Goal: Obtain resource: Download file/media

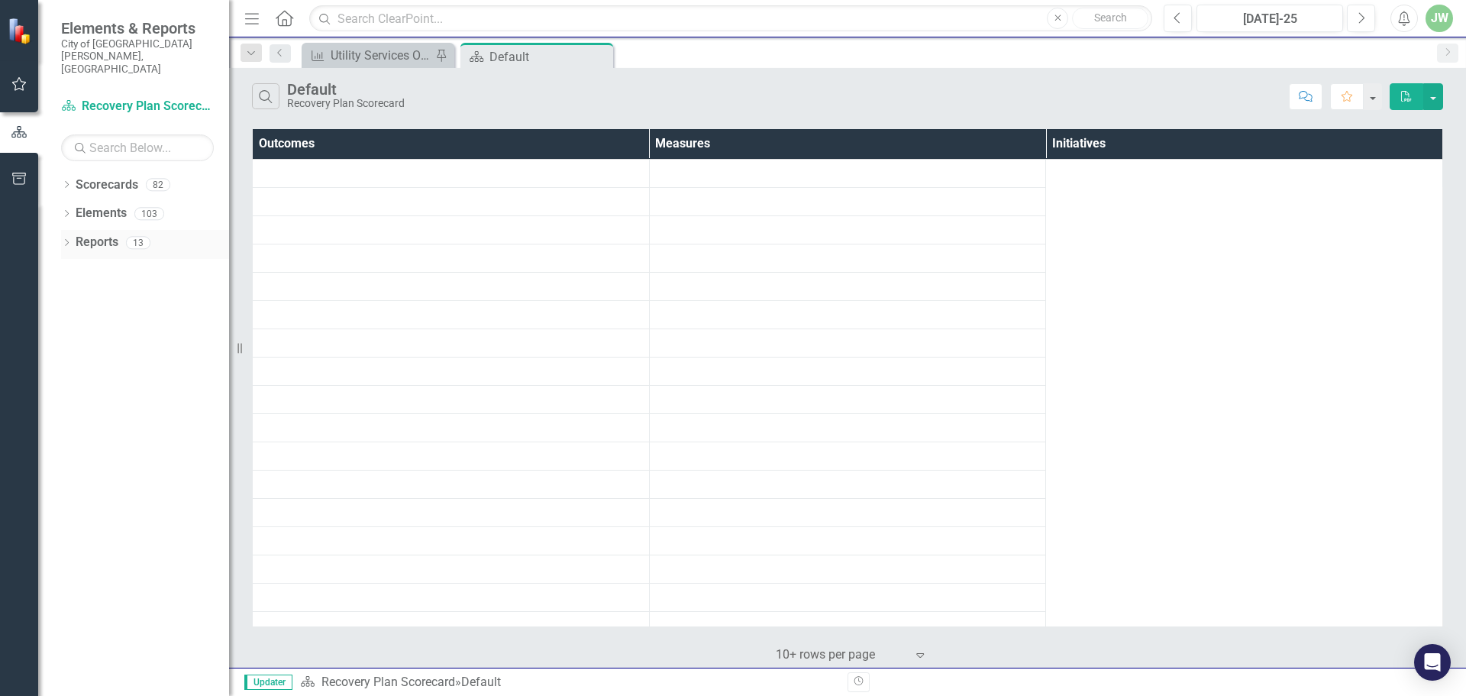
click at [108, 234] on link "Reports" at bounding box center [97, 243] width 43 height 18
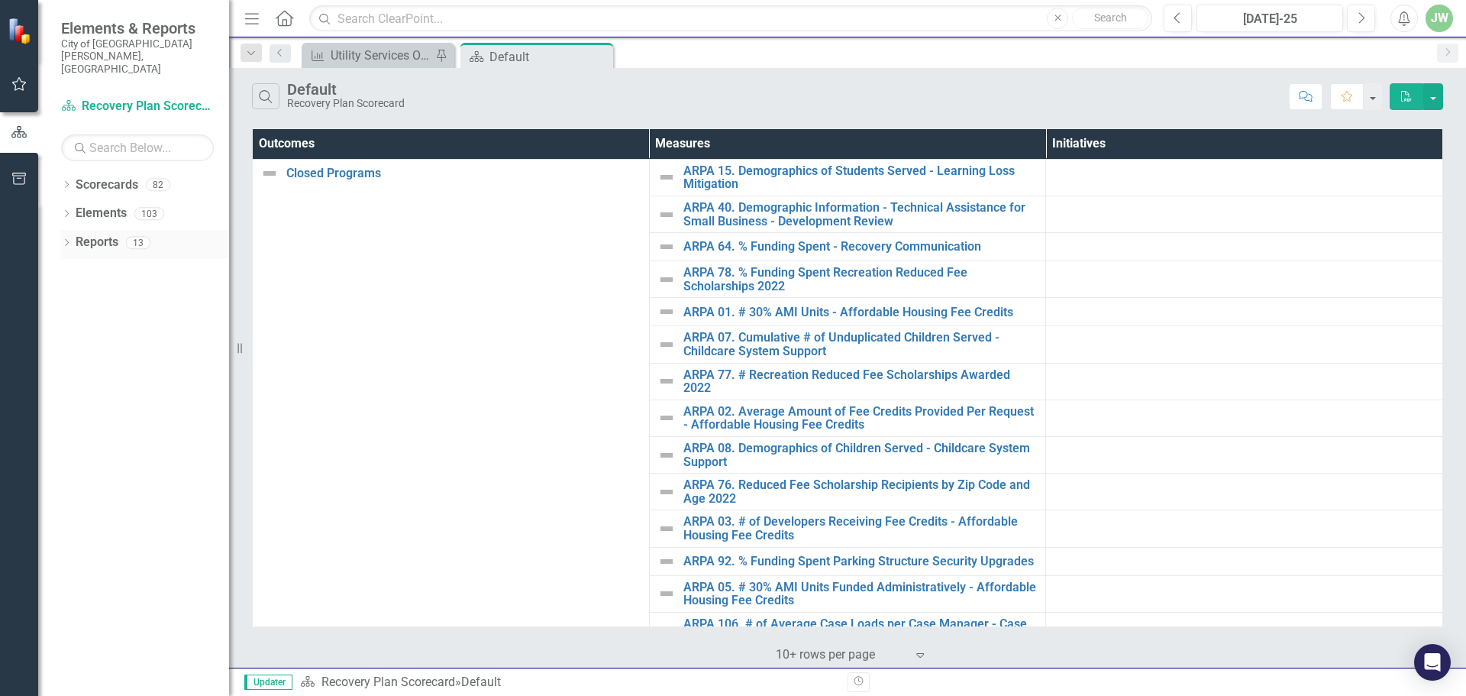
click at [64, 238] on div "Dropdown" at bounding box center [66, 244] width 11 height 13
click at [66, 211] on icon "Dropdown" at bounding box center [66, 215] width 11 height 8
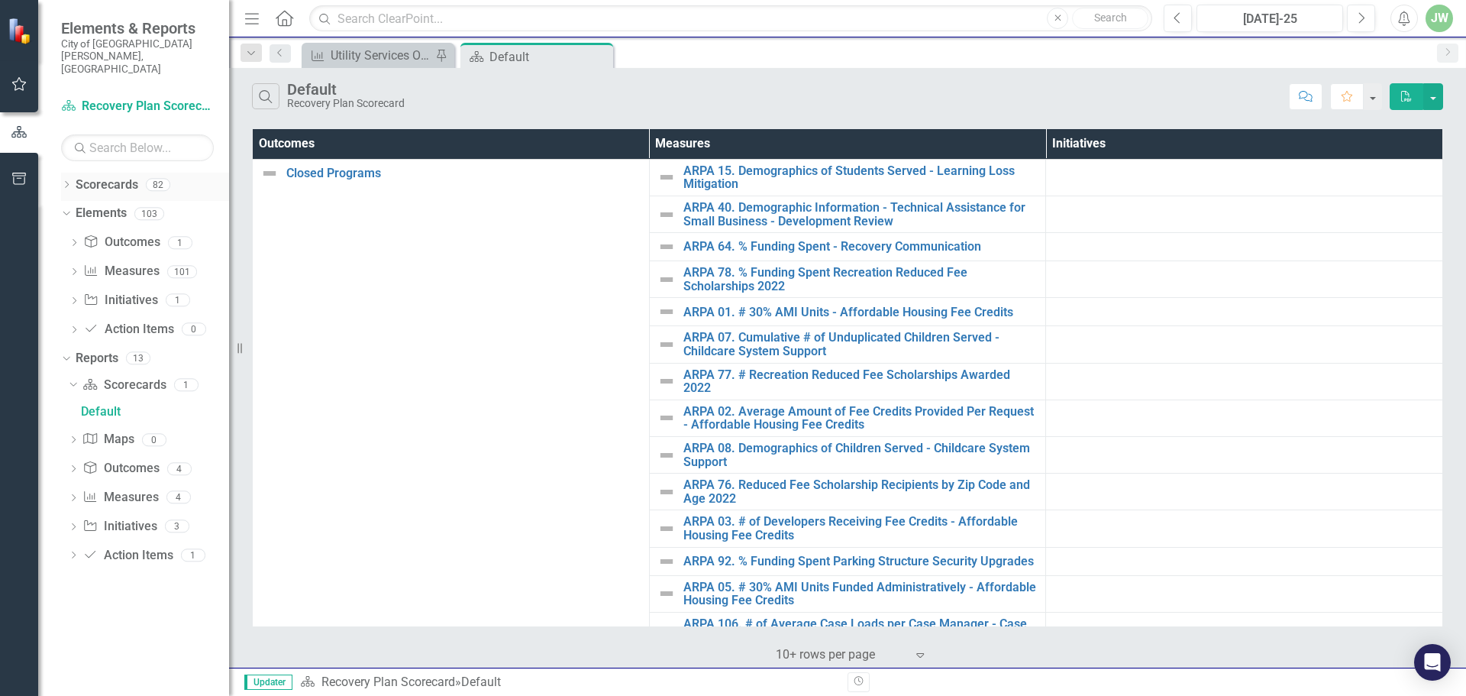
click at [67, 182] on icon "Dropdown" at bounding box center [66, 186] width 11 height 8
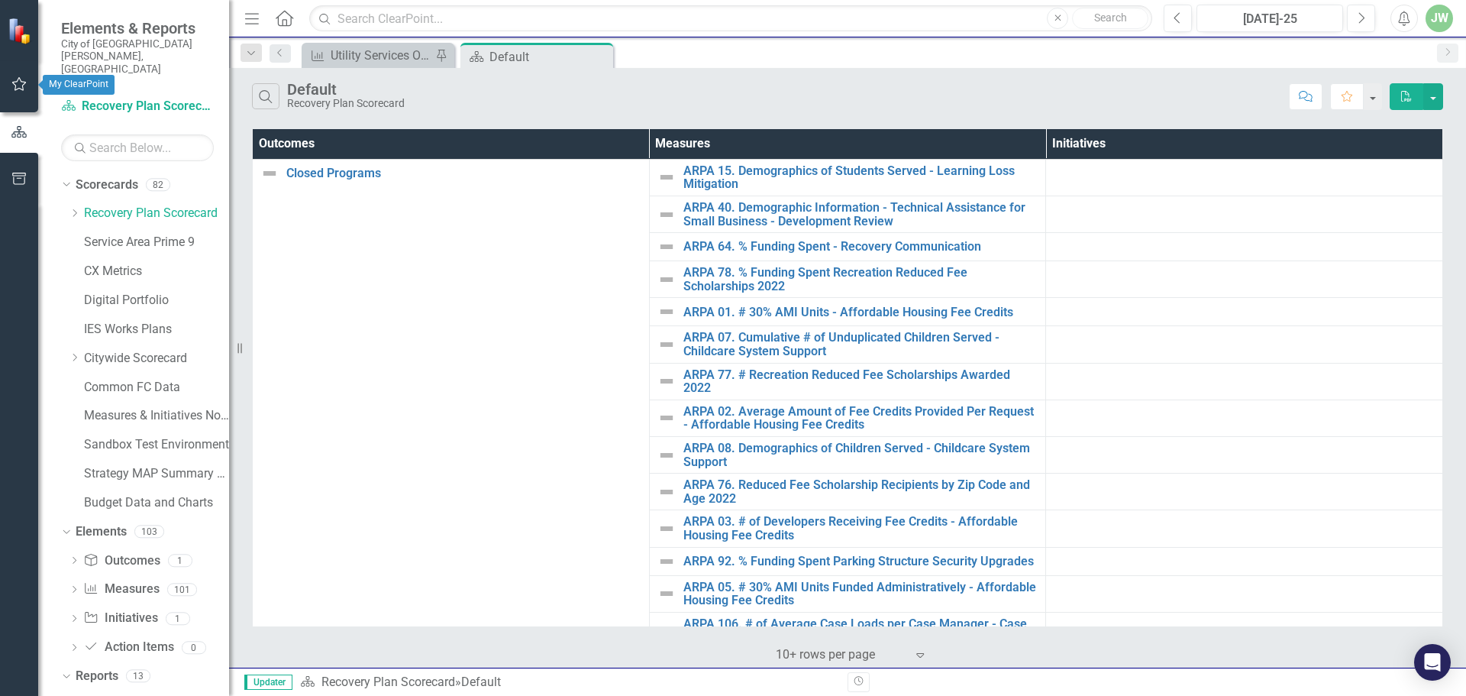
click at [11, 84] on icon "button" at bounding box center [19, 84] width 16 height 12
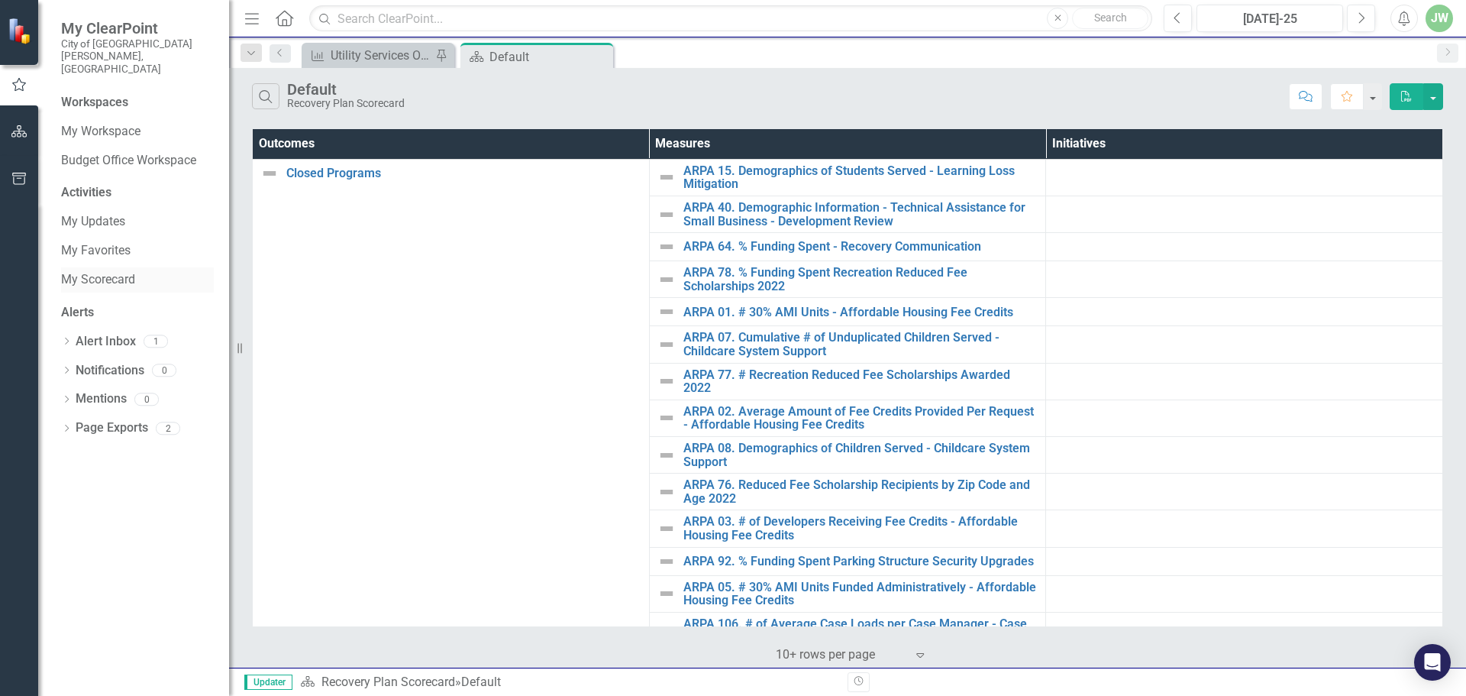
click at [66, 271] on link "My Scorecard" at bounding box center [137, 280] width 153 height 18
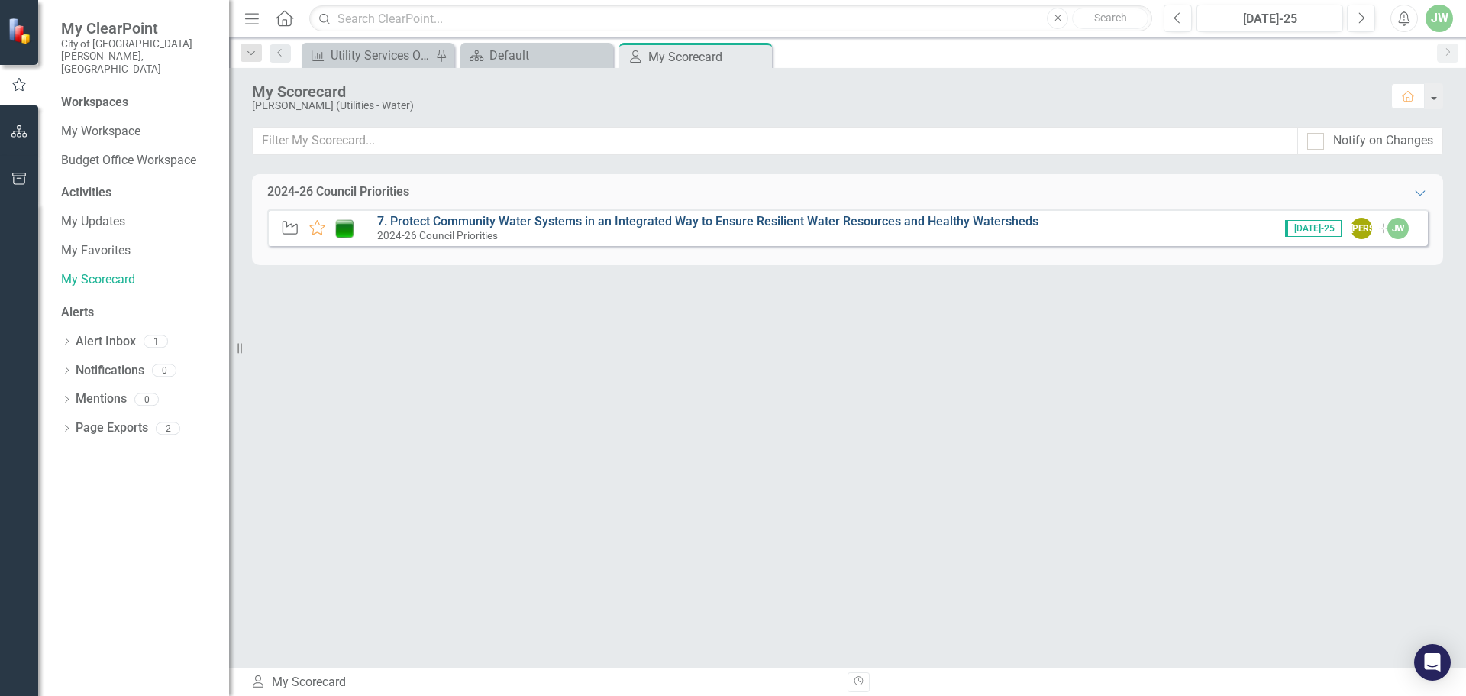
click at [479, 217] on link "7. Protect Community Water Systems in an Integrated Way to Ensure Resilient Wat…" at bounding box center [707, 221] width 661 height 15
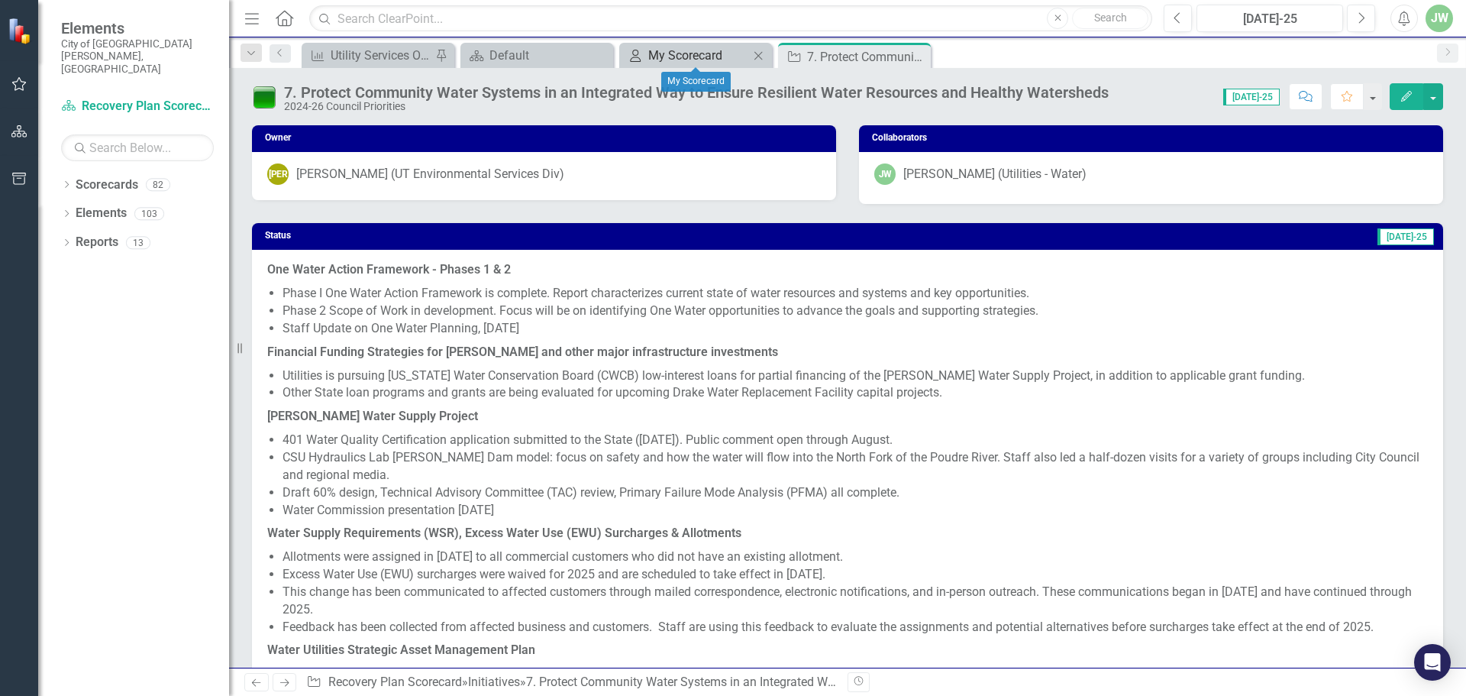
click at [685, 56] on div "My Scorecard" at bounding box center [698, 55] width 101 height 19
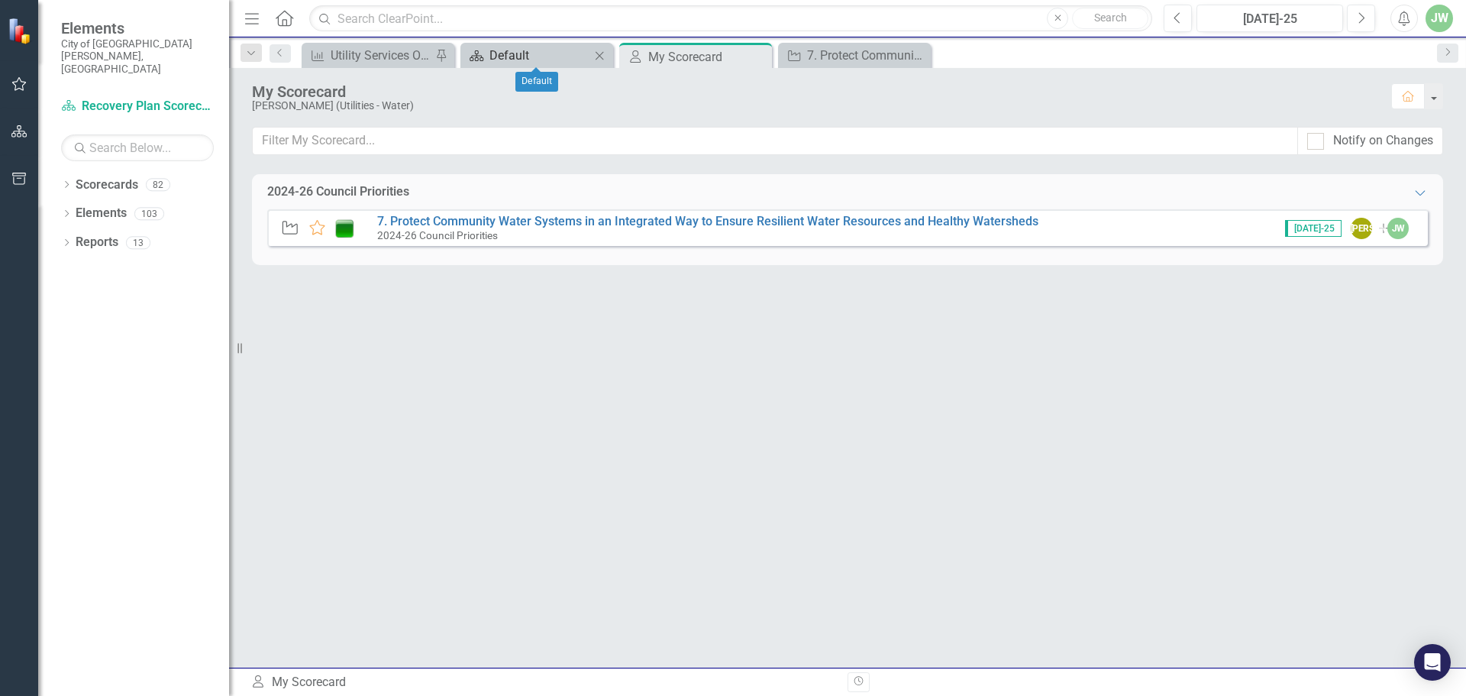
click at [543, 47] on div "Default" at bounding box center [539, 55] width 101 height 19
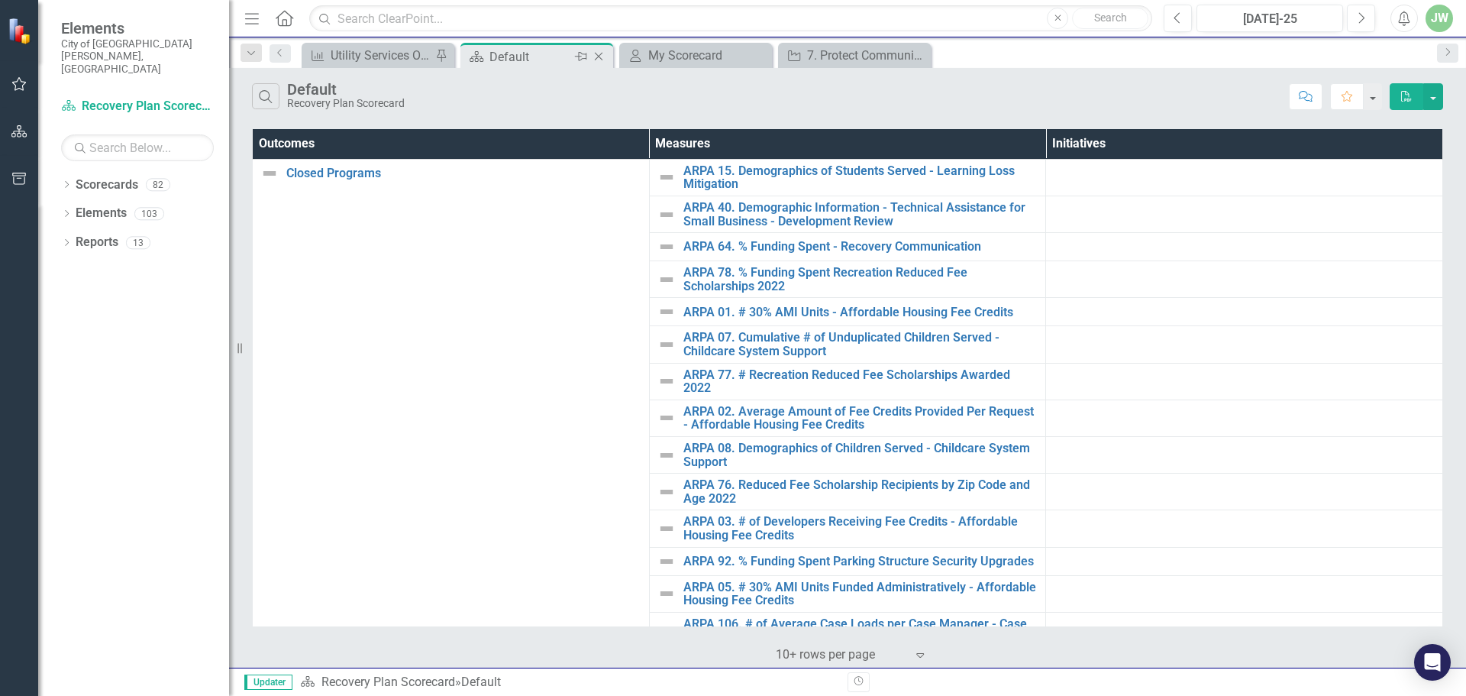
click at [601, 56] on icon "Close" at bounding box center [598, 56] width 15 height 12
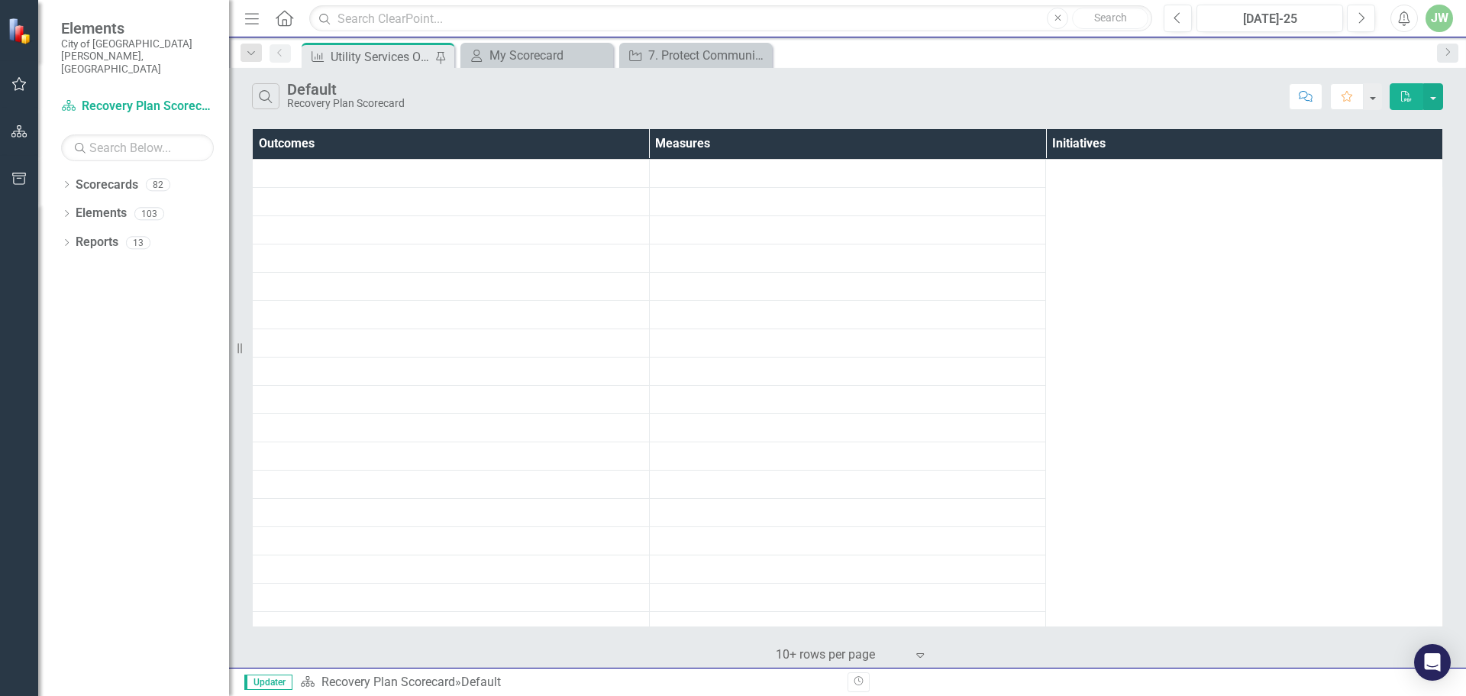
click at [360, 60] on div "Utility Services OMAP Measures" at bounding box center [381, 56] width 101 height 19
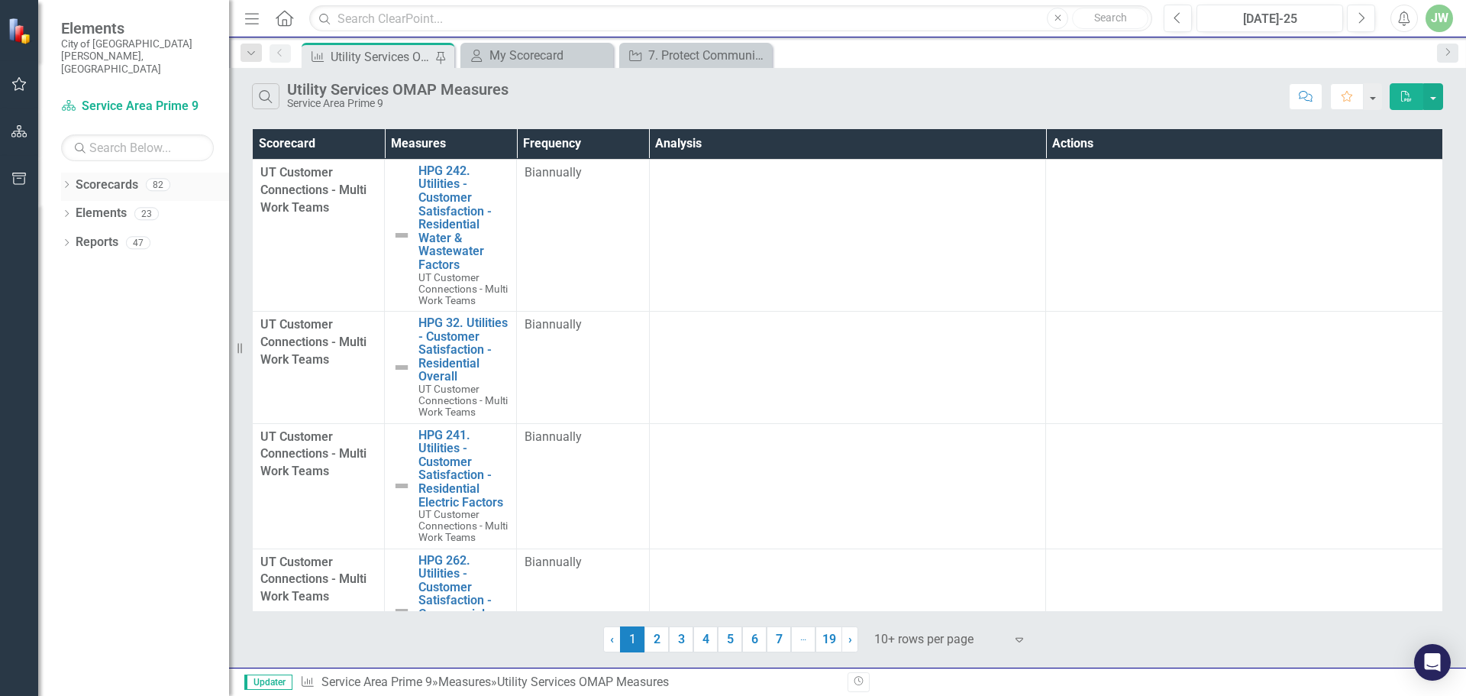
click at [67, 182] on icon "Dropdown" at bounding box center [66, 186] width 11 height 8
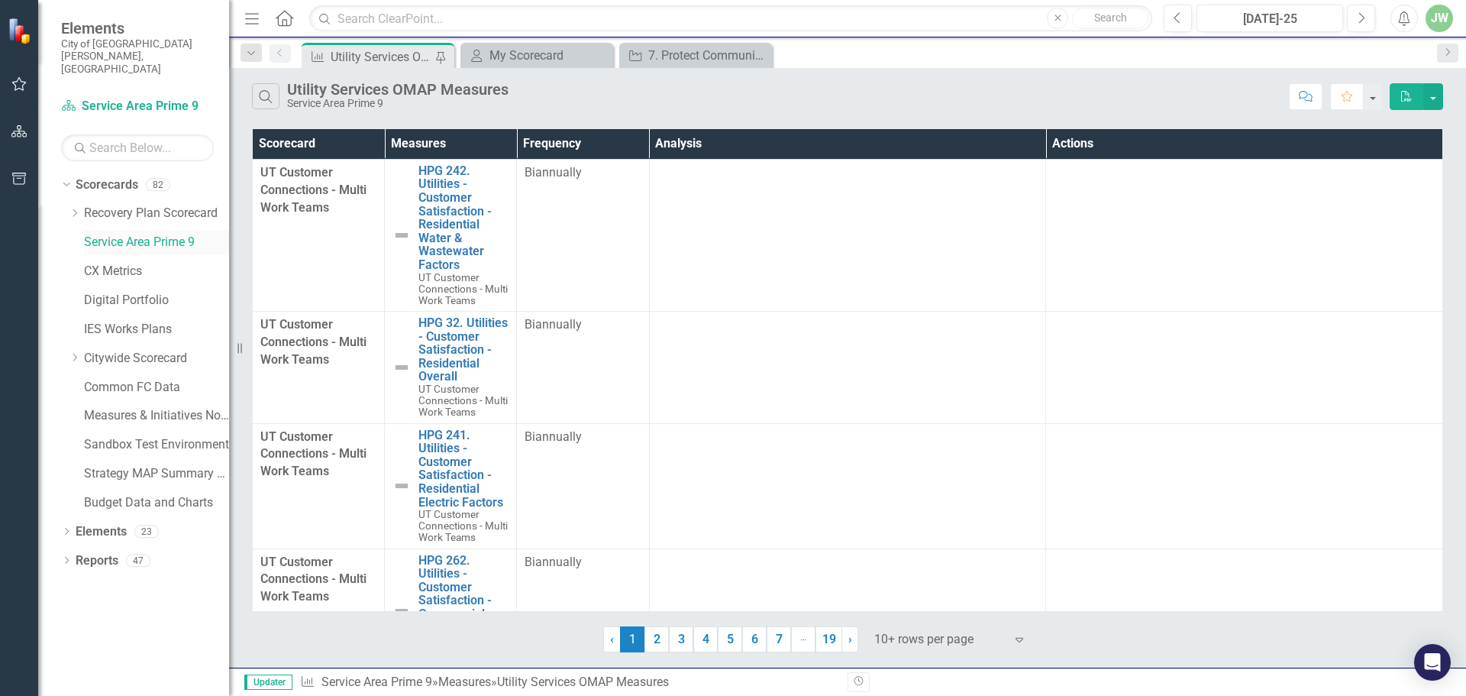
click at [131, 234] on link "Service Area Prime 9" at bounding box center [156, 243] width 145 height 18
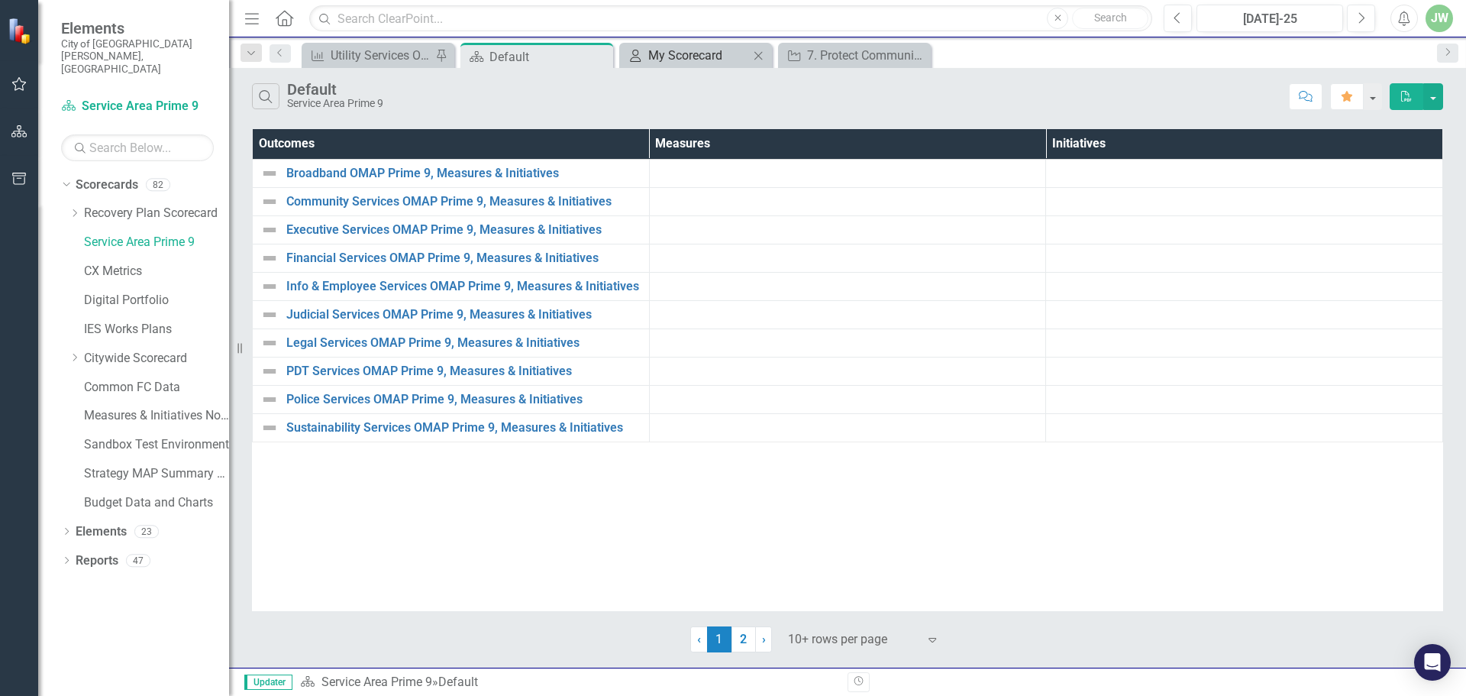
click at [693, 61] on div "My Scorecard" at bounding box center [698, 55] width 101 height 19
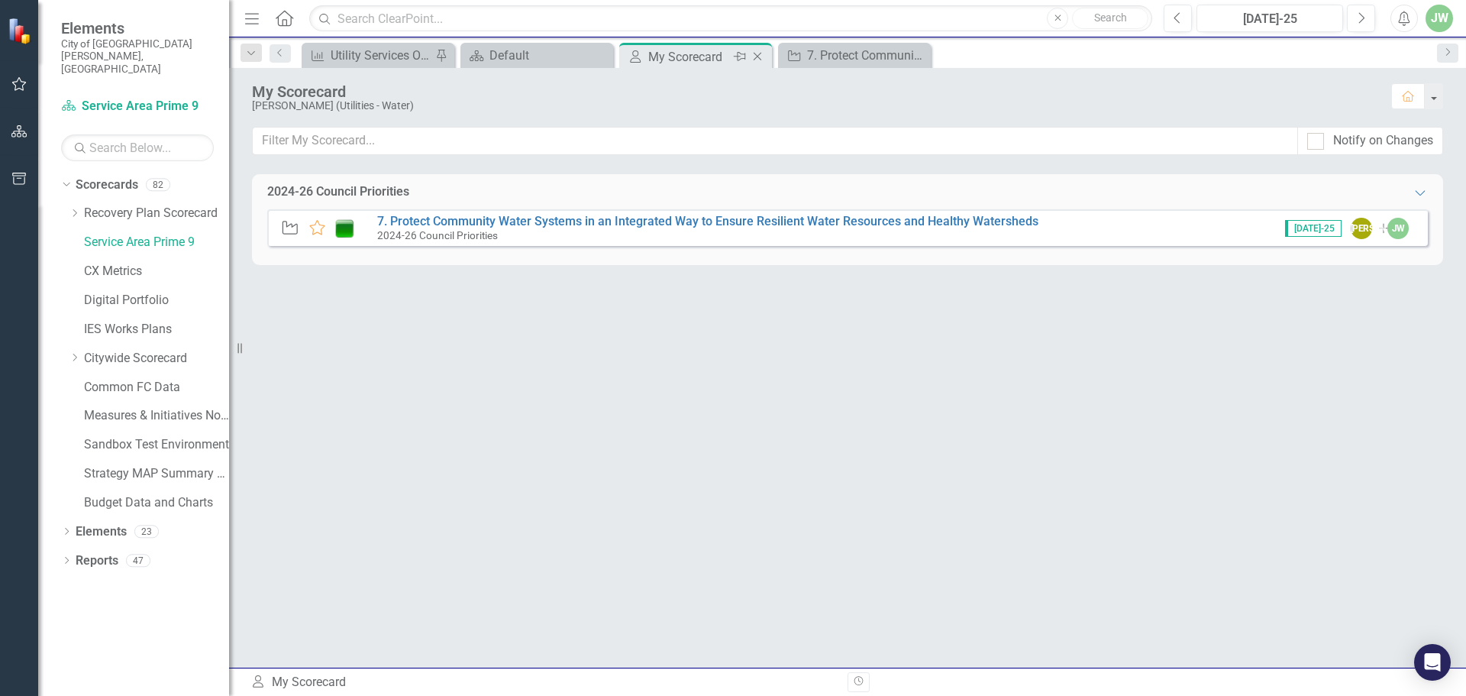
click at [757, 58] on icon "Close" at bounding box center [757, 56] width 15 height 12
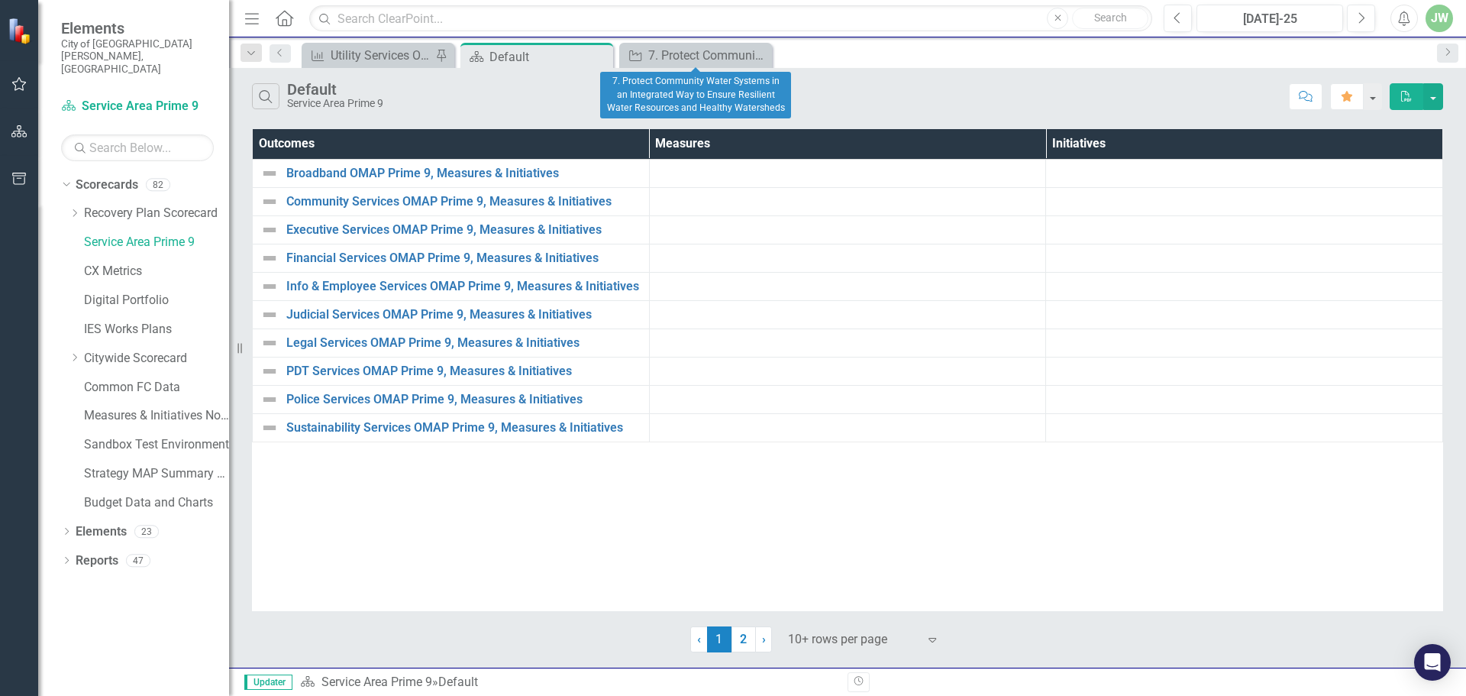
click at [0, 0] on icon "Close" at bounding box center [0, 0] width 0 height 0
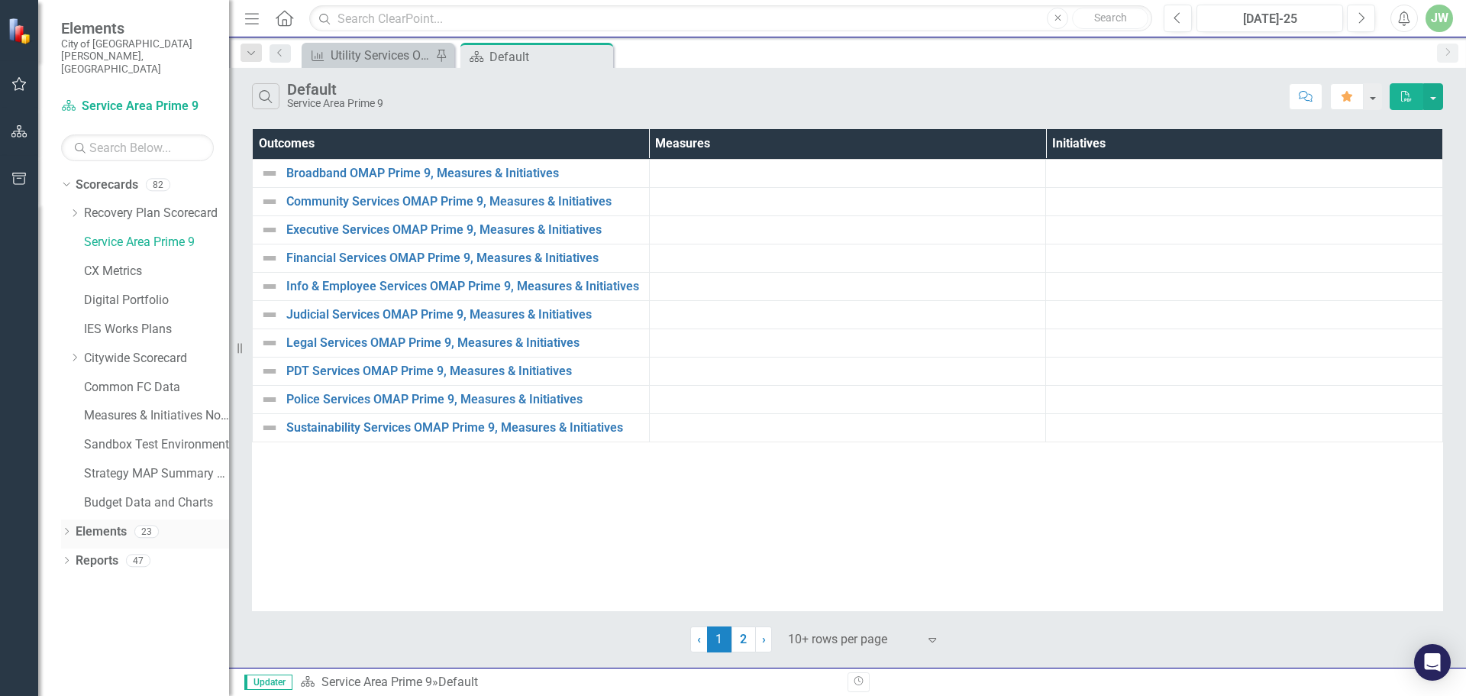
click at [66, 528] on icon "Dropdown" at bounding box center [66, 532] width 11 height 8
click at [67, 673] on icon "Dropdown" at bounding box center [66, 677] width 11 height 8
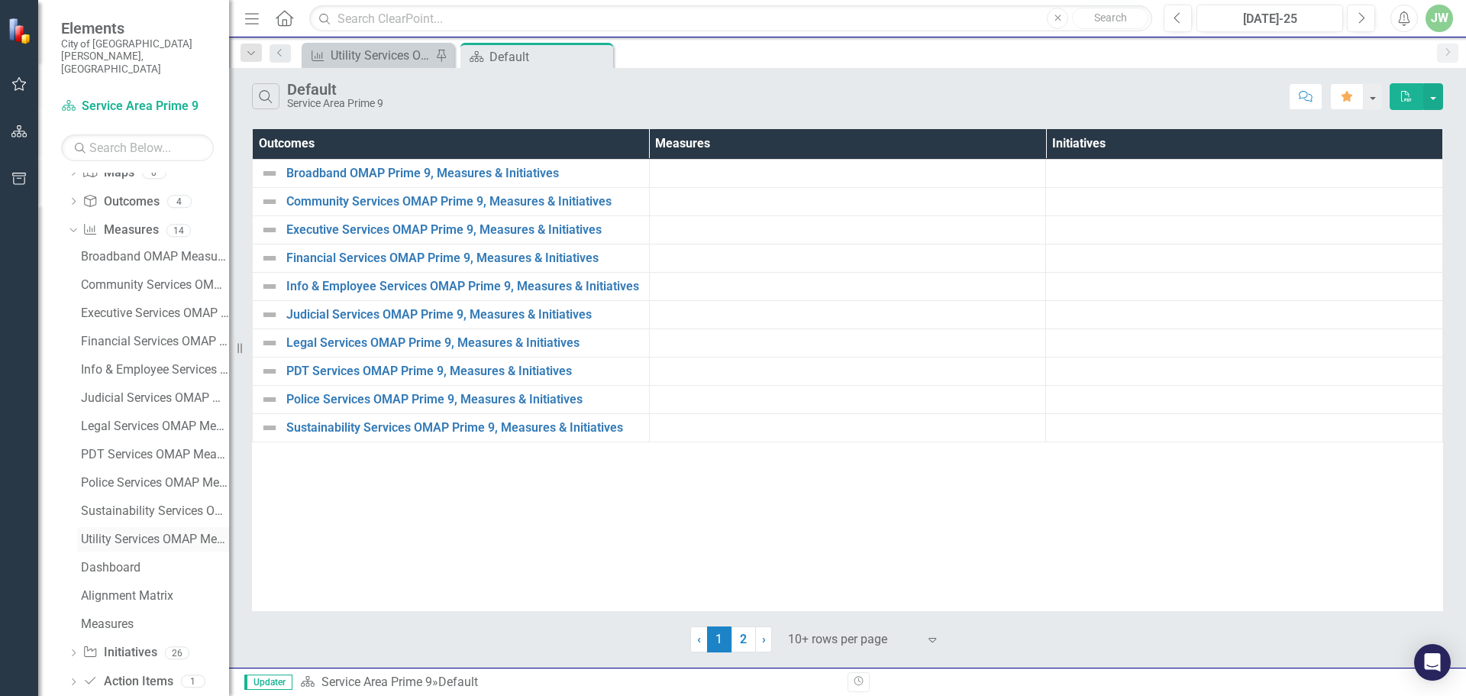
click at [128, 527] on link "Utility Services OMAP Measures" at bounding box center [153, 539] width 152 height 24
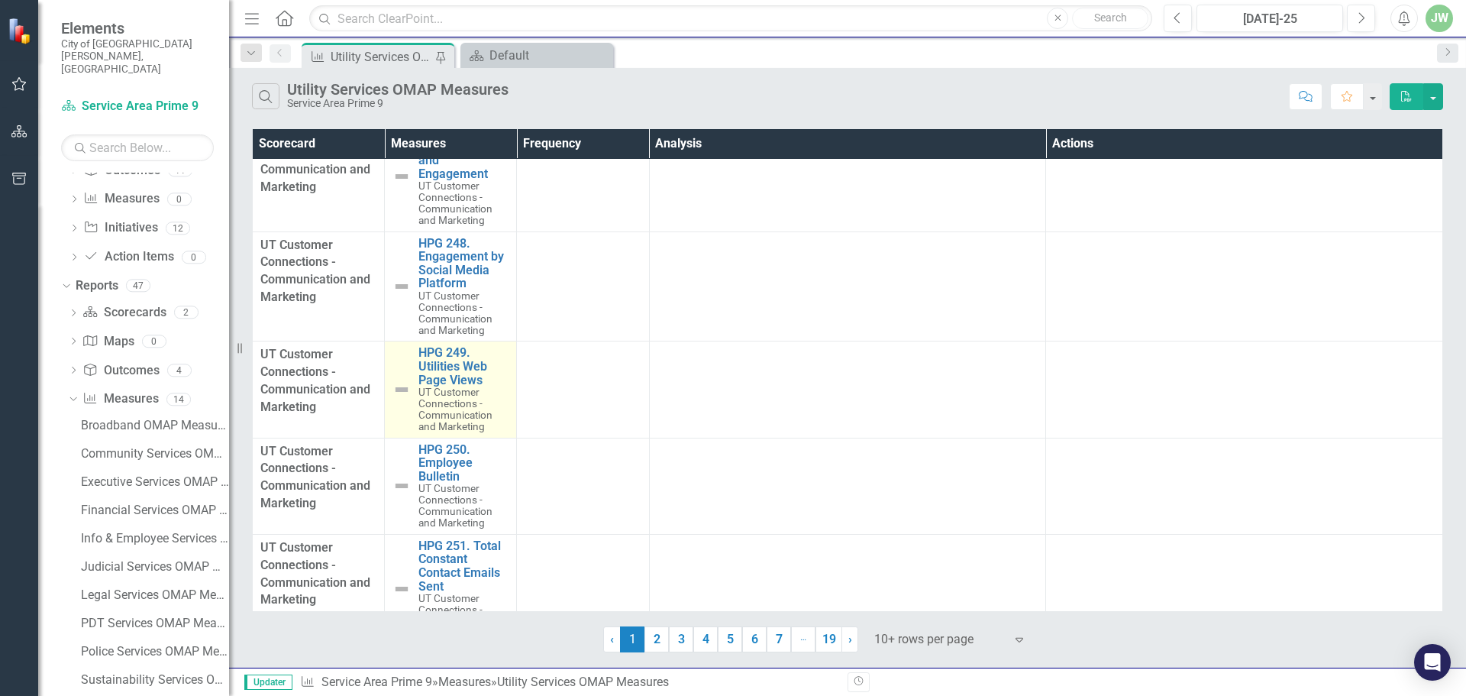
scroll to position [711, 0]
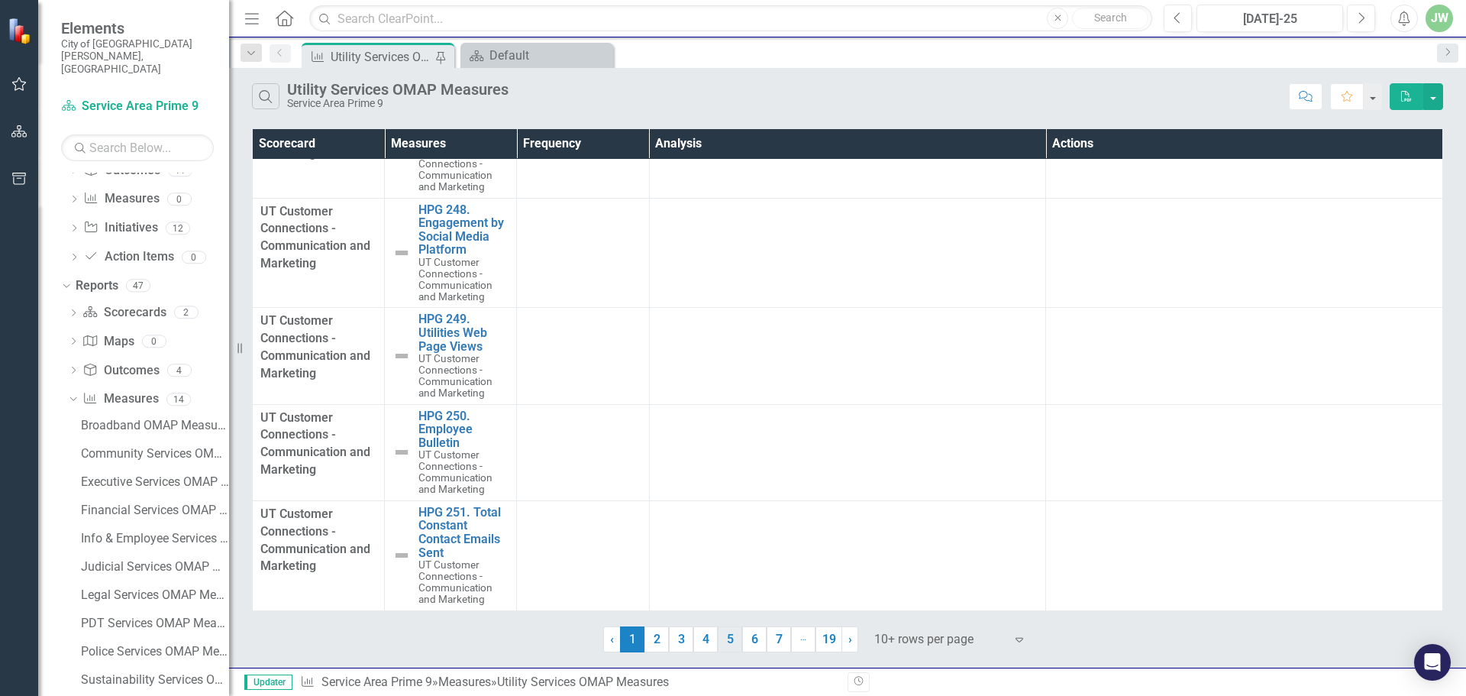
click at [733, 640] on link "5" at bounding box center [730, 639] width 24 height 26
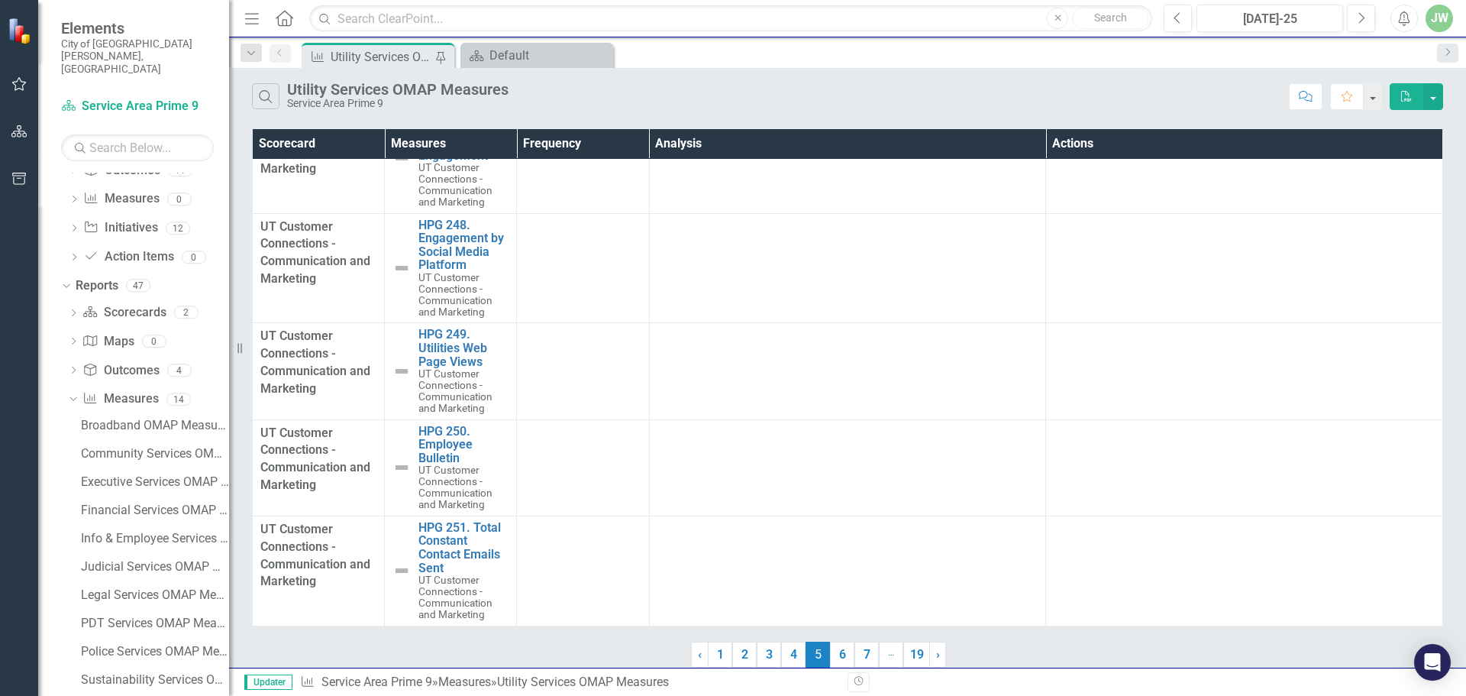
scroll to position [0, 0]
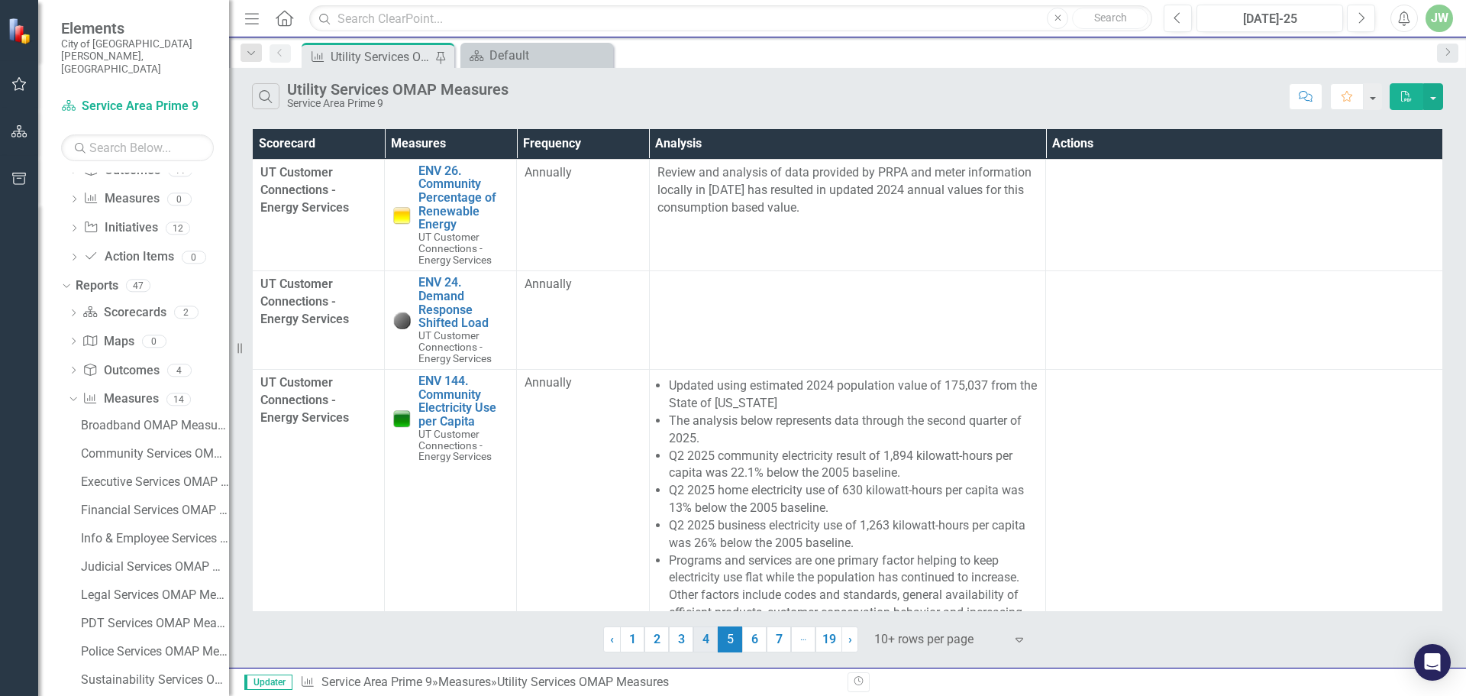
click at [696, 640] on link "4" at bounding box center [705, 639] width 24 height 26
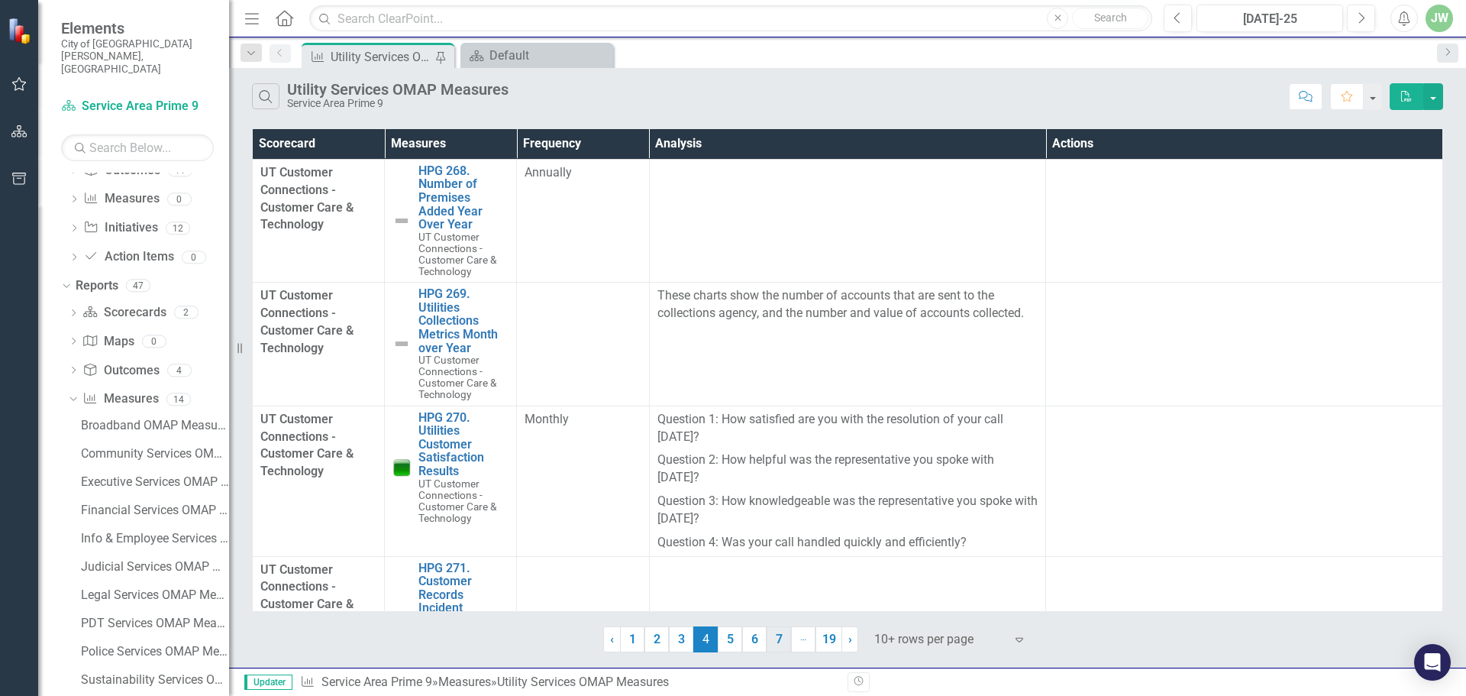
click at [774, 637] on link "7" at bounding box center [779, 639] width 24 height 26
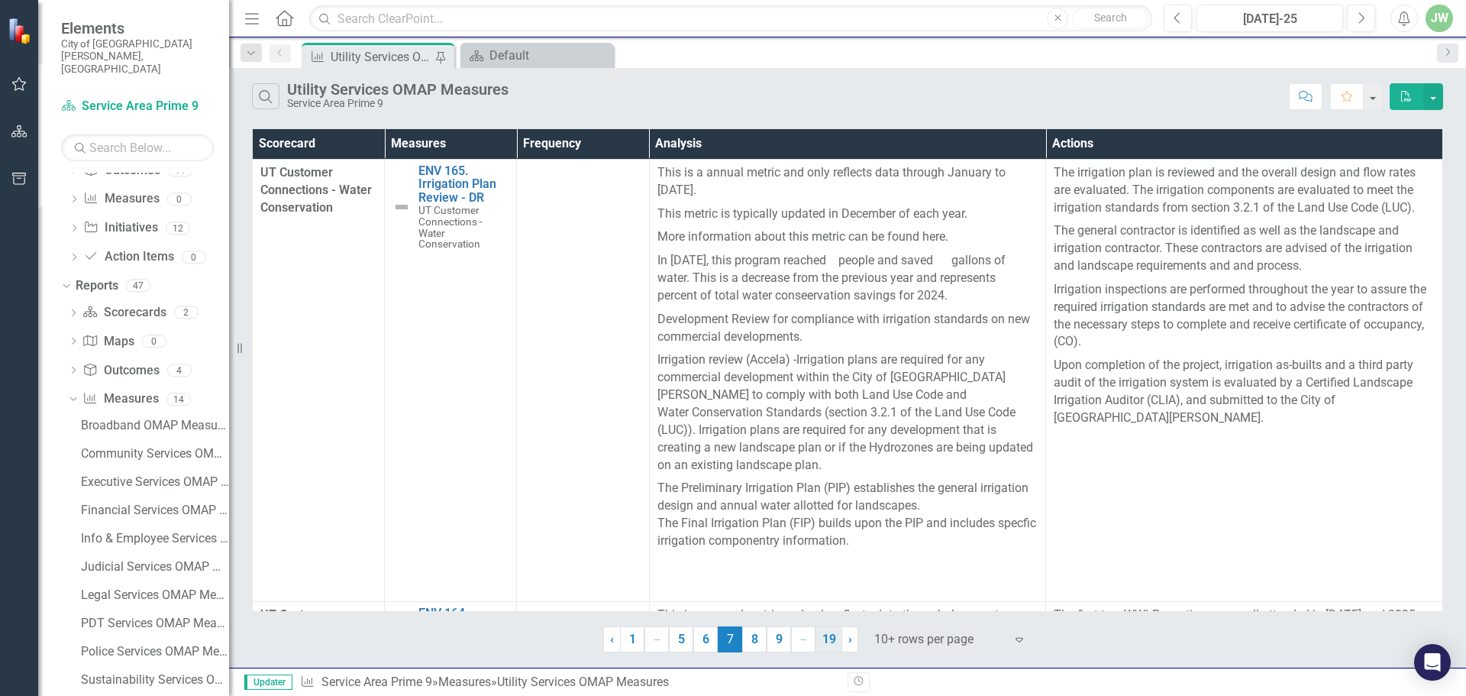
click at [822, 637] on link "19" at bounding box center [828, 639] width 27 height 26
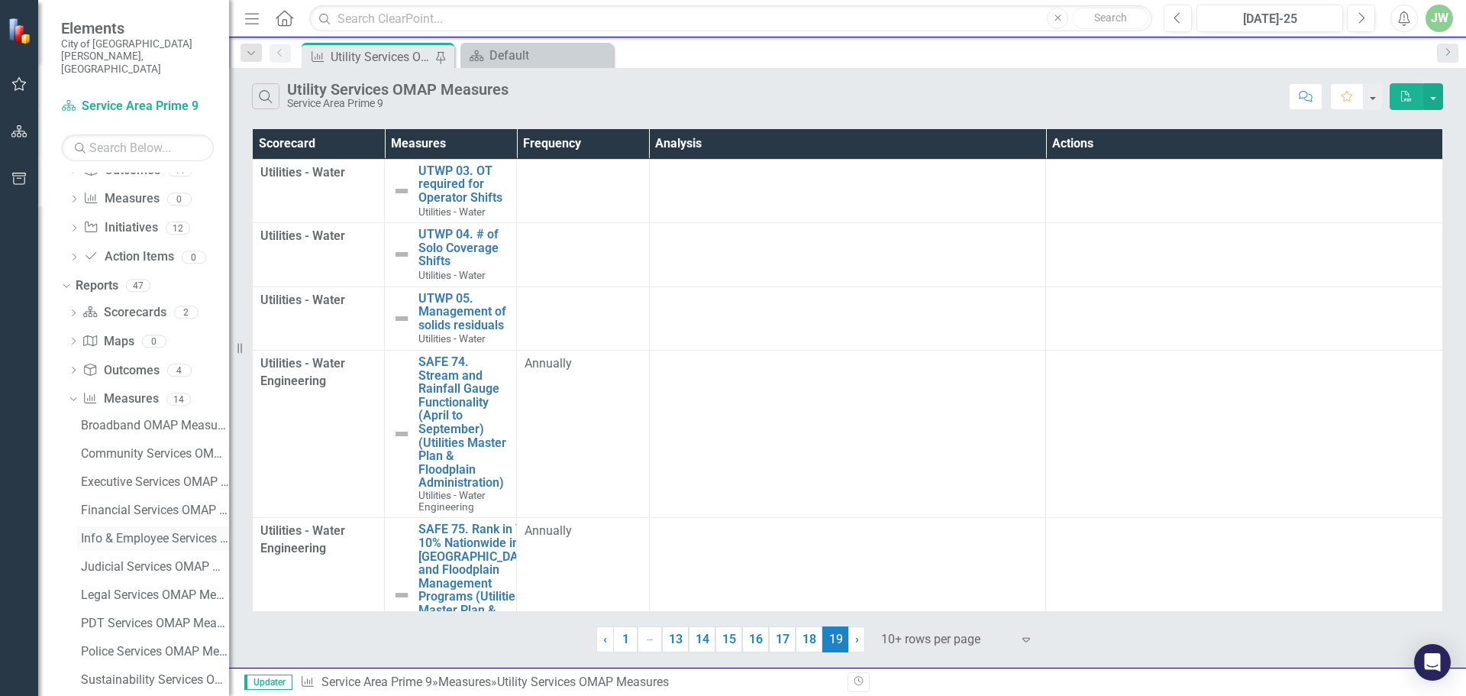
scroll to position [559, 0]
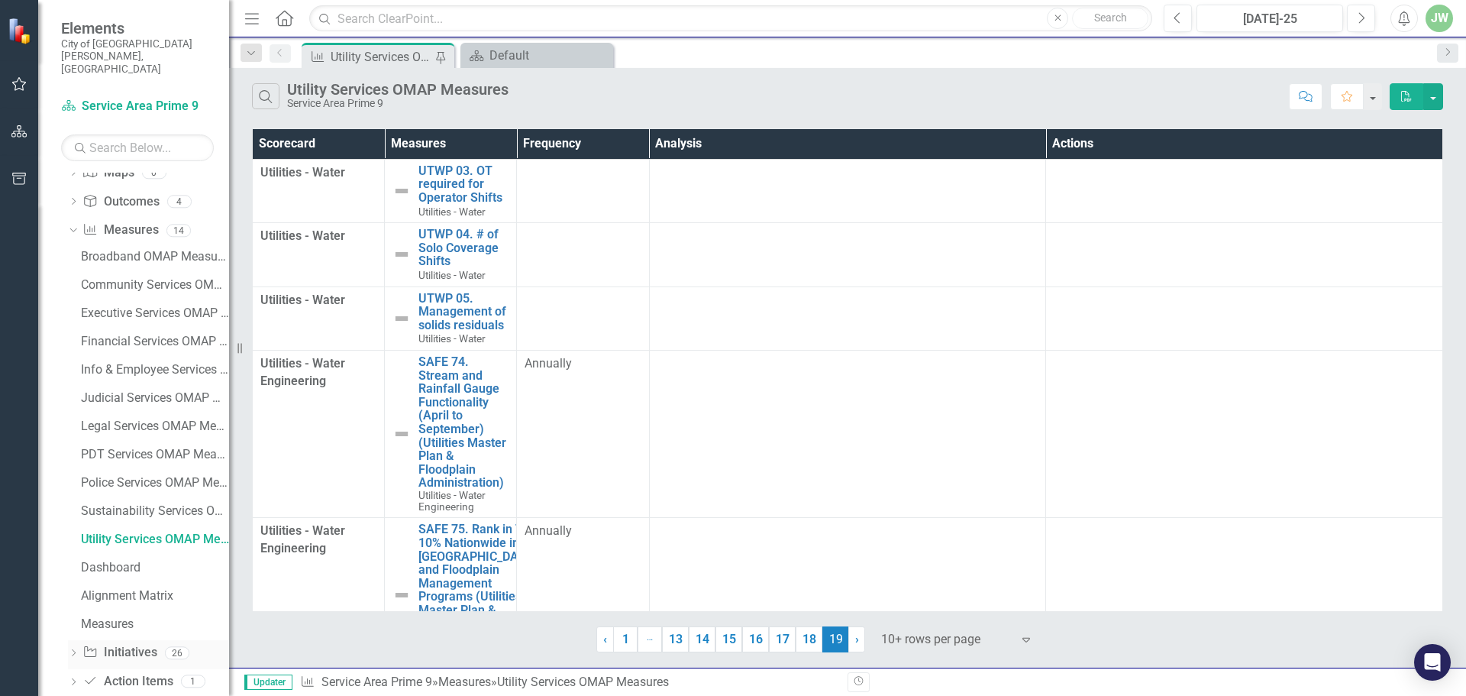
click at [73, 650] on icon "Dropdown" at bounding box center [73, 654] width 11 height 8
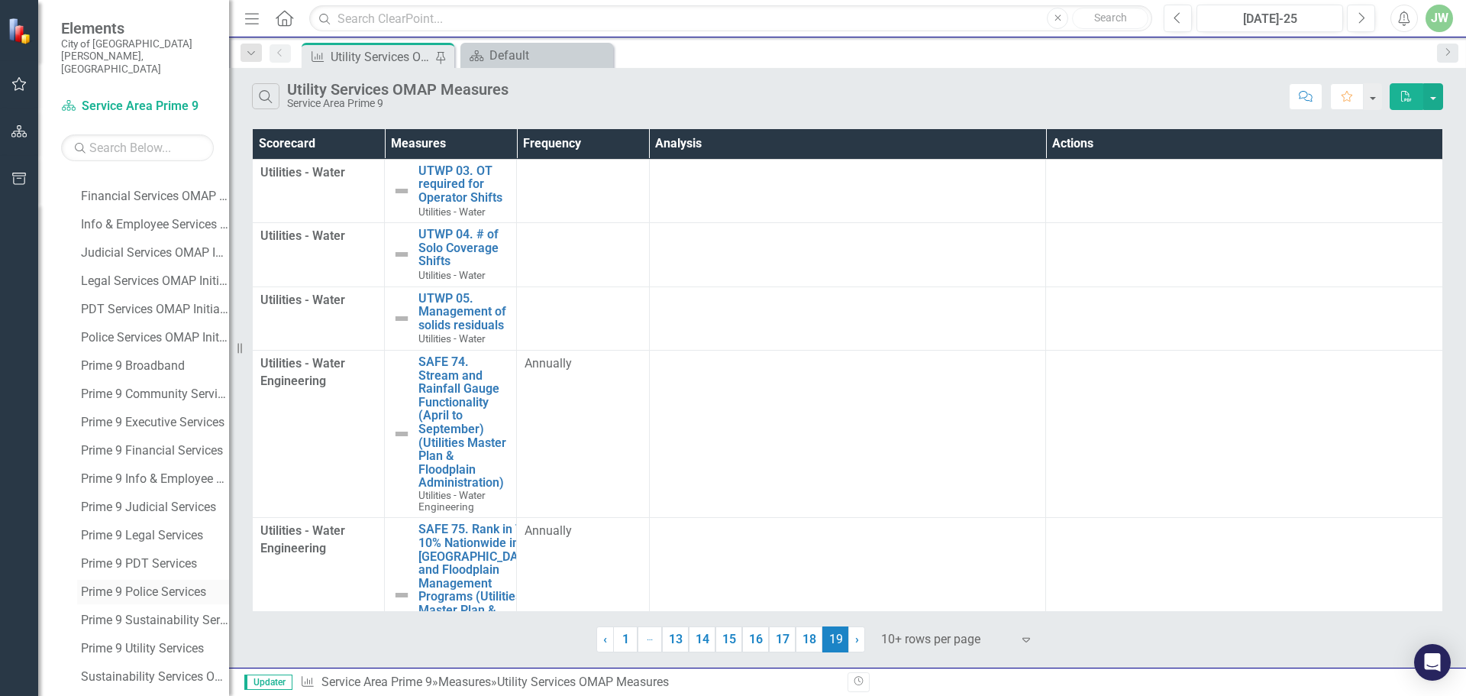
scroll to position [898, 0]
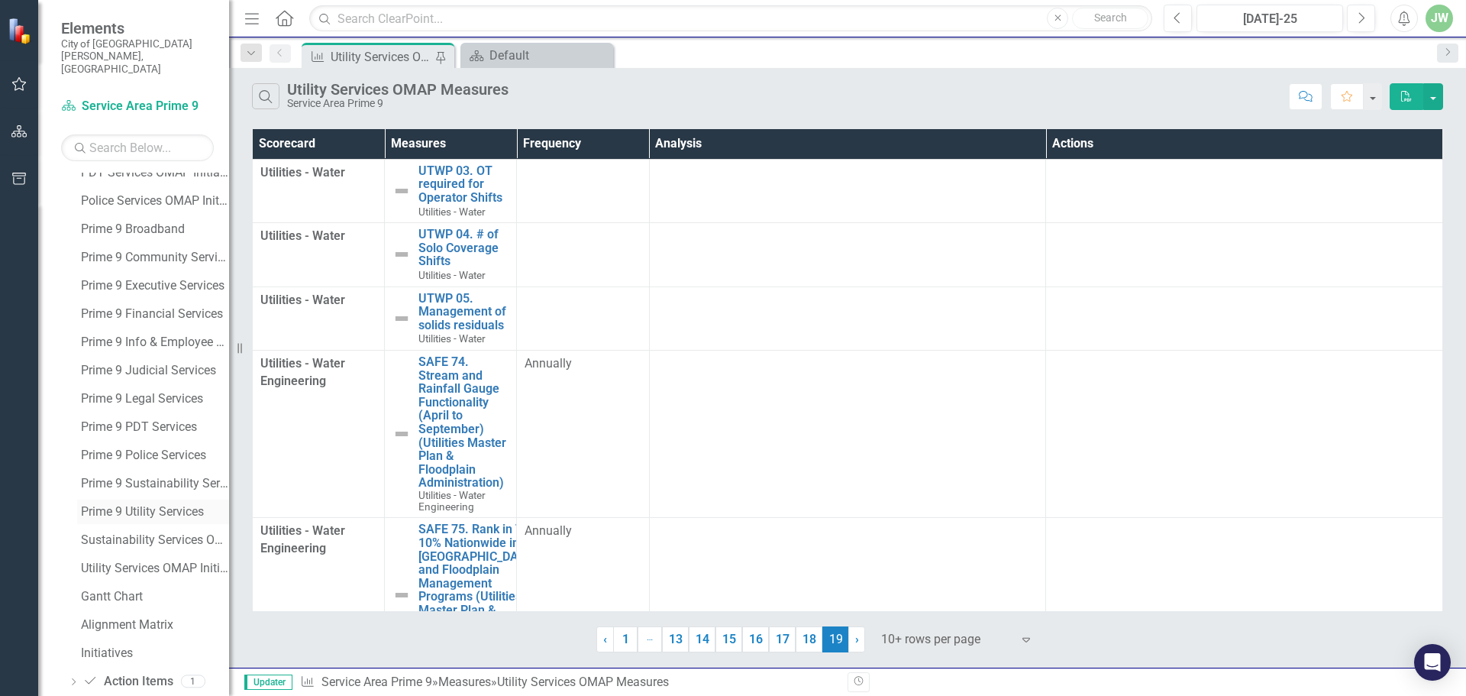
click at [153, 505] on div "Prime 9 Utility Services" at bounding box center [155, 512] width 148 height 14
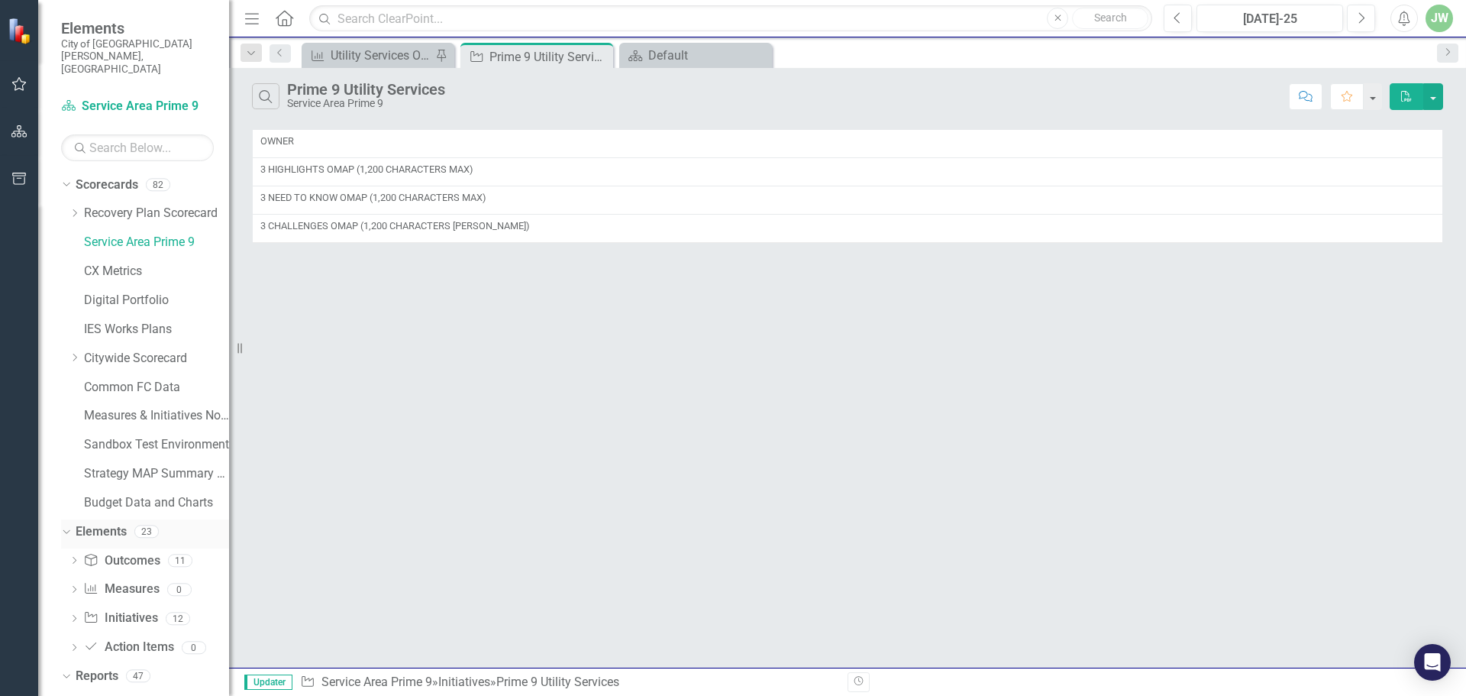
click at [68, 525] on icon "Dropdown" at bounding box center [64, 530] width 8 height 11
click at [65, 554] on icon "Dropdown" at bounding box center [64, 559] width 8 height 11
click at [66, 179] on icon "Dropdown" at bounding box center [64, 184] width 8 height 11
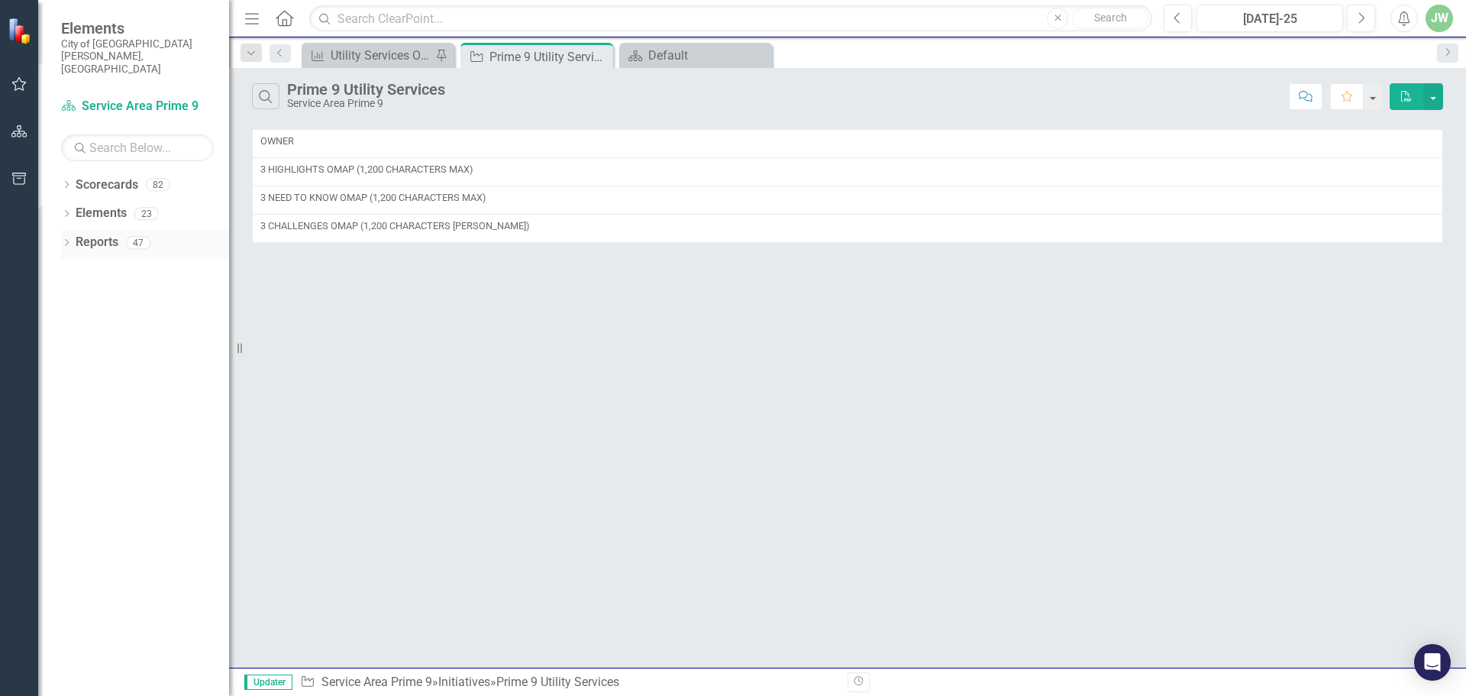
click at [66, 238] on div "Dropdown" at bounding box center [66, 244] width 11 height 13
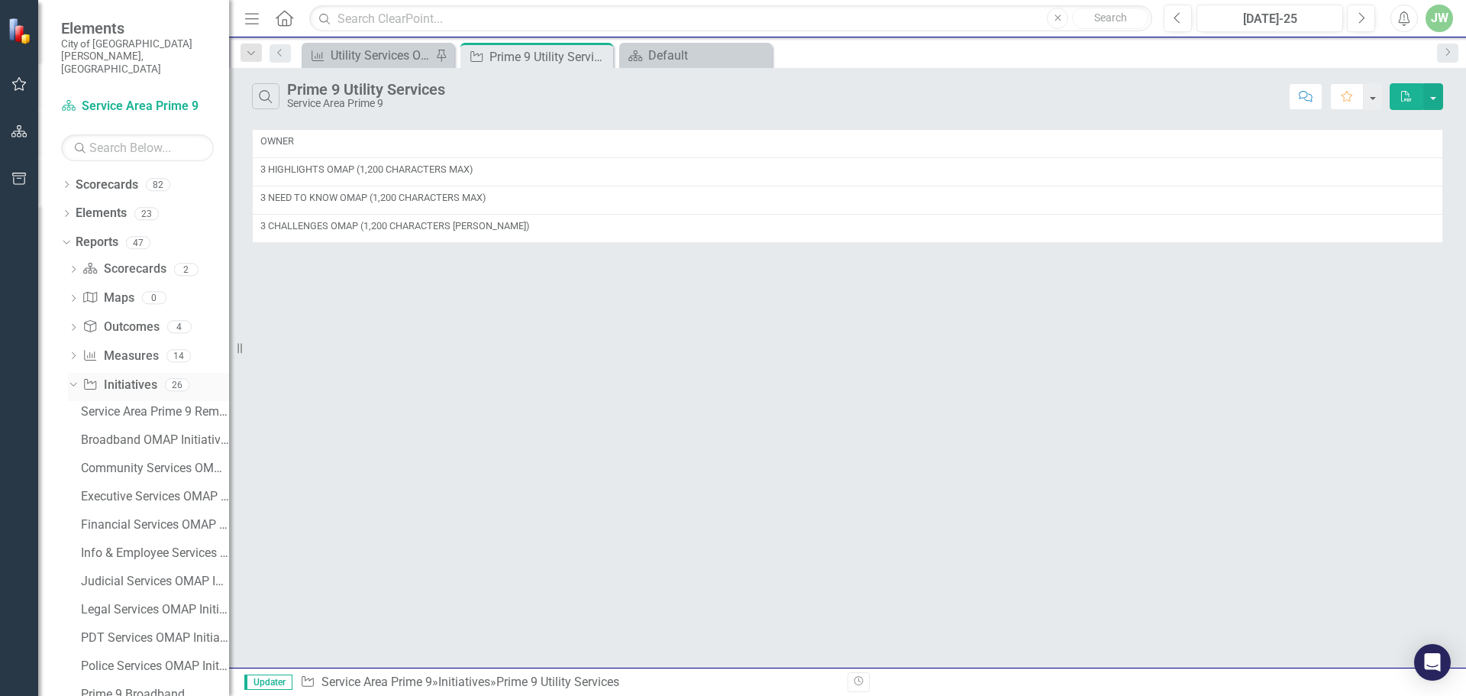
click at [74, 379] on icon "Dropdown" at bounding box center [71, 384] width 8 height 11
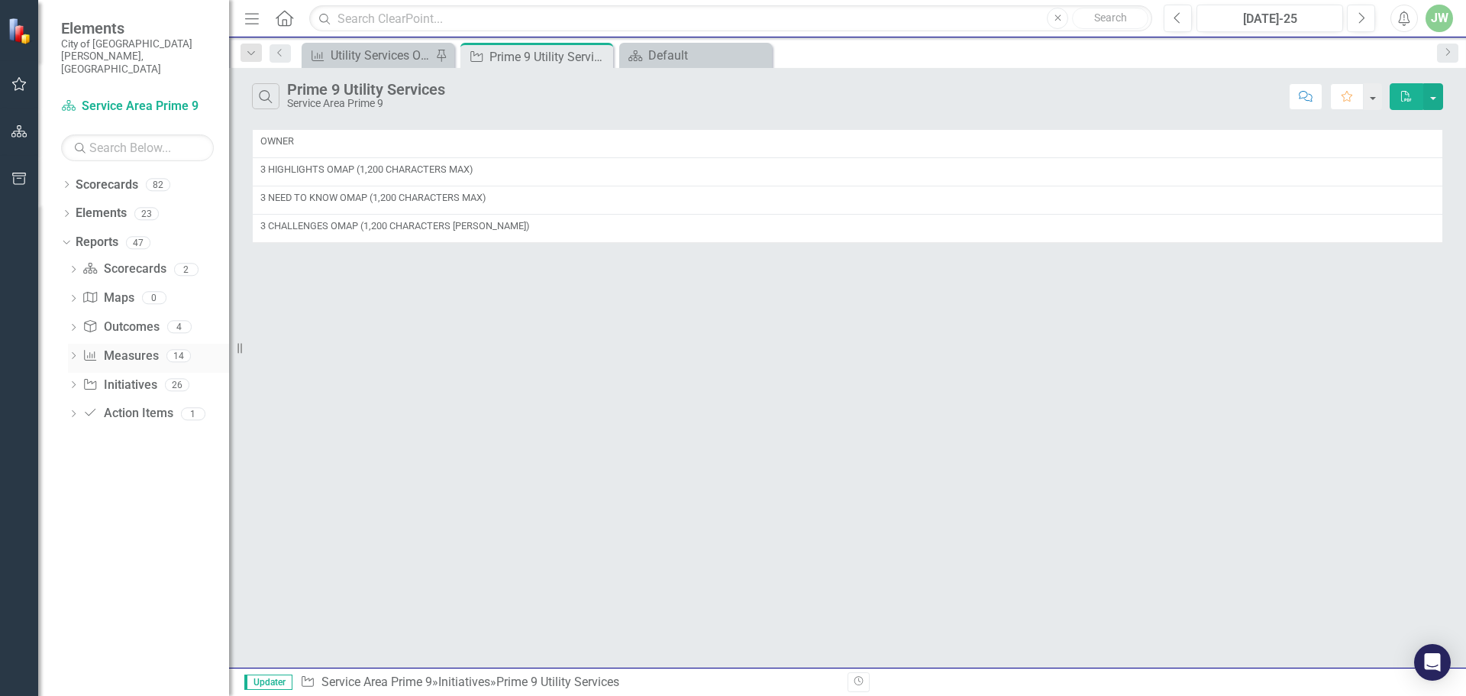
click at [73, 353] on icon "Dropdown" at bounding box center [73, 357] width 11 height 8
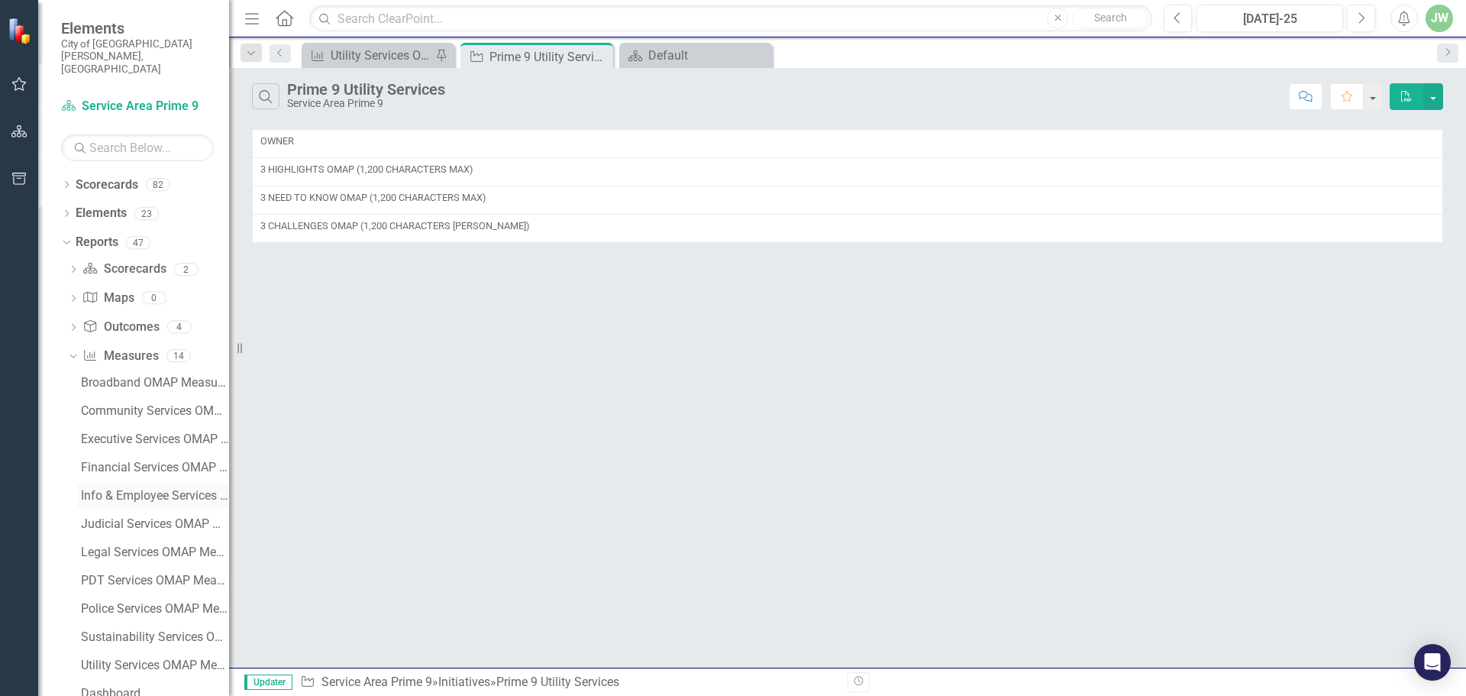
scroll to position [126, 0]
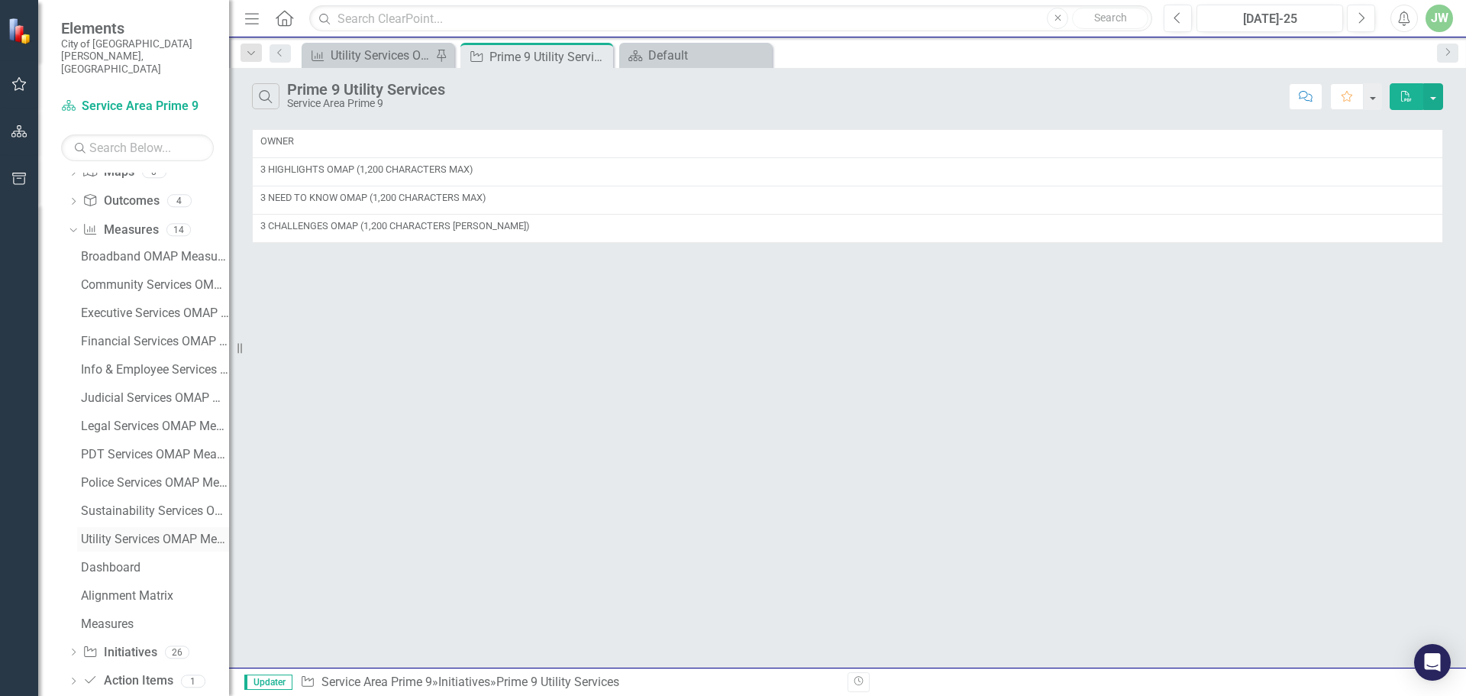
click at [153, 532] on div "Utility Services OMAP Measures" at bounding box center [155, 539] width 148 height 14
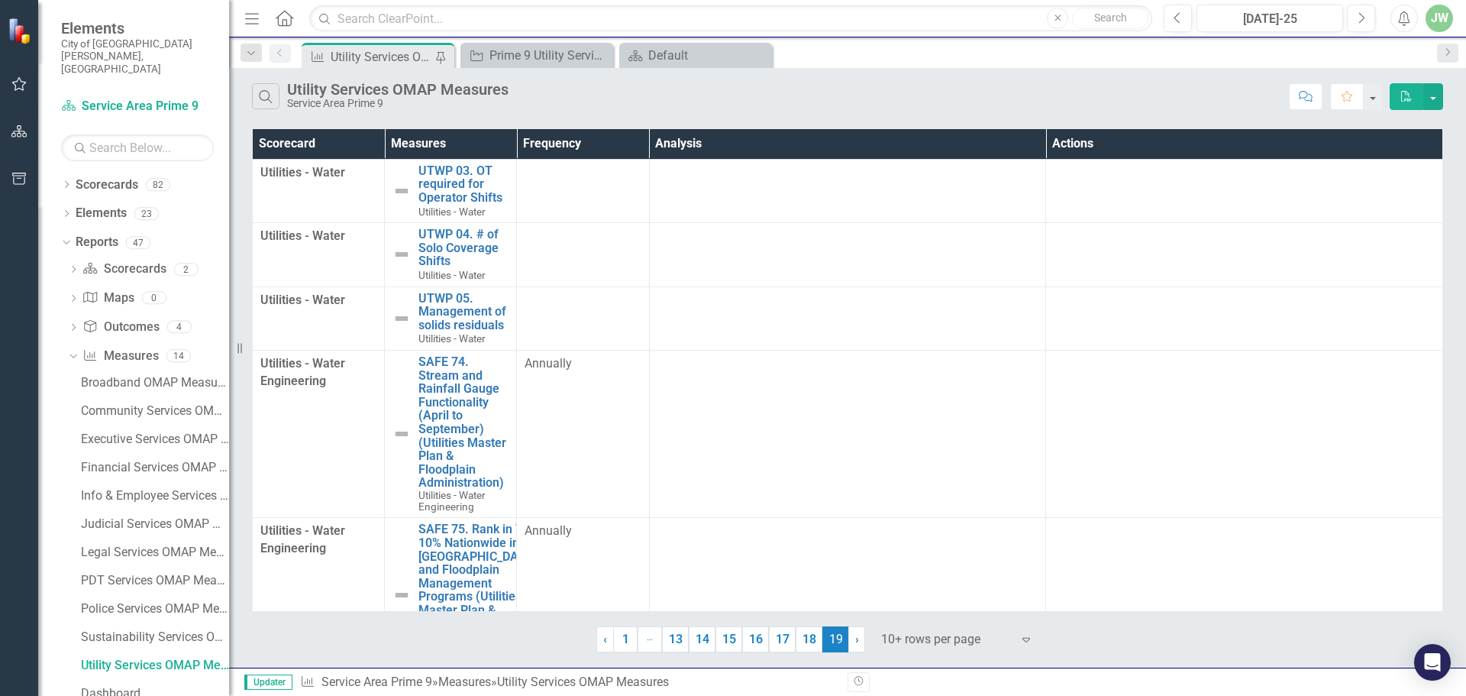
click at [648, 640] on li "… More" at bounding box center [650, 639] width 24 height 26
click at [679, 640] on link "13" at bounding box center [675, 639] width 27 height 26
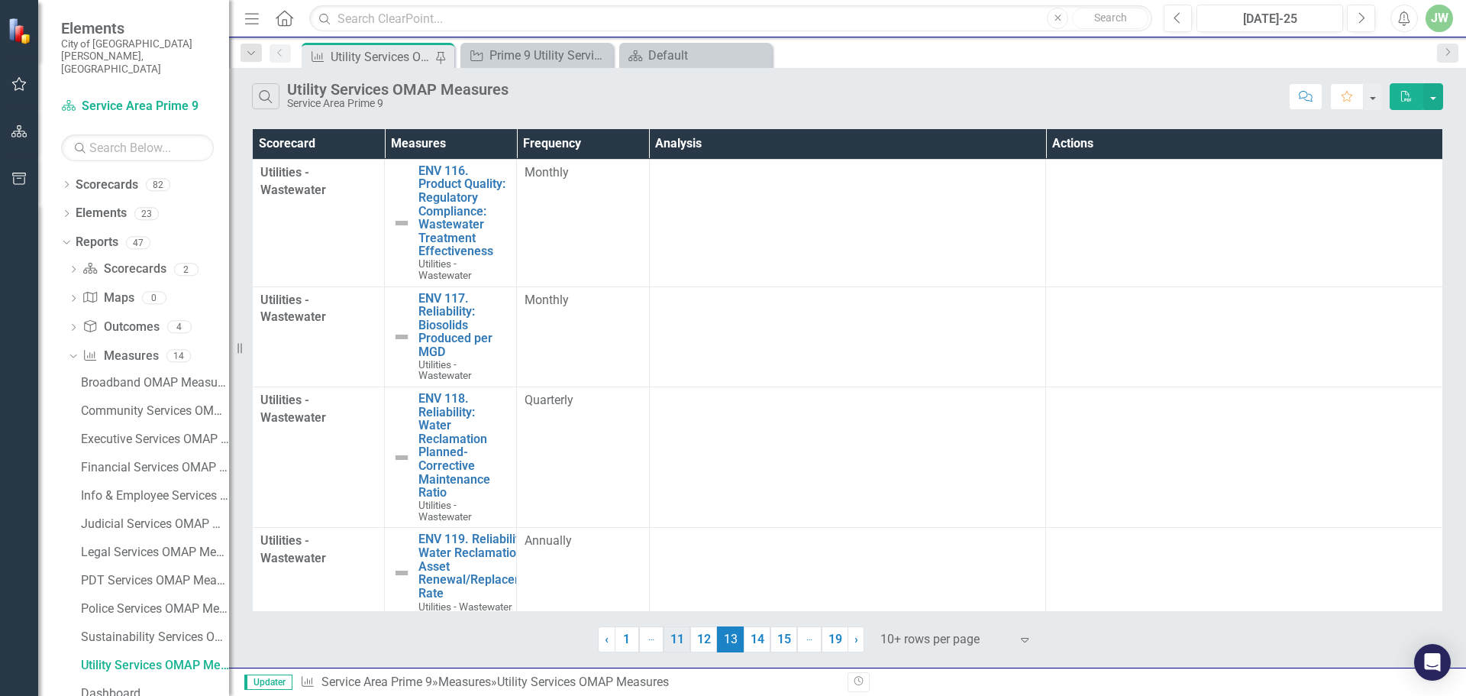
click at [676, 634] on link "11" at bounding box center [676, 639] width 27 height 26
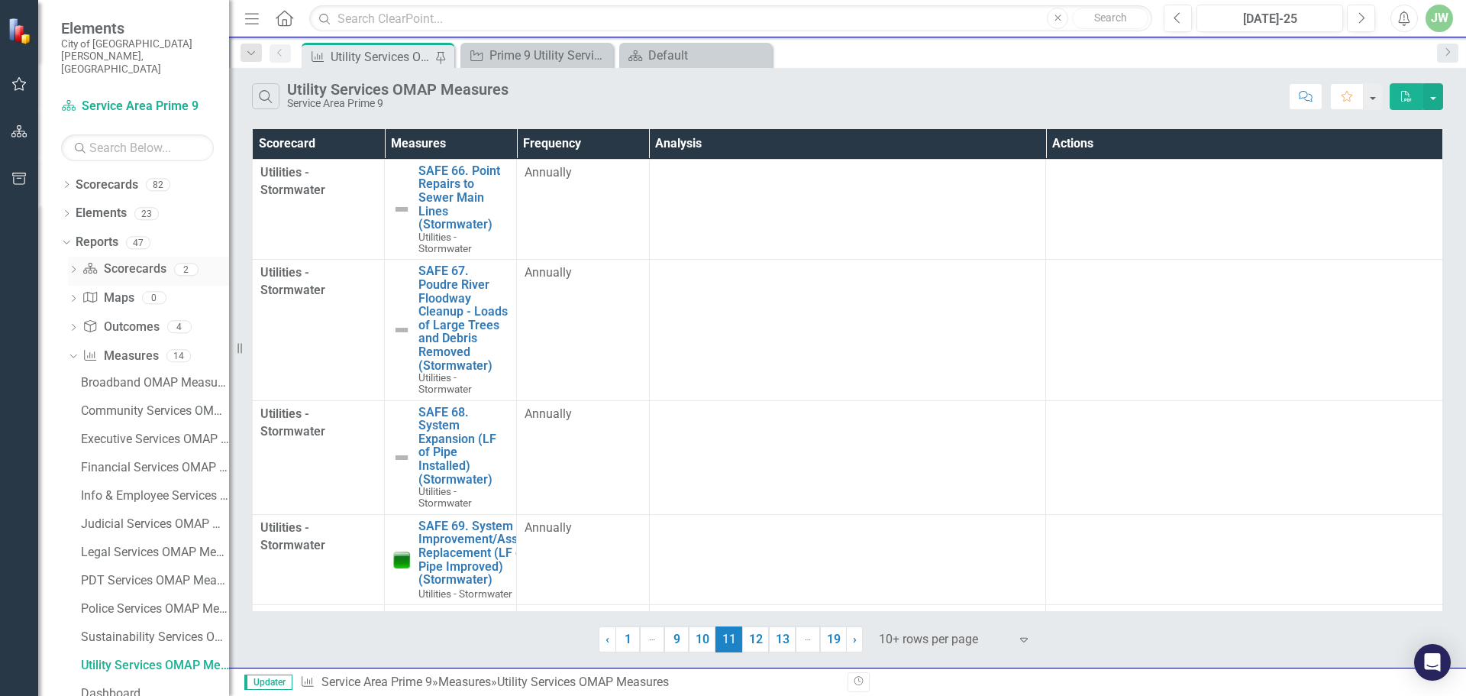
click at [71, 266] on icon "Dropdown" at bounding box center [73, 270] width 11 height 8
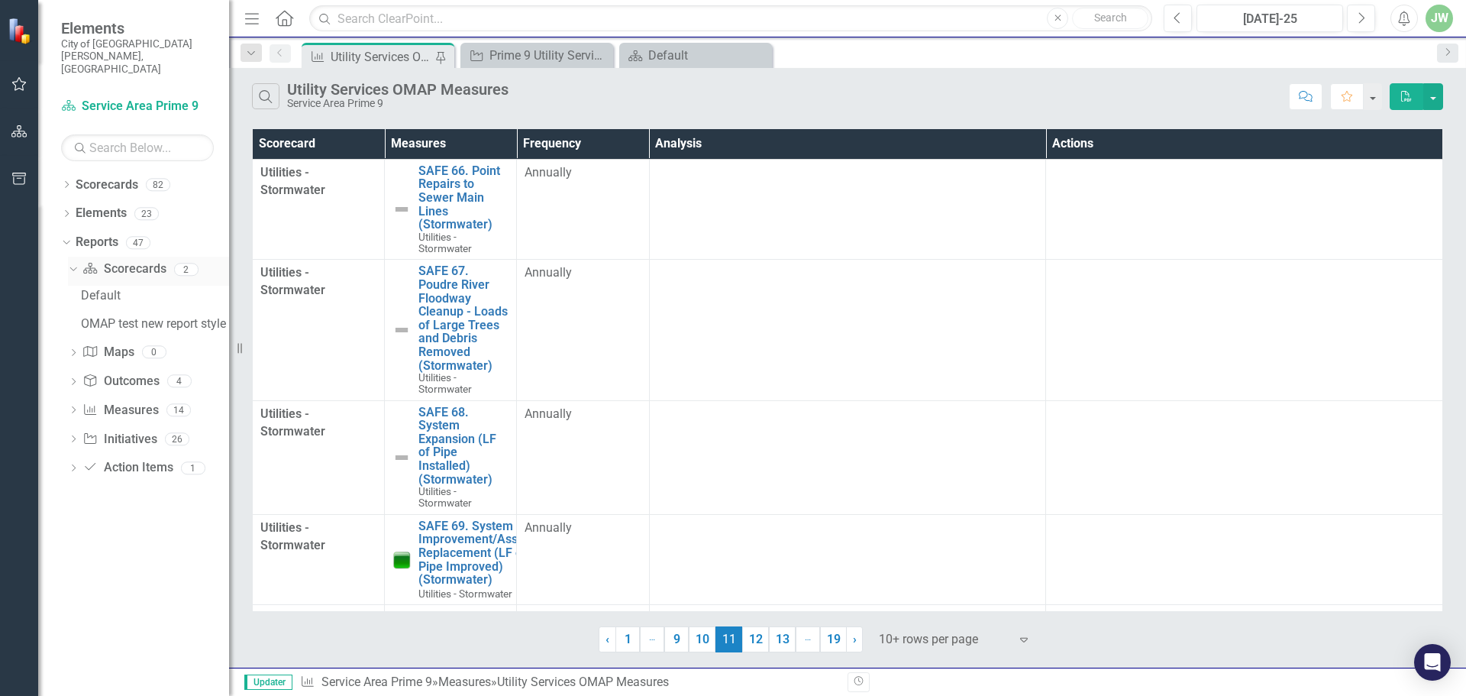
click at [70, 263] on icon "Dropdown" at bounding box center [71, 268] width 8 height 11
click at [69, 237] on div "Dropdown" at bounding box center [63, 242] width 13 height 11
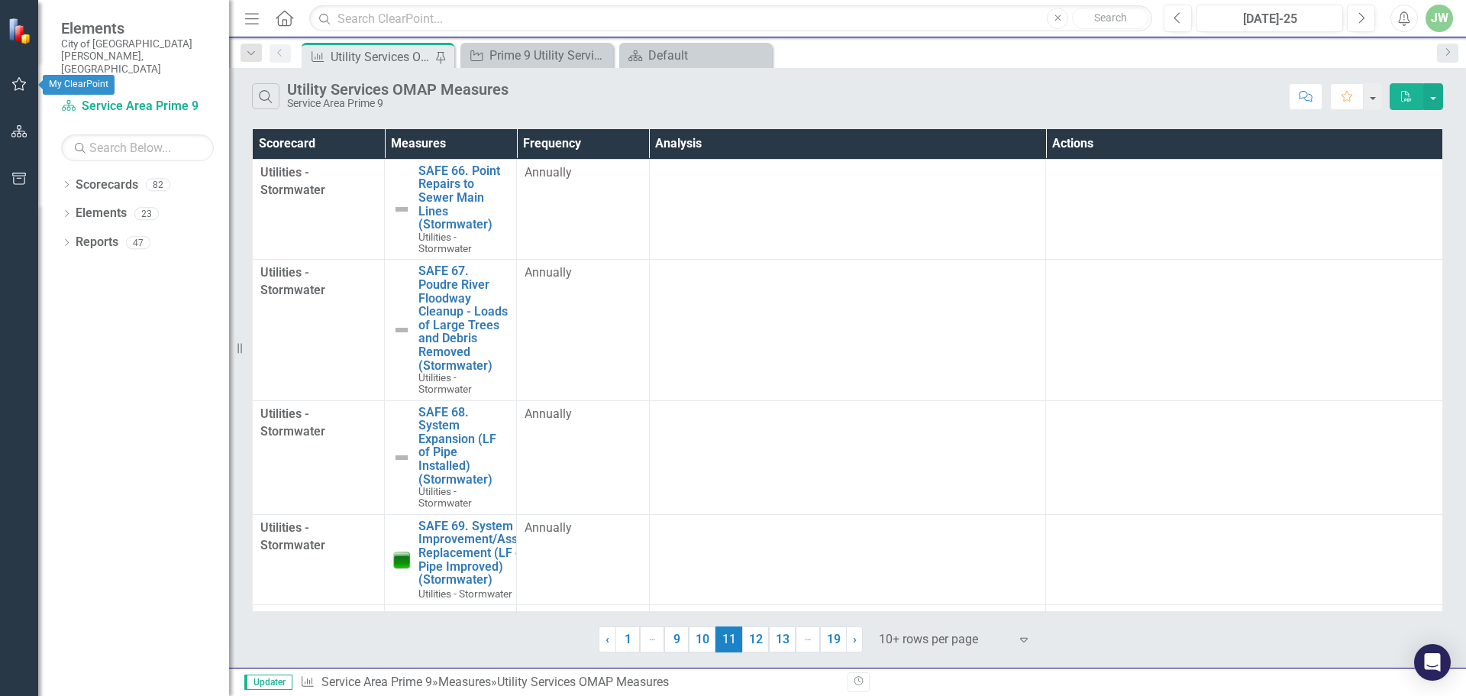
click at [12, 83] on icon "button" at bounding box center [19, 84] width 15 height 14
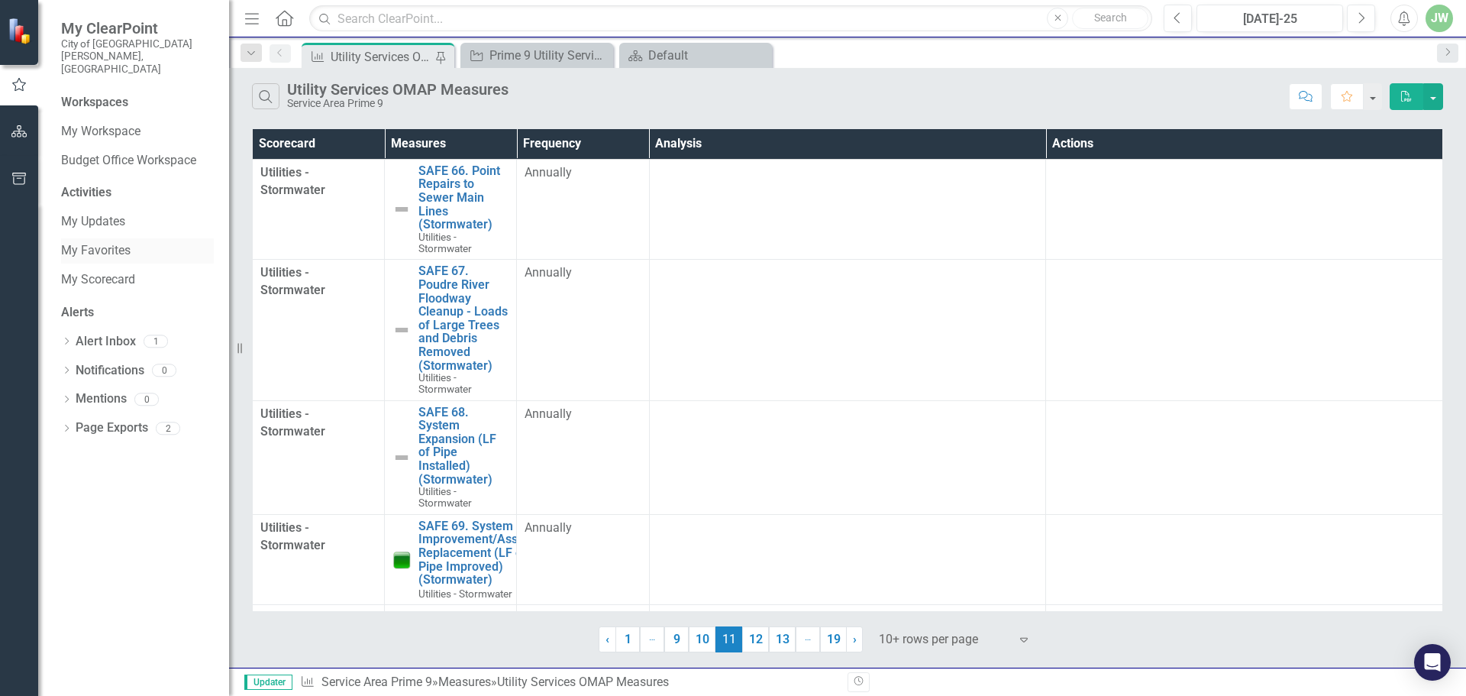
click at [102, 242] on link "My Favorites" at bounding box center [137, 251] width 153 height 18
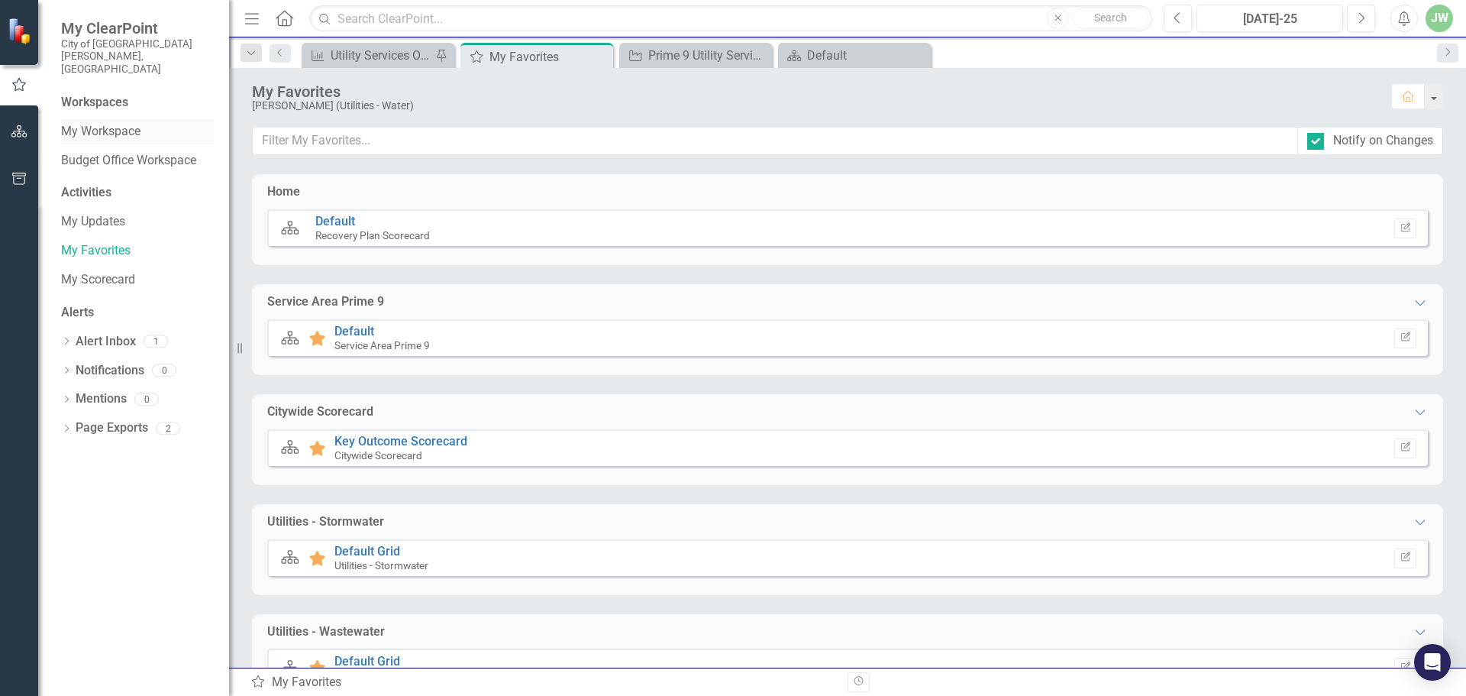
click at [69, 119] on div "My Workspace" at bounding box center [137, 131] width 153 height 25
click at [84, 123] on link "My Workspace" at bounding box center [137, 132] width 153 height 18
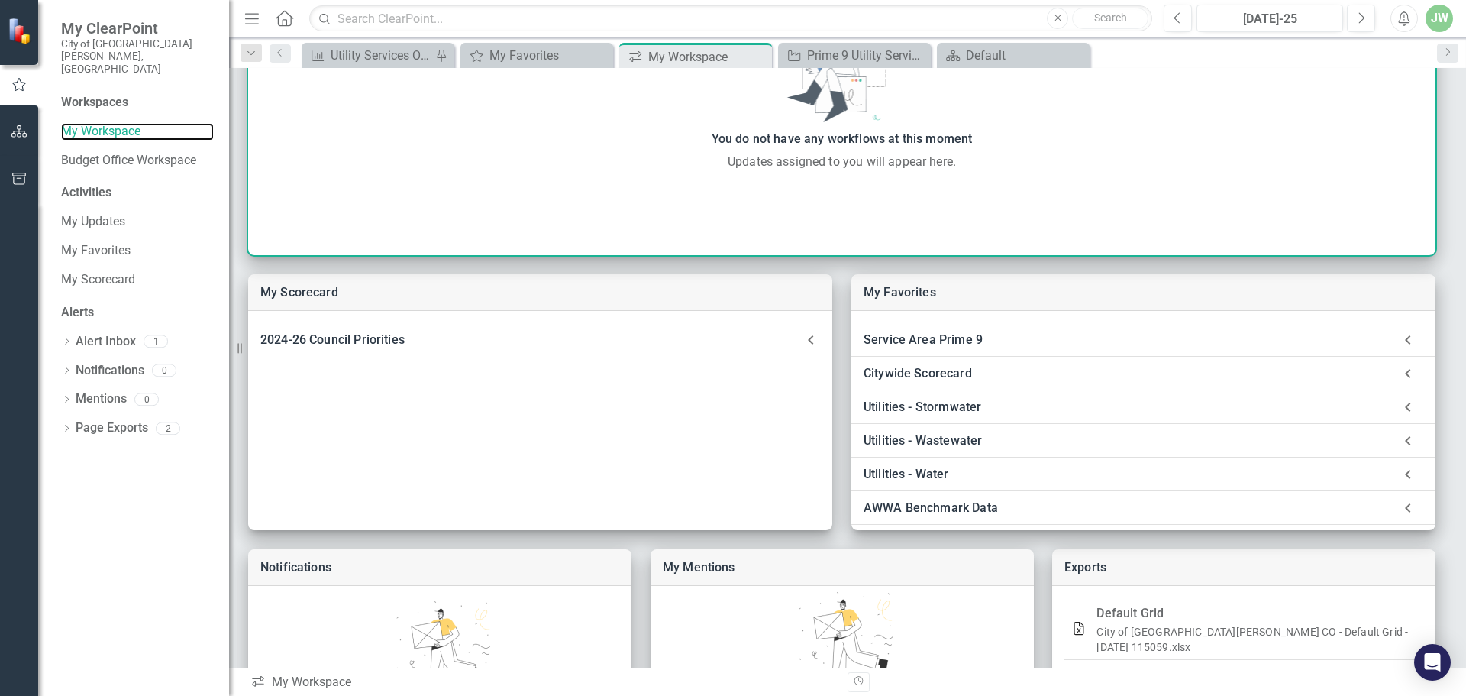
scroll to position [361, 0]
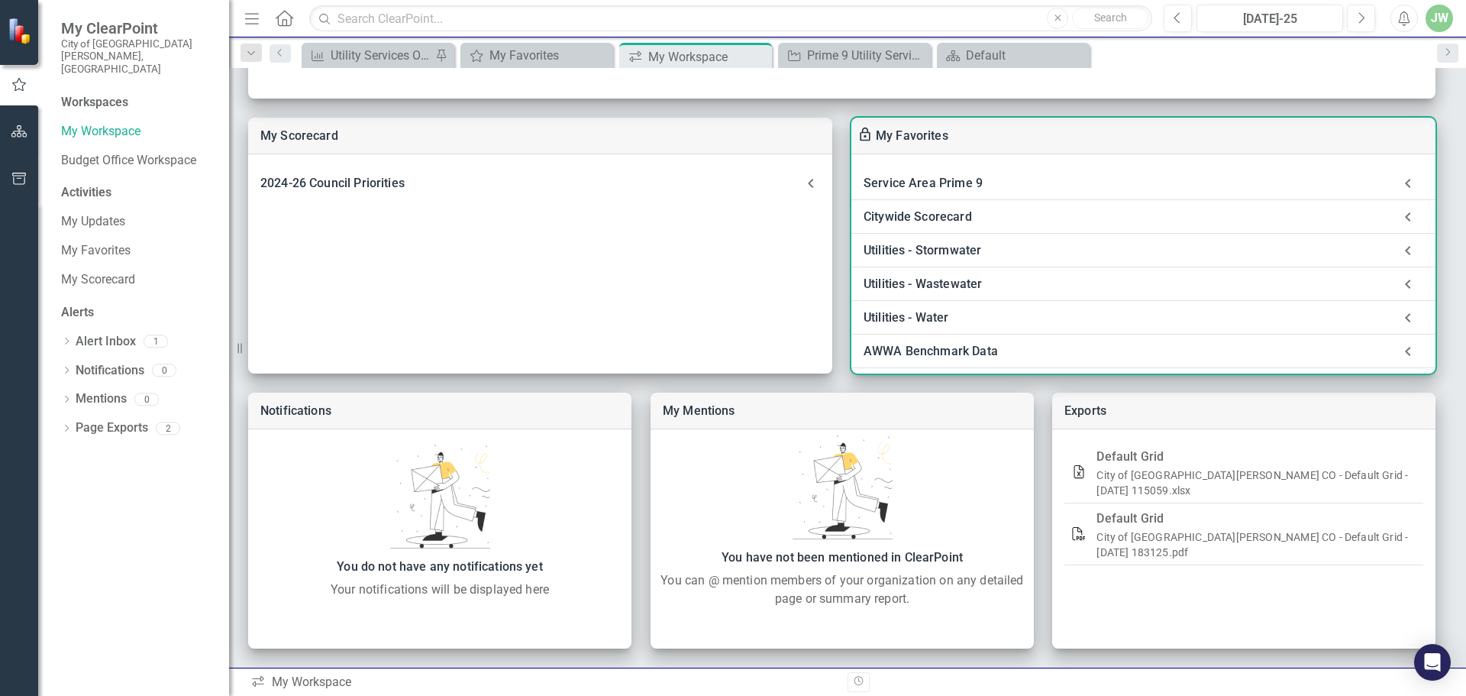
click at [977, 244] on div "Utilities - Stormwater" at bounding box center [1128, 250] width 529 height 21
click at [951, 287] on link "Default Grid" at bounding box center [933, 291] width 67 height 15
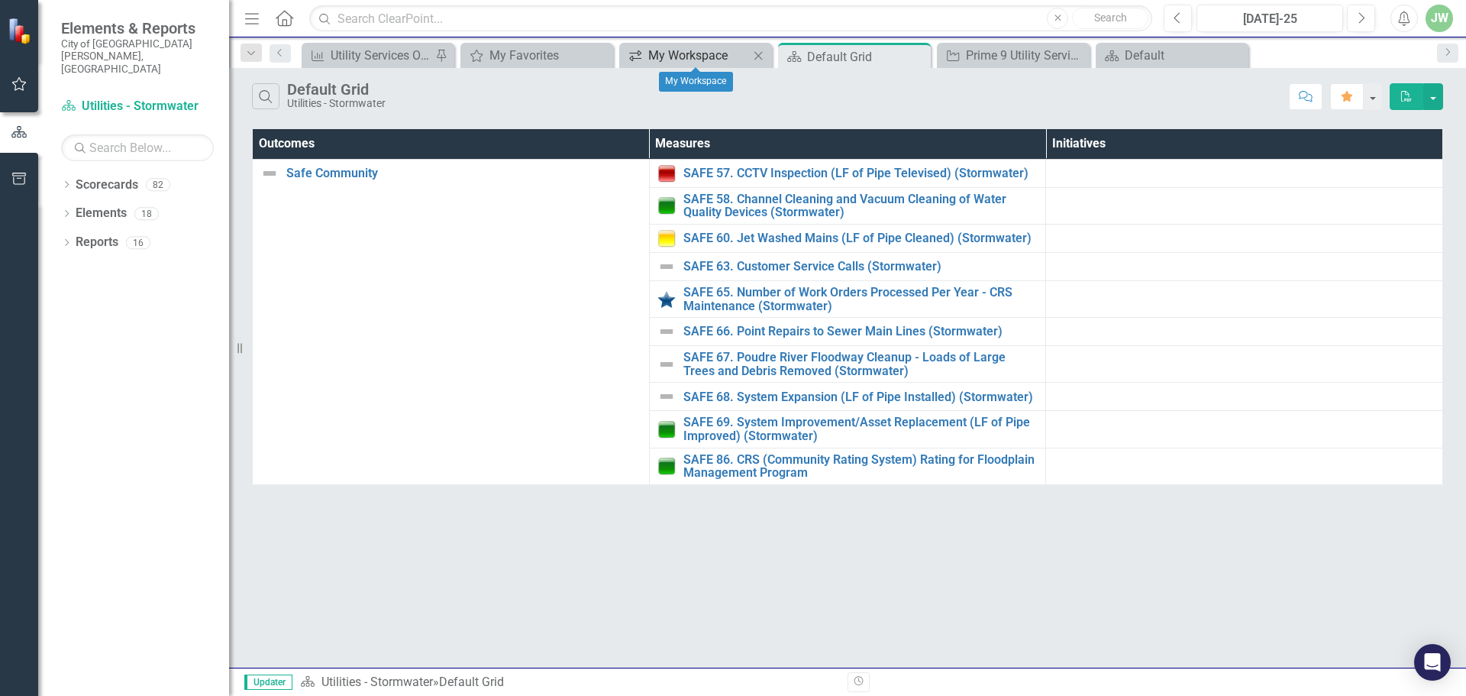
click at [705, 55] on div "My Workspace" at bounding box center [698, 55] width 101 height 19
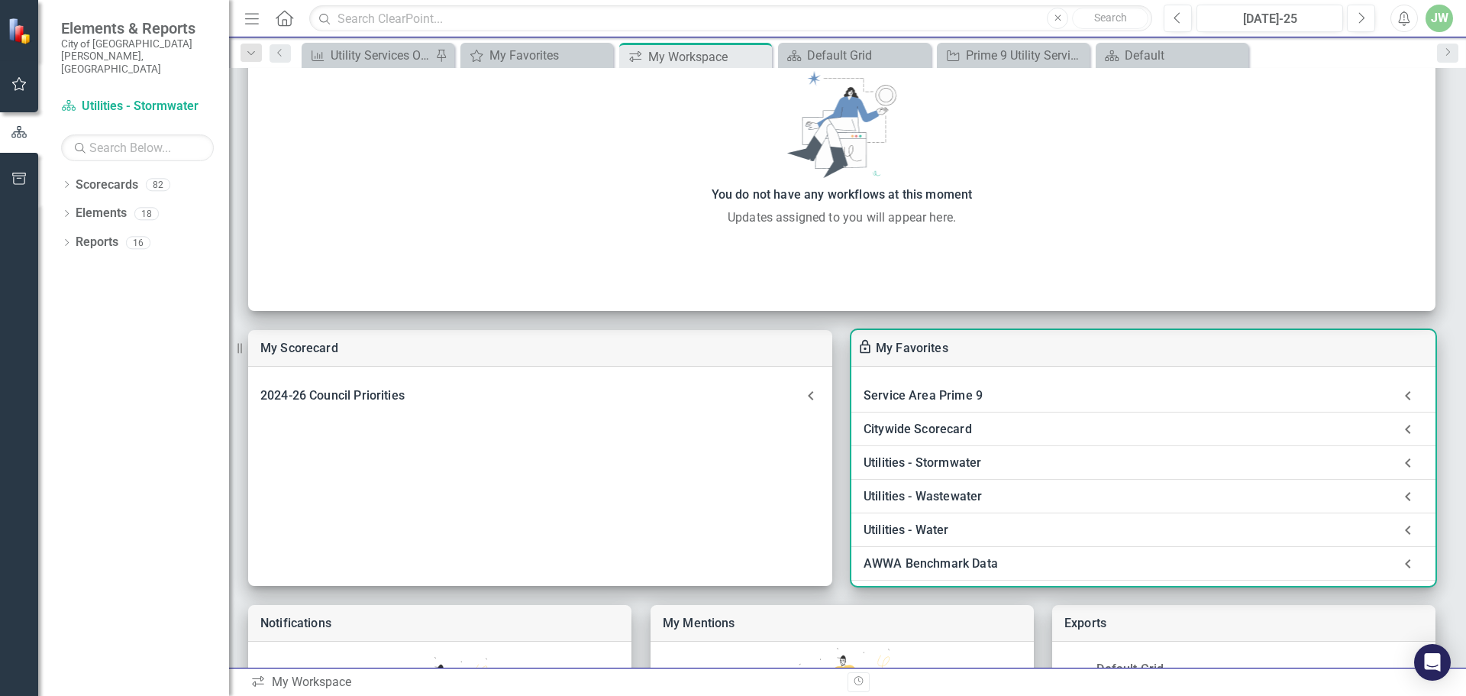
scroll to position [204, 0]
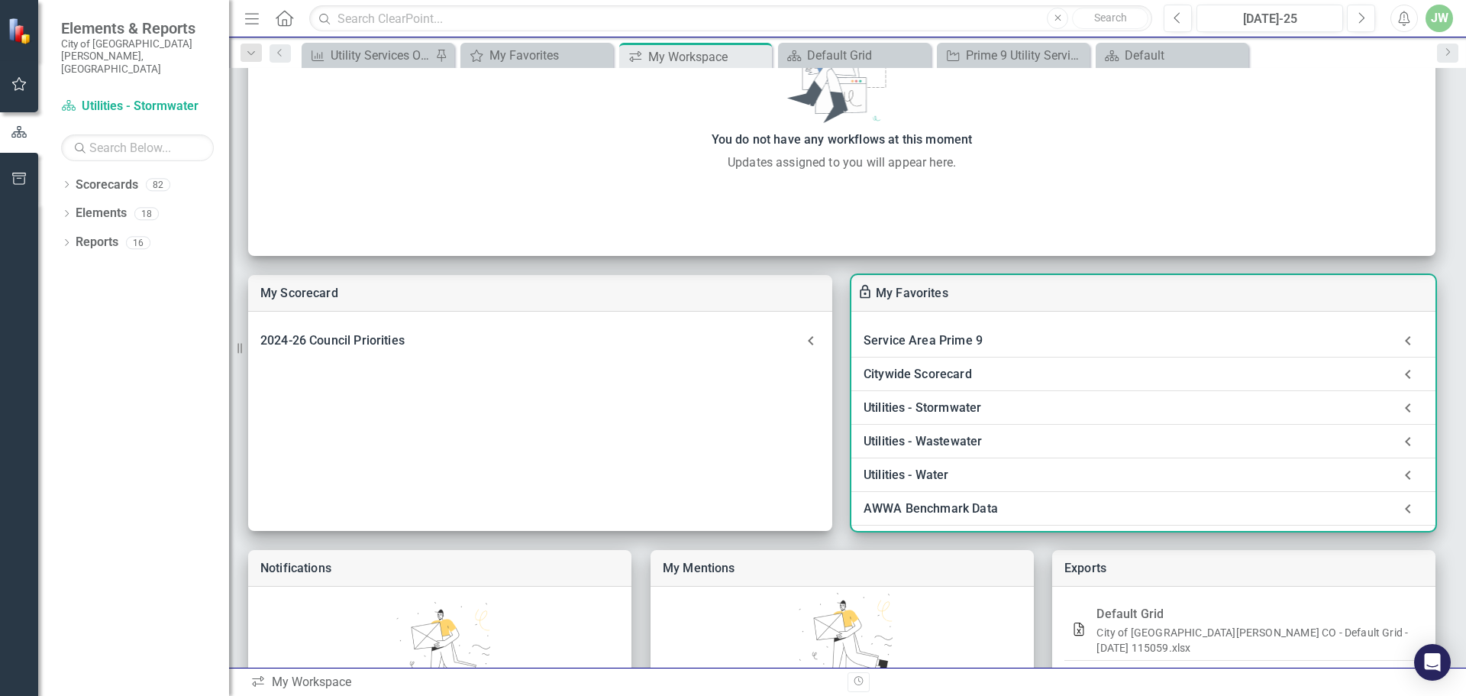
click at [949, 400] on div "Utilities - Stormwater" at bounding box center [1128, 407] width 529 height 21
click at [944, 446] on link "Default Grid" at bounding box center [933, 448] width 67 height 15
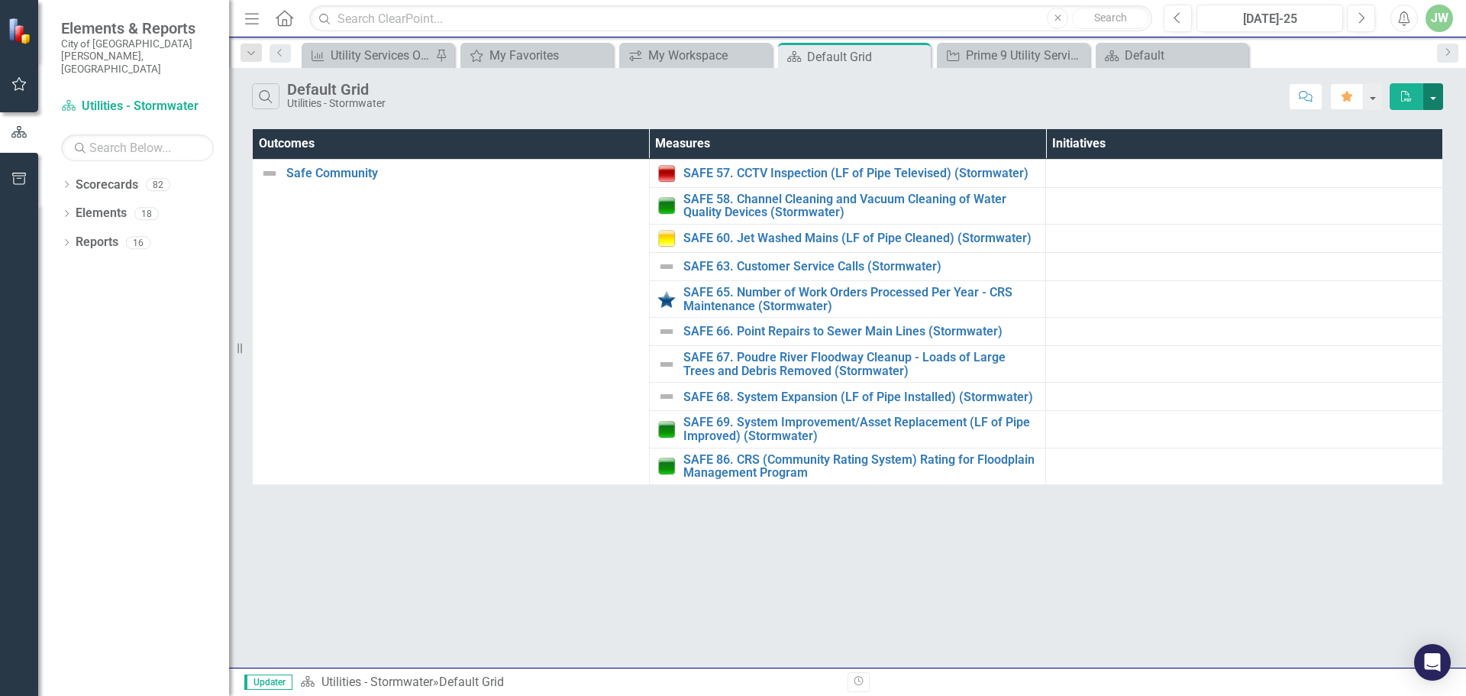
click at [1432, 99] on button "button" at bounding box center [1433, 96] width 20 height 27
click at [1405, 152] on link "Excel Export to Excel" at bounding box center [1382, 153] width 121 height 28
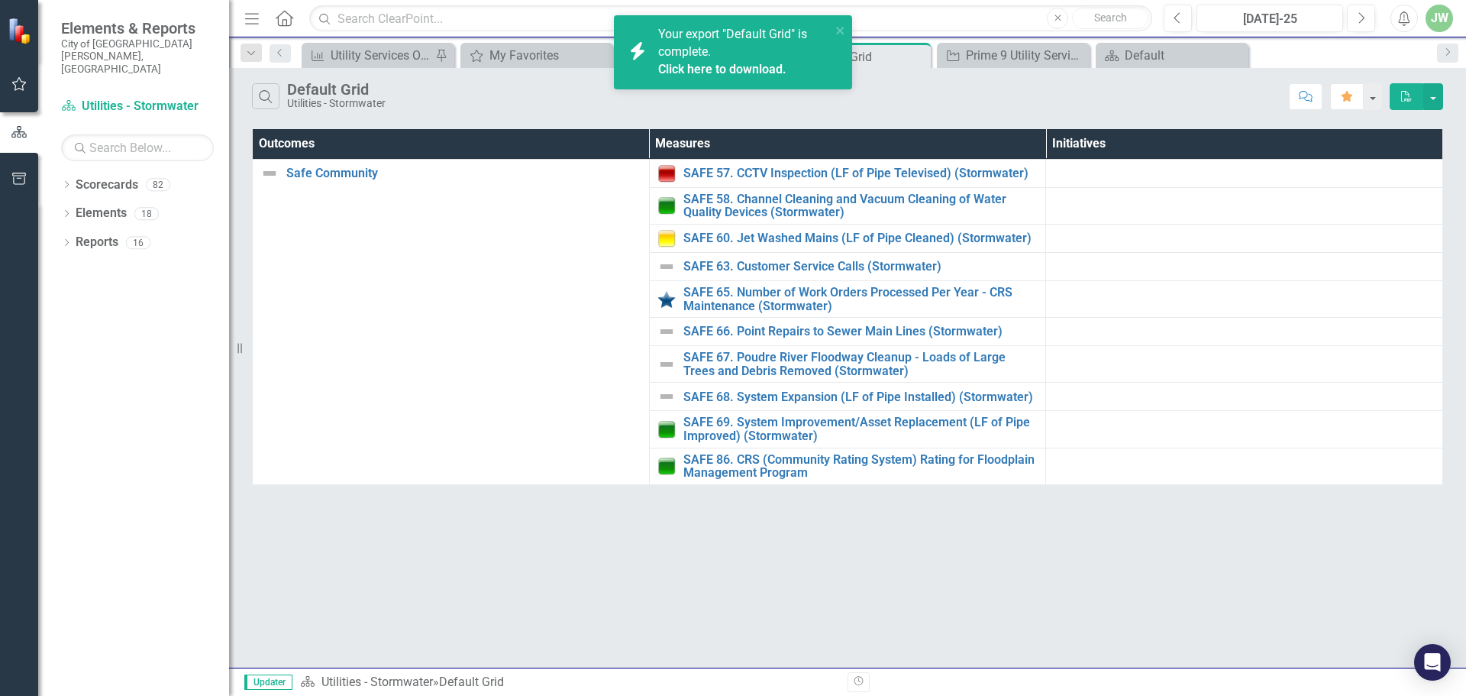
click at [757, 66] on link "Click here to download." at bounding box center [722, 69] width 128 height 15
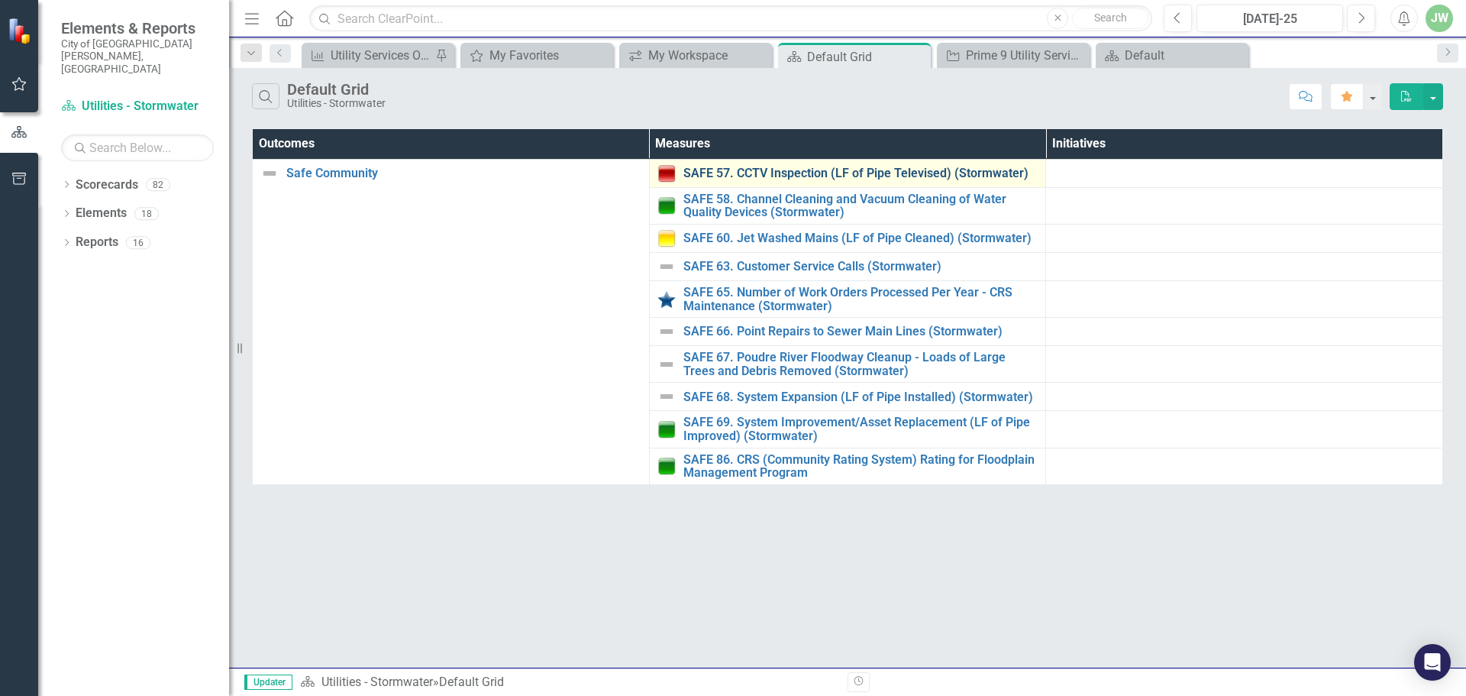
click at [715, 173] on link "SAFE 57. CCTV Inspection (LF of Pipe Televised) (Stormwater)" at bounding box center [860, 173] width 355 height 14
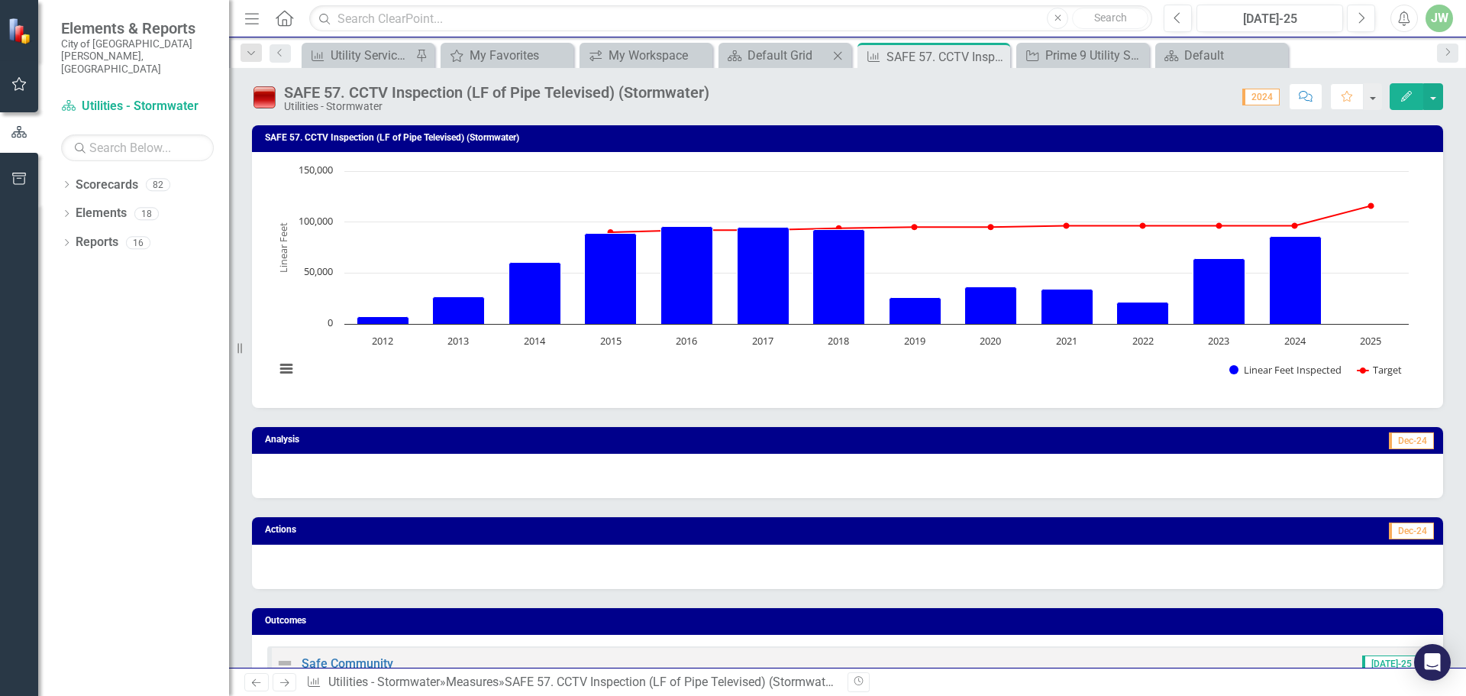
click at [790, 43] on div "Scorecard Default Grid Close" at bounding box center [784, 55] width 133 height 25
click at [789, 52] on div "Default Grid" at bounding box center [787, 55] width 81 height 19
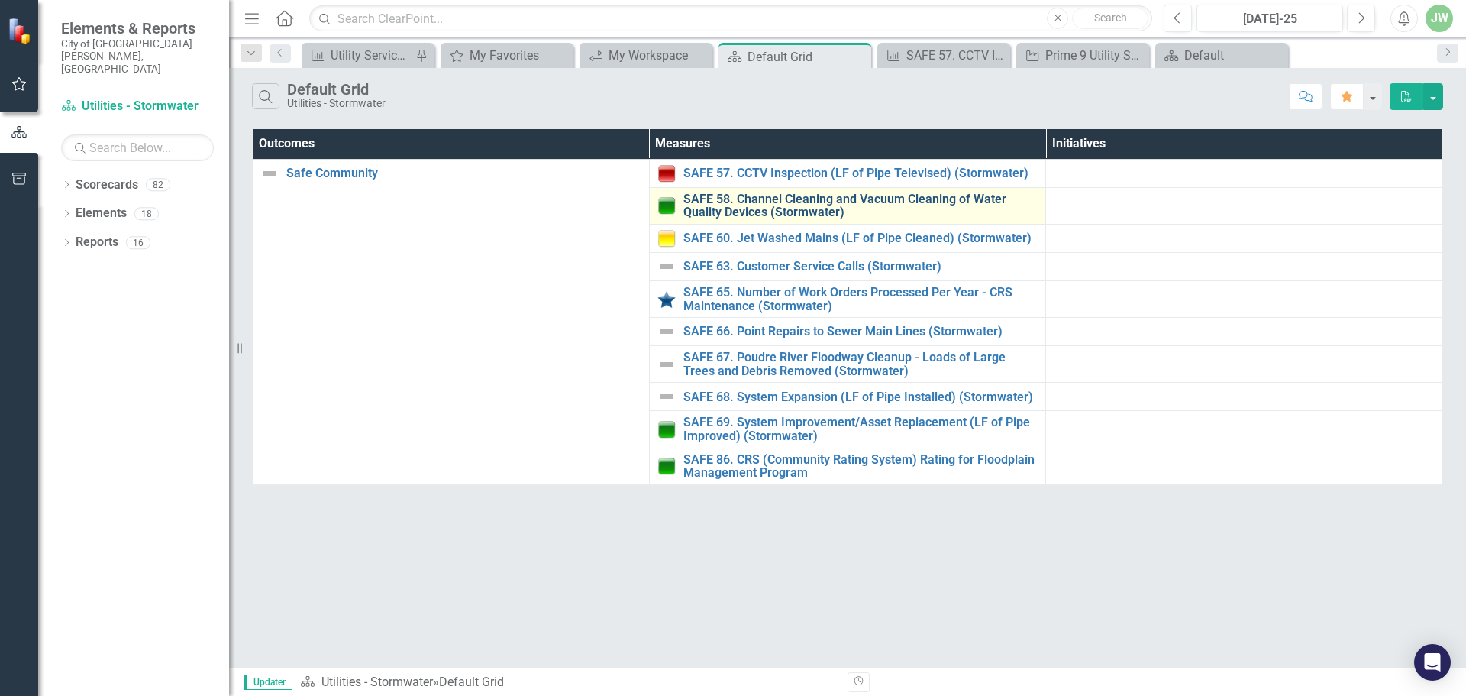
click at [773, 203] on link "SAFE 58. Channel Cleaning and Vacuum Cleaning of Water Quality Devices (Stormwa…" at bounding box center [860, 205] width 355 height 27
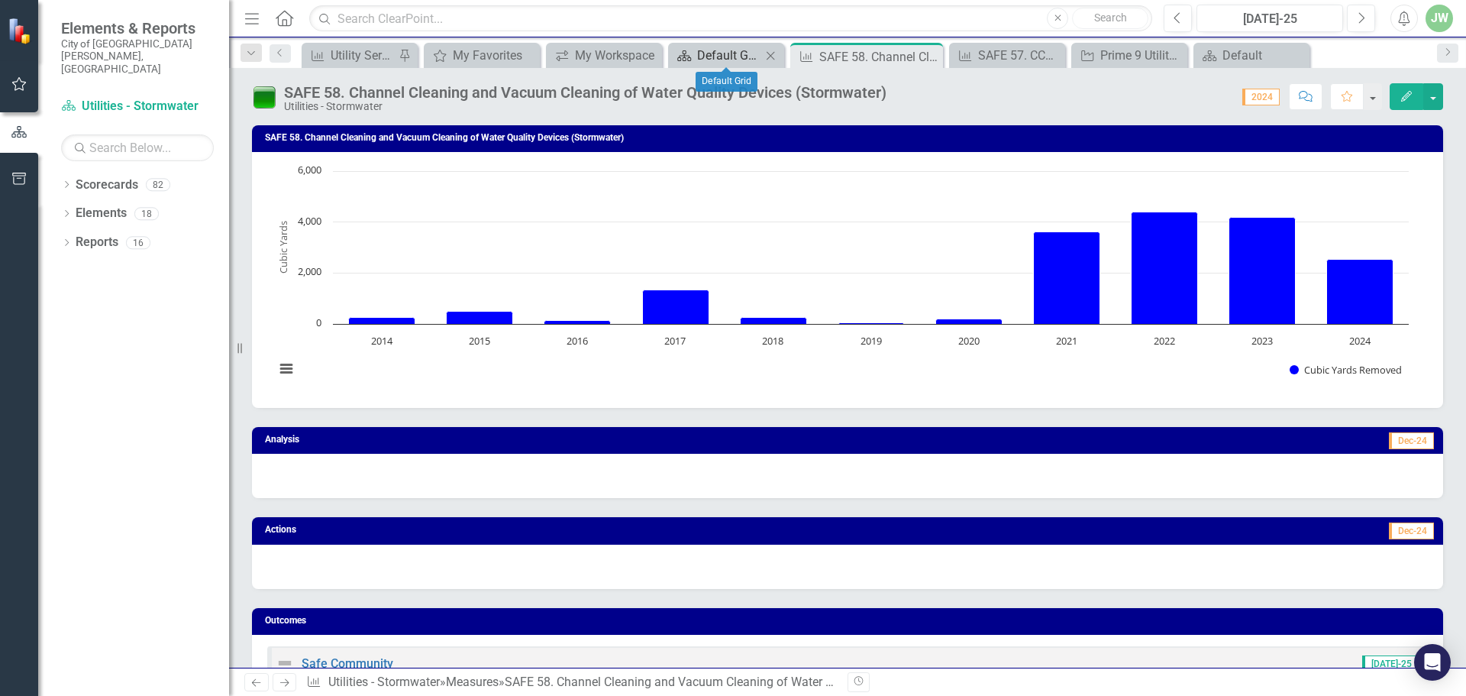
click at [704, 52] on div "Default Grid" at bounding box center [729, 55] width 64 height 19
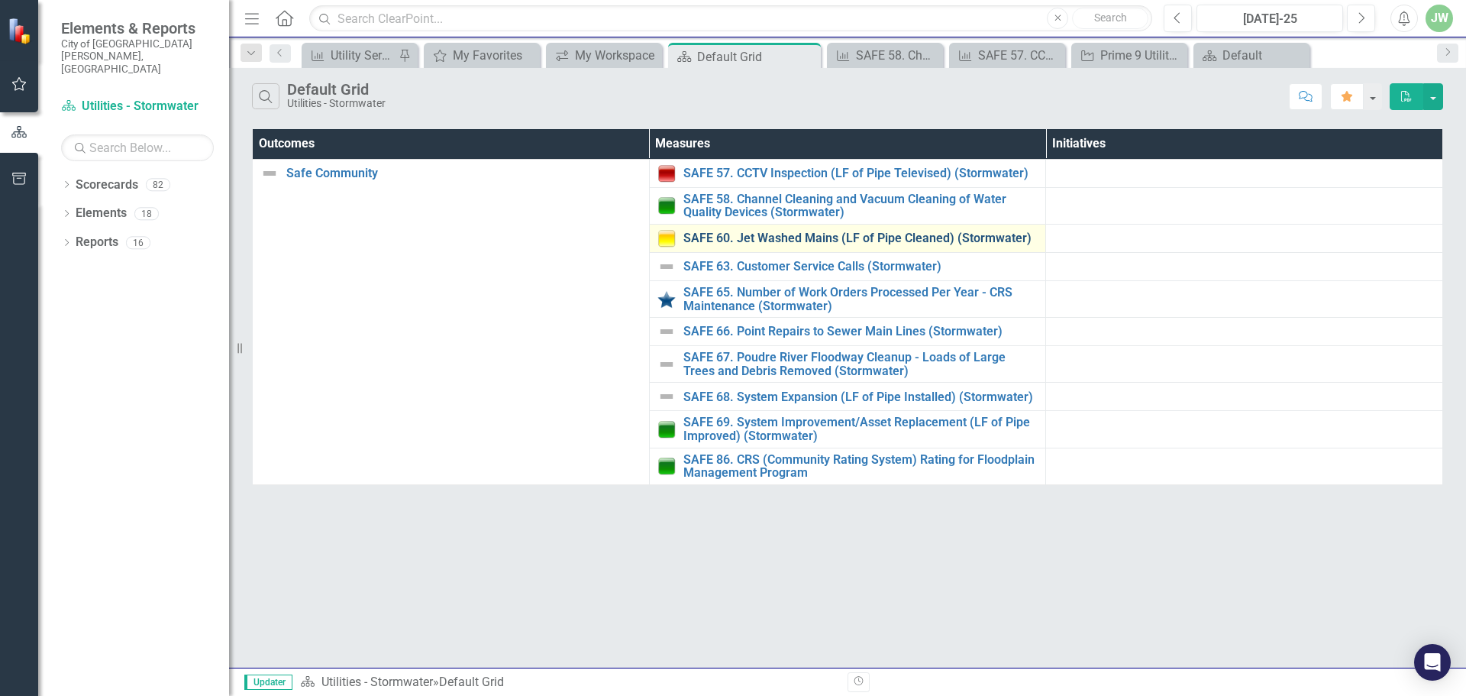
click at [728, 242] on link "SAFE 60. Jet Washed Mains (LF of Pipe Cleaned) (Stormwater)" at bounding box center [860, 238] width 355 height 14
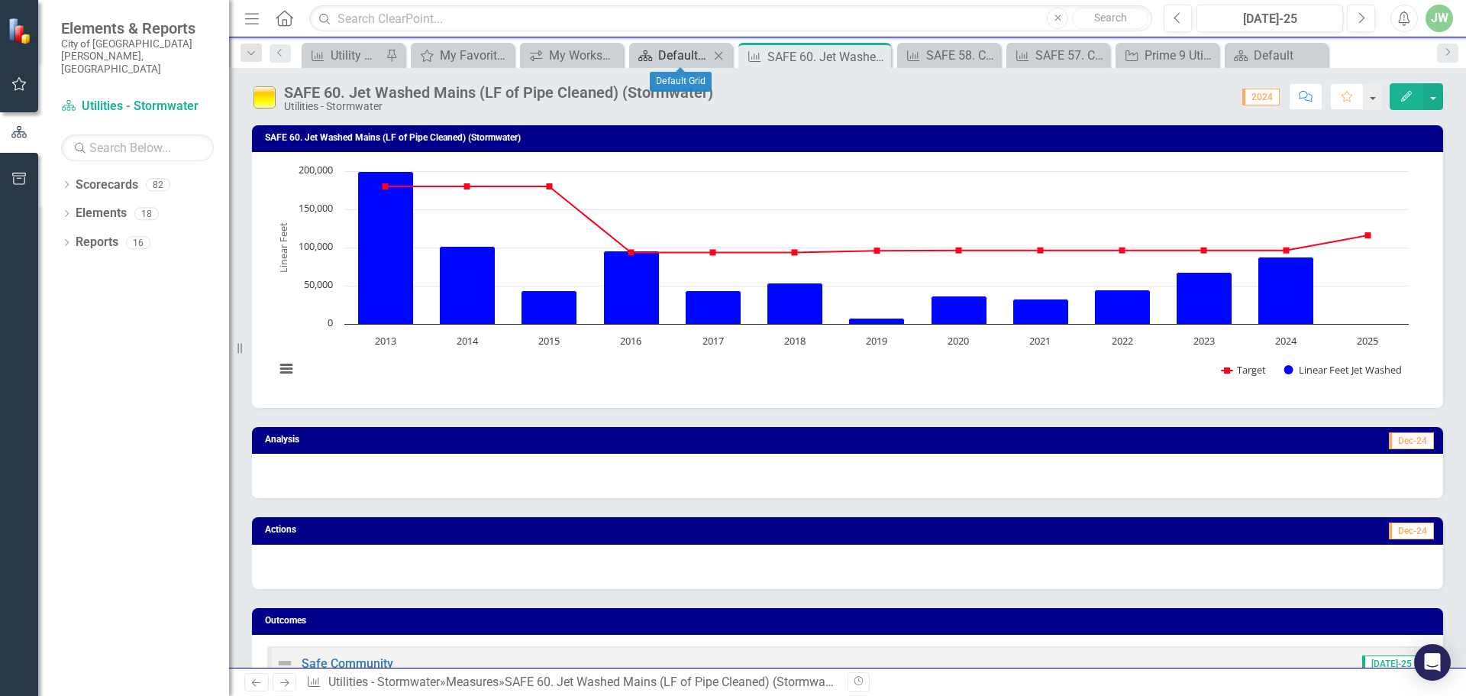
click at [677, 53] on div "Default Grid" at bounding box center [683, 55] width 51 height 19
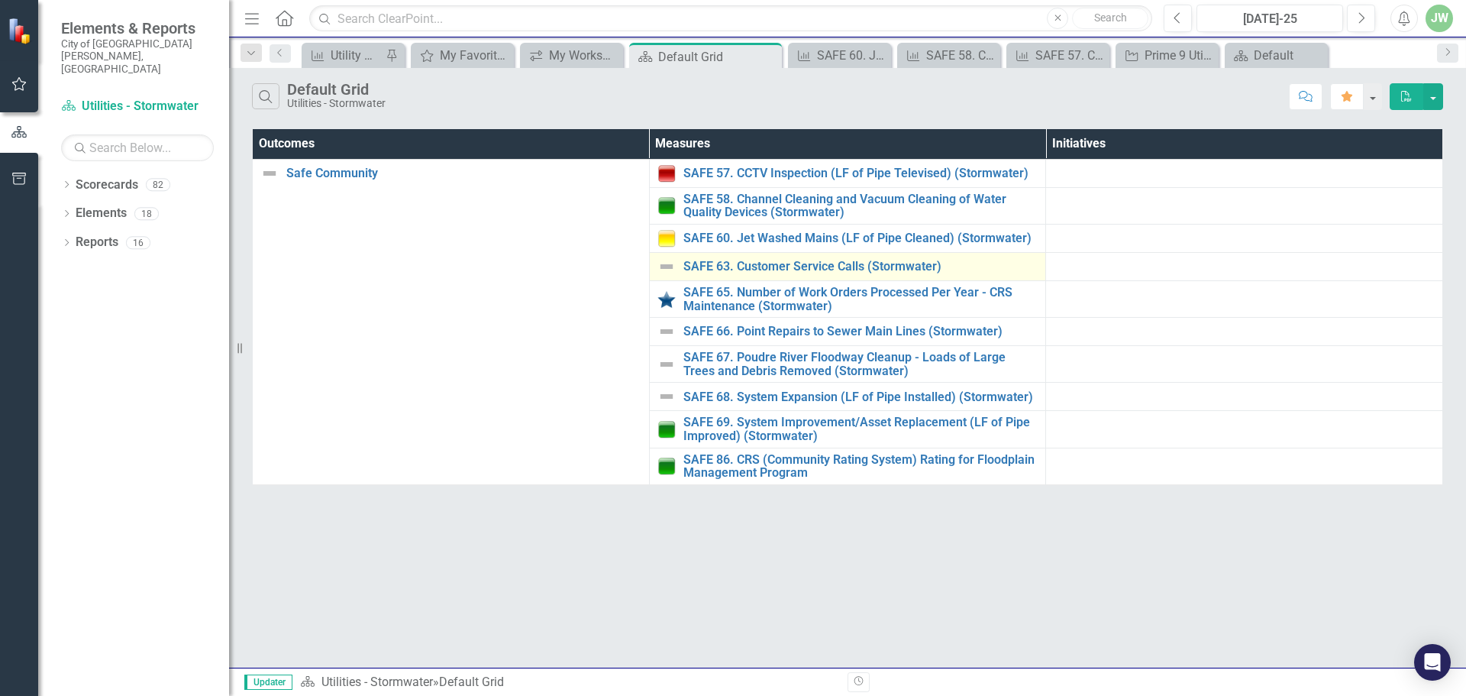
click at [744, 258] on div "SAFE 63. Customer Service Calls (Stormwater)" at bounding box center [847, 266] width 381 height 18
click at [744, 265] on link "SAFE 63. Customer Service Calls (Stormwater)" at bounding box center [860, 267] width 355 height 14
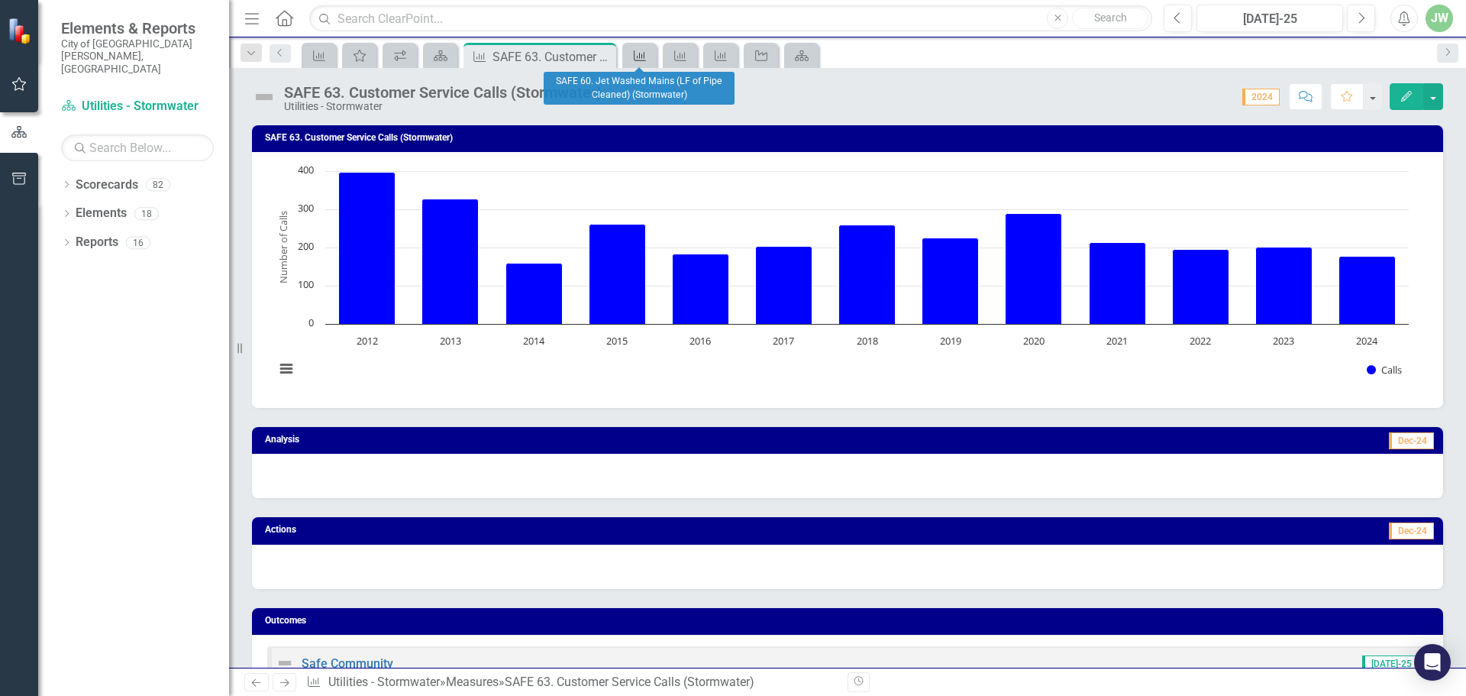
click at [634, 56] on icon at bounding box center [640, 55] width 12 height 11
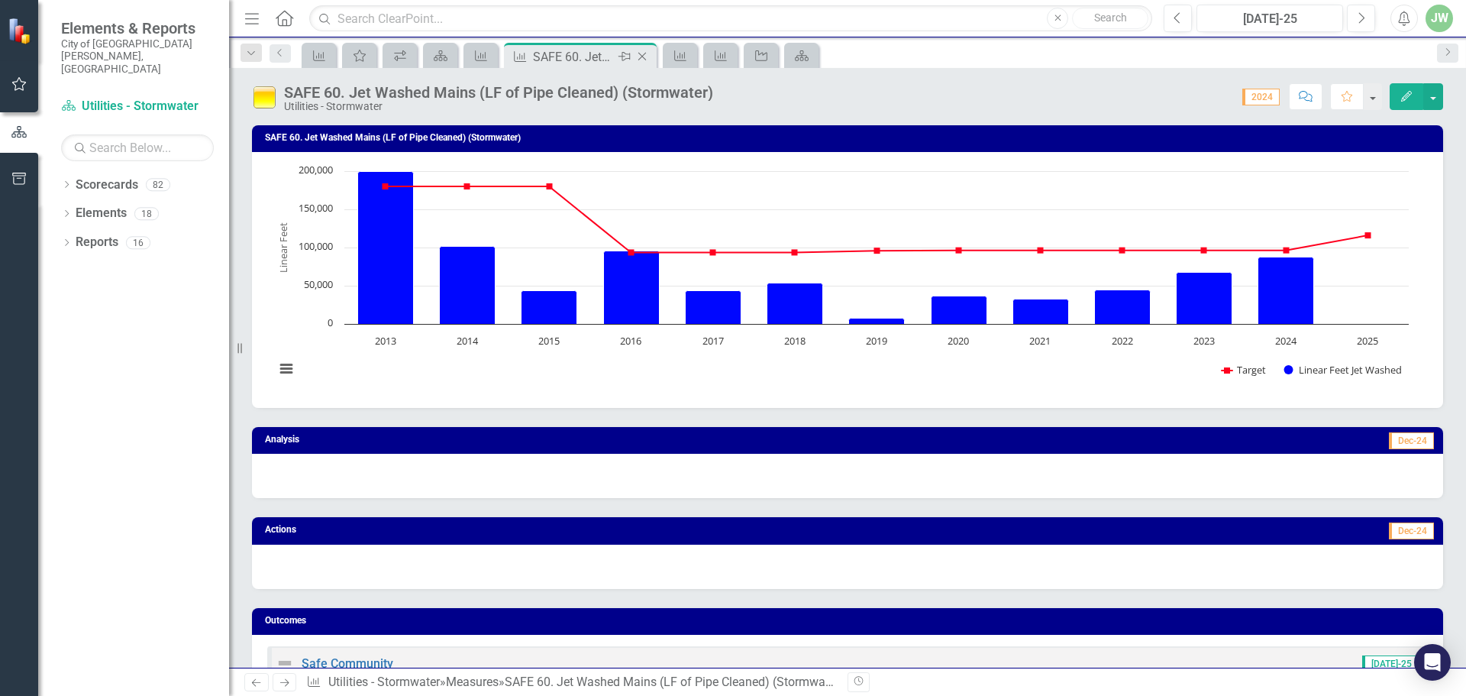
click at [641, 58] on icon at bounding box center [642, 57] width 8 height 8
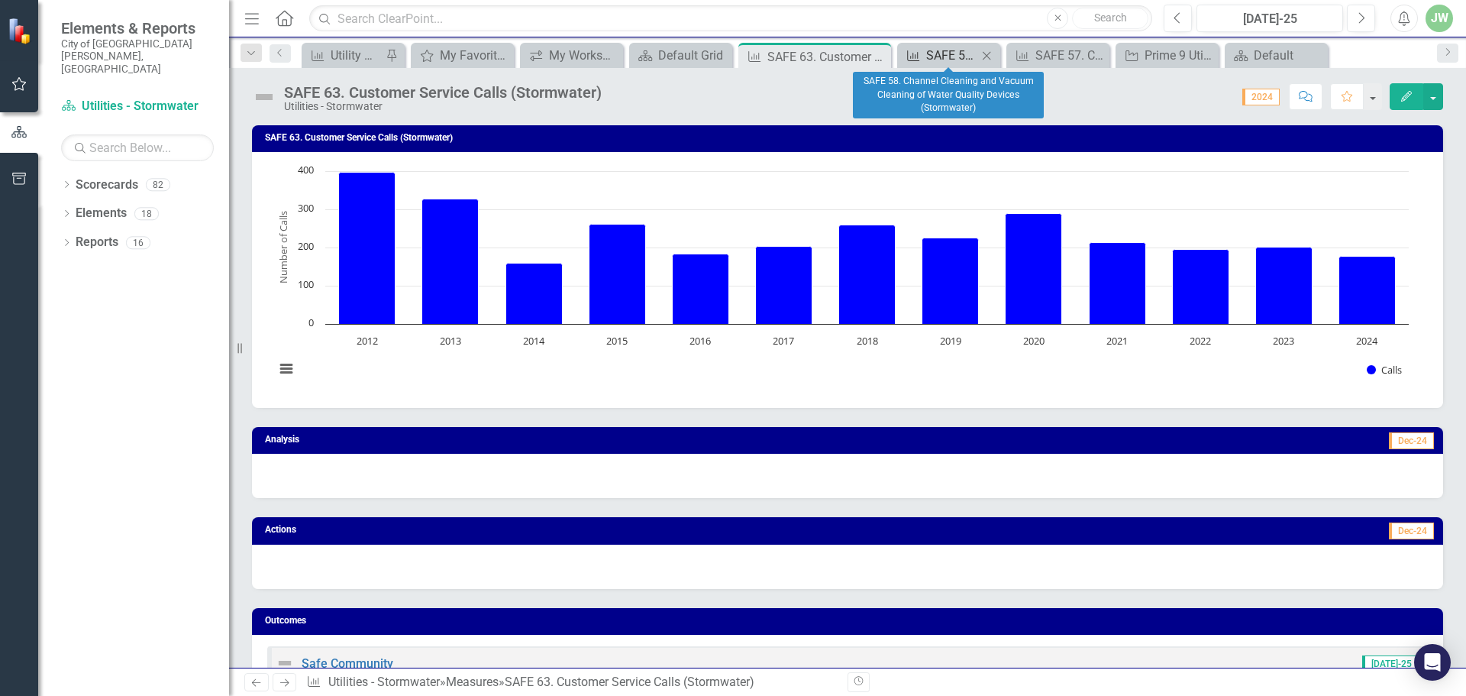
click at [944, 61] on div "SAFE 58. Channel Cleaning and Vacuum Cleaning of Water Quality Devices (Stormwa…" at bounding box center [951, 55] width 51 height 19
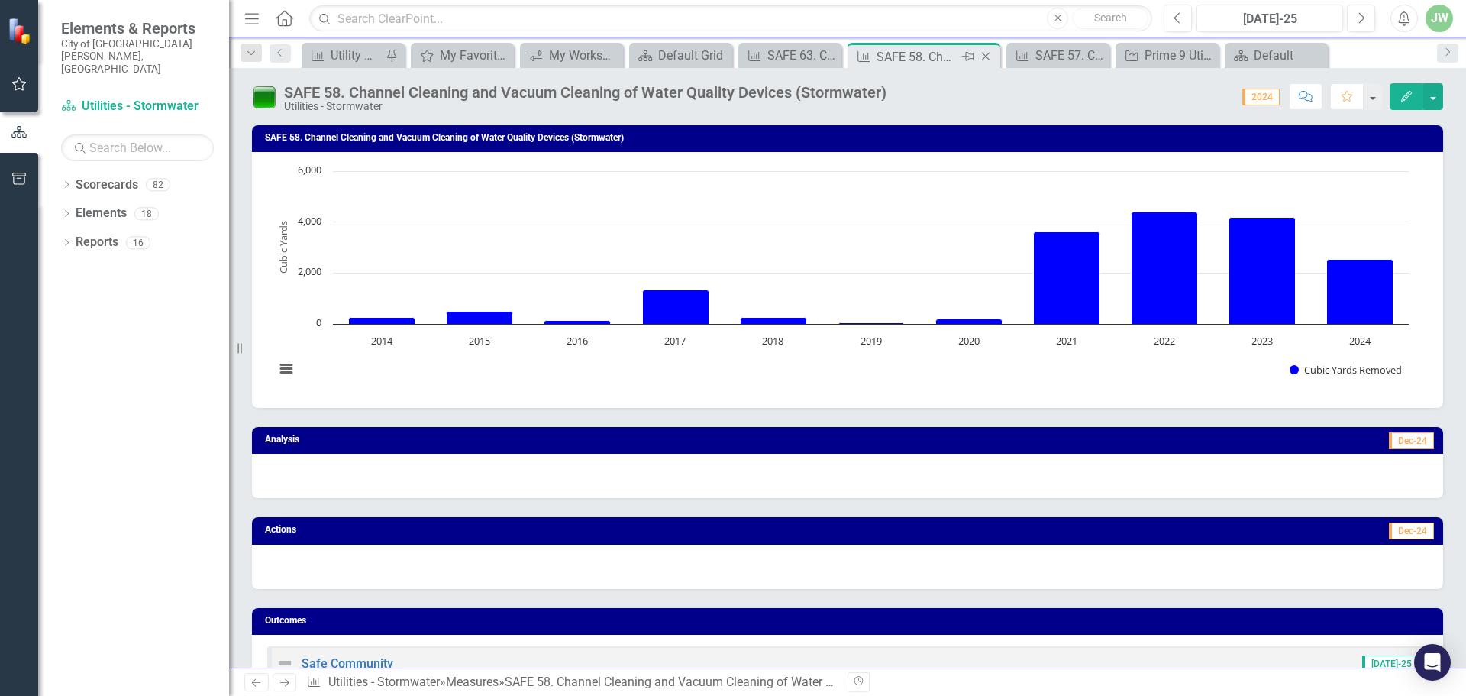
click at [983, 57] on icon "Close" at bounding box center [985, 56] width 15 height 12
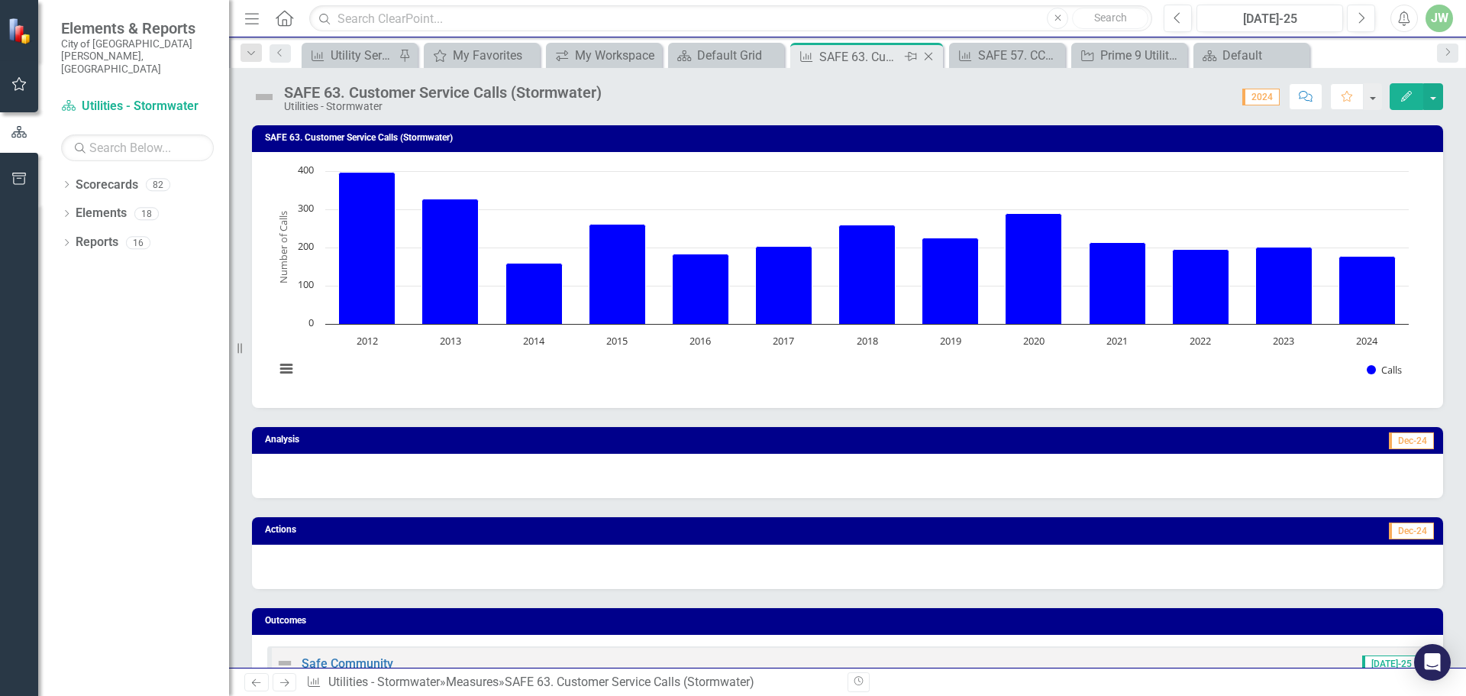
click at [927, 56] on icon "Close" at bounding box center [928, 56] width 15 height 12
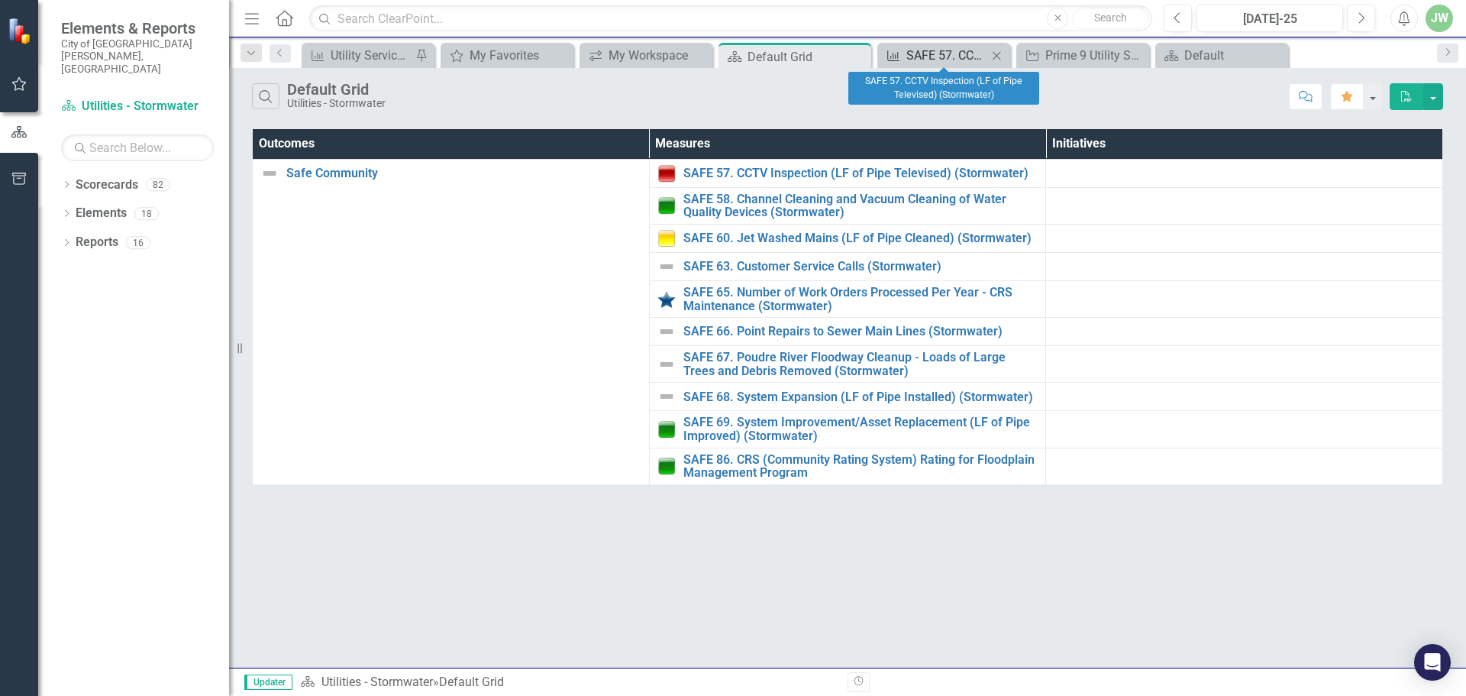
click at [957, 58] on div "SAFE 57. CCTV Inspection (LF of Pipe Televised) (Stormwater)" at bounding box center [946, 55] width 81 height 19
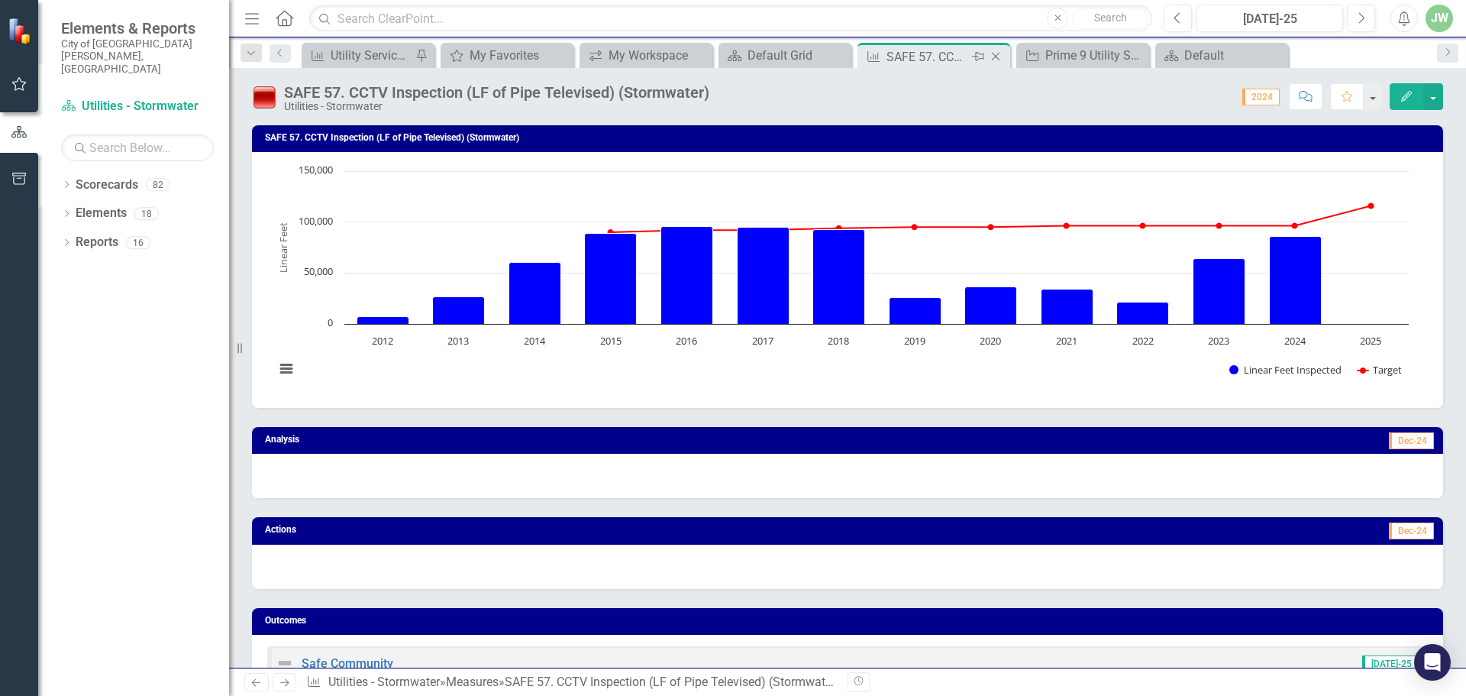
click at [995, 54] on icon "Close" at bounding box center [995, 56] width 15 height 12
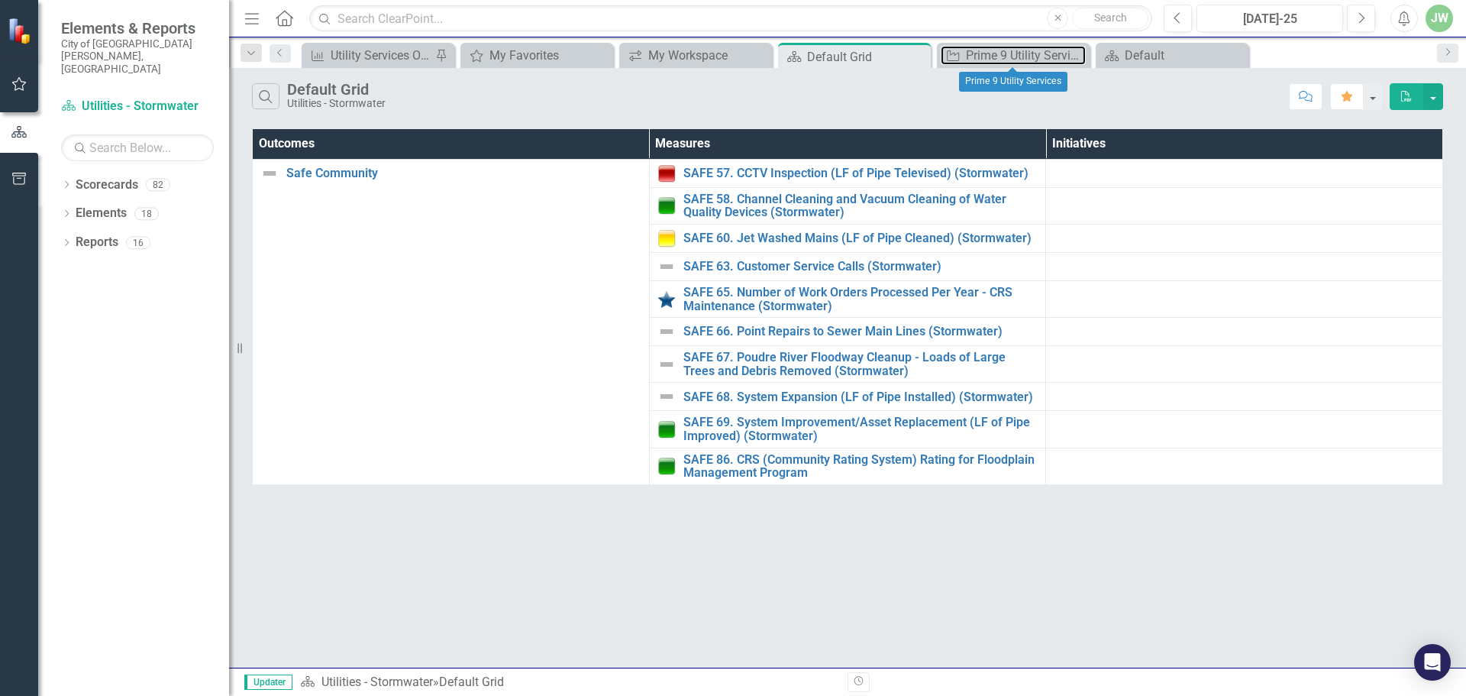
click at [995, 54] on div "Prime 9 Utility Services" at bounding box center [1026, 55] width 120 height 19
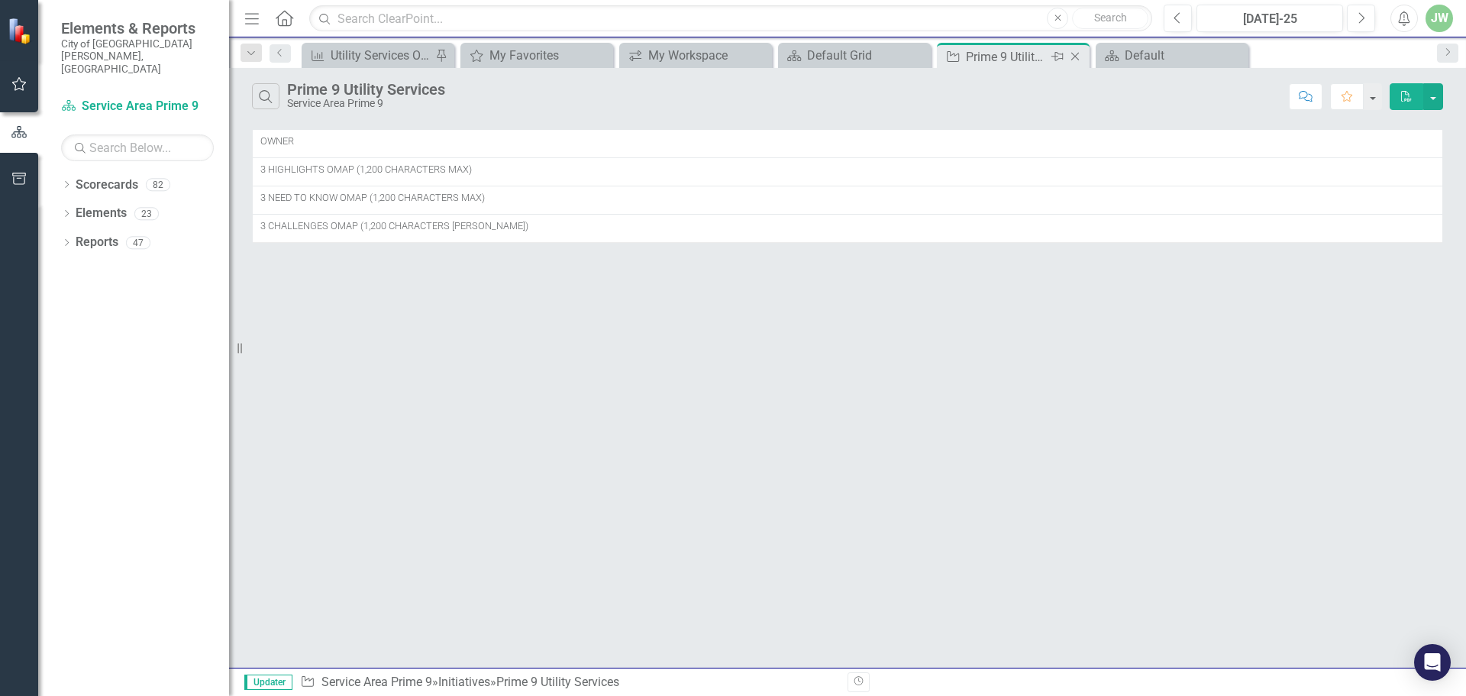
click at [1074, 57] on icon at bounding box center [1075, 57] width 8 height 8
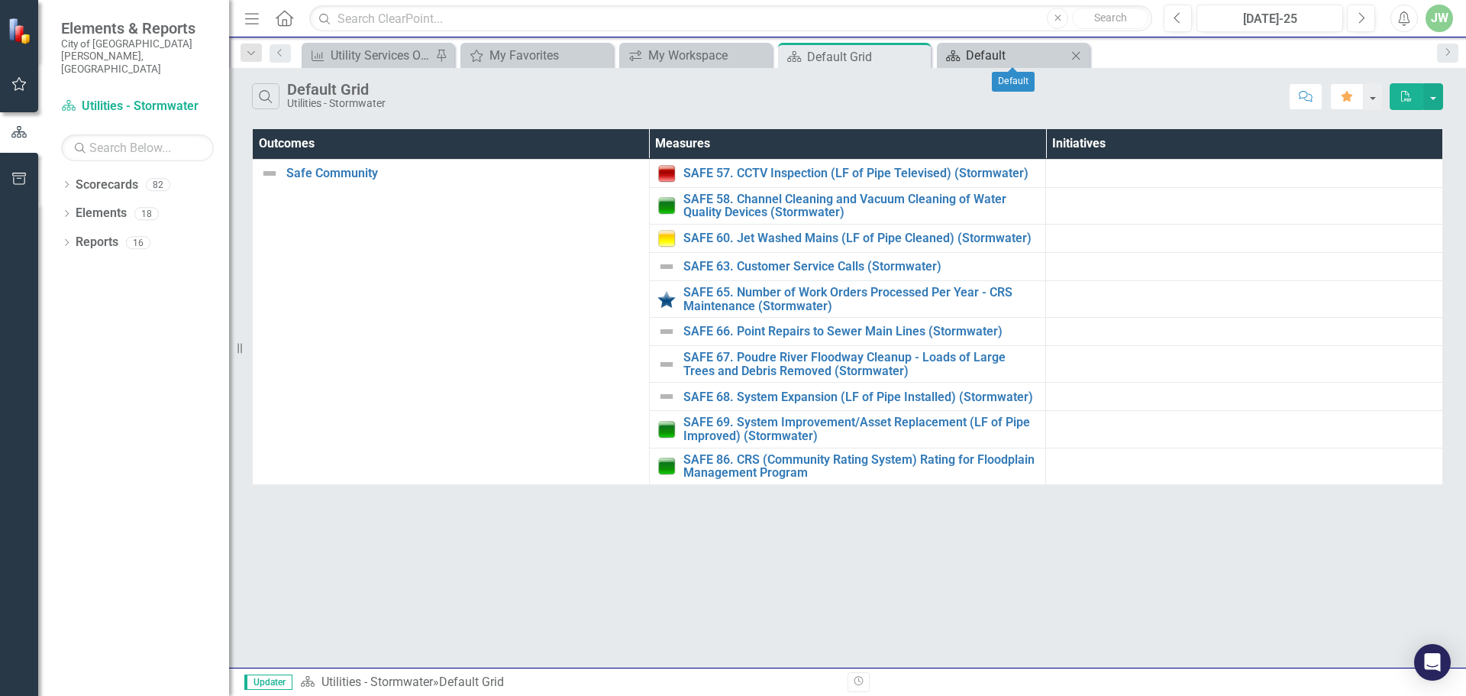
click at [1034, 54] on div "Default" at bounding box center [1016, 55] width 101 height 19
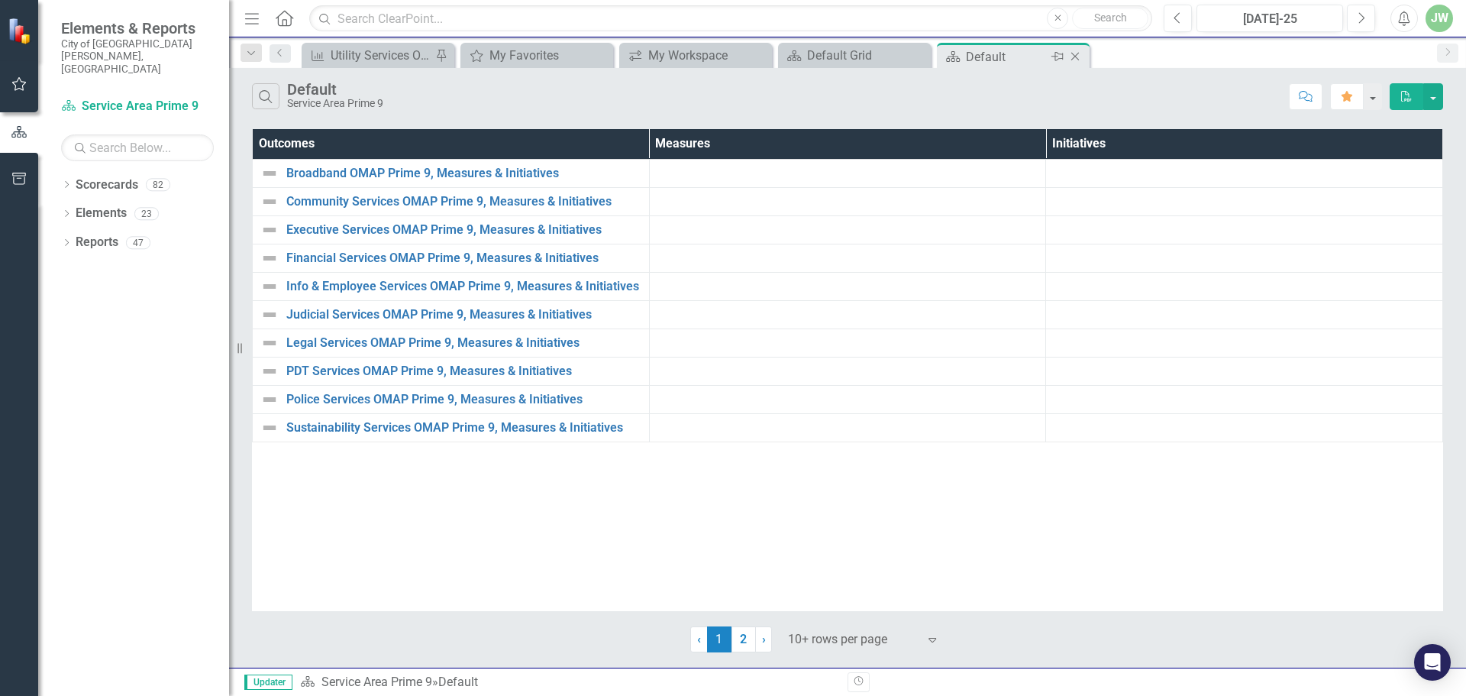
click at [1076, 58] on icon "Close" at bounding box center [1074, 56] width 15 height 12
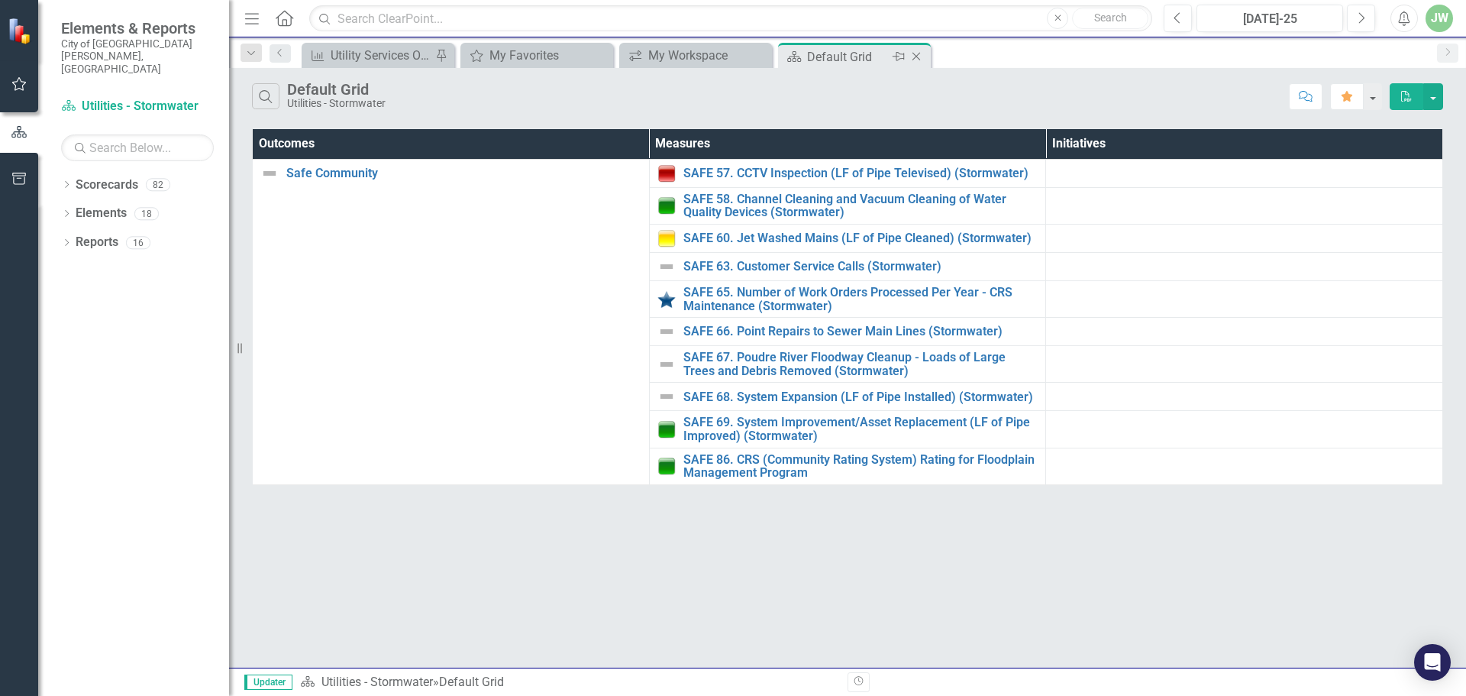
click at [860, 60] on div "Default Grid" at bounding box center [848, 56] width 82 height 19
click at [728, 62] on div "My Workspace" at bounding box center [698, 55] width 101 height 19
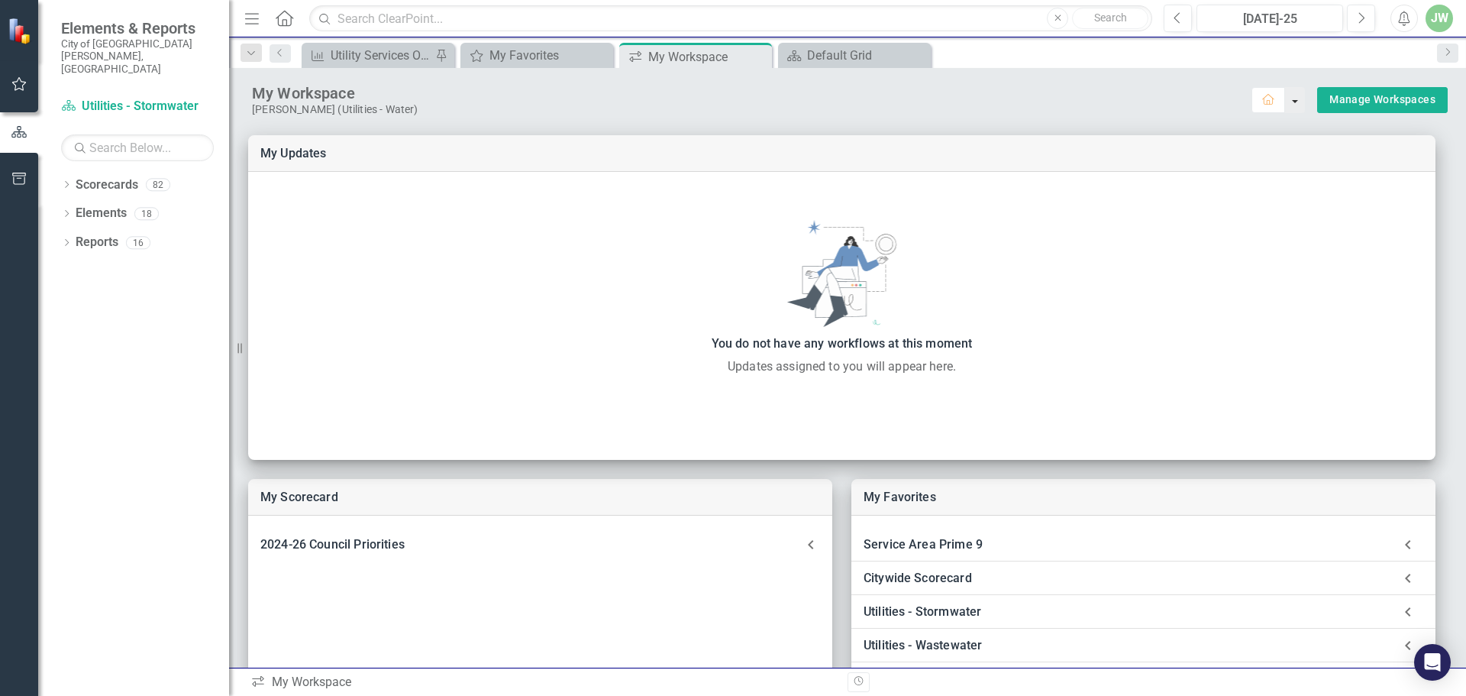
click at [1285, 103] on button "button" at bounding box center [1295, 100] width 20 height 26
click at [1295, 118] on link "Home Set As Home" at bounding box center [1335, 128] width 121 height 28
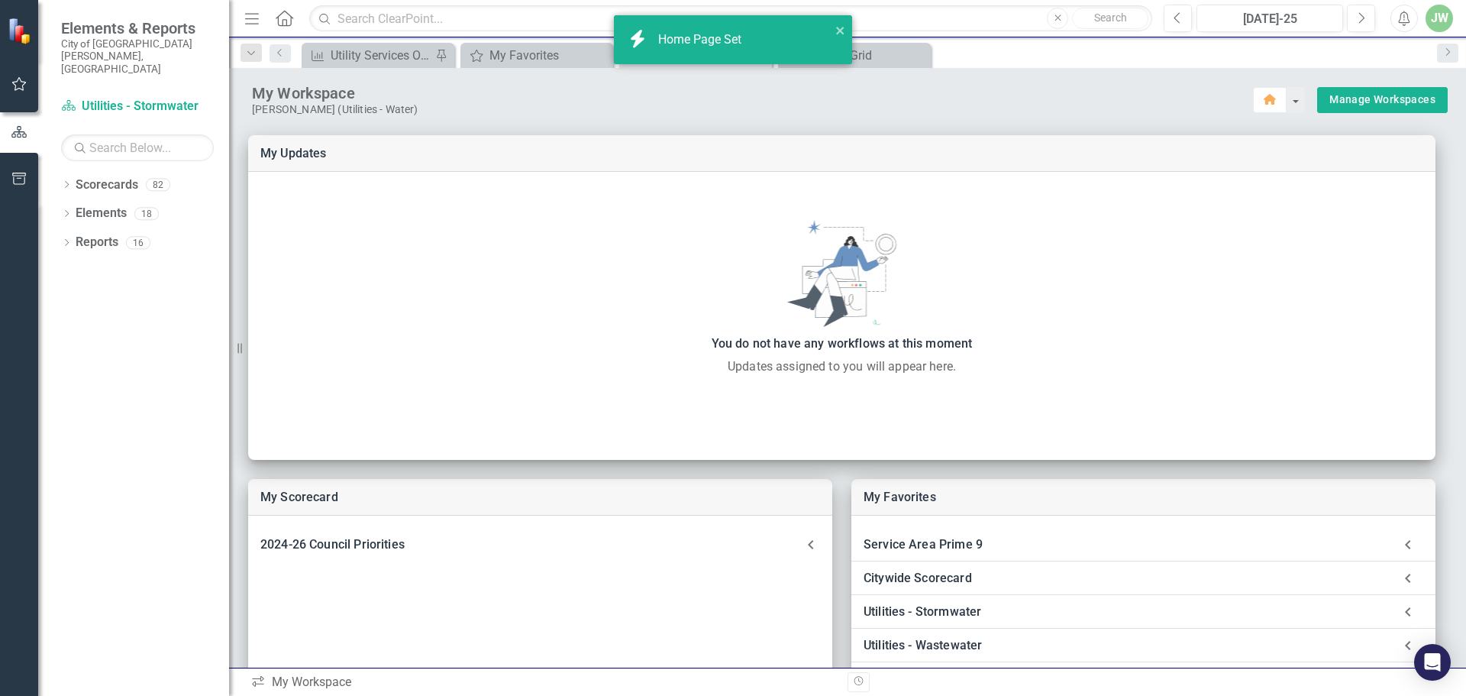
click at [838, 26] on icon "close" at bounding box center [840, 30] width 11 height 12
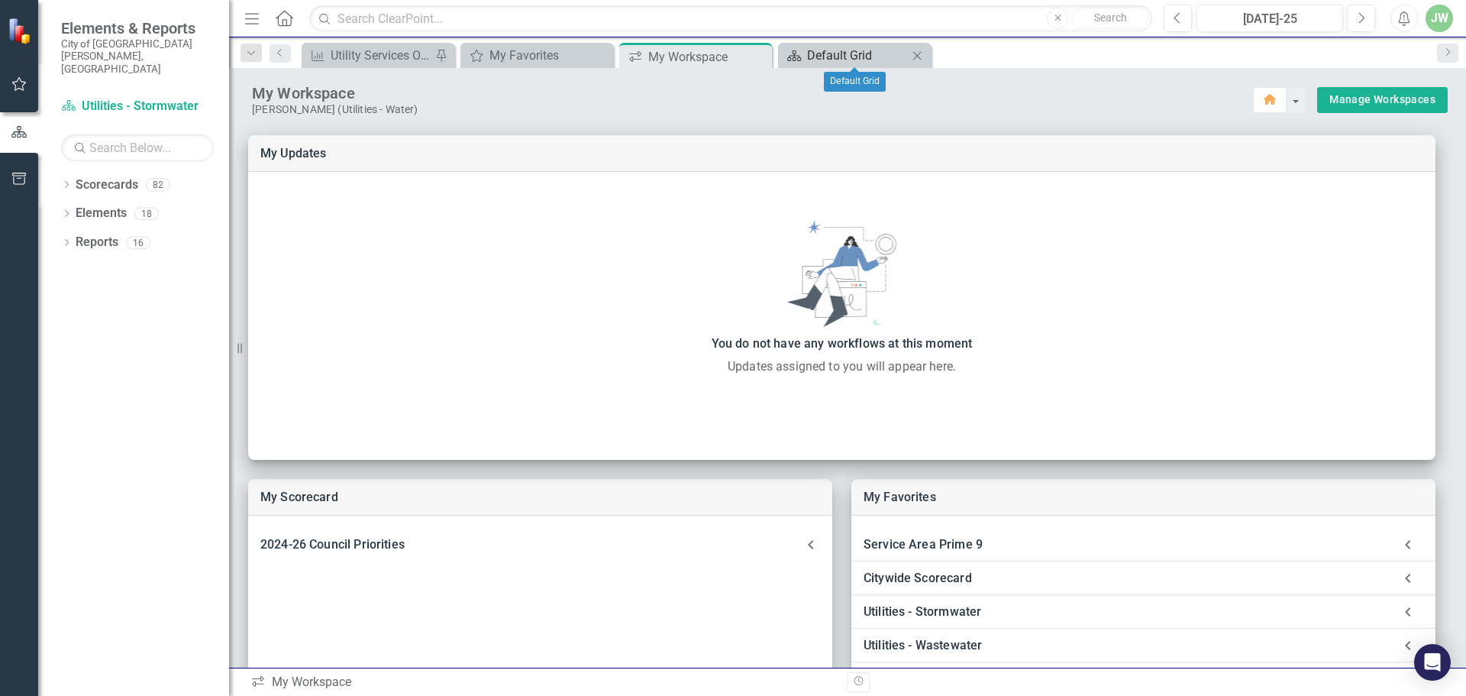
click at [869, 56] on div "Default Grid" at bounding box center [857, 55] width 101 height 19
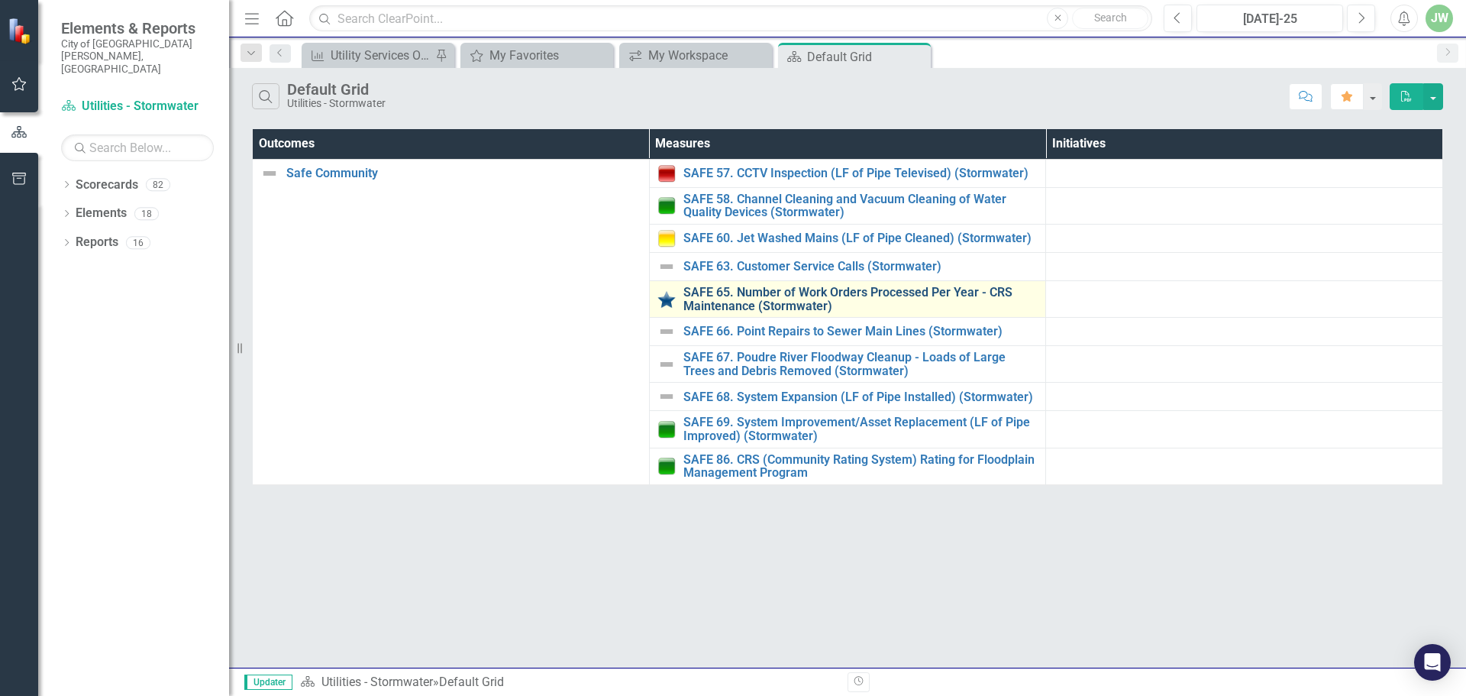
click at [732, 299] on link "SAFE 65. Number of Work Orders Processed Per Year - CRS Maintenance (Stormwater)" at bounding box center [860, 299] width 355 height 27
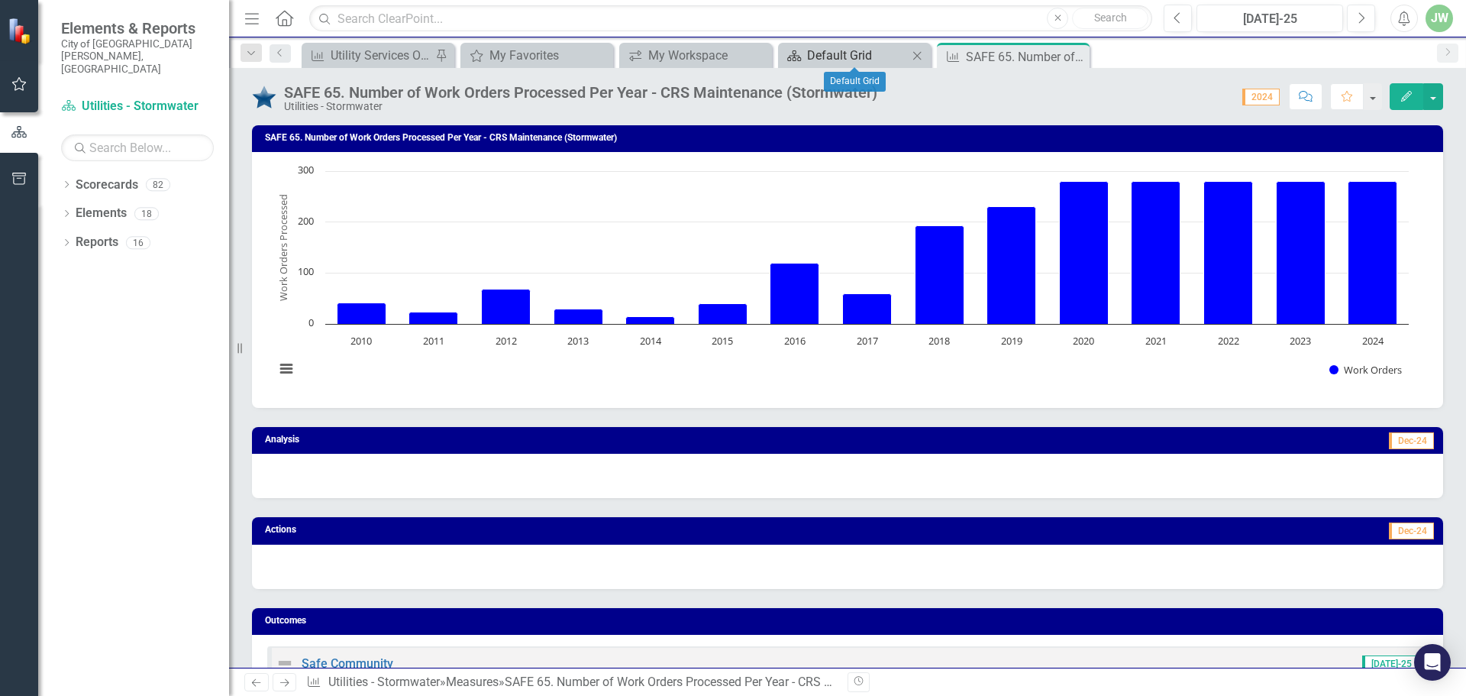
click at [824, 47] on div "Default Grid" at bounding box center [857, 55] width 101 height 19
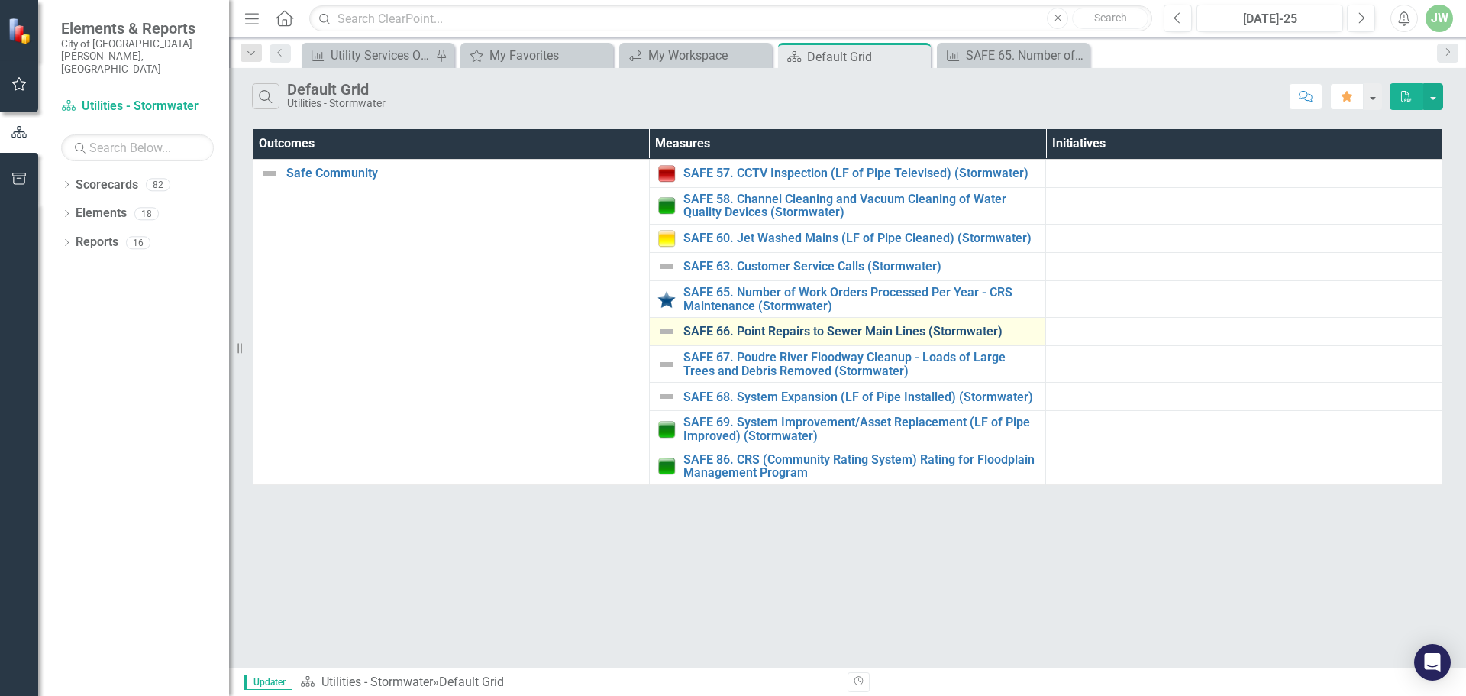
click at [740, 331] on link "SAFE 66. Point Repairs to Sewer Main Lines (Stormwater)" at bounding box center [860, 331] width 355 height 14
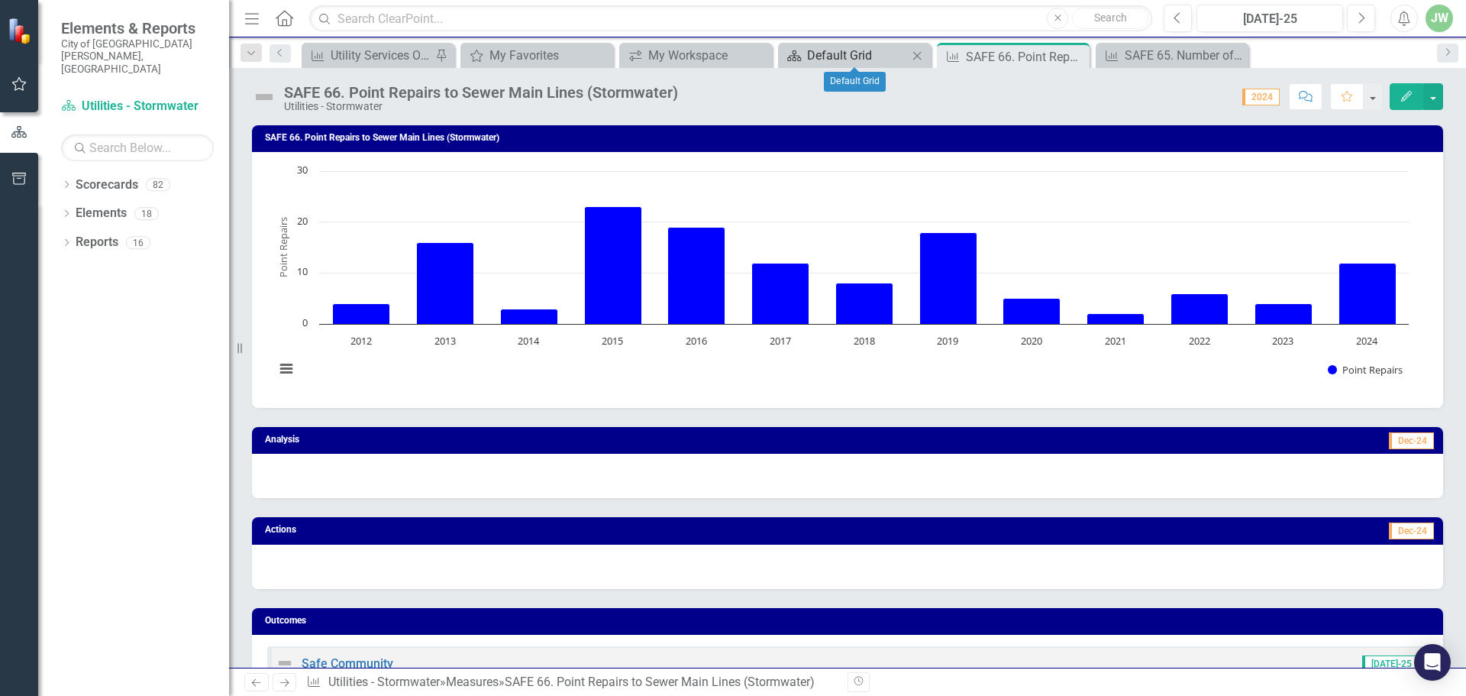
click at [834, 46] on div "Default Grid" at bounding box center [857, 55] width 101 height 19
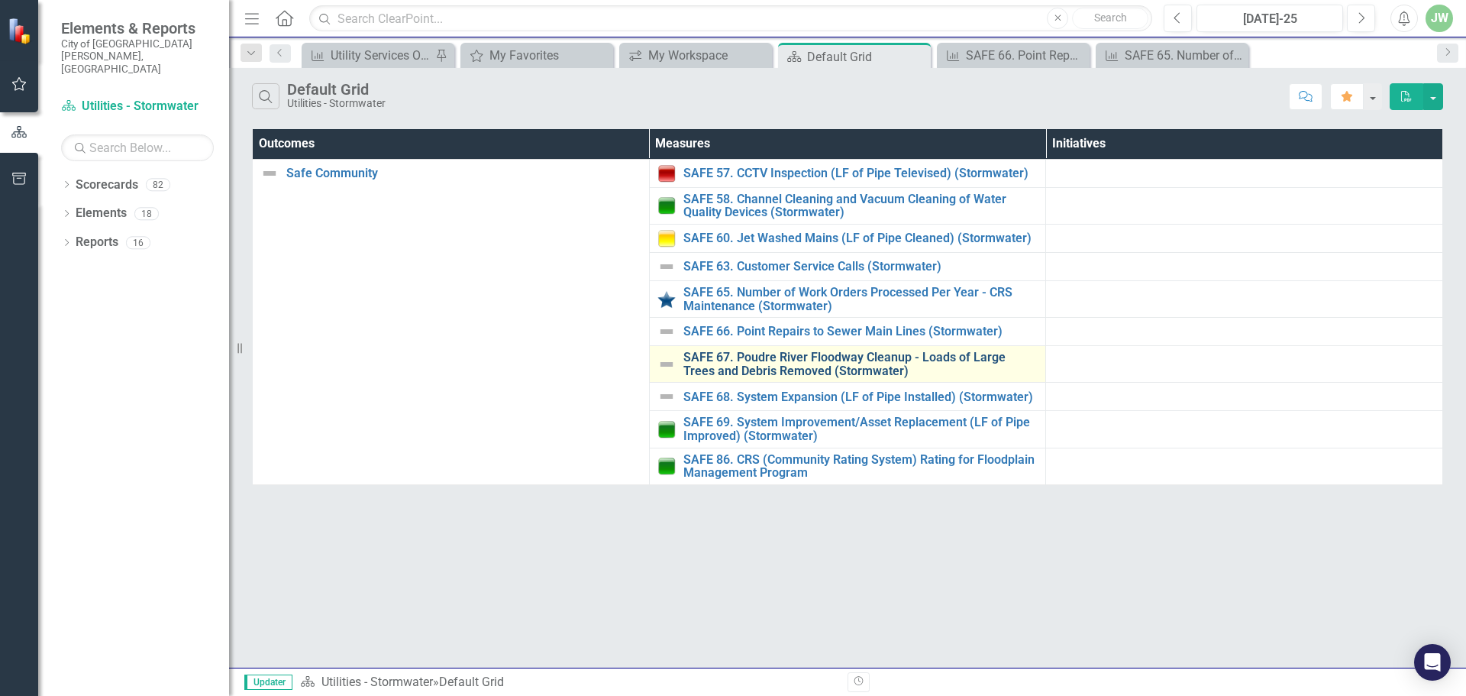
click at [778, 368] on link "SAFE 67. Poudre River Floodway Cleanup - Loads of Large Trees and Debris Remove…" at bounding box center [860, 363] width 355 height 27
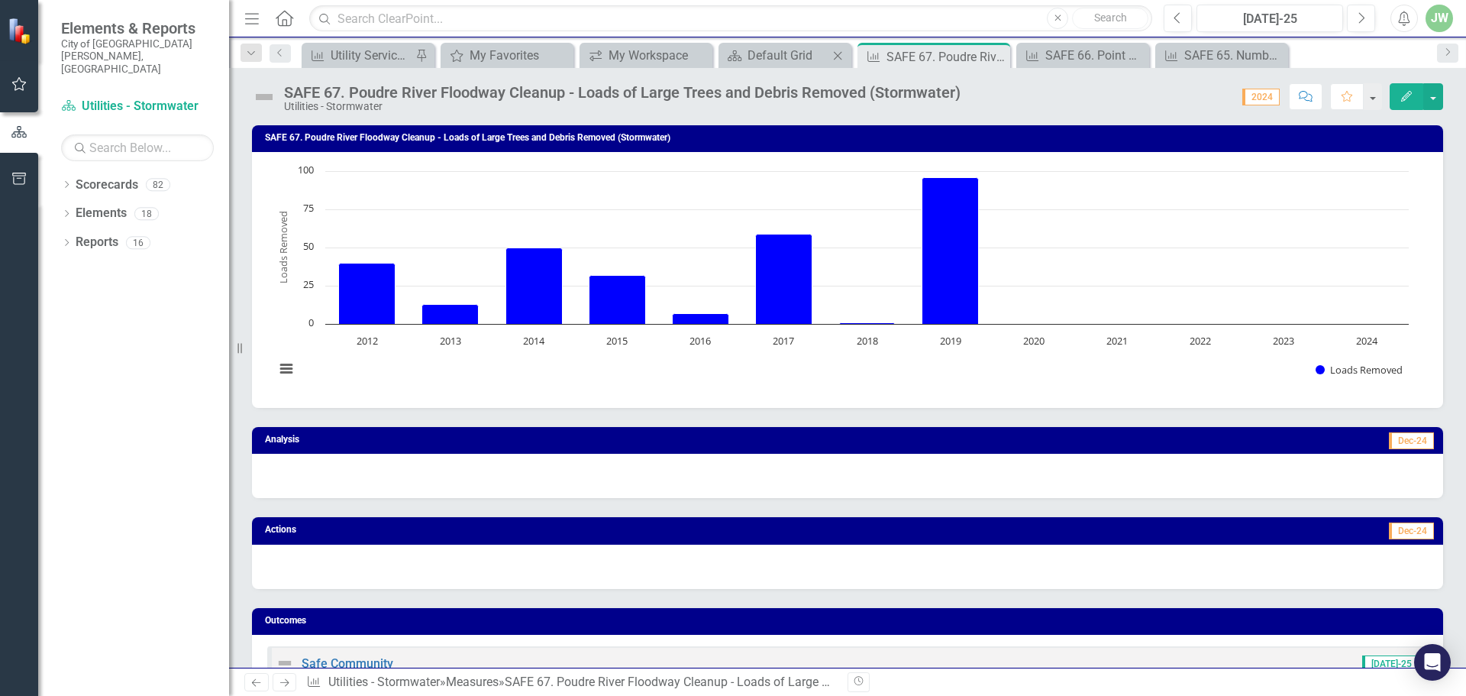
click at [770, 45] on div "Scorecard Default Grid Close" at bounding box center [784, 55] width 133 height 25
click at [769, 56] on div "Default Grid" at bounding box center [787, 55] width 81 height 19
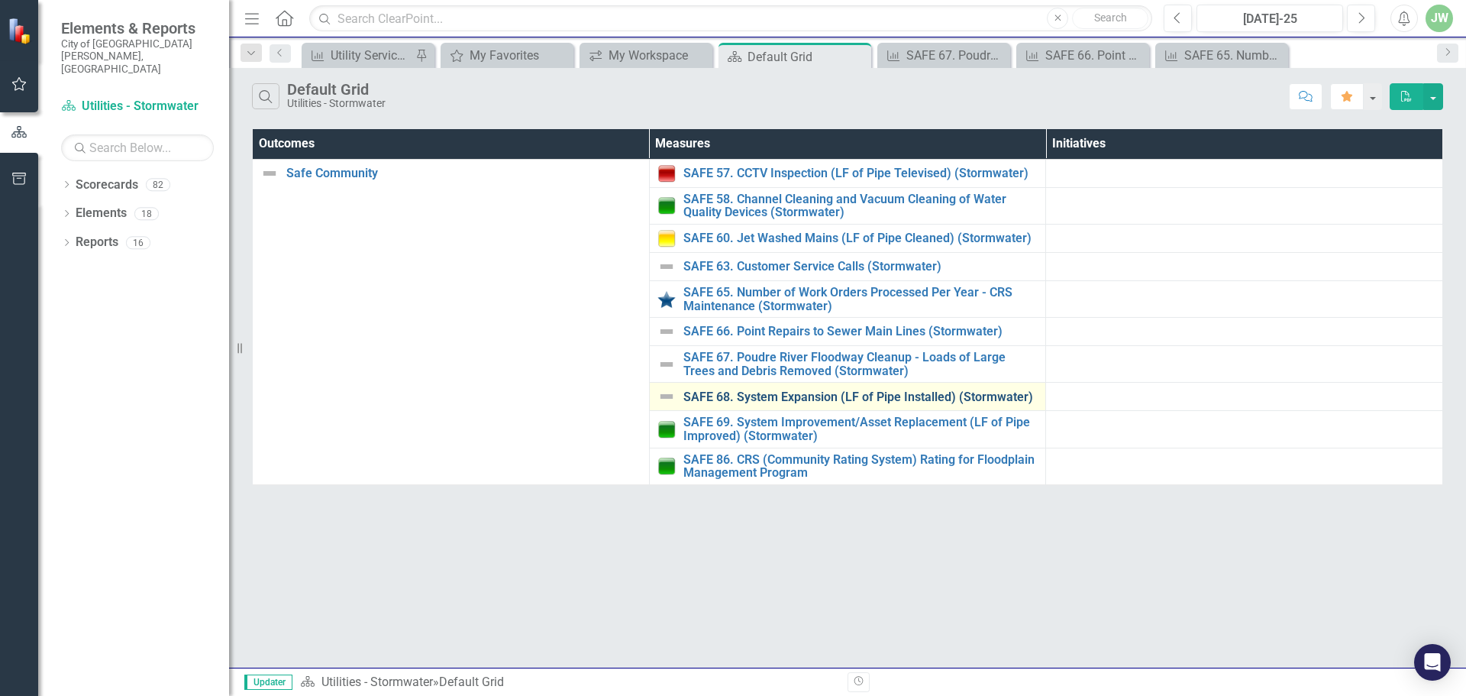
click at [810, 395] on link "SAFE 68. System Expansion (LF of Pipe Installed) (Stormwater)" at bounding box center [860, 397] width 355 height 14
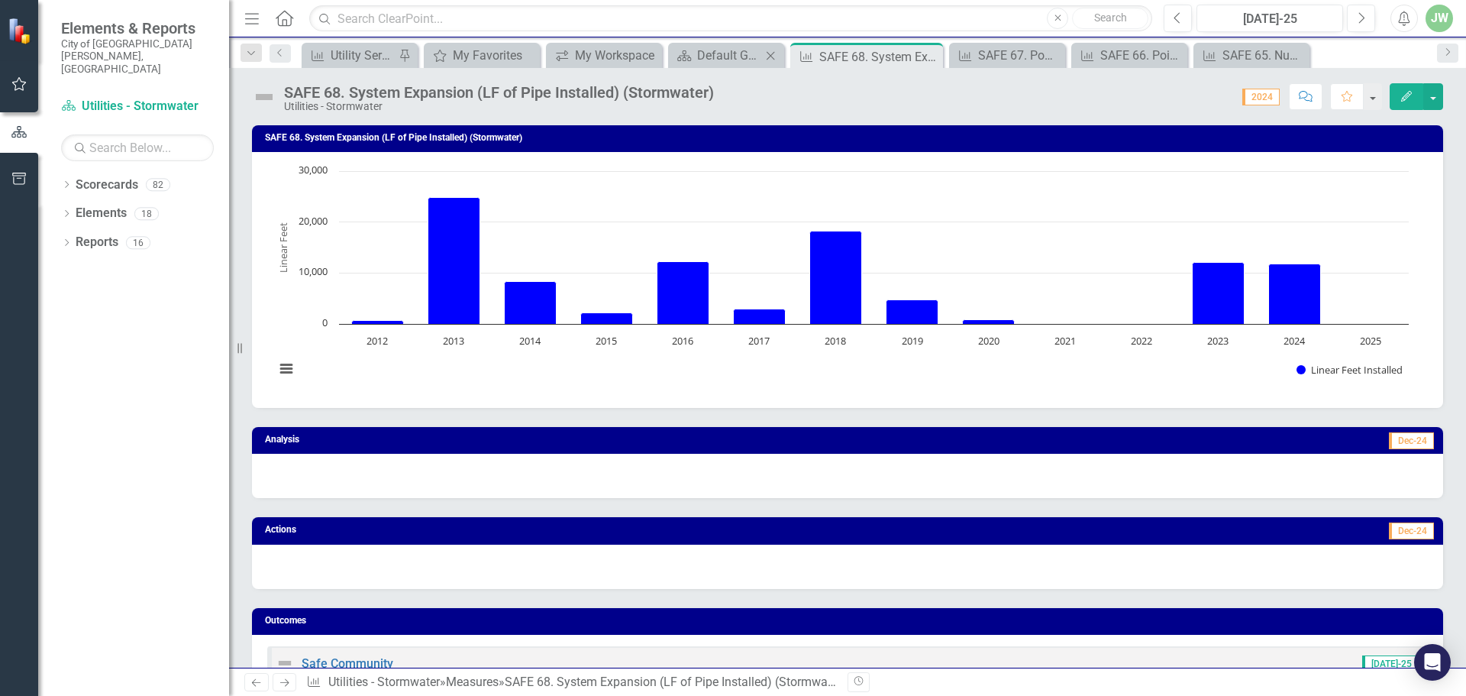
click at [716, 45] on div "Scorecard Default Grid Close" at bounding box center [726, 55] width 116 height 25
click at [716, 56] on div "Default Grid" at bounding box center [729, 55] width 64 height 19
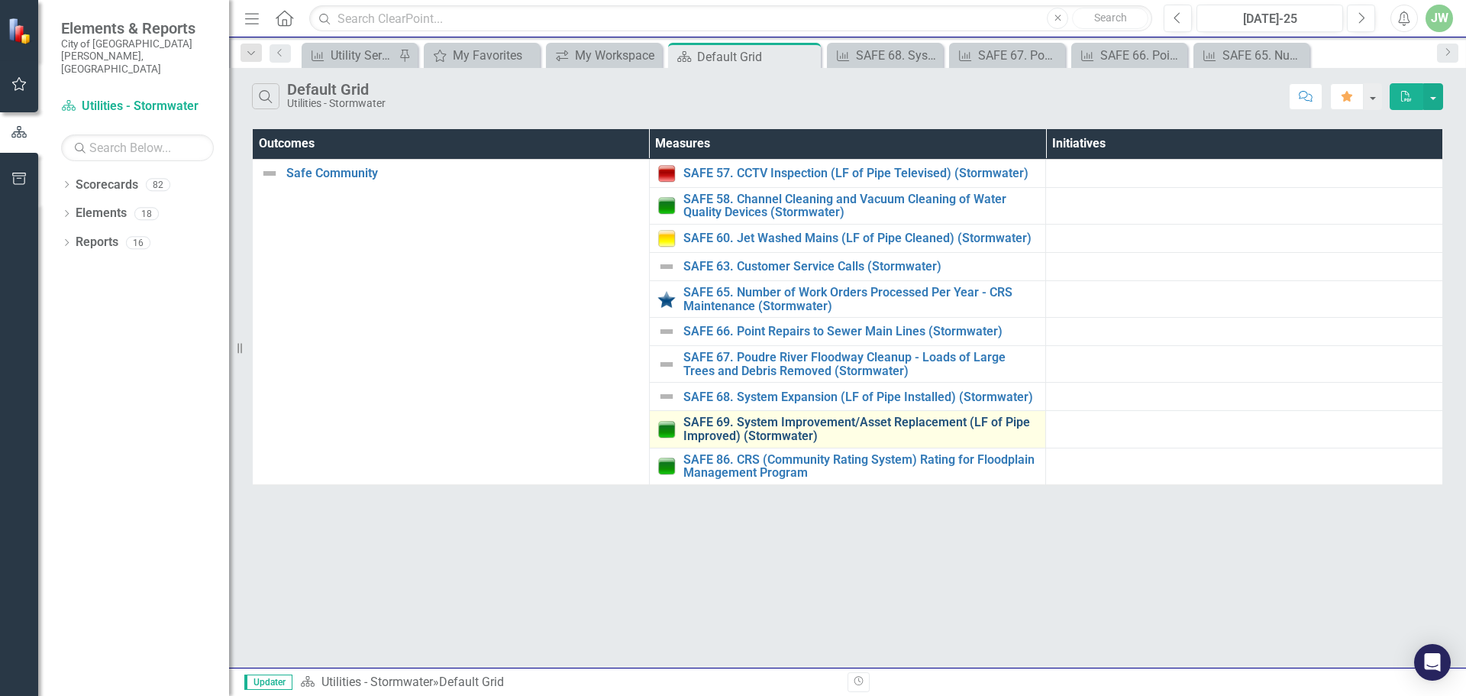
click at [738, 418] on link "SAFE 69. System Improvement/Asset Replacement (LF of Pipe Improved) (Stormwater)" at bounding box center [860, 428] width 355 height 27
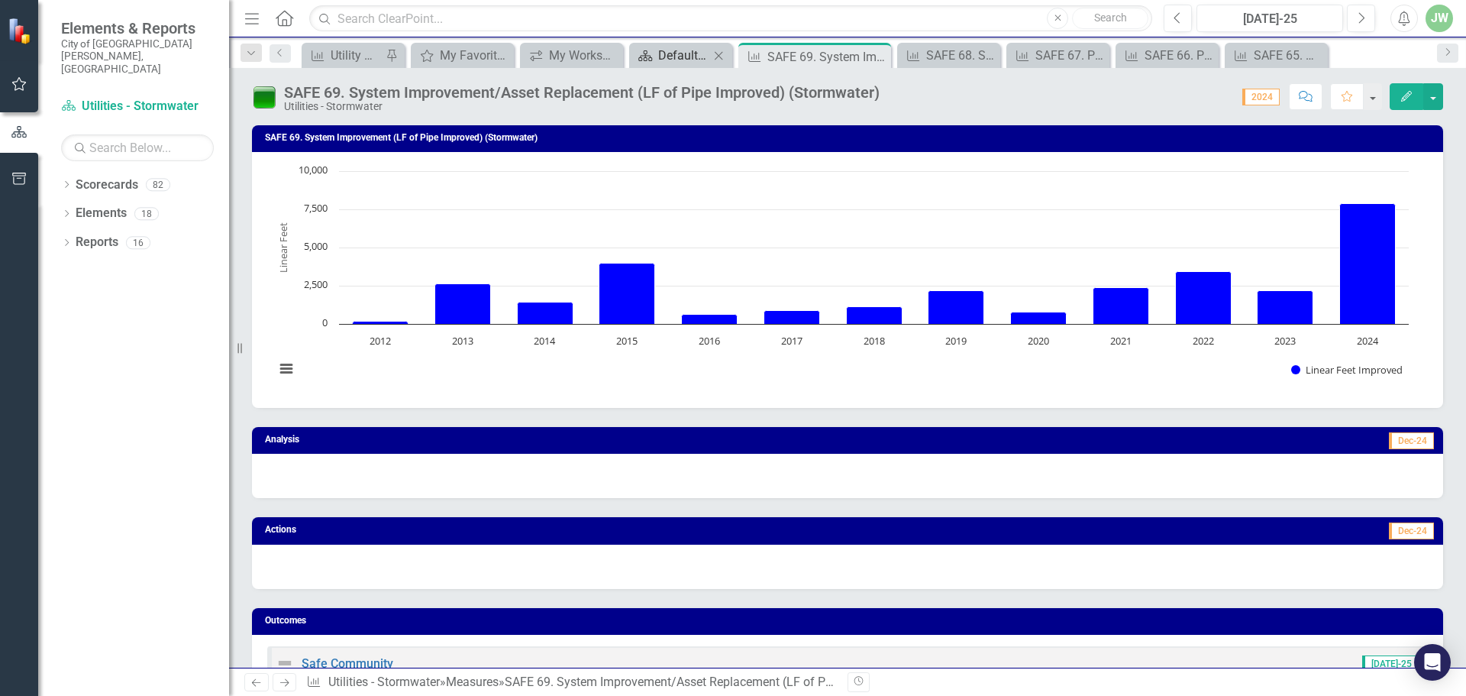
click at [682, 60] on div "Default Grid" at bounding box center [683, 55] width 51 height 19
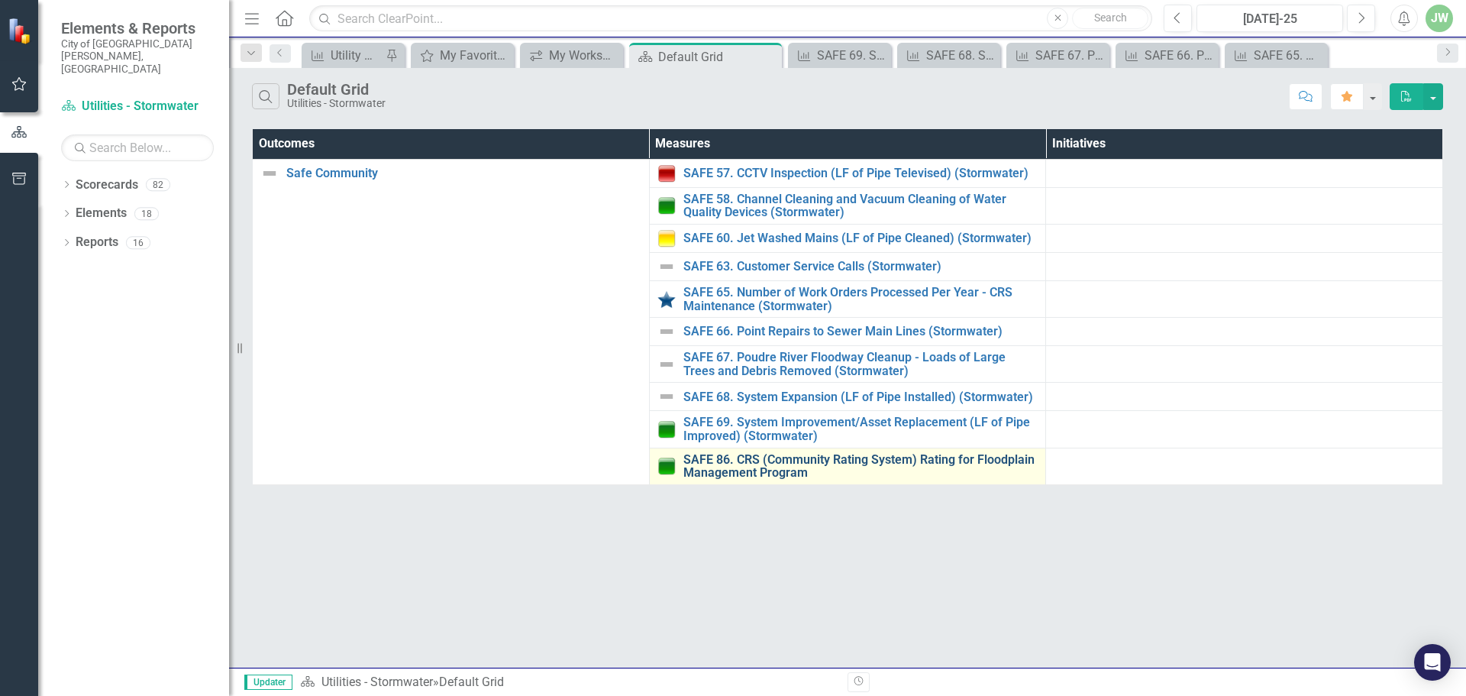
click at [751, 460] on link "SAFE 86. CRS (Community Rating System) Rating for Floodplain Management Program" at bounding box center [860, 466] width 355 height 27
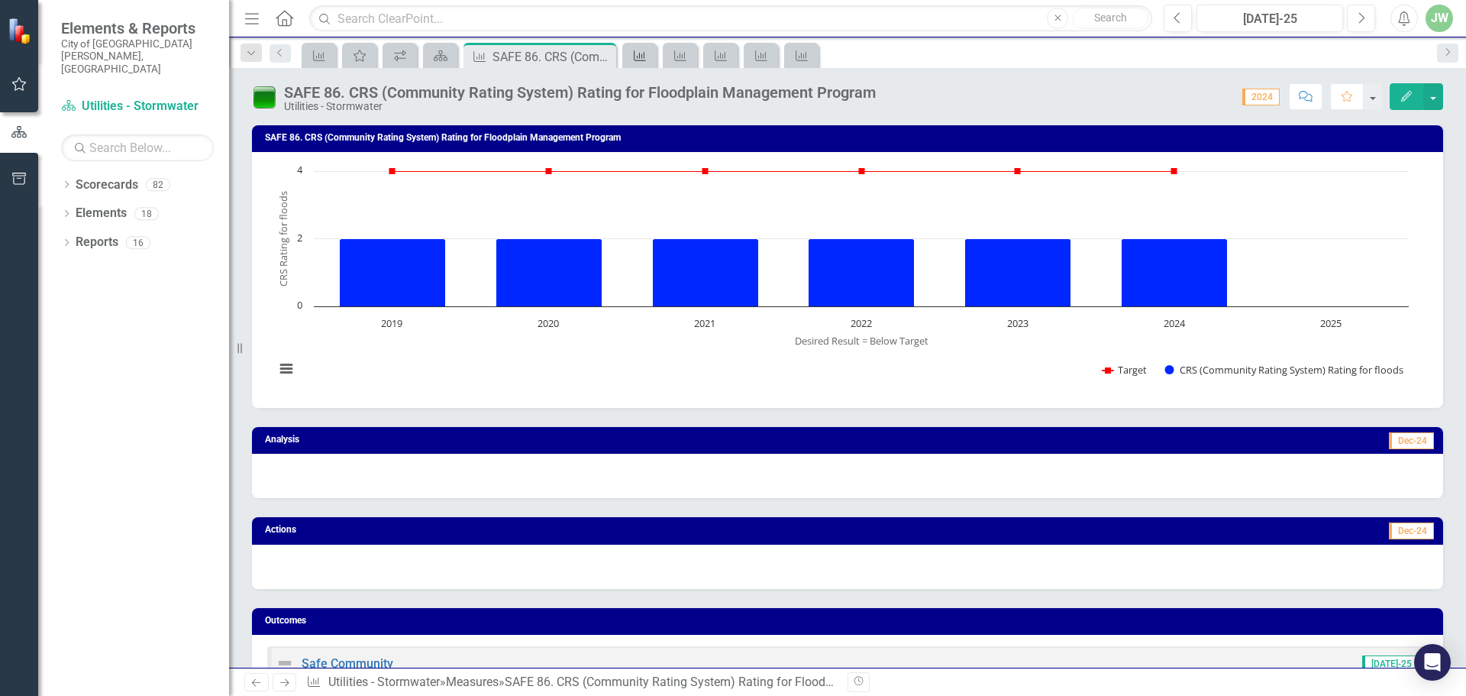
click at [642, 57] on icon "Measure" at bounding box center [639, 56] width 15 height 12
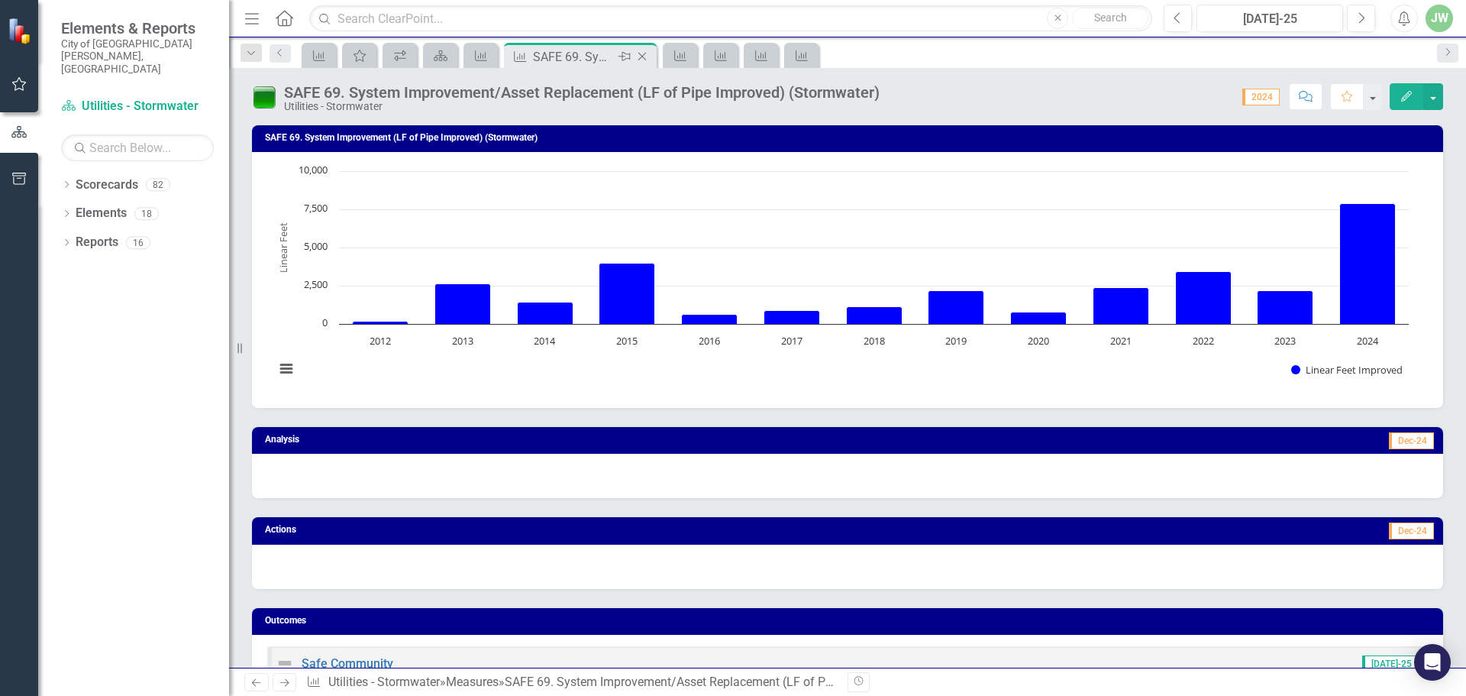
click at [641, 54] on icon "Close" at bounding box center [641, 56] width 15 height 12
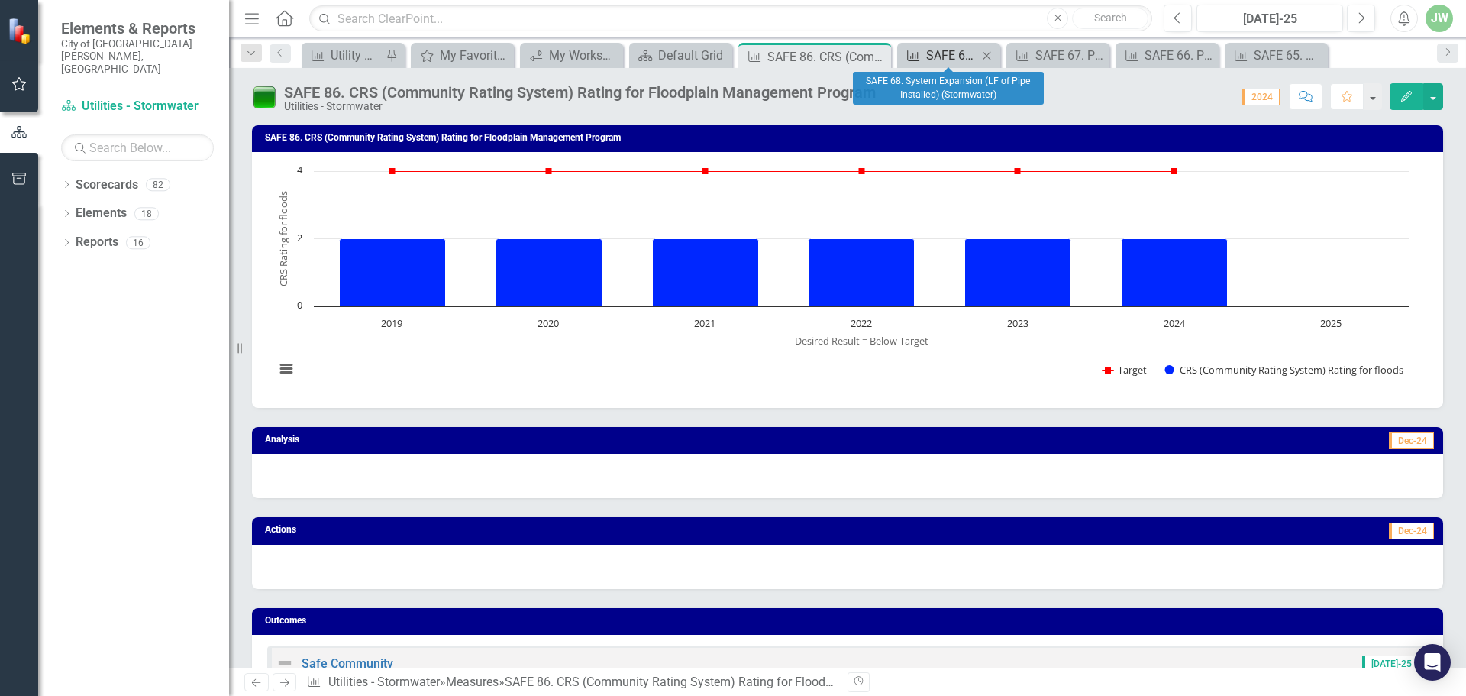
click at [946, 55] on div "SAFE 68. System Expansion (LF of Pipe Installed) (Stormwater)" at bounding box center [951, 55] width 51 height 19
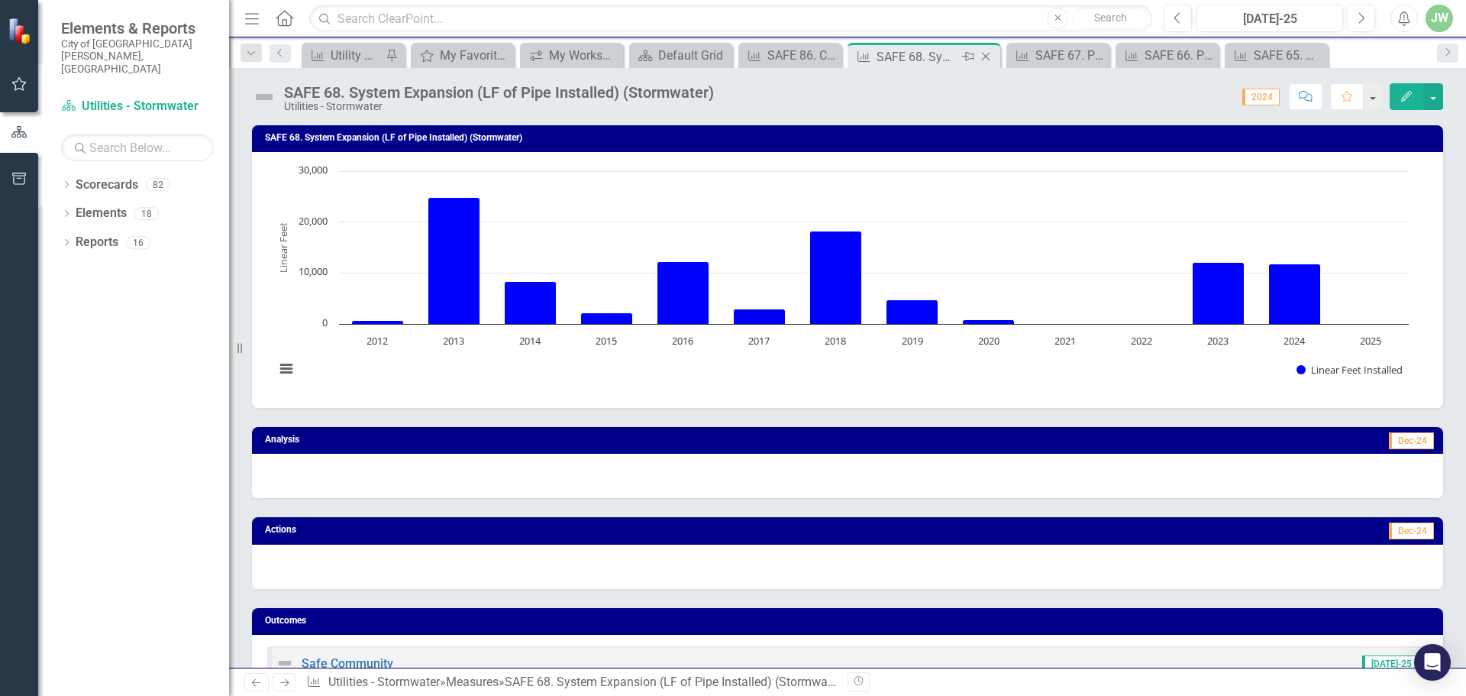
click at [981, 53] on icon "Close" at bounding box center [985, 56] width 15 height 12
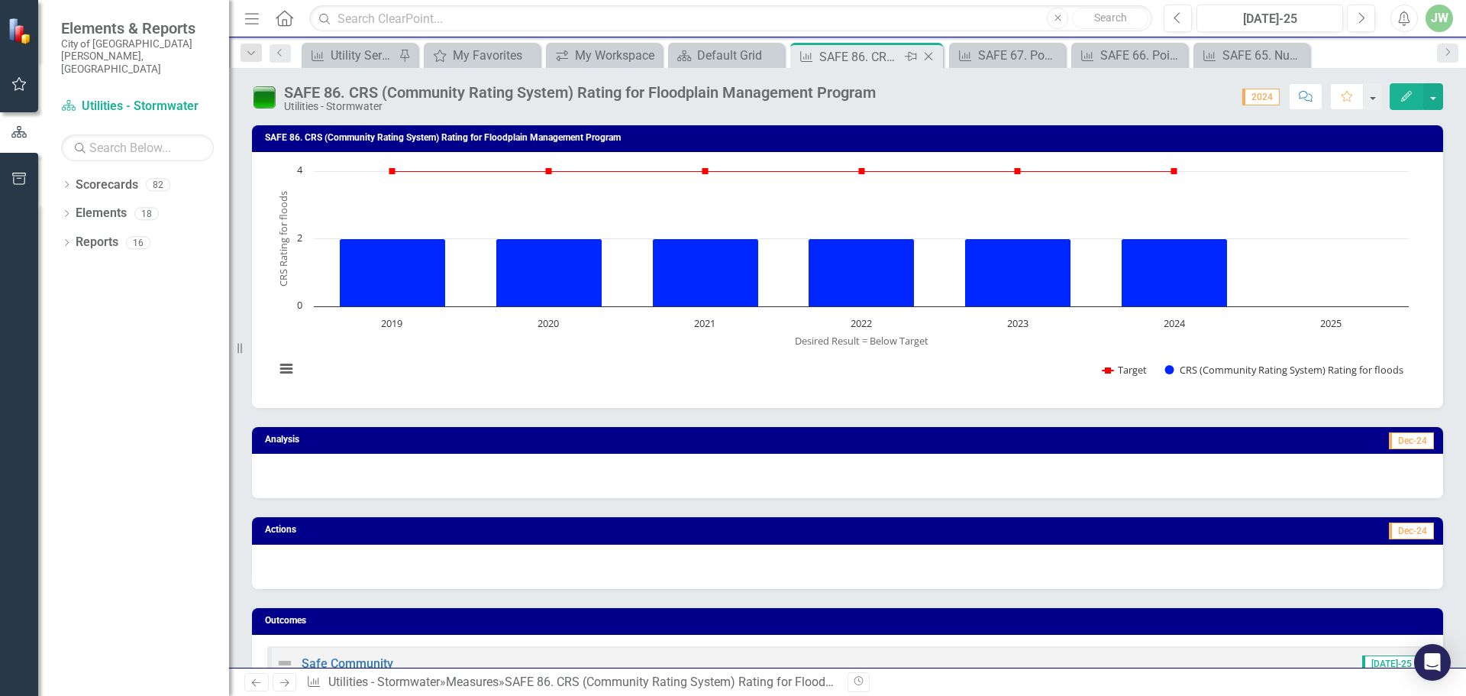
click at [925, 52] on icon "Close" at bounding box center [928, 56] width 15 height 12
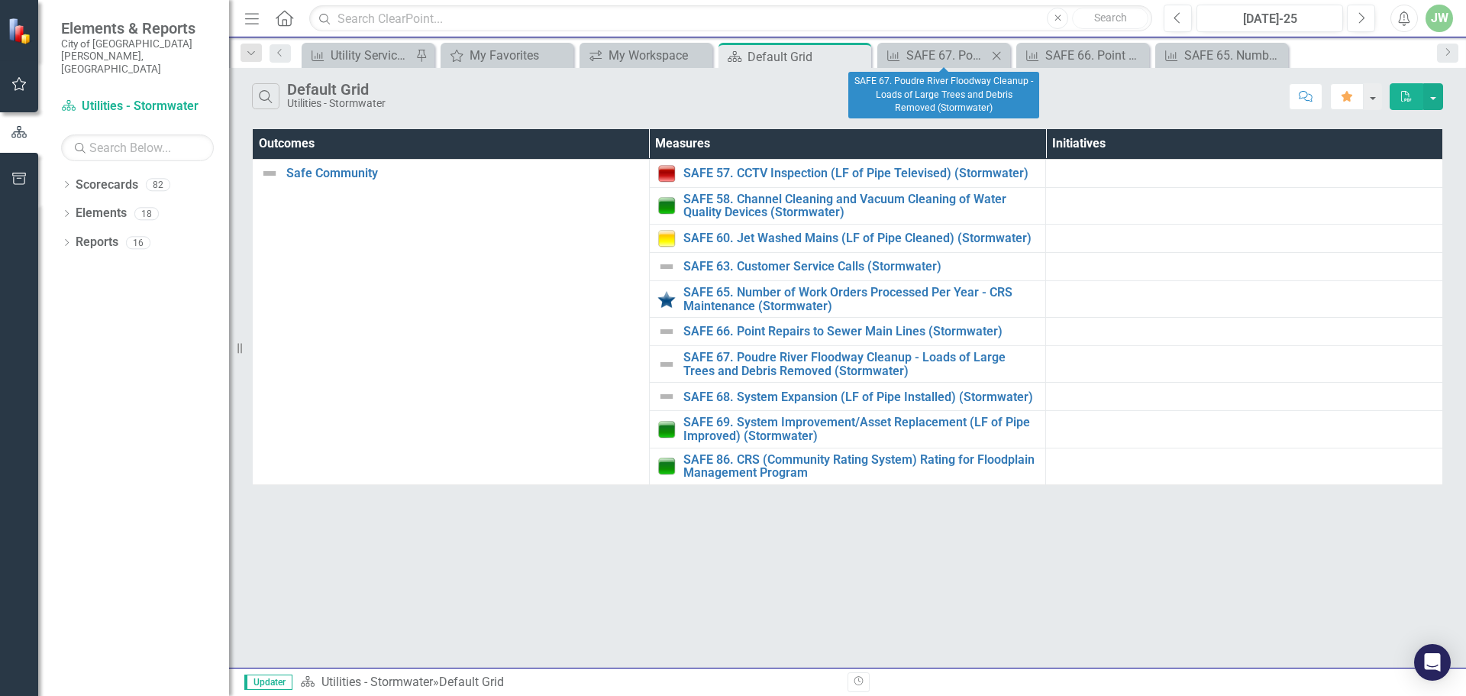
click at [996, 55] on icon at bounding box center [997, 55] width 8 height 8
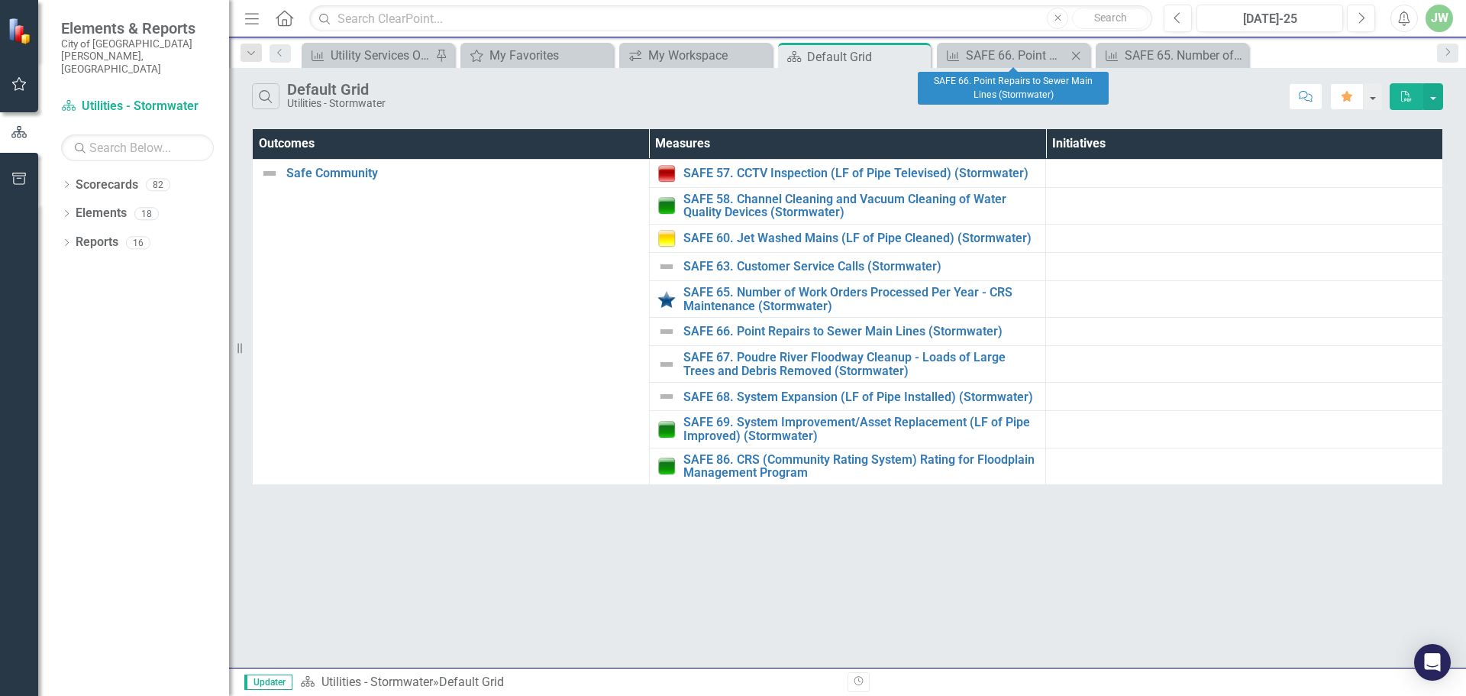
click at [1073, 55] on icon "Close" at bounding box center [1075, 56] width 15 height 12
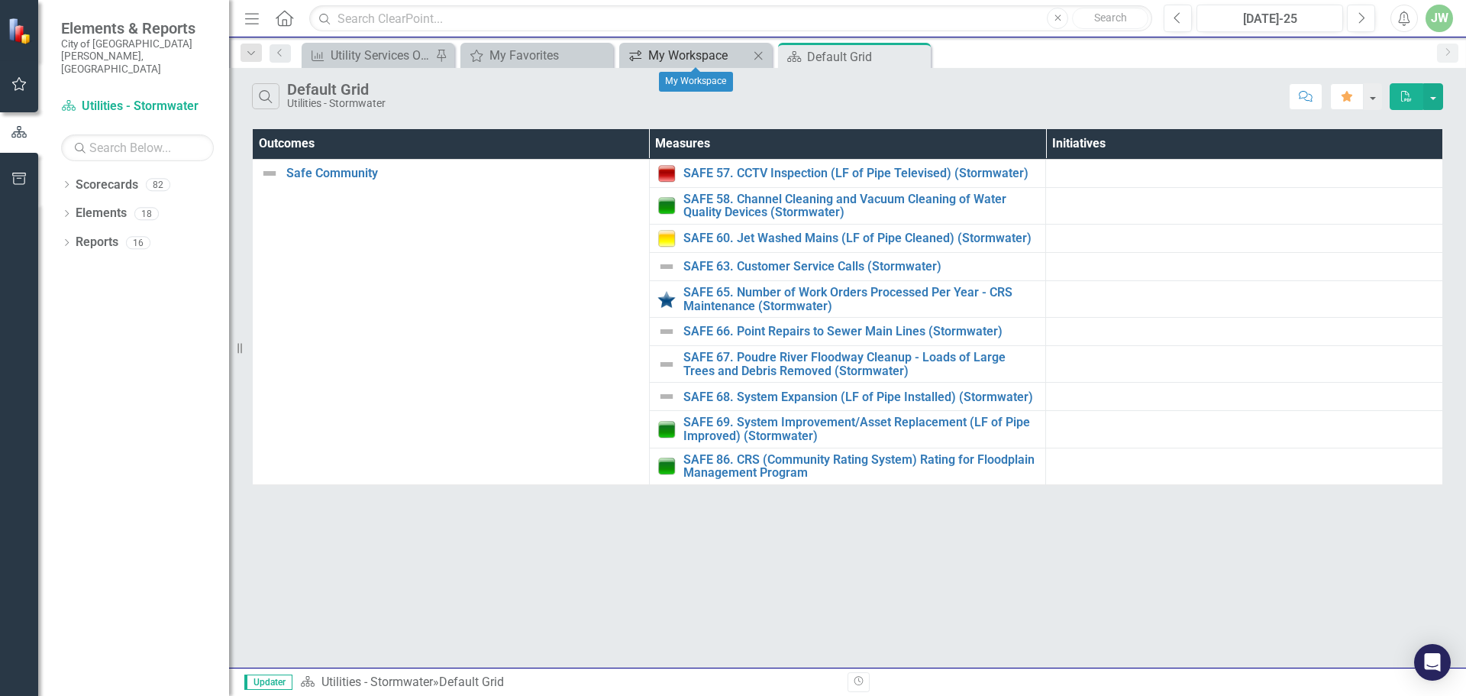
click at [677, 50] on div "My Workspace" at bounding box center [698, 55] width 101 height 19
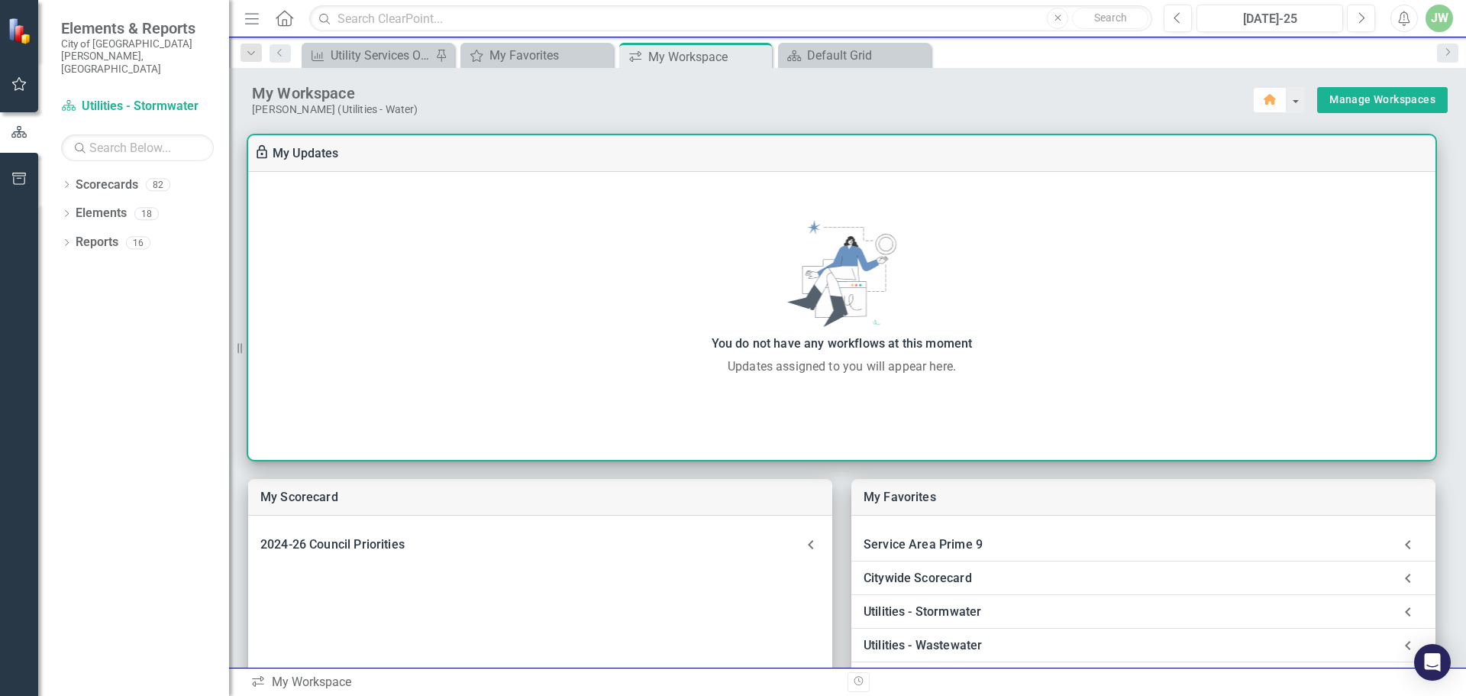
scroll to position [204, 0]
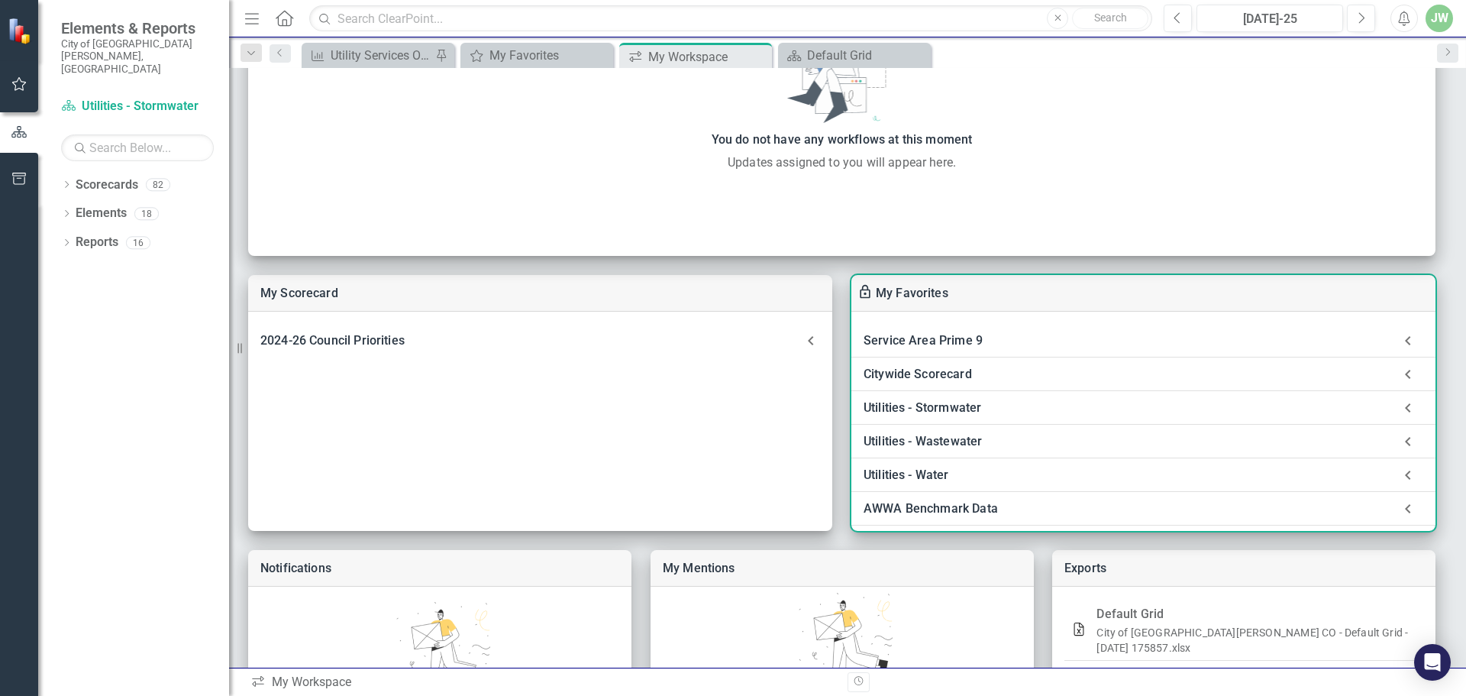
click at [943, 437] on div "Utilities - Wastewater" at bounding box center [1128, 441] width 529 height 21
click at [956, 483] on link "Default Grid" at bounding box center [933, 482] width 67 height 15
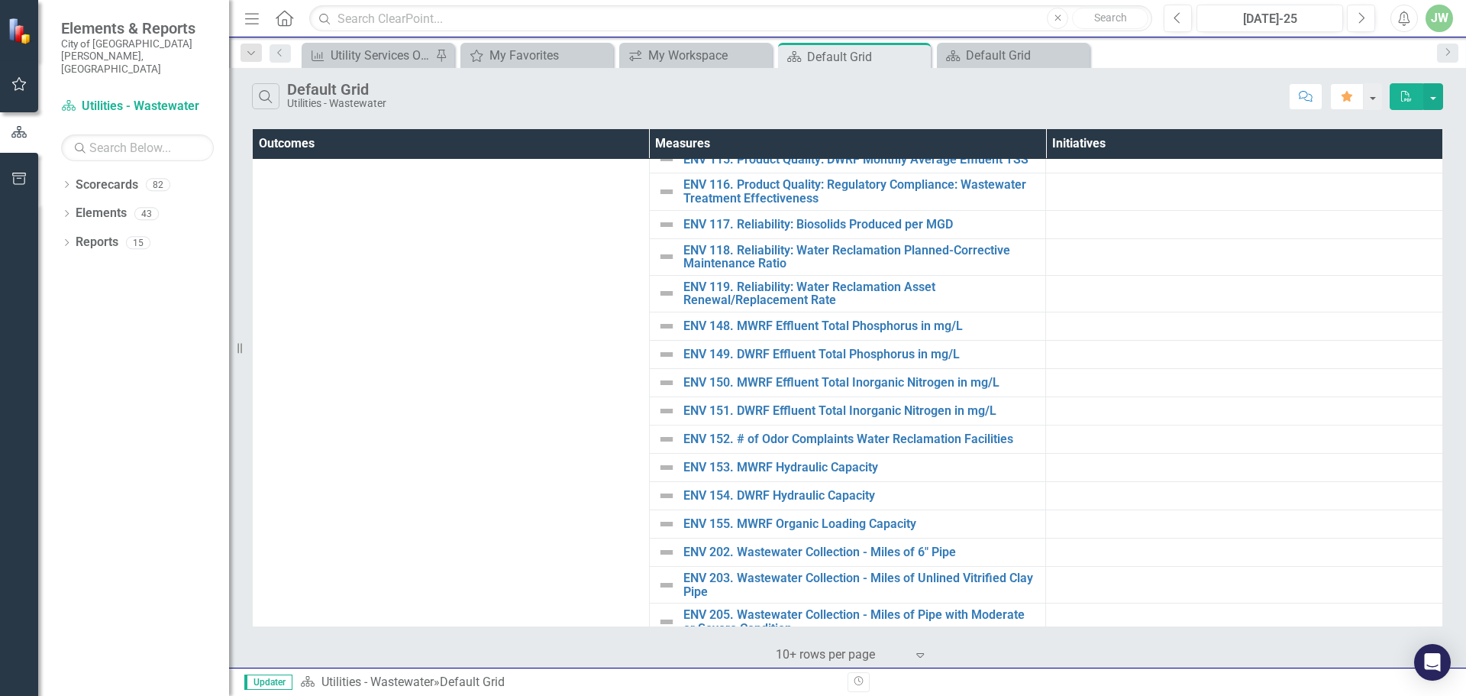
scroll to position [421, 0]
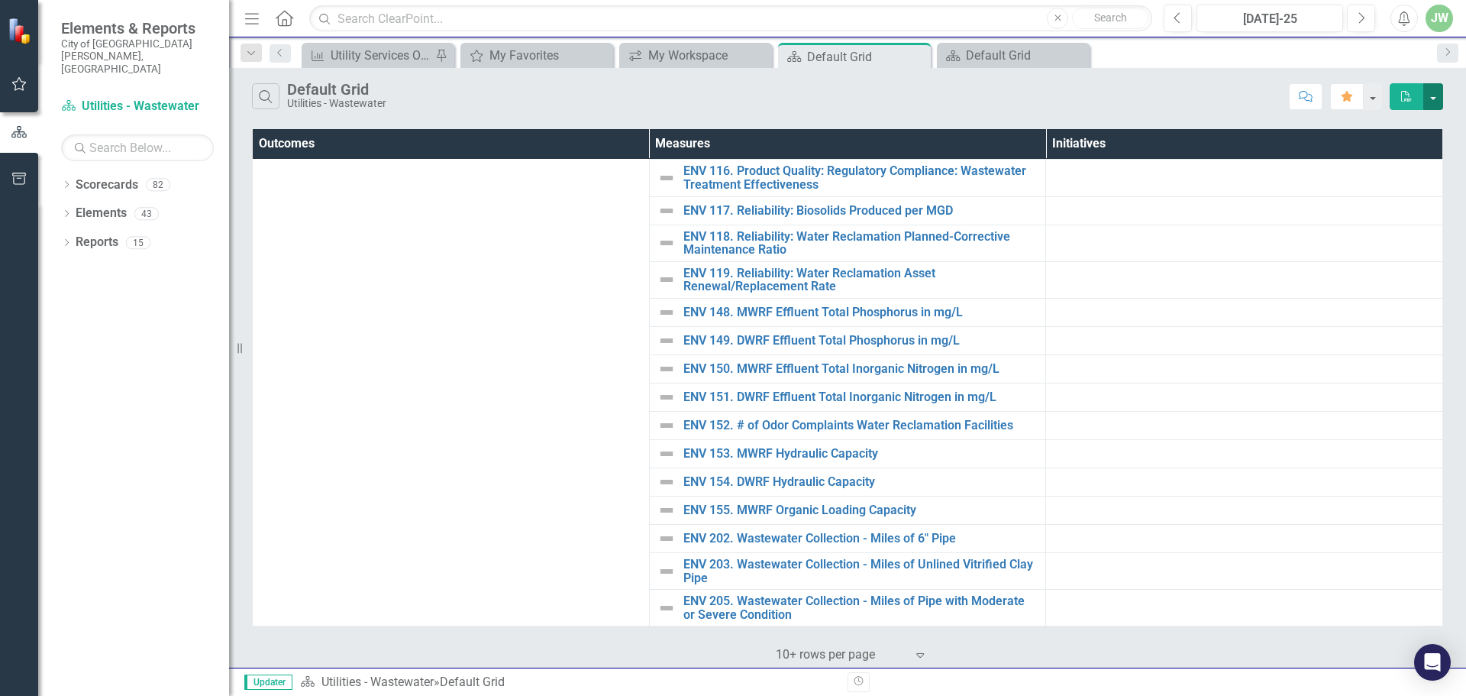
click at [1435, 94] on button "button" at bounding box center [1433, 96] width 20 height 27
click at [1398, 150] on link "Excel Export to Excel" at bounding box center [1382, 153] width 121 height 28
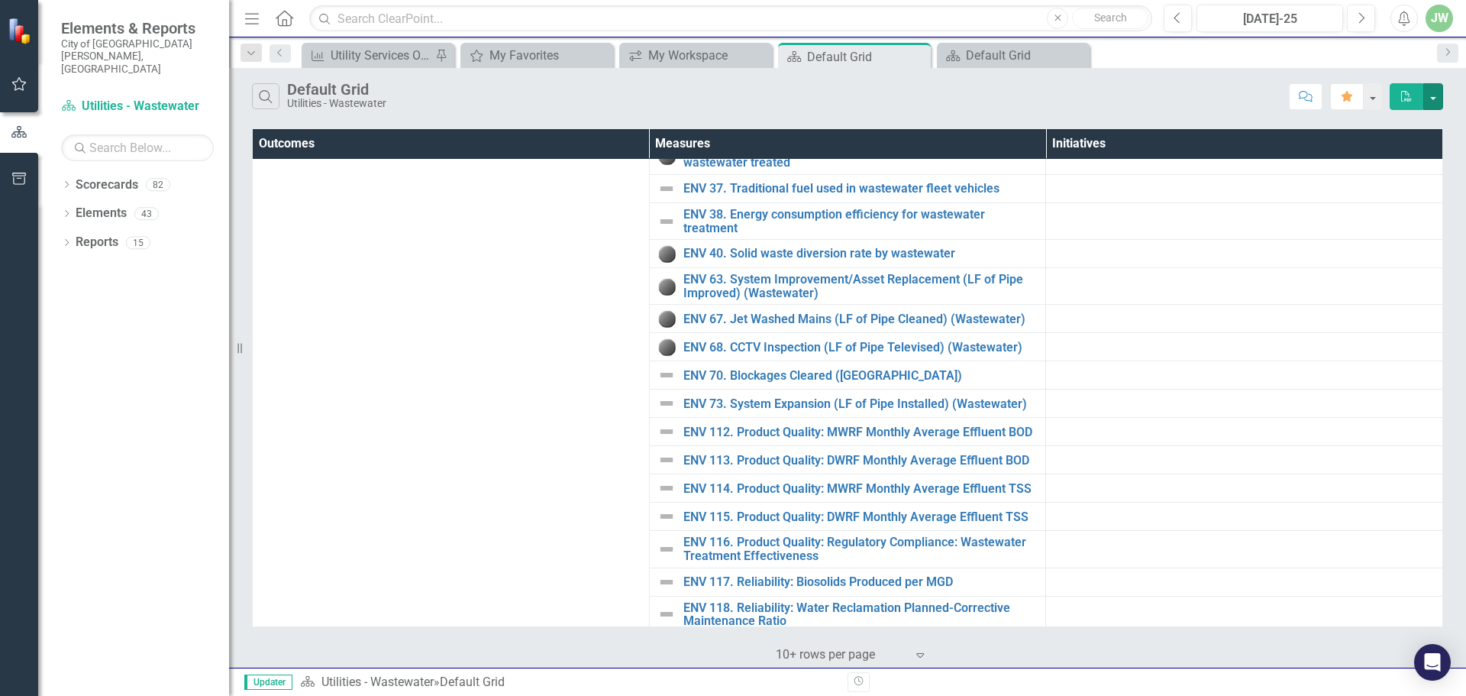
scroll to position [0, 0]
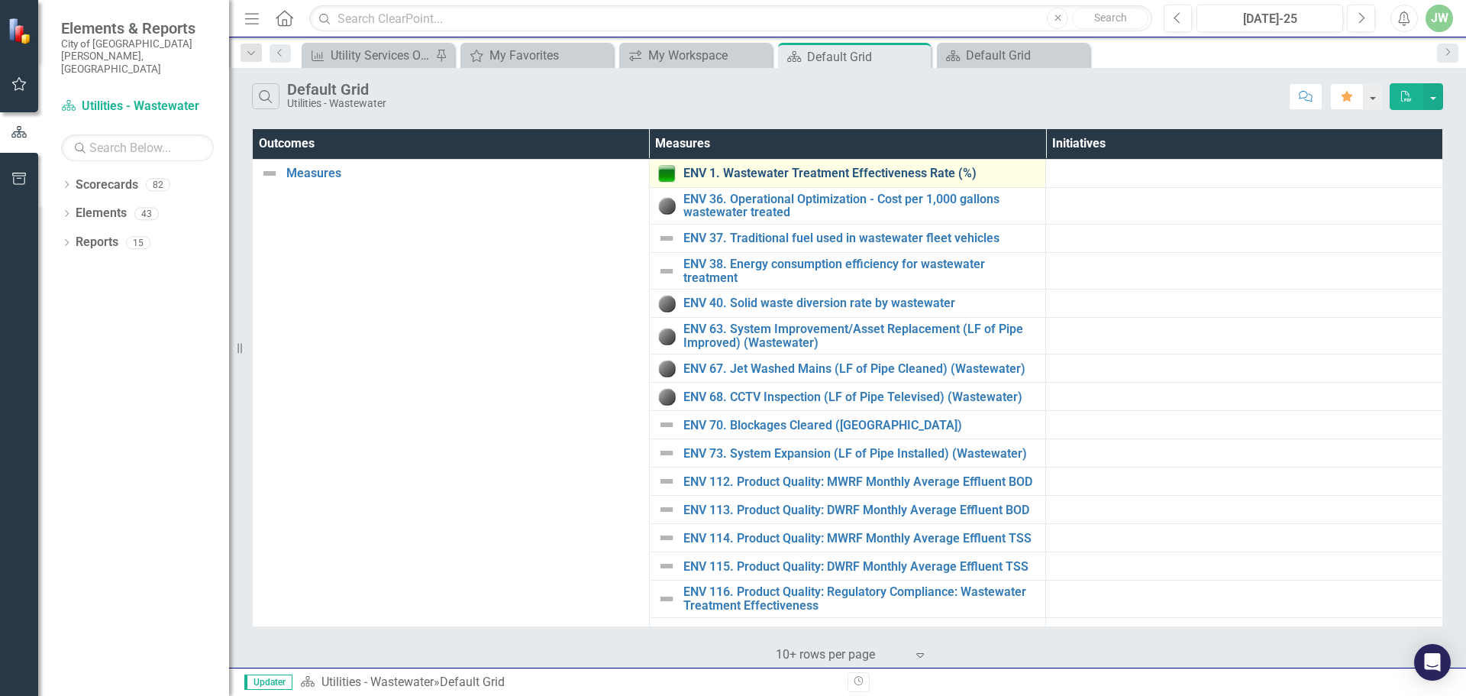
click at [820, 169] on link "ENV 1. Wastewater Treatment Effectiveness Rate (%)" at bounding box center [860, 173] width 355 height 14
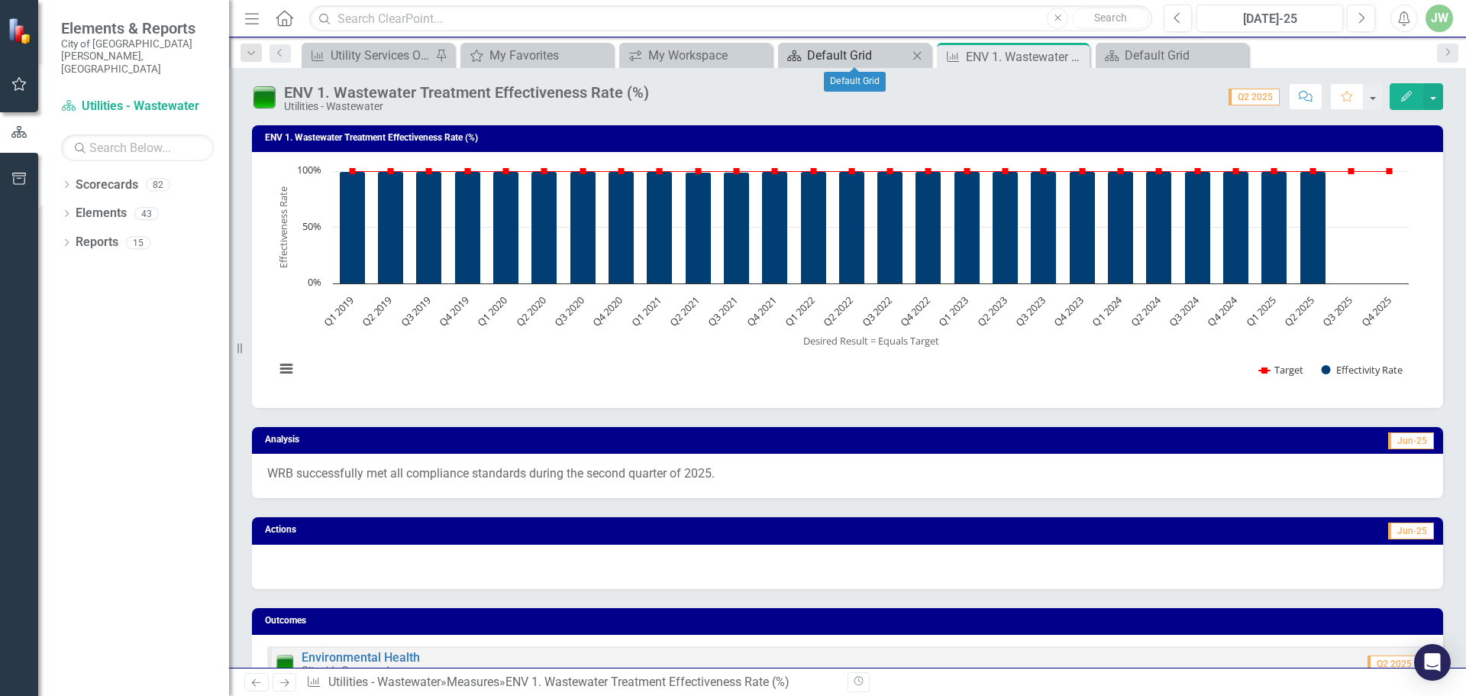
click at [848, 57] on div "Default Grid" at bounding box center [857, 55] width 101 height 19
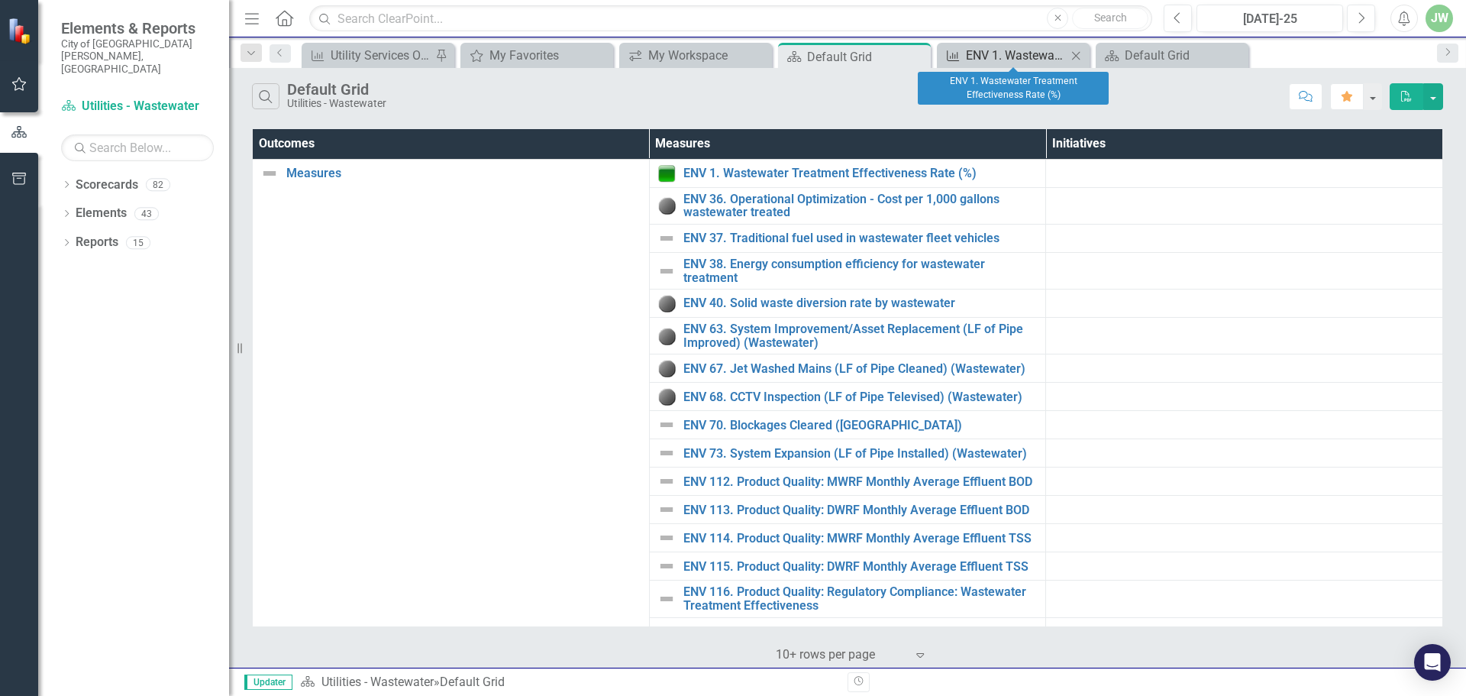
click at [1021, 53] on div "ENV 1. Wastewater Treatment Effectiveness Rate (%)" at bounding box center [1016, 55] width 101 height 19
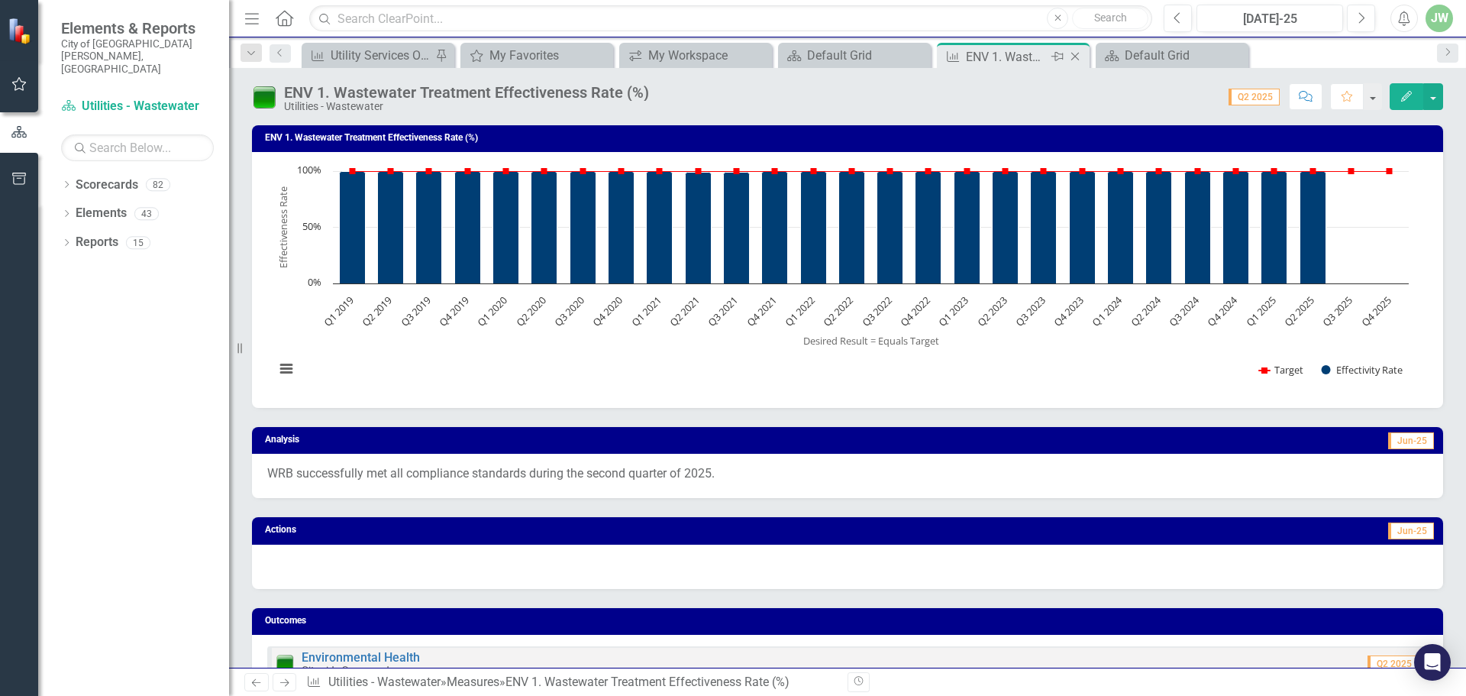
click at [1075, 53] on icon "Close" at bounding box center [1074, 56] width 15 height 12
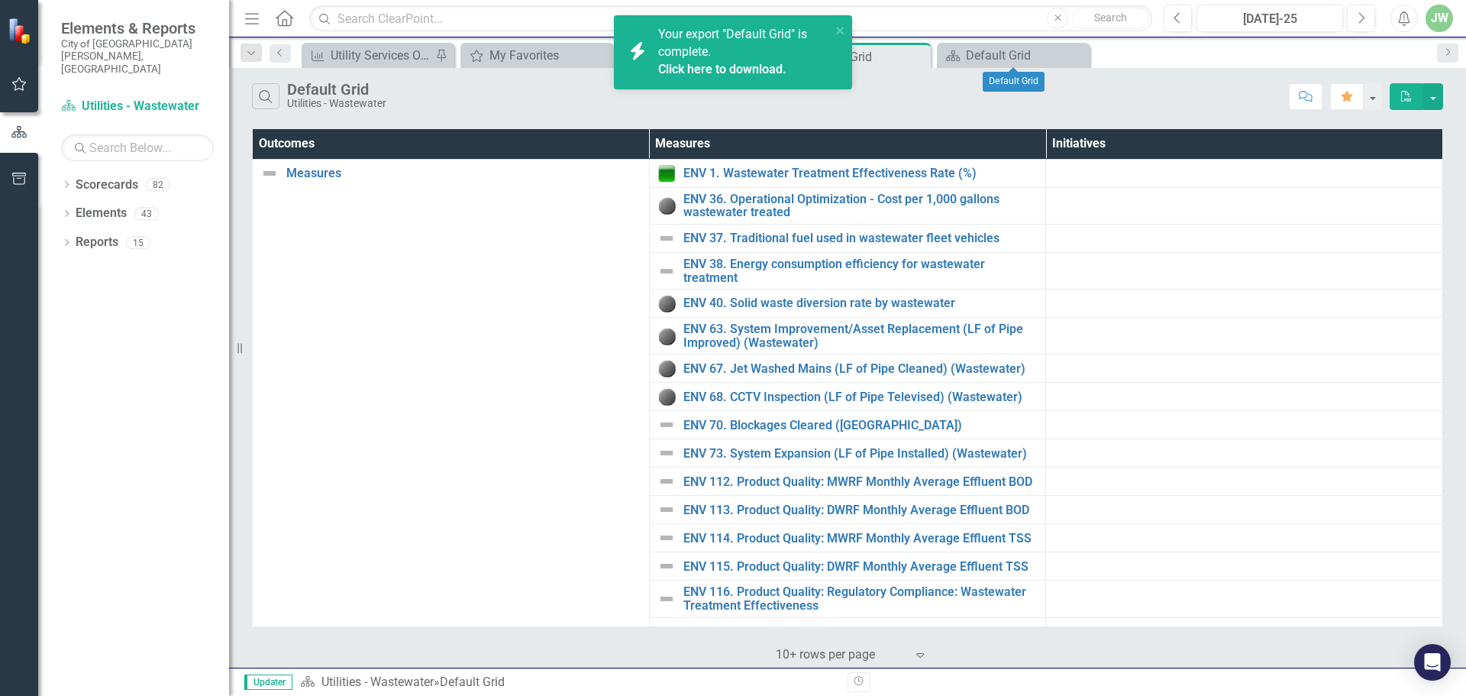
click at [0, 0] on icon "Close" at bounding box center [0, 0] width 0 height 0
click at [757, 69] on link "Click here to download." at bounding box center [722, 69] width 128 height 15
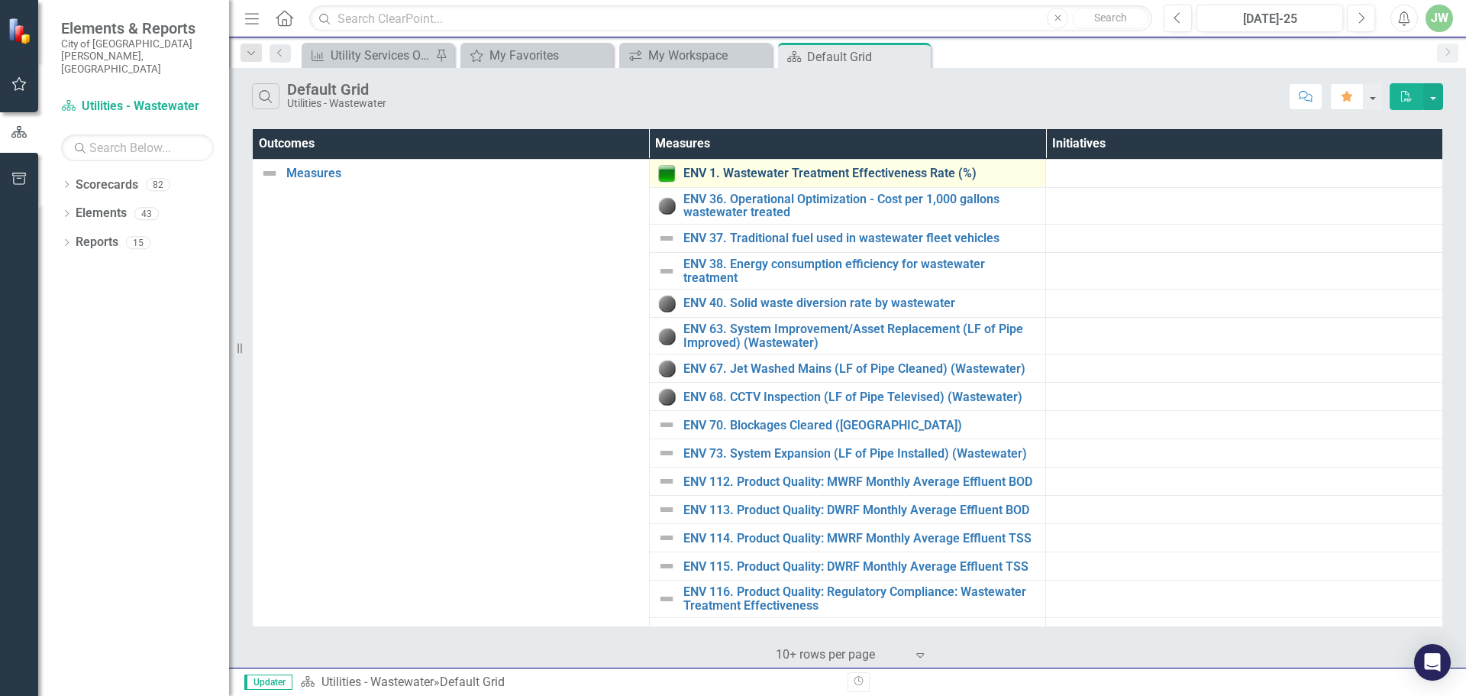
click at [888, 177] on link "ENV 1. Wastewater Treatment Effectiveness Rate (%)" at bounding box center [860, 173] width 355 height 14
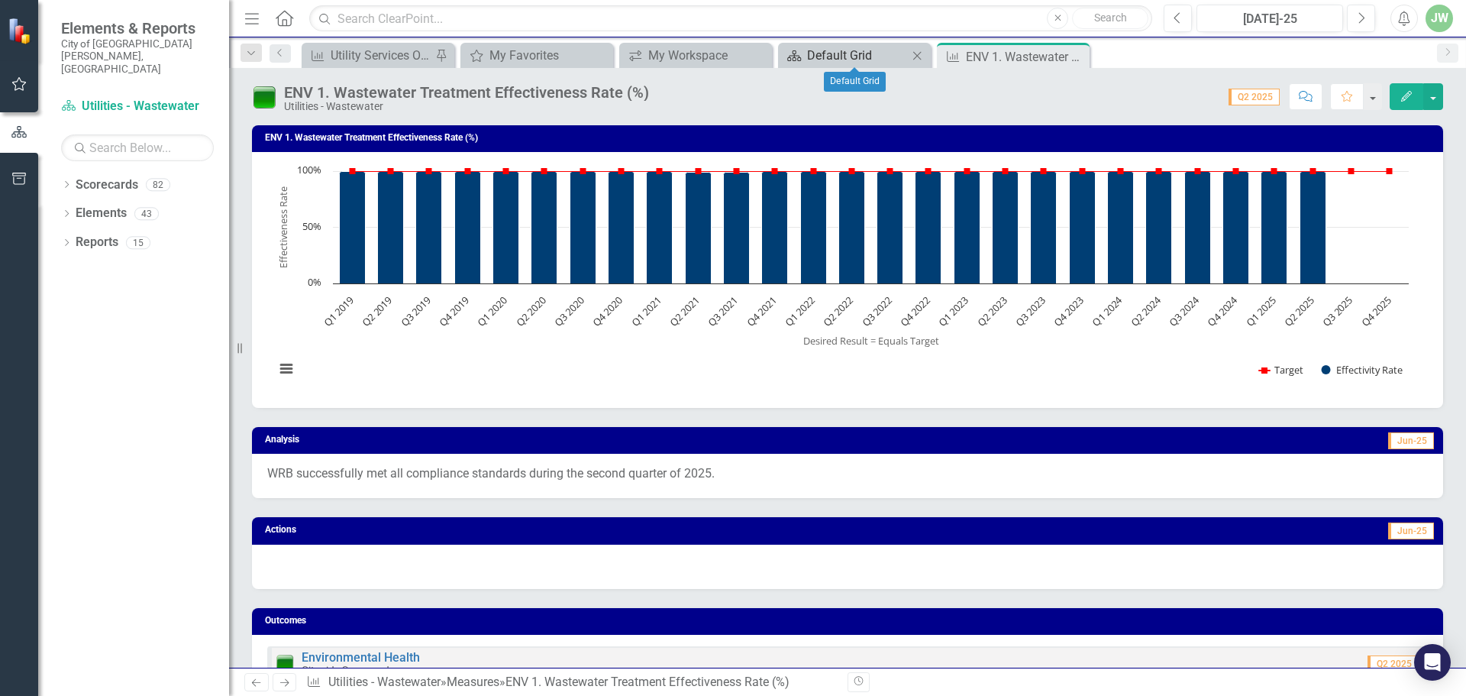
click at [841, 54] on div "Default Grid" at bounding box center [857, 55] width 101 height 19
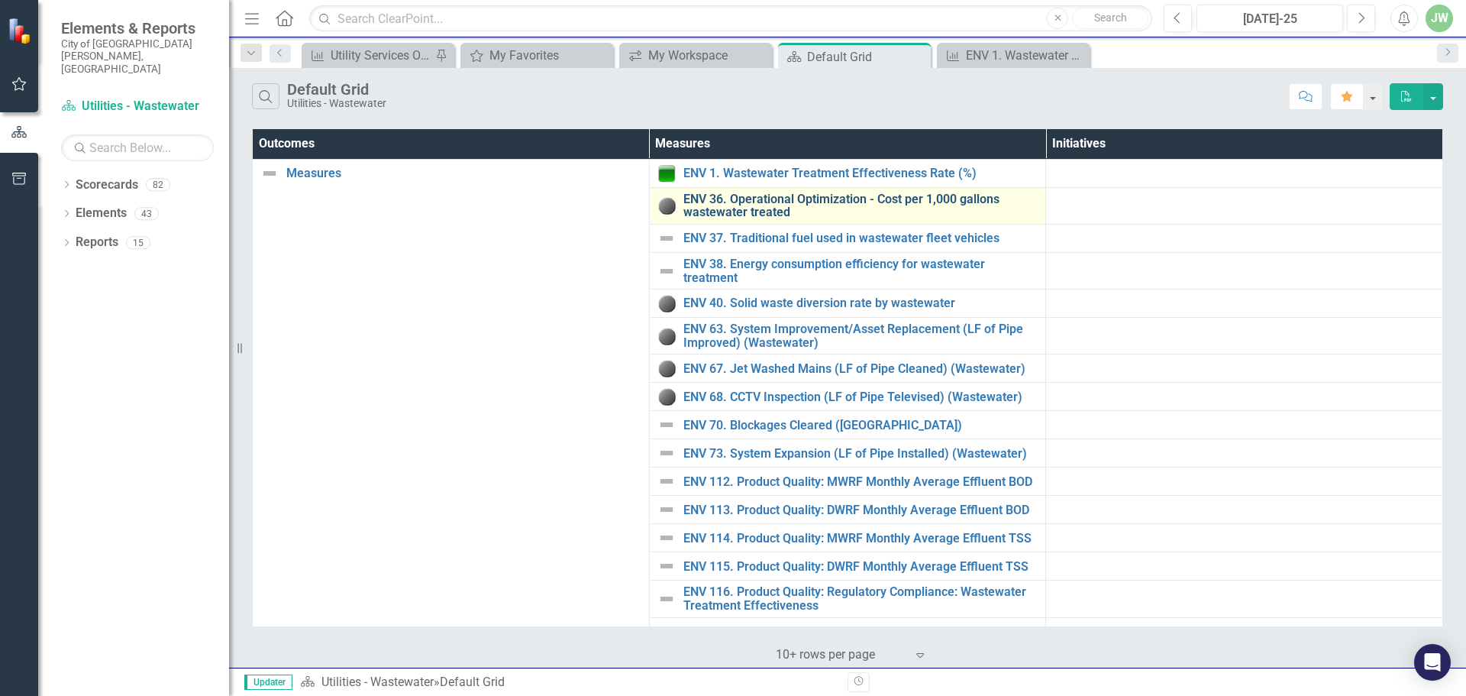
click at [767, 211] on link "ENV 36. Operational Optimization - Cost per 1,000 gallons wastewater treated" at bounding box center [860, 205] width 355 height 27
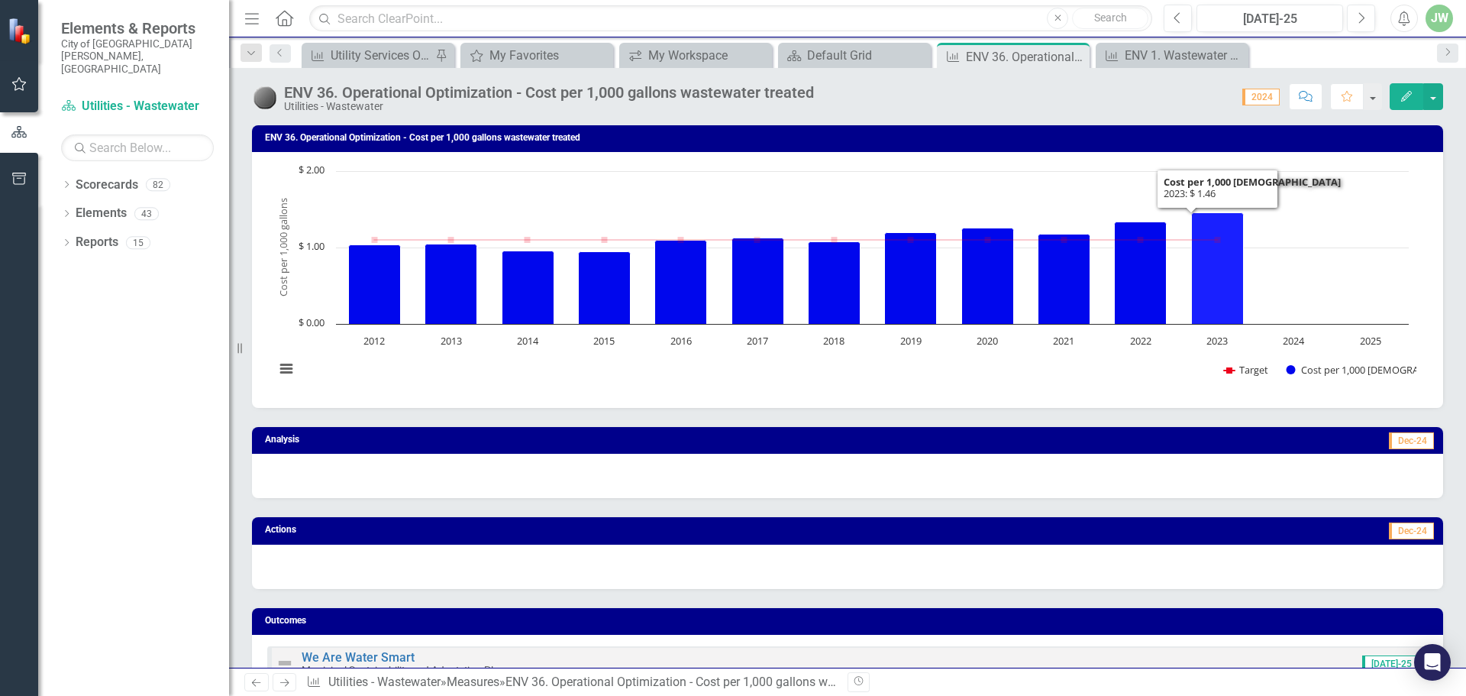
click at [1219, 287] on icon "2023, 1.46. Cost per 1,000 Gallons." at bounding box center [1218, 268] width 52 height 111
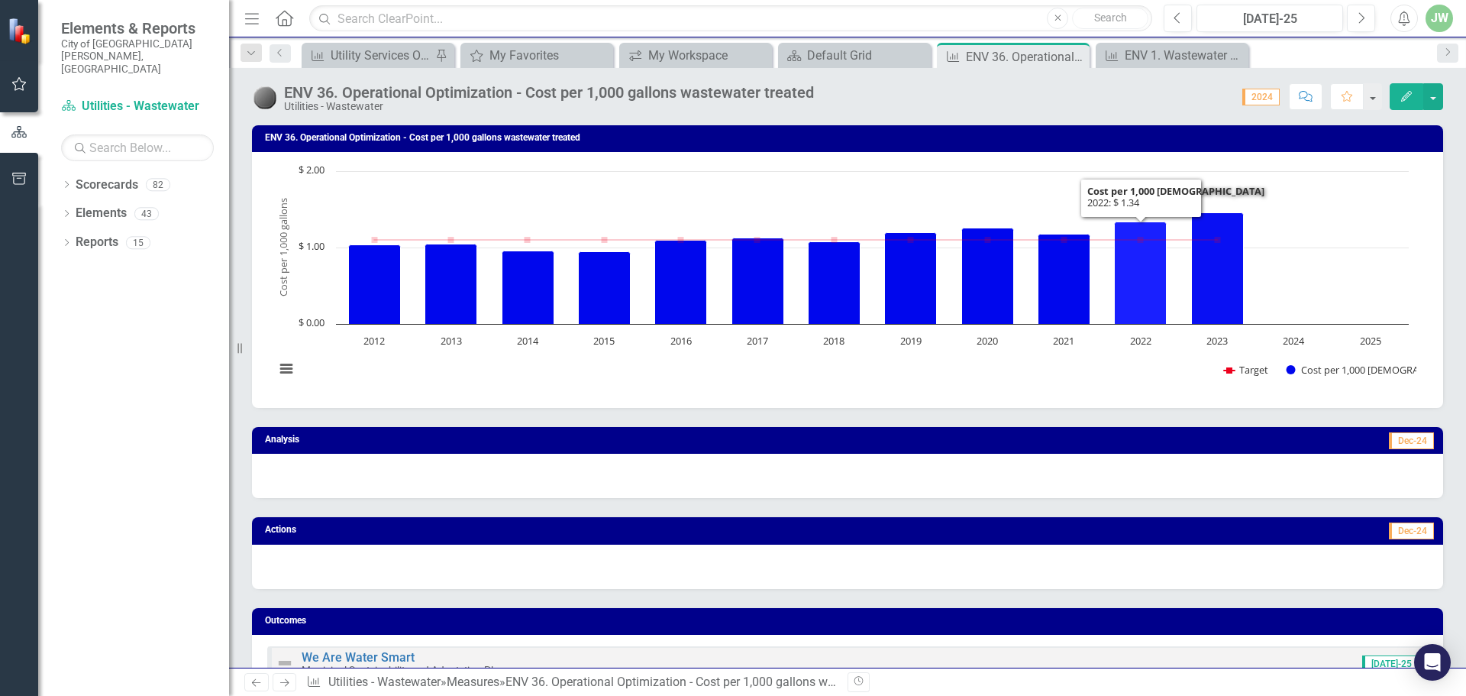
click at [1128, 278] on icon "2022, 1.34. Cost per 1,000 Gallons." at bounding box center [1141, 273] width 52 height 102
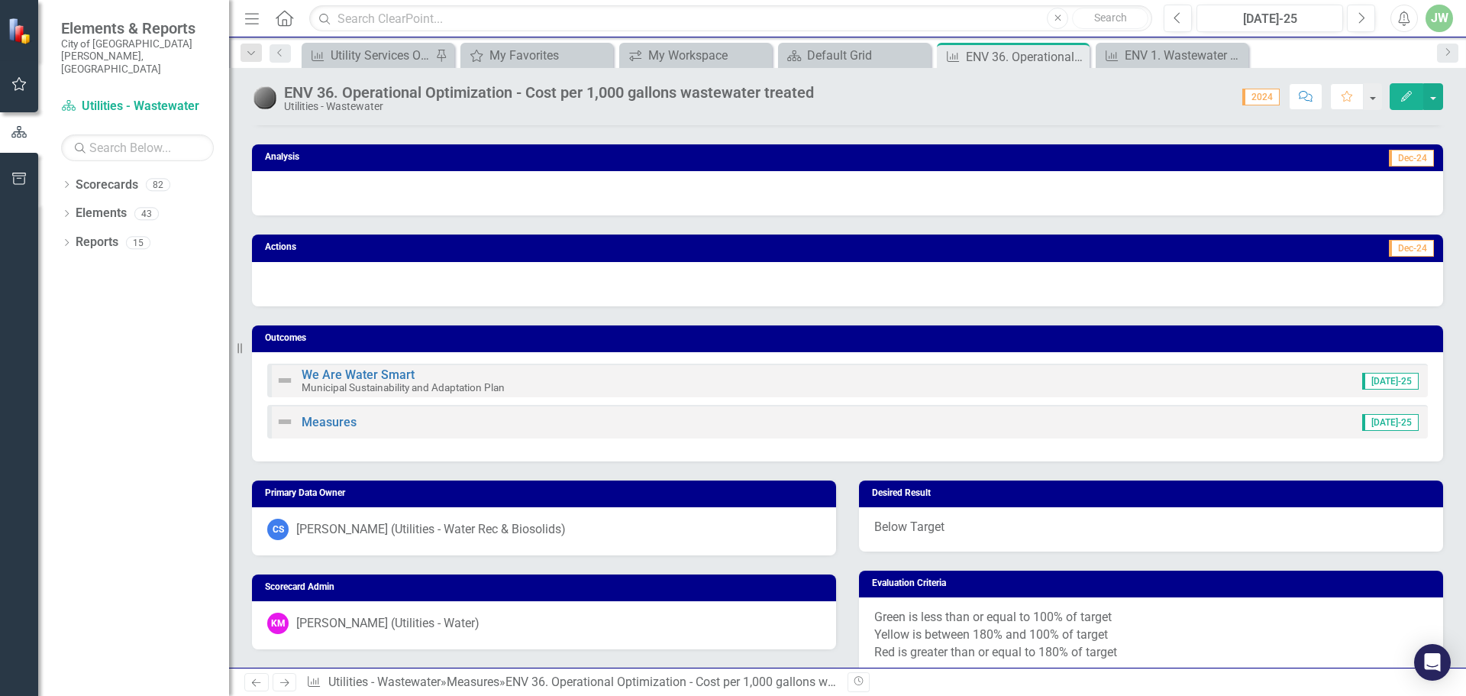
scroll to position [204, 0]
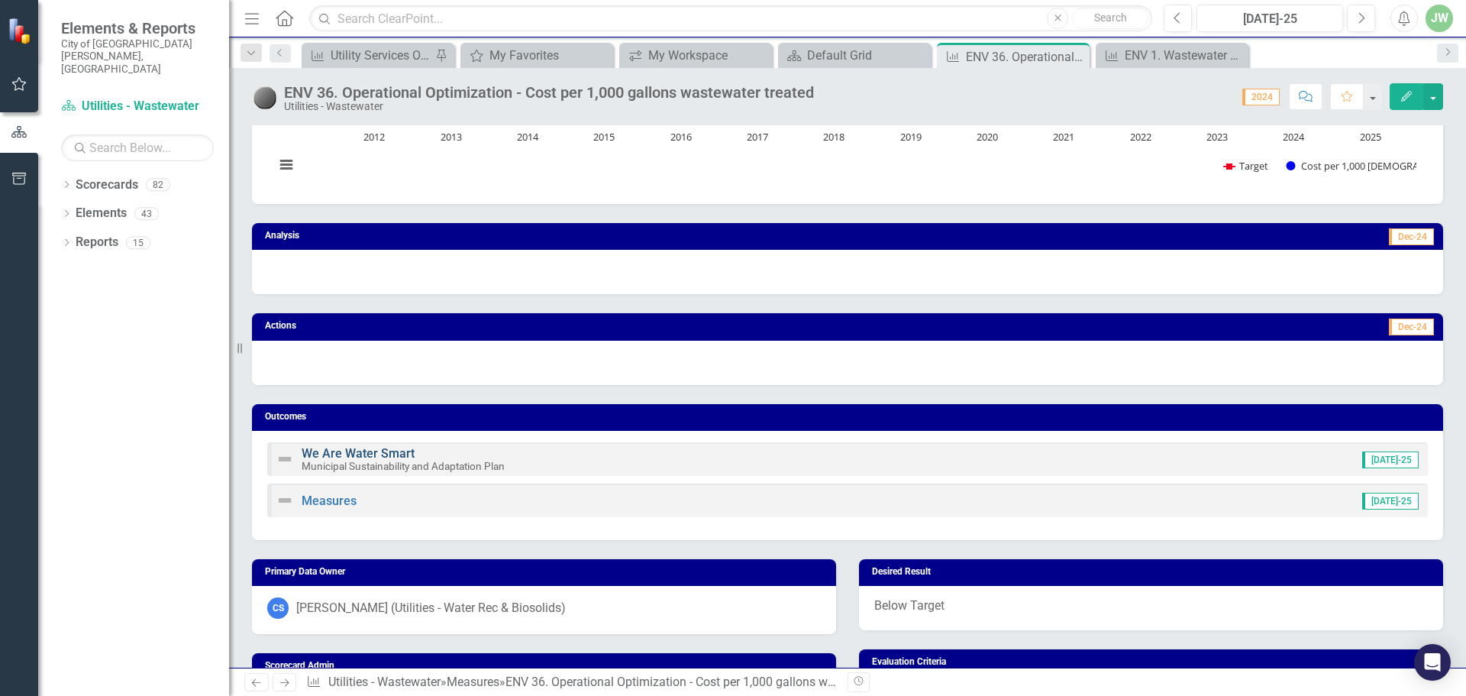
click at [345, 456] on link "We Are Water Smart" at bounding box center [358, 453] width 113 height 15
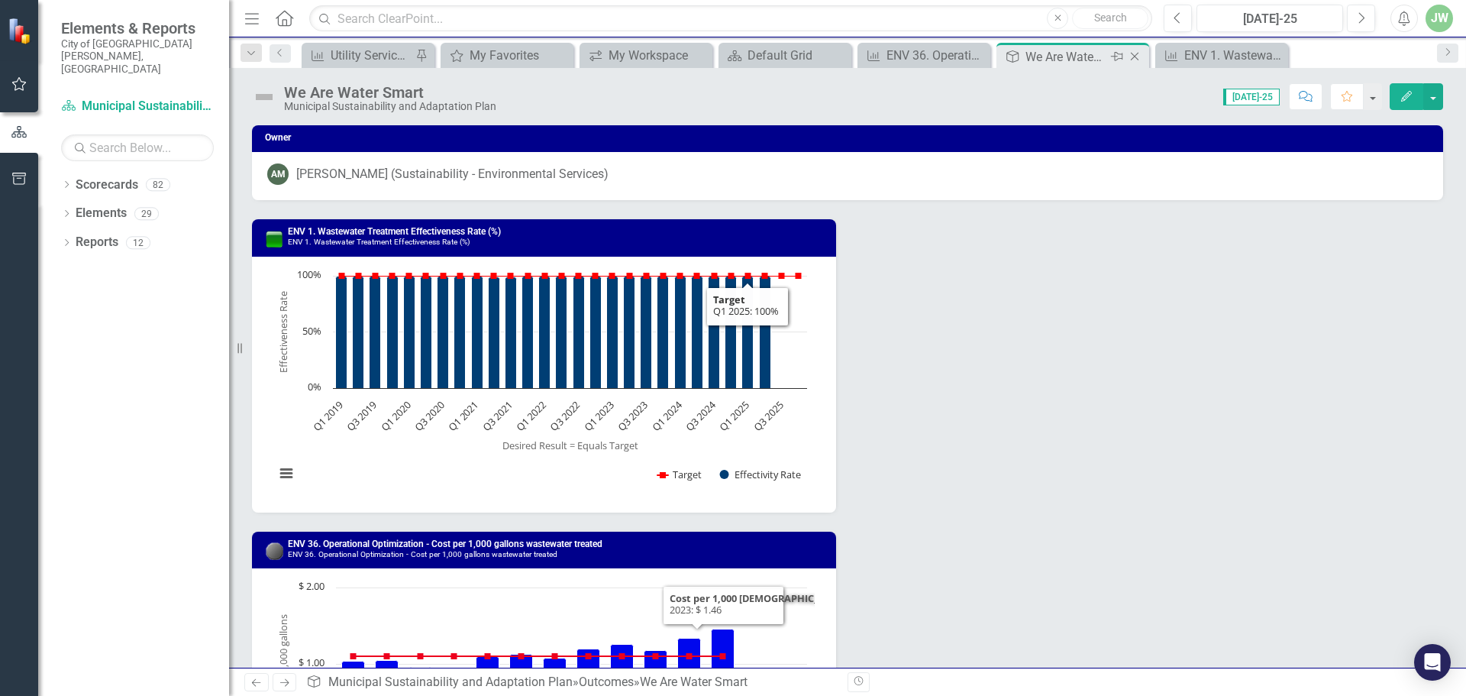
click at [1035, 67] on div "Outcome We Are Water Smart Pin Close" at bounding box center [1072, 55] width 153 height 25
click at [1203, 50] on div "ENV 1. Wastewater Treatment Effectiveness Rate (%)" at bounding box center [1224, 55] width 81 height 19
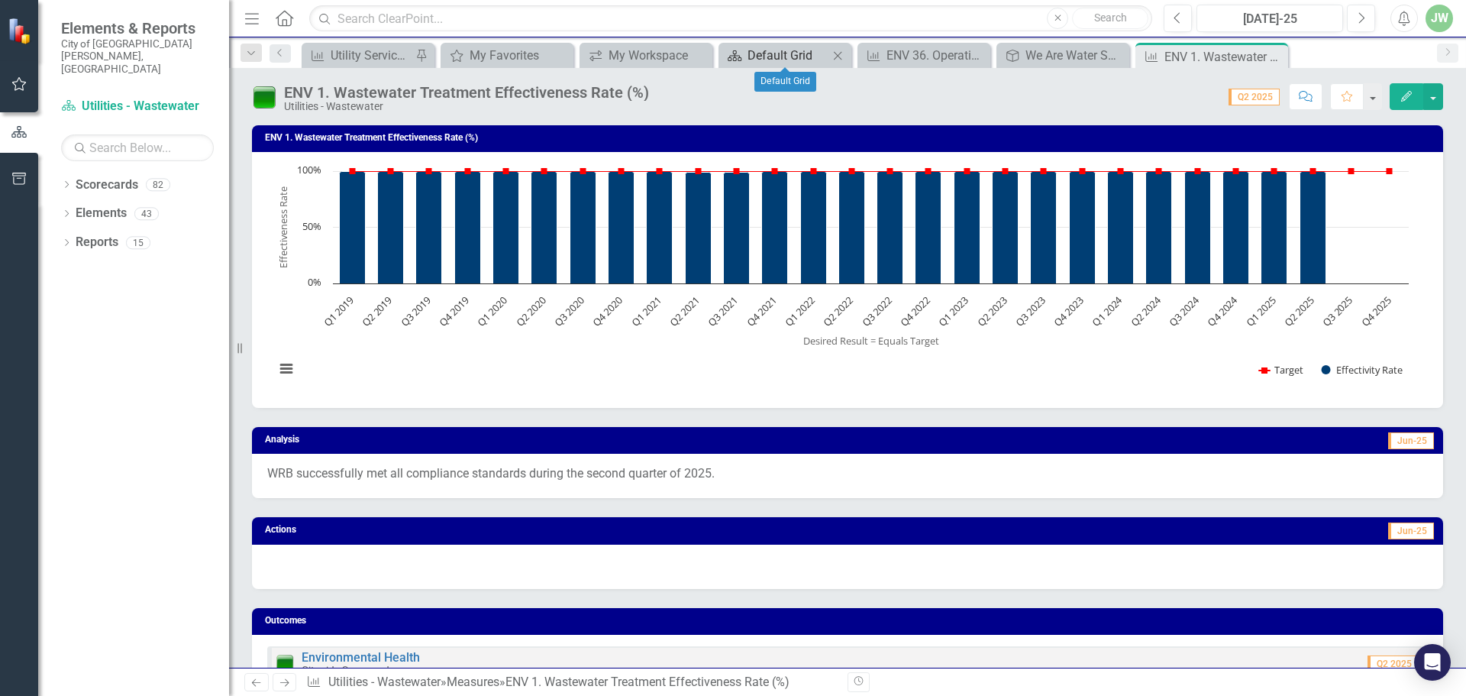
click at [795, 55] on div "Default Grid" at bounding box center [787, 55] width 81 height 19
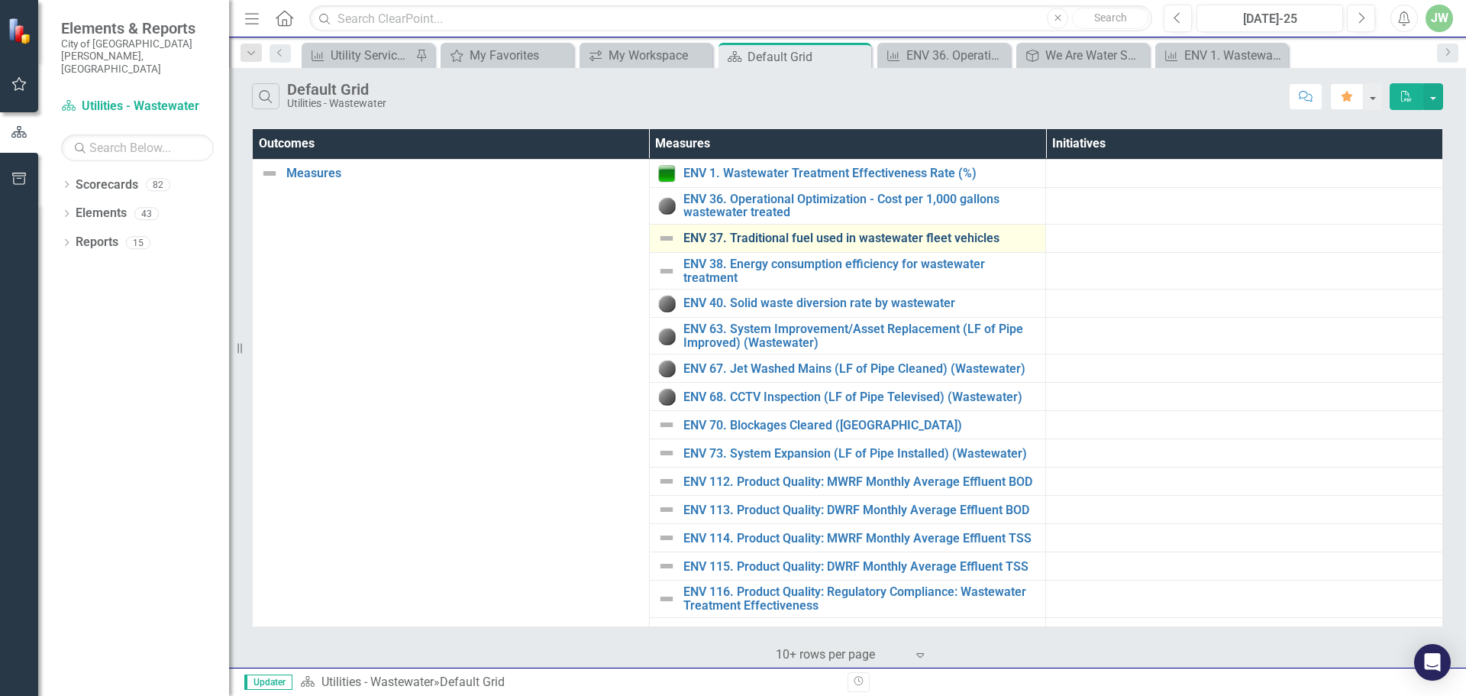
click at [770, 240] on link "ENV 37. Traditional fuel used in wastewater fleet vehicles" at bounding box center [860, 238] width 355 height 14
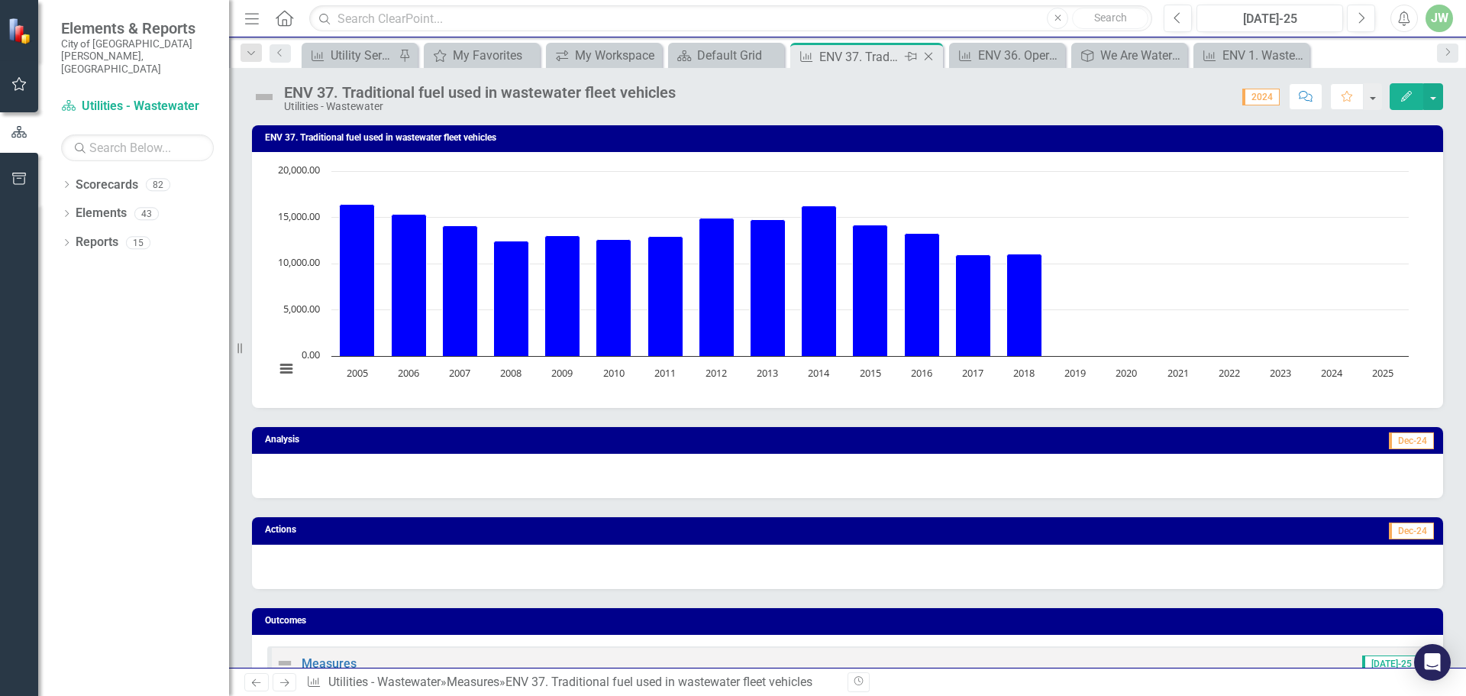
click at [928, 58] on icon "Close" at bounding box center [928, 56] width 15 height 12
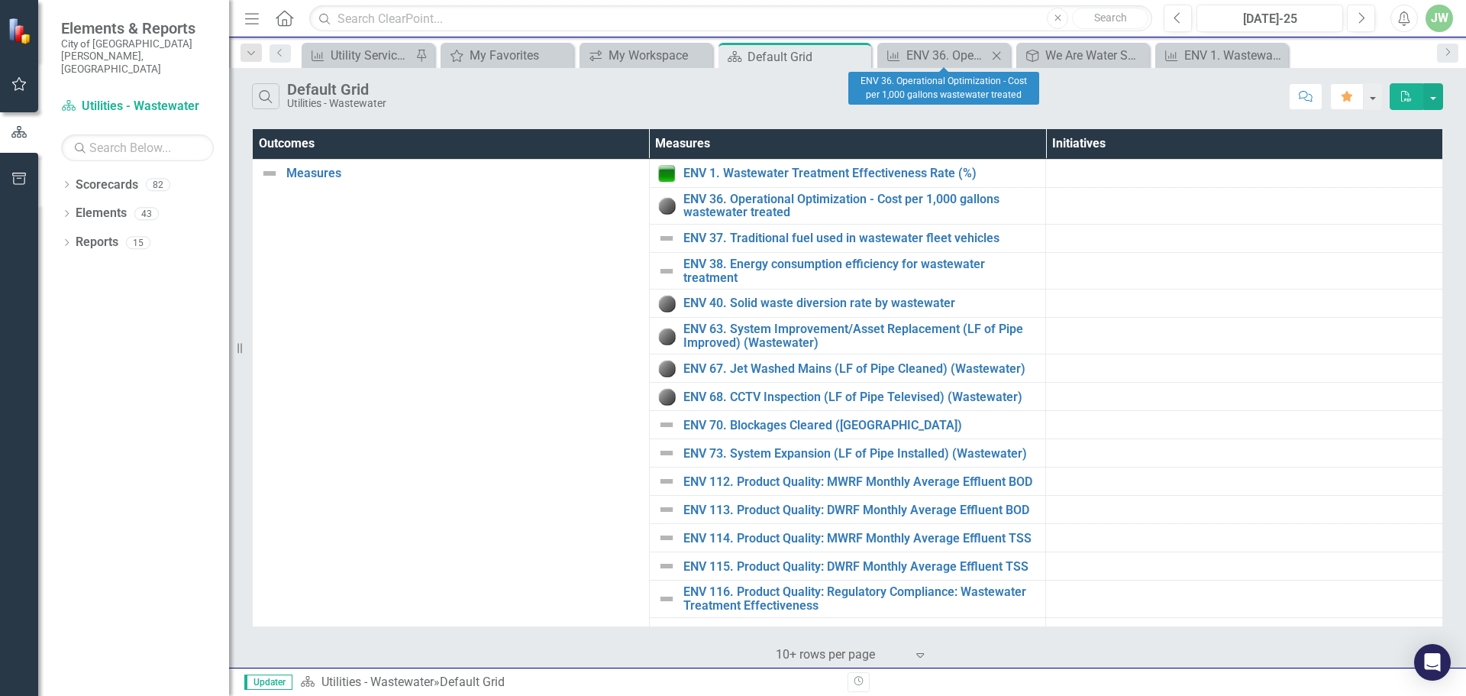
click at [993, 57] on icon "Close" at bounding box center [996, 56] width 15 height 12
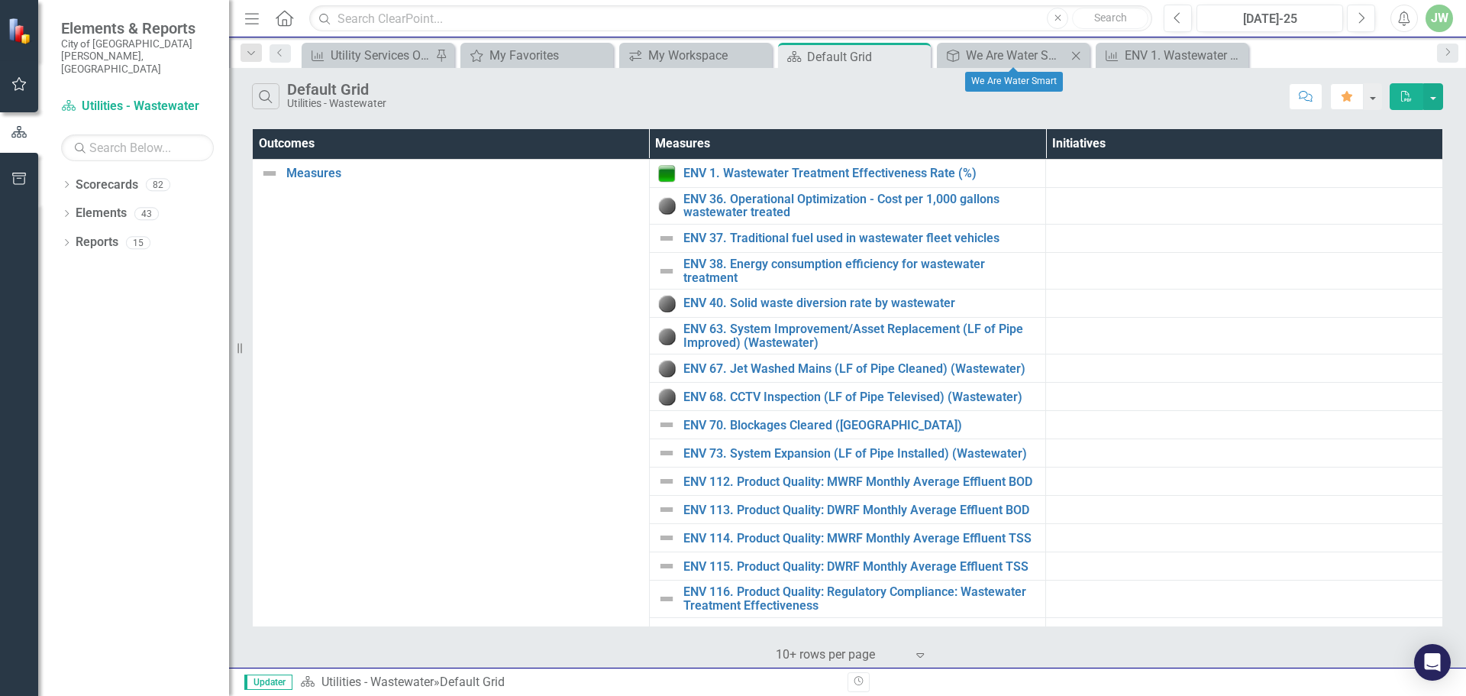
click at [1077, 56] on icon "Close" at bounding box center [1075, 56] width 15 height 12
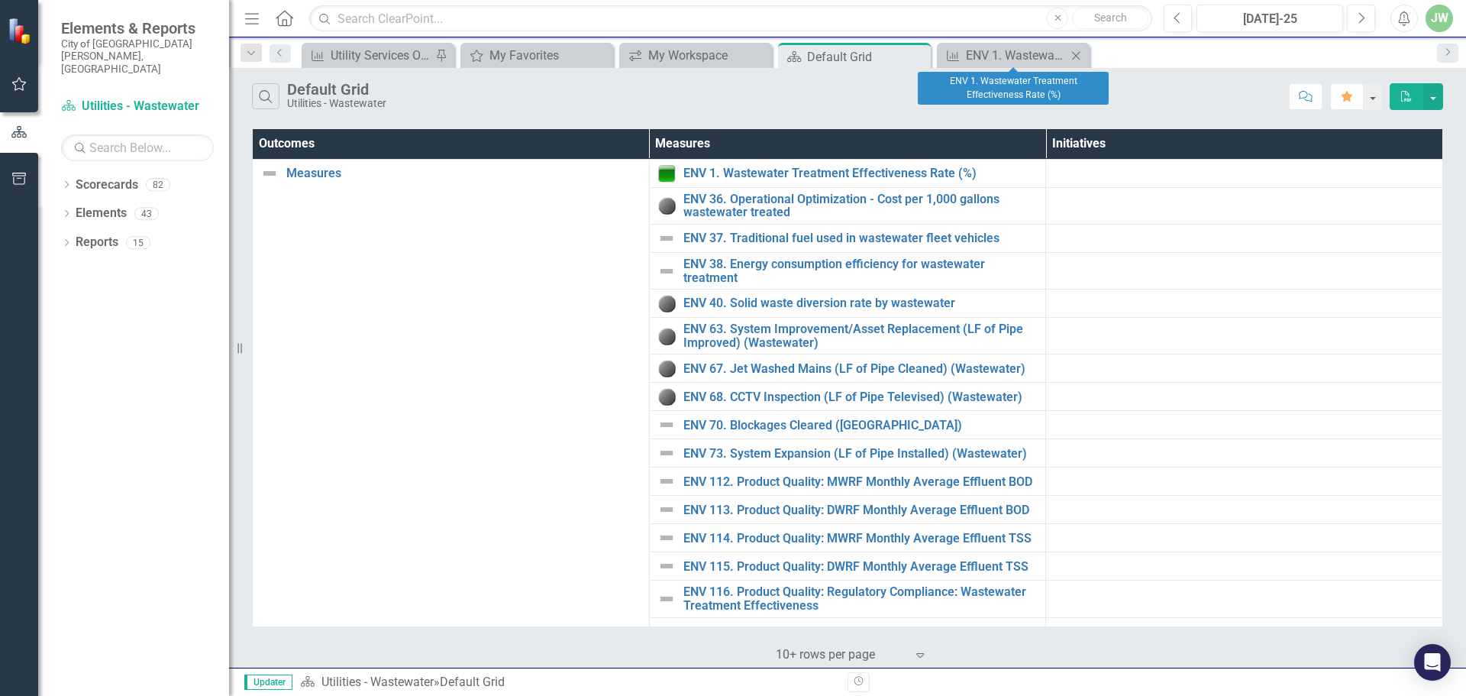
click at [1078, 56] on icon "Close" at bounding box center [1075, 56] width 15 height 12
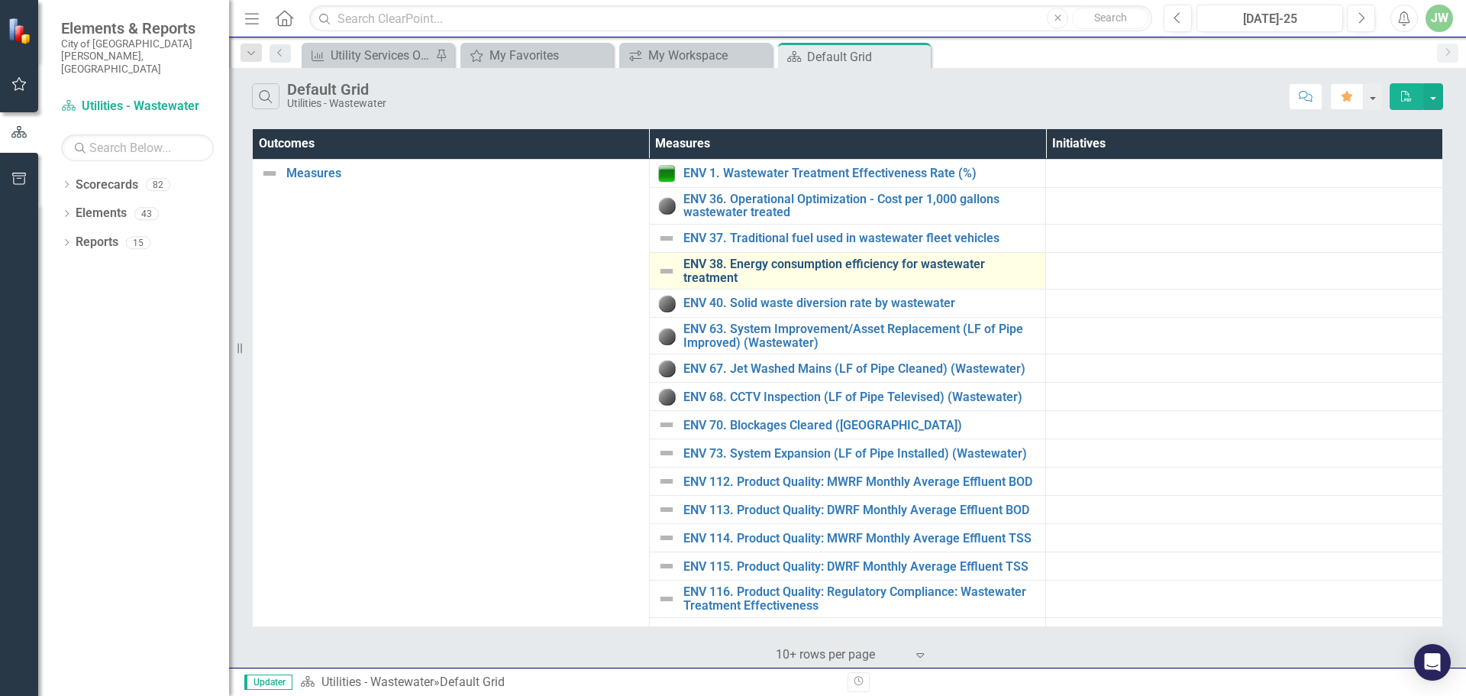
click at [792, 265] on link "ENV 38. Energy consumption efficiency for wastewater treatment" at bounding box center [860, 270] width 355 height 27
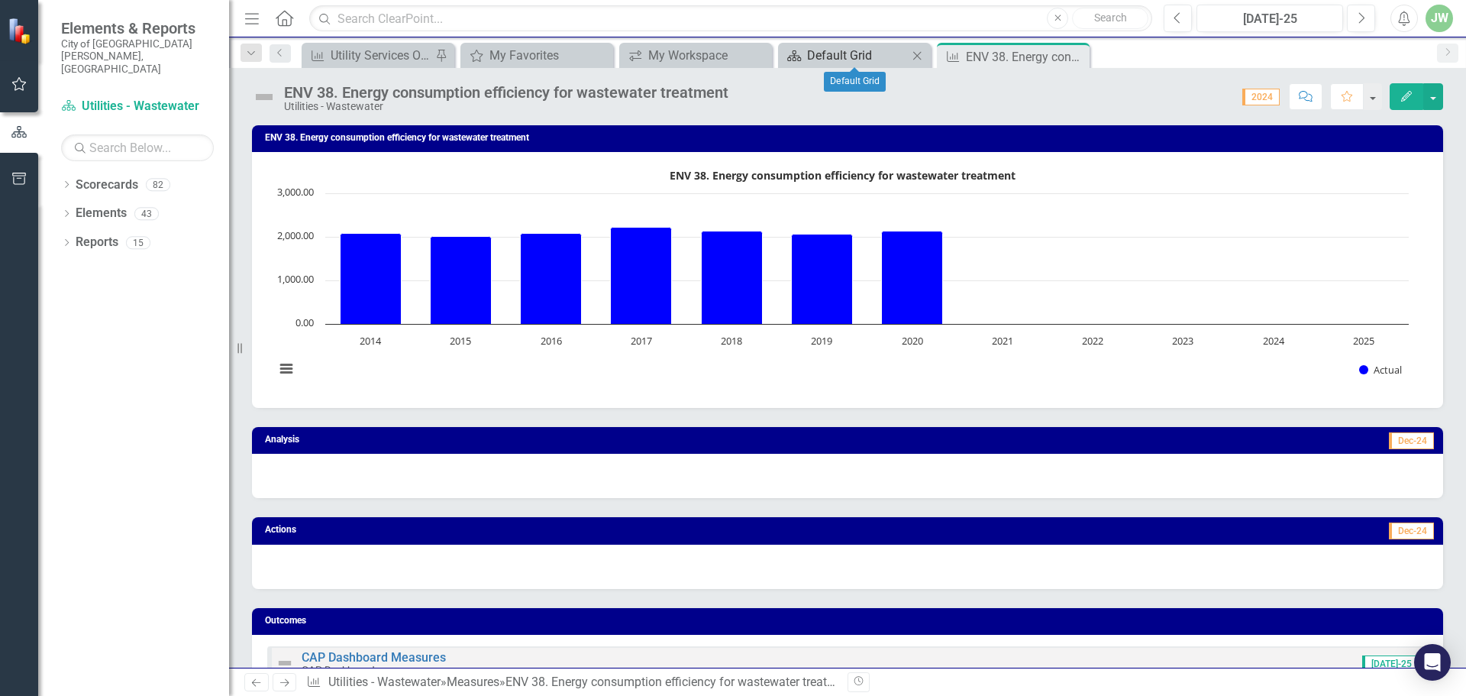
click at [866, 54] on div "Default Grid" at bounding box center [857, 55] width 101 height 19
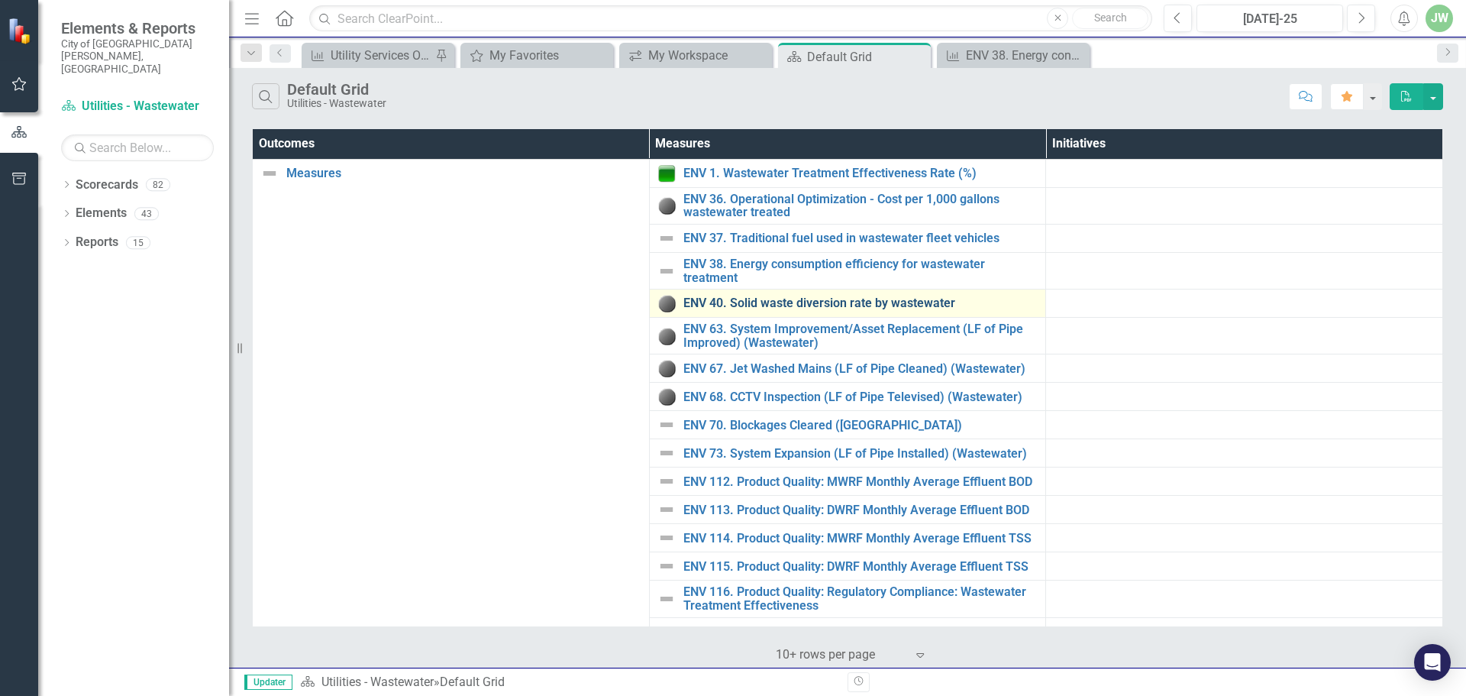
click at [835, 302] on link "ENV 40. Solid waste diversion rate by wastewater" at bounding box center [860, 303] width 355 height 14
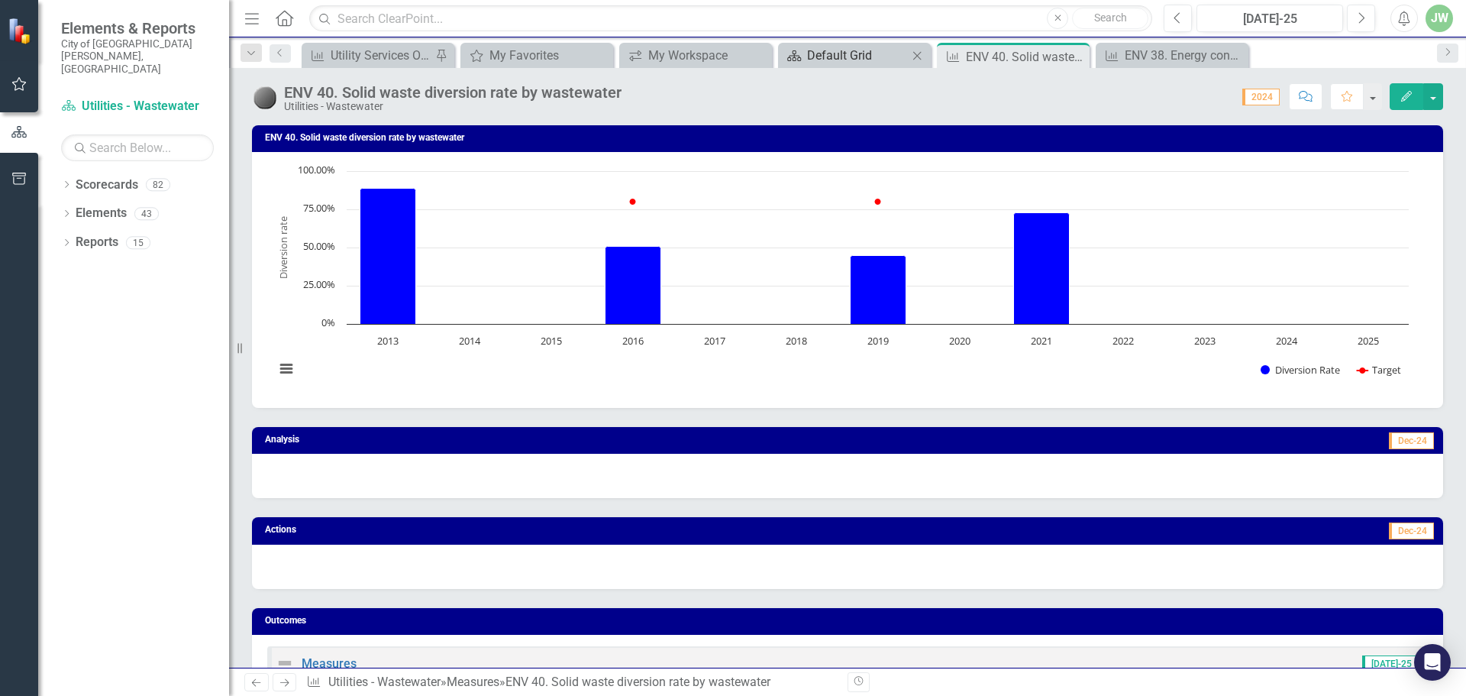
click at [851, 63] on div "Default Grid" at bounding box center [857, 55] width 101 height 19
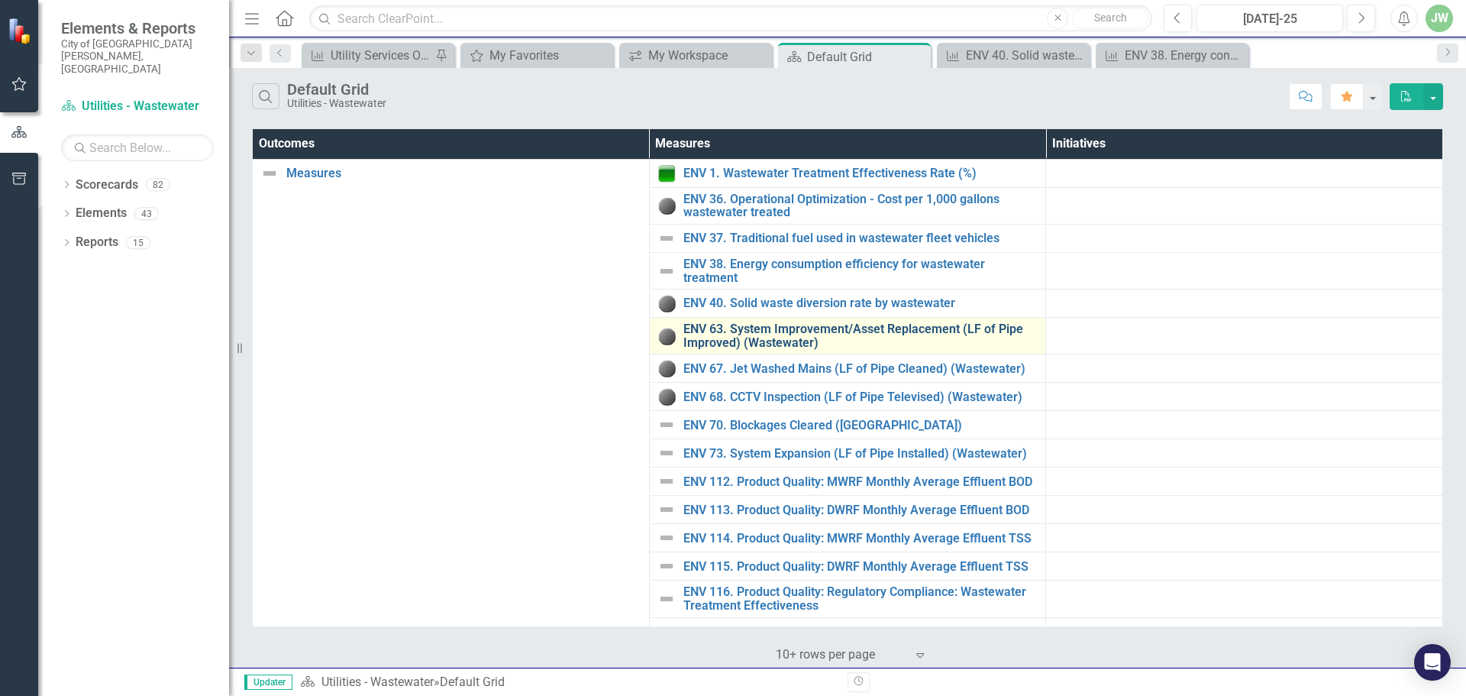
click at [757, 338] on link "ENV 63. System Improvement/Asset Replacement (LF of Pipe Improved) (Wastewater)" at bounding box center [860, 335] width 355 height 27
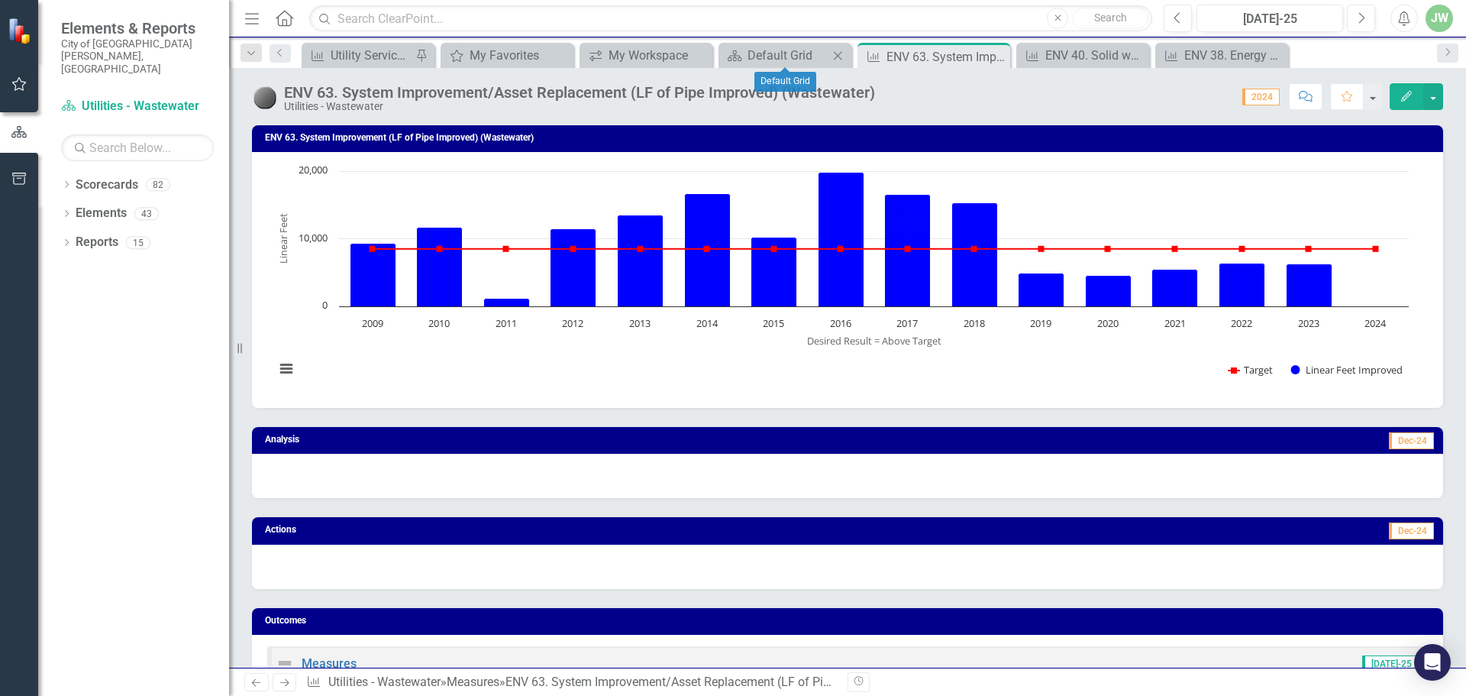
click at [758, 45] on div "Scorecard Default Grid Close" at bounding box center [784, 55] width 133 height 25
click at [780, 56] on div "Default Grid" at bounding box center [787, 55] width 81 height 19
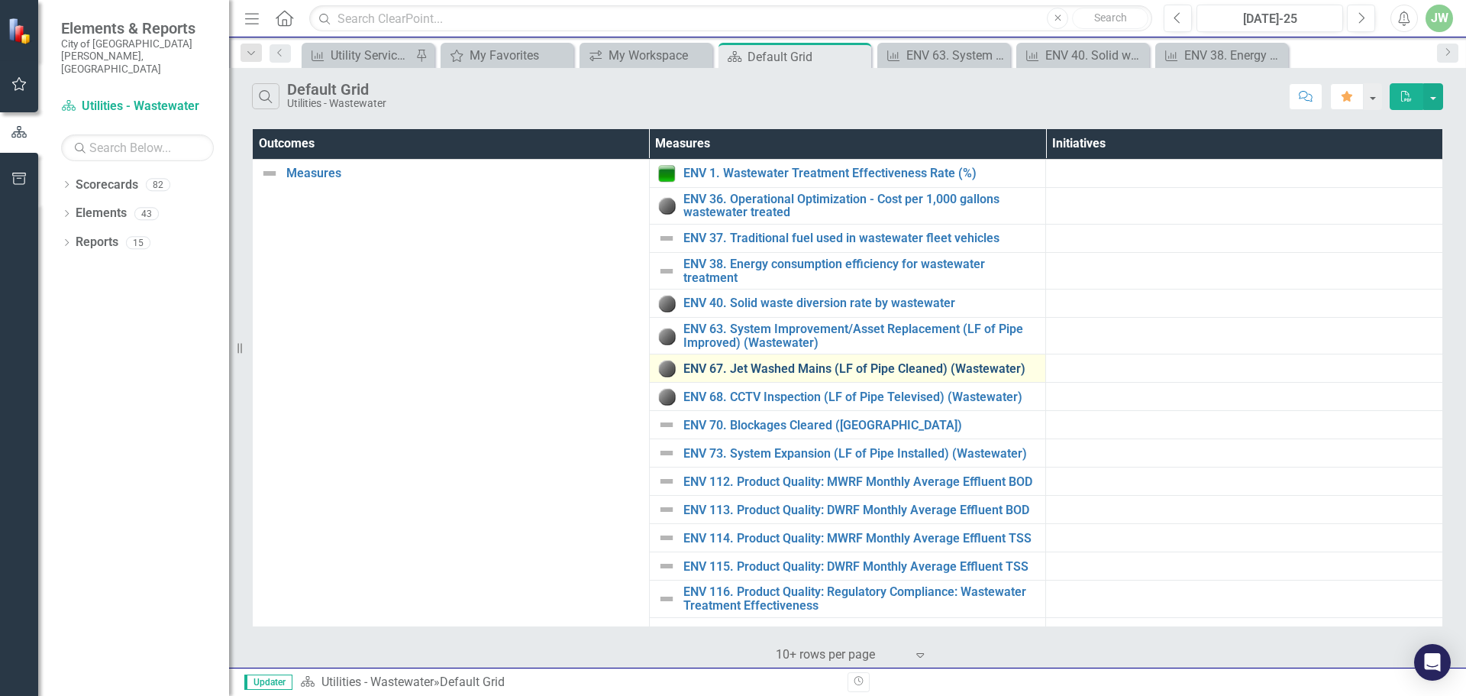
click at [772, 368] on link "ENV 67. Jet Washed Mains (LF of Pipe Cleaned) (Wastewater)" at bounding box center [860, 369] width 355 height 14
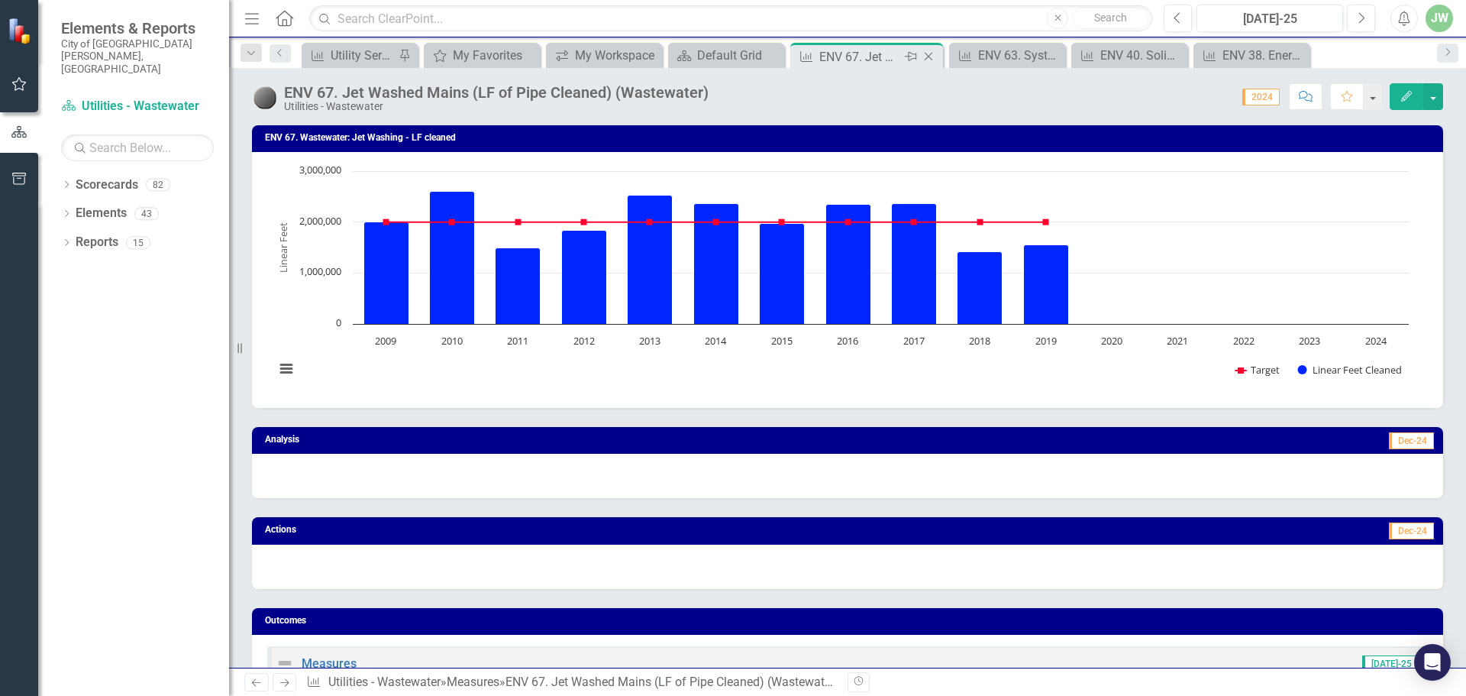
click at [931, 58] on icon "Close" at bounding box center [928, 56] width 15 height 12
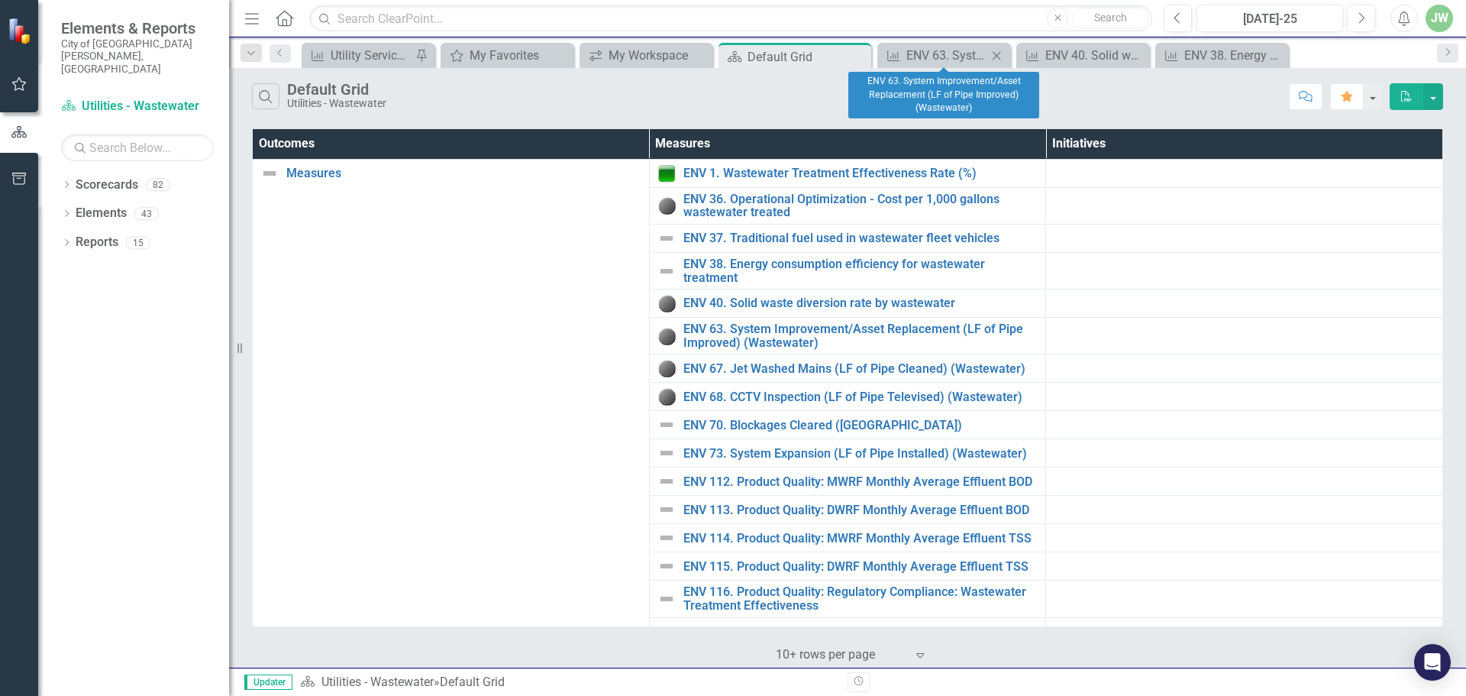
click at [994, 56] on icon "Close" at bounding box center [996, 56] width 15 height 12
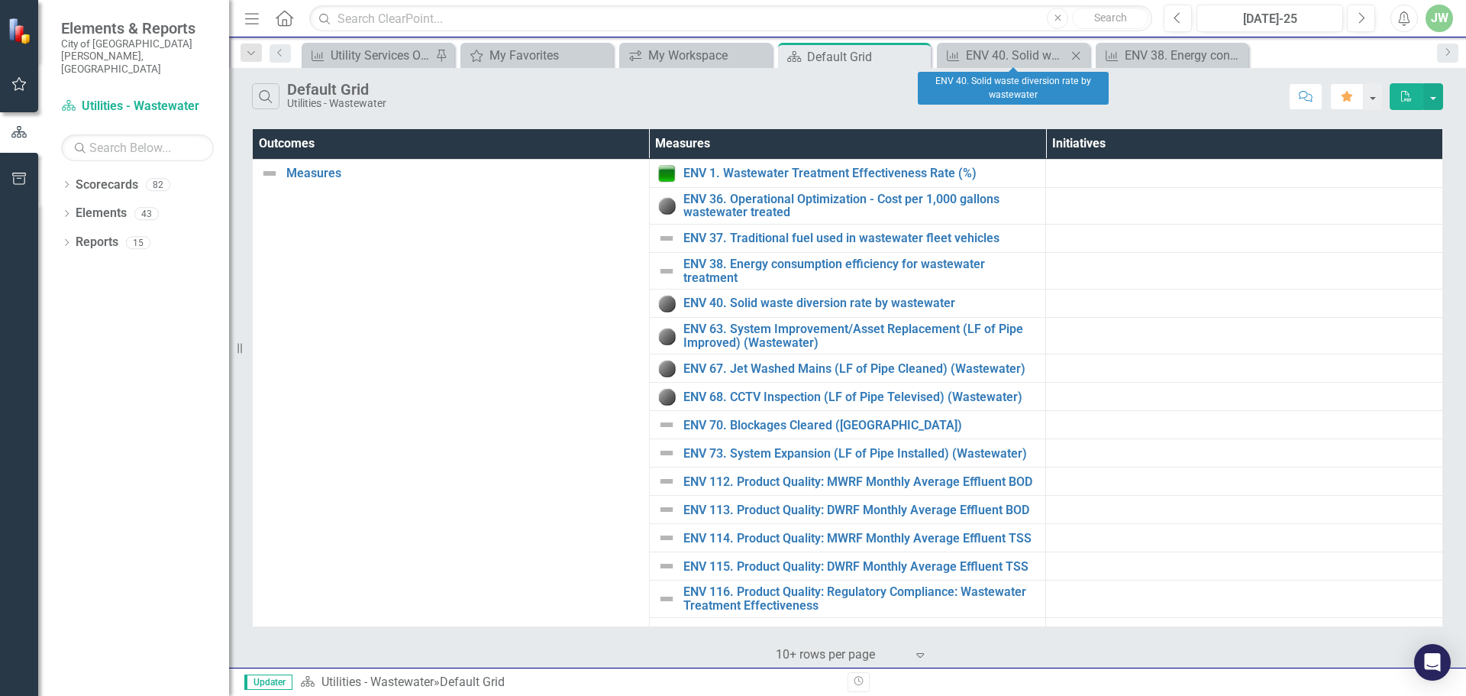
click at [1078, 55] on icon "Close" at bounding box center [1075, 56] width 15 height 12
click at [1073, 56] on icon "Close" at bounding box center [1075, 56] width 15 height 12
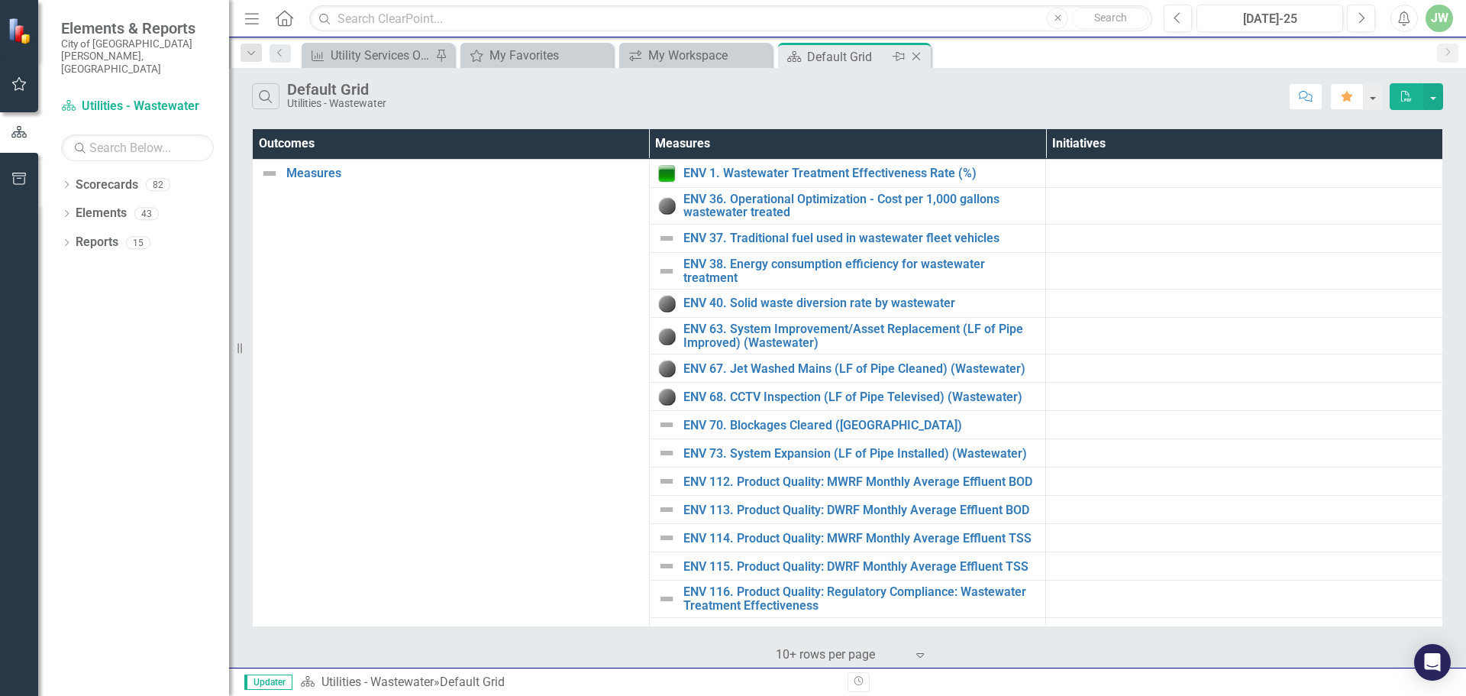
click at [867, 54] on div "Default Grid" at bounding box center [848, 56] width 82 height 19
click at [782, 390] on link "ENV 68. CCTV Inspection (LF of Pipe Televised) (Wastewater)" at bounding box center [860, 397] width 355 height 14
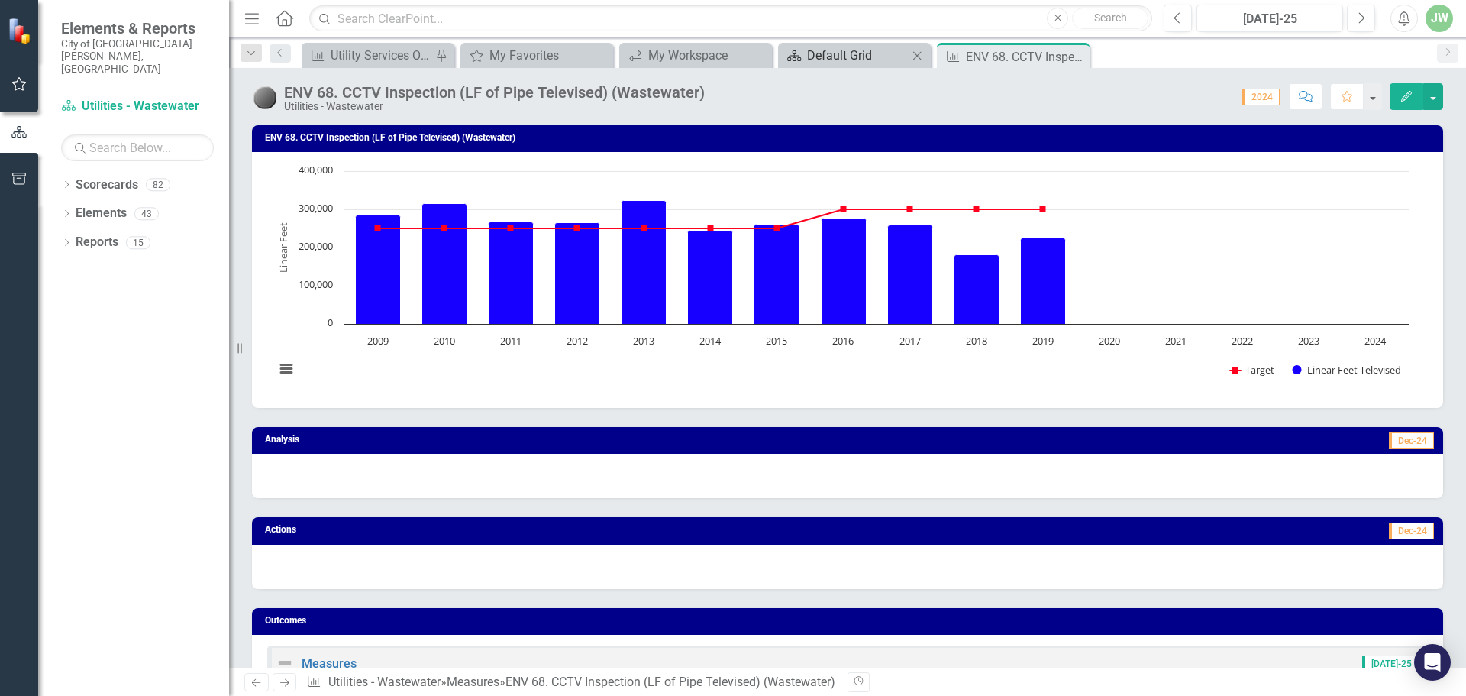
click at [857, 57] on div "Default Grid" at bounding box center [857, 55] width 101 height 19
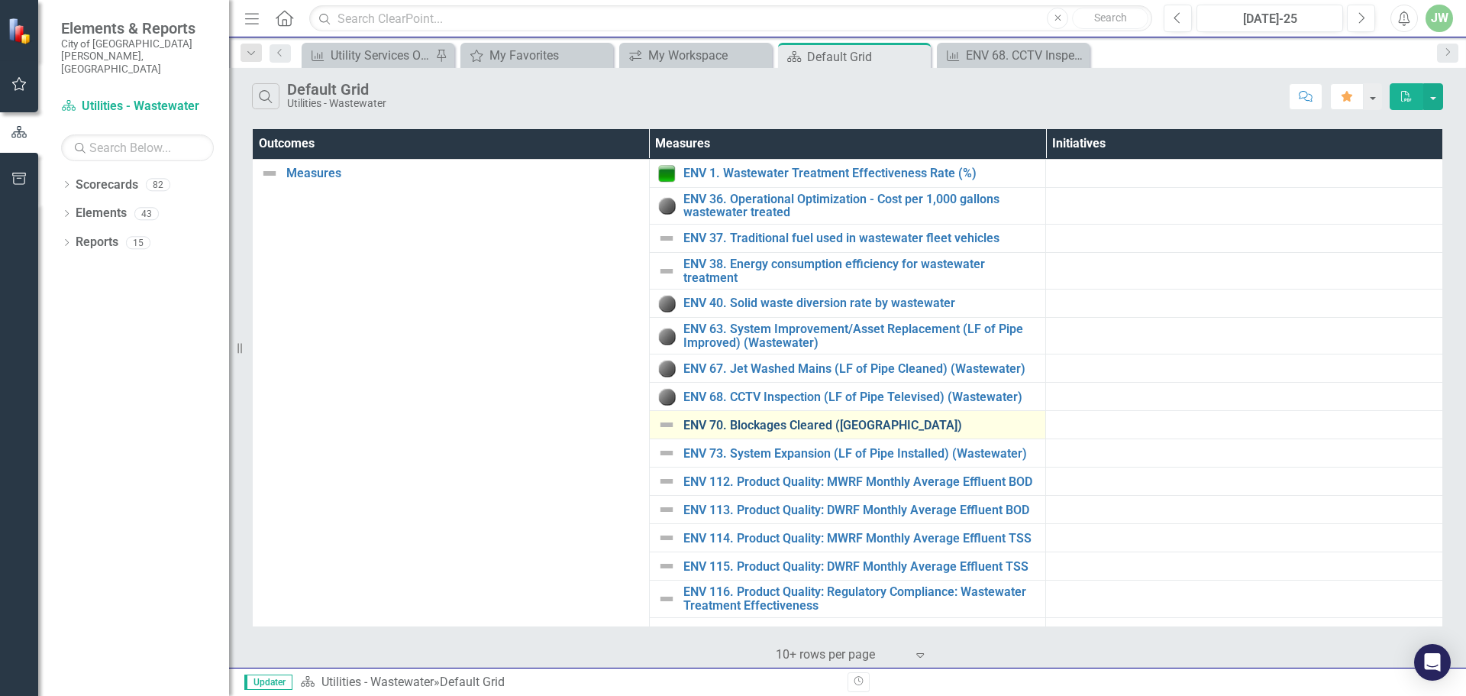
click at [783, 421] on link "ENV 70. Blockages Cleared ([GEOGRAPHIC_DATA])" at bounding box center [860, 425] width 355 height 14
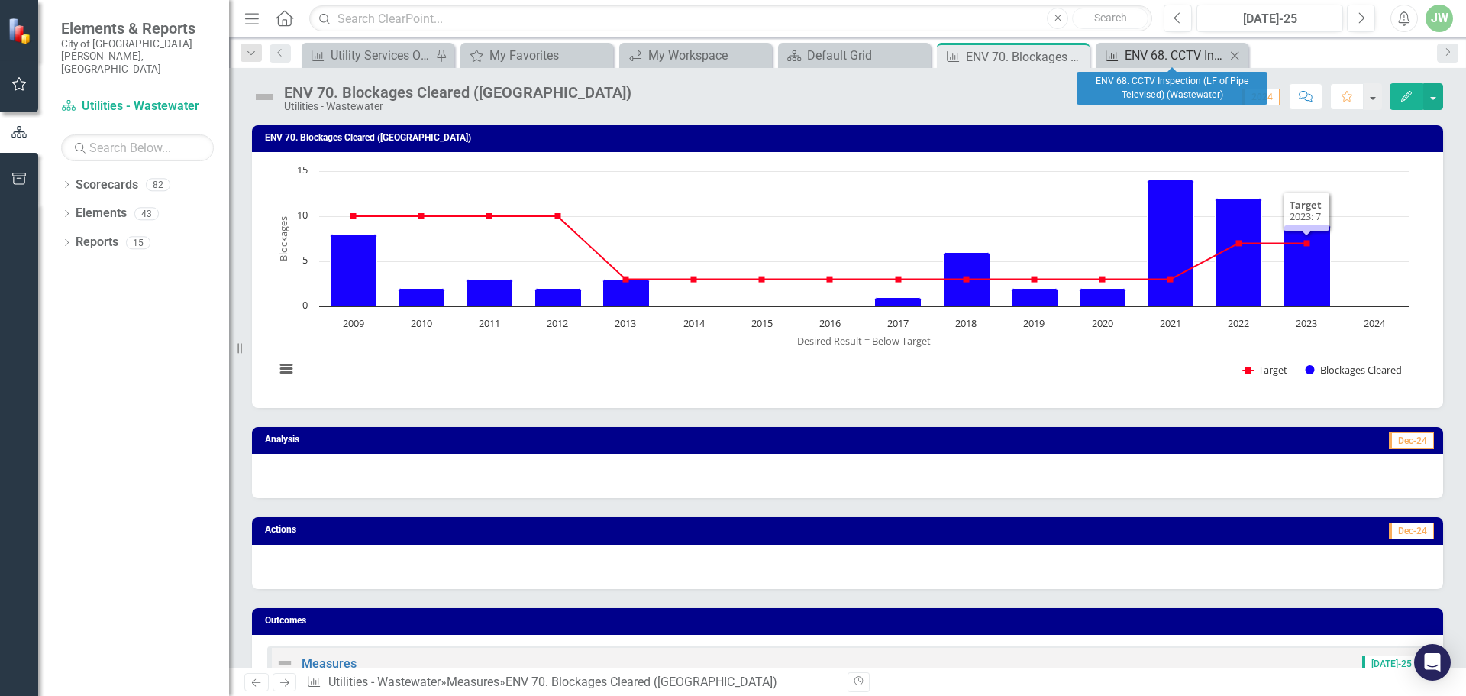
click at [1180, 59] on div "ENV 68. CCTV Inspection (LF of Pipe Televised) (Wastewater)" at bounding box center [1175, 55] width 101 height 19
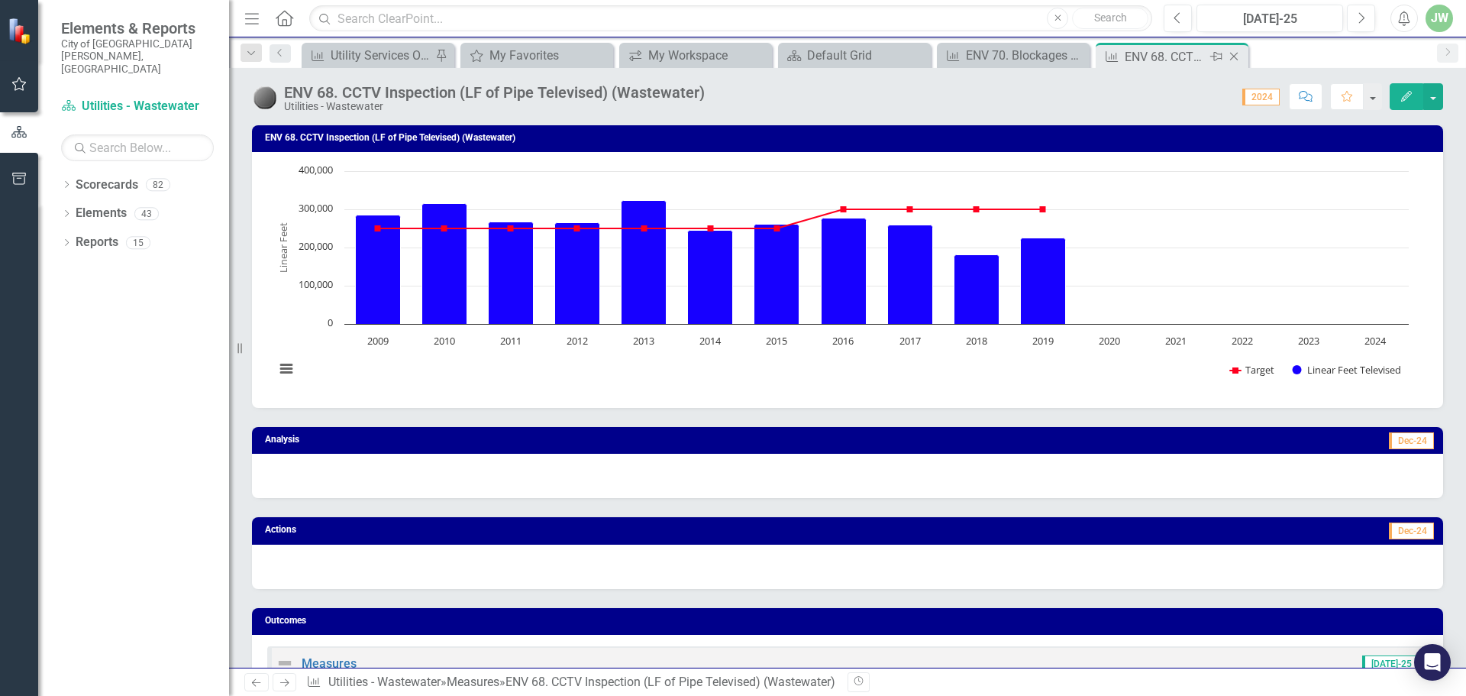
click at [1235, 55] on icon "Close" at bounding box center [1233, 56] width 15 height 12
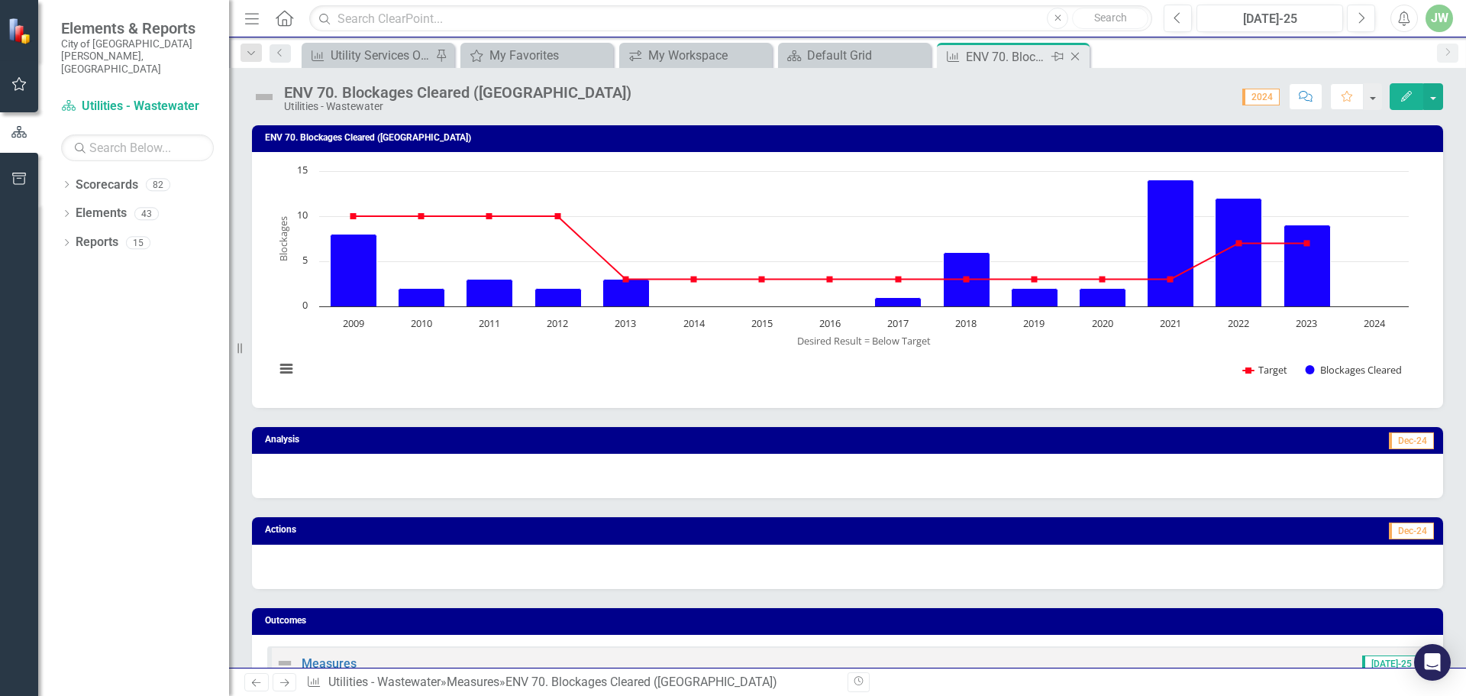
click at [1008, 59] on div "ENV 70. Blockages Cleared ([GEOGRAPHIC_DATA])" at bounding box center [1007, 56] width 82 height 19
click at [1073, 56] on icon "Close" at bounding box center [1074, 56] width 15 height 12
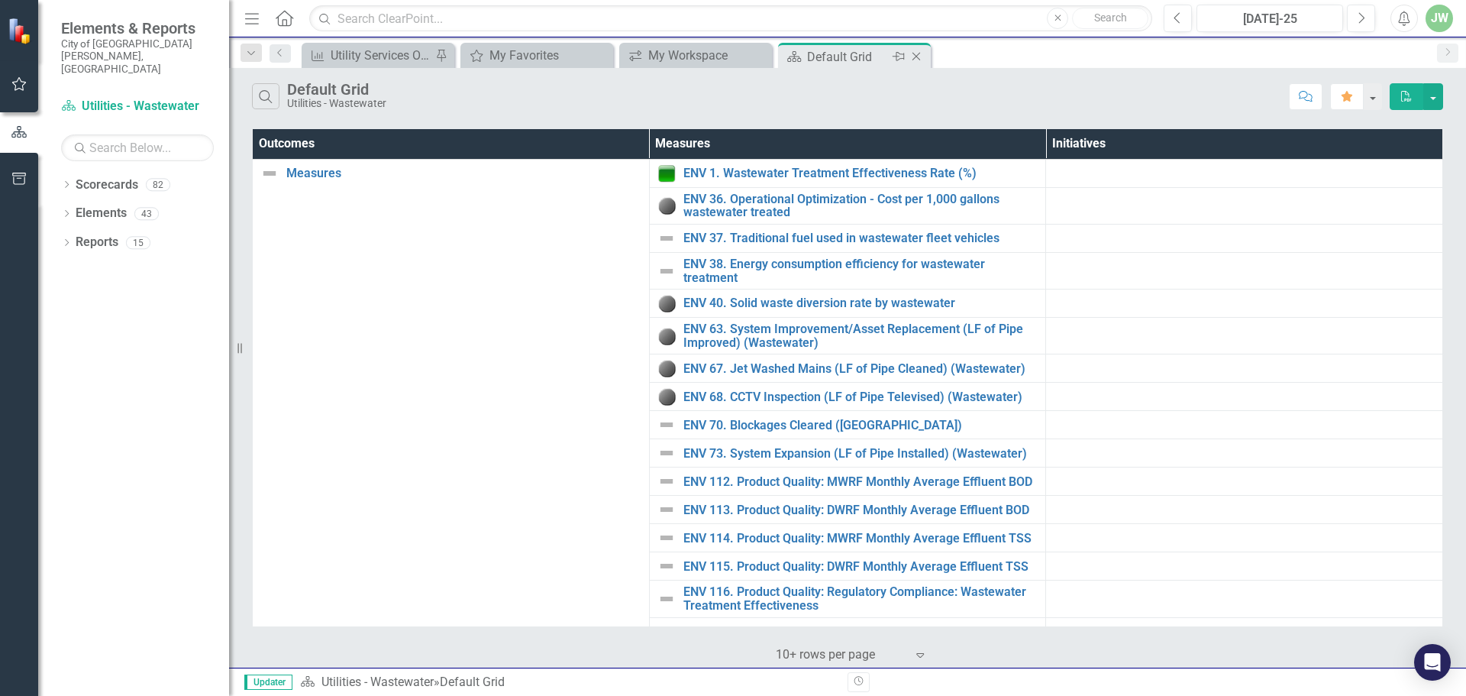
click at [852, 62] on div "Default Grid" at bounding box center [848, 56] width 82 height 19
click at [880, 455] on link "ENV 73. System Expansion (LF of Pipe Installed) (Wastewater)" at bounding box center [860, 454] width 355 height 14
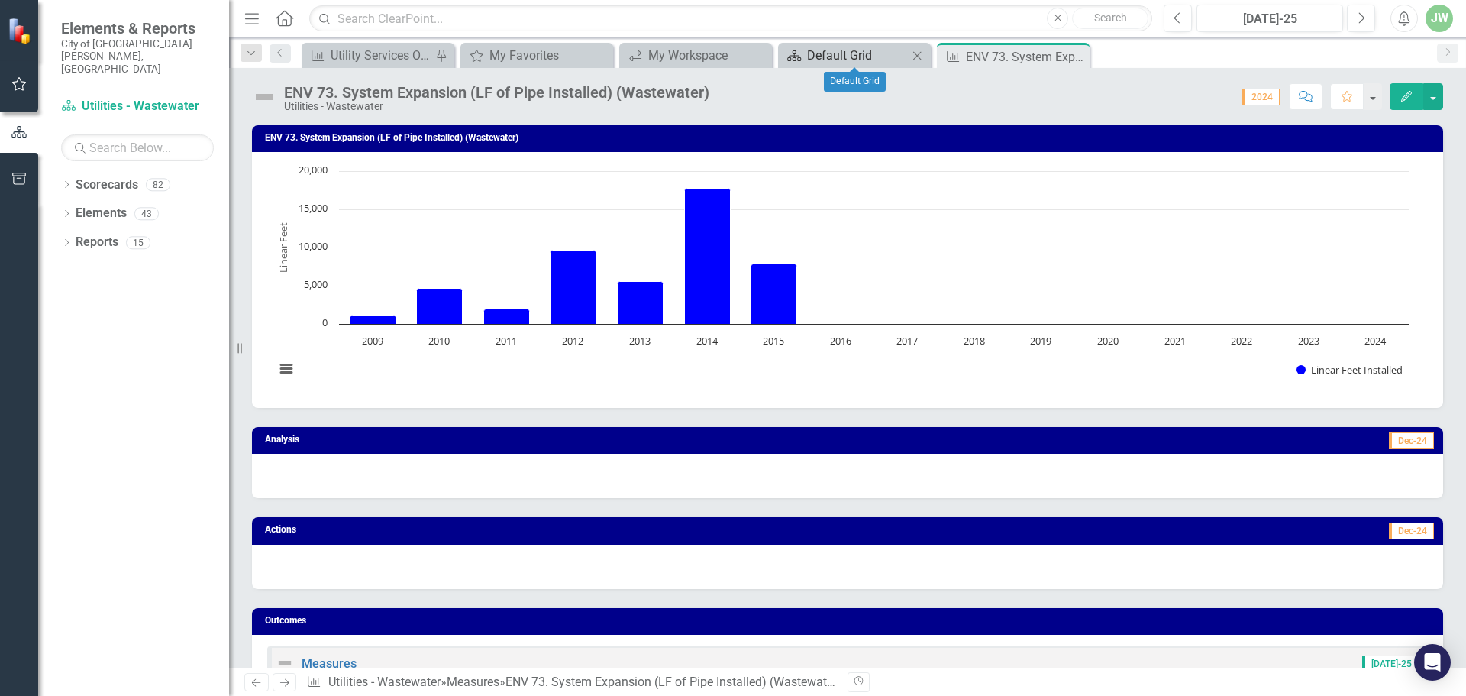
click at [851, 53] on div "Default Grid" at bounding box center [857, 55] width 101 height 19
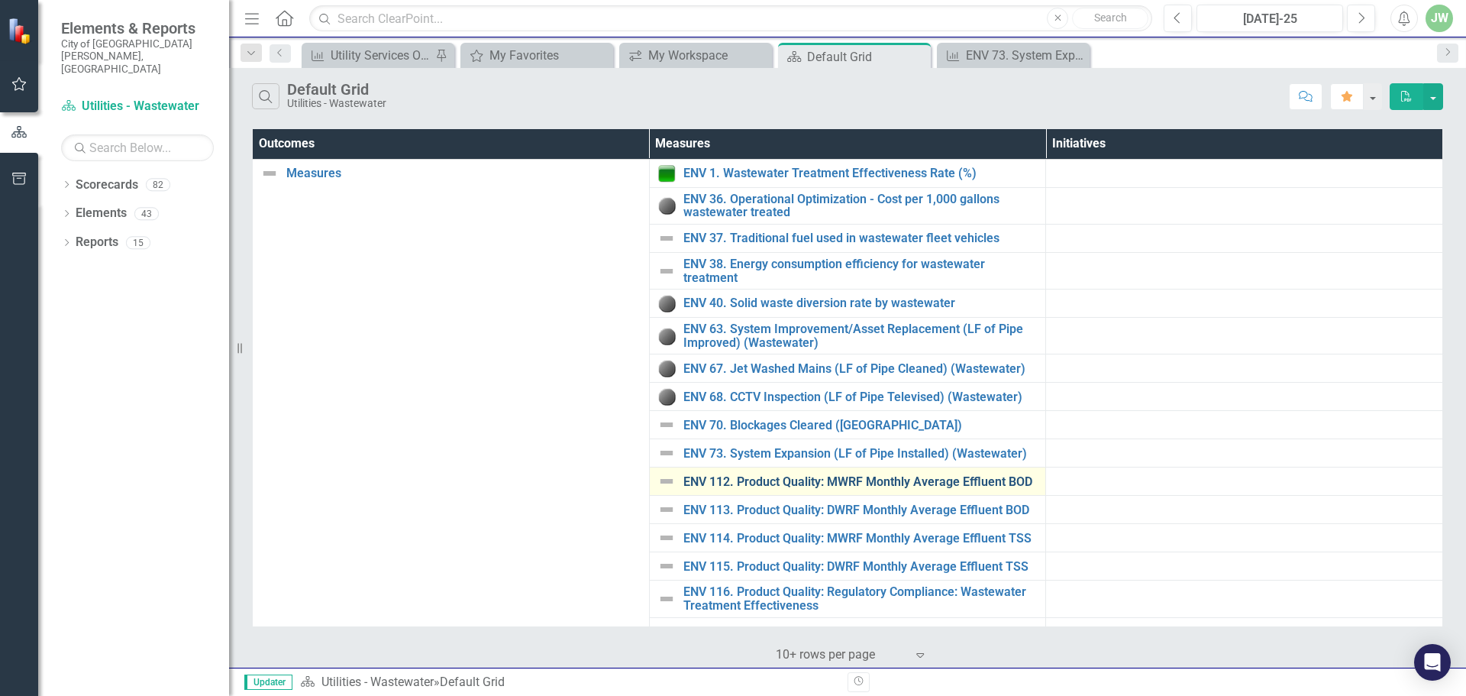
click at [805, 482] on link "ENV 112. Product Quality: MWRF Monthly Average Effluent BOD" at bounding box center [860, 482] width 355 height 14
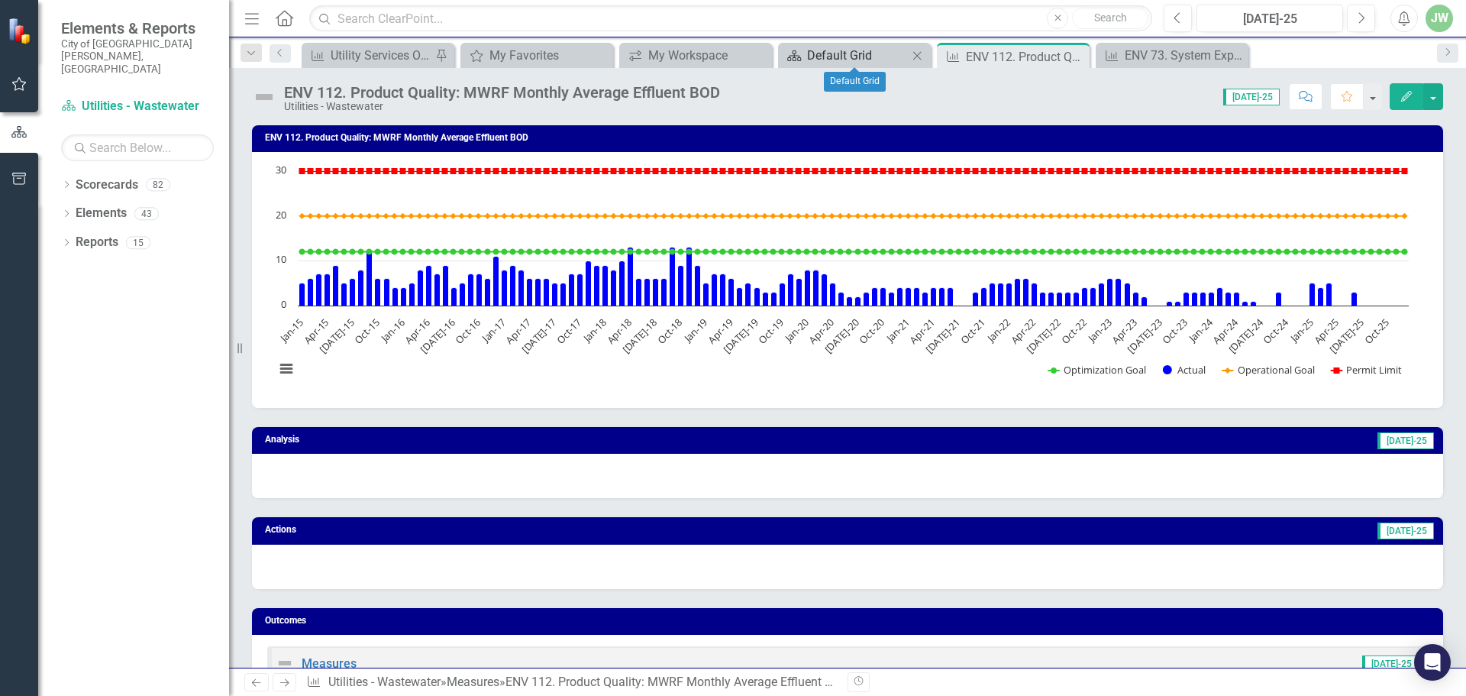
click at [844, 59] on div "Default Grid" at bounding box center [857, 55] width 101 height 19
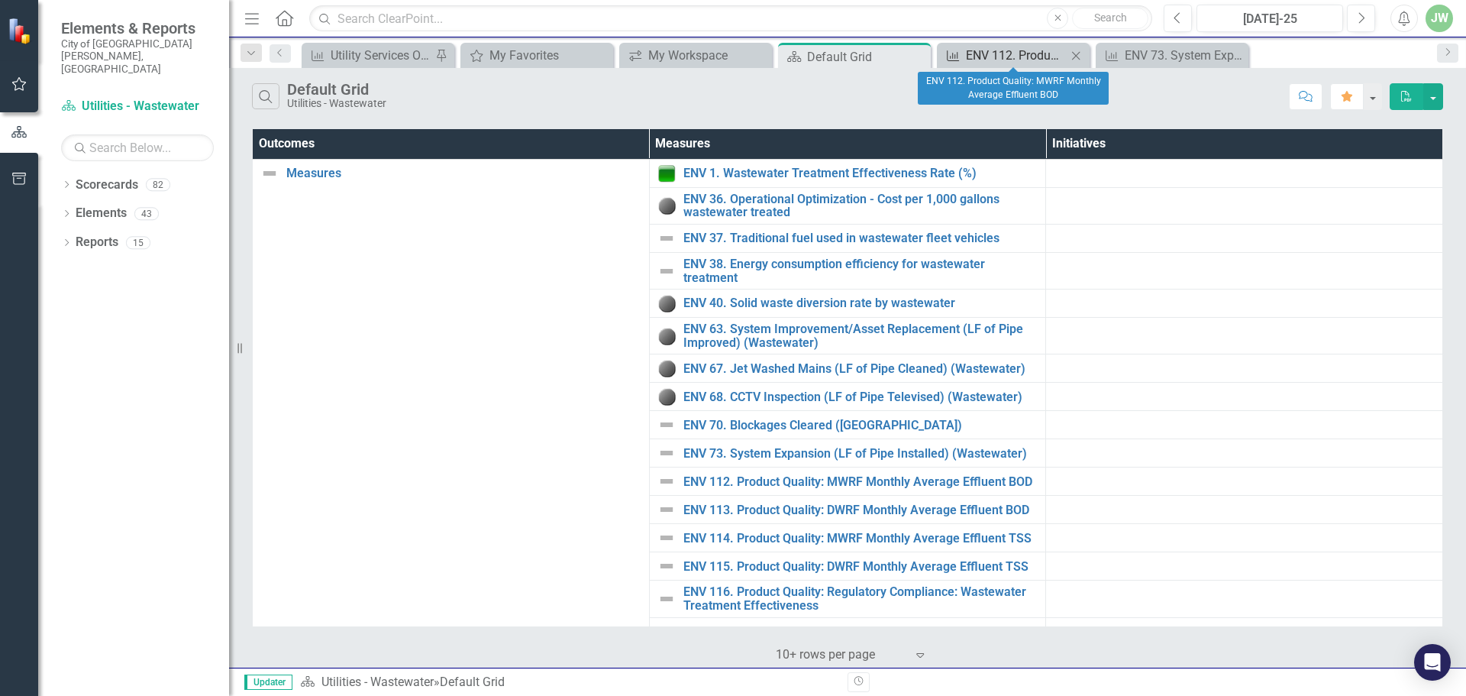
click at [1014, 58] on div "ENV 112. Product Quality: MWRF Monthly Average Effluent BOD" at bounding box center [1016, 55] width 101 height 19
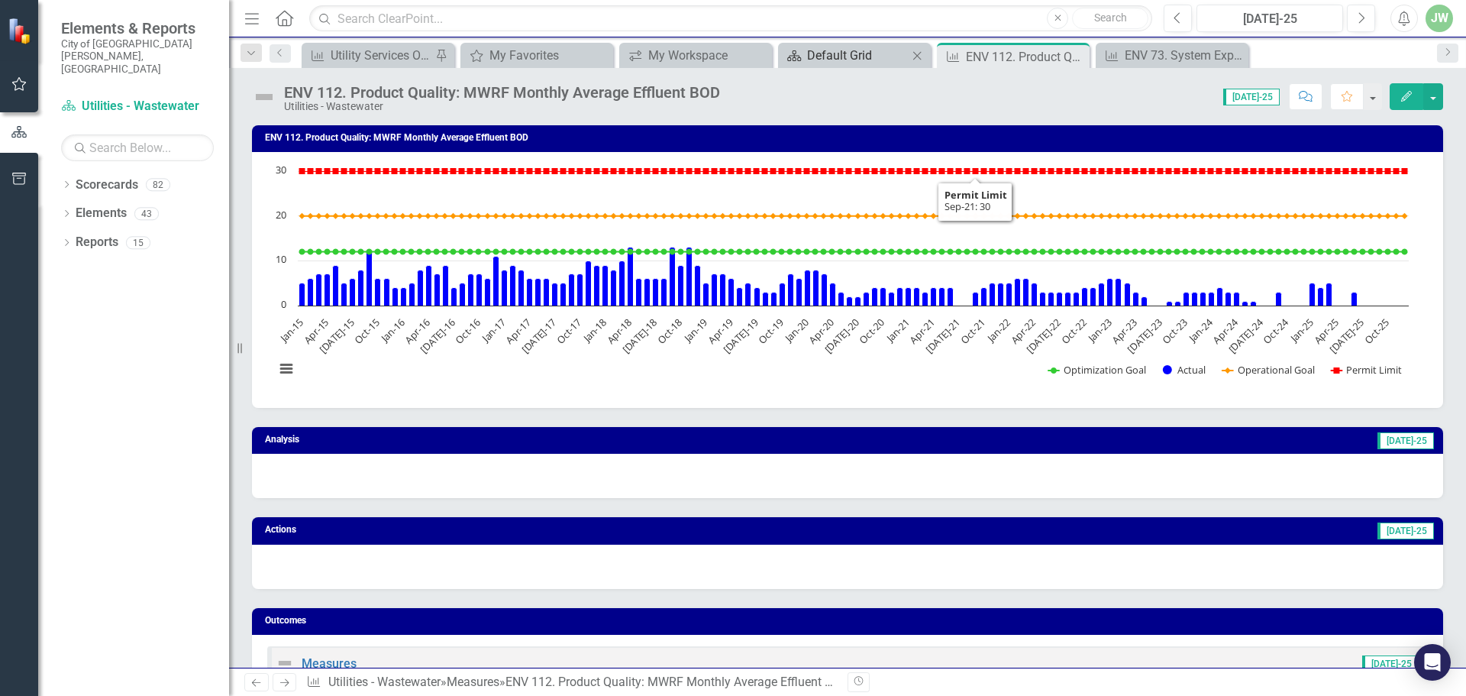
click at [867, 59] on div "Default Grid" at bounding box center [857, 55] width 101 height 19
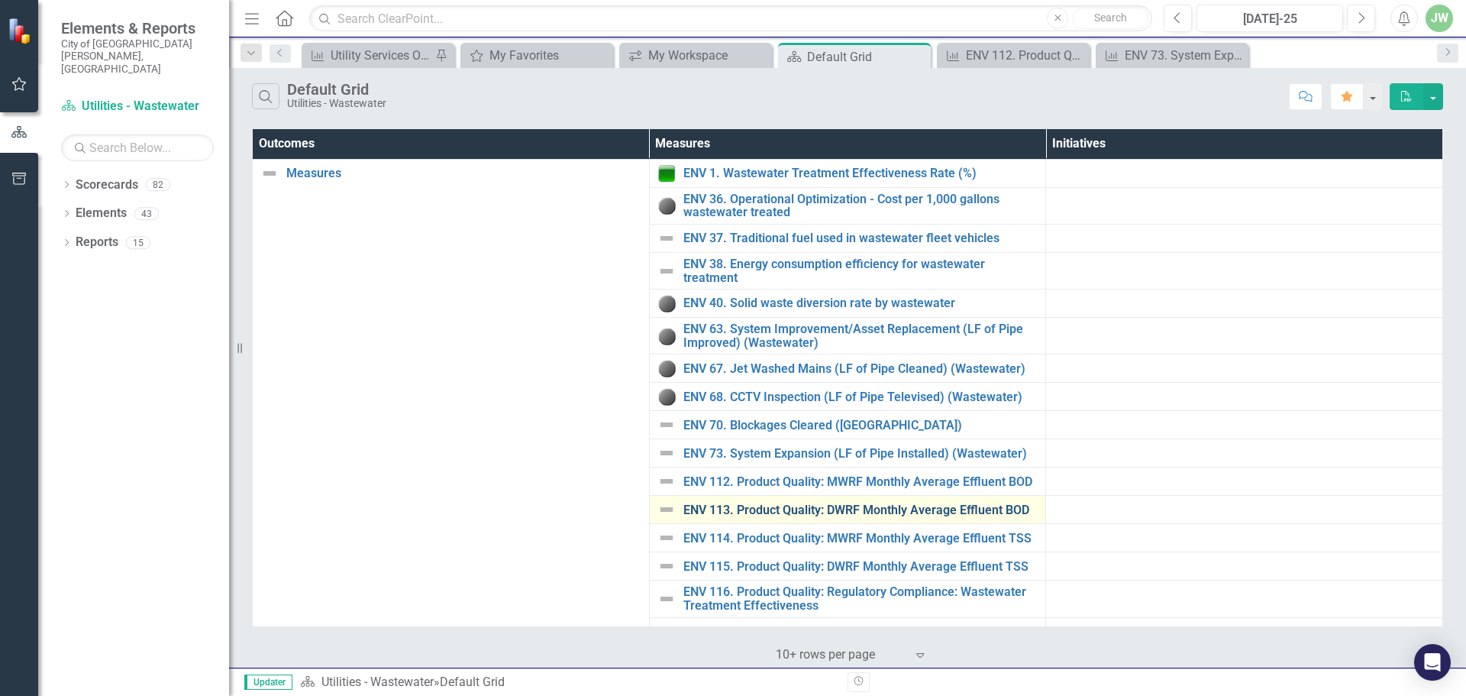
click at [830, 505] on link "ENV 113. Product Quality: DWRF Monthly Average Effluent BOD" at bounding box center [860, 510] width 355 height 14
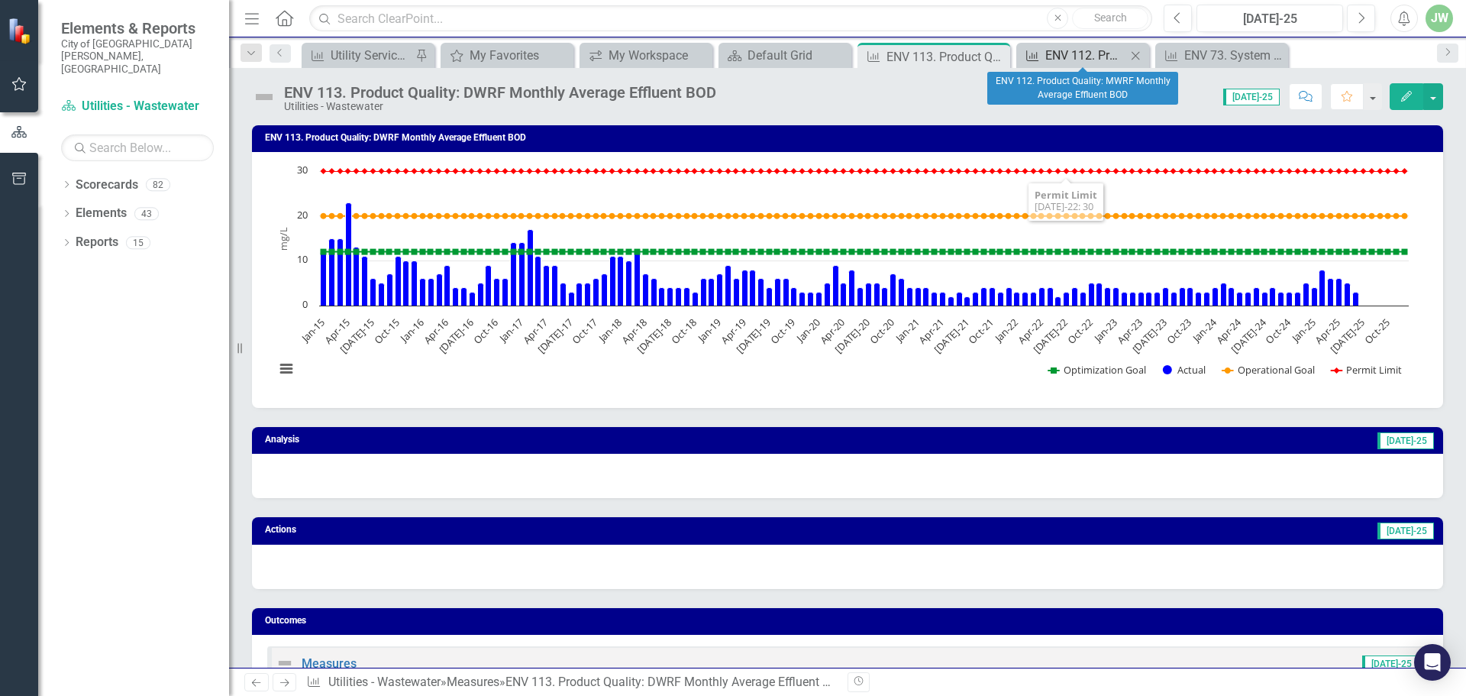
click at [1106, 60] on div "ENV 112. Product Quality: MWRF Monthly Average Effluent BOD" at bounding box center [1085, 55] width 81 height 19
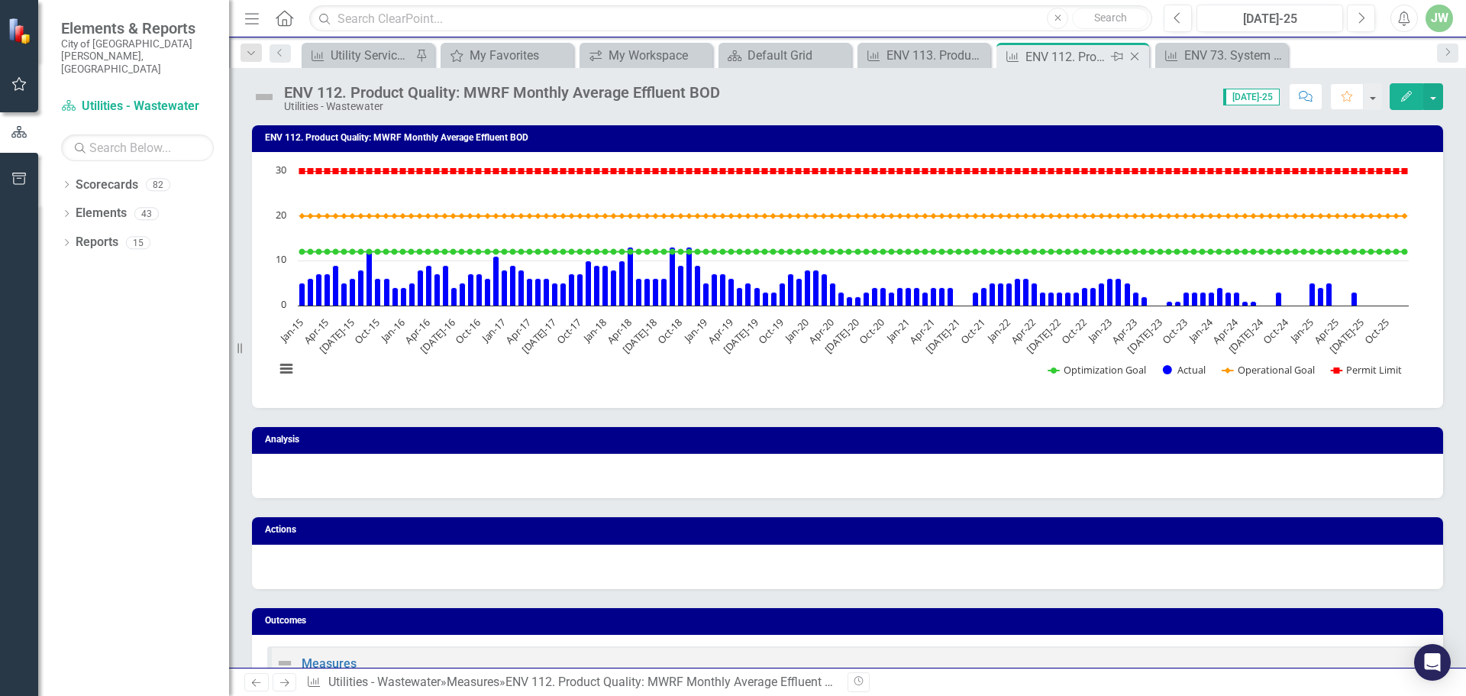
click at [1135, 56] on icon at bounding box center [1135, 57] width 8 height 8
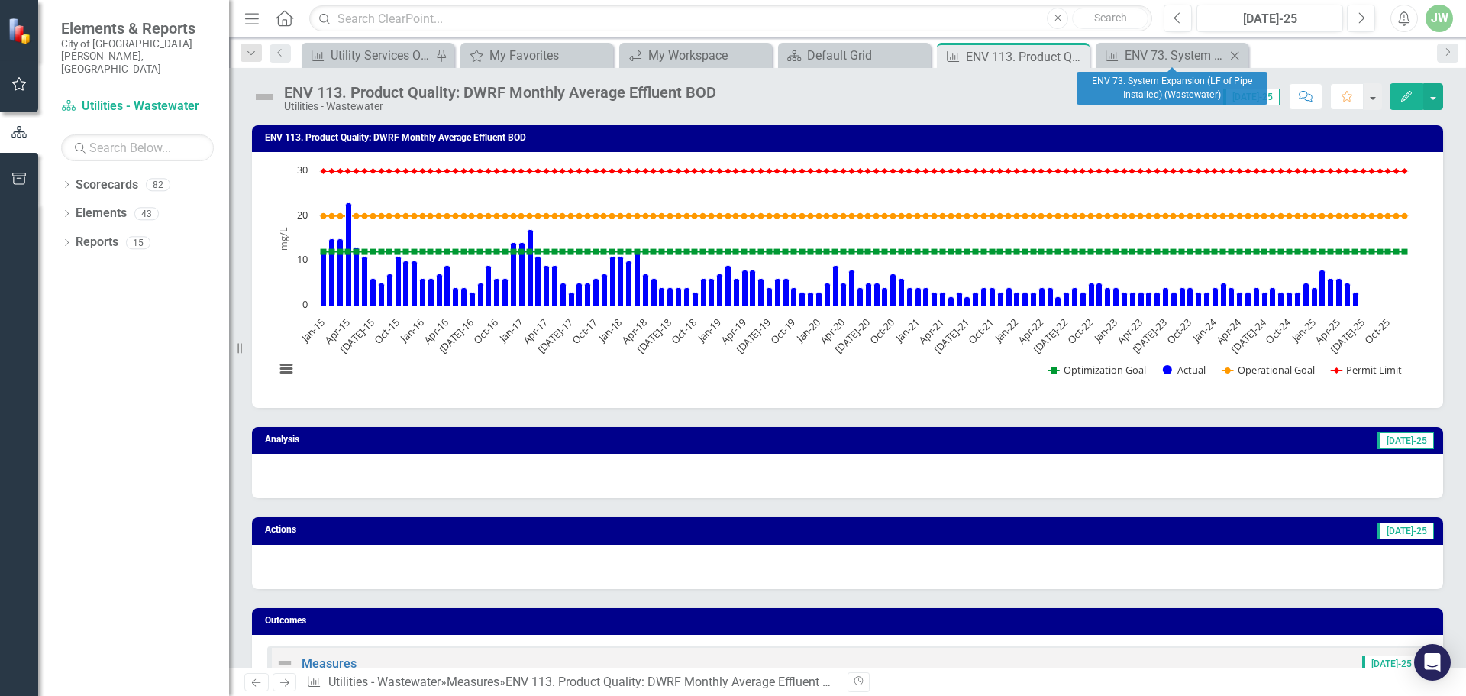
click at [1240, 53] on icon "Close" at bounding box center [1234, 56] width 15 height 12
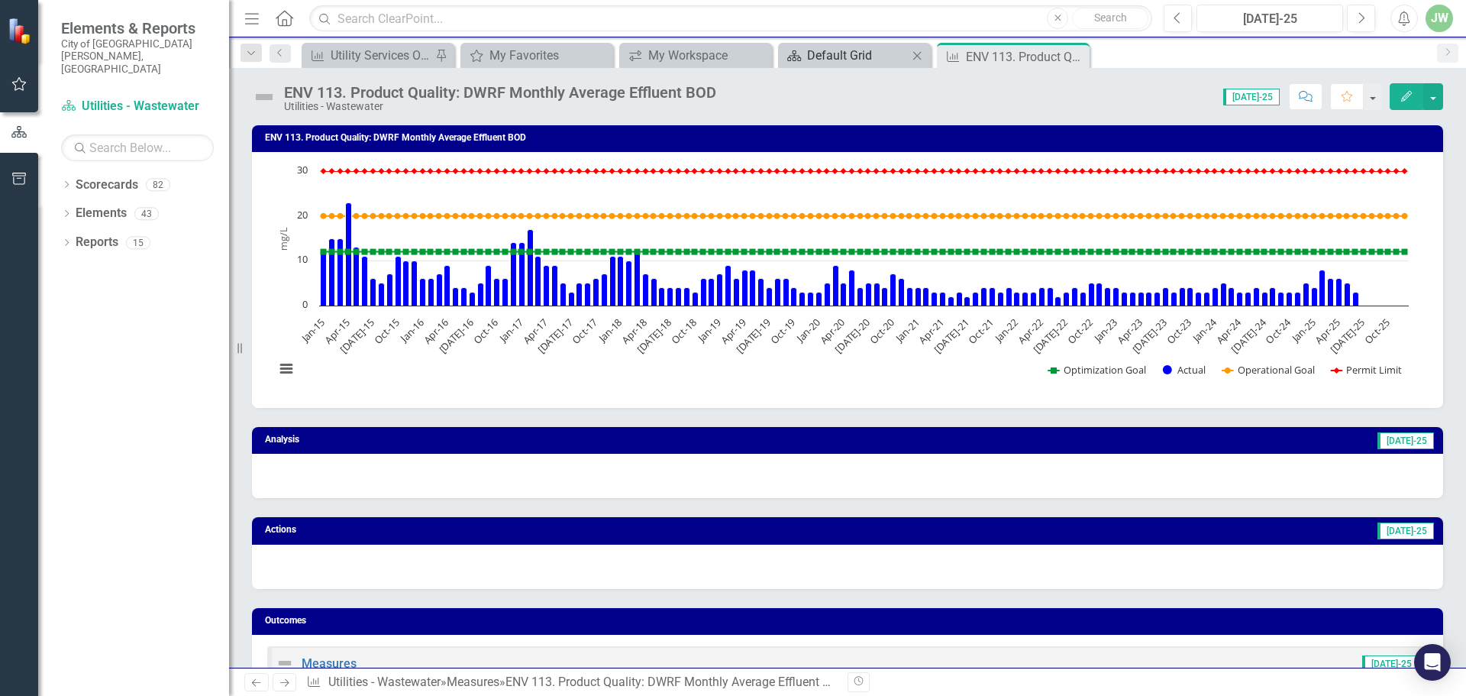
click at [855, 59] on div "Default Grid" at bounding box center [857, 55] width 101 height 19
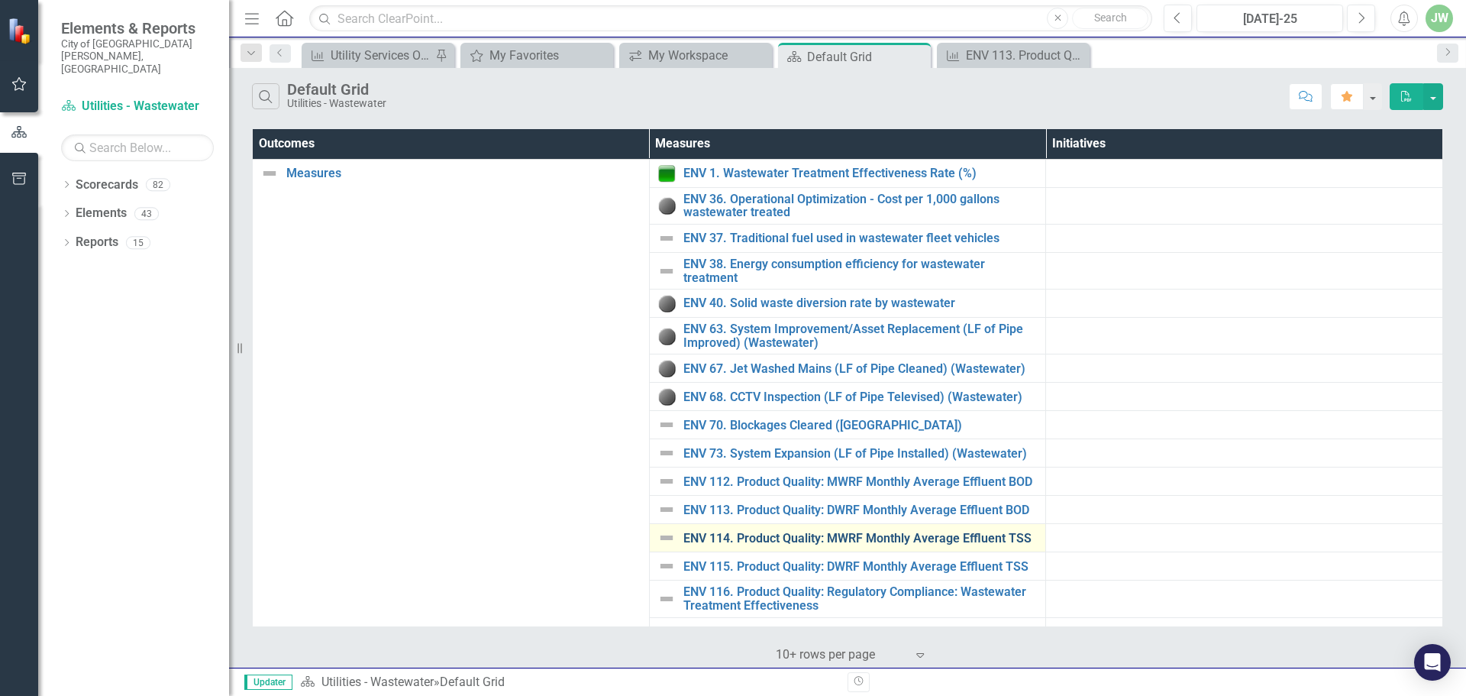
click at [780, 542] on link "ENV 114. Product Quality: MWRF Monthly Average Effluent TSS" at bounding box center [860, 538] width 355 height 14
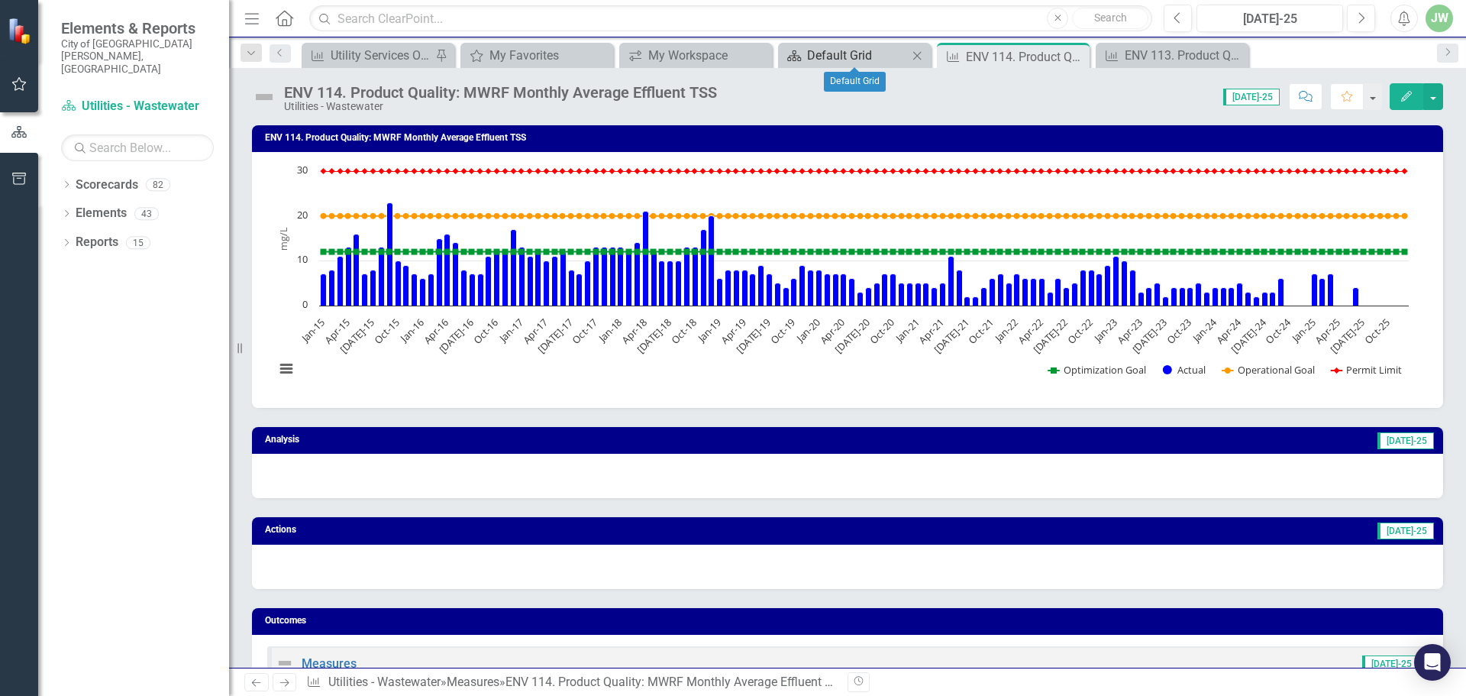
click at [873, 52] on div "Default Grid" at bounding box center [857, 55] width 101 height 19
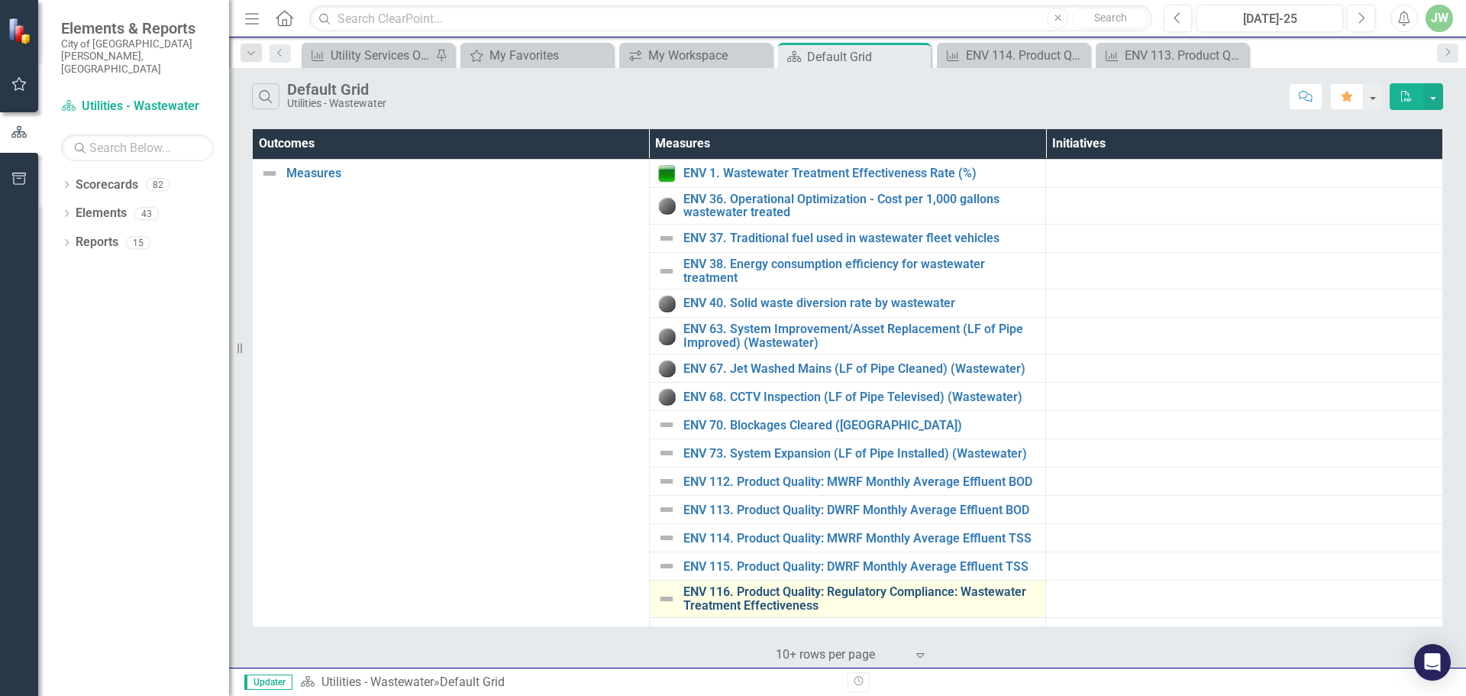
click at [815, 592] on link "ENV 116. Product Quality: Regulatory Compliance: Wastewater Treatment Effective…" at bounding box center [860, 598] width 355 height 27
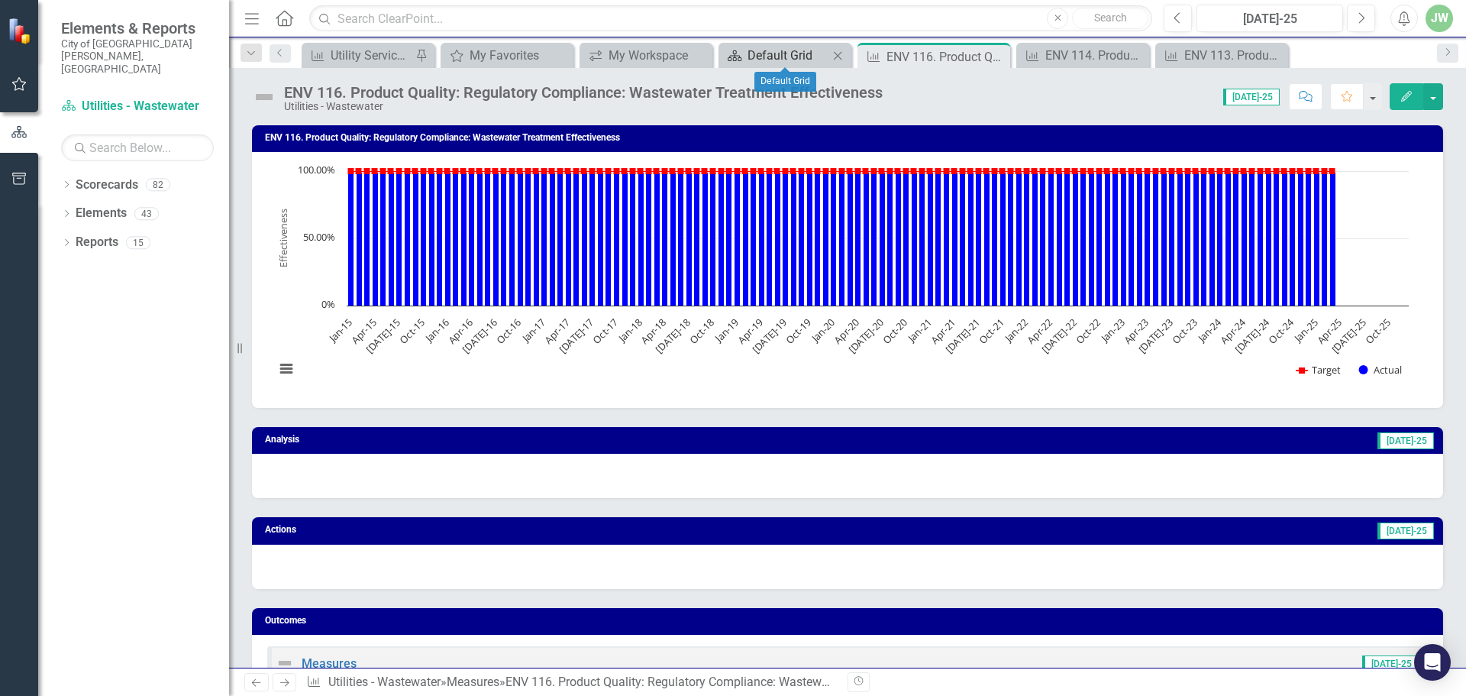
click at [788, 57] on div "Default Grid" at bounding box center [787, 55] width 81 height 19
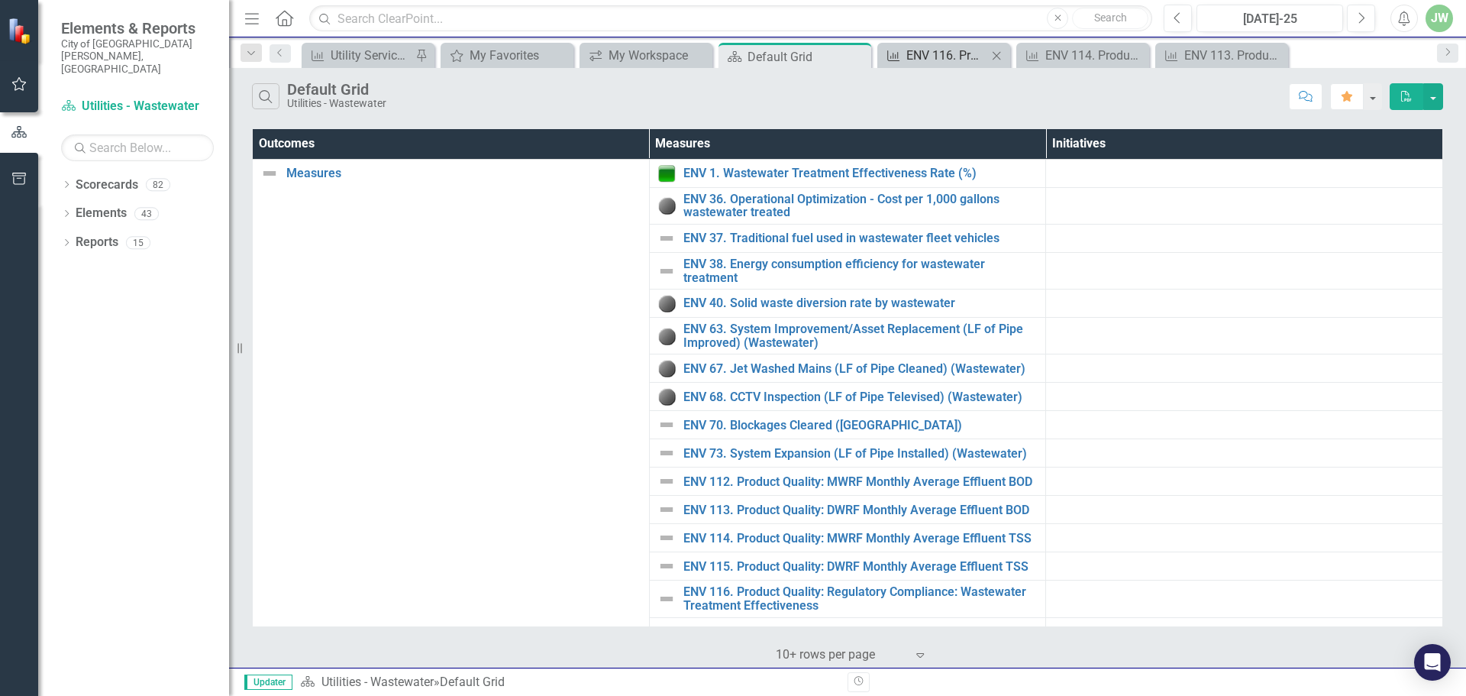
click at [952, 47] on div "ENV 116. Product Quality: Regulatory Compliance: Wastewater Treatment Effective…" at bounding box center [946, 55] width 81 height 19
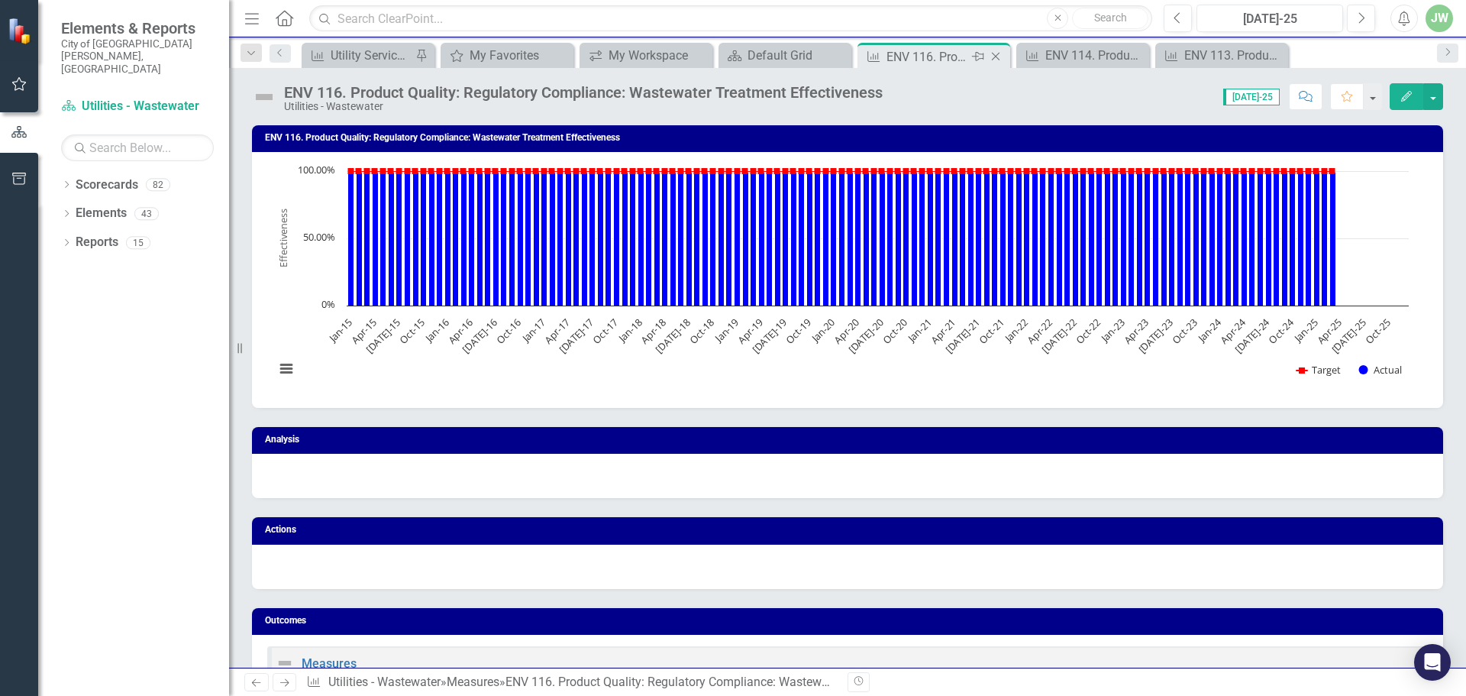
click at [996, 53] on icon "Close" at bounding box center [995, 56] width 15 height 12
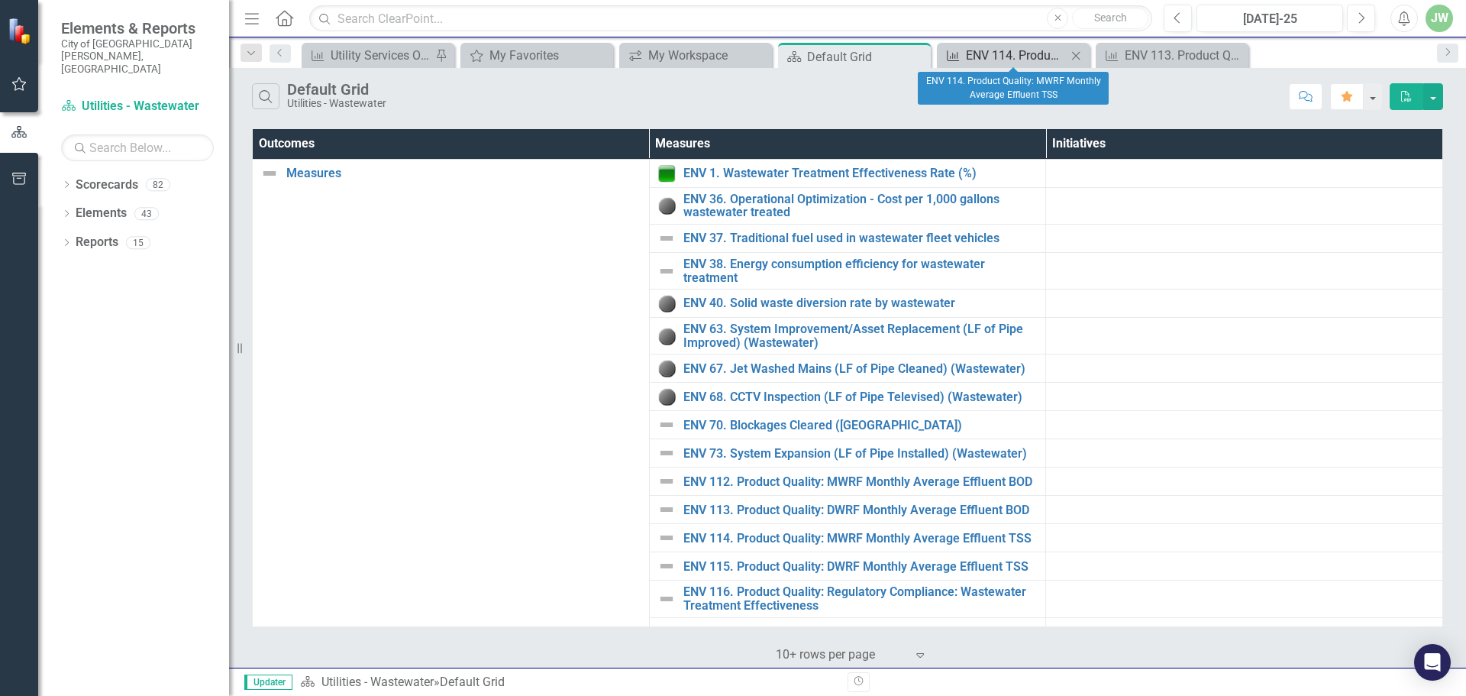
click at [1014, 52] on div "ENV 114. Product Quality: MWRF Monthly Average Effluent TSS" at bounding box center [1016, 55] width 101 height 19
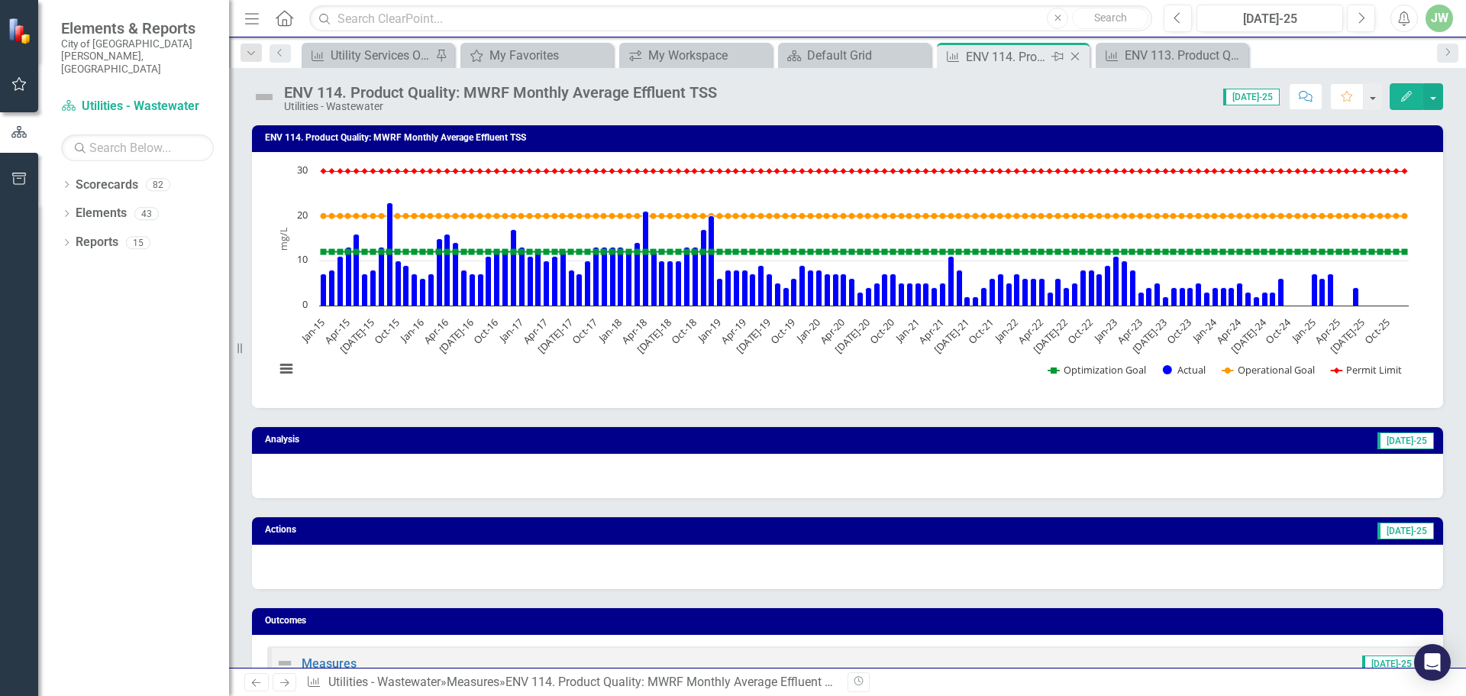
click at [1075, 56] on icon "Close" at bounding box center [1074, 56] width 15 height 12
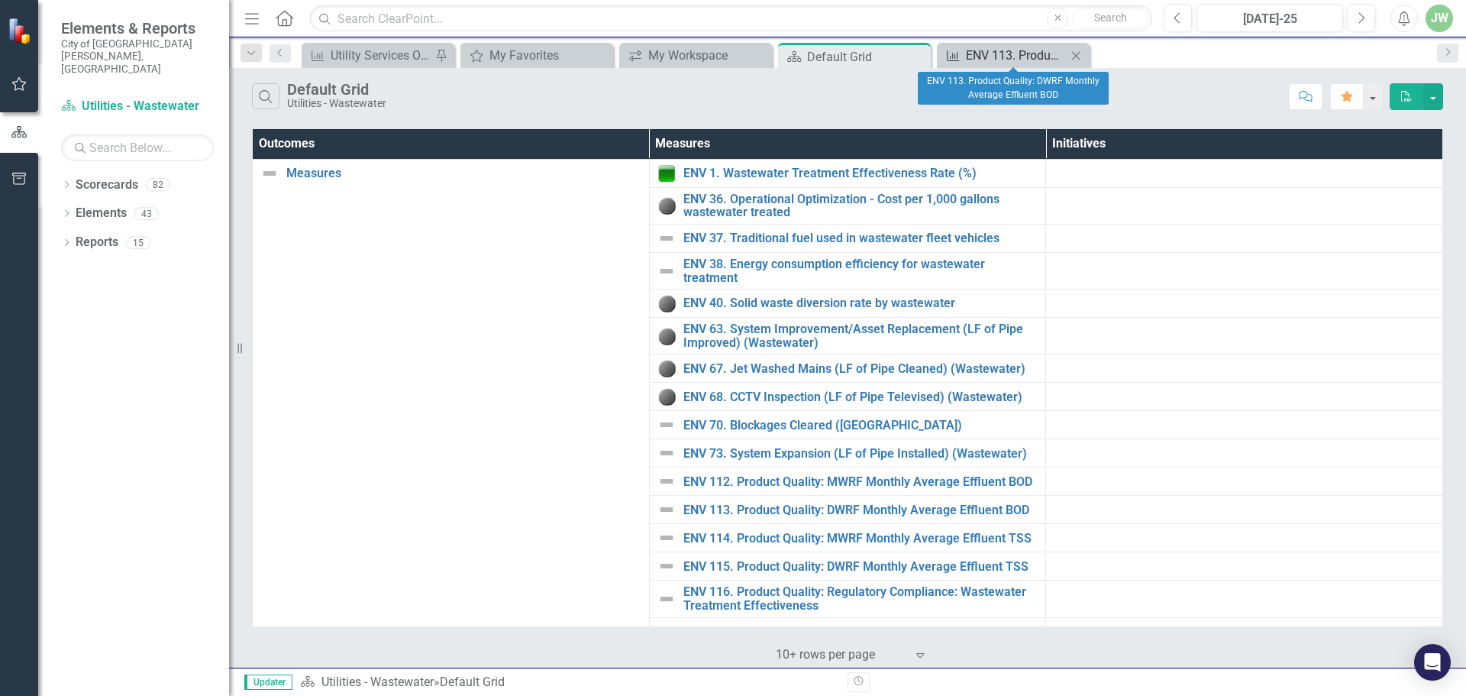
click at [1000, 54] on div "ENV 113. Product Quality: DWRF Monthly Average Effluent BOD" at bounding box center [1016, 55] width 101 height 19
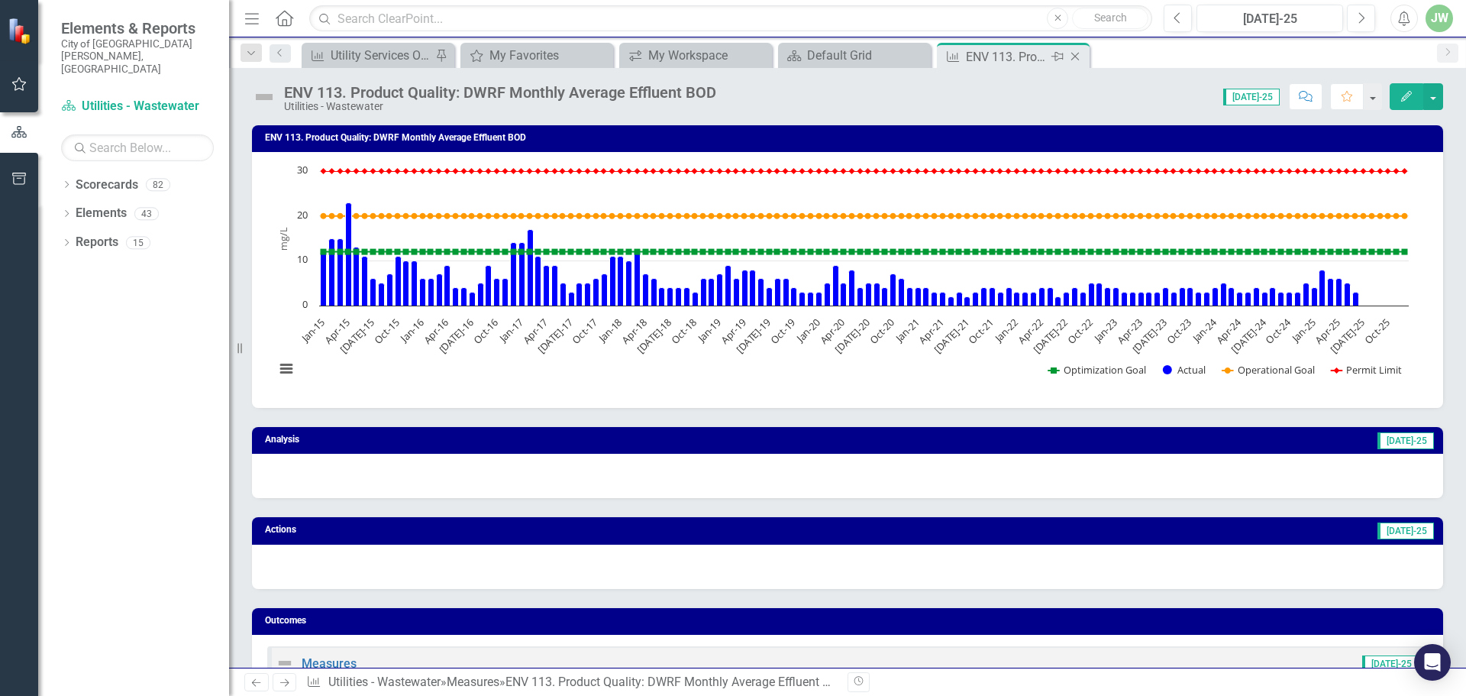
click at [1074, 55] on icon "Close" at bounding box center [1074, 56] width 15 height 12
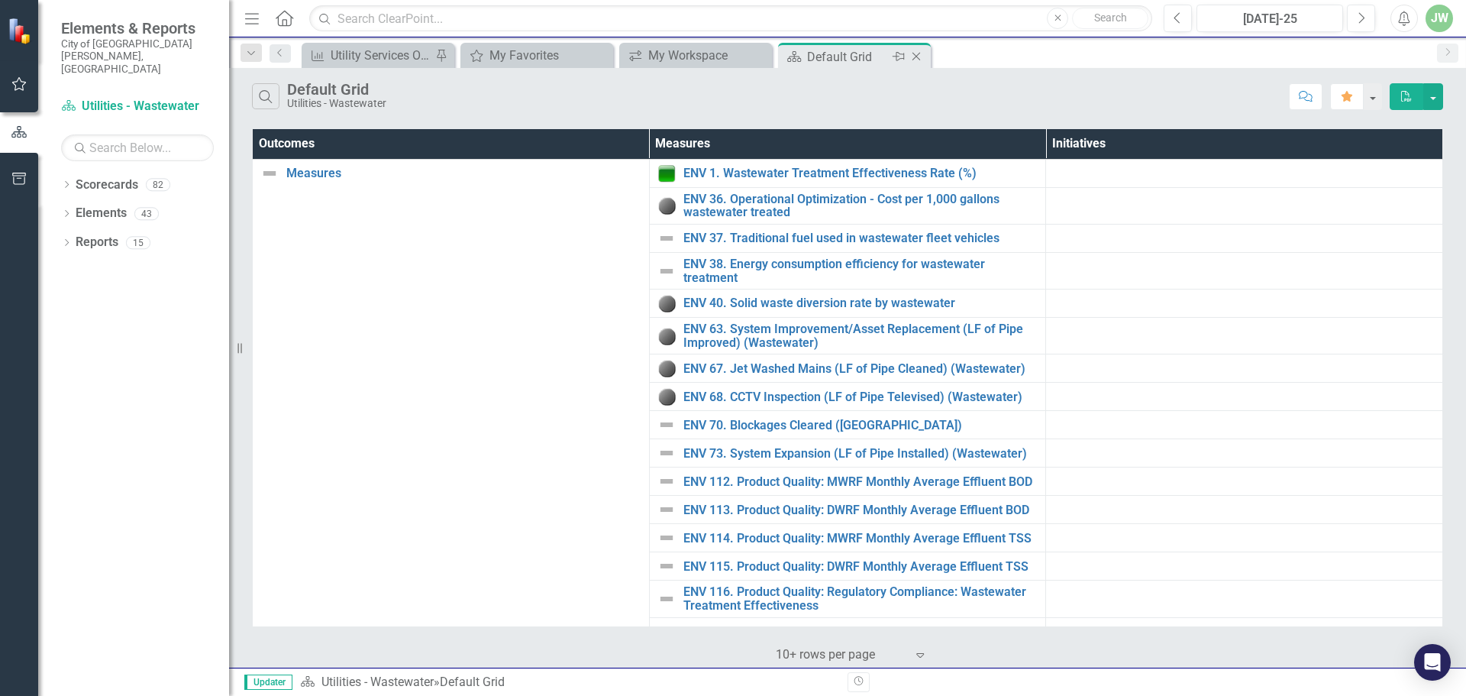
click at [855, 56] on div "Default Grid" at bounding box center [848, 56] width 82 height 19
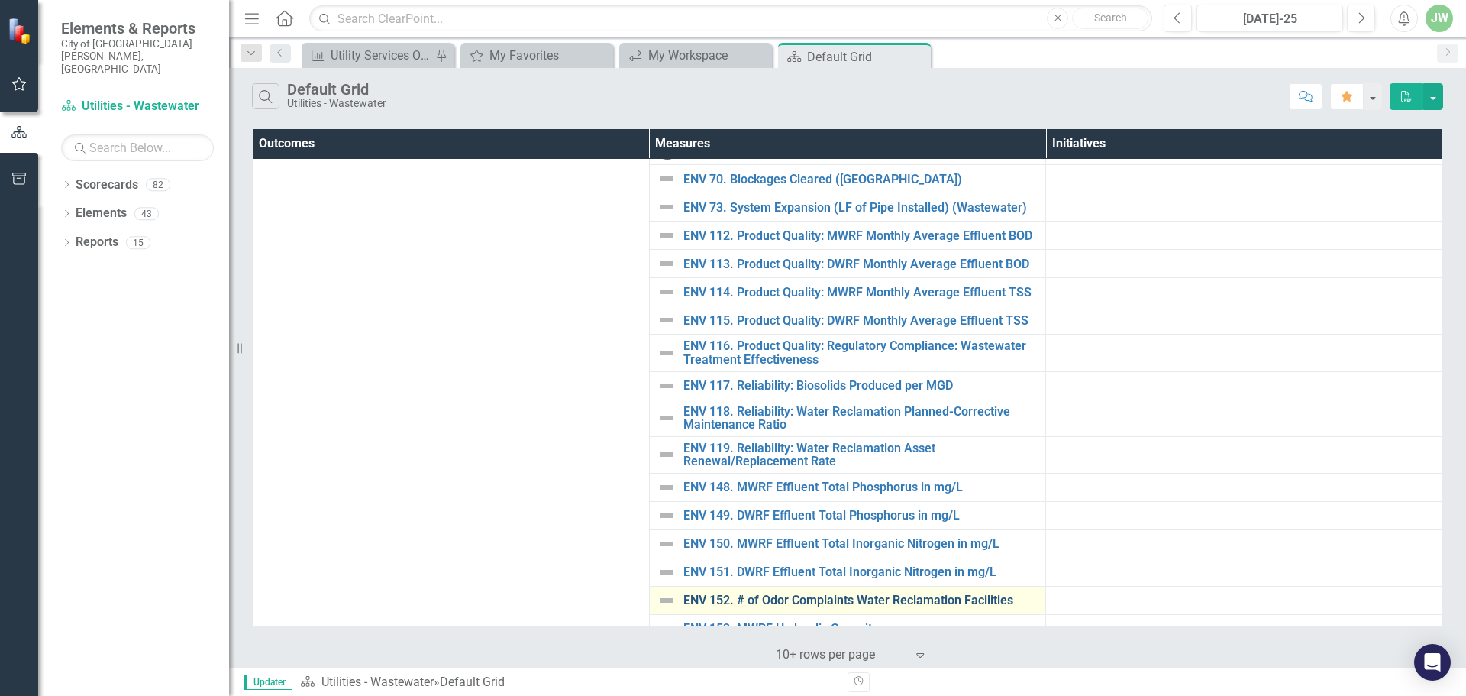
scroll to position [217, 0]
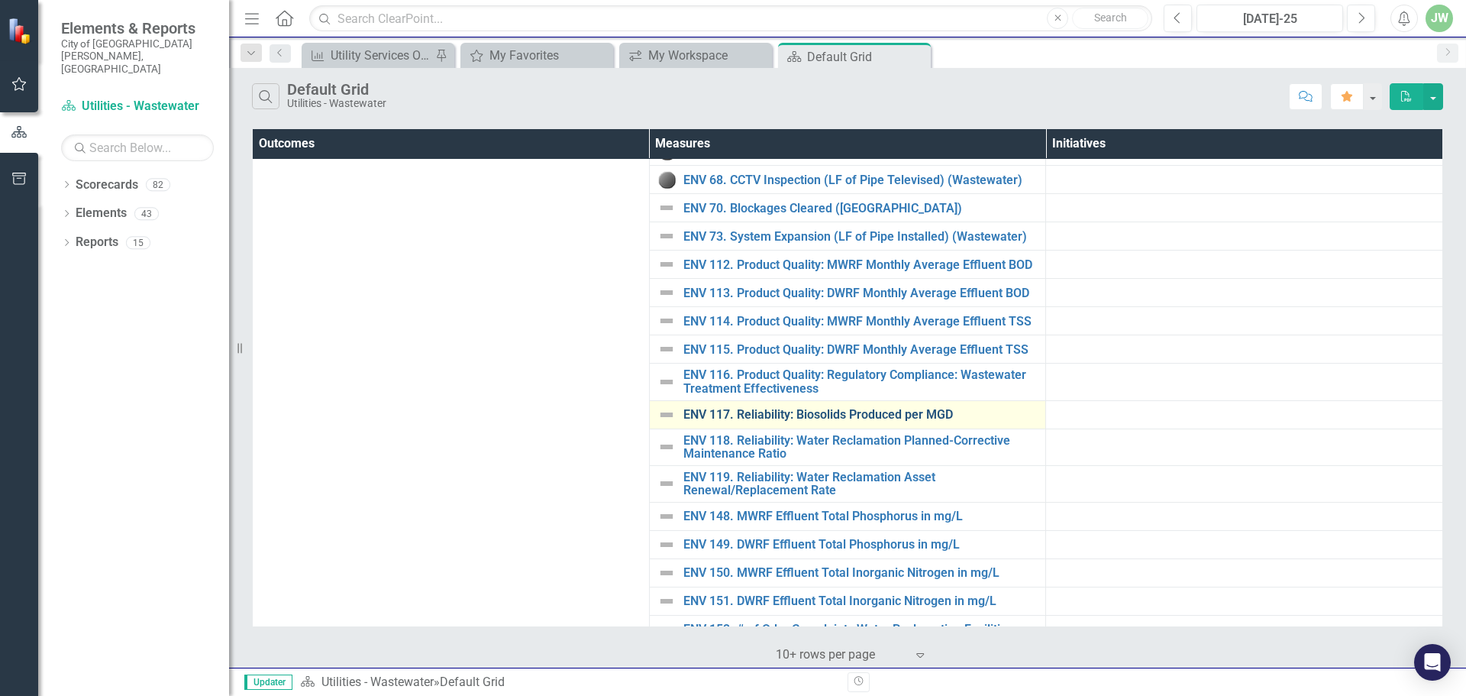
click at [835, 413] on link "ENV 117. Reliability: Biosolids Produced per MGD" at bounding box center [860, 415] width 355 height 14
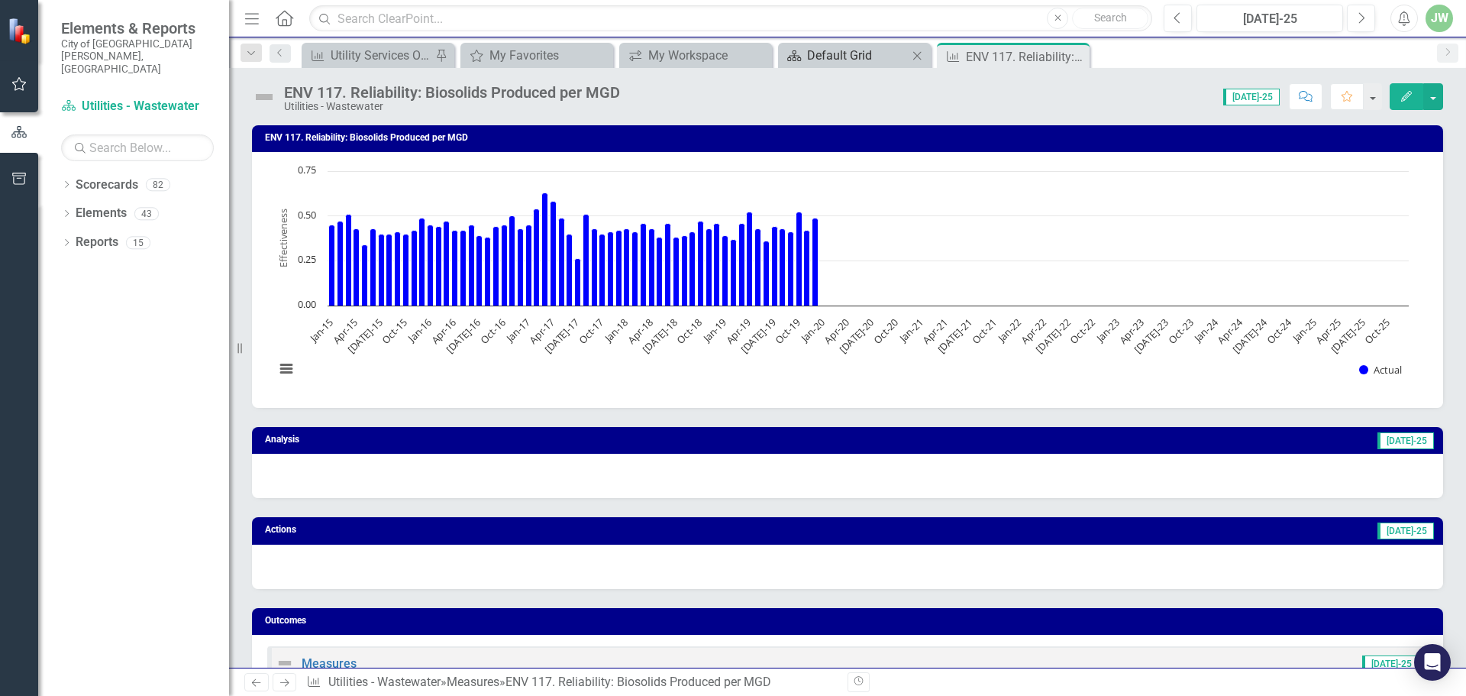
click at [838, 58] on div "Default Grid" at bounding box center [857, 55] width 101 height 19
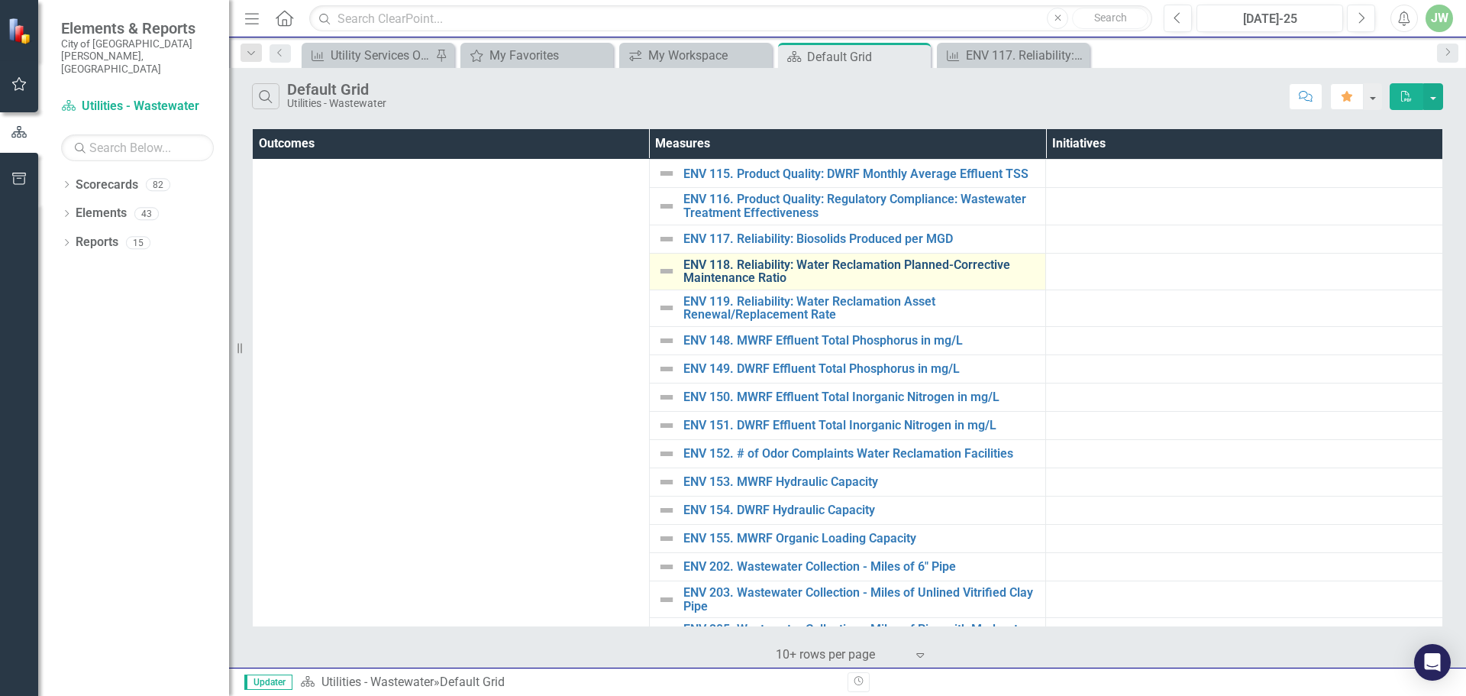
scroll to position [407, 0]
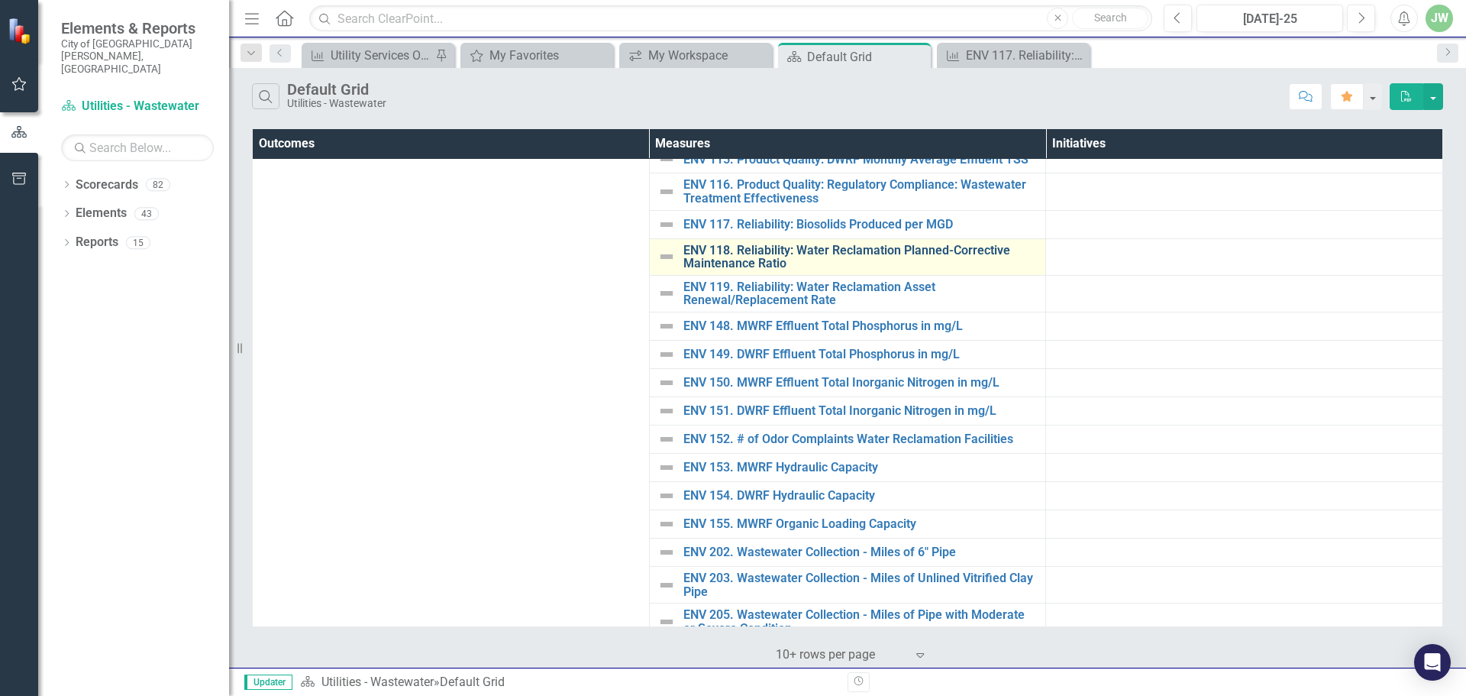
click at [747, 254] on link "ENV 118. Reliability: Water Reclamation Planned-Corrective Maintenance Ratio" at bounding box center [860, 257] width 355 height 27
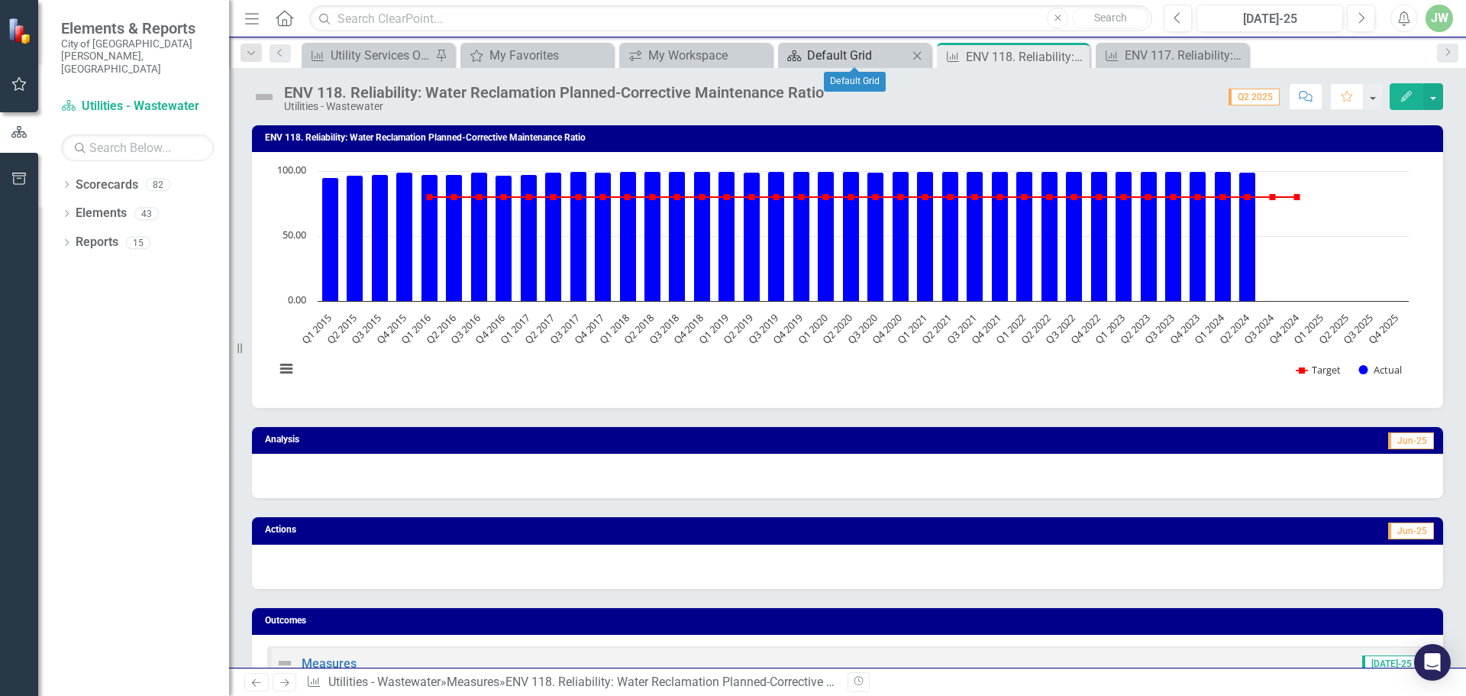
click at [867, 53] on div "Default Grid" at bounding box center [857, 55] width 101 height 19
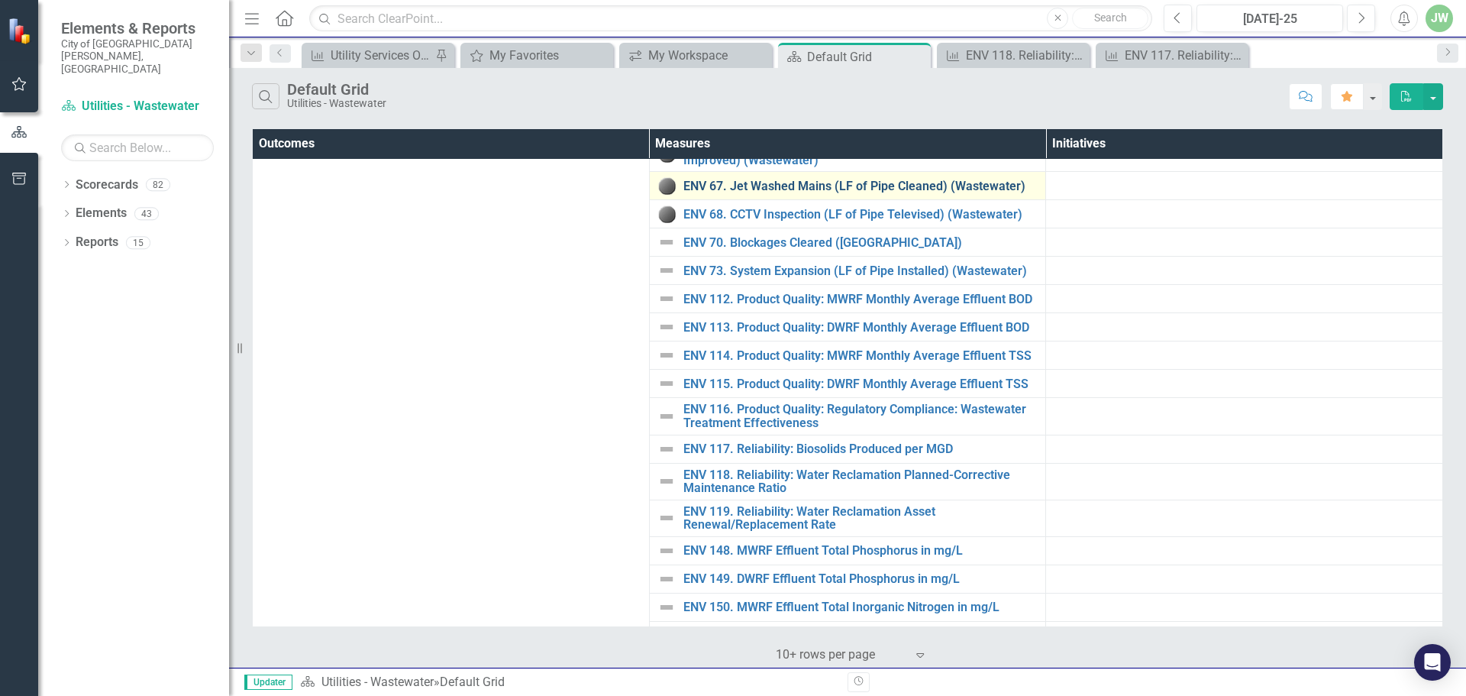
scroll to position [407, 0]
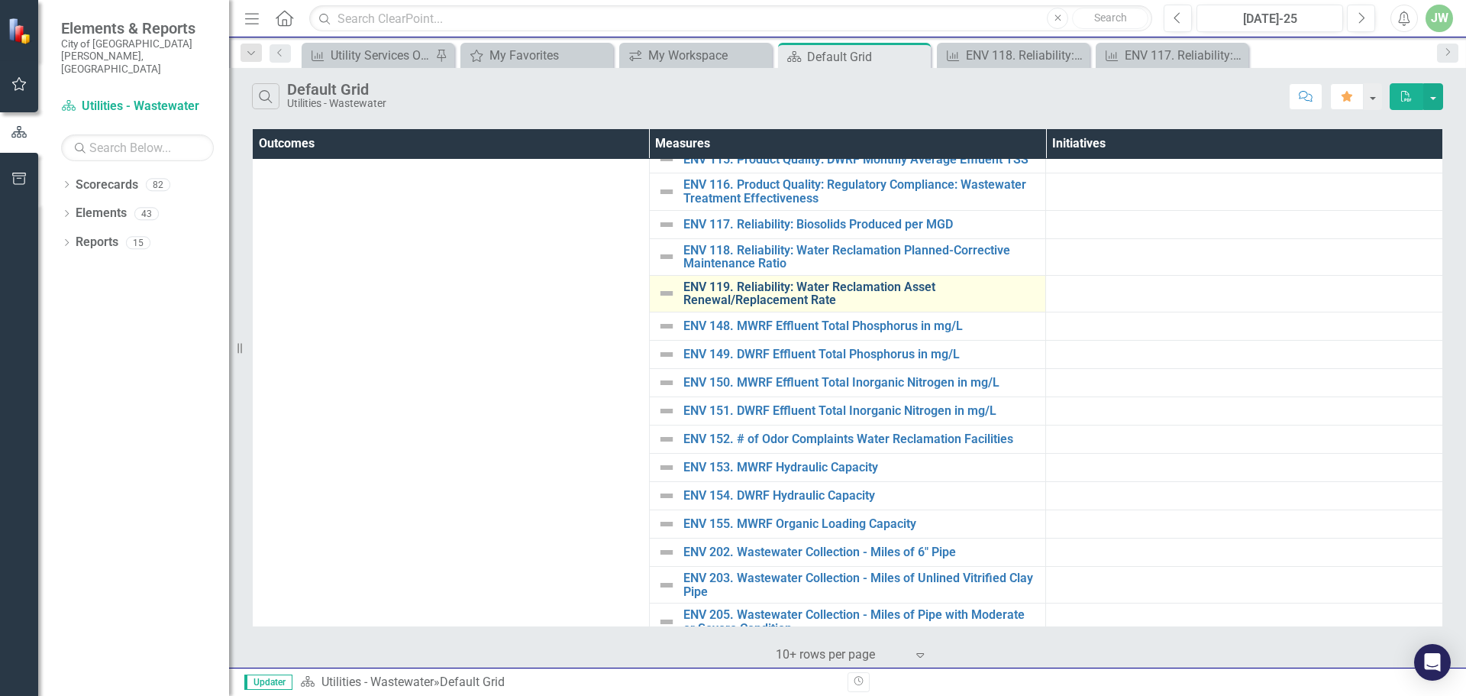
click at [794, 293] on link "ENV 119. Reliability: Water Reclamation Asset Renewal/Replacement Rate" at bounding box center [860, 293] width 355 height 27
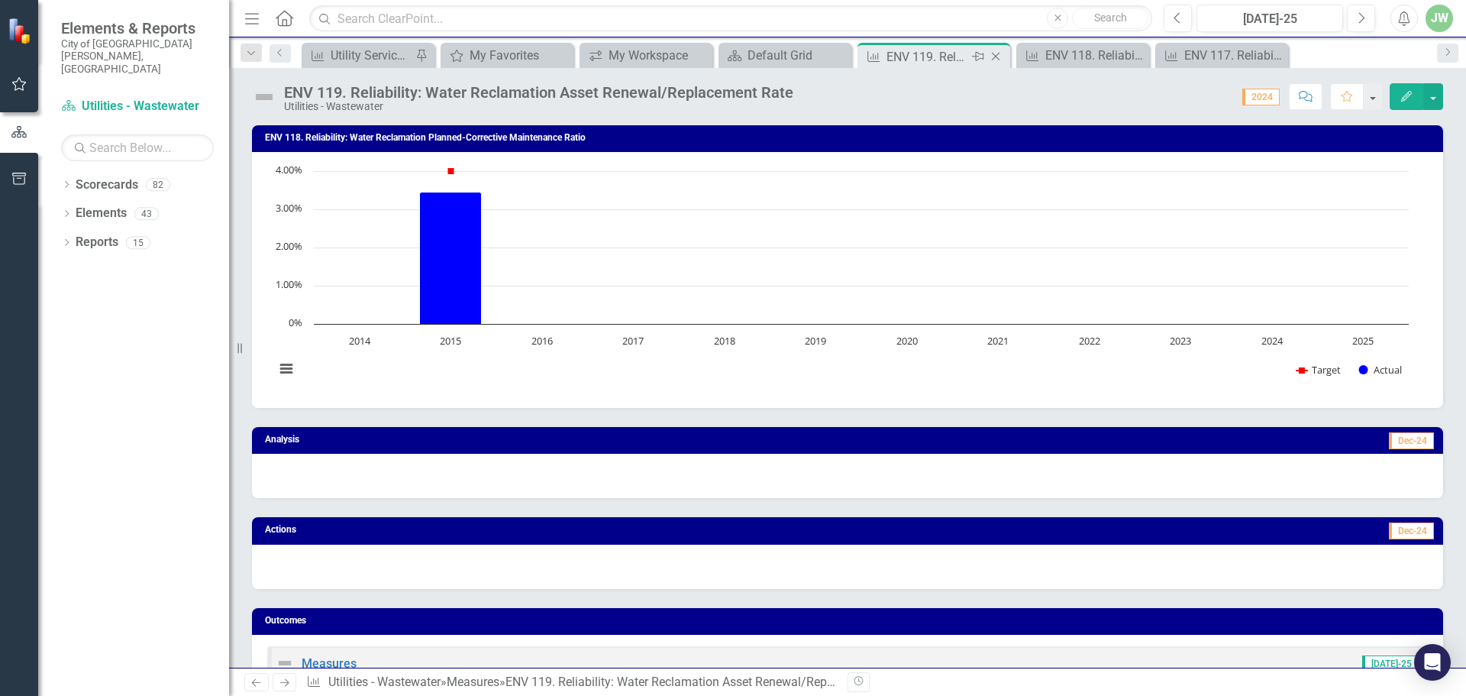
click at [994, 54] on icon "Close" at bounding box center [995, 56] width 15 height 12
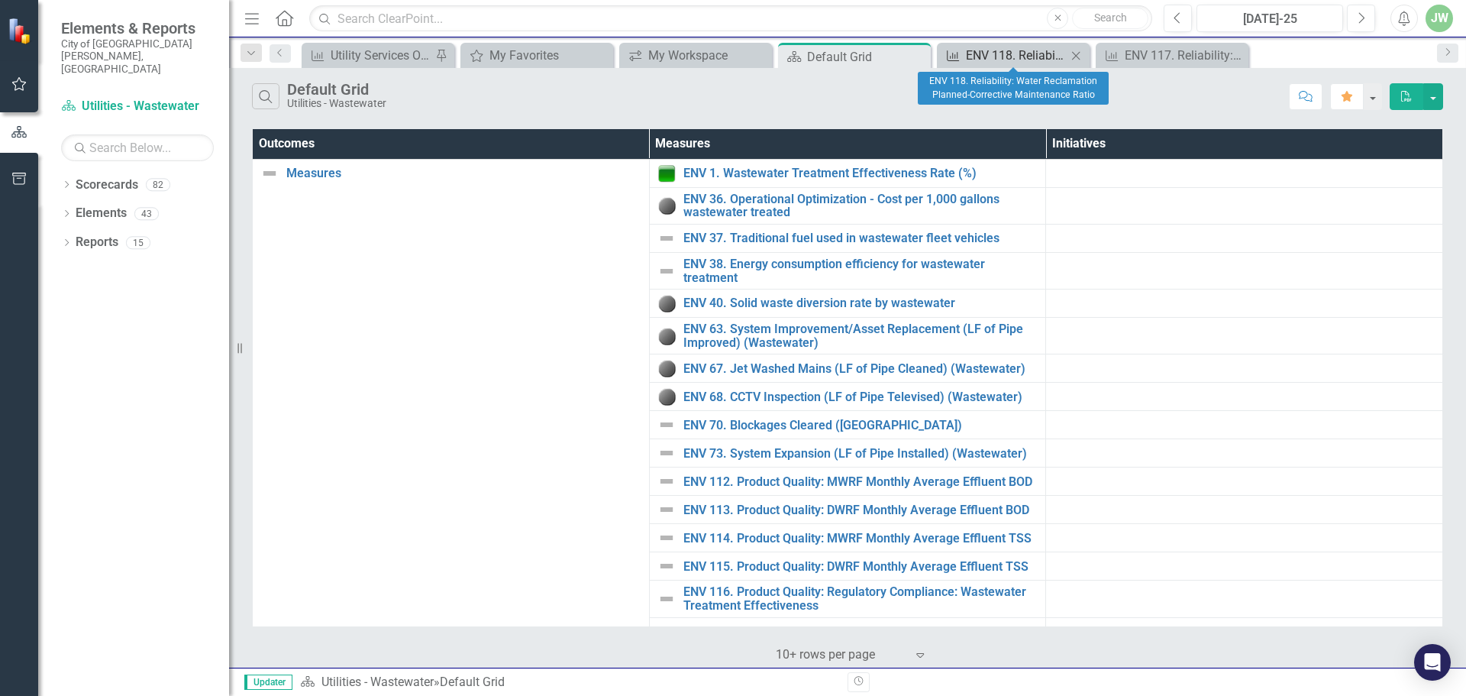
click at [1001, 59] on div "ENV 118. Reliability: Water Reclamation Planned-Corrective Maintenance Ratio" at bounding box center [1016, 55] width 101 height 19
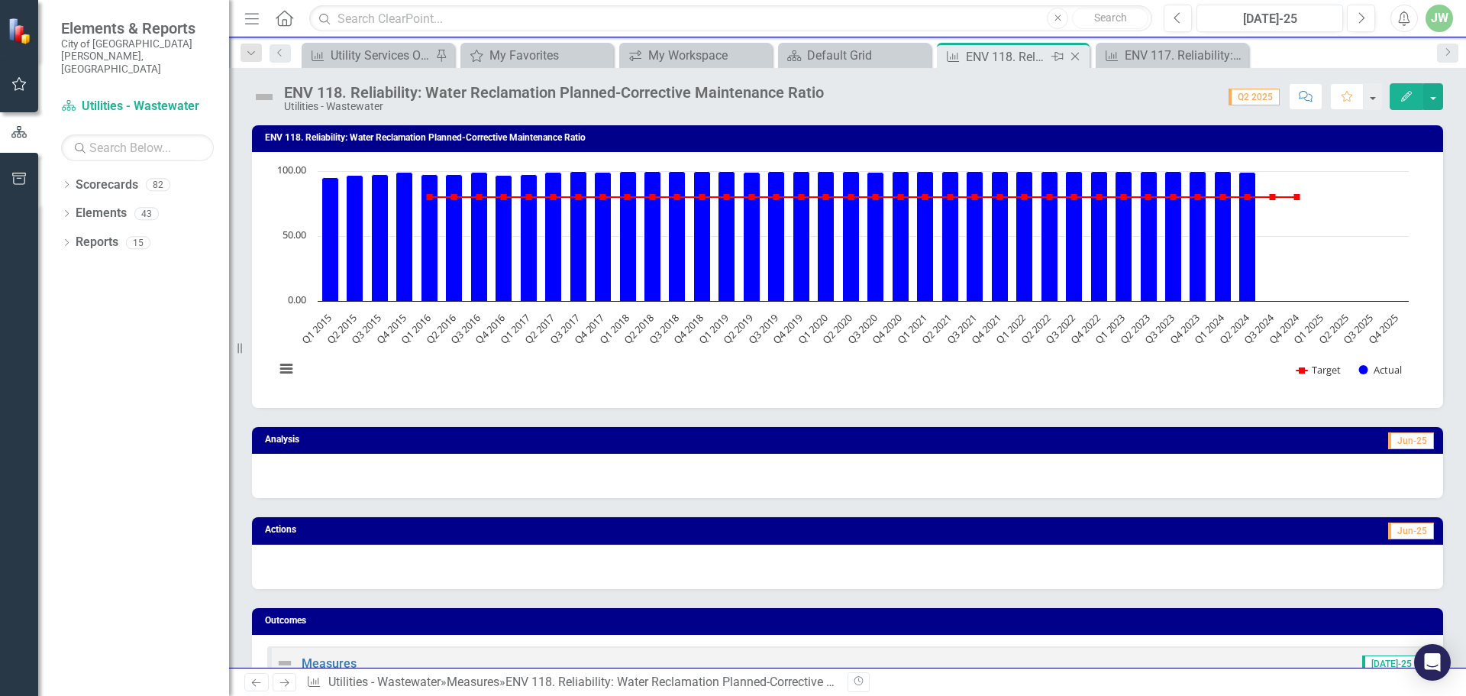
click at [1073, 55] on icon at bounding box center [1075, 57] width 8 height 8
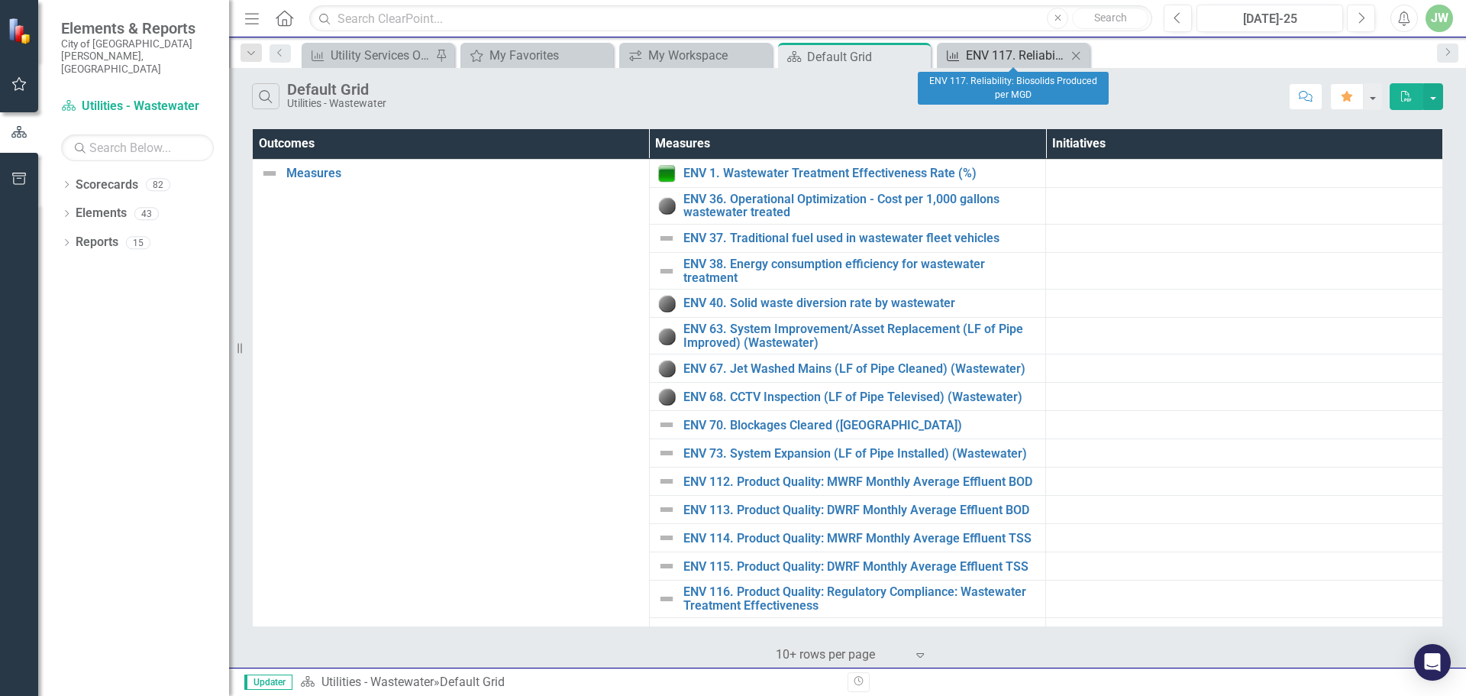
click at [996, 55] on div "ENV 117. Reliability: Biosolids Produced per MGD" at bounding box center [1016, 55] width 101 height 19
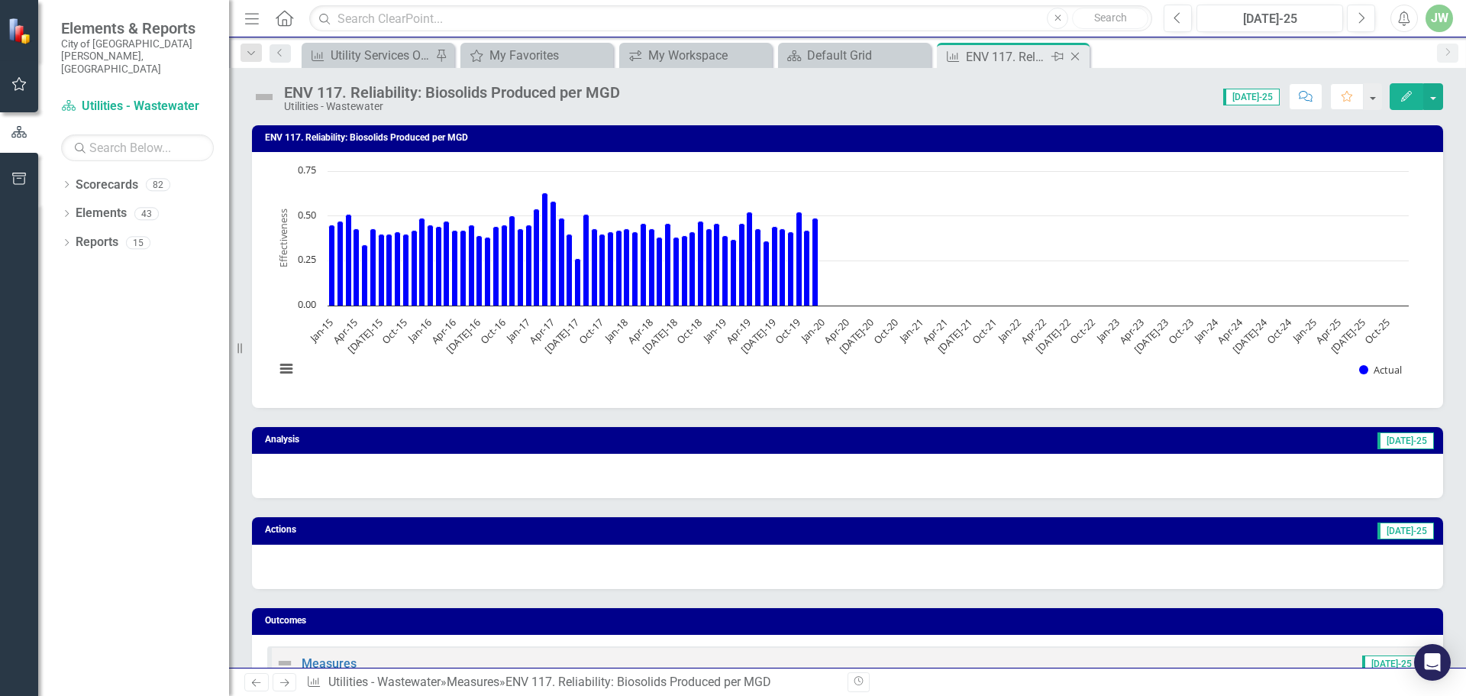
click at [1076, 53] on icon "Close" at bounding box center [1074, 56] width 15 height 12
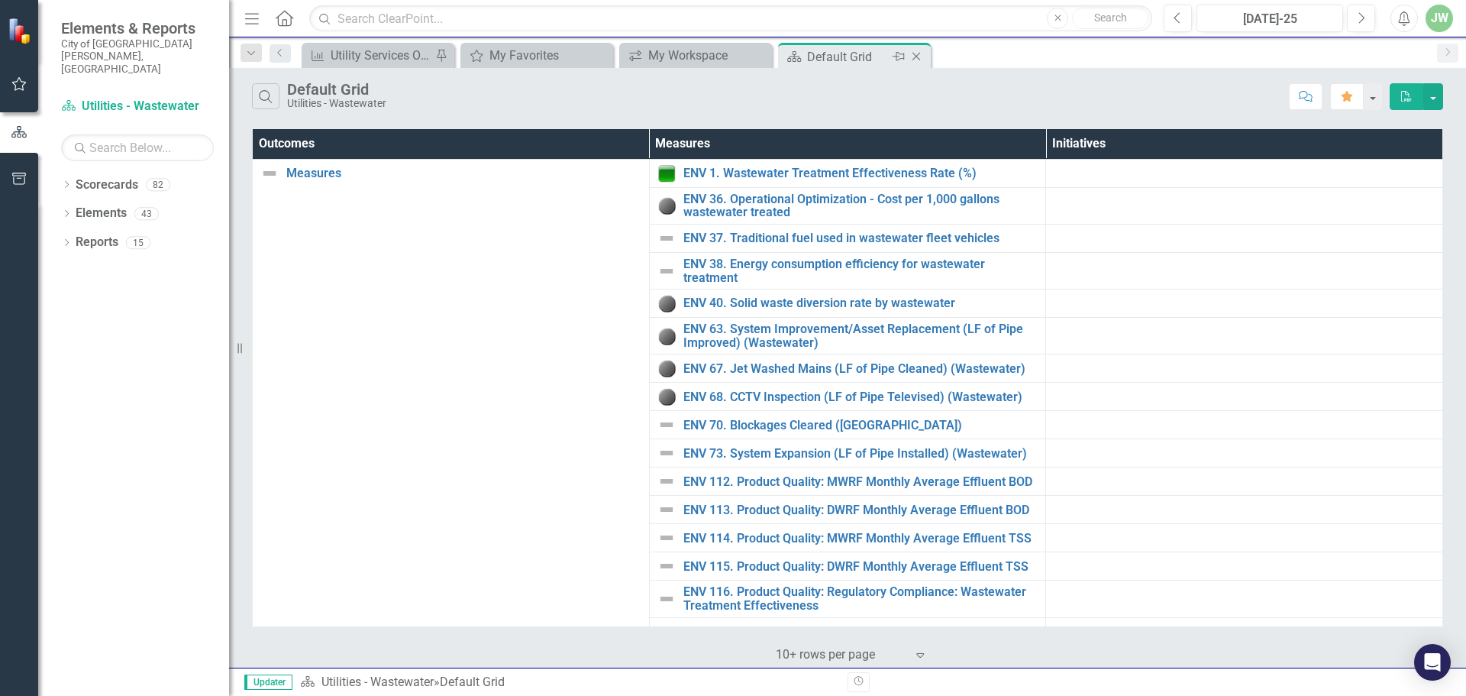
click at [858, 62] on div "Default Grid" at bounding box center [848, 56] width 82 height 19
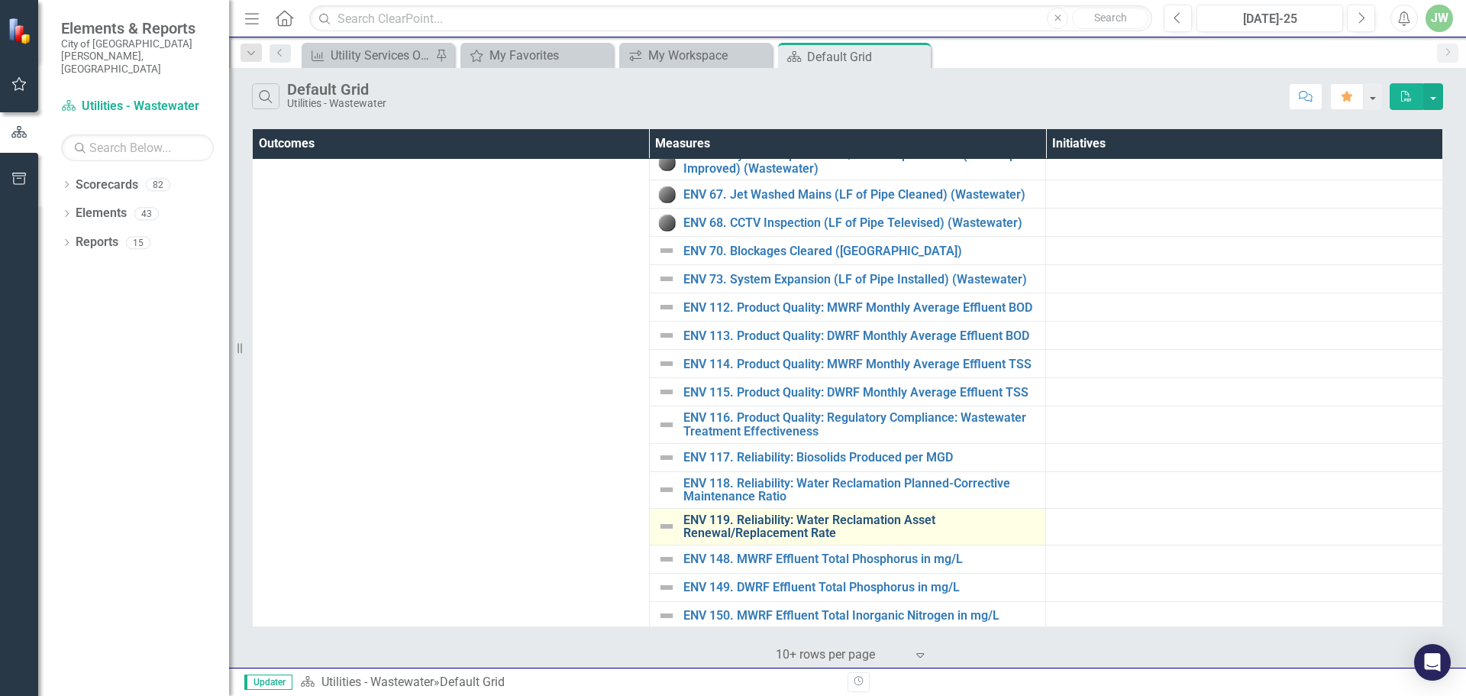
scroll to position [204, 0]
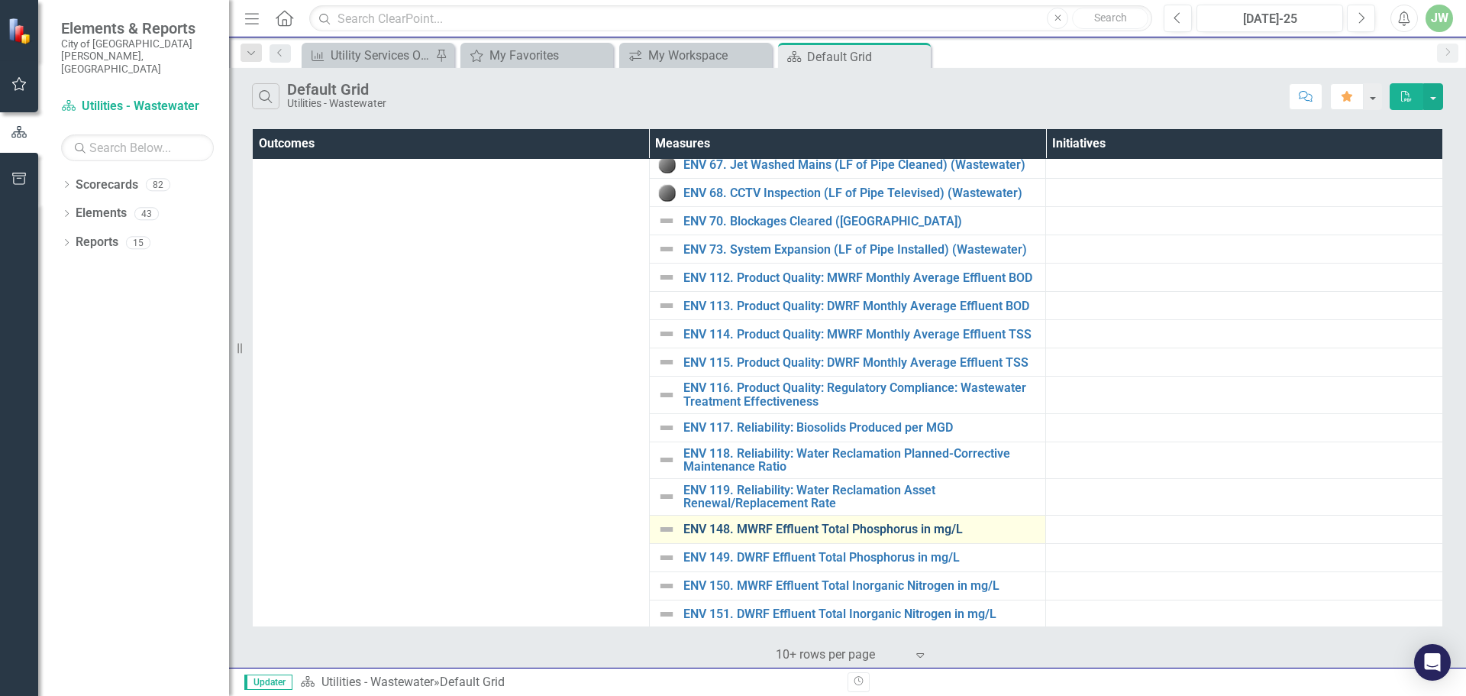
click at [747, 528] on link "ENV 148. MWRF Effluent Total Phosphorus in mg/L" at bounding box center [860, 529] width 355 height 14
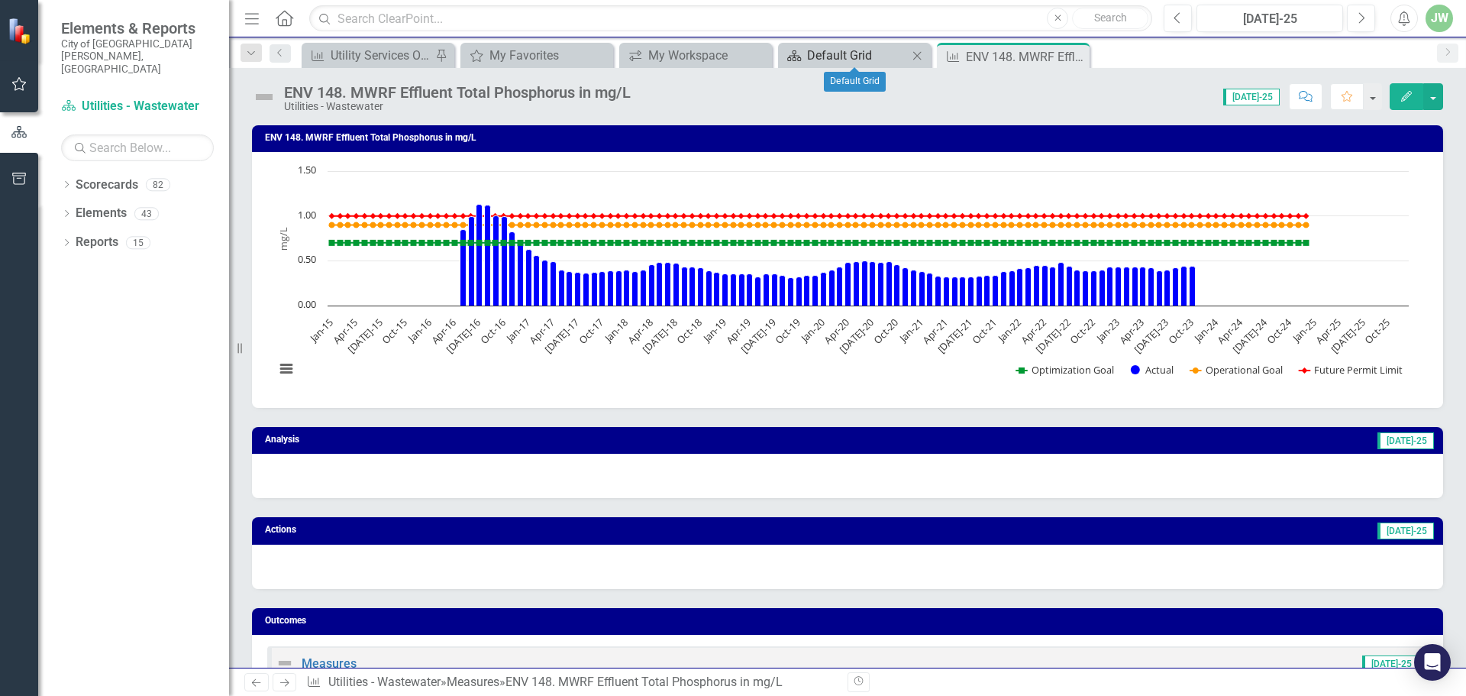
click at [812, 55] on div "Default Grid" at bounding box center [857, 55] width 101 height 19
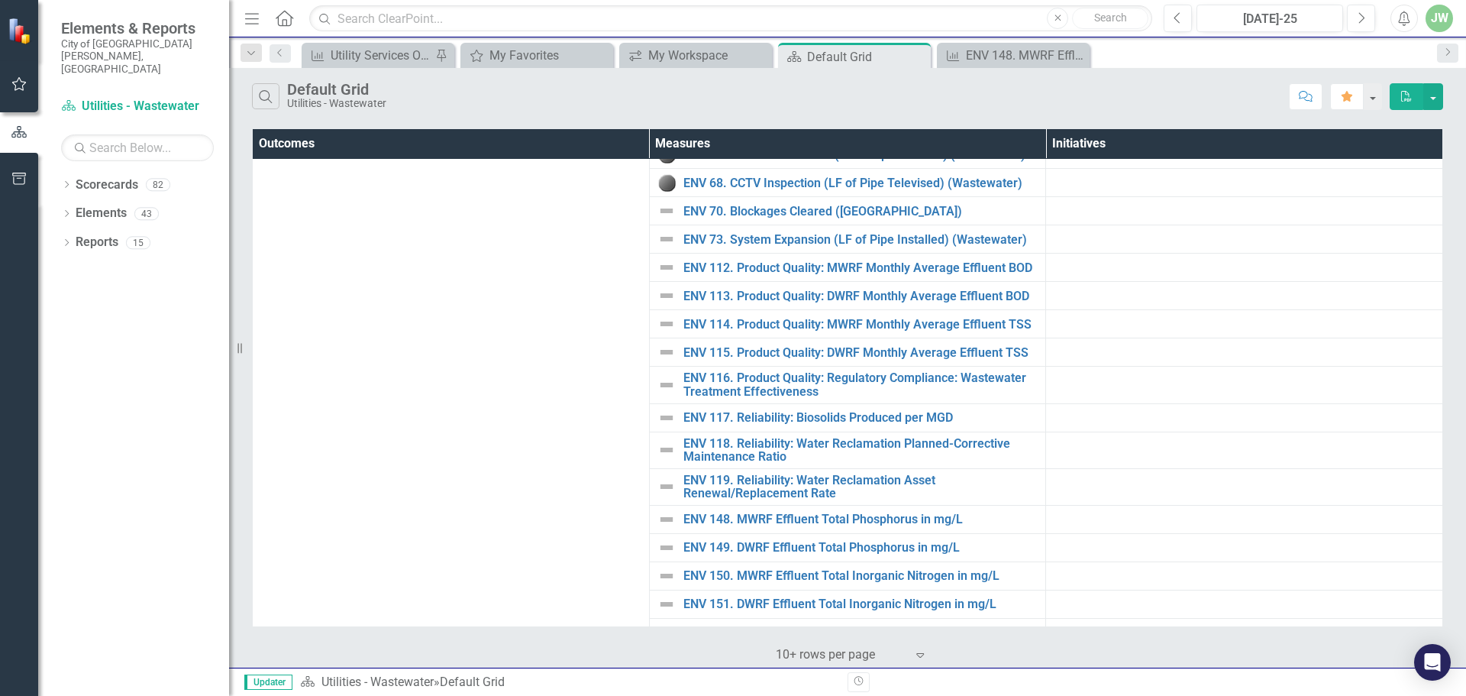
scroll to position [421, 0]
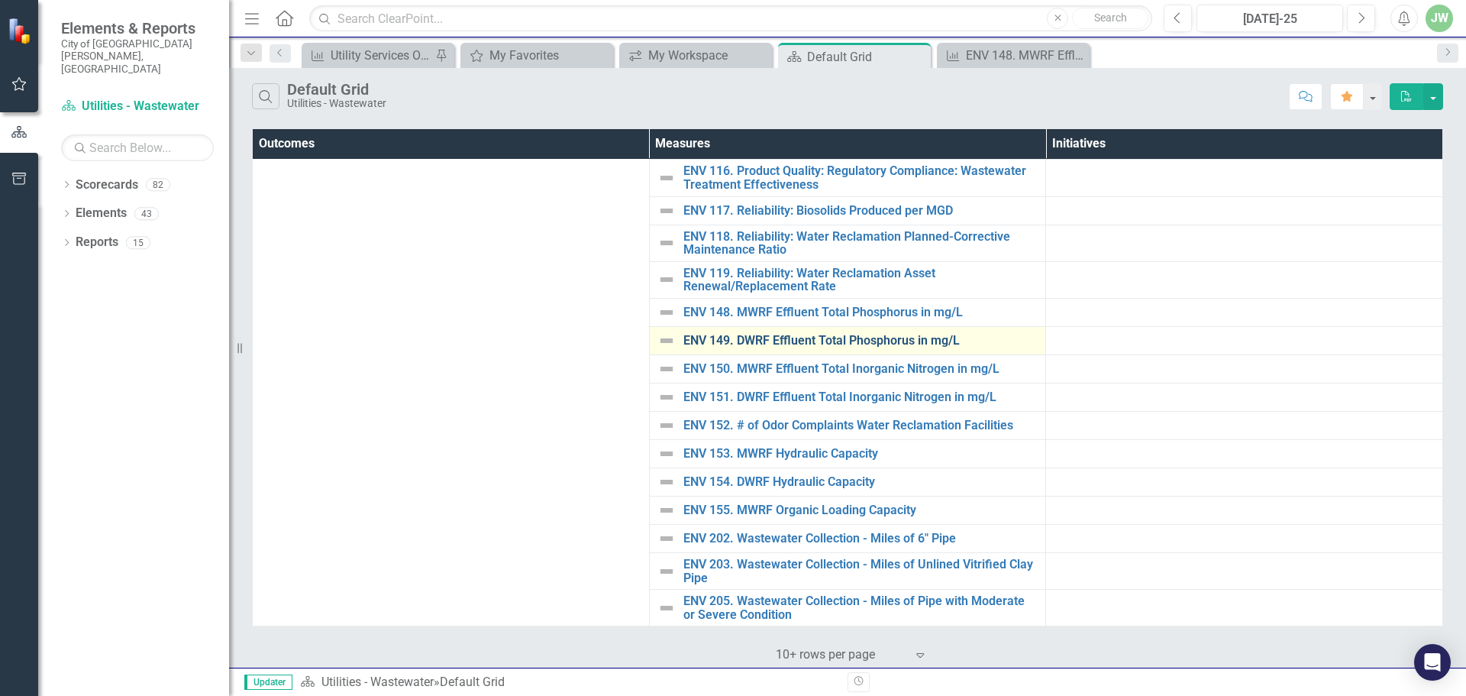
click at [815, 334] on link "ENV 149. DWRF Effluent Total Phosphorus in mg/L" at bounding box center [860, 341] width 355 height 14
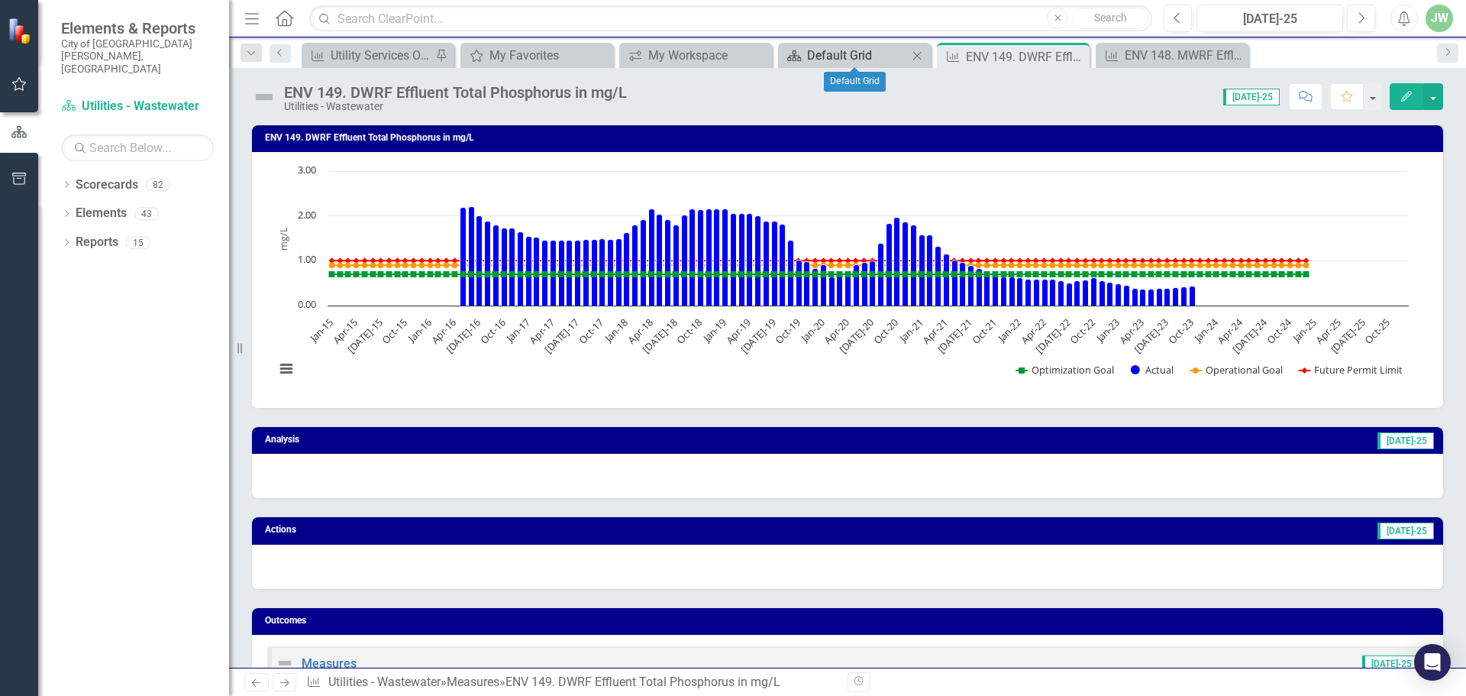
click at [873, 56] on div "Default Grid" at bounding box center [857, 55] width 101 height 19
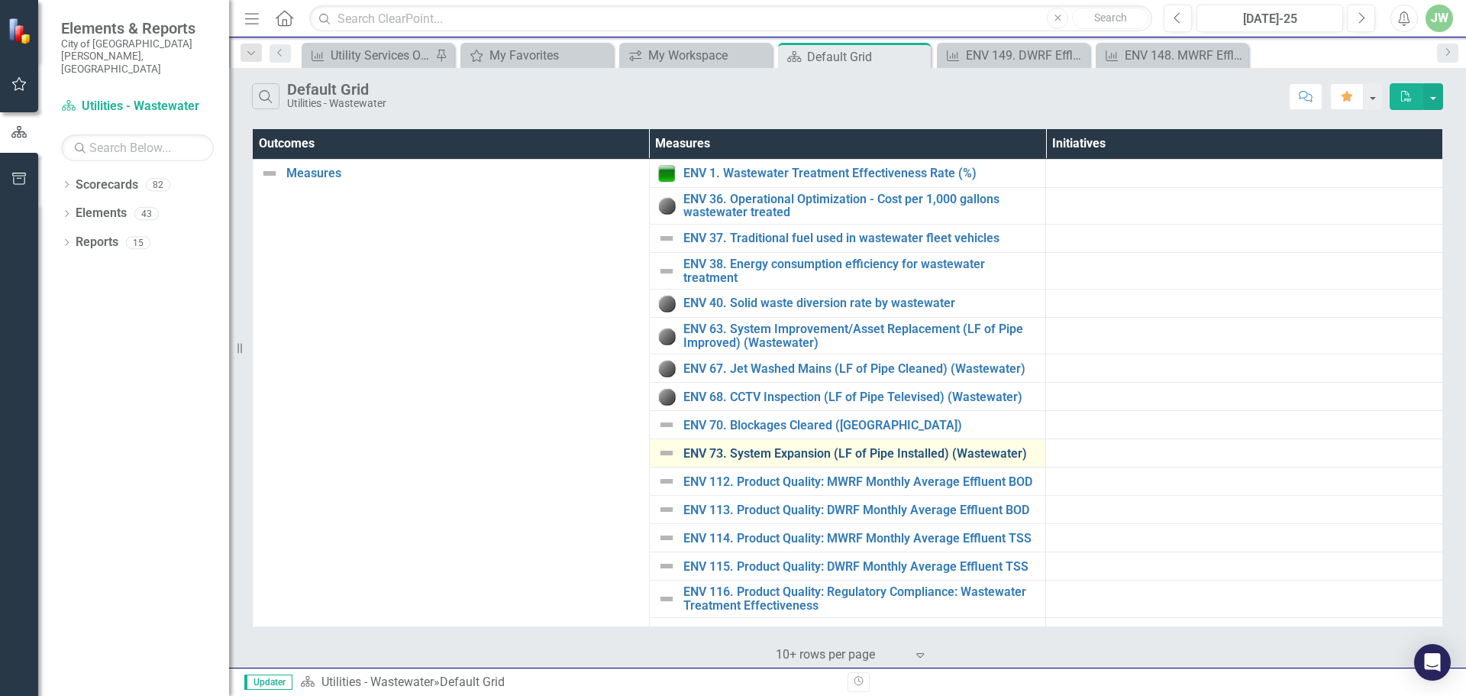
scroll to position [421, 0]
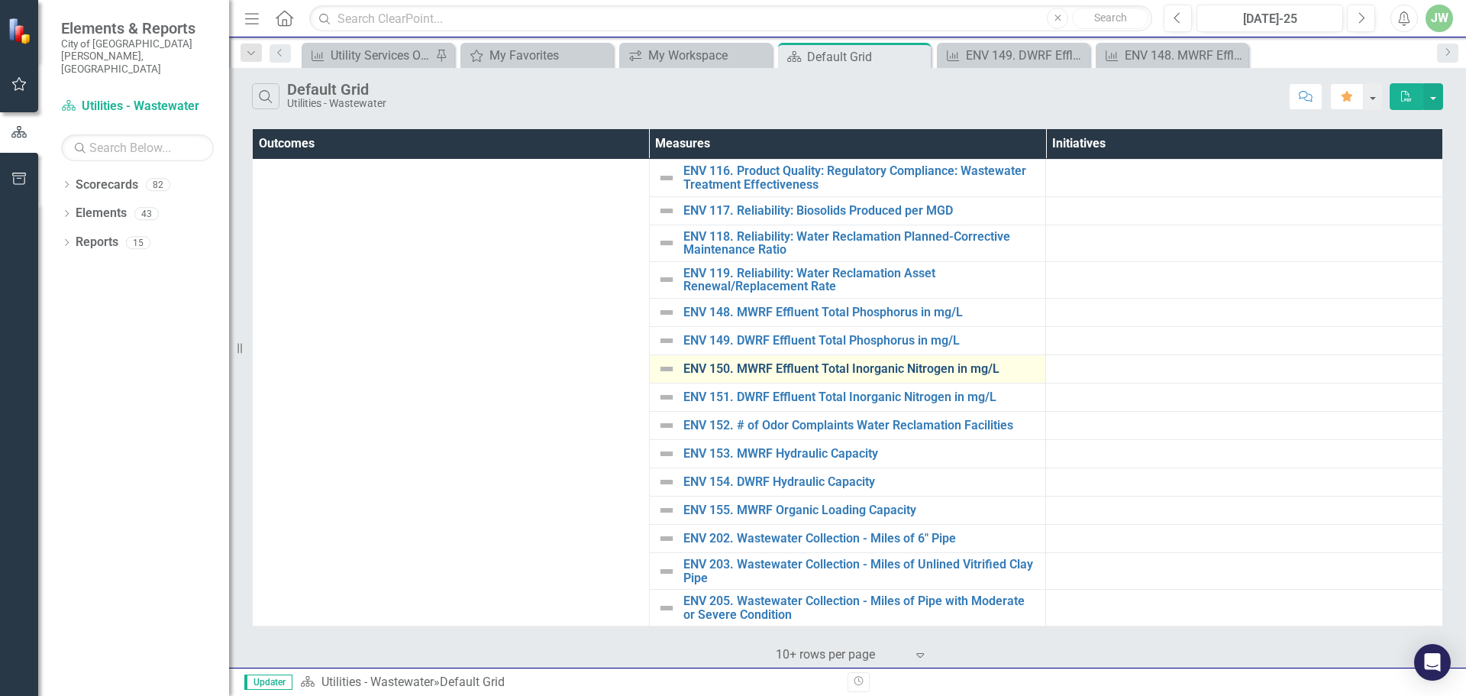
click at [818, 363] on link "ENV 150. MWRF Effluent Total Inorganic Nitrogen in mg/L" at bounding box center [860, 369] width 355 height 14
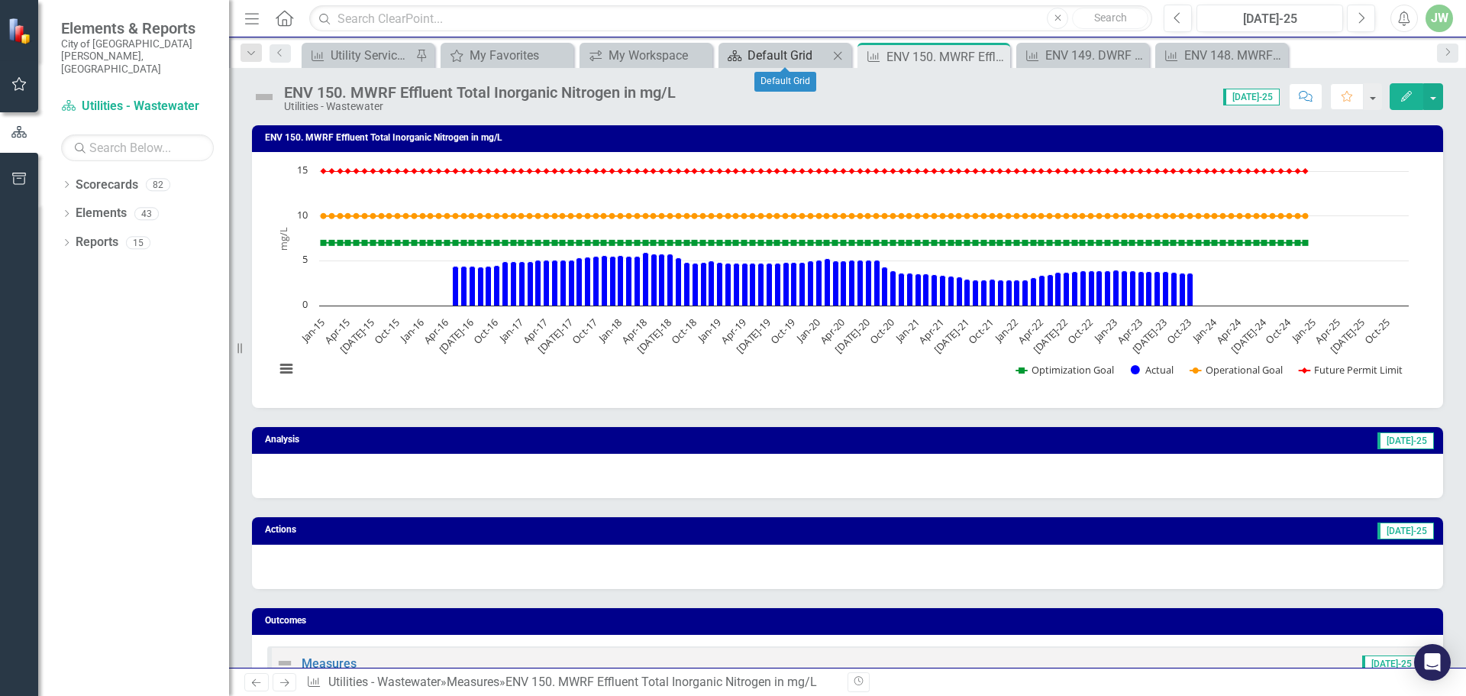
click at [809, 53] on div "Default Grid" at bounding box center [787, 55] width 81 height 19
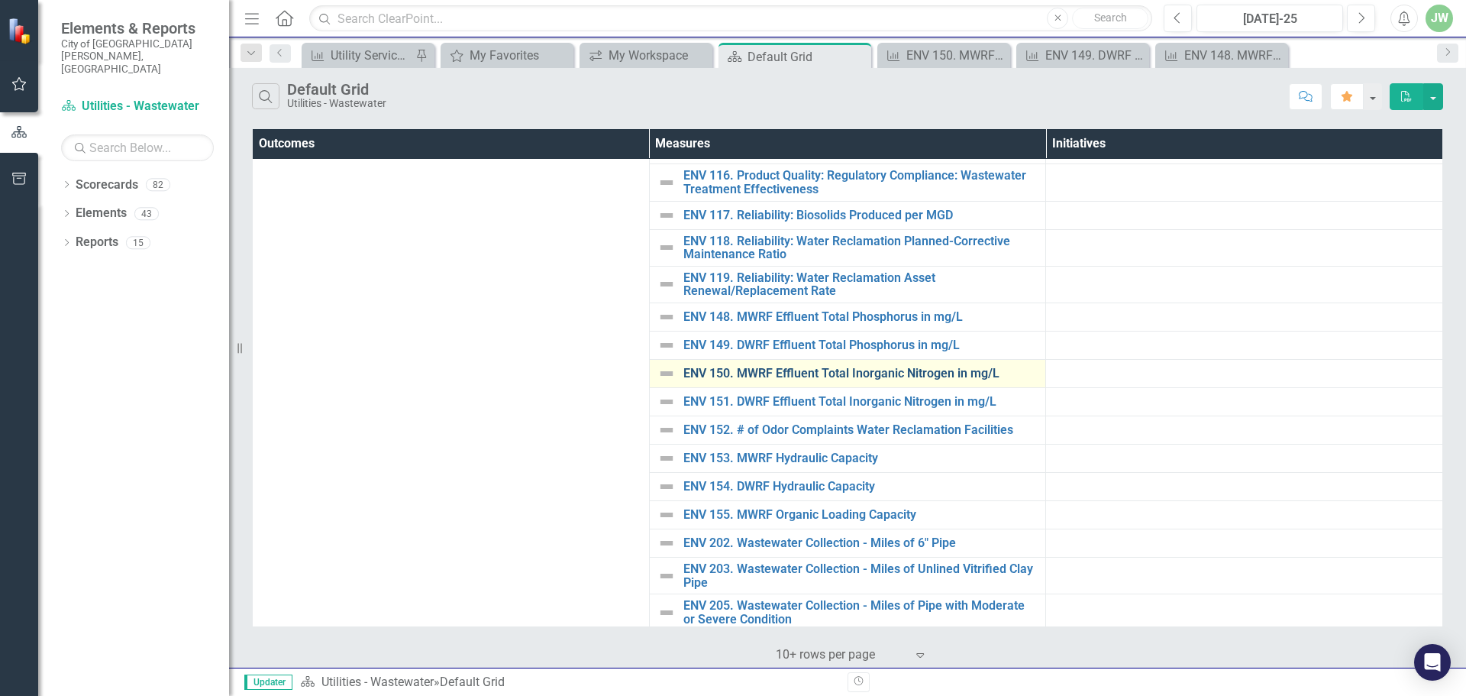
scroll to position [421, 0]
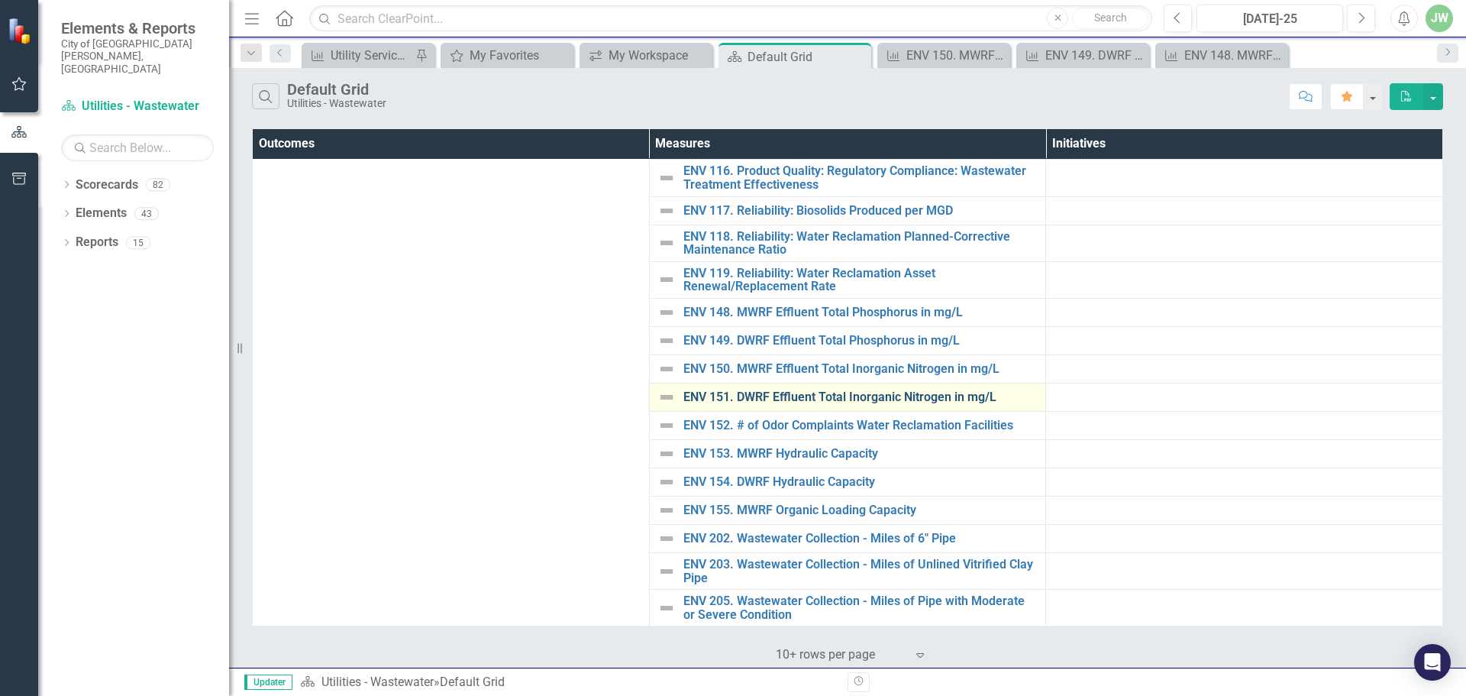
click at [843, 392] on link "ENV 151. DWRF Effluent Total Inorganic Nitrogen in mg/L" at bounding box center [860, 397] width 355 height 14
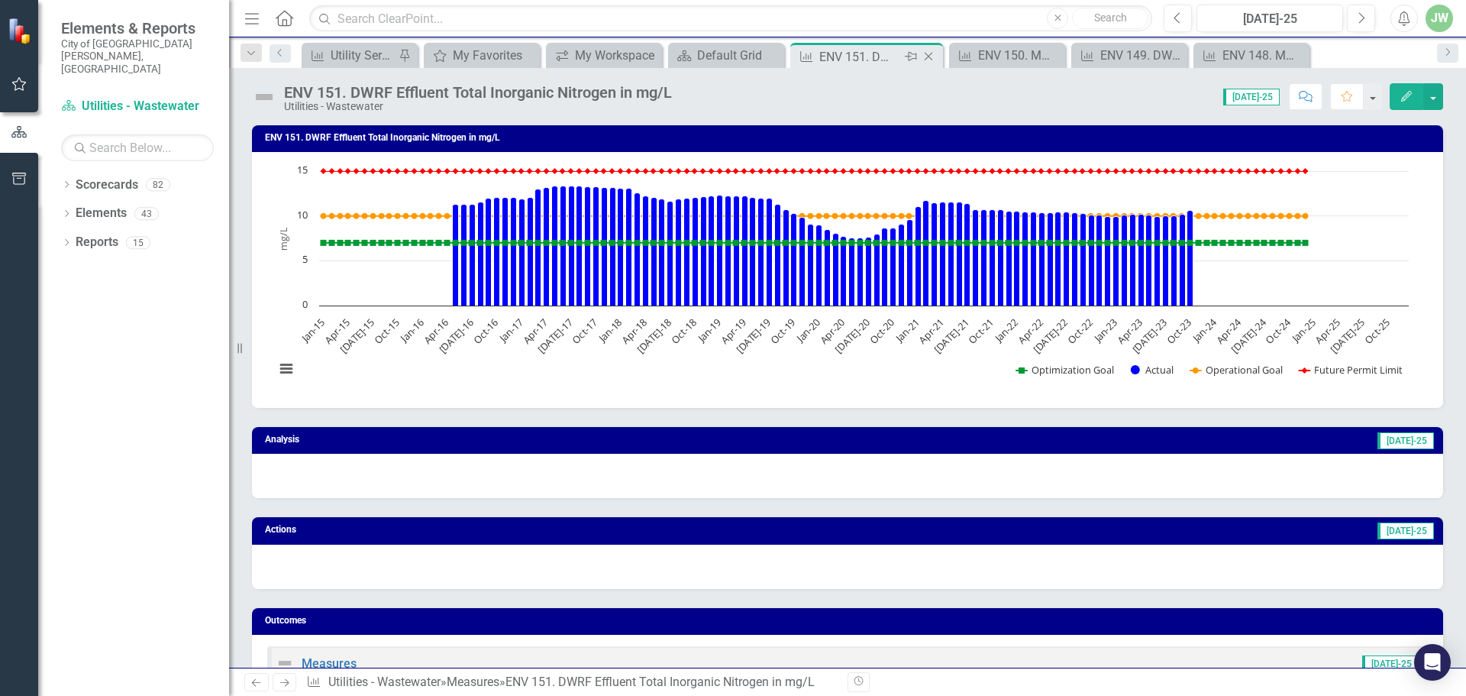
click at [931, 56] on icon "Close" at bounding box center [928, 56] width 15 height 12
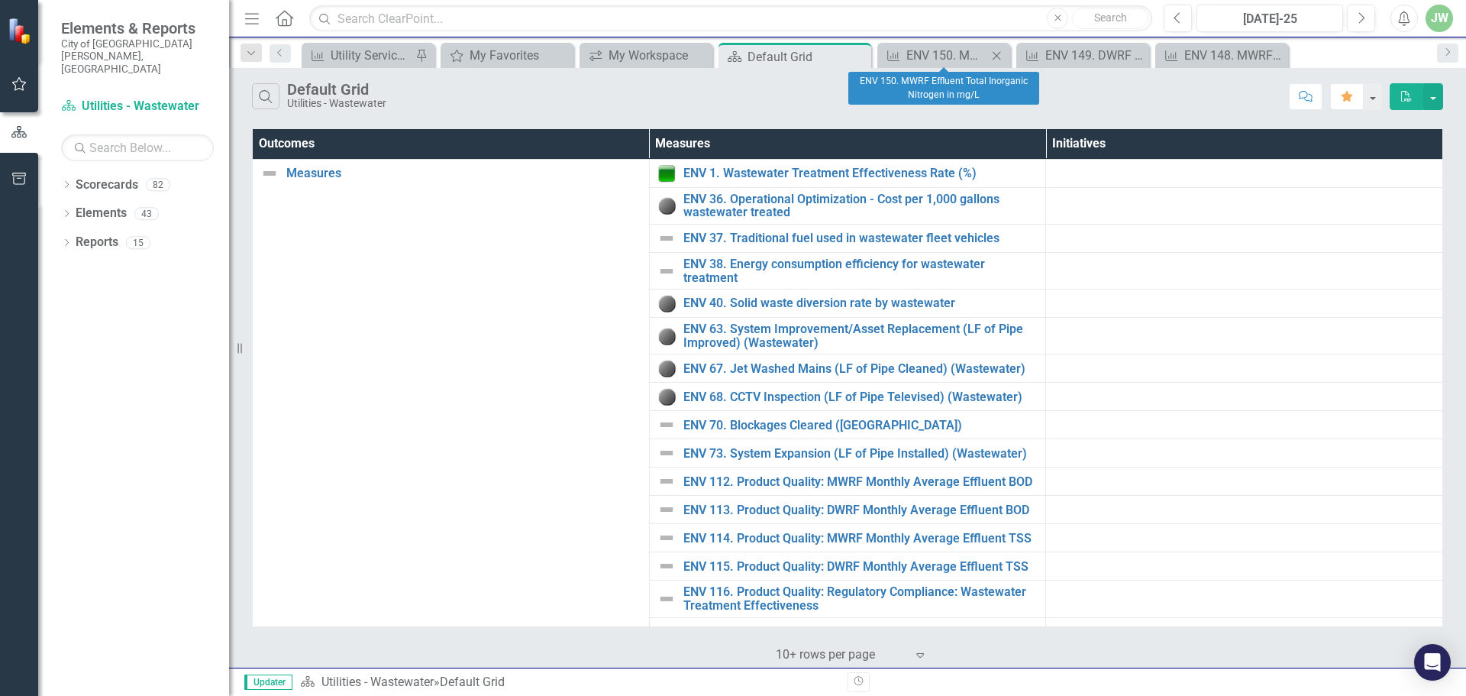
click at [992, 53] on icon "Close" at bounding box center [996, 56] width 15 height 12
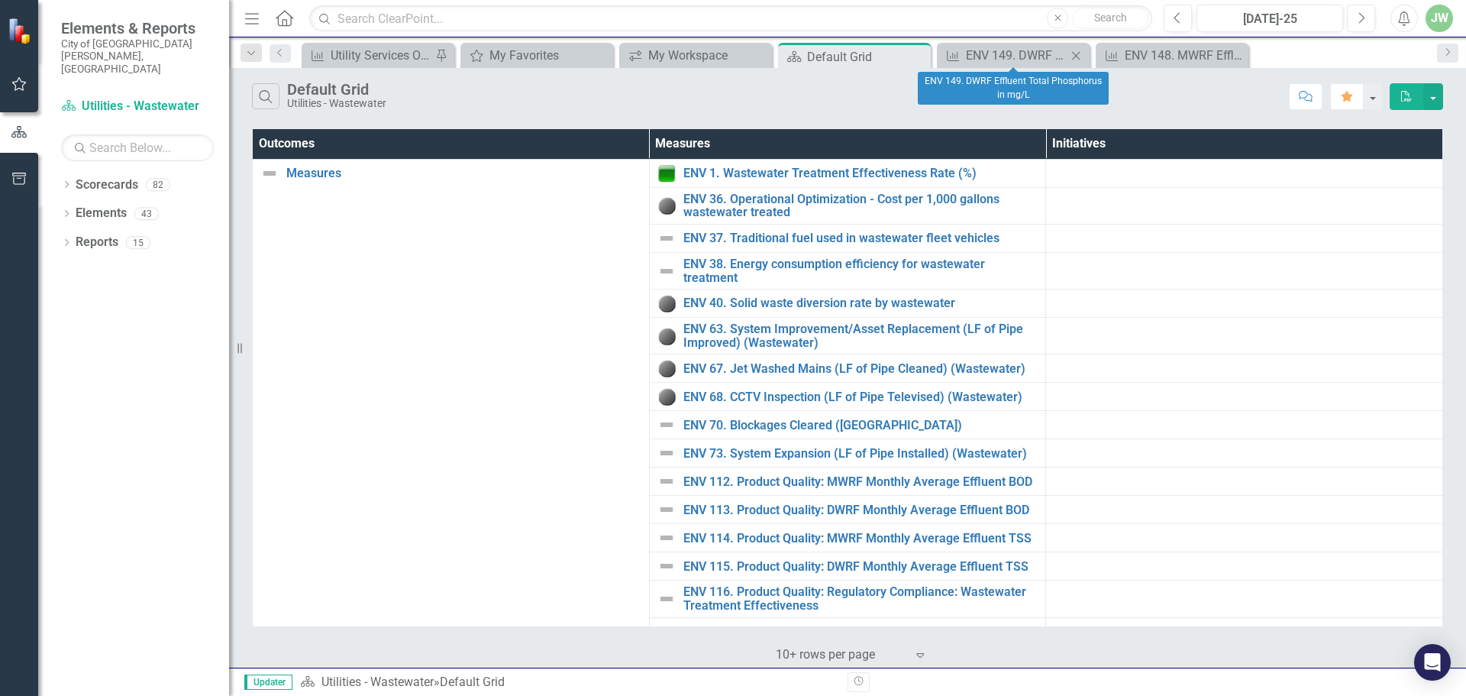
click at [1075, 53] on icon "Close" at bounding box center [1075, 56] width 15 height 12
click at [1077, 53] on icon "Close" at bounding box center [1075, 56] width 15 height 12
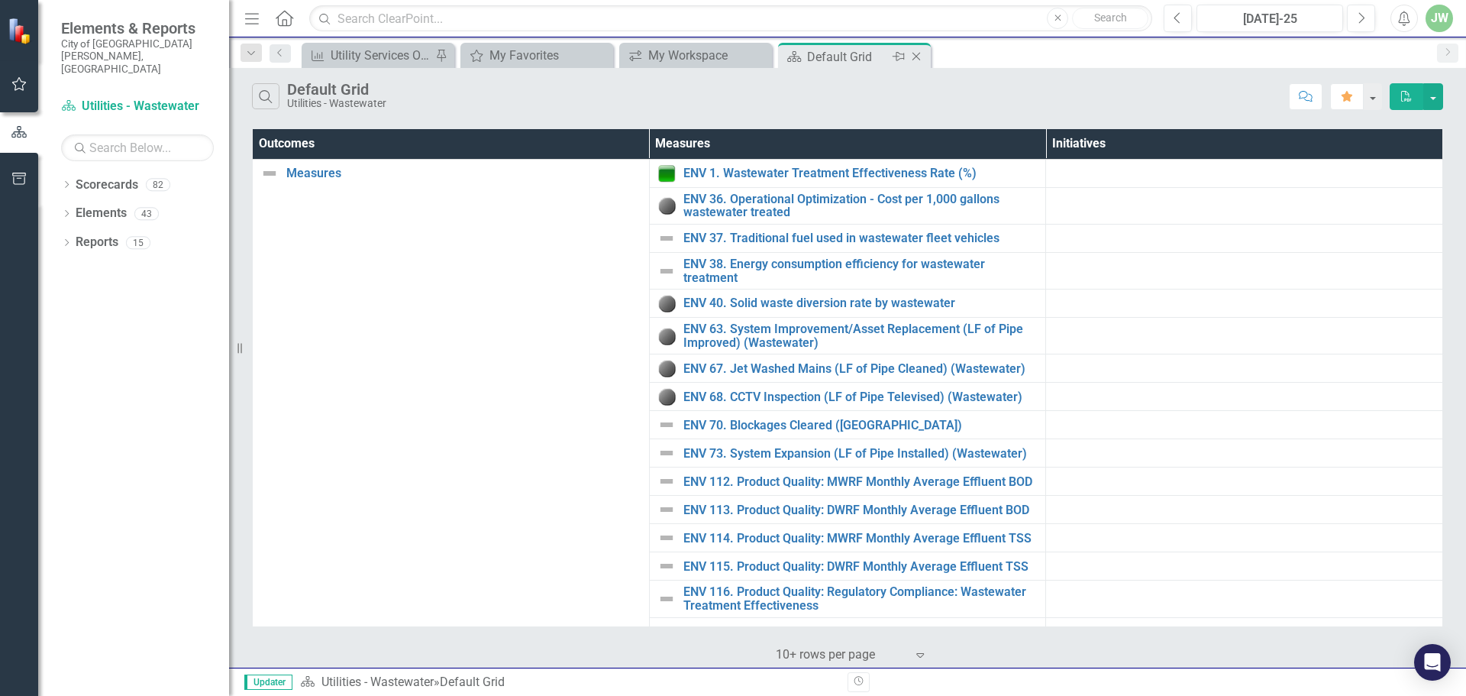
click at [867, 53] on div "Default Grid" at bounding box center [848, 56] width 82 height 19
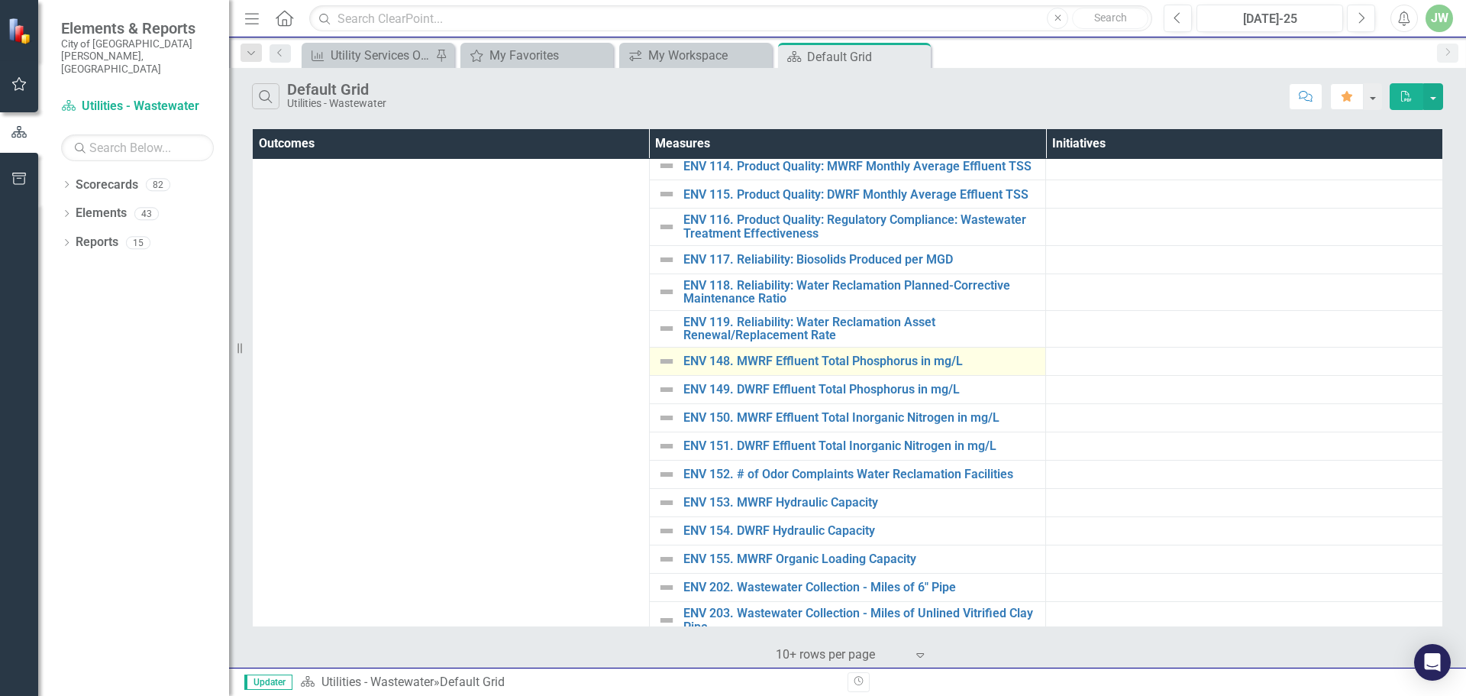
scroll to position [421, 0]
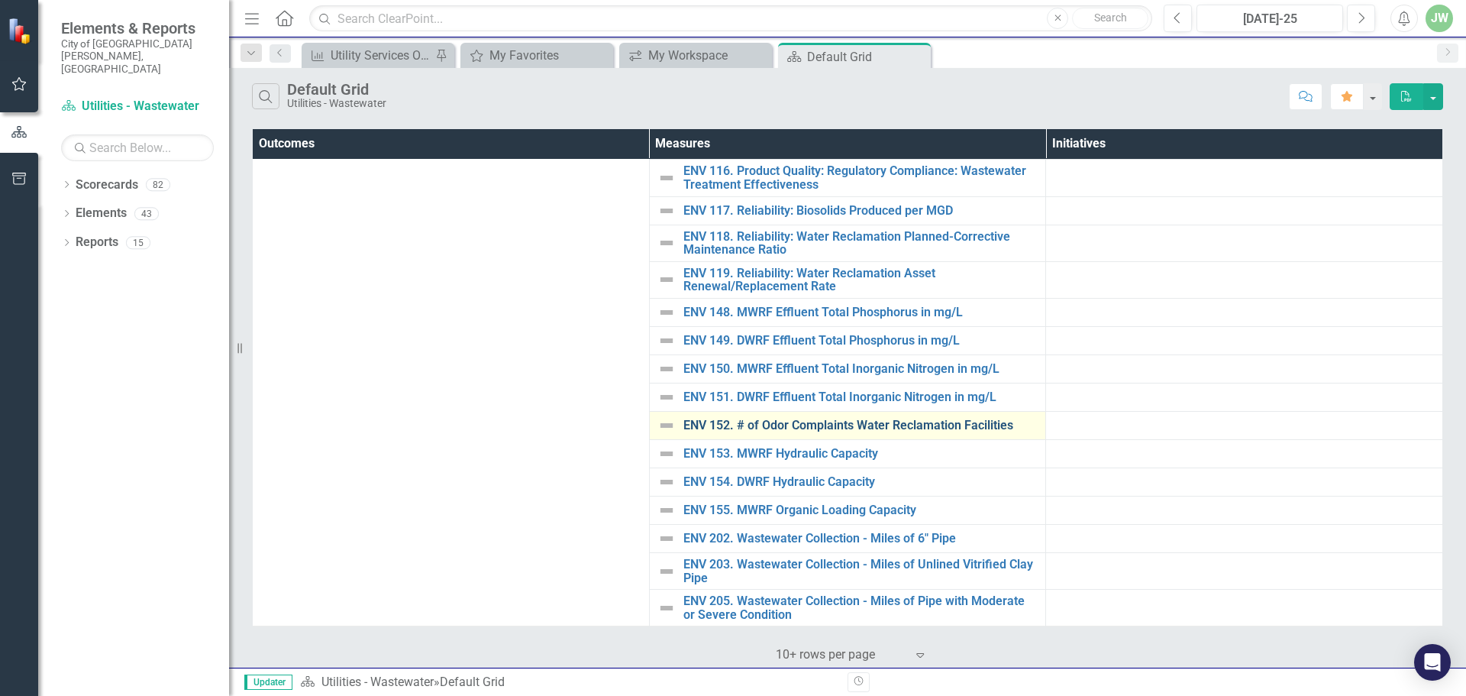
click at [789, 421] on link "ENV 152. # of Odor Complaints Water Reclamation Facilities" at bounding box center [860, 425] width 355 height 14
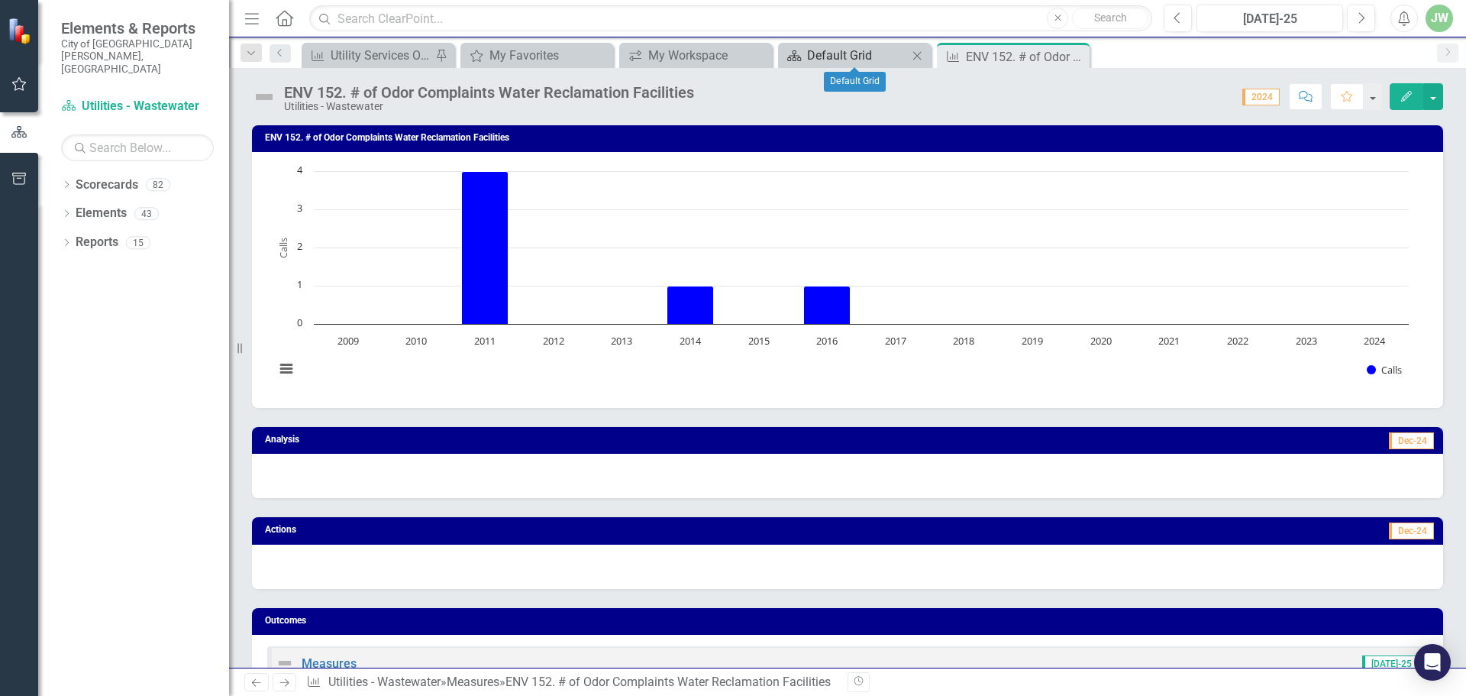
click at [860, 53] on div "Default Grid" at bounding box center [857, 55] width 101 height 19
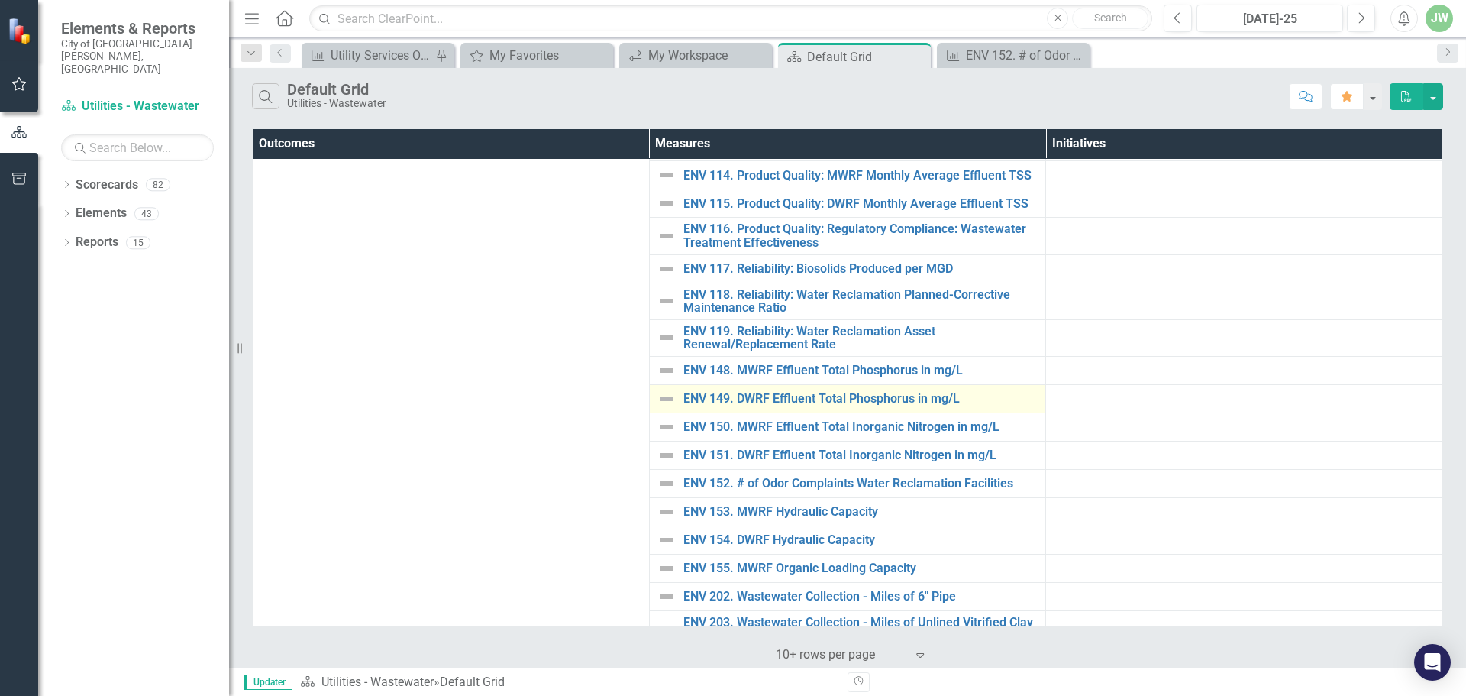
scroll to position [421, 0]
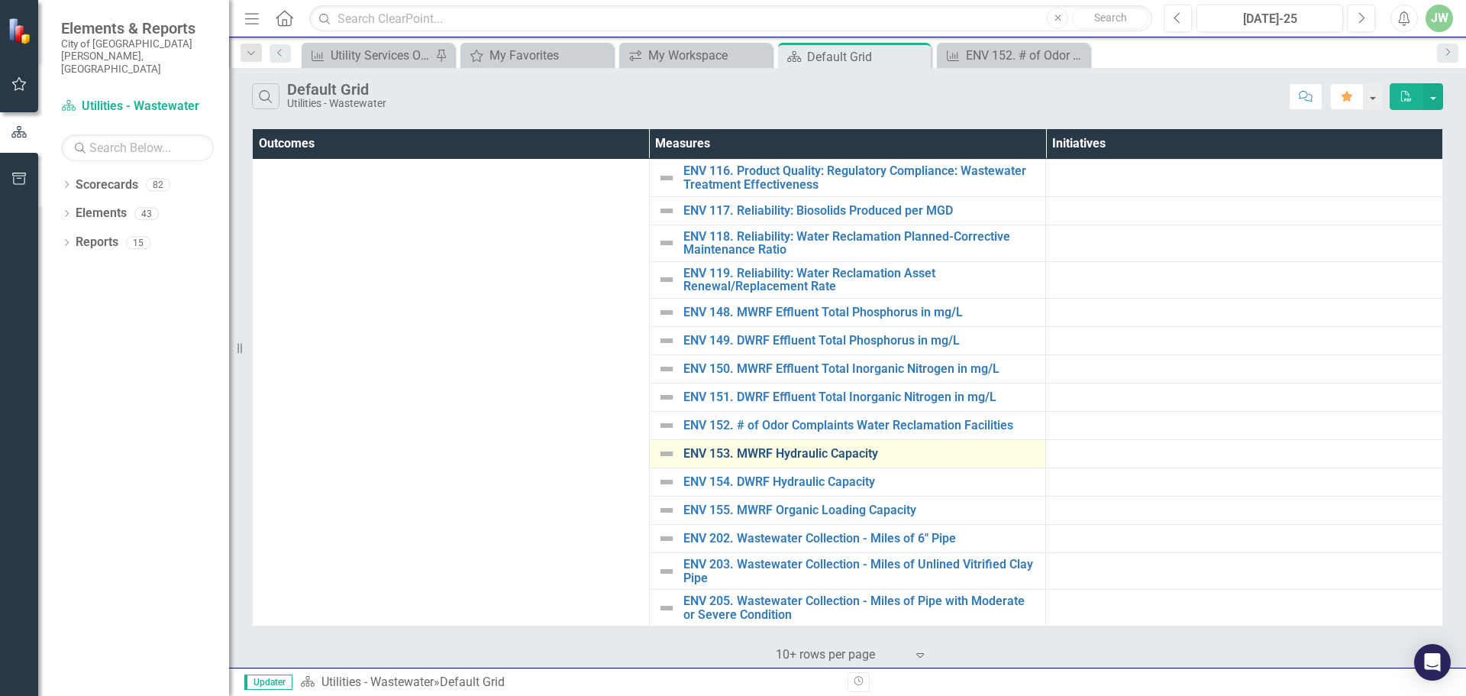
click at [802, 454] on link "ENV 153. MWRF Hydraulic Capacity" at bounding box center [860, 454] width 355 height 14
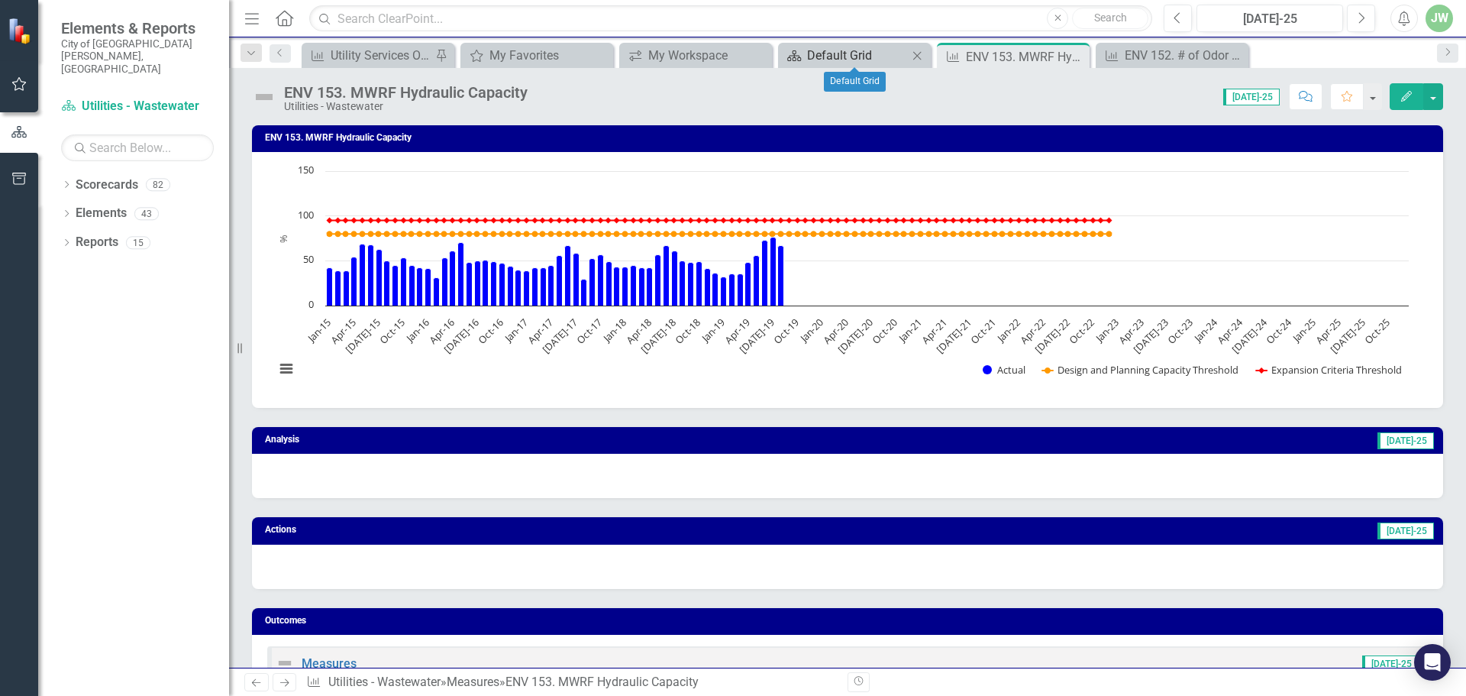
click at [879, 60] on div "Default Grid" at bounding box center [857, 55] width 101 height 19
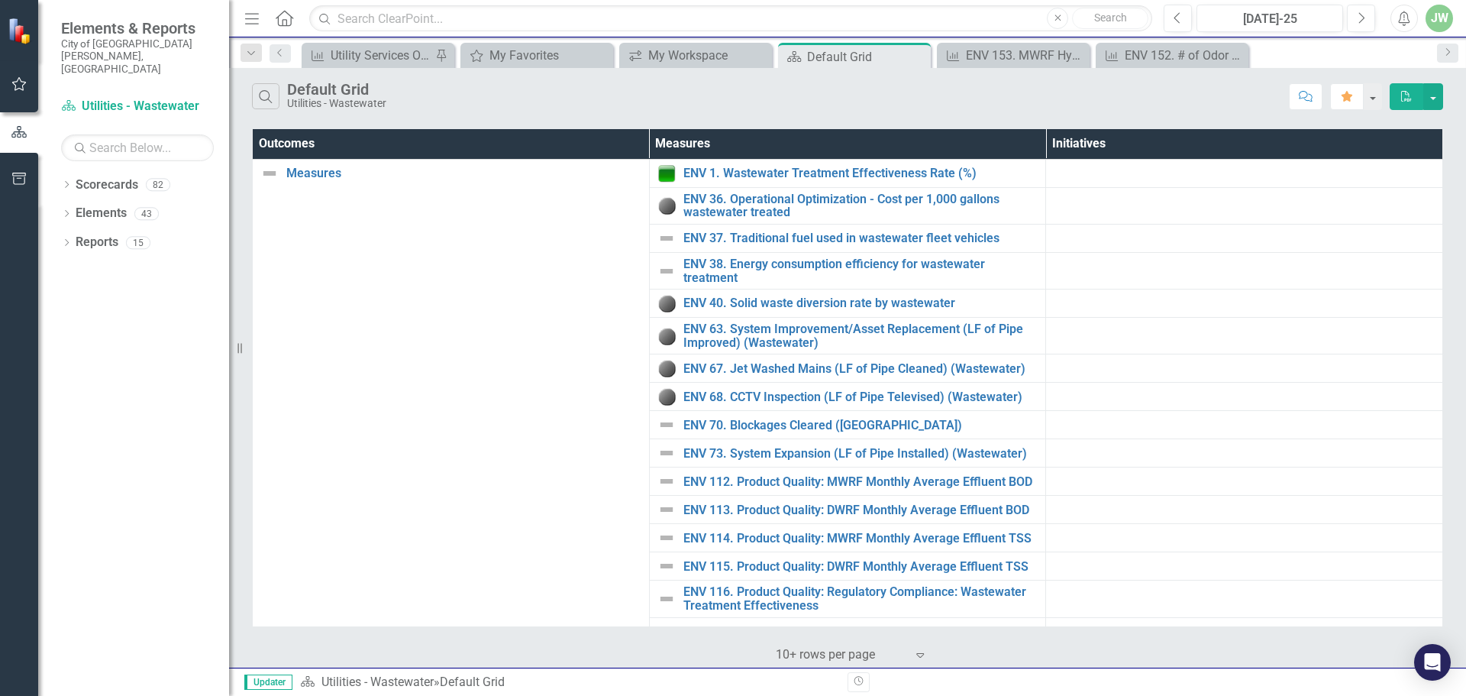
click at [1036, 42] on div "Dropdown Search Measure Utility Services OMAP Measures Pin My Favorites My Favo…" at bounding box center [847, 52] width 1237 height 31
click at [1027, 56] on div "ENV 153. MWRF Hydraulic Capacity" at bounding box center [1016, 55] width 101 height 19
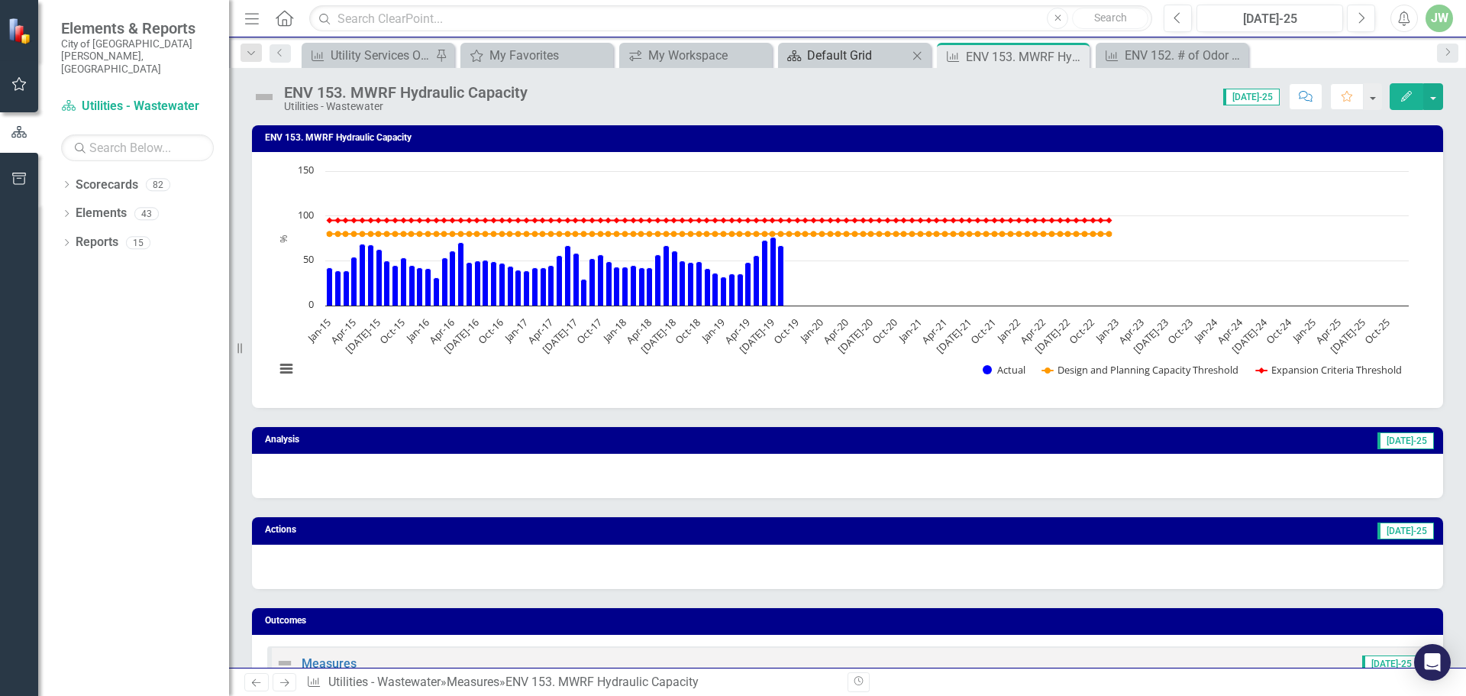
click at [835, 56] on div "Default Grid" at bounding box center [857, 55] width 101 height 19
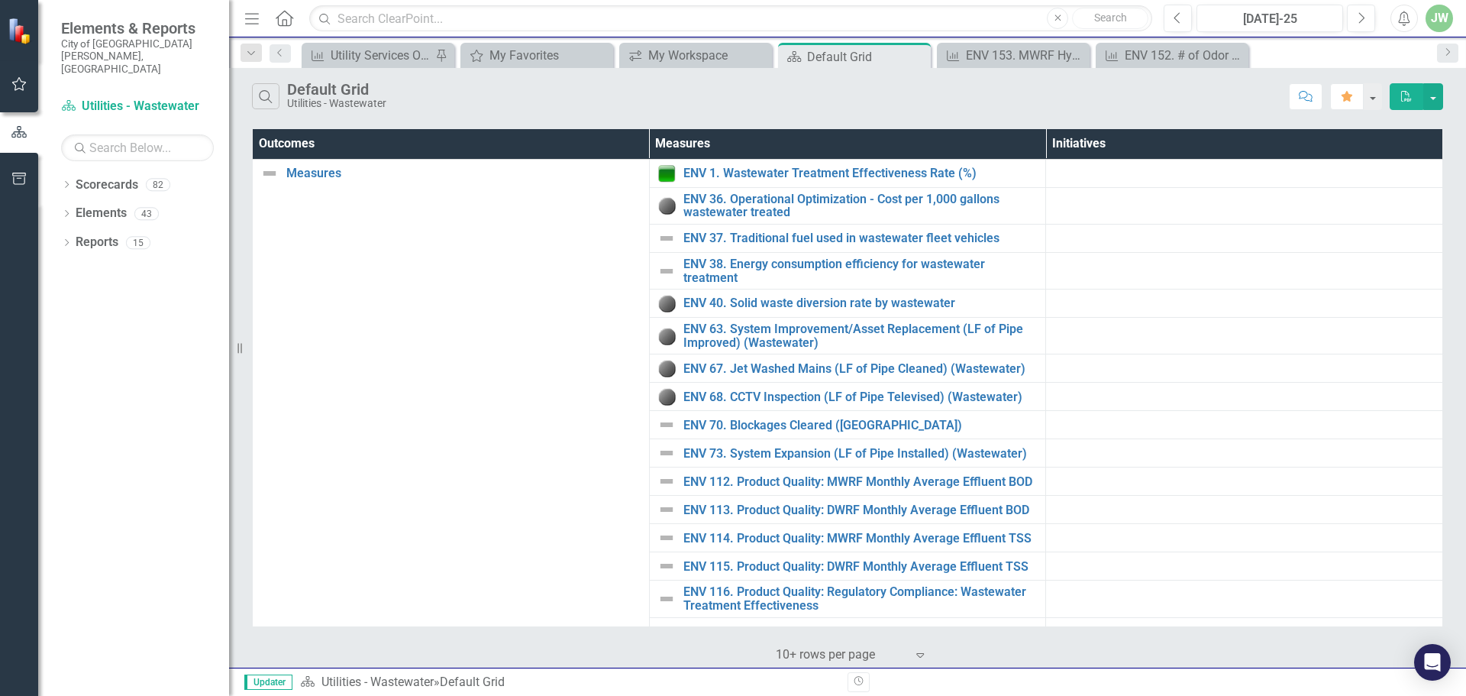
scroll to position [421, 0]
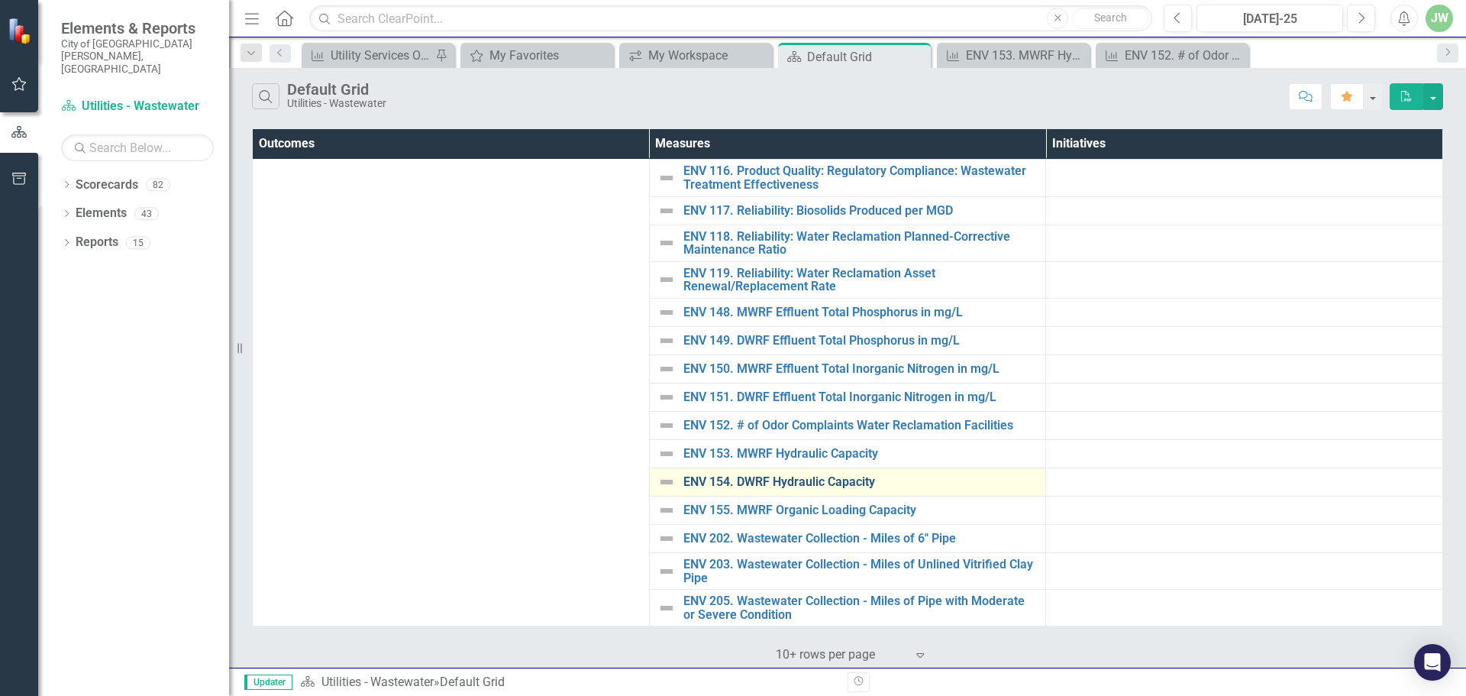
click at [802, 478] on link "ENV 154. DWRF Hydraulic Capacity" at bounding box center [860, 482] width 355 height 14
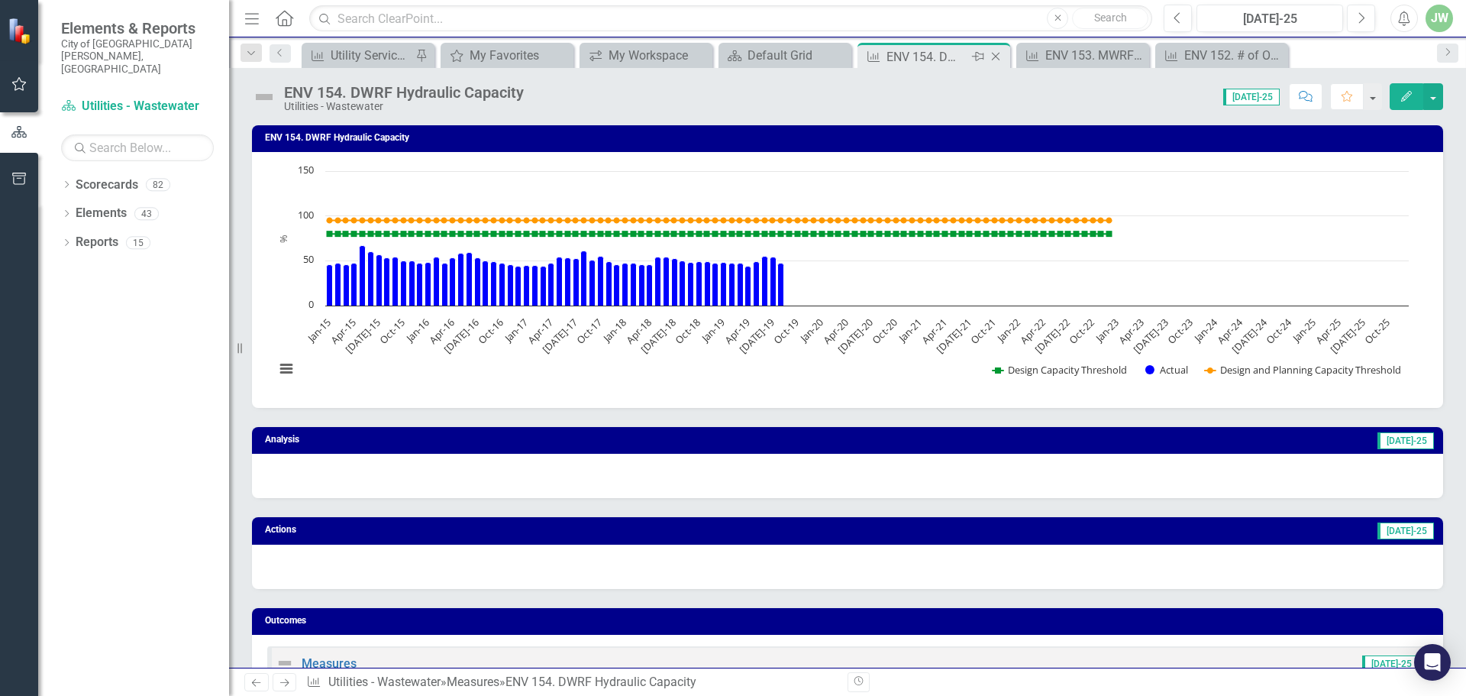
click at [997, 57] on icon "Close" at bounding box center [995, 56] width 15 height 12
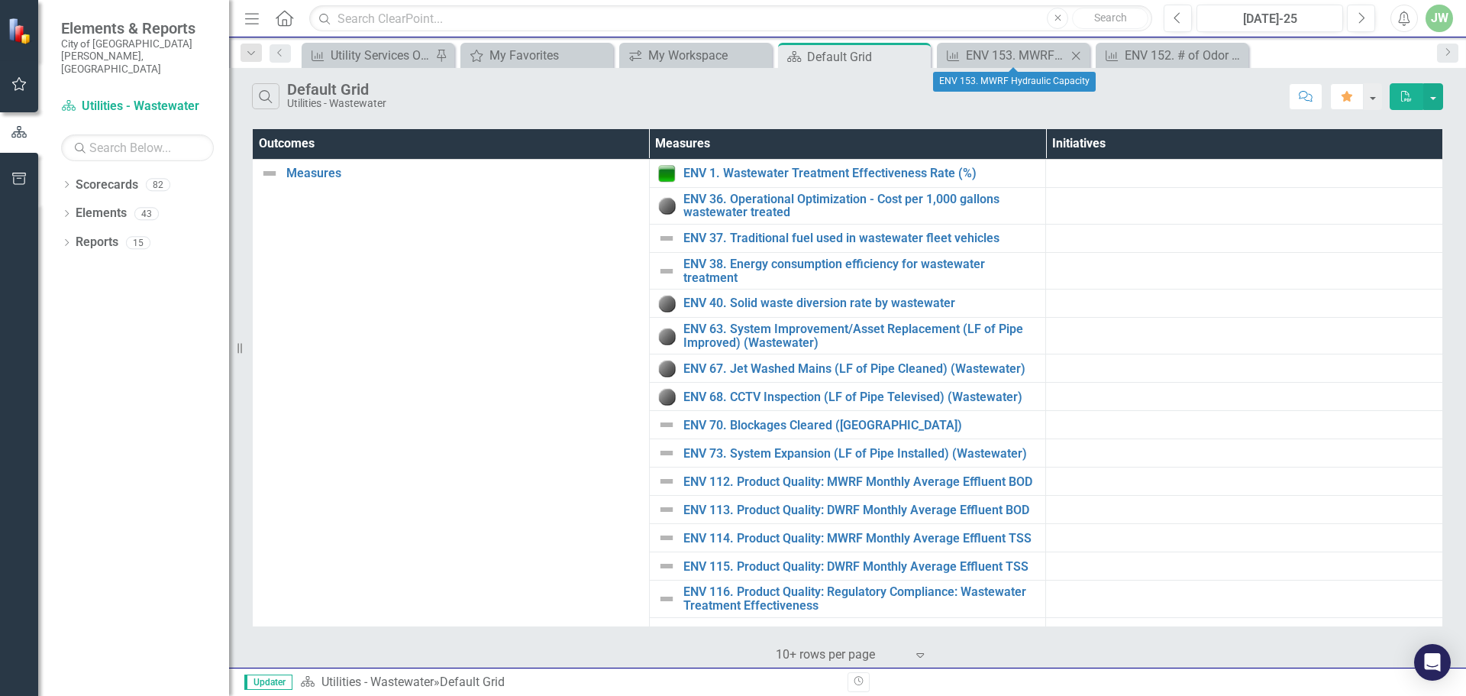
click at [1072, 56] on icon "Close" at bounding box center [1075, 56] width 15 height 12
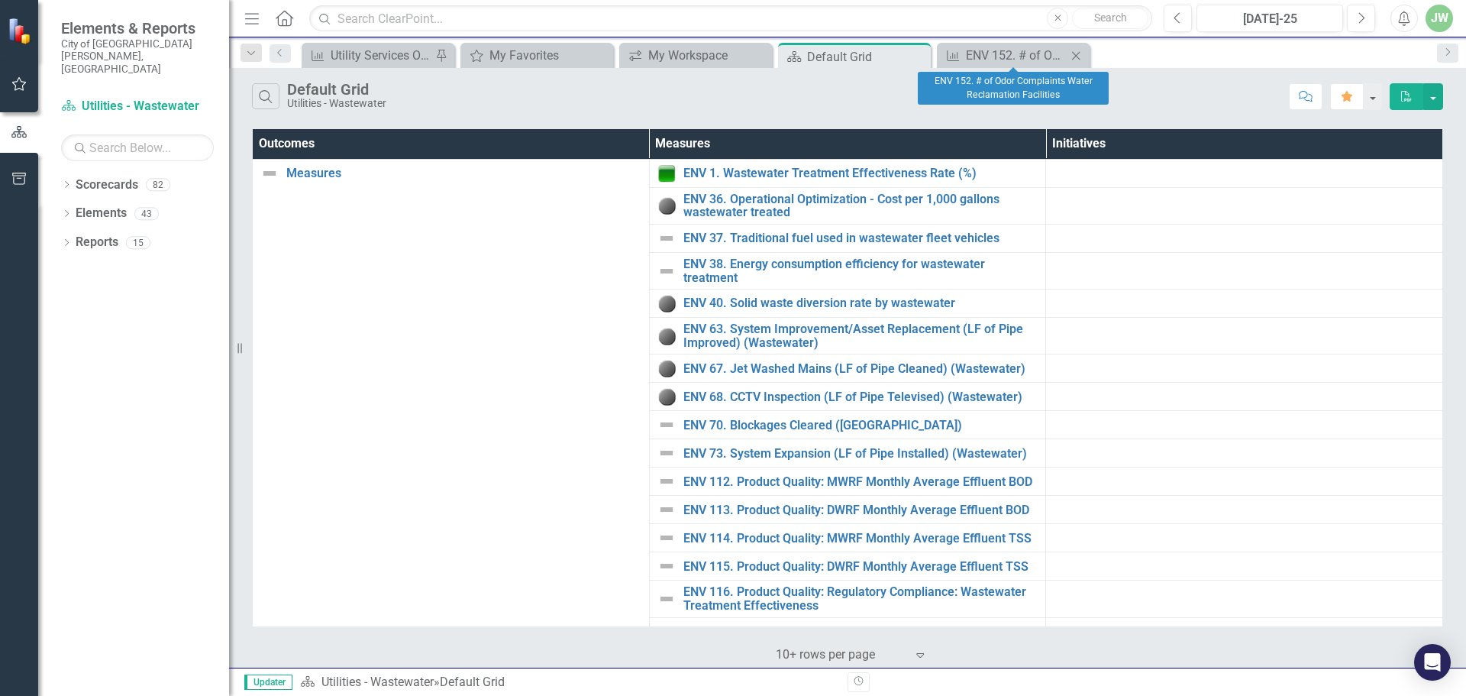
click at [1077, 56] on icon "Close" at bounding box center [1075, 56] width 15 height 12
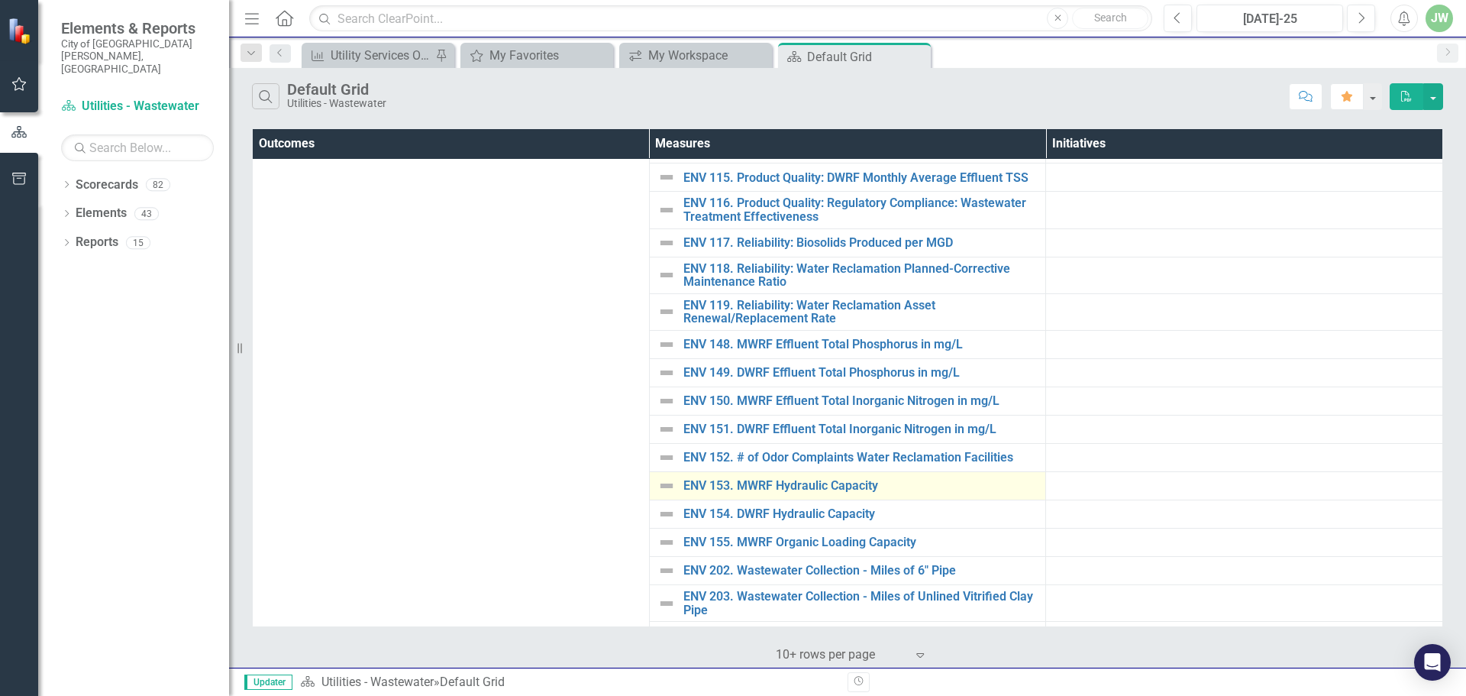
scroll to position [421, 0]
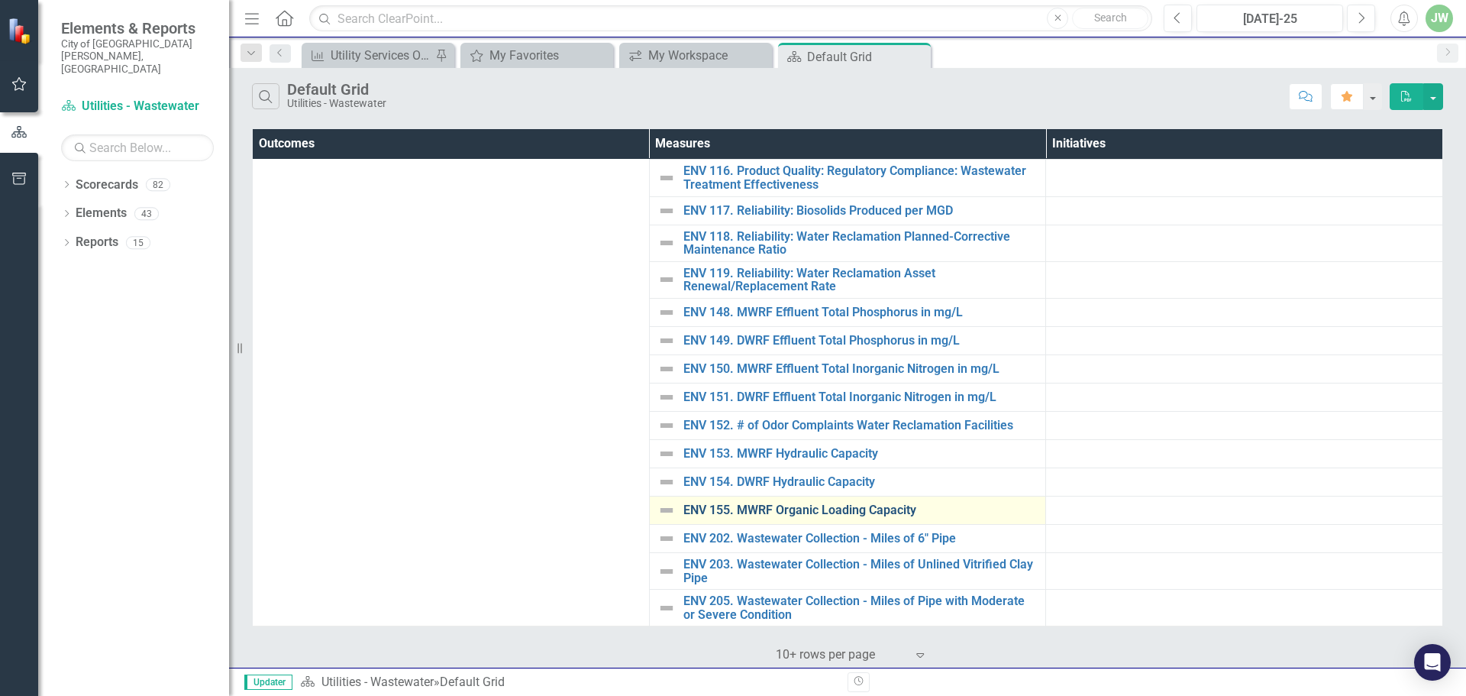
click at [796, 506] on link "ENV 155. MWRF Organic Loading Capacity" at bounding box center [860, 510] width 355 height 14
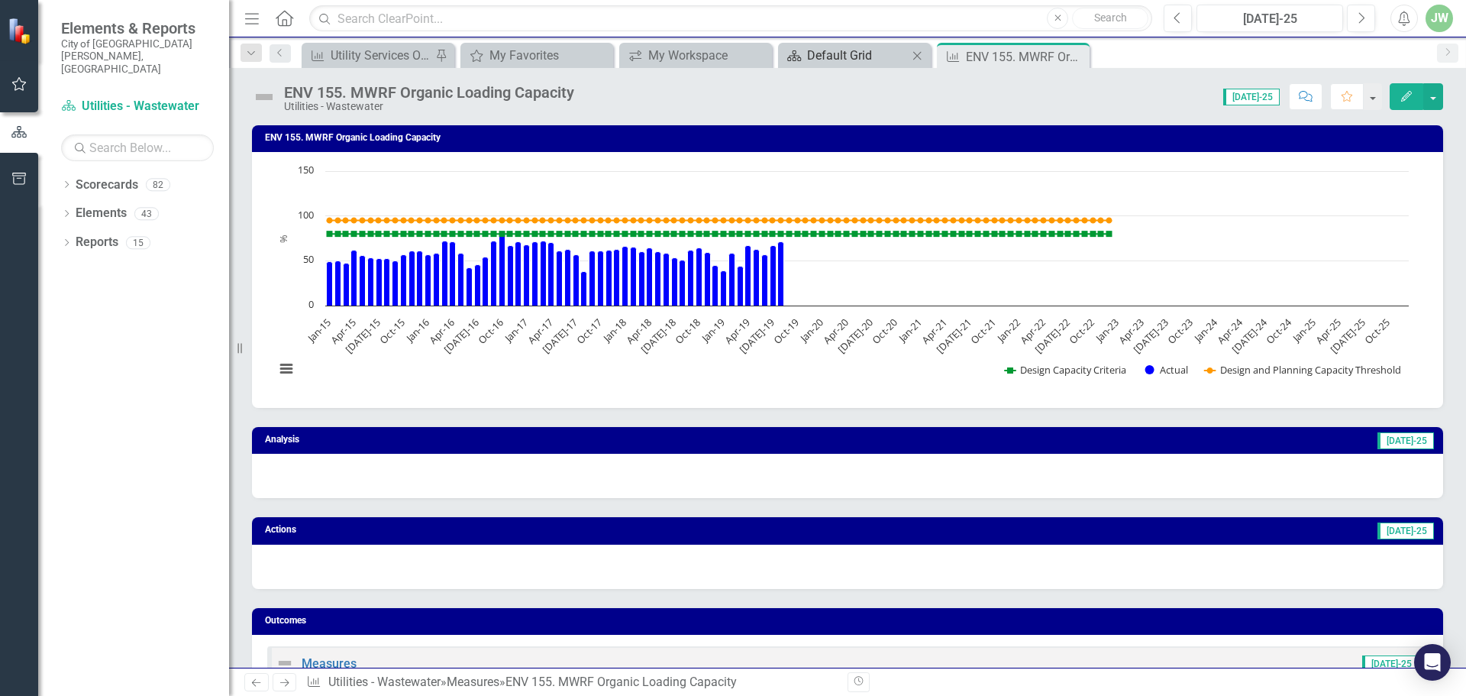
click at [839, 56] on div "Default Grid" at bounding box center [857, 55] width 101 height 19
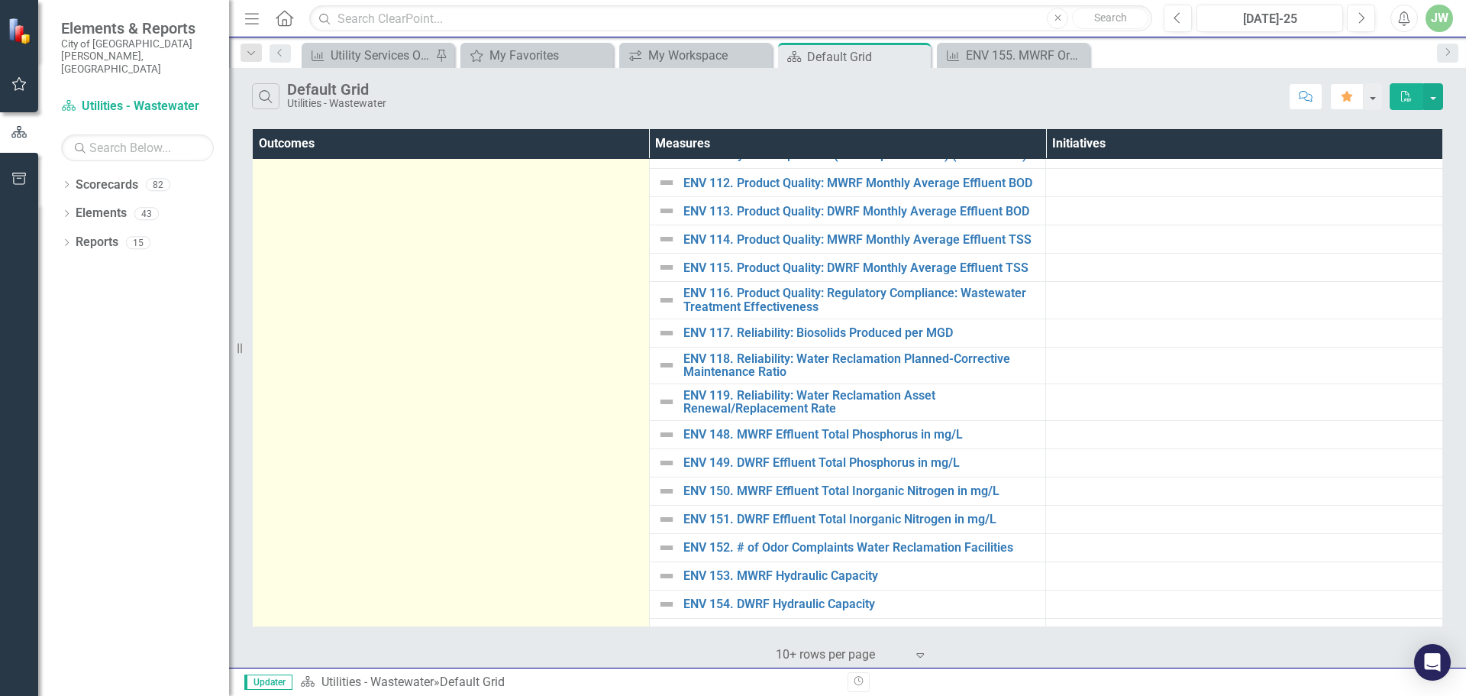
scroll to position [421, 0]
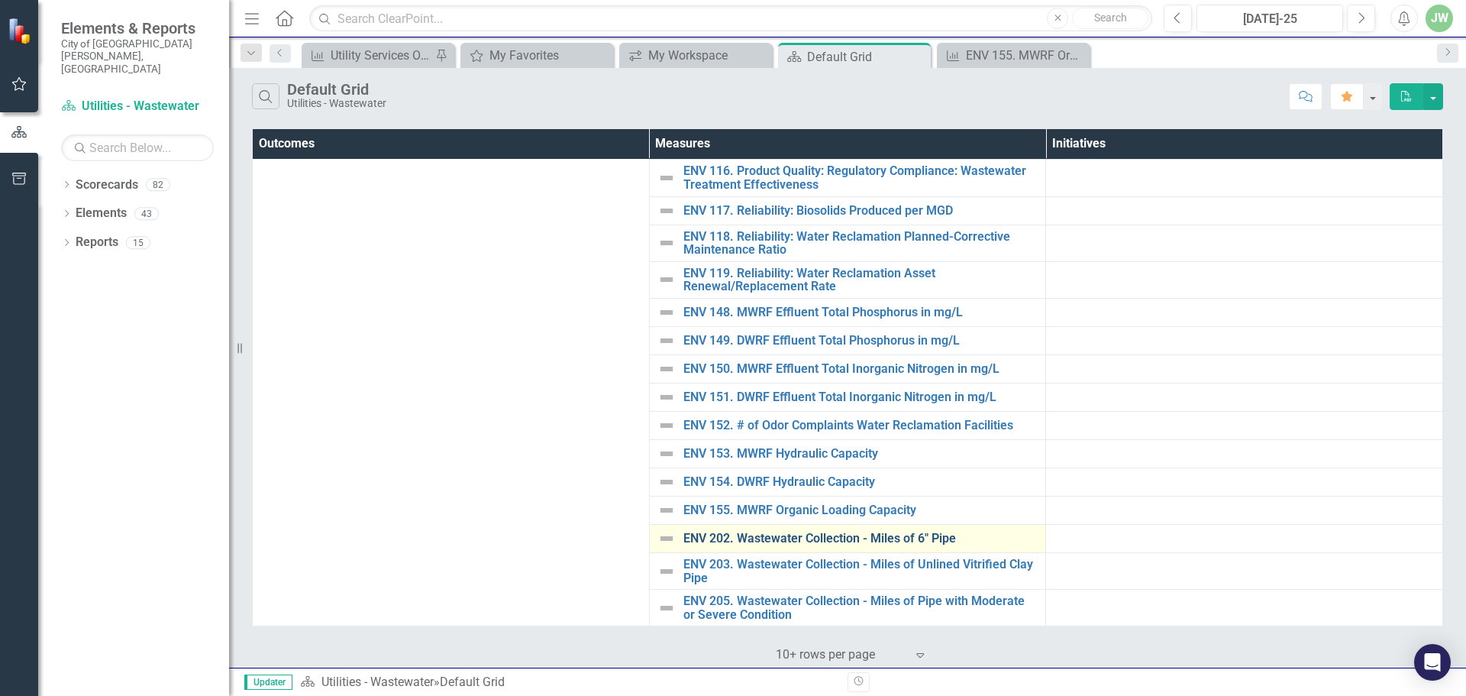
click at [773, 534] on link "ENV 202. Wastewater Collection - Miles of 6" Pipe" at bounding box center [860, 538] width 355 height 14
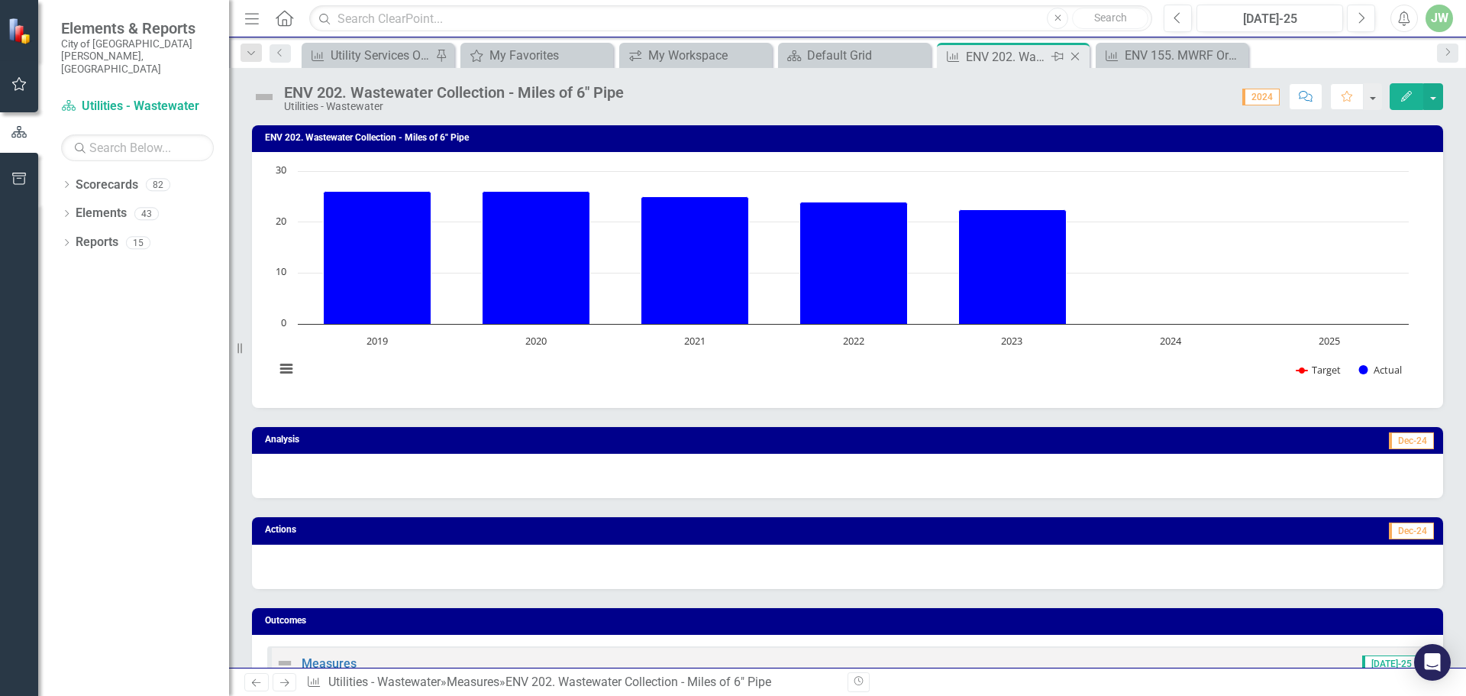
click at [1074, 56] on icon at bounding box center [1075, 57] width 8 height 8
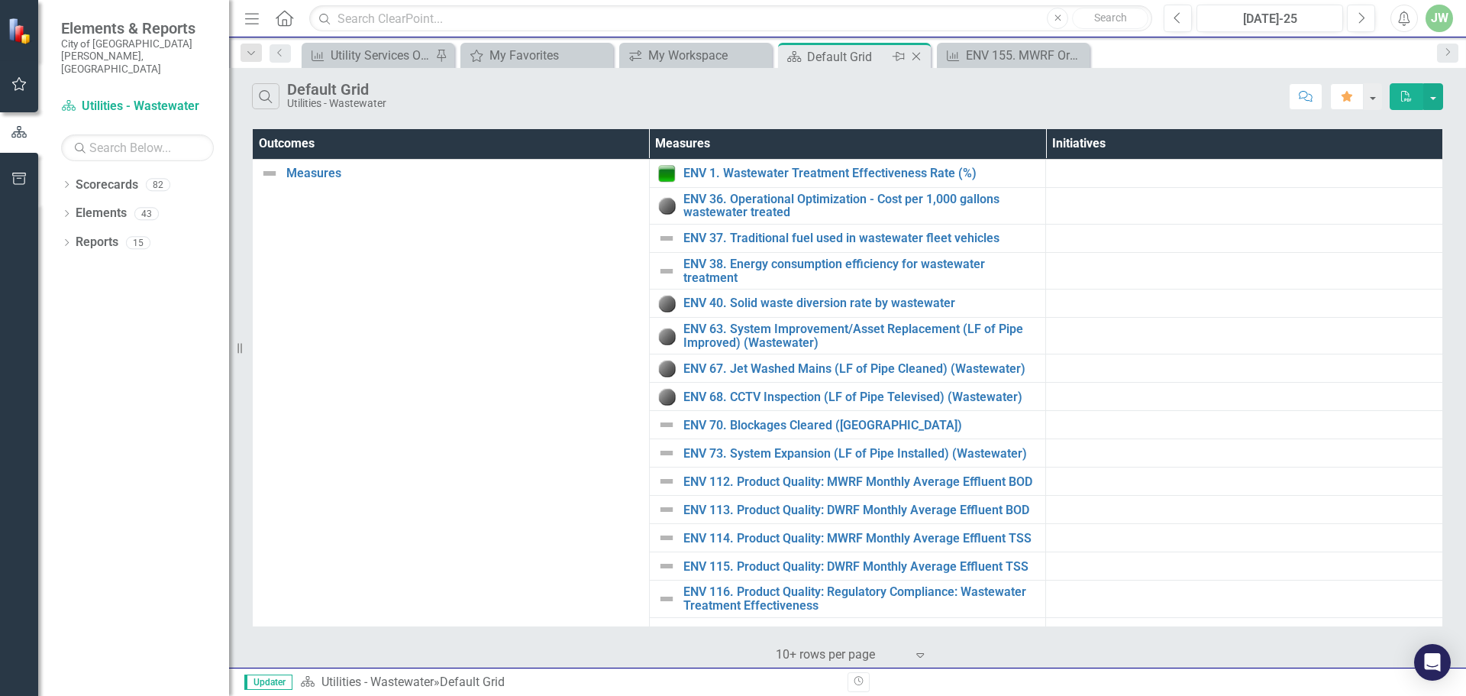
click at [863, 55] on div "Default Grid" at bounding box center [848, 56] width 82 height 19
click at [1007, 53] on div "ENV 155. MWRF Organic Loading Capacity" at bounding box center [1016, 55] width 101 height 19
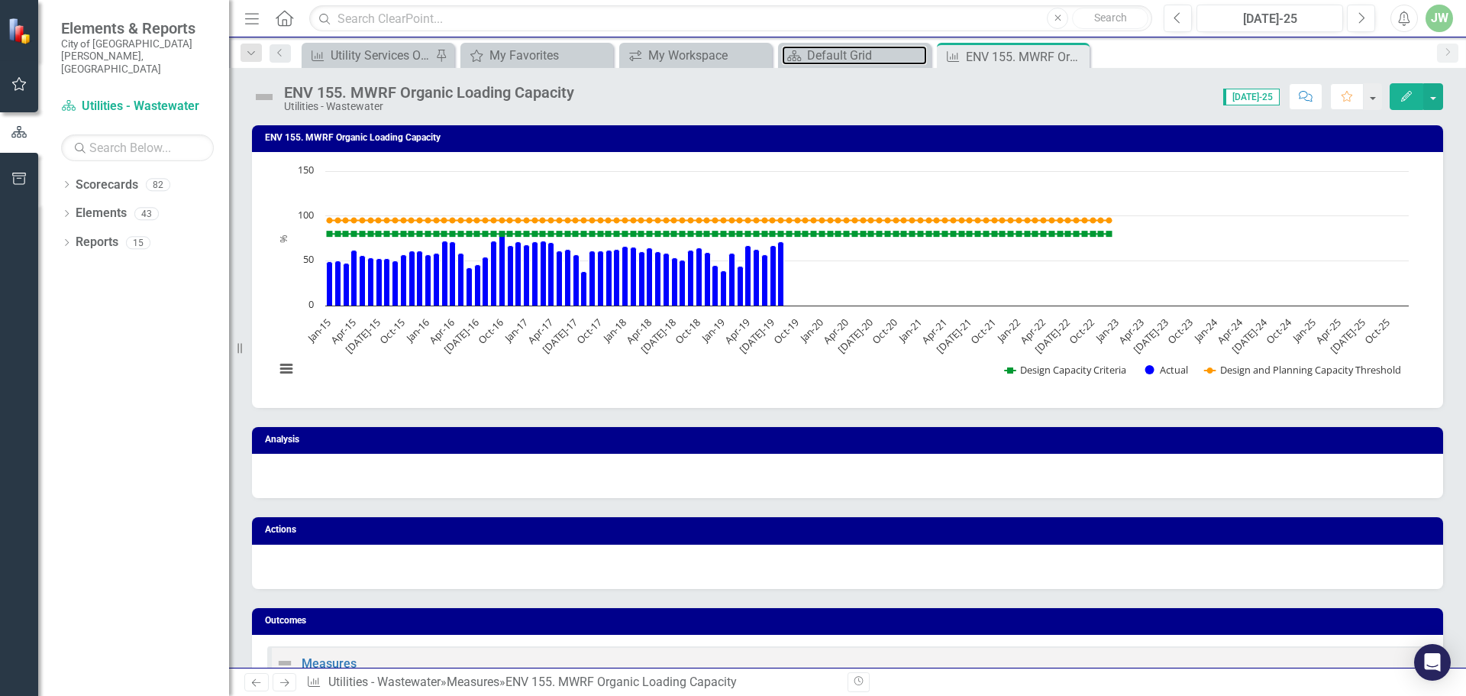
click at [834, 57] on div "Default Grid" at bounding box center [867, 55] width 120 height 19
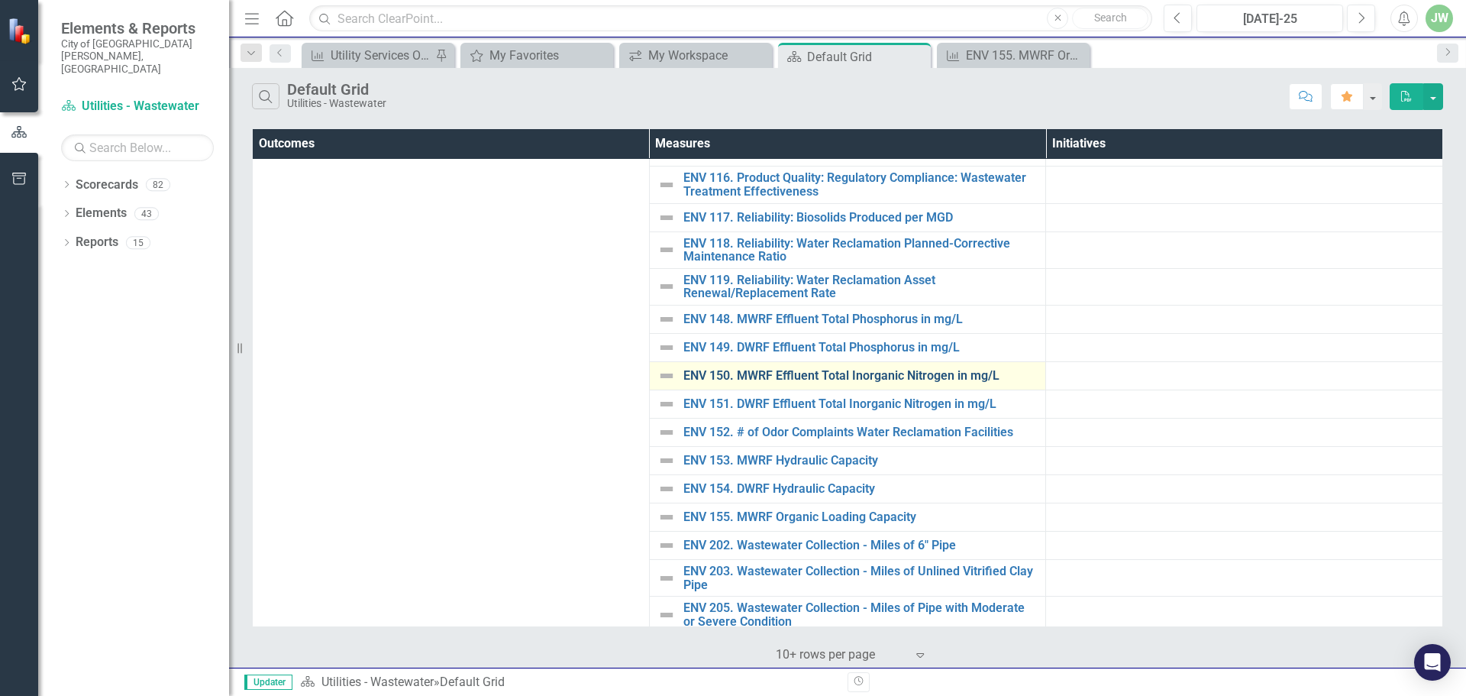
scroll to position [421, 0]
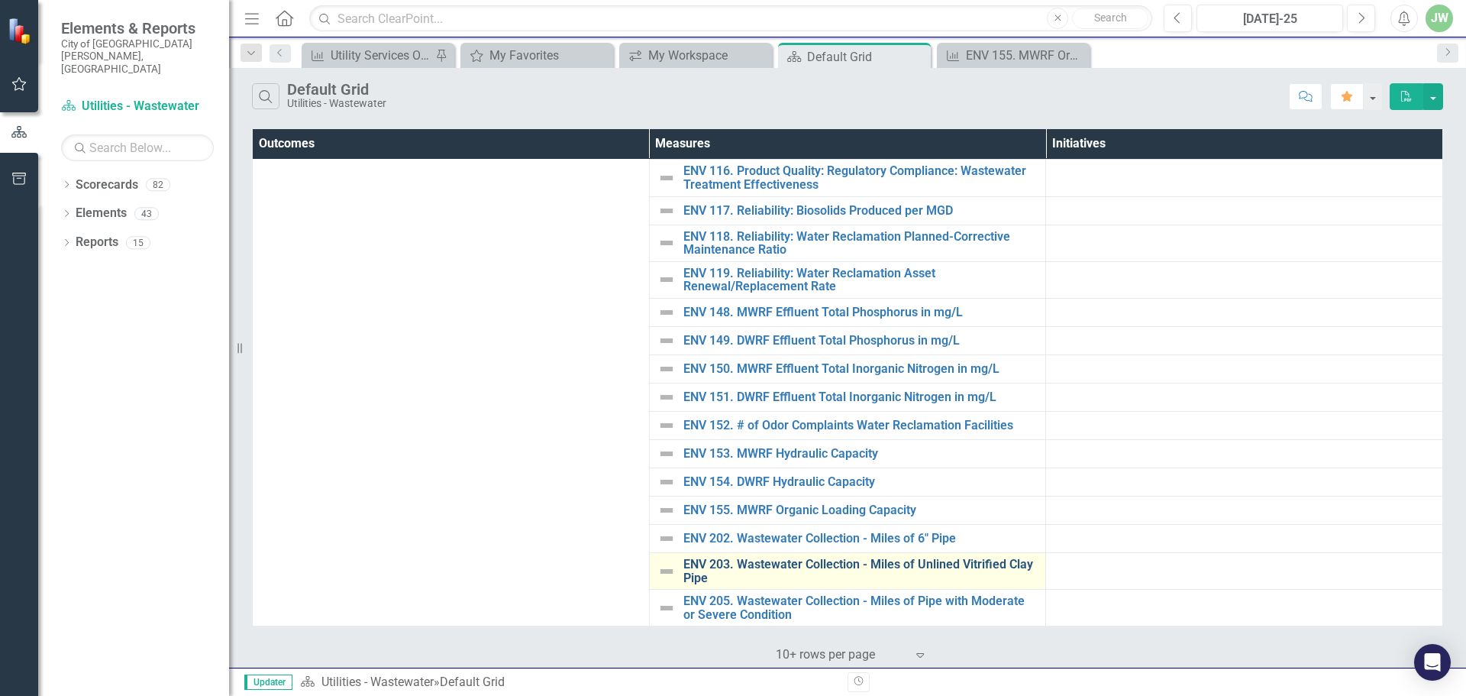
click at [828, 565] on link "ENV 203. Wastewater Collection - Miles of Unlined Vitrified Clay Pipe" at bounding box center [860, 570] width 355 height 27
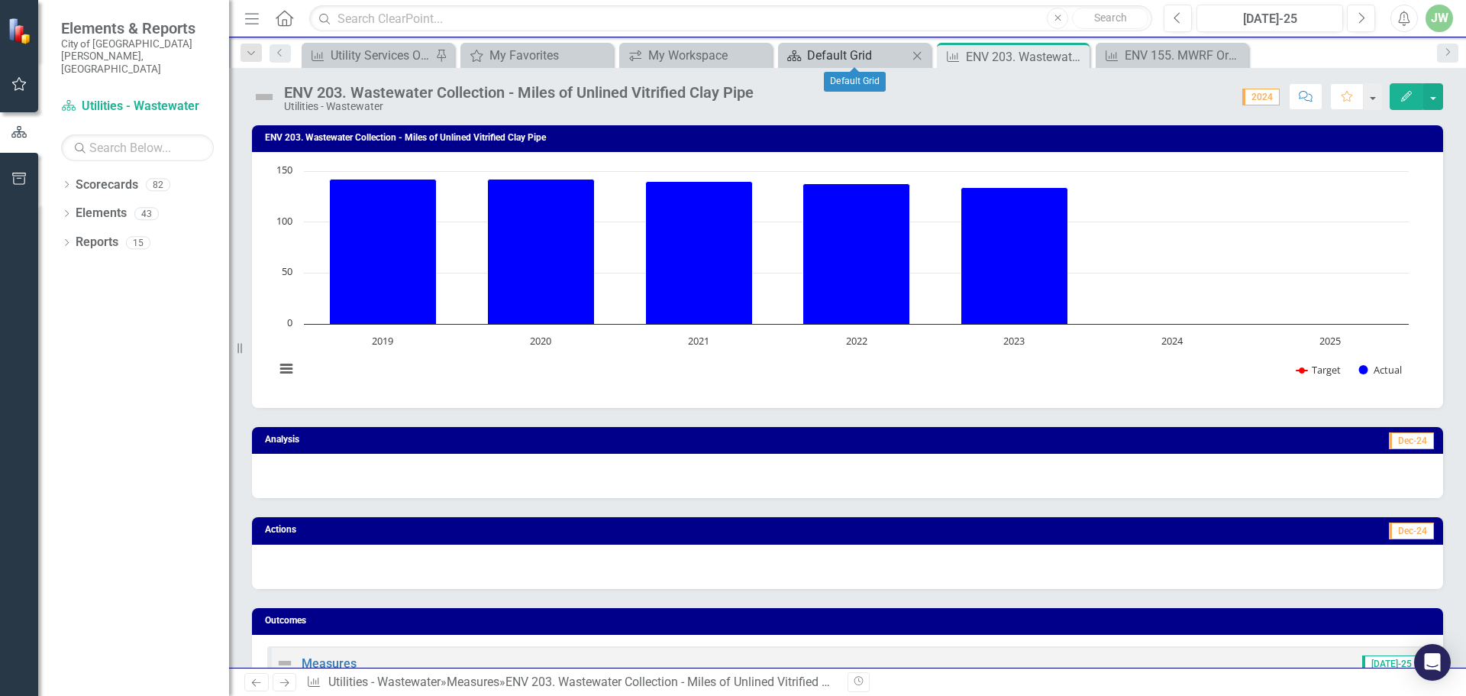
click at [864, 56] on div "Default Grid" at bounding box center [857, 55] width 101 height 19
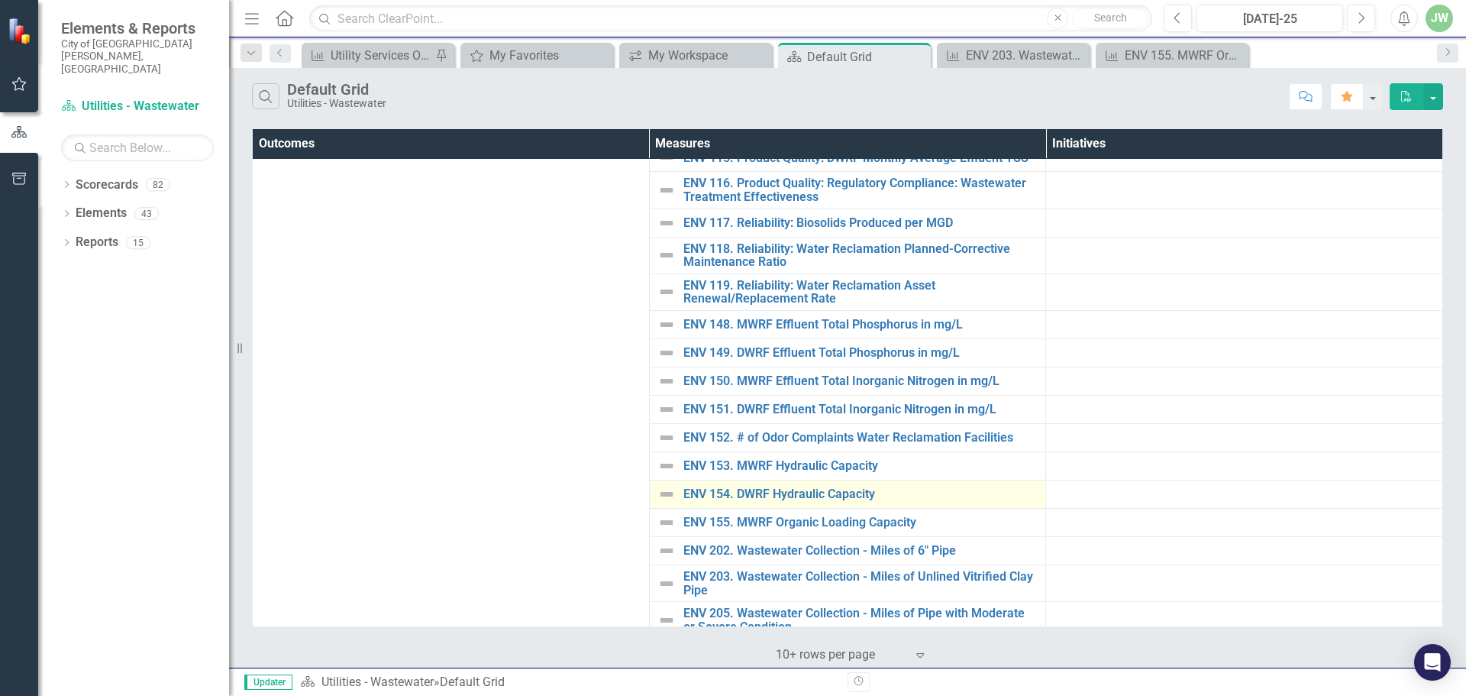
scroll to position [421, 0]
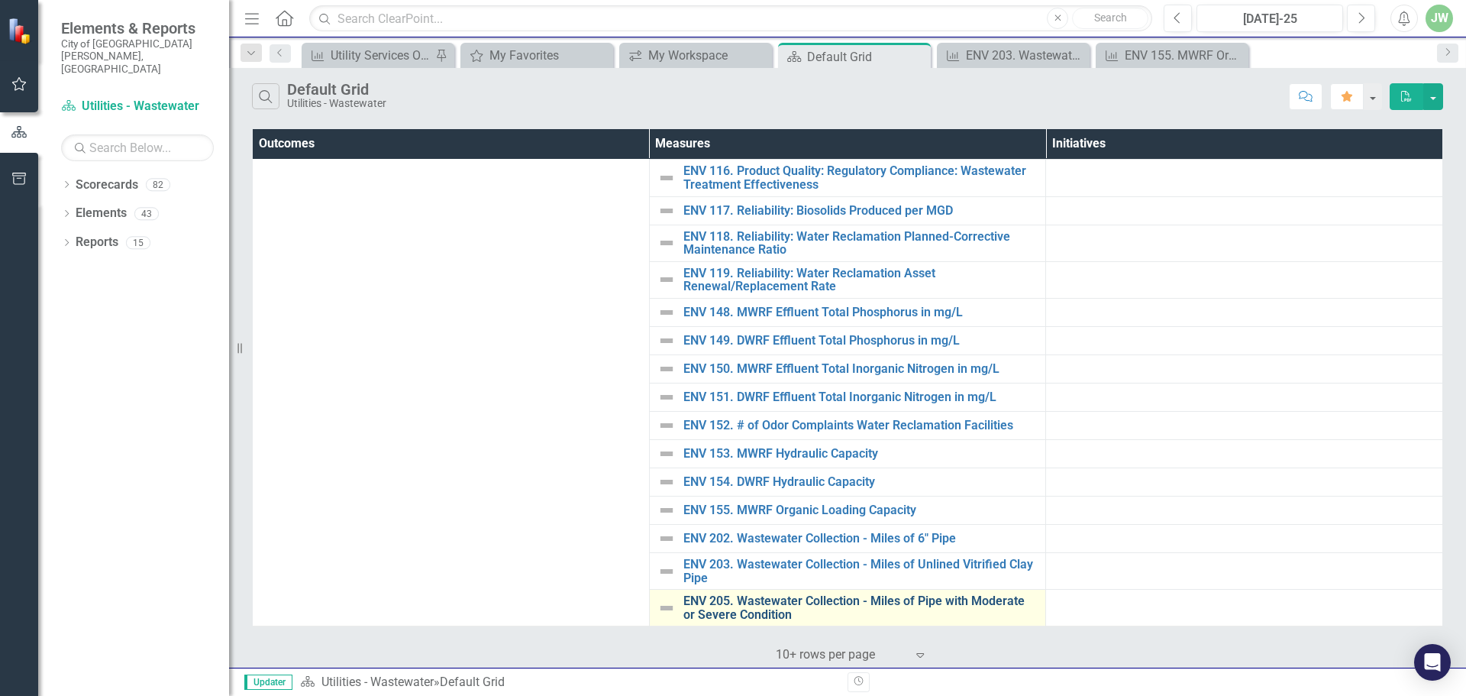
click at [794, 602] on link "ENV 205. Wastewater Collection - Miles of Pipe with Moderate or Severe Condition" at bounding box center [860, 607] width 355 height 27
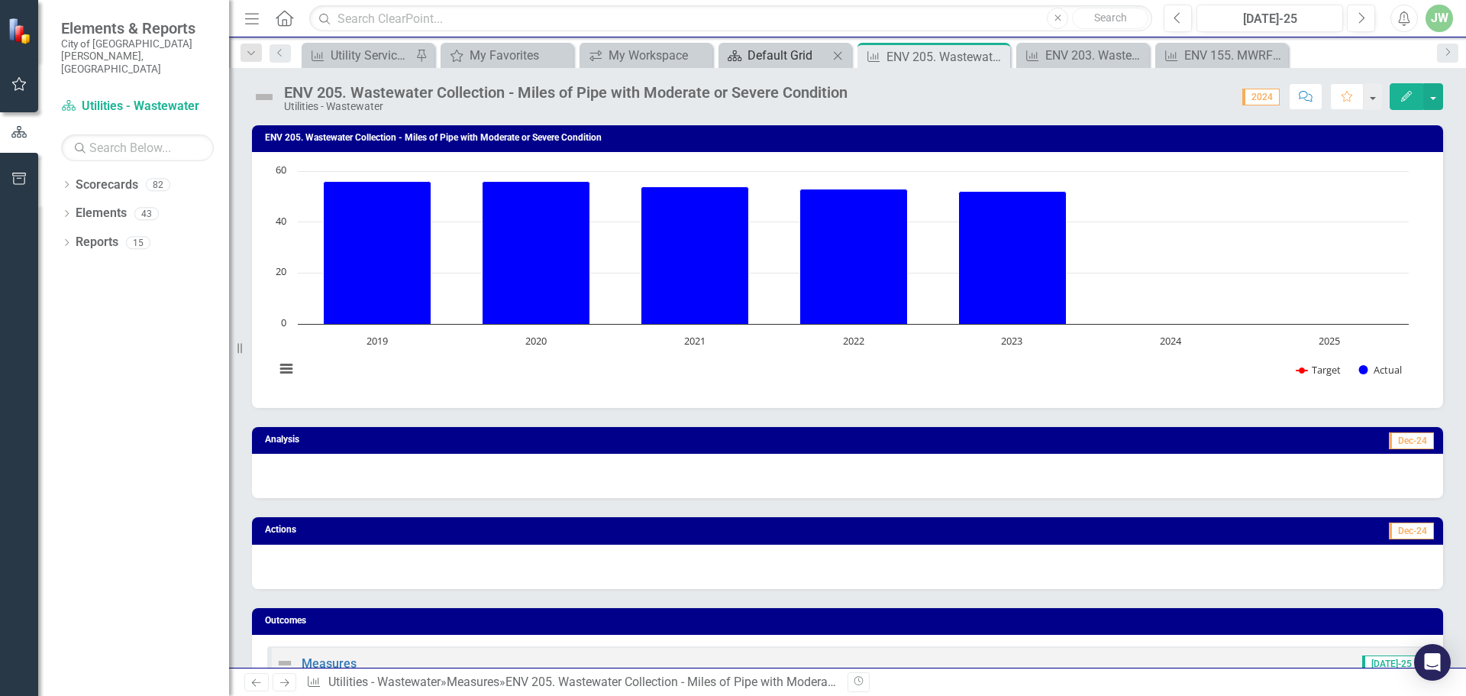
click at [791, 57] on div "Default Grid" at bounding box center [787, 55] width 81 height 19
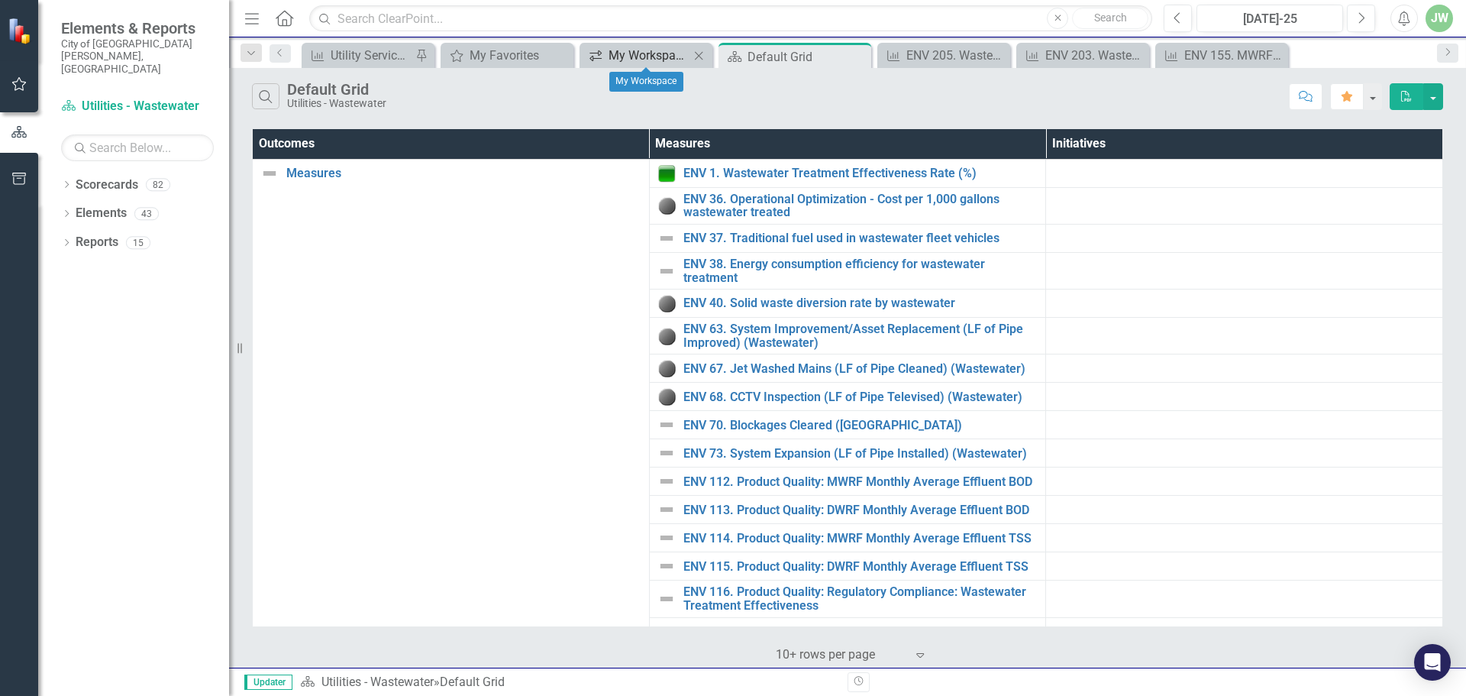
click at [678, 47] on div "My Workspace" at bounding box center [649, 55] width 81 height 19
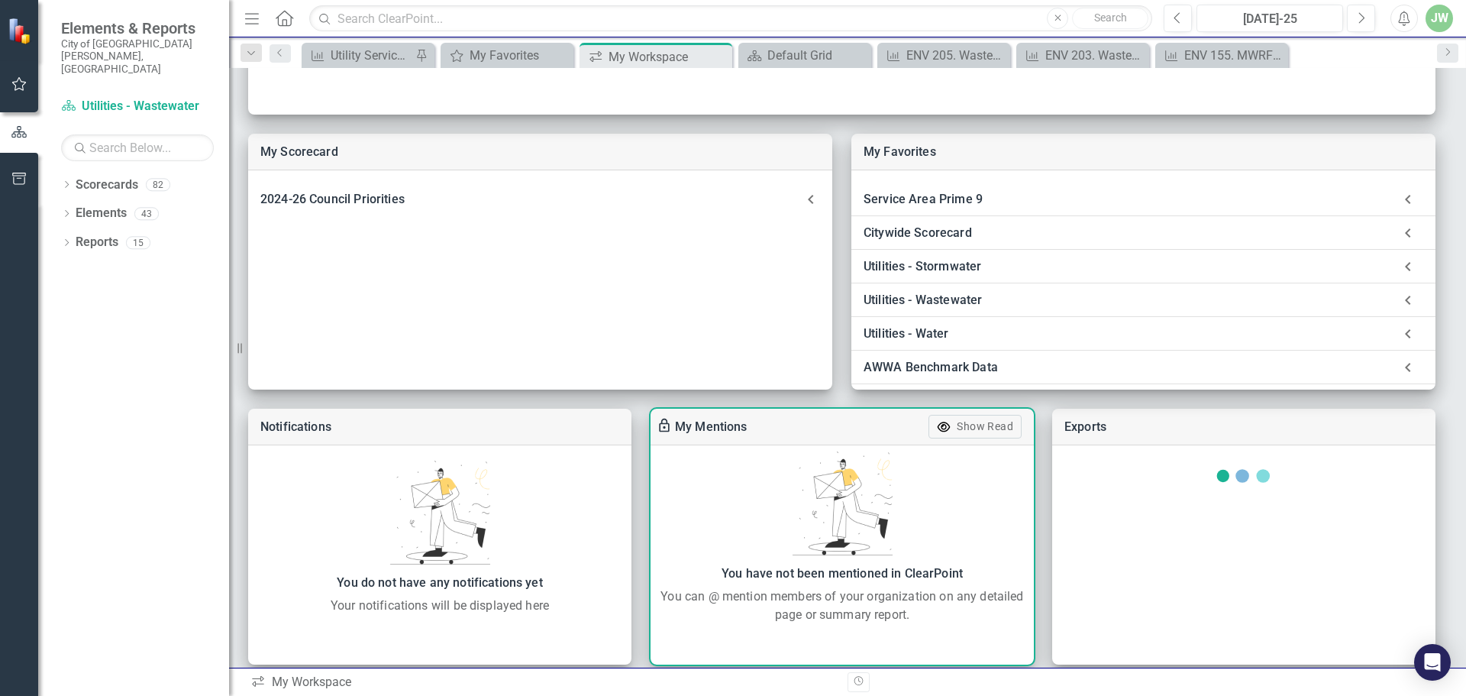
scroll to position [361, 0]
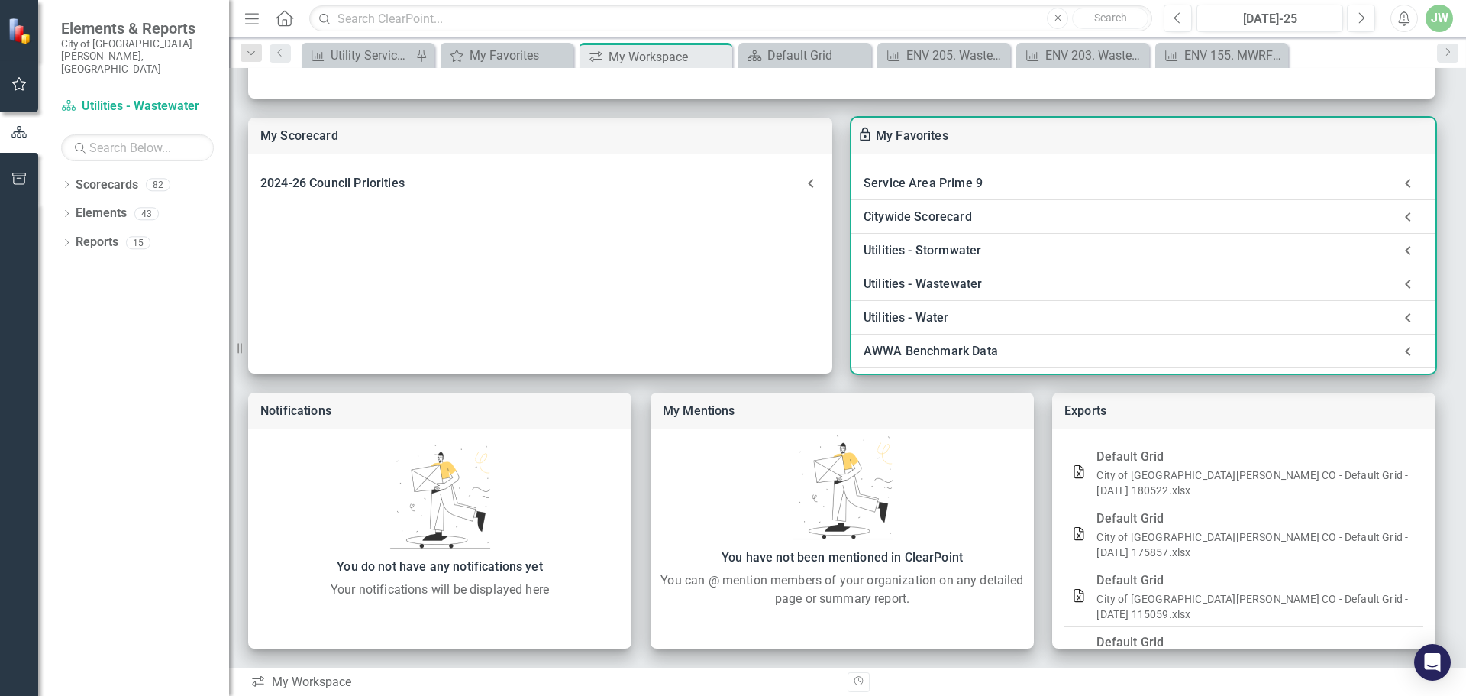
click at [923, 318] on div "Utilities - Water" at bounding box center [1128, 317] width 529 height 21
click at [936, 352] on link "Default Grid" at bounding box center [933, 358] width 67 height 15
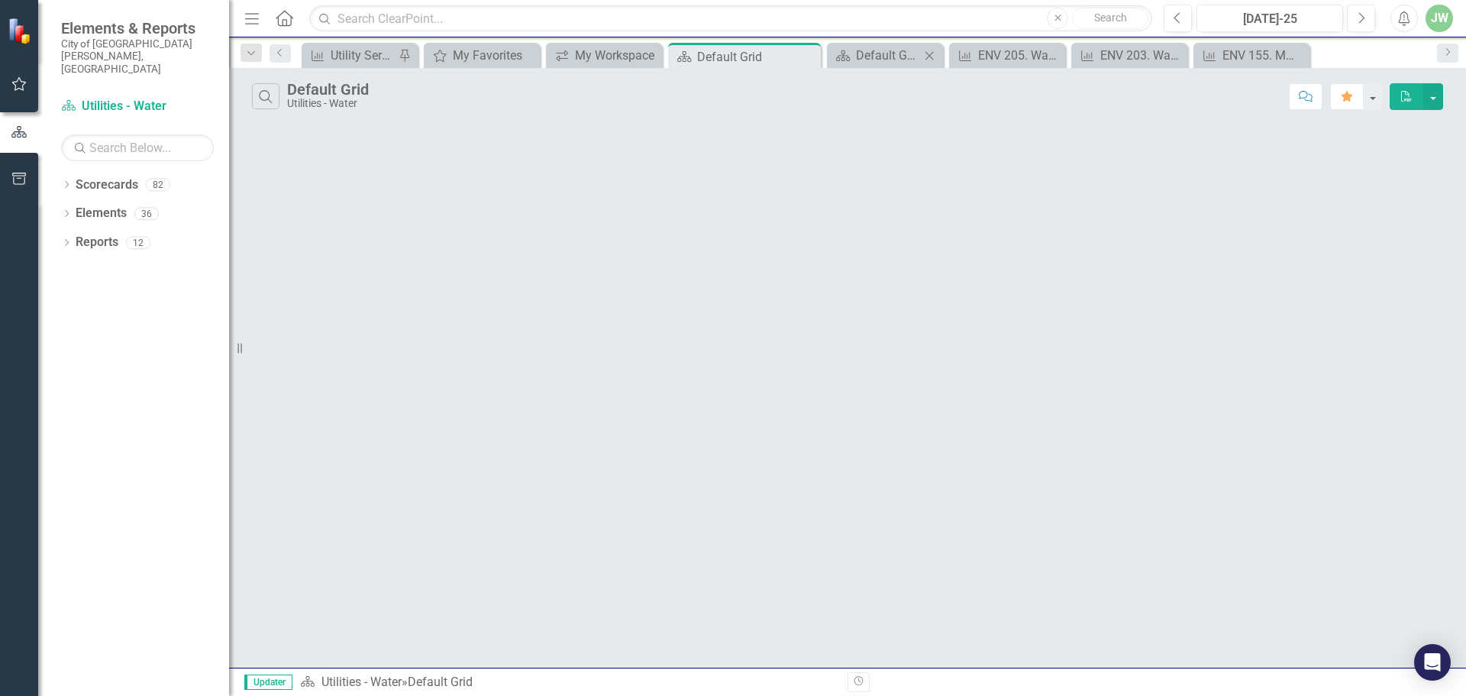
click at [883, 45] on div "Scorecard Default Grid Close" at bounding box center [885, 55] width 116 height 25
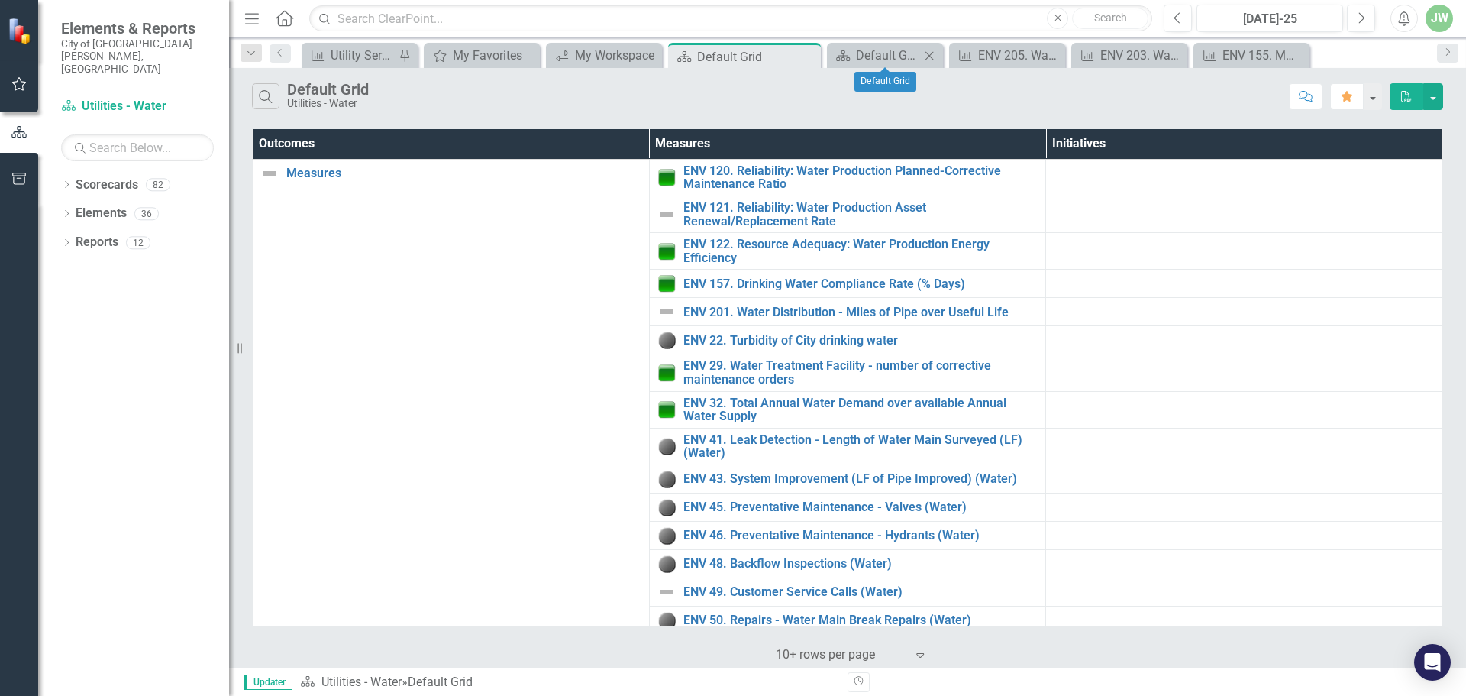
click at [930, 56] on icon at bounding box center [929, 55] width 8 height 8
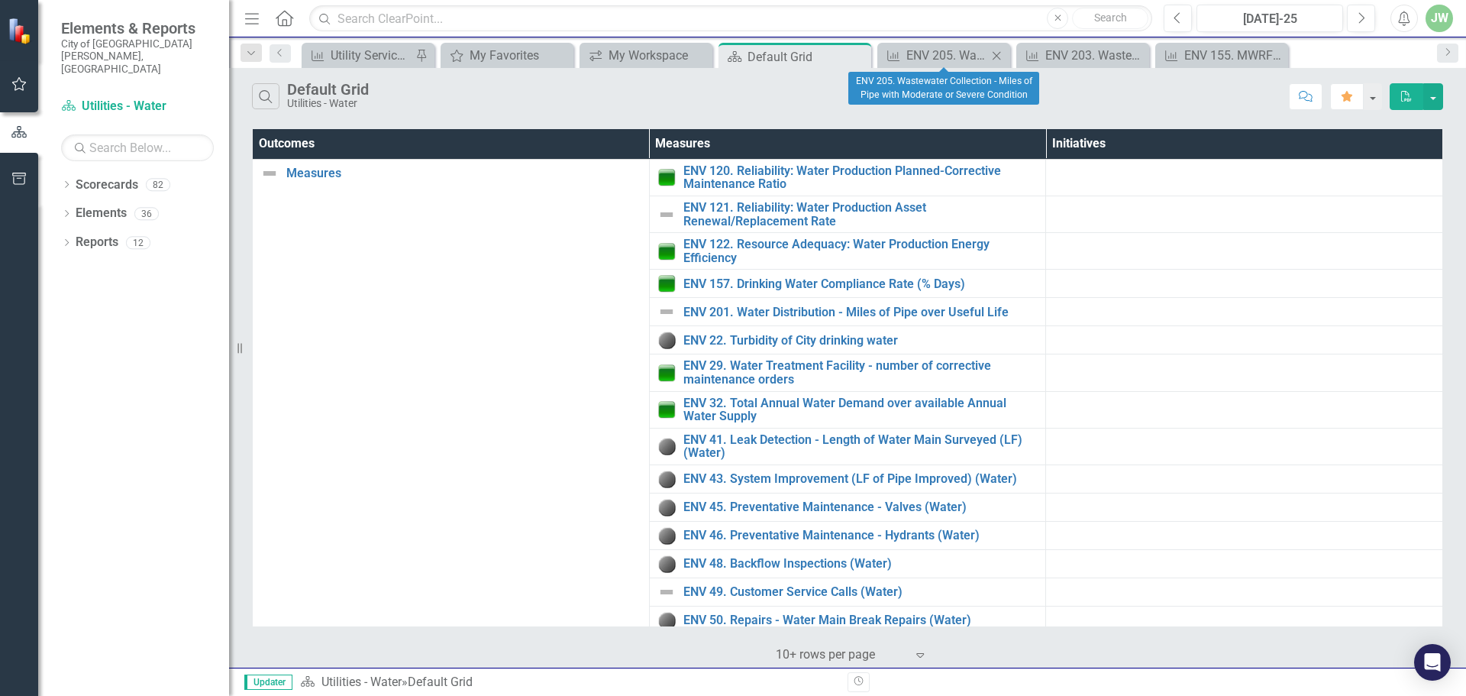
click at [1001, 56] on icon "Close" at bounding box center [996, 56] width 15 height 12
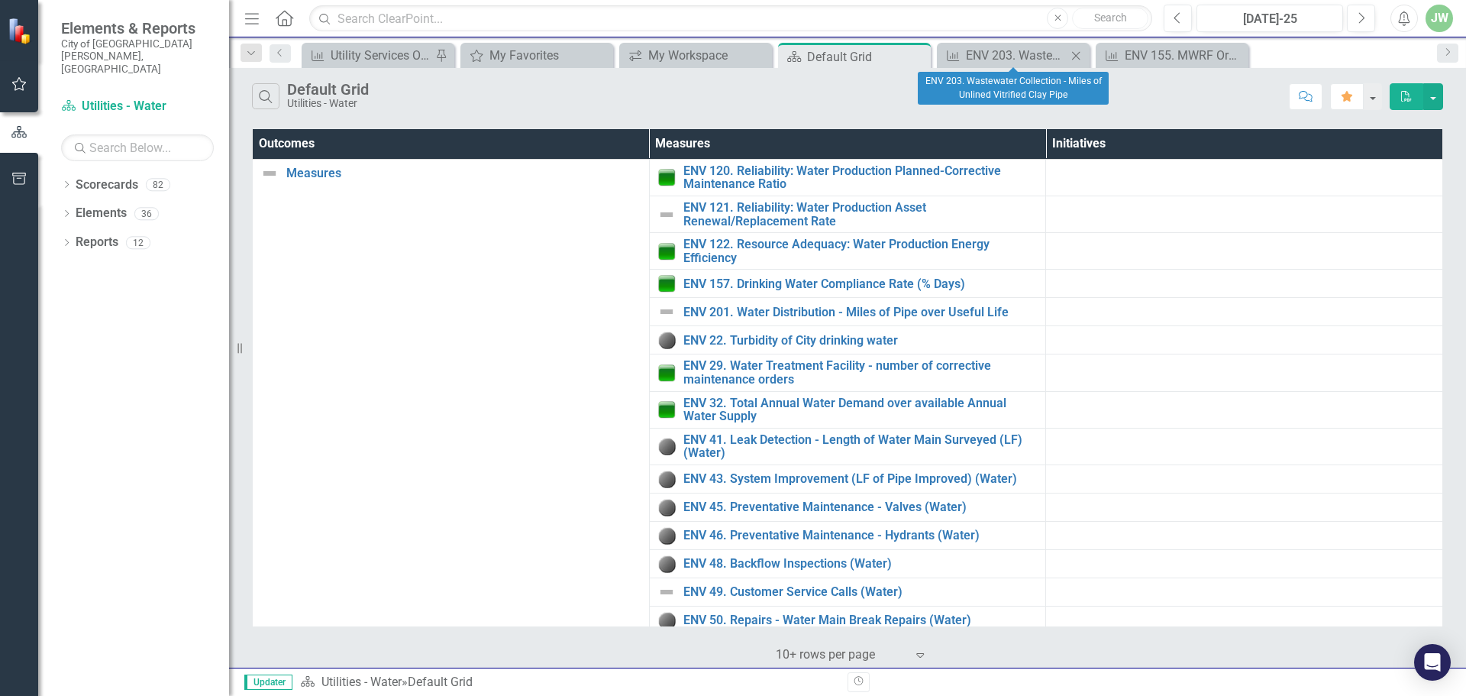
click at [1078, 61] on icon "Close" at bounding box center [1075, 56] width 15 height 12
click at [1075, 56] on icon "Close" at bounding box center [1075, 56] width 15 height 12
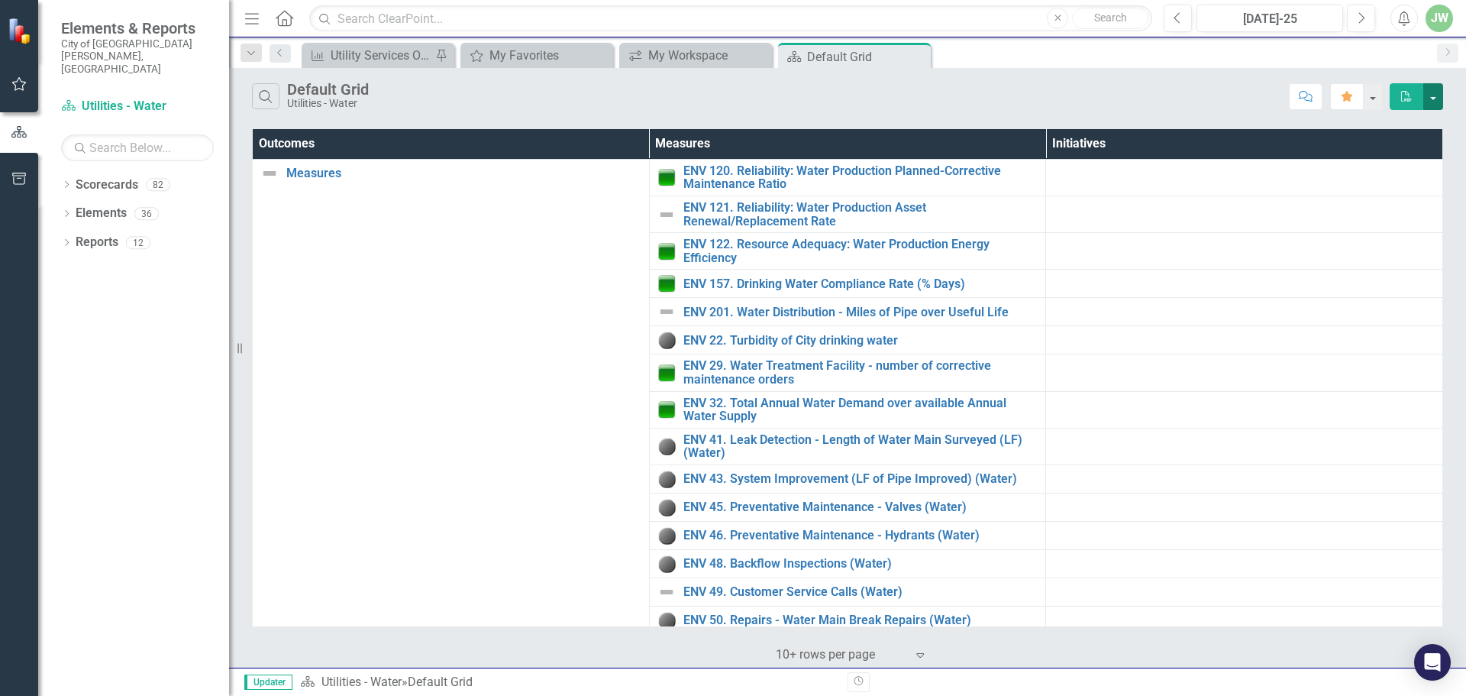
click at [1430, 90] on button "button" at bounding box center [1433, 96] width 20 height 27
click at [1376, 156] on link "Excel Export to Excel" at bounding box center [1382, 153] width 121 height 28
click at [693, 50] on div "My Workspace" at bounding box center [698, 55] width 101 height 19
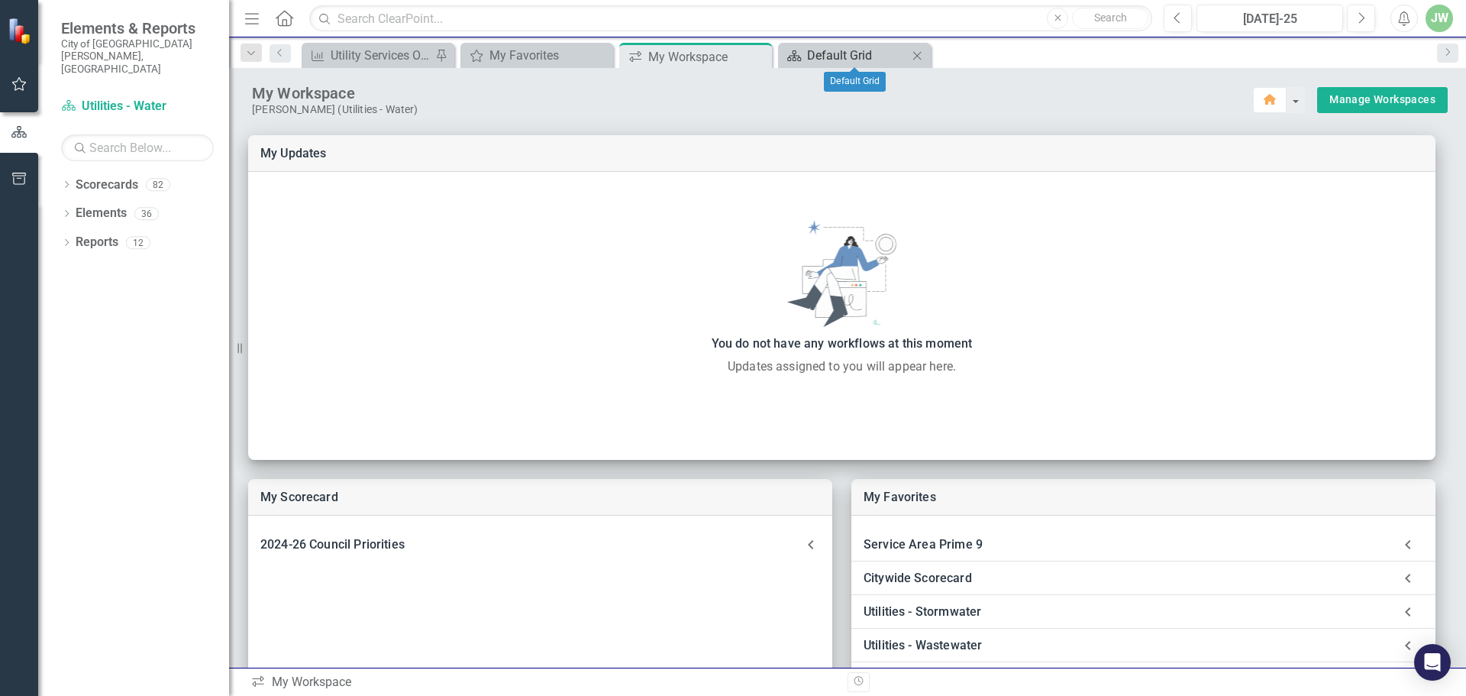
click at [835, 54] on div "Default Grid" at bounding box center [857, 55] width 101 height 19
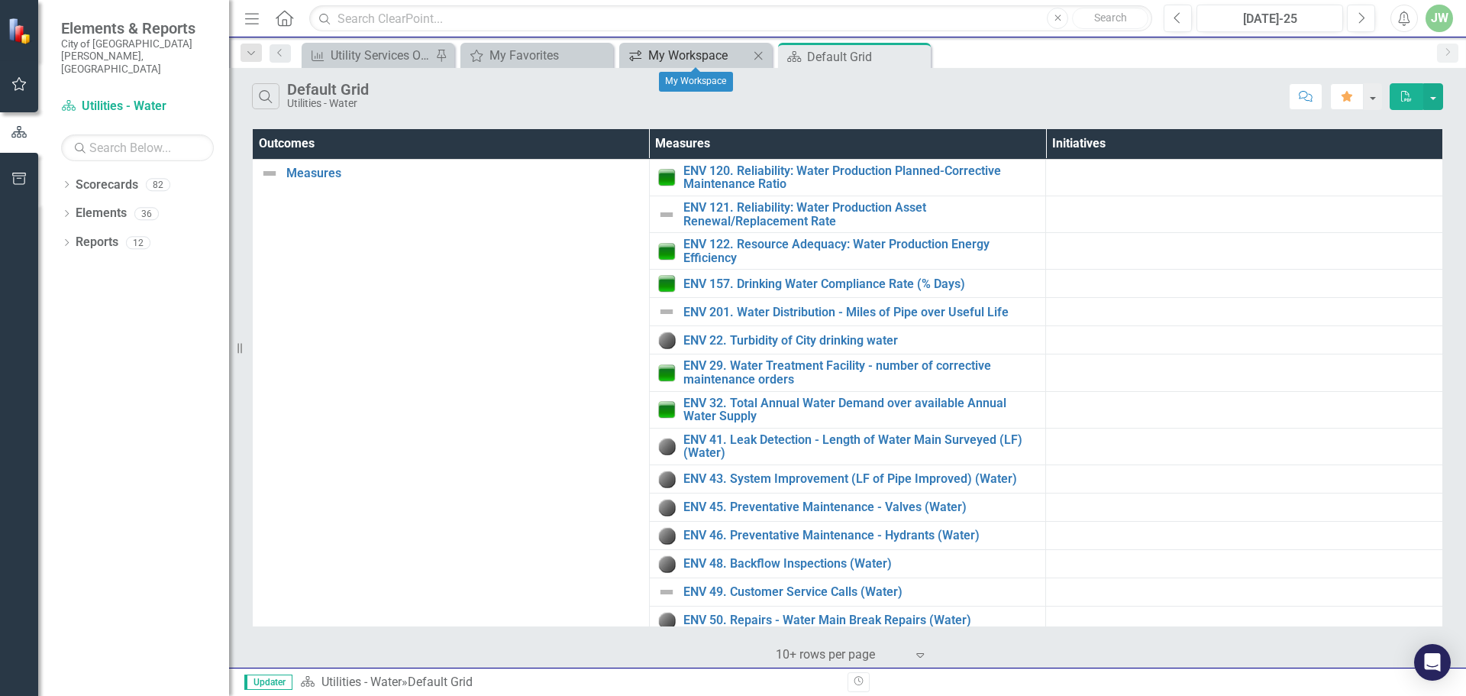
click at [715, 50] on div "My Workspace" at bounding box center [698, 55] width 101 height 19
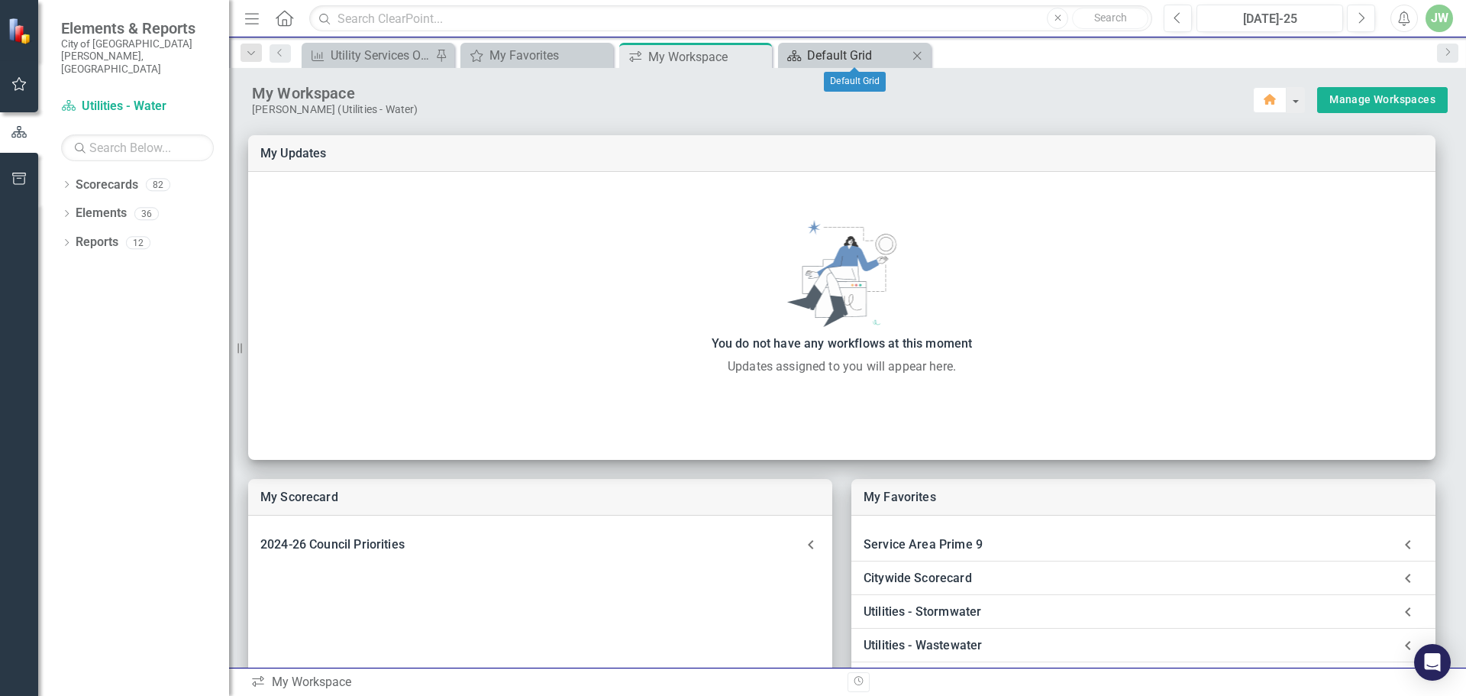
click at [854, 53] on div "Default Grid" at bounding box center [857, 55] width 101 height 19
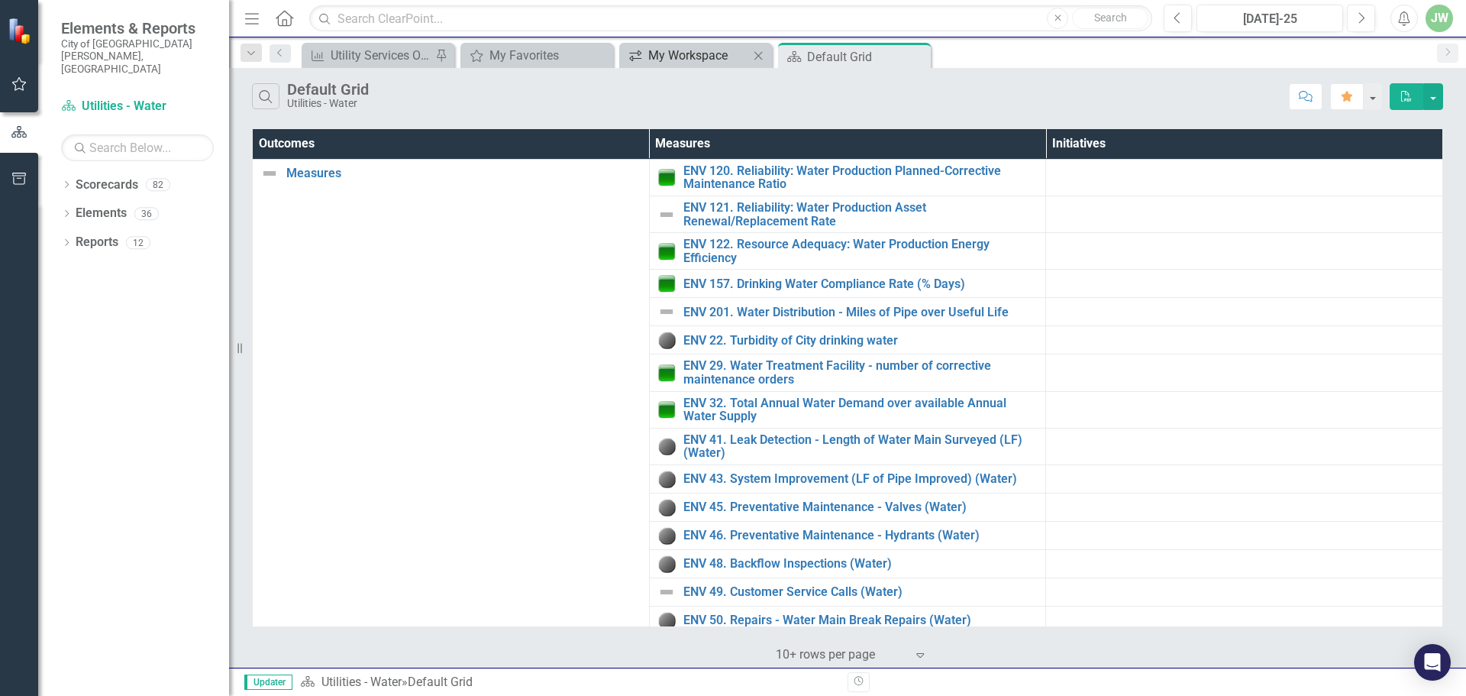
click at [703, 56] on div "My Workspace" at bounding box center [698, 55] width 101 height 19
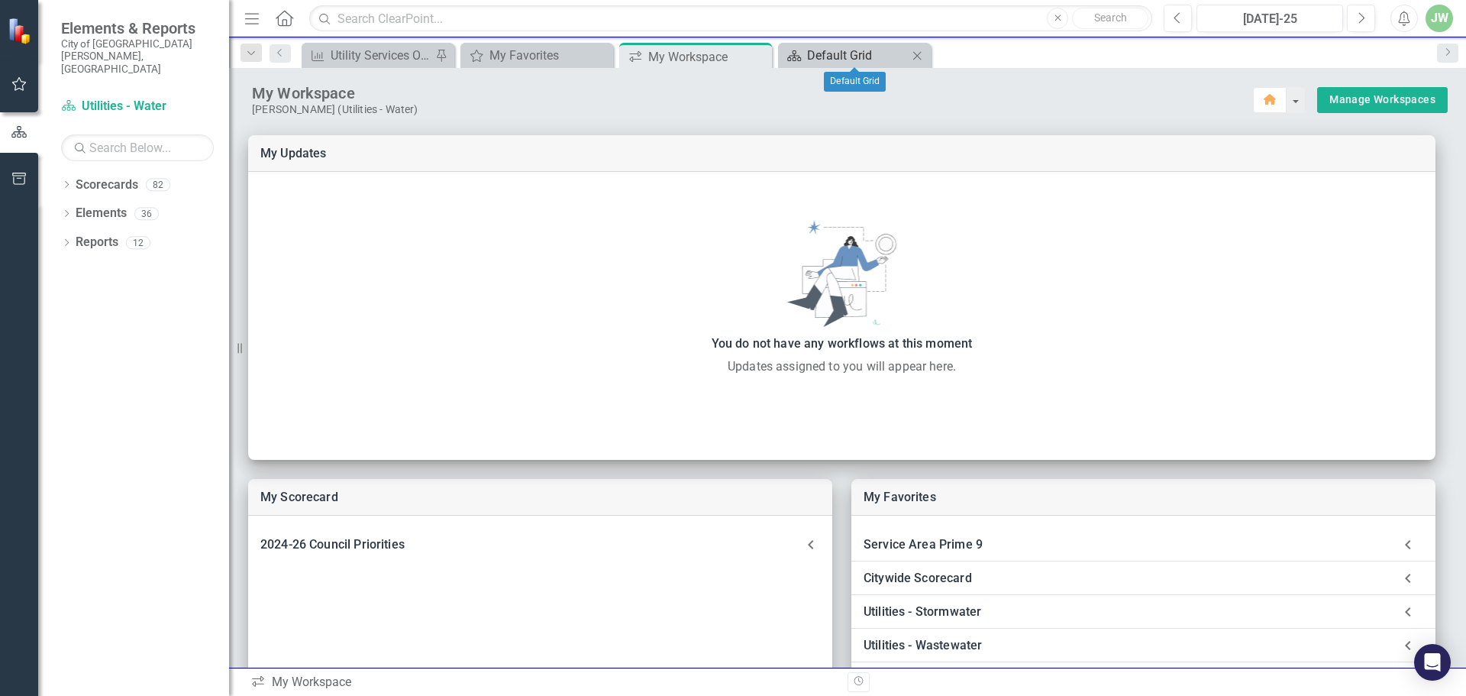
click at [856, 56] on div "Default Grid" at bounding box center [857, 55] width 101 height 19
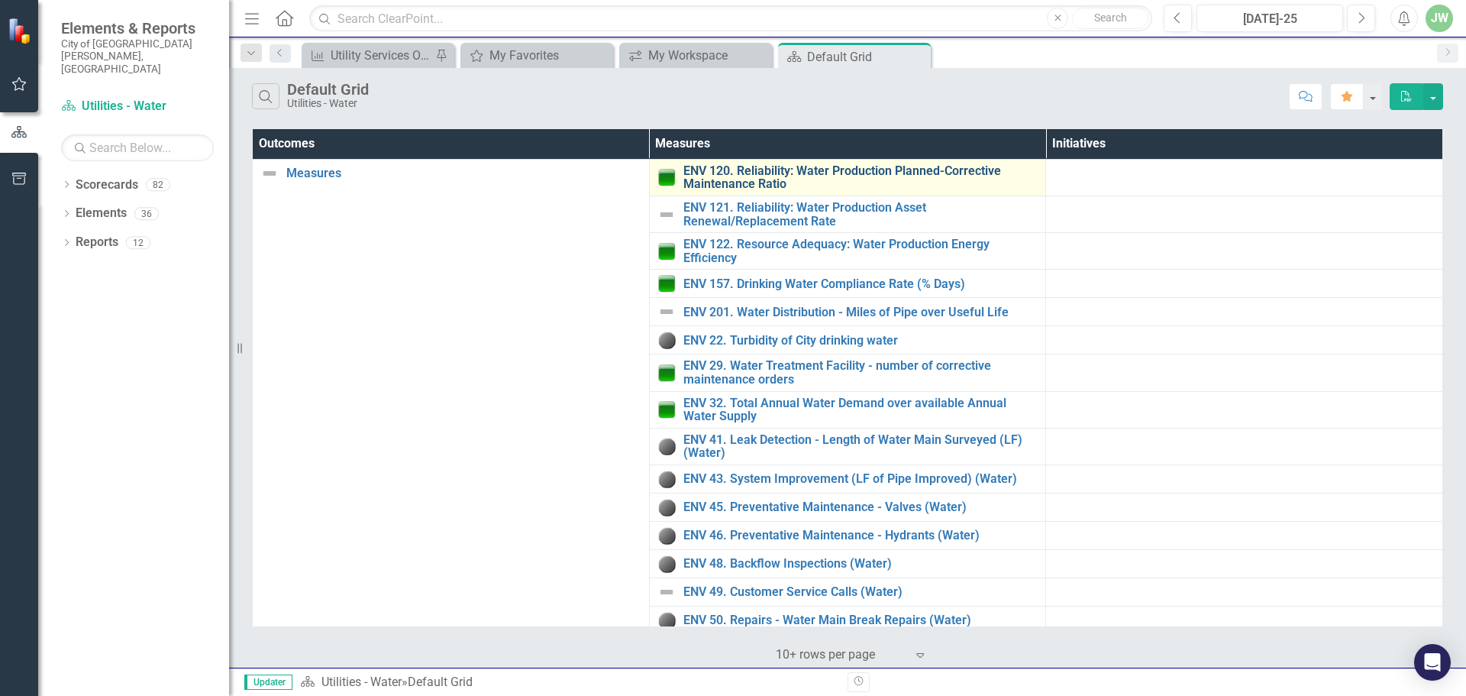
click at [767, 171] on link "ENV 120. Reliability: Water Production Planned-Corrective Maintenance Ratio" at bounding box center [860, 177] width 355 height 27
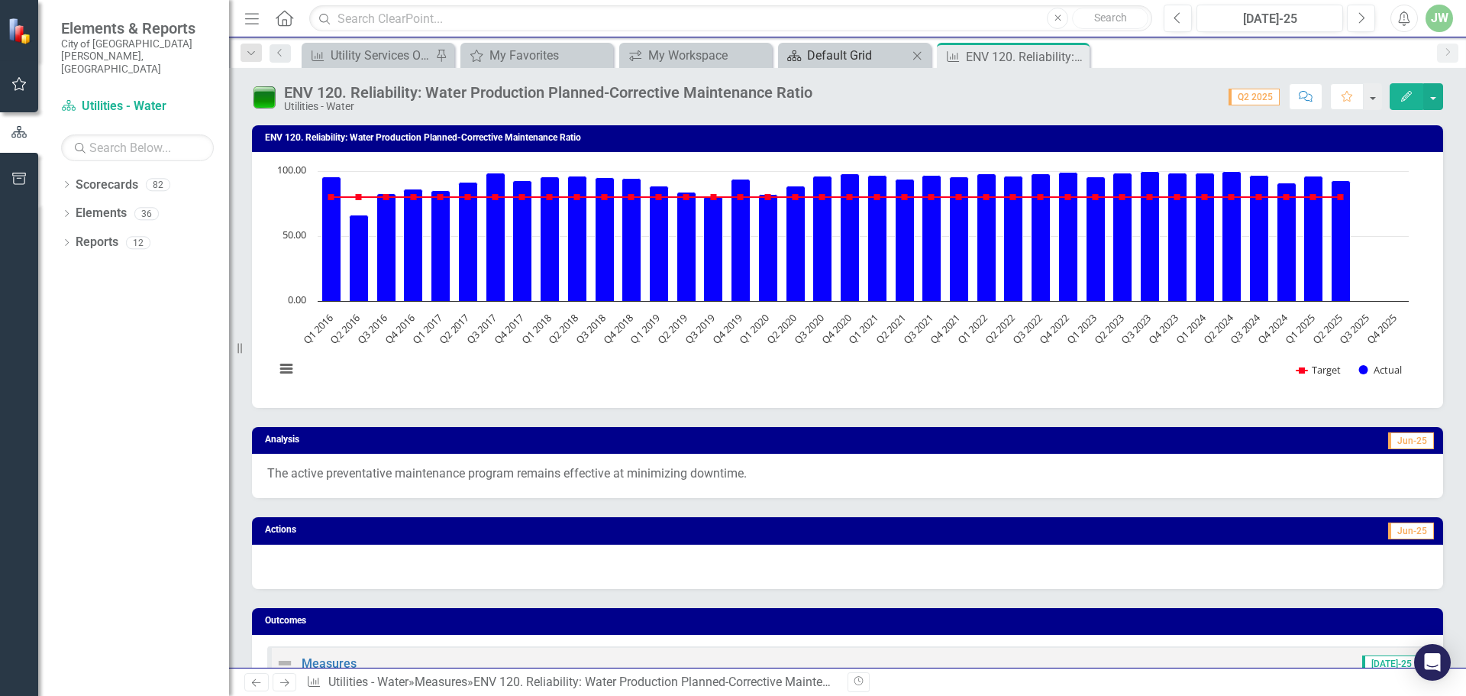
click at [846, 54] on div "Default Grid" at bounding box center [857, 55] width 101 height 19
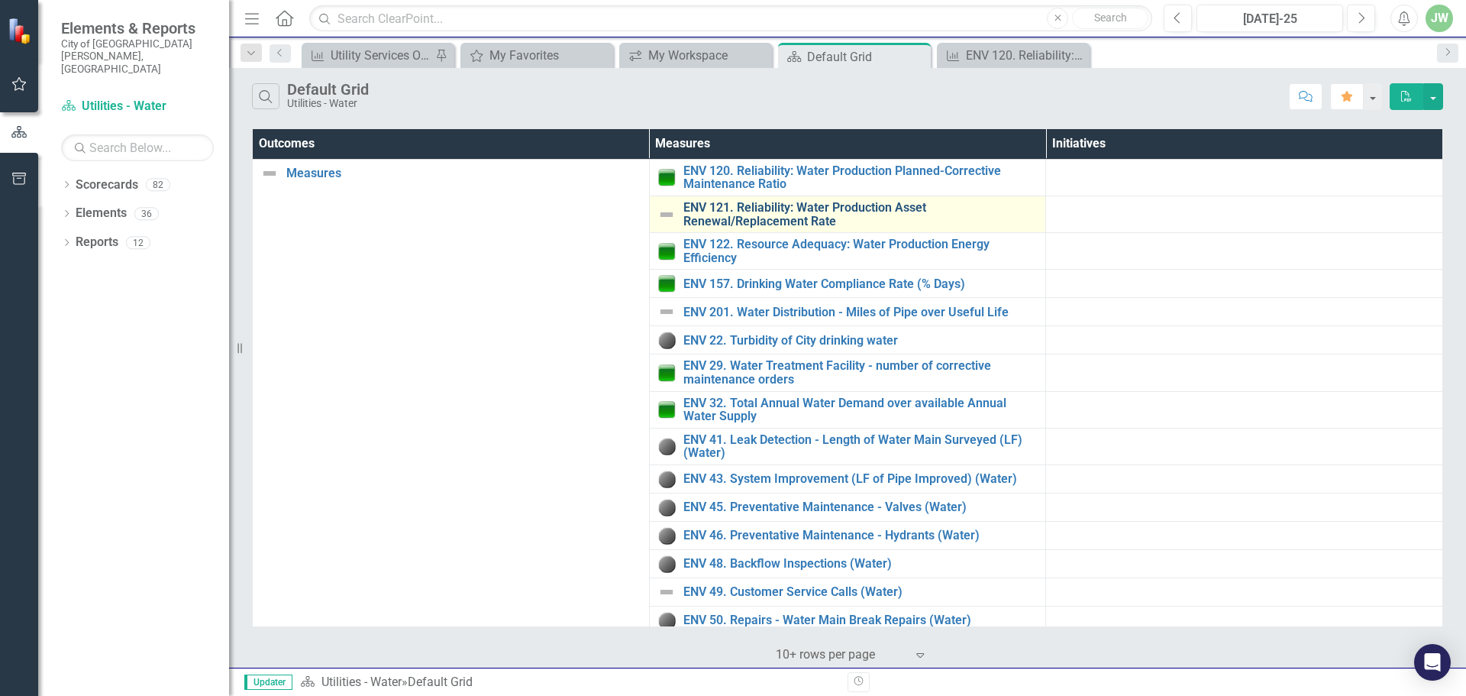
click at [753, 201] on link "ENV 121. Reliability: Water Production Asset Renewal/Replacement Rate" at bounding box center [860, 214] width 355 height 27
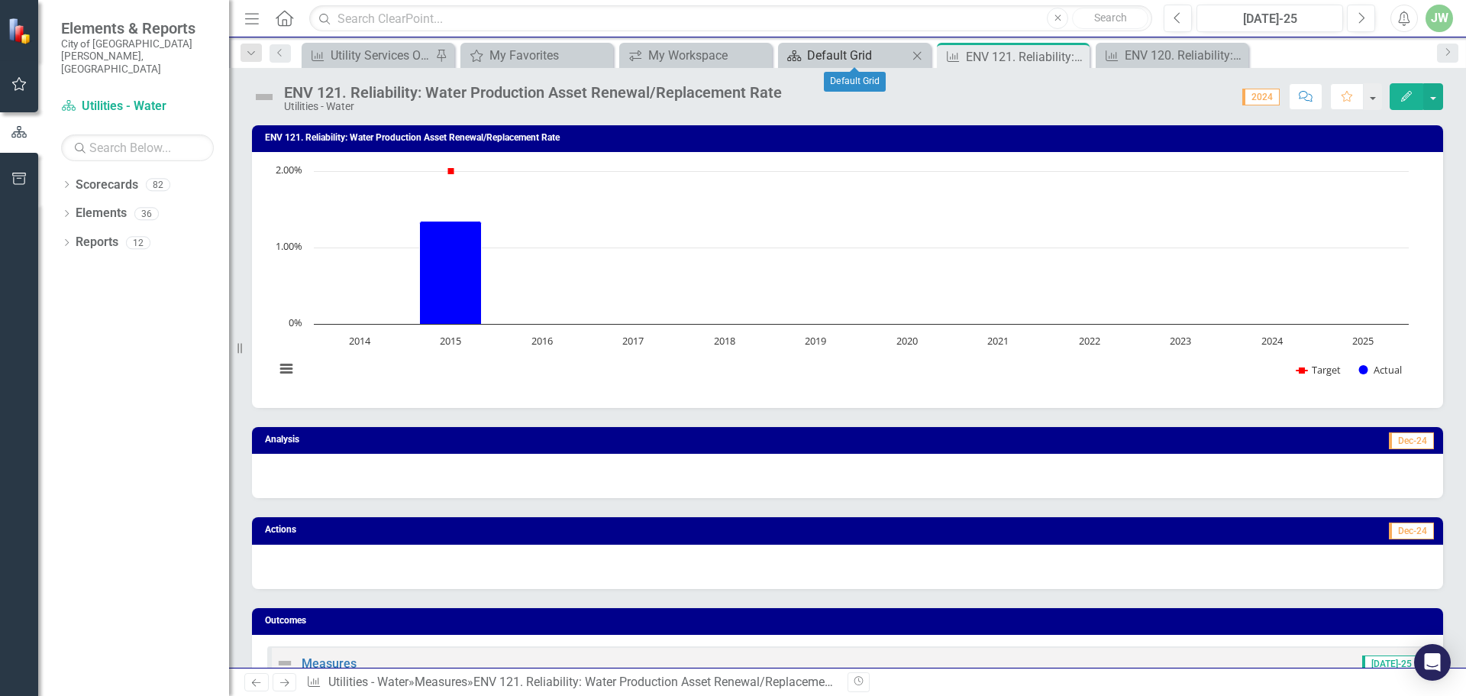
click at [835, 51] on div "Default Grid" at bounding box center [857, 55] width 101 height 19
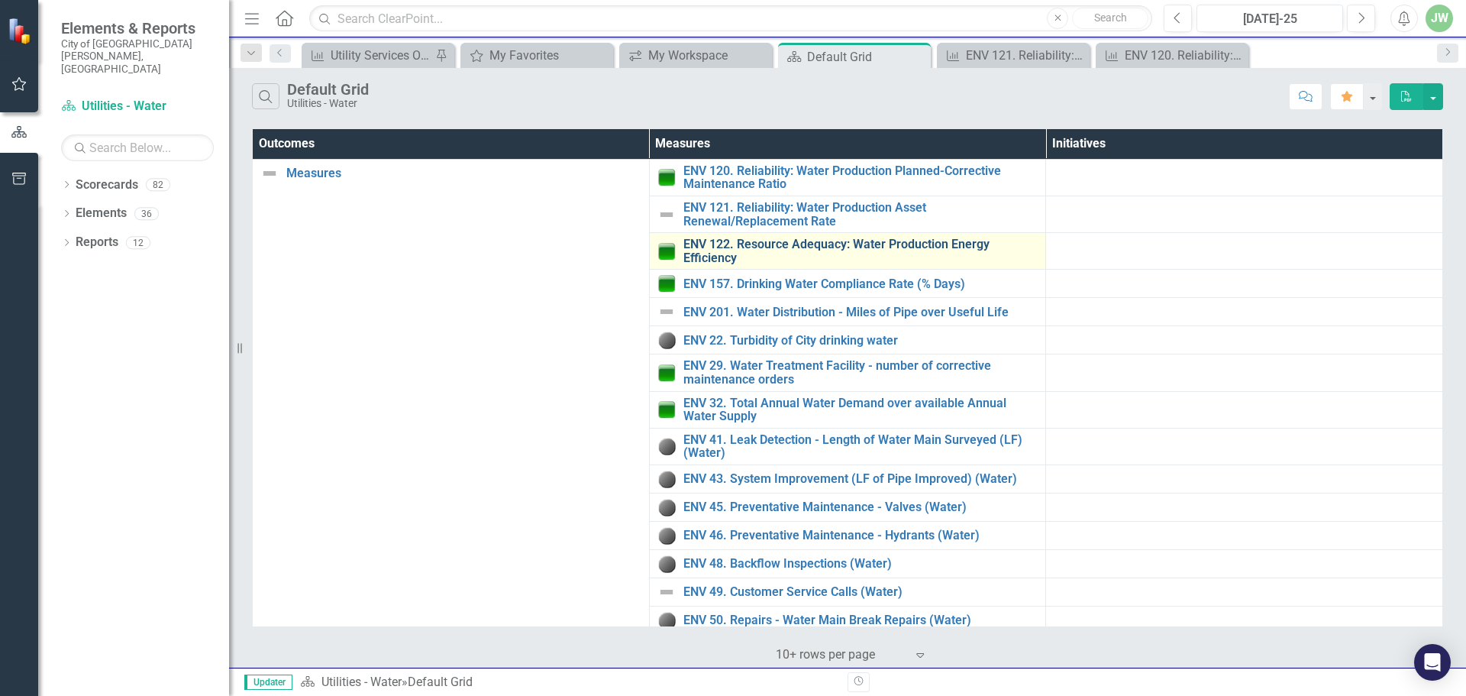
click at [722, 250] on link "ENV 122. Resource Adequacy: Water Production Energy Efficiency" at bounding box center [860, 250] width 355 height 27
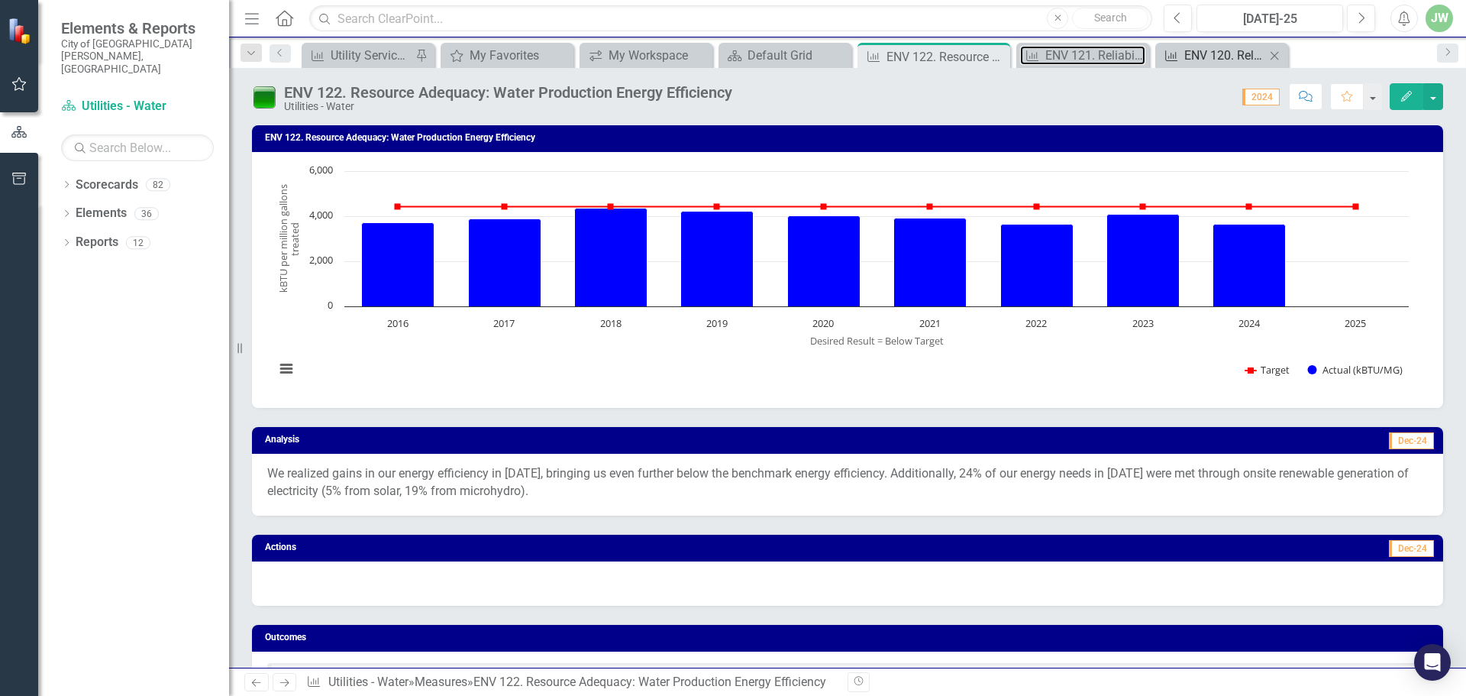
drag, startPoint x: 1075, startPoint y: 51, endPoint x: 1179, endPoint y: 49, distance: 103.9
click at [1075, 51] on div "ENV 121. Reliability: Water Production Asset Renewal/Replacement Rate" at bounding box center [1095, 55] width 100 height 19
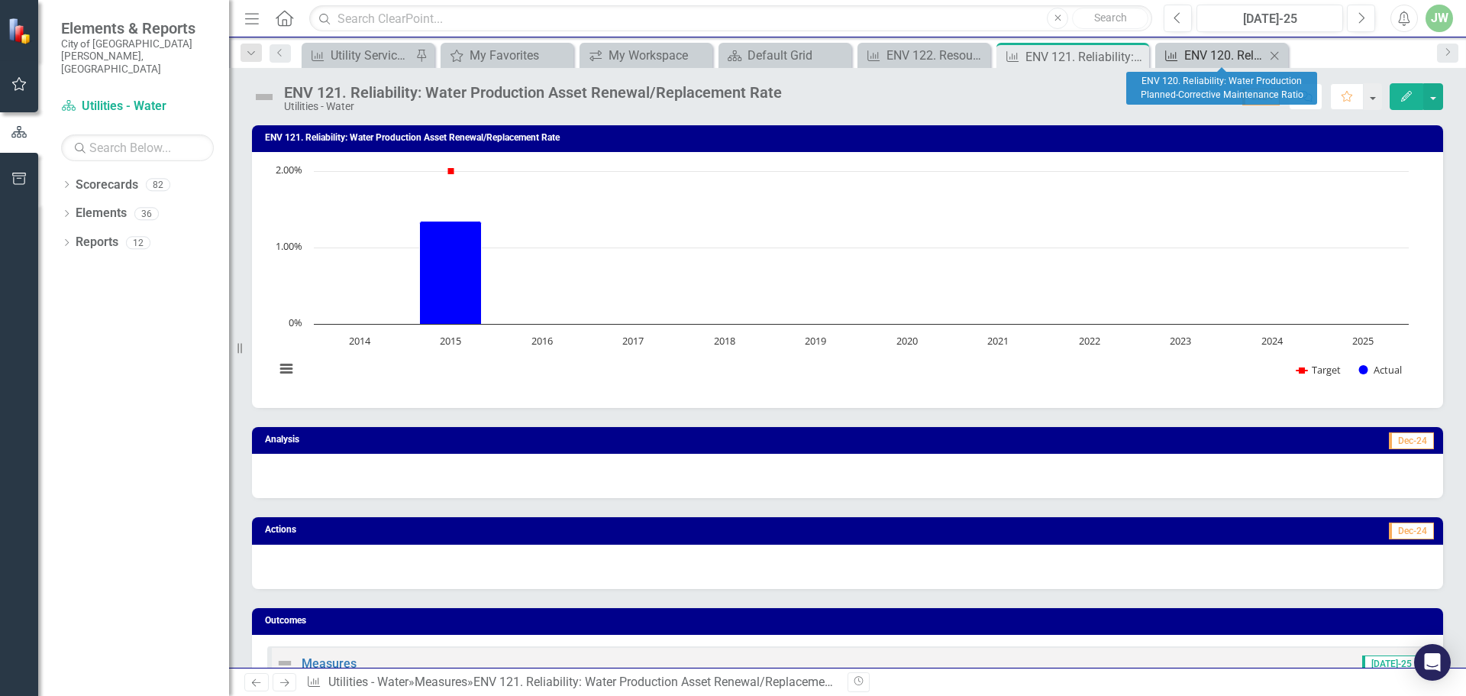
click at [1210, 54] on div "ENV 120. Reliability: Water Production Planned-Corrective Maintenance Ratio" at bounding box center [1224, 55] width 81 height 19
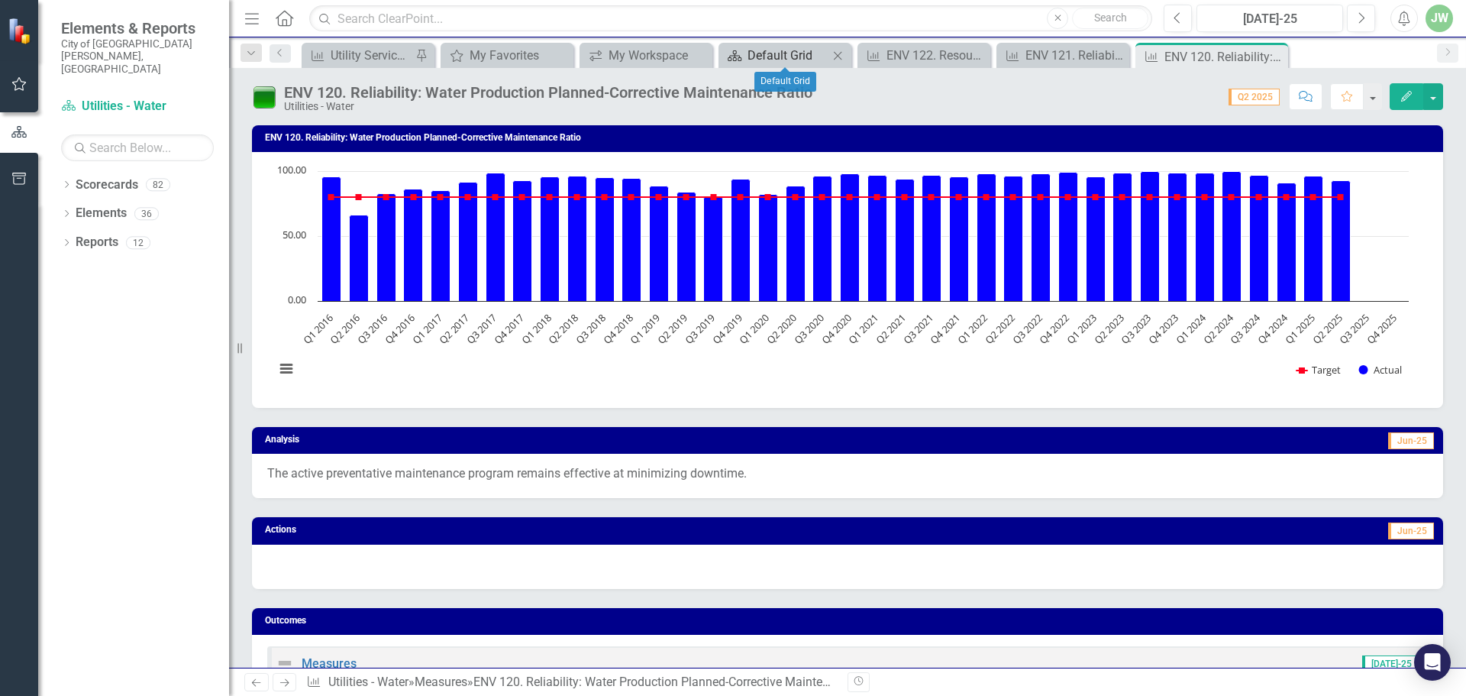
click at [785, 60] on div "Default Grid" at bounding box center [787, 55] width 81 height 19
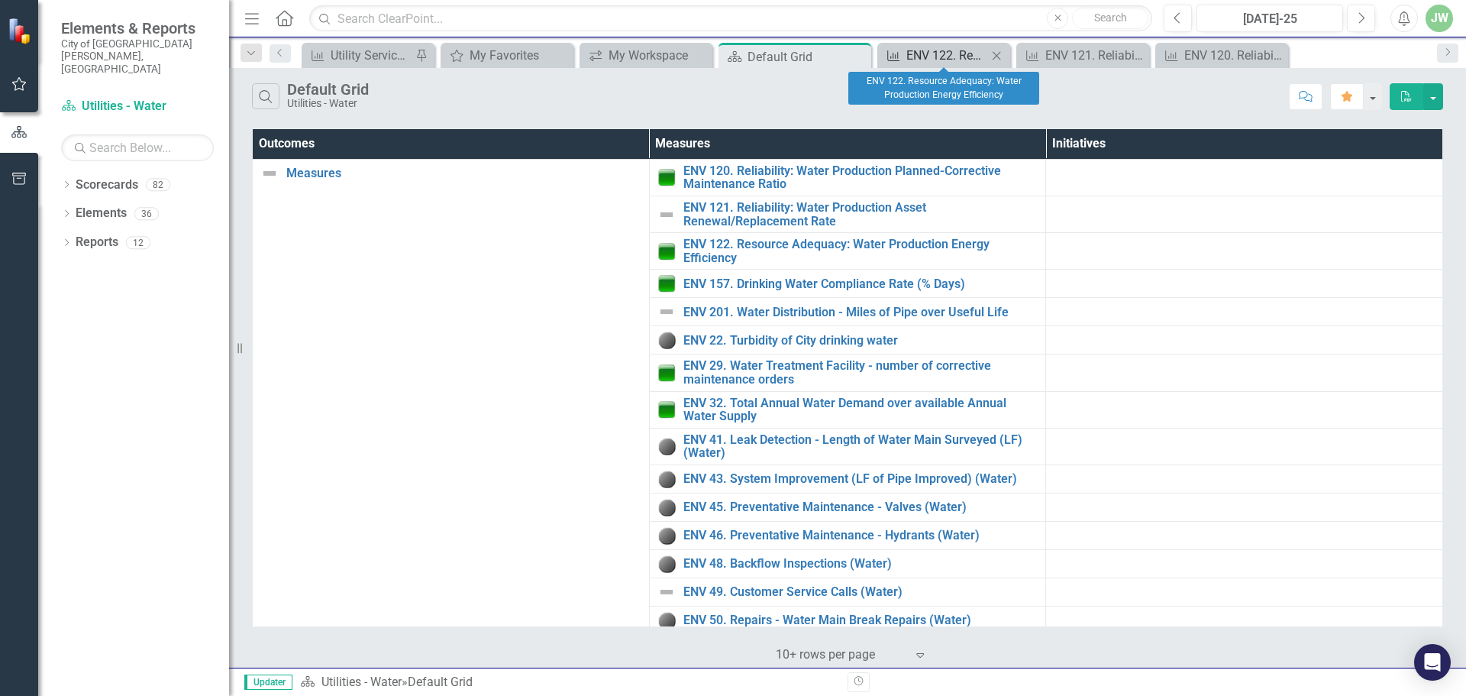
click at [935, 51] on div "ENV 122. Resource Adequacy: Water Production Energy Efficiency" at bounding box center [946, 55] width 81 height 19
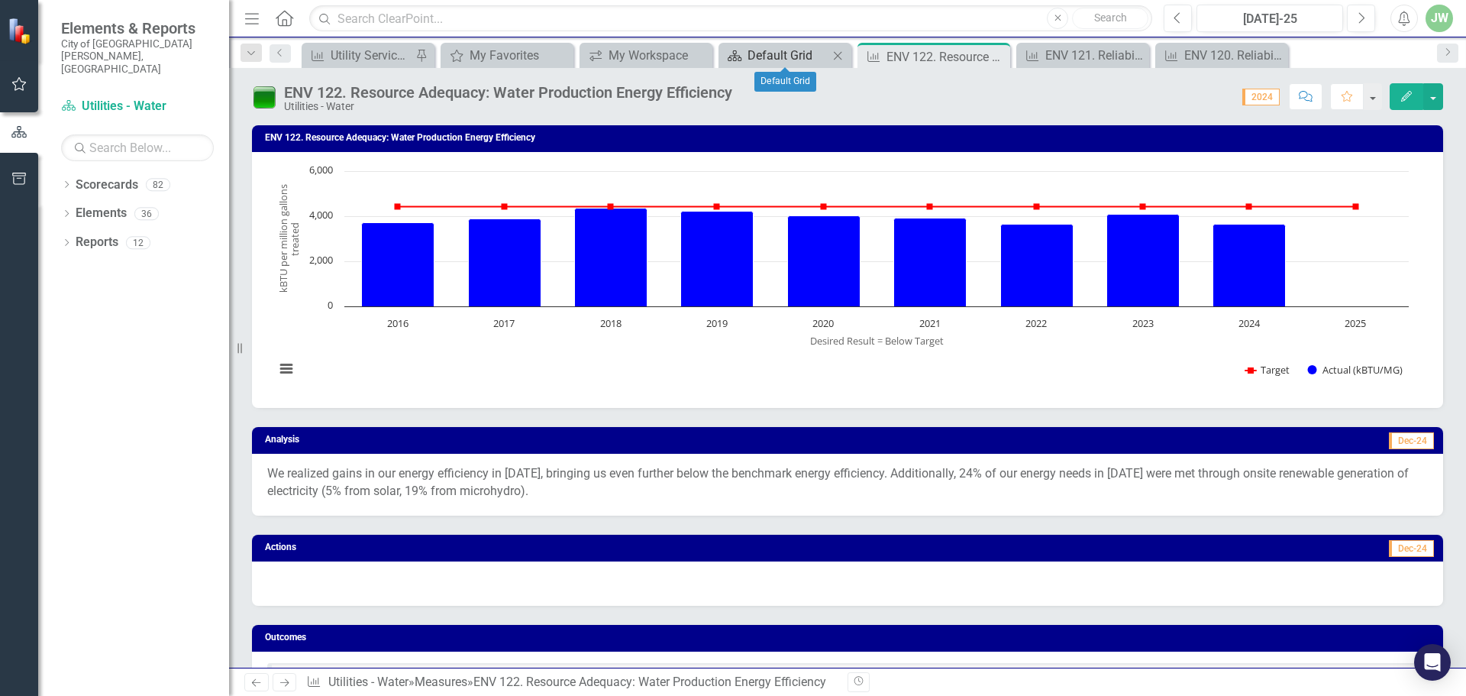
click at [795, 58] on div "Default Grid" at bounding box center [787, 55] width 81 height 19
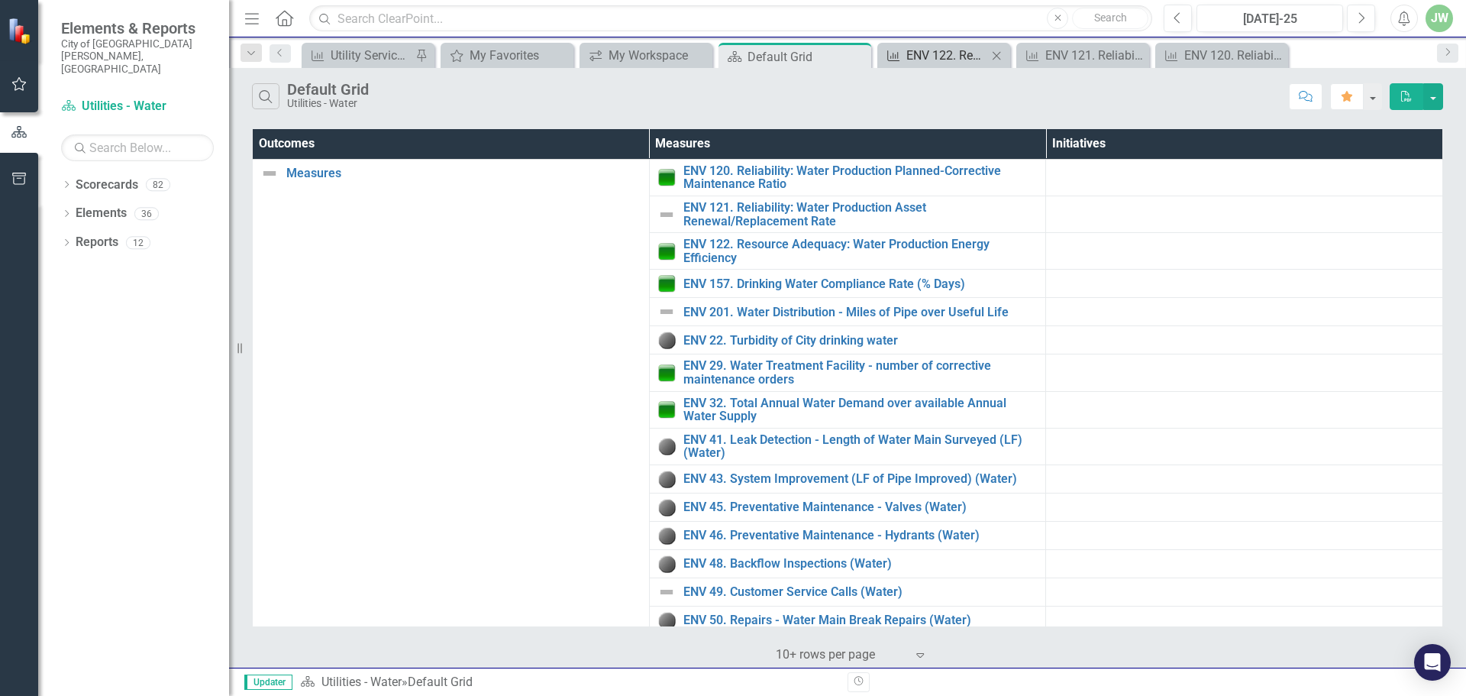
click at [951, 52] on div "ENV 122. Resource Adequacy: Water Production Energy Efficiency" at bounding box center [946, 55] width 81 height 19
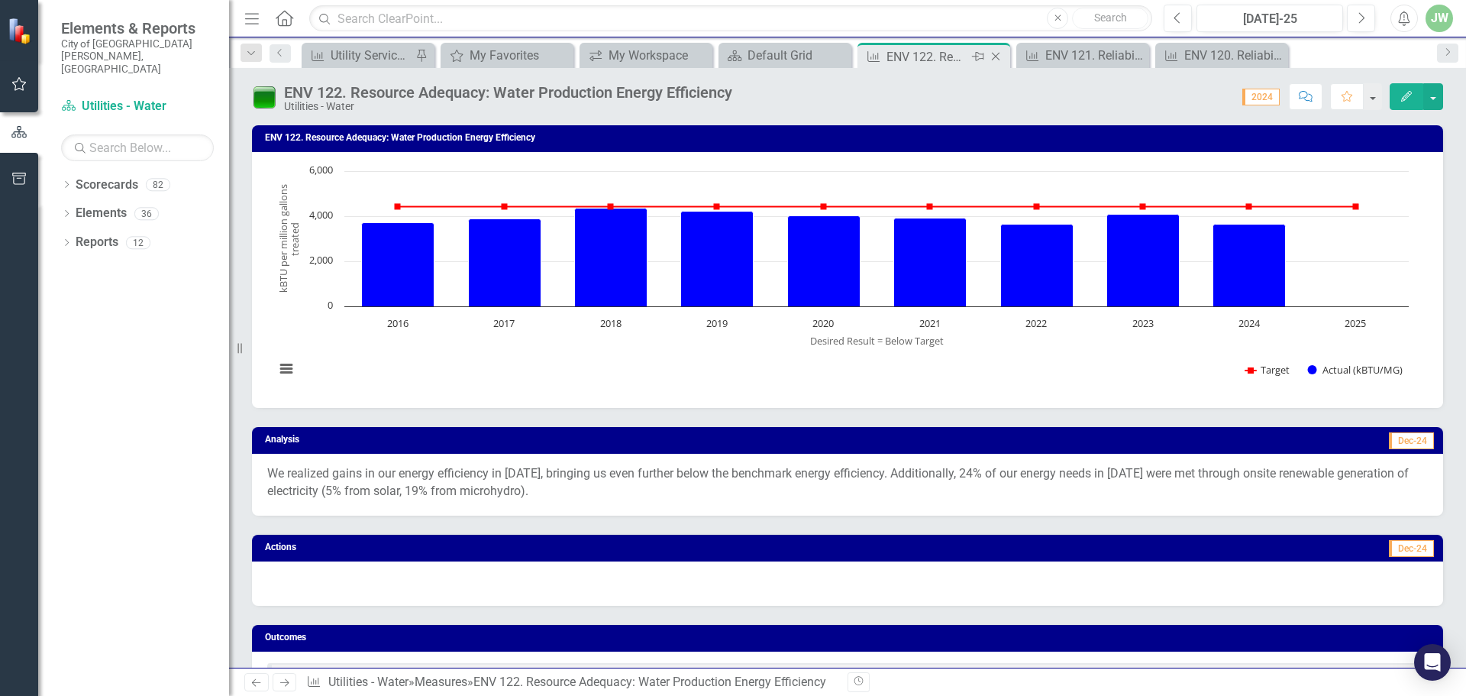
click at [1000, 55] on icon "Close" at bounding box center [995, 56] width 15 height 12
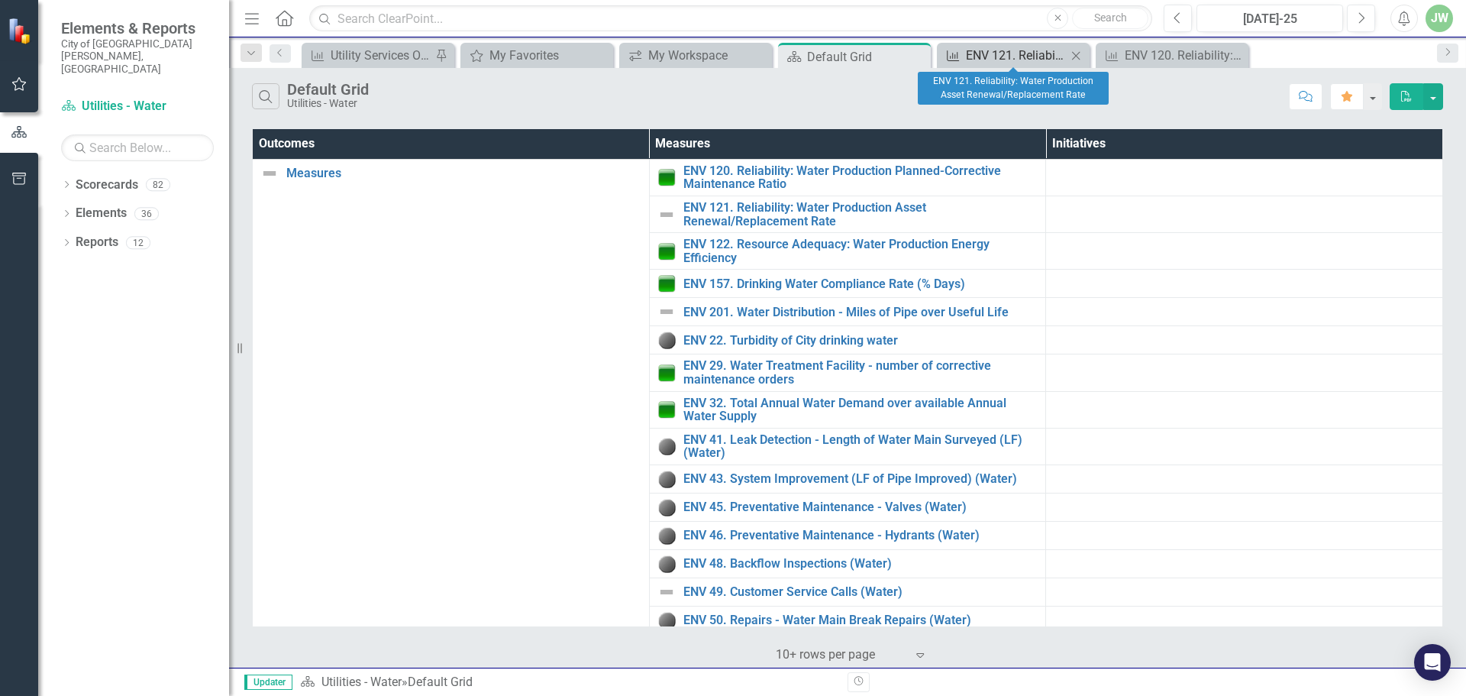
click at [1046, 53] on div "ENV 121. Reliability: Water Production Asset Renewal/Replacement Rate" at bounding box center [1016, 55] width 101 height 19
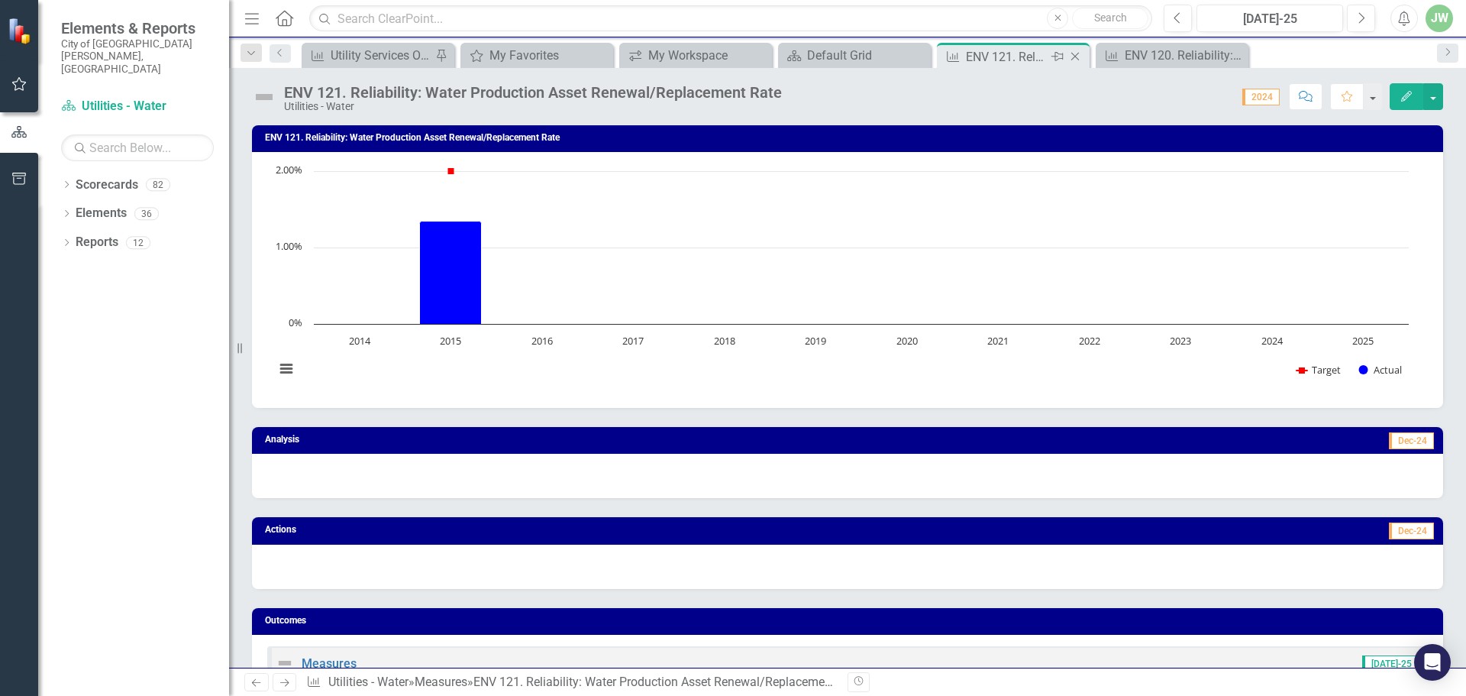
click at [1077, 55] on icon at bounding box center [1075, 57] width 8 height 8
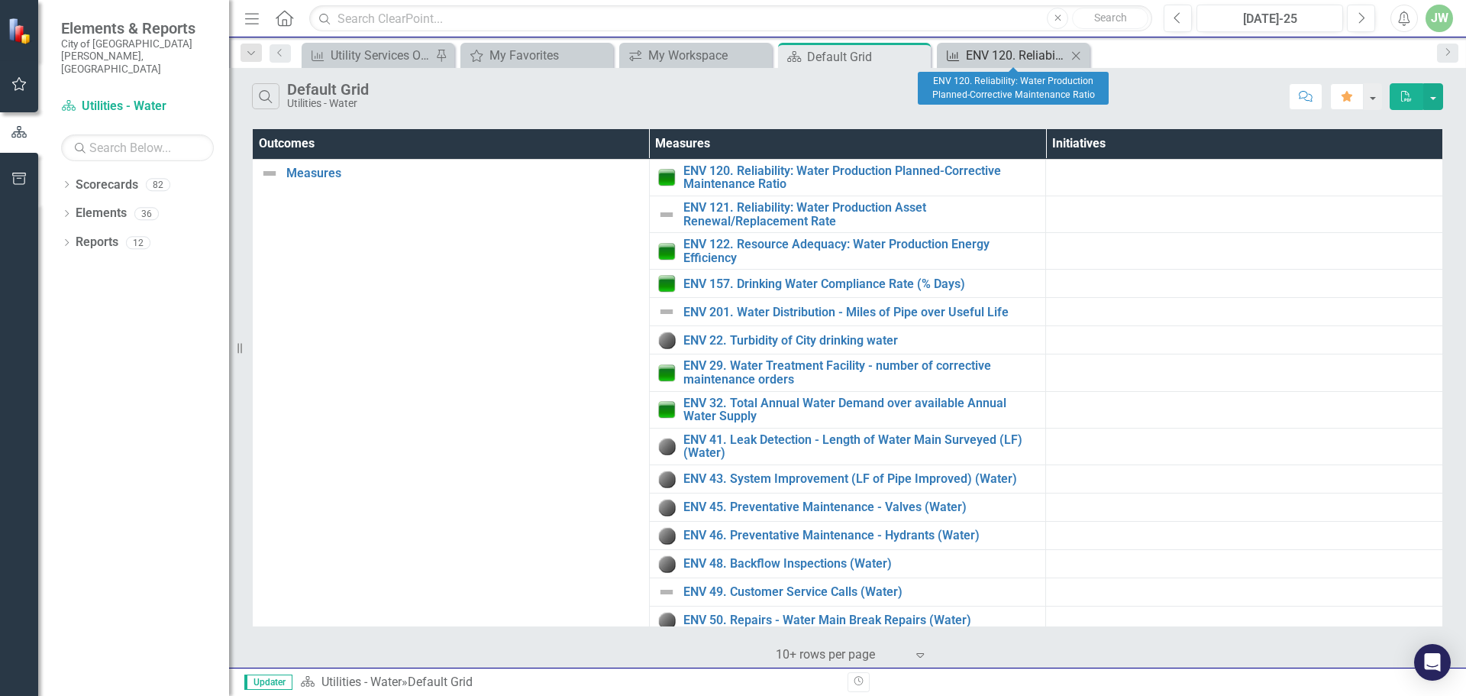
click at [1016, 55] on div "ENV 120. Reliability: Water Production Planned-Corrective Maintenance Ratio" at bounding box center [1016, 55] width 101 height 19
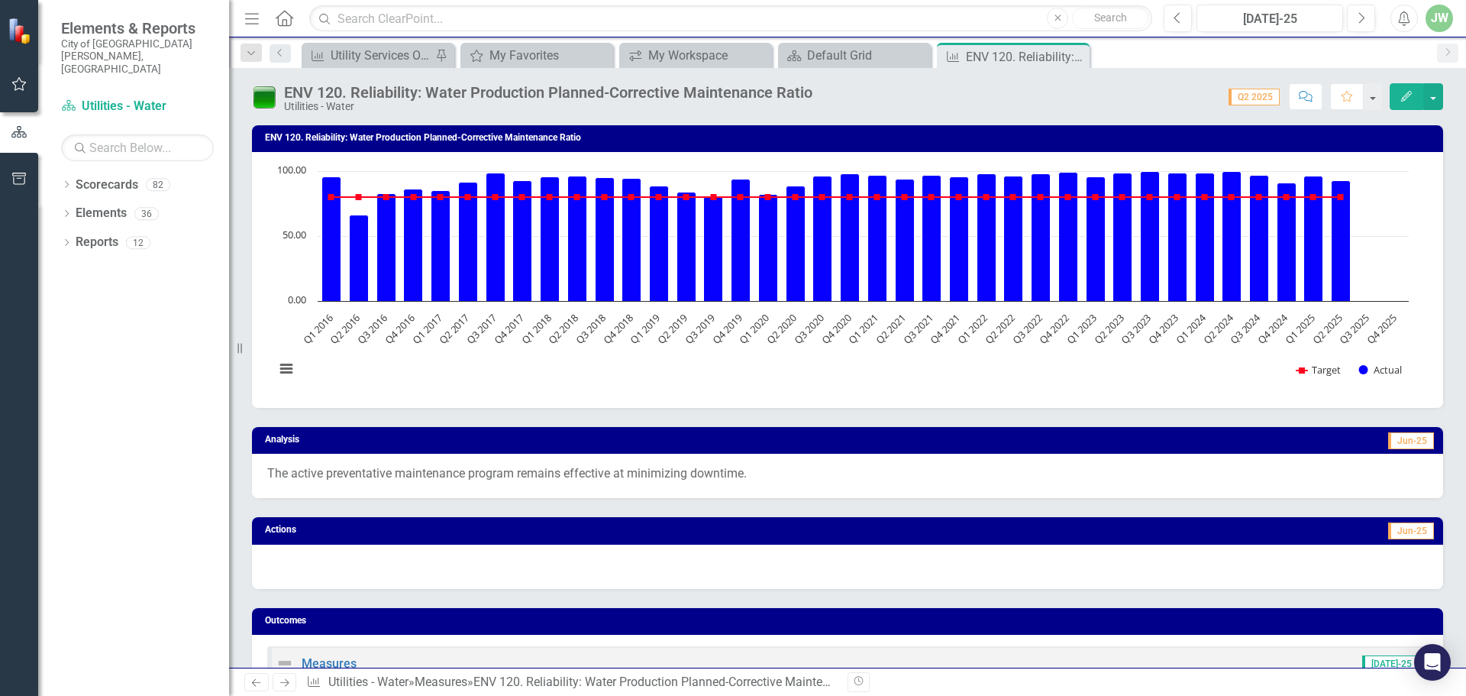
click at [0, 0] on icon "Close" at bounding box center [0, 0] width 0 height 0
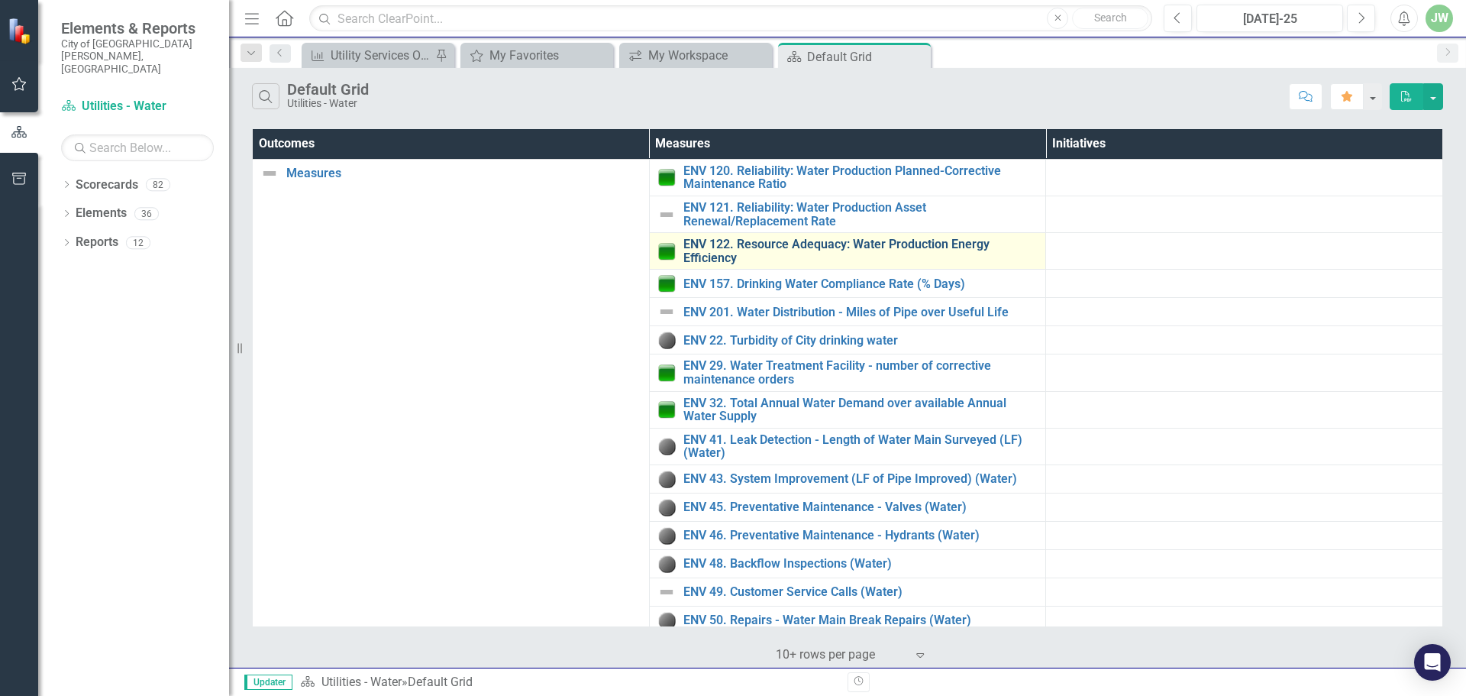
click at [753, 241] on link "ENV 122. Resource Adequacy: Water Production Energy Efficiency" at bounding box center [860, 250] width 355 height 27
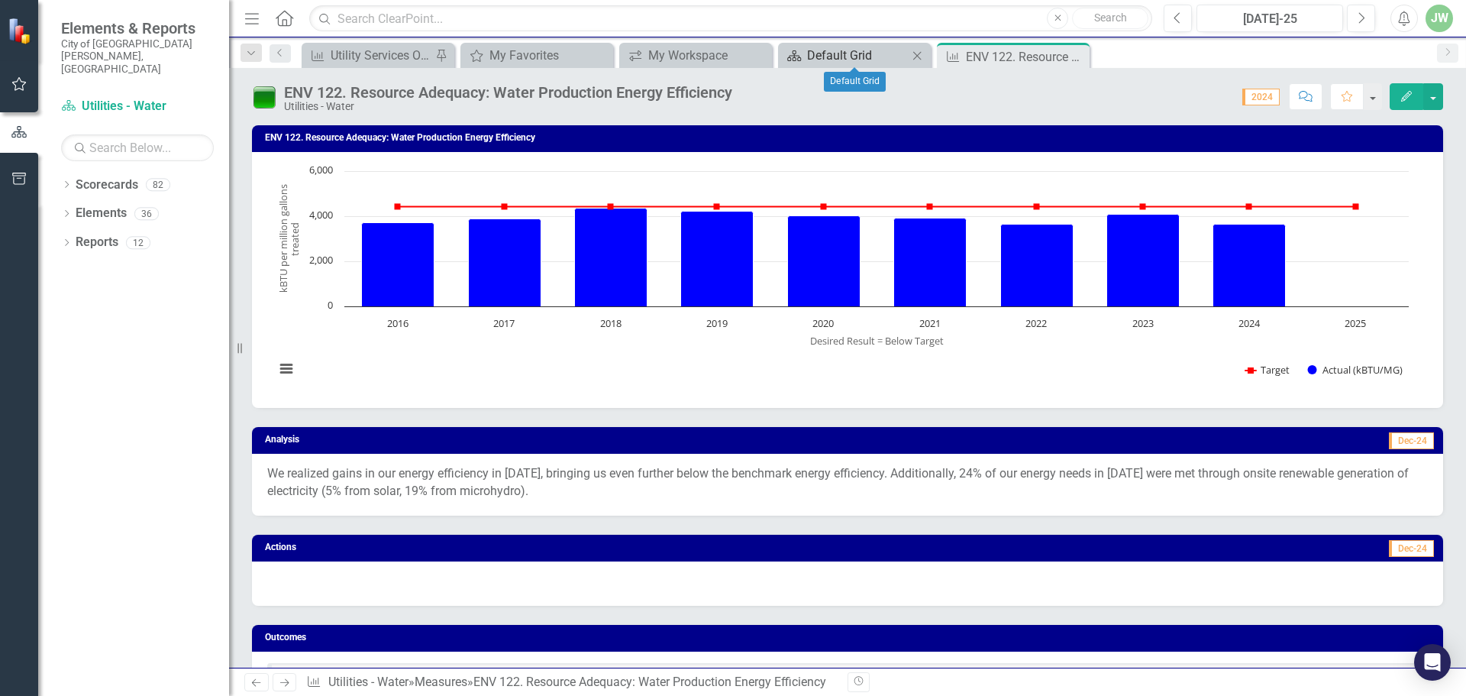
click at [841, 56] on div "Default Grid" at bounding box center [857, 55] width 101 height 19
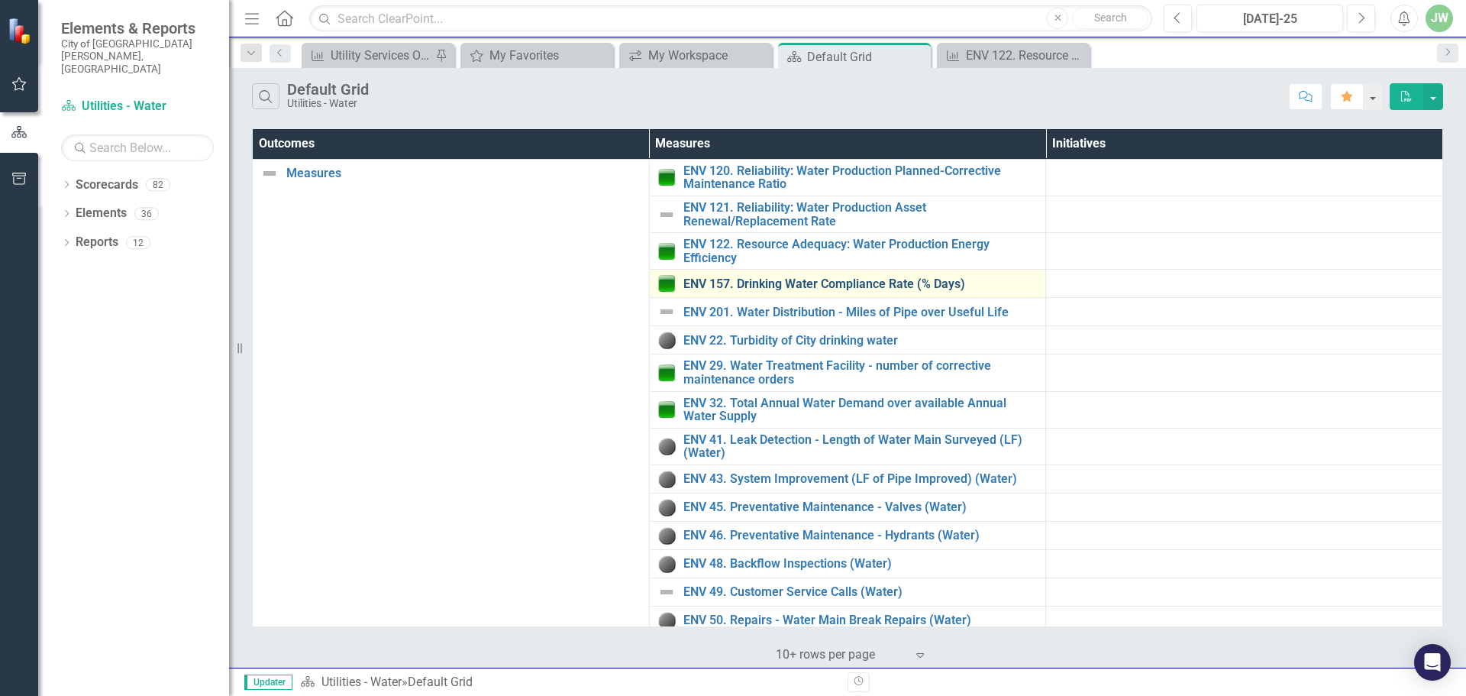
click at [798, 287] on link "ENV 157. Drinking Water Compliance Rate (% Days)" at bounding box center [860, 284] width 355 height 14
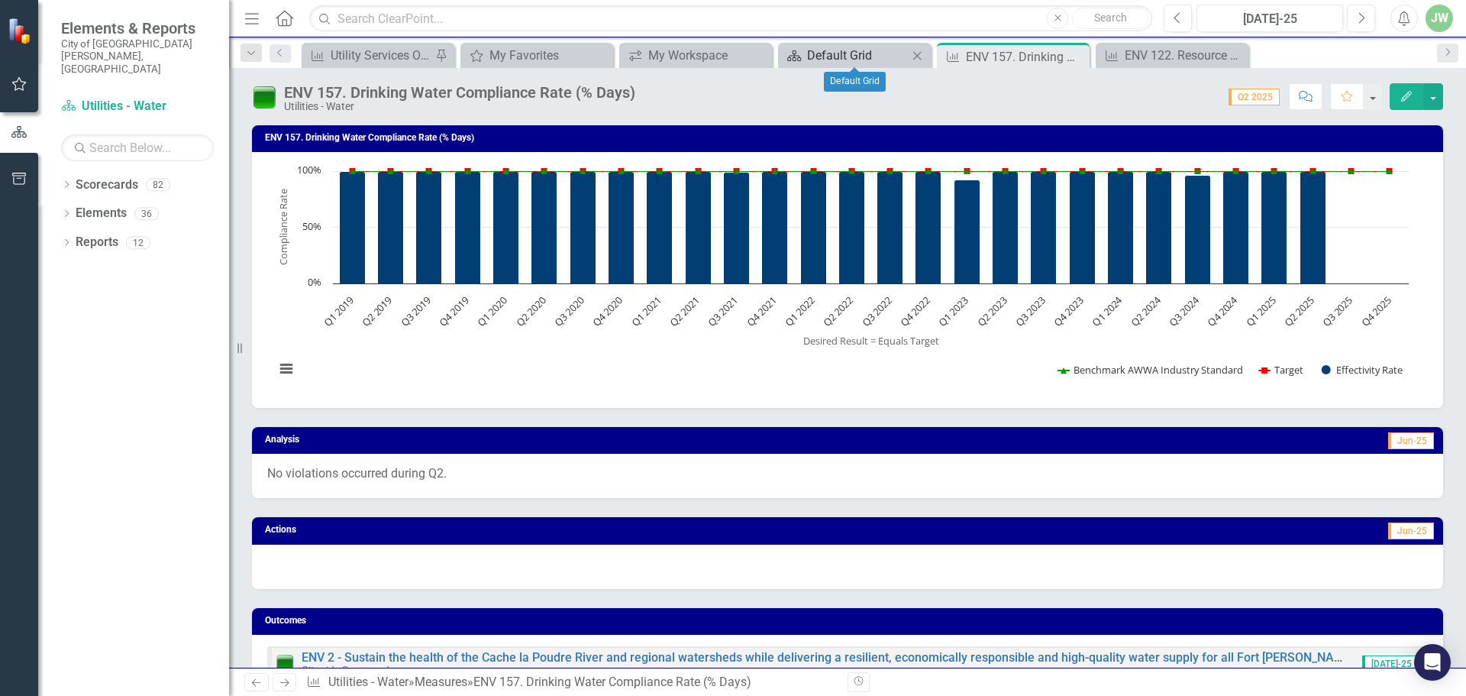
click at [856, 51] on div "Default Grid" at bounding box center [857, 55] width 101 height 19
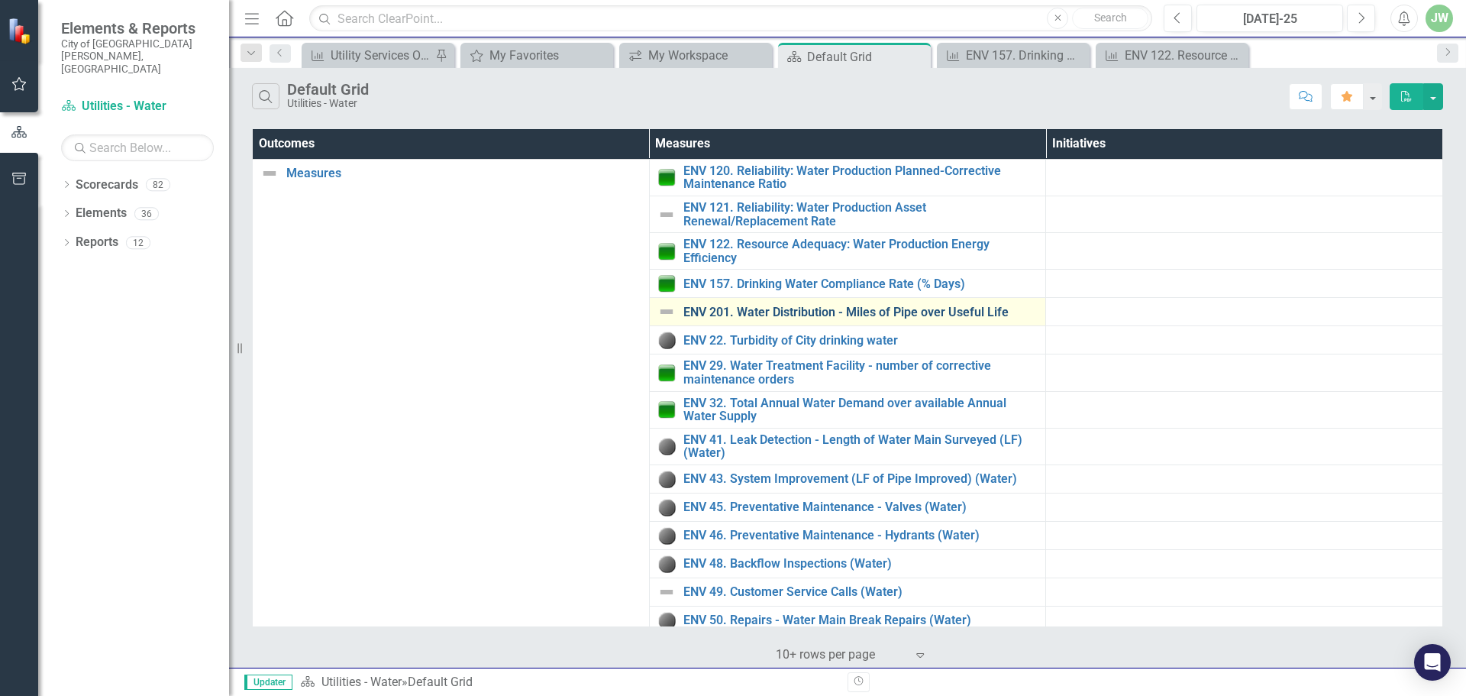
click at [802, 312] on link "ENV 201. Water Distribution - Miles of Pipe over Useful Life" at bounding box center [860, 312] width 355 height 14
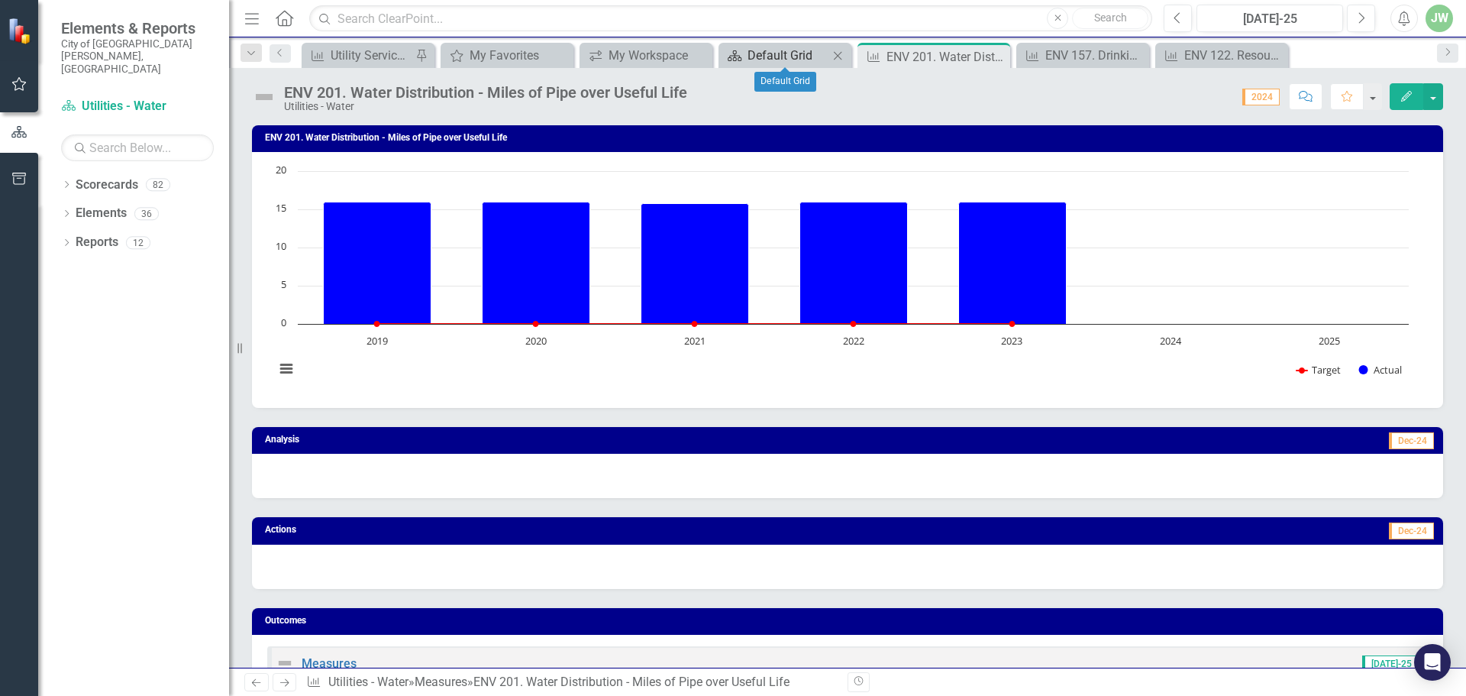
click at [794, 53] on div "Default Grid" at bounding box center [787, 55] width 81 height 19
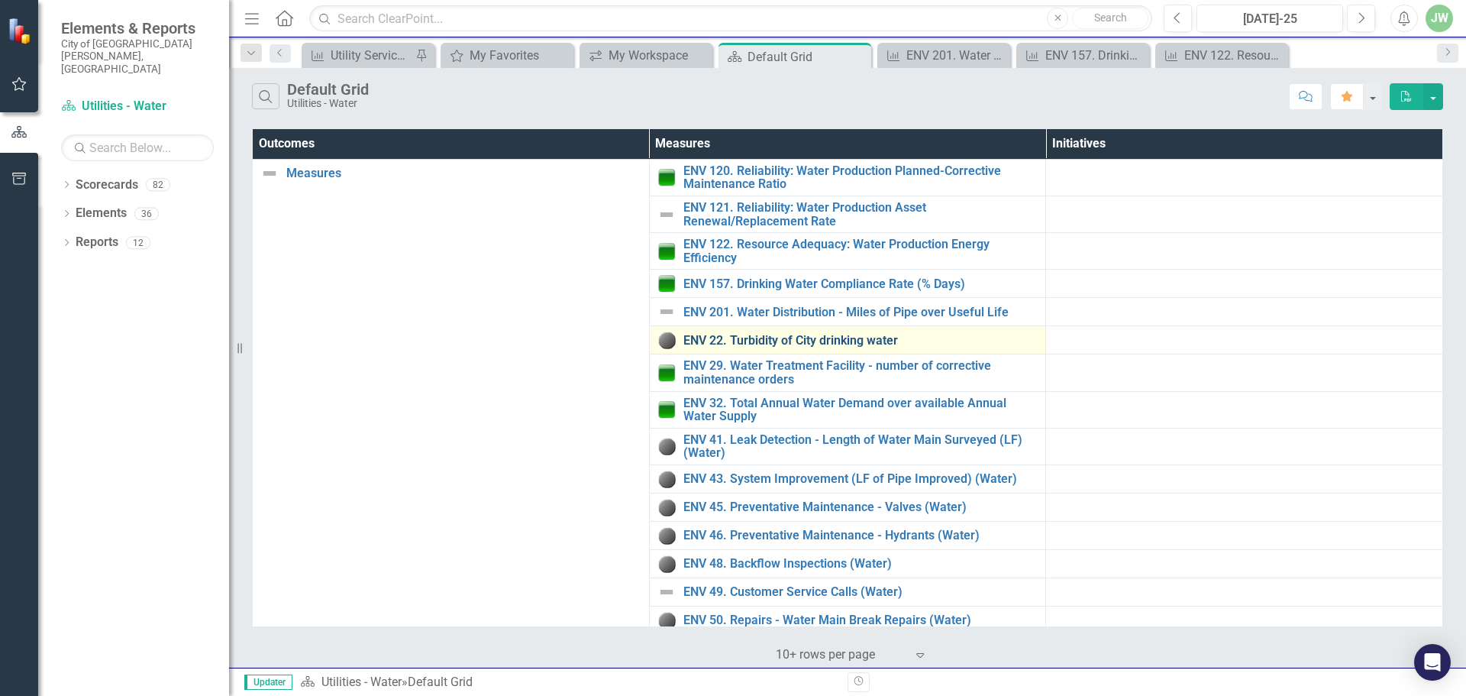
click at [763, 338] on link "ENV 22. Turbidity of City drinking water" at bounding box center [860, 341] width 355 height 14
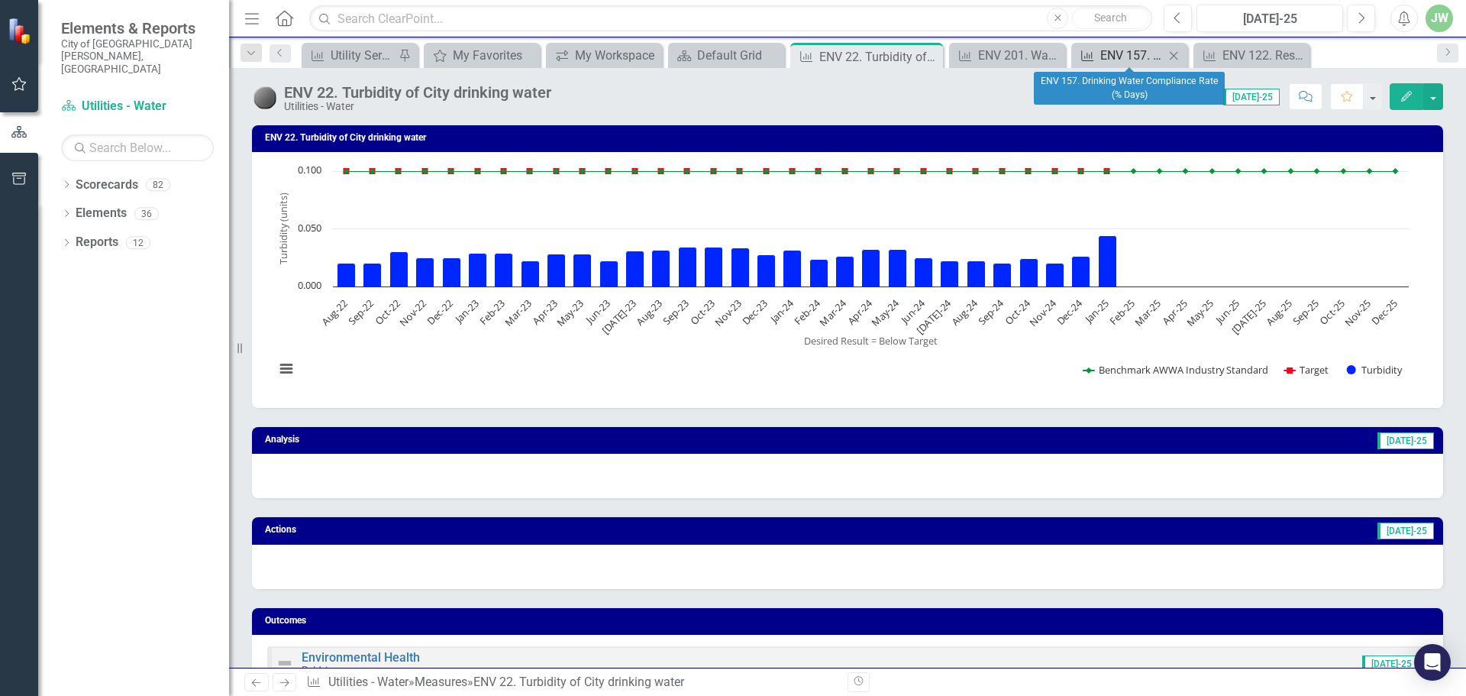
click at [1130, 52] on div "ENV 157. Drinking Water Compliance Rate (% Days)" at bounding box center [1132, 55] width 64 height 19
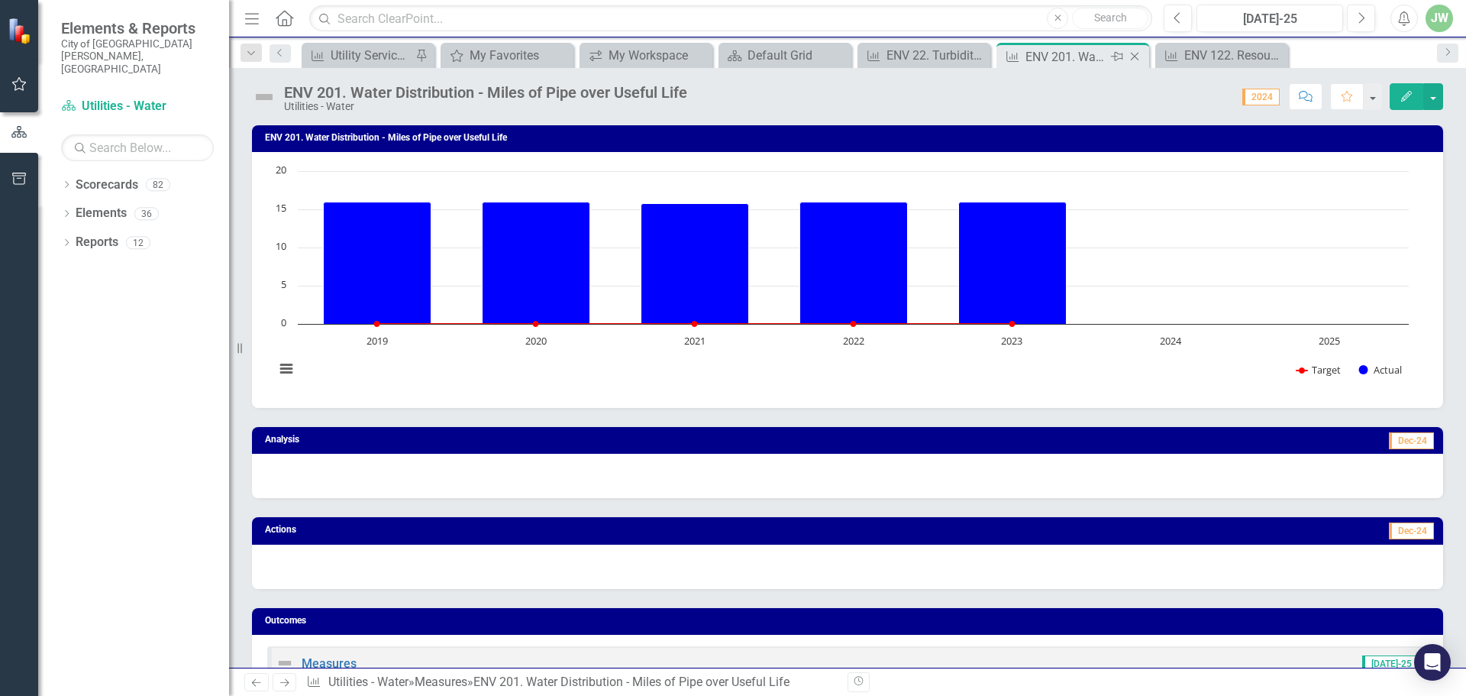
click at [1062, 65] on div "ENV 201. Water Distribution - Miles of Pipe over Useful Life" at bounding box center [1066, 56] width 82 height 19
click at [1137, 53] on icon "Close" at bounding box center [1134, 56] width 15 height 12
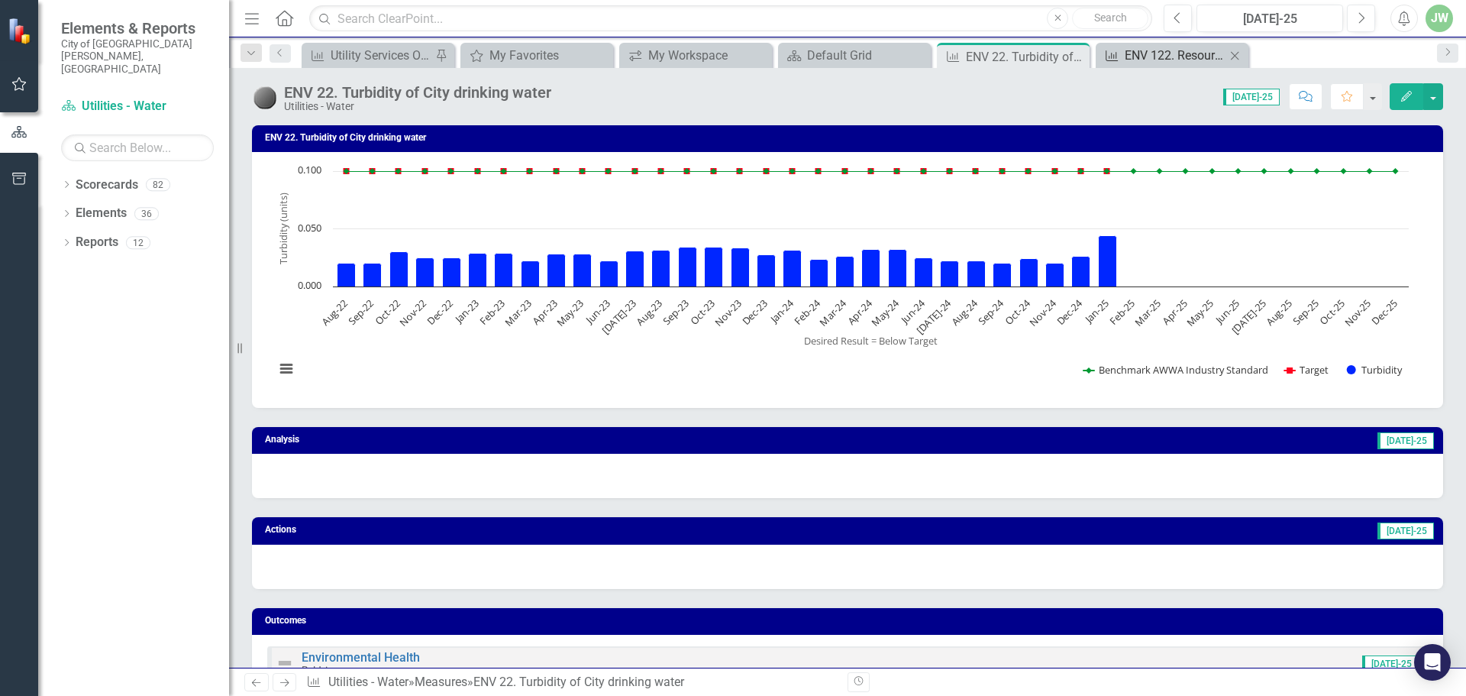
click at [1157, 54] on div "ENV 122. Resource Adequacy: Water Production Energy Efficiency" at bounding box center [1175, 55] width 101 height 19
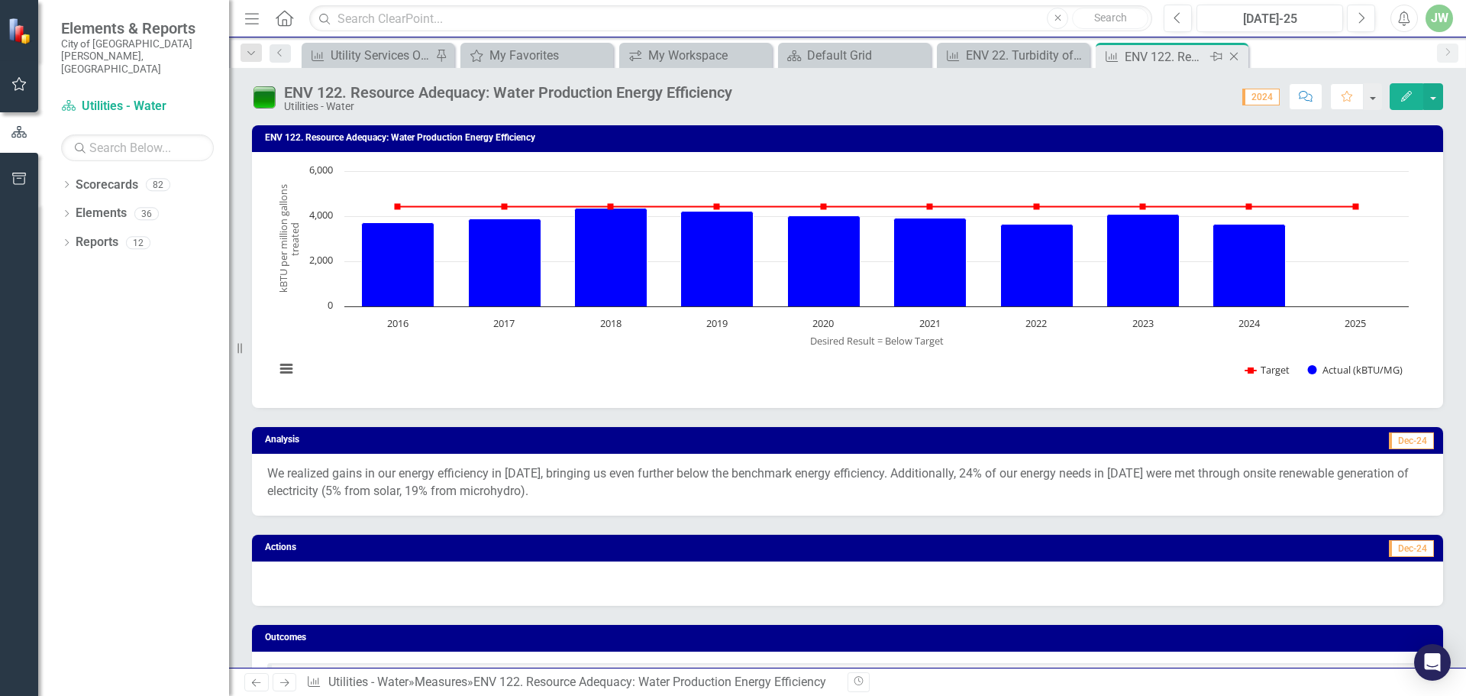
click at [1235, 50] on div "Close" at bounding box center [1234, 56] width 19 height 19
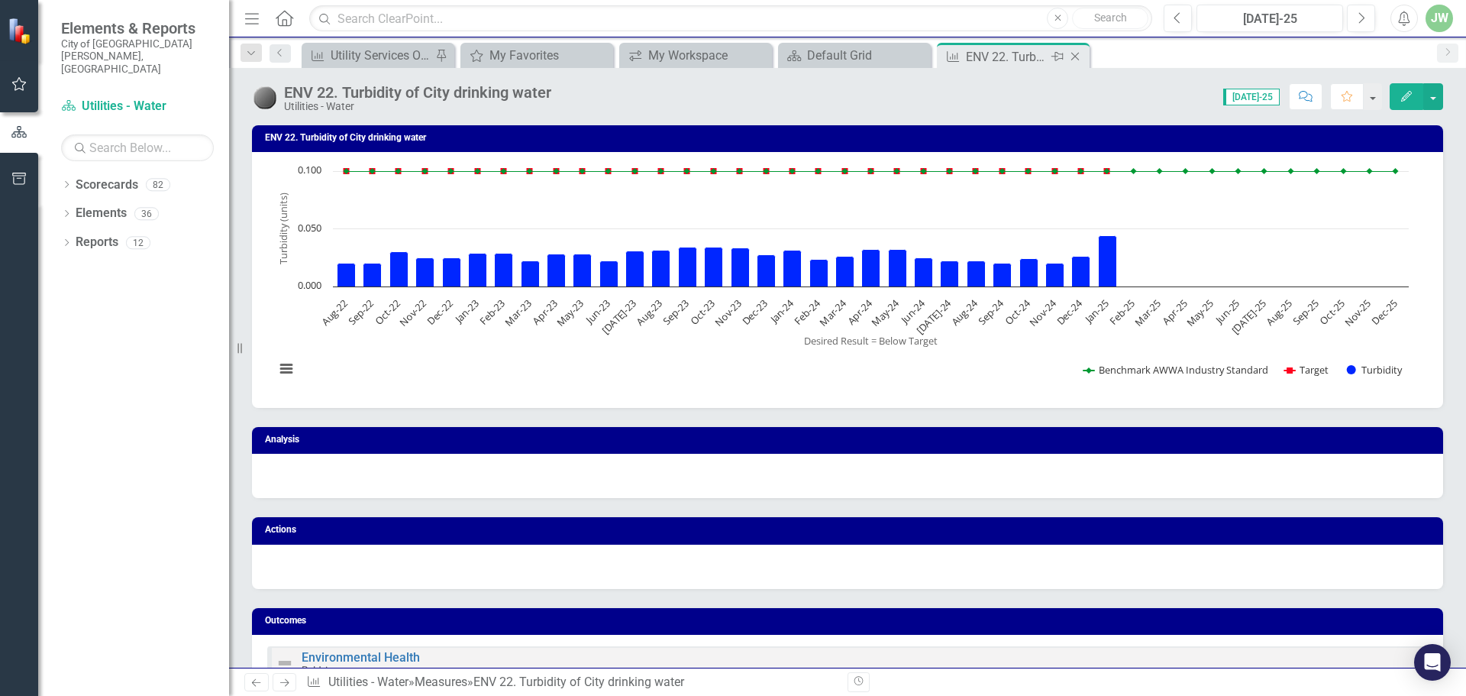
click at [1013, 53] on div "ENV 22. Turbidity of City drinking water" at bounding box center [1007, 56] width 82 height 19
click at [836, 53] on div "Default Grid" at bounding box center [857, 55] width 101 height 19
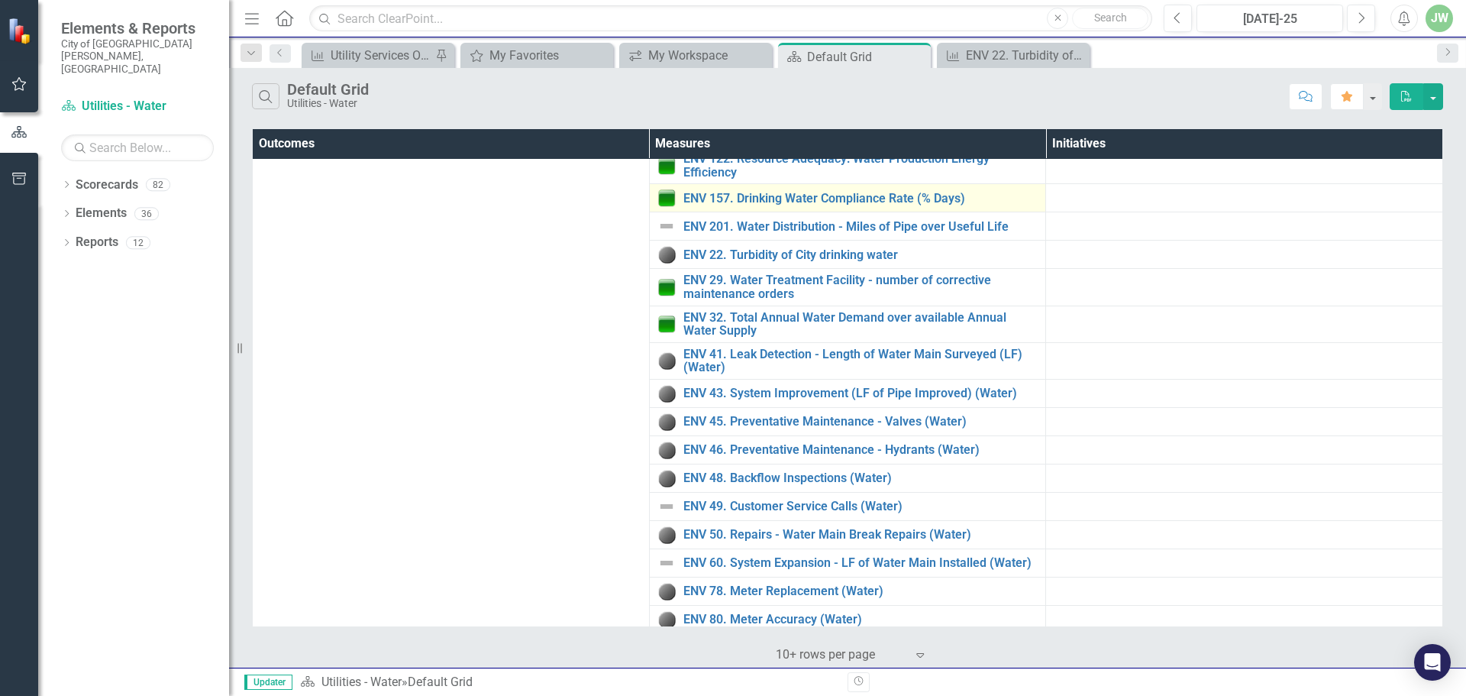
scroll to position [121, 0]
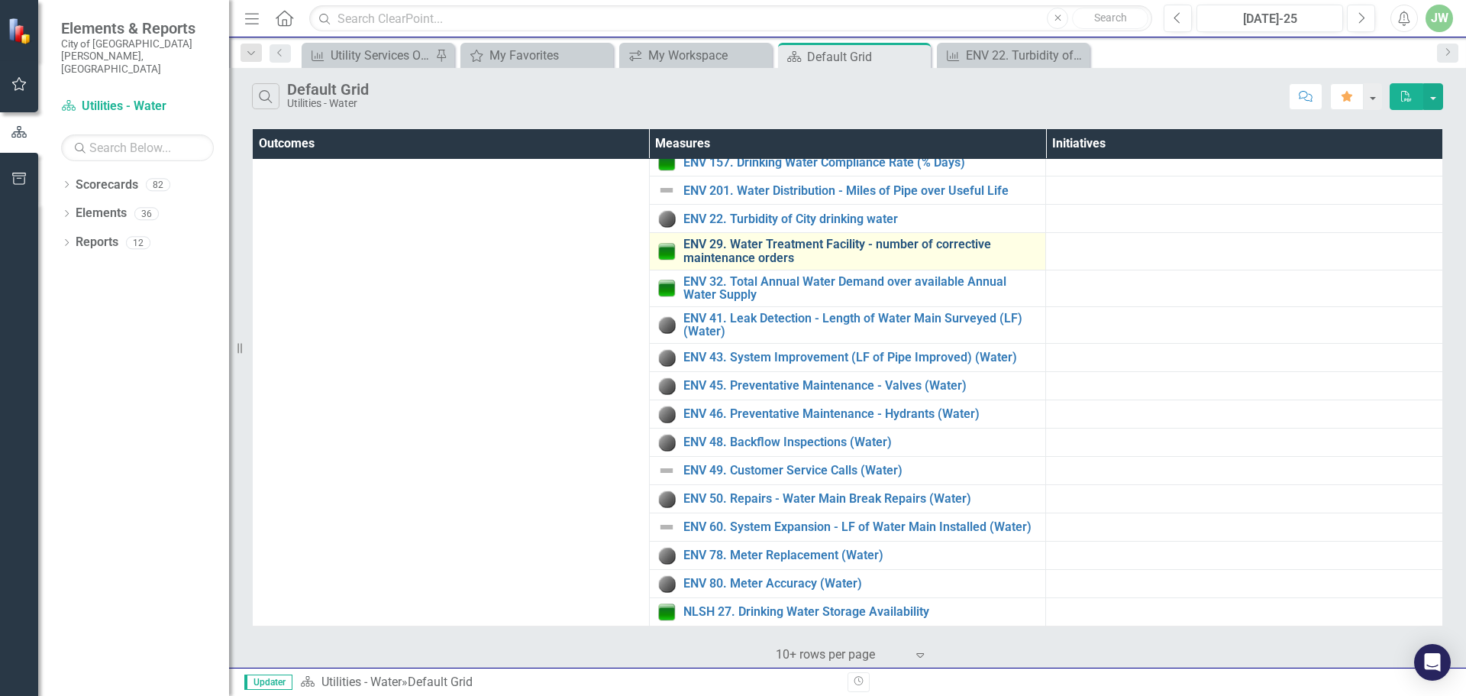
click at [796, 251] on link "ENV 29. Water Treatment Facility - number of corrective maintenance orders" at bounding box center [860, 250] width 355 height 27
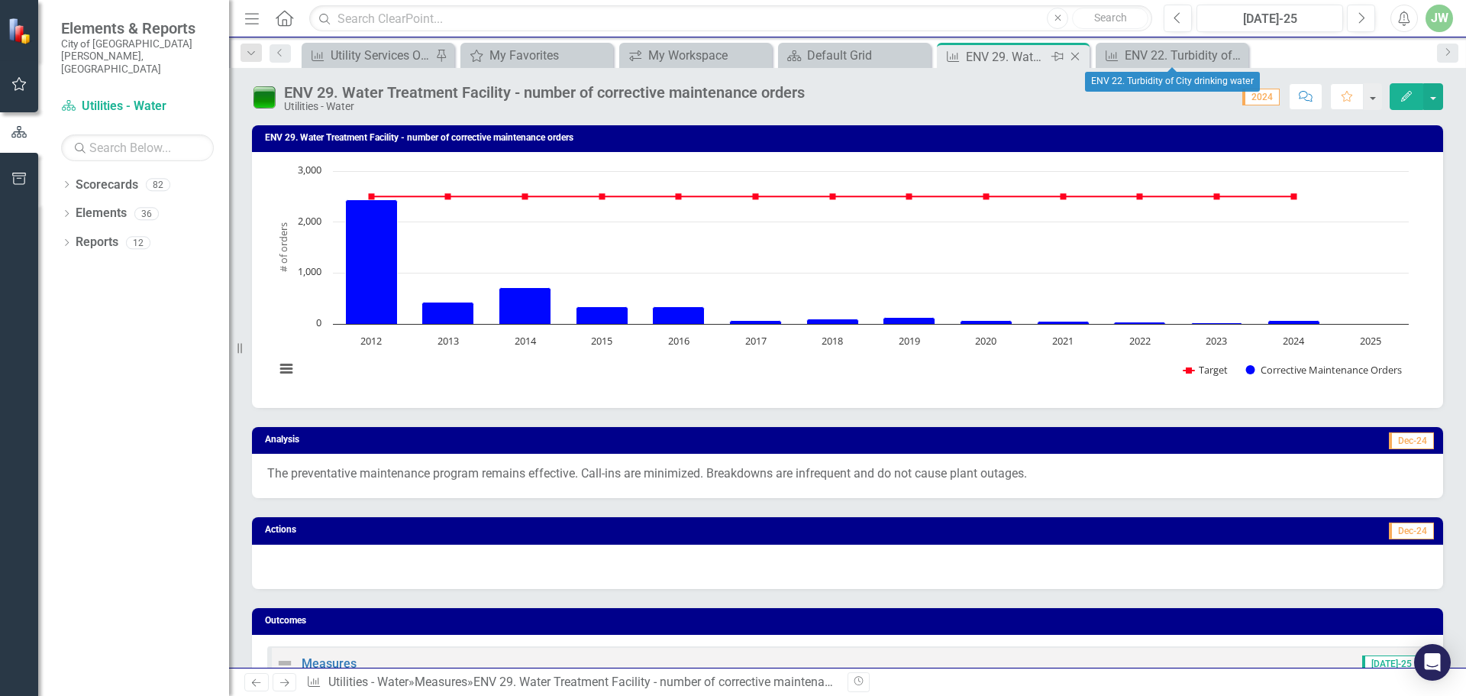
drag, startPoint x: 1009, startPoint y: 57, endPoint x: 1049, endPoint y: 53, distance: 39.9
click at [1009, 57] on div "ENV 29. Water Treatment Facility - number of corrective maintenance orders" at bounding box center [1007, 56] width 82 height 19
click at [1075, 53] on icon "Close" at bounding box center [1074, 56] width 15 height 12
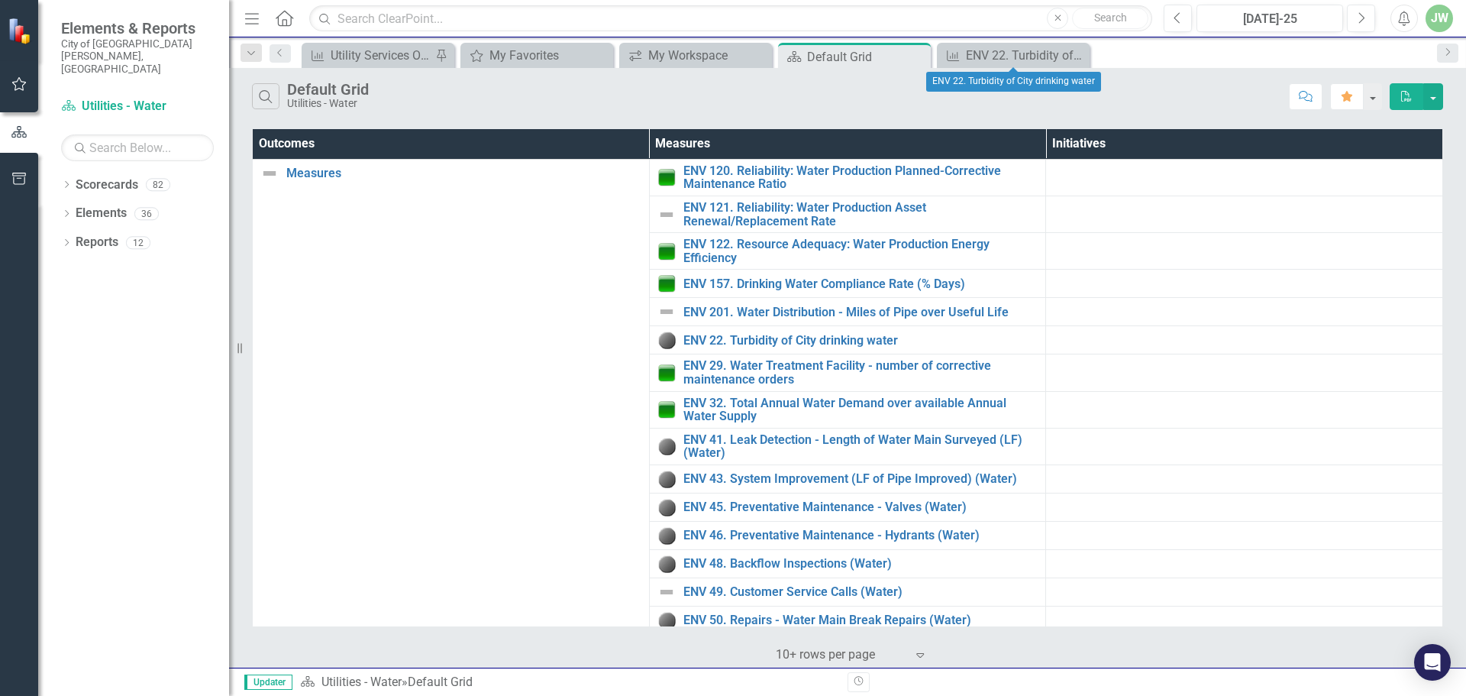
click at [0, 0] on icon "Close" at bounding box center [0, 0] width 0 height 0
click at [847, 60] on div "Default Grid" at bounding box center [848, 56] width 82 height 19
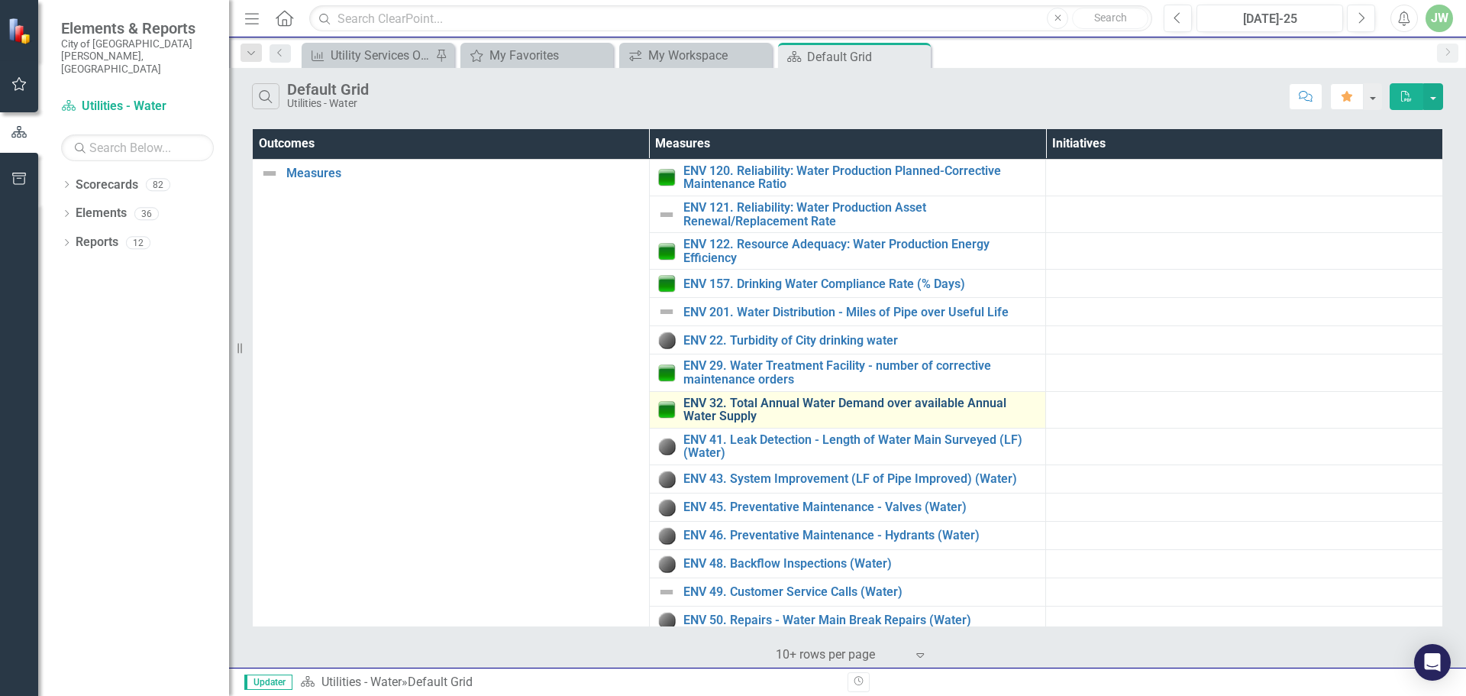
scroll to position [121, 0]
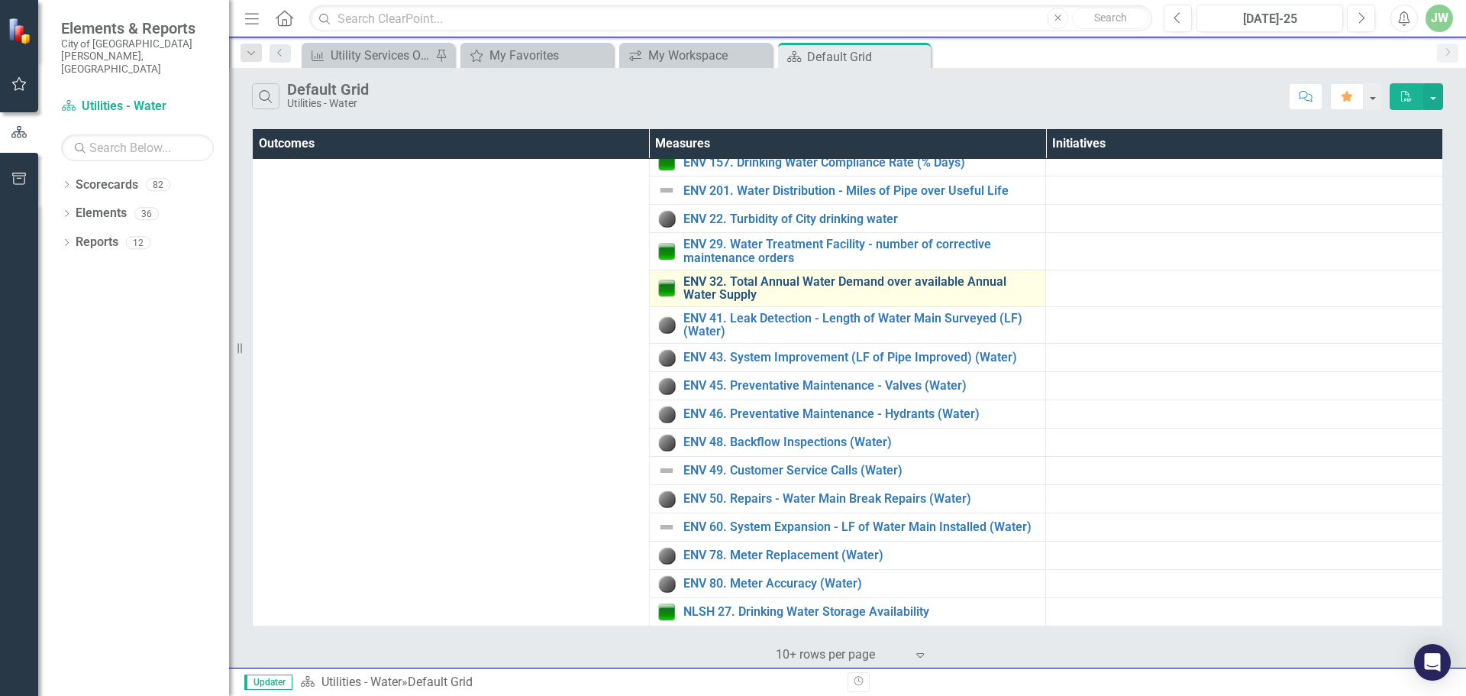
click at [730, 294] on link "ENV 32. Total Annual Water Demand over available Annual Water Supply" at bounding box center [860, 288] width 355 height 27
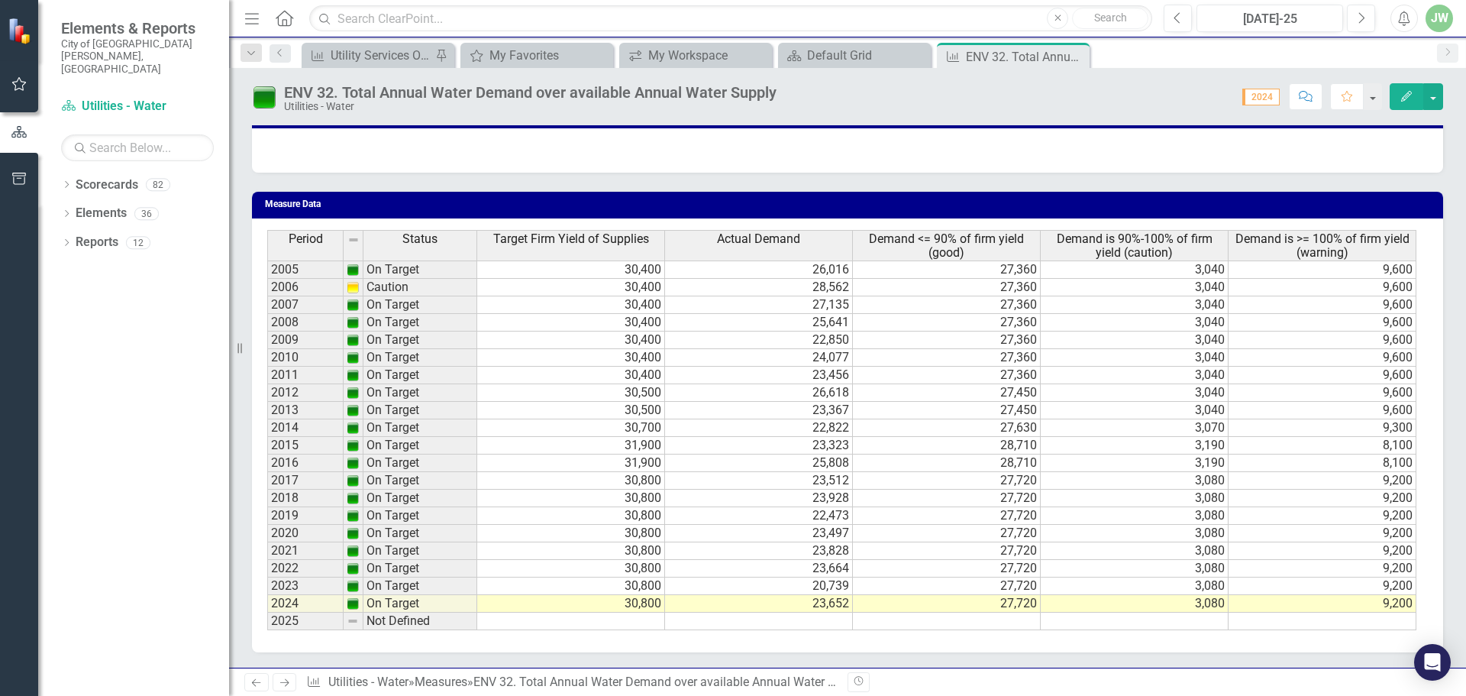
scroll to position [415, 0]
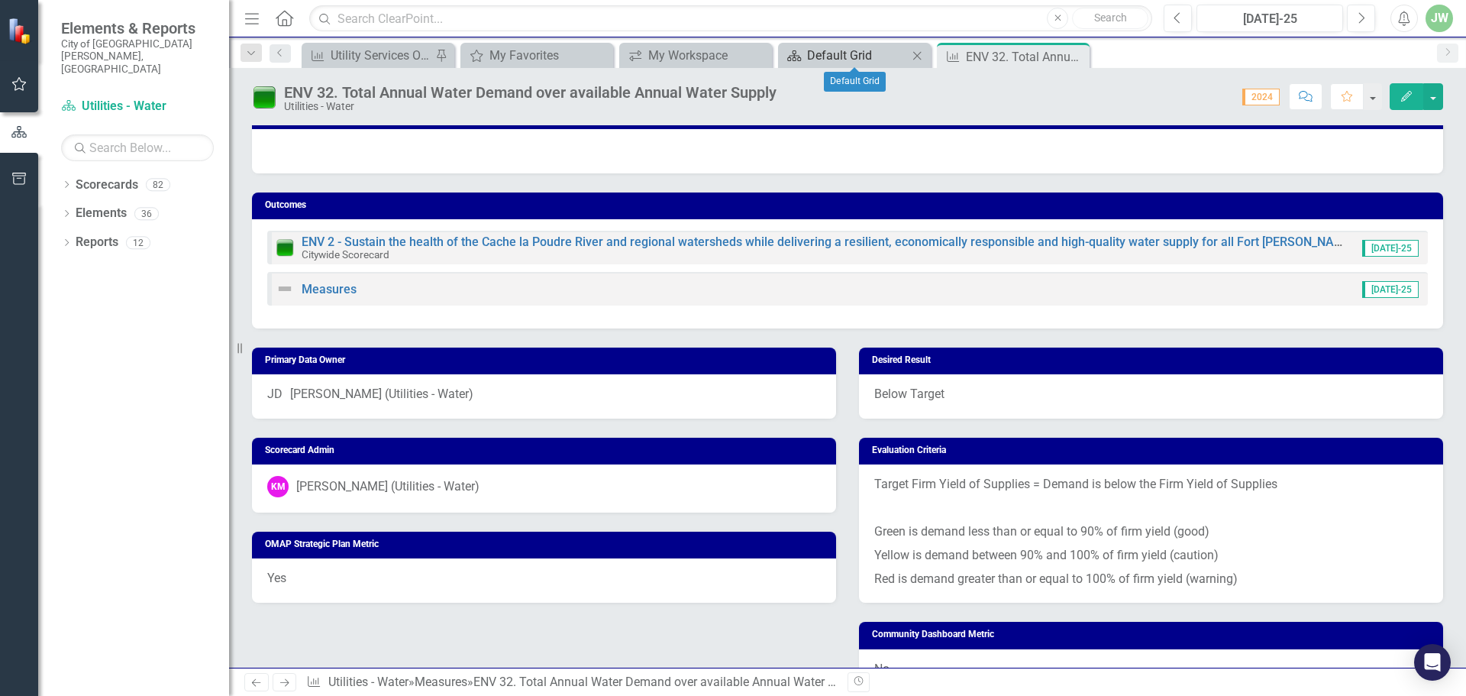
click at [853, 56] on div "Default Grid" at bounding box center [857, 55] width 101 height 19
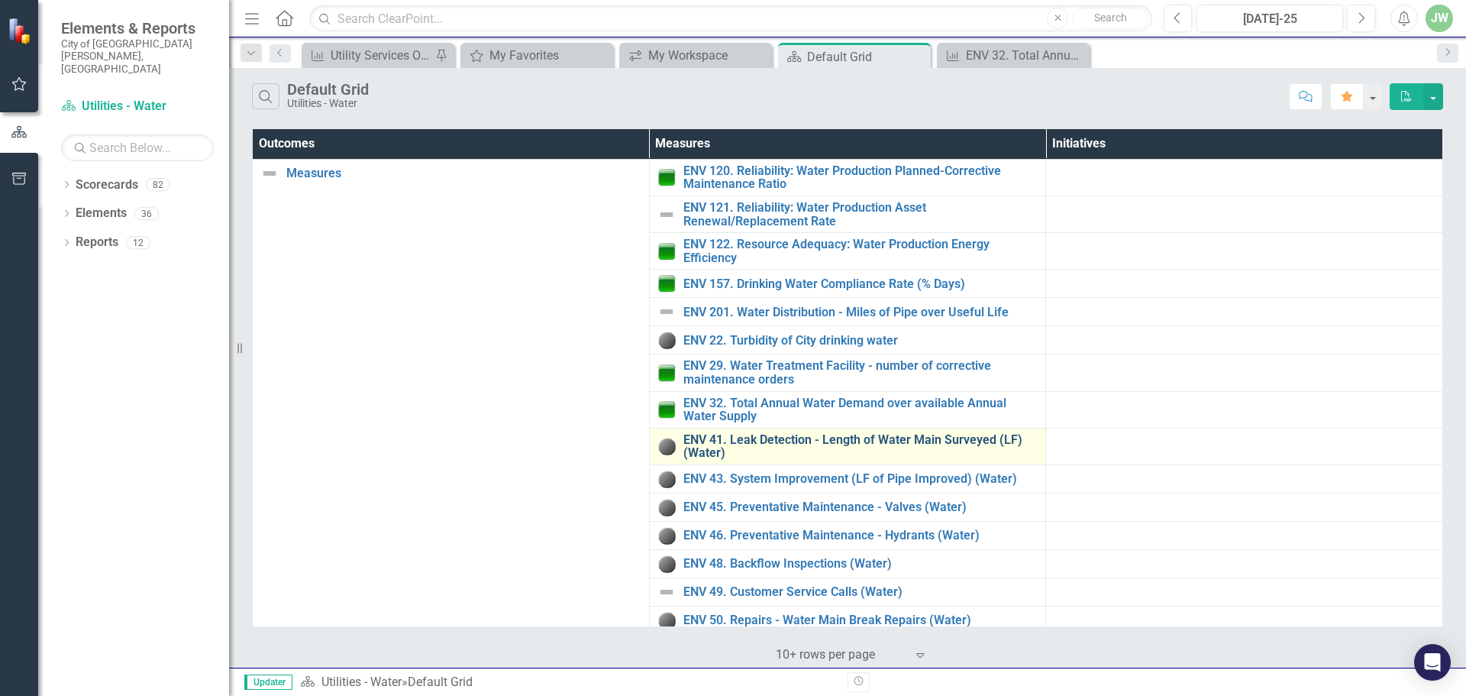
click at [786, 444] on link "ENV 41. Leak Detection - Length of Water Main Surveyed (LF) (Water)" at bounding box center [860, 446] width 355 height 27
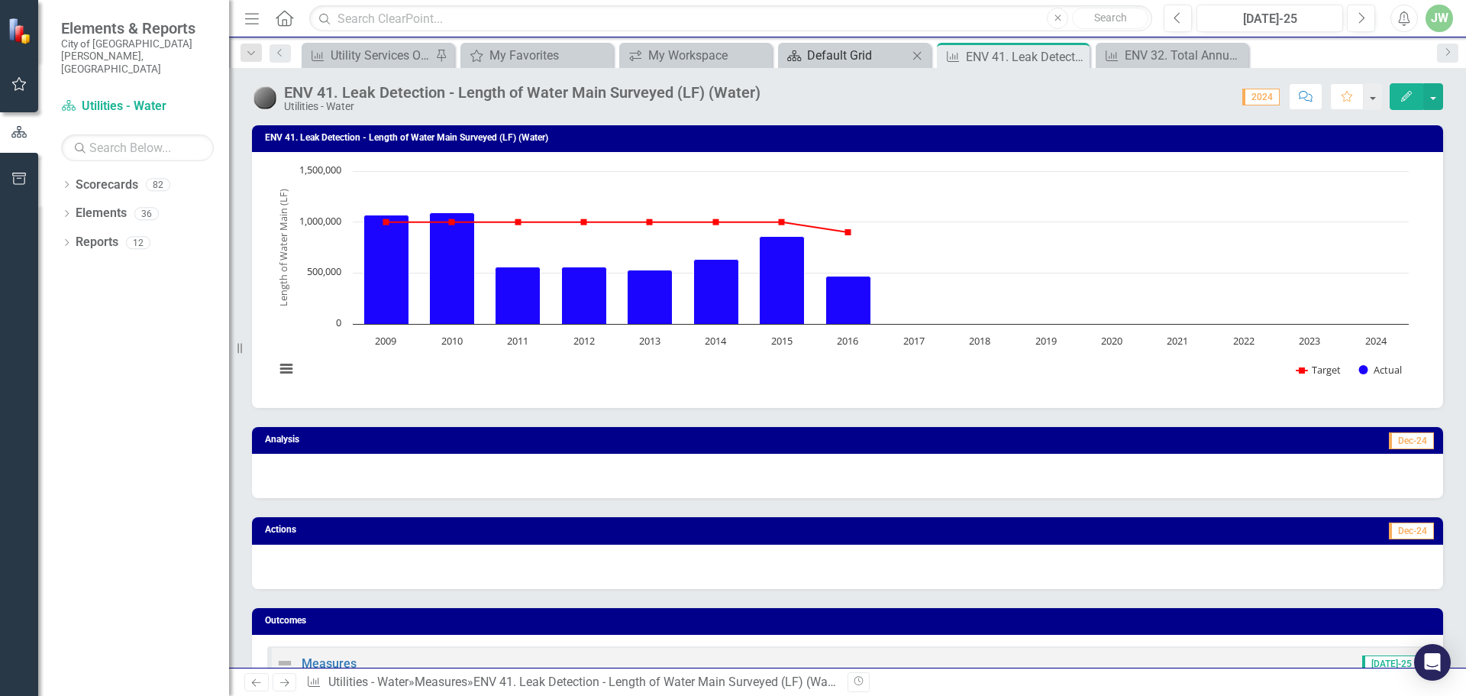
click at [867, 59] on div "Default Grid" at bounding box center [857, 55] width 101 height 19
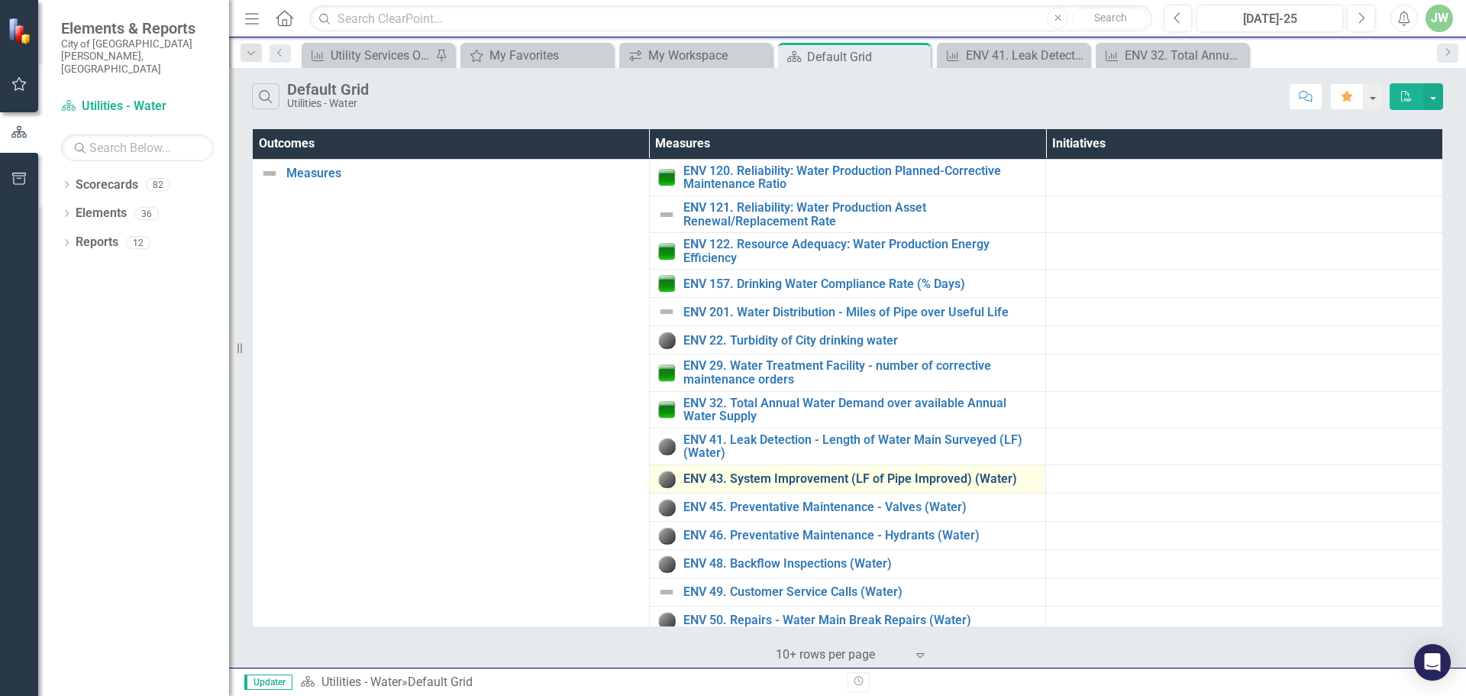
click at [810, 479] on link "ENV 43. System Improvement (LF of Pipe Improved) (Water)" at bounding box center [860, 479] width 355 height 14
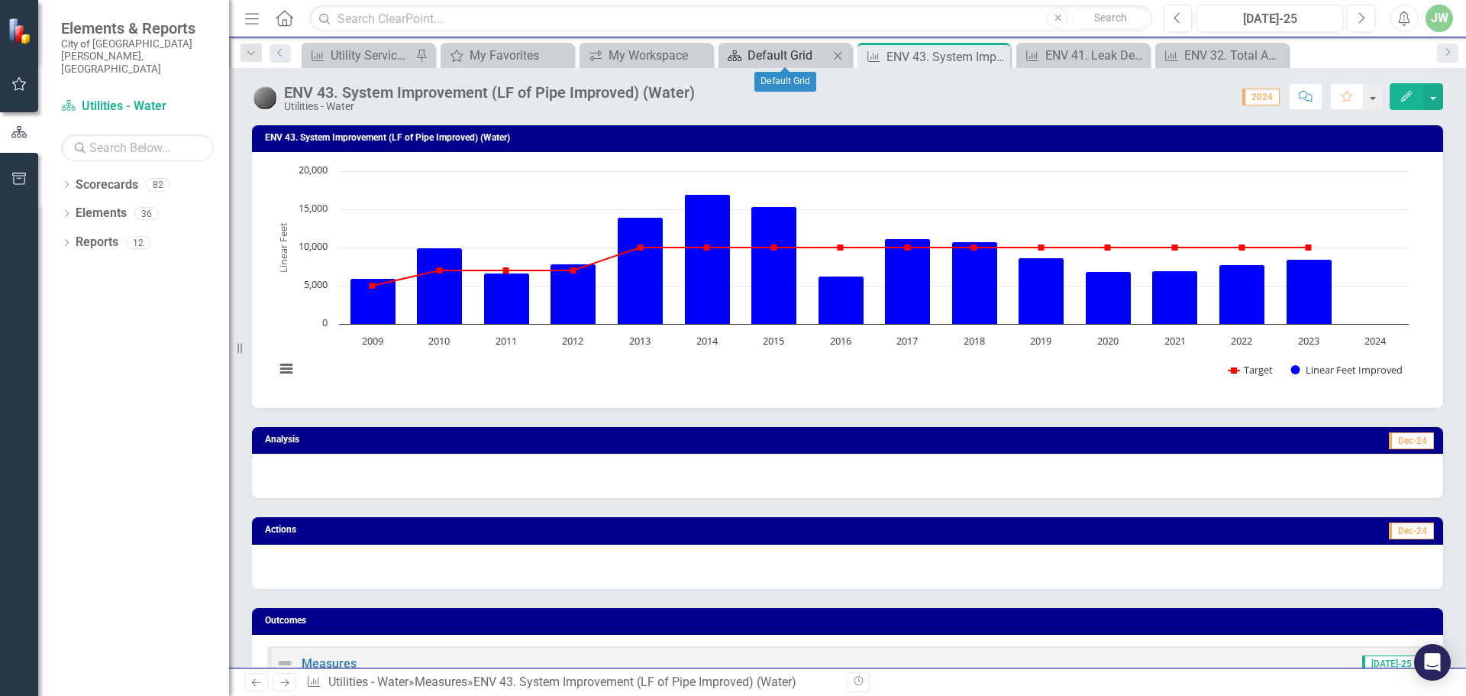
click at [805, 55] on div "Default Grid" at bounding box center [787, 55] width 81 height 19
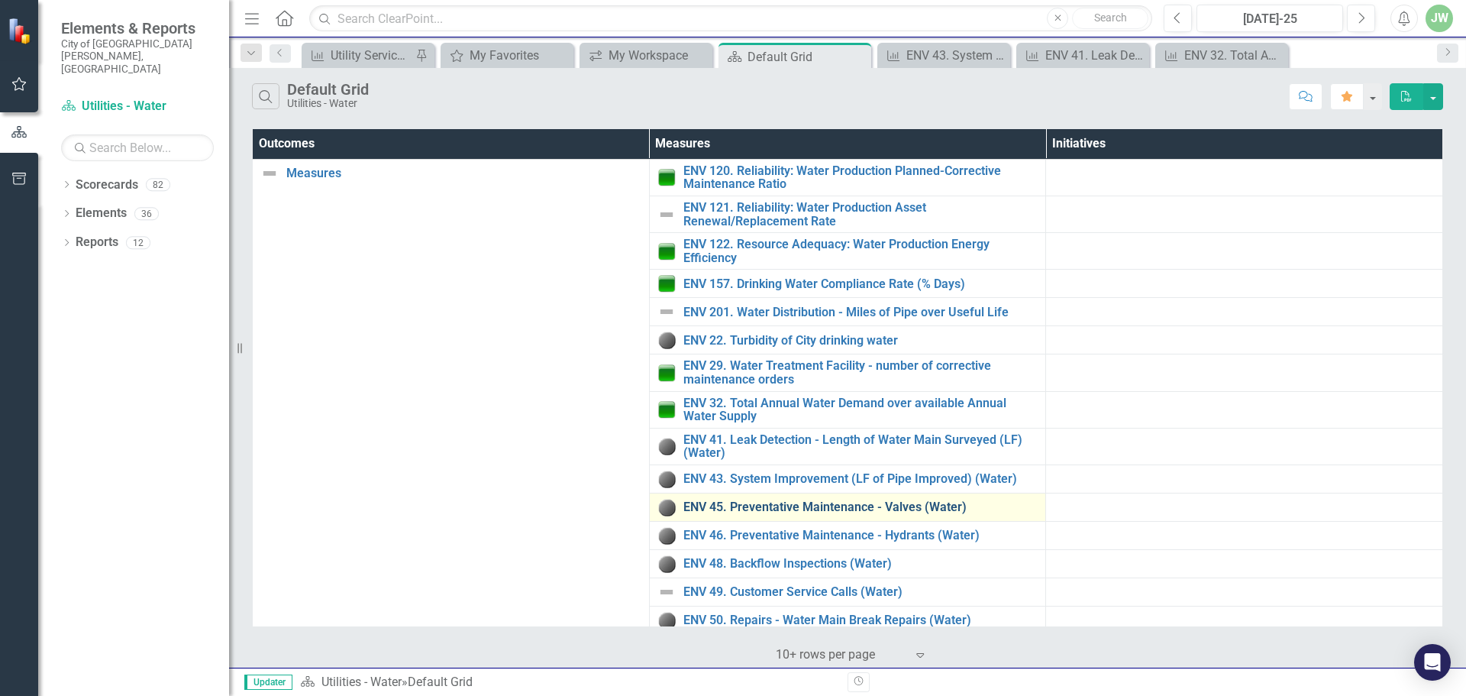
click at [833, 512] on link "ENV 45. Preventative Maintenance - Valves (Water)" at bounding box center [860, 507] width 355 height 14
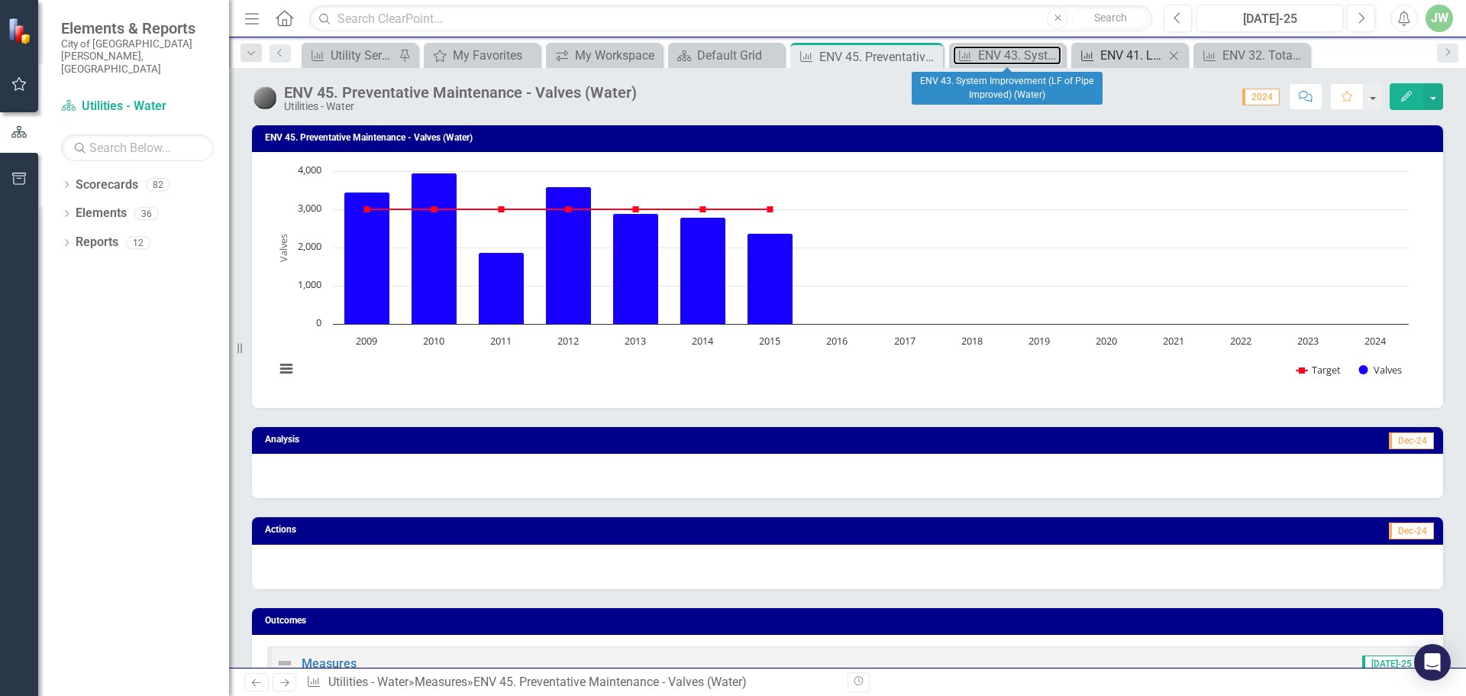
drag, startPoint x: 994, startPoint y: 60, endPoint x: 1099, endPoint y: 48, distance: 105.3
click at [994, 60] on div "ENV 43. System Improvement (LF of Pipe Improved) (Water)" at bounding box center [1019, 55] width 83 height 19
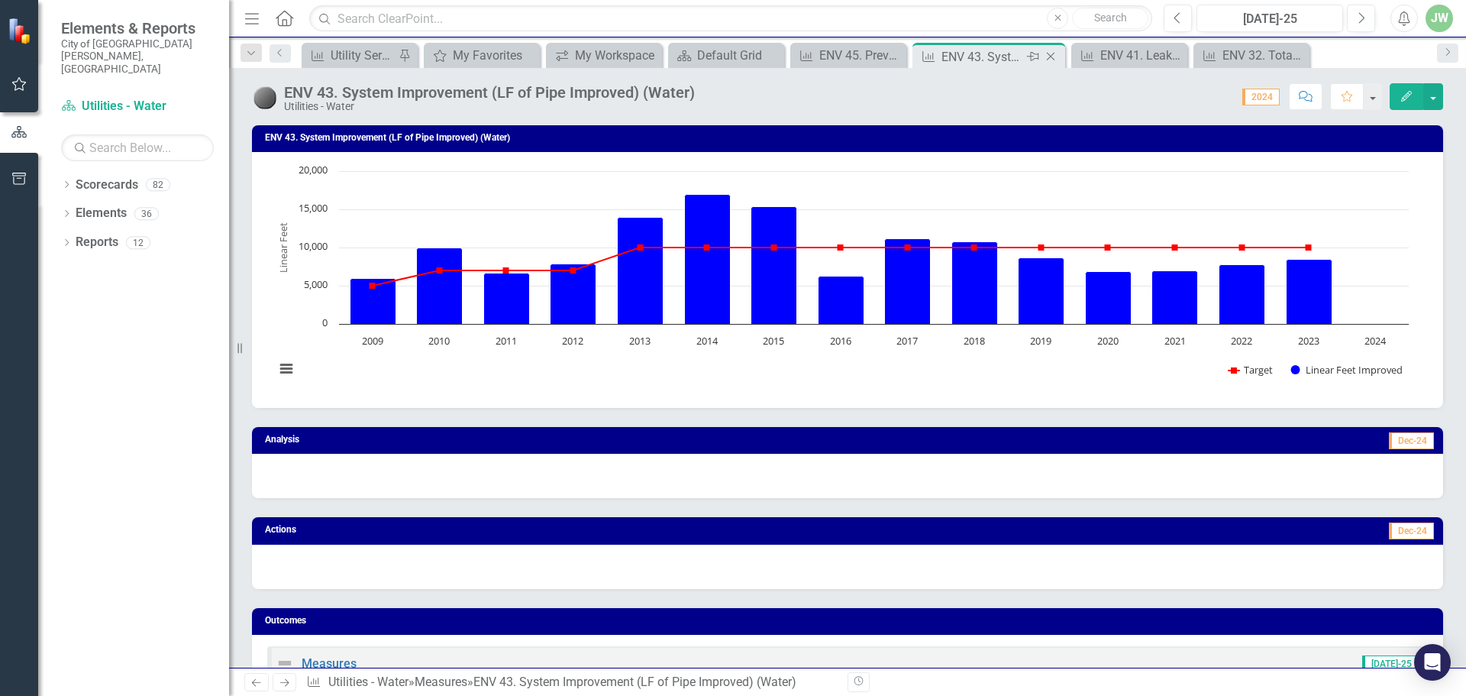
click at [1051, 56] on icon "Close" at bounding box center [1050, 56] width 15 height 12
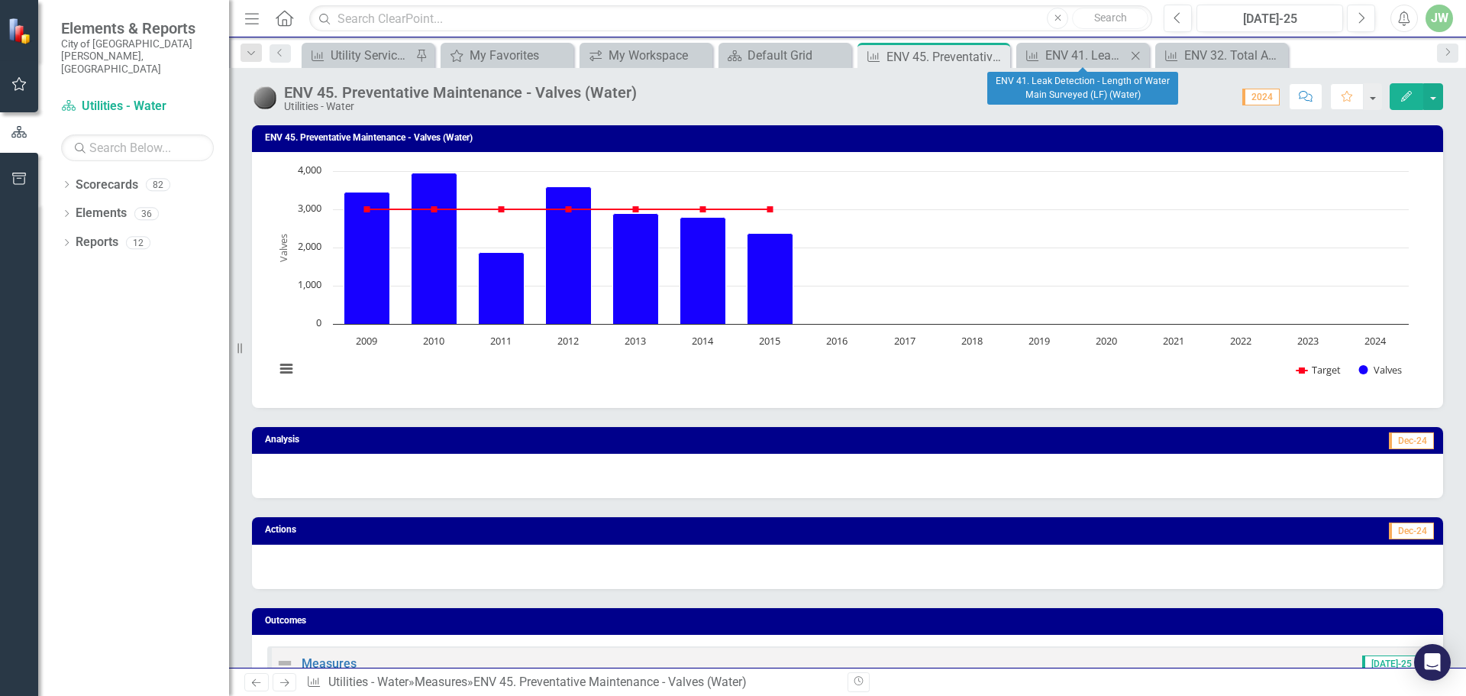
click at [1135, 53] on icon "Close" at bounding box center [1135, 56] width 15 height 12
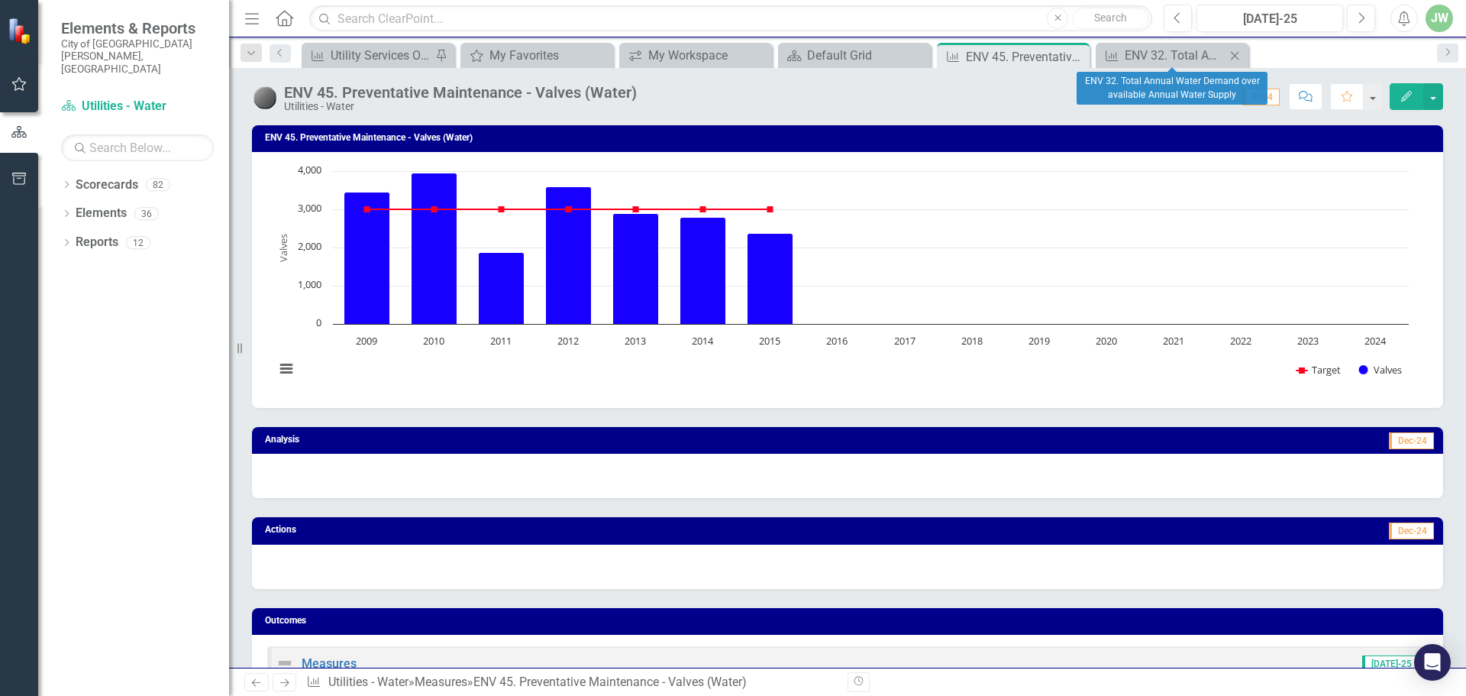
click at [1232, 53] on icon at bounding box center [1235, 55] width 8 height 8
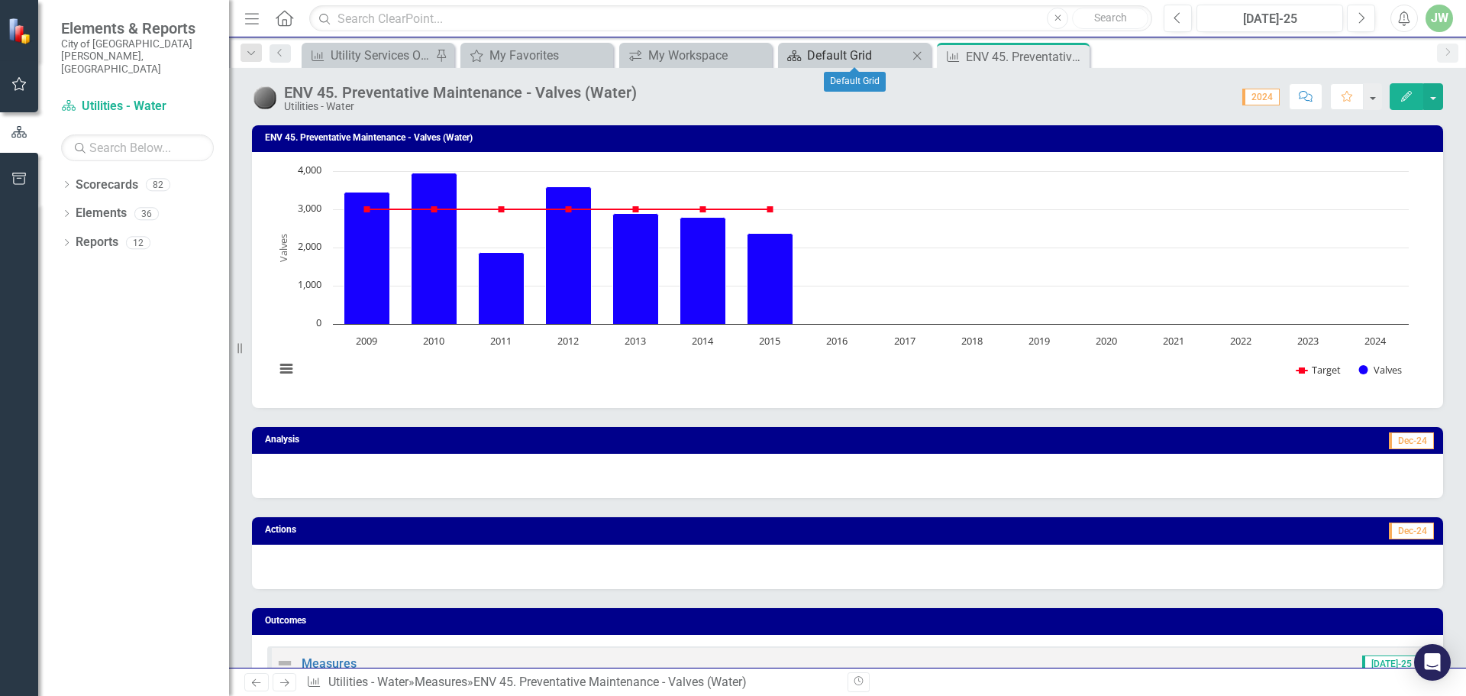
click at [858, 49] on div "Default Grid" at bounding box center [857, 55] width 101 height 19
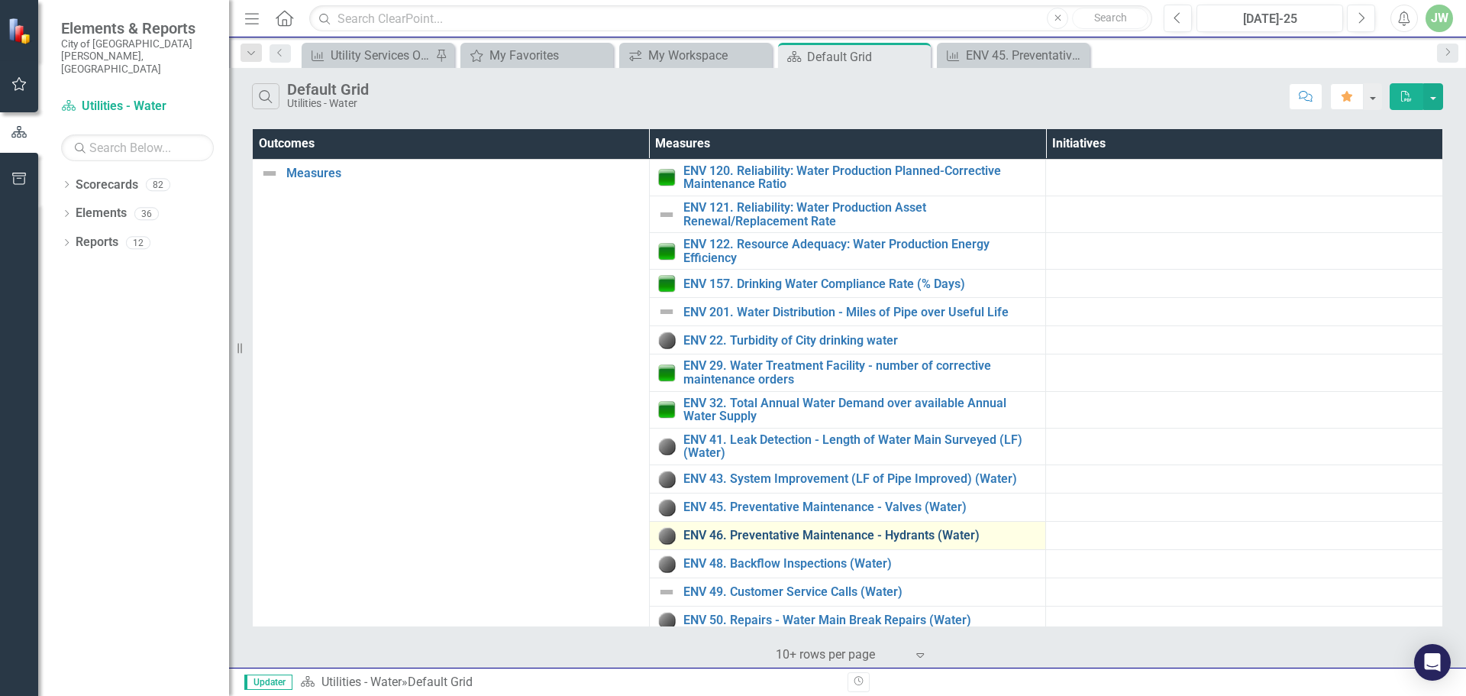
click at [805, 534] on link "ENV 46. Preventative Maintenance - Hydrants (Water)" at bounding box center [860, 535] width 355 height 14
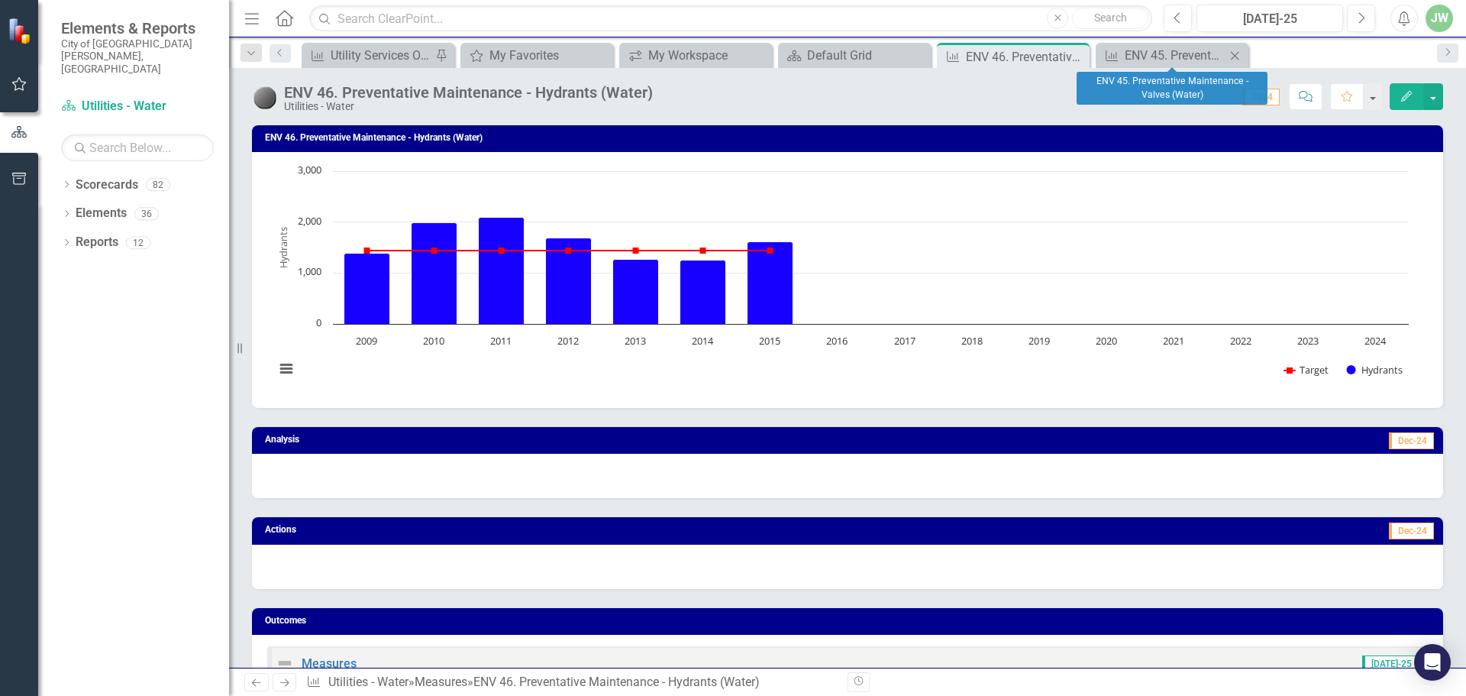
click at [1235, 53] on icon "Close" at bounding box center [1234, 56] width 15 height 12
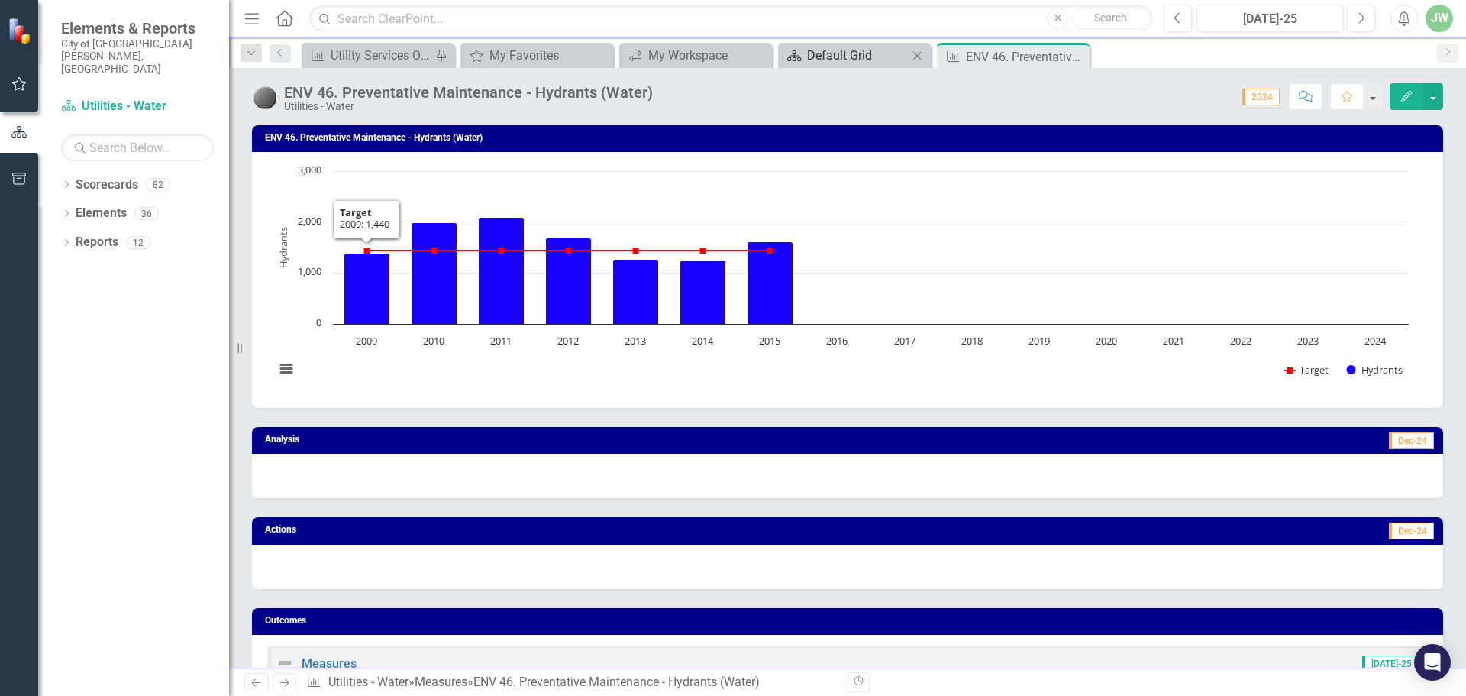
click at [851, 50] on div "Default Grid" at bounding box center [857, 55] width 101 height 19
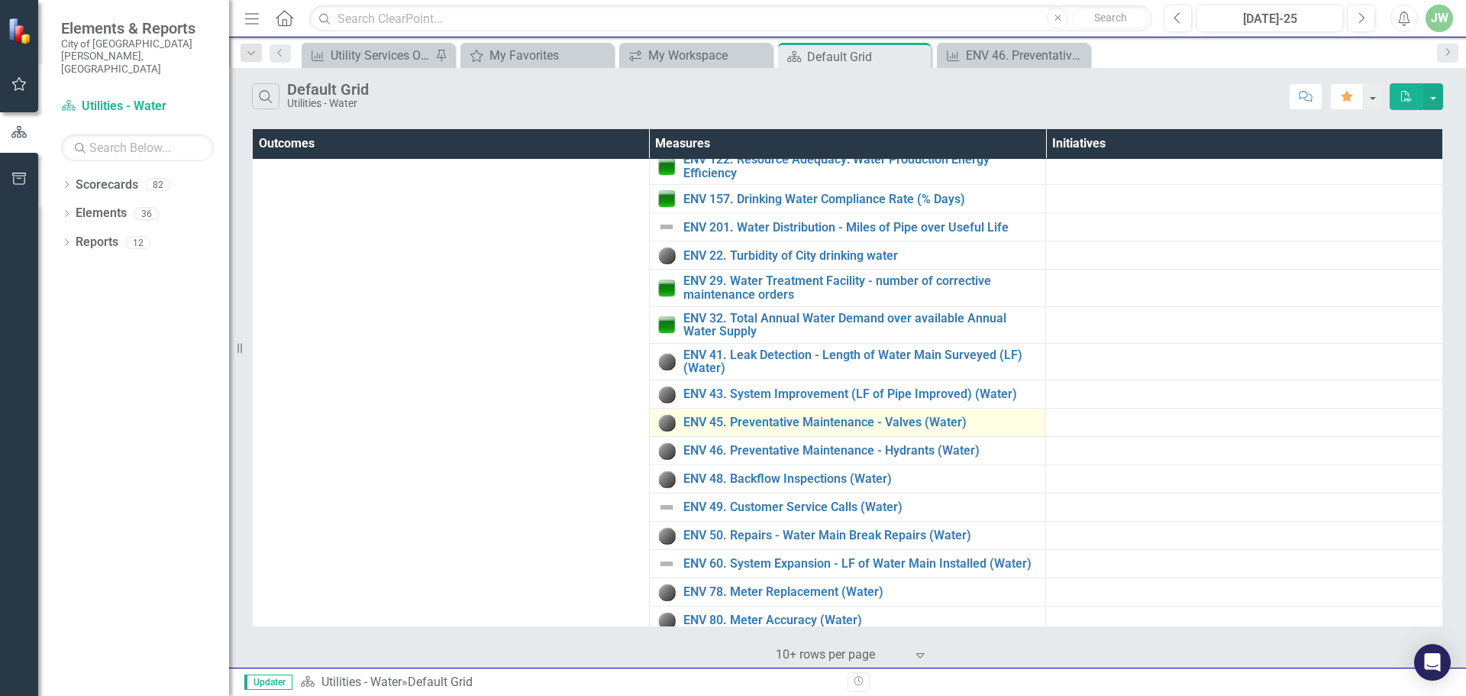
scroll to position [121, 0]
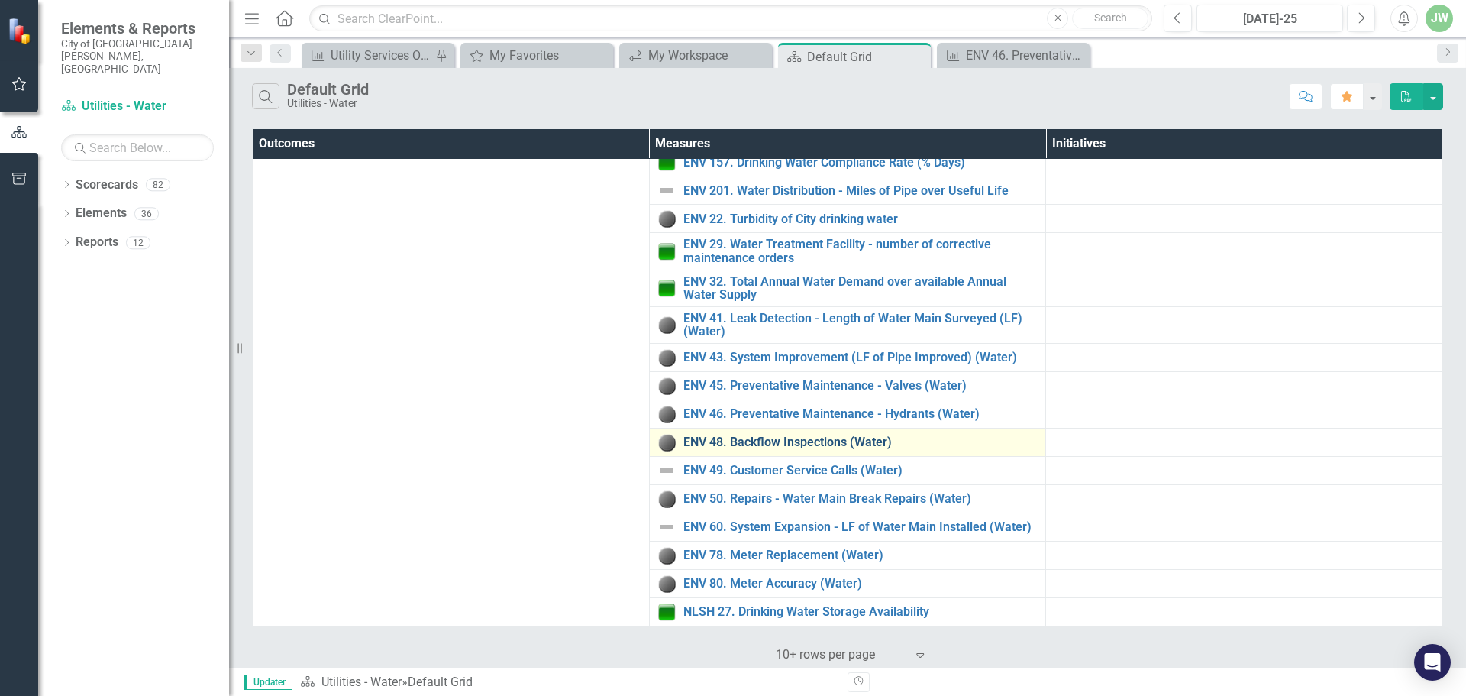
click at [818, 440] on link "ENV 48. Backflow Inspections (Water)" at bounding box center [860, 442] width 355 height 14
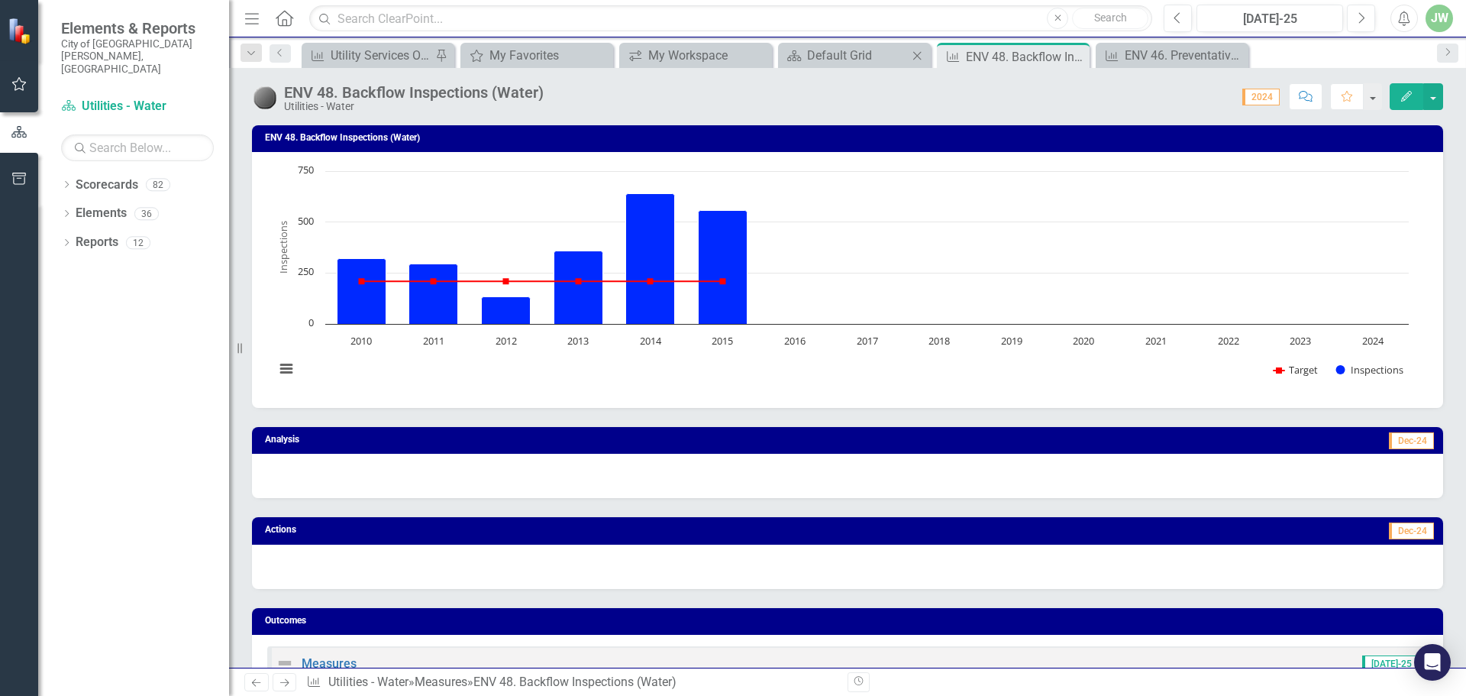
click at [844, 66] on div "Scorecard Default Grid Close" at bounding box center [854, 55] width 153 height 25
click at [844, 50] on div "Default Grid" at bounding box center [857, 55] width 101 height 19
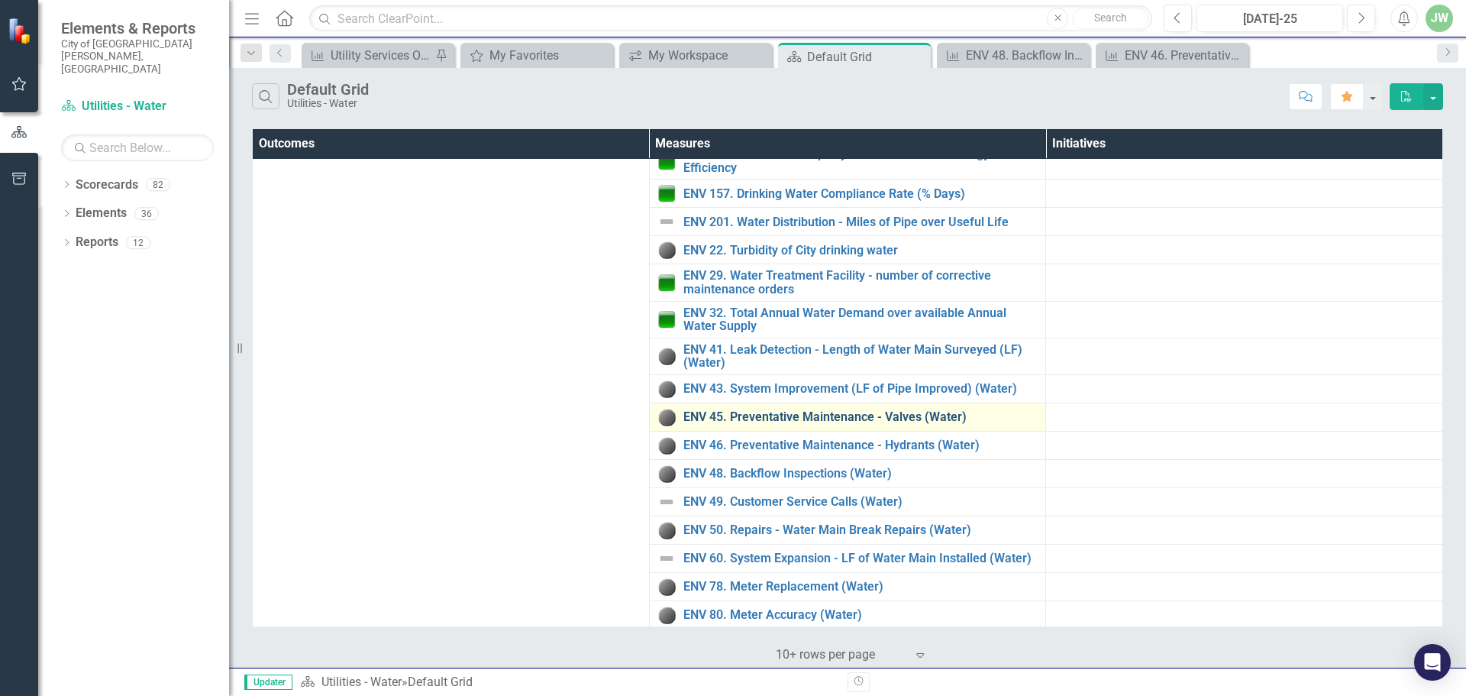
scroll to position [121, 0]
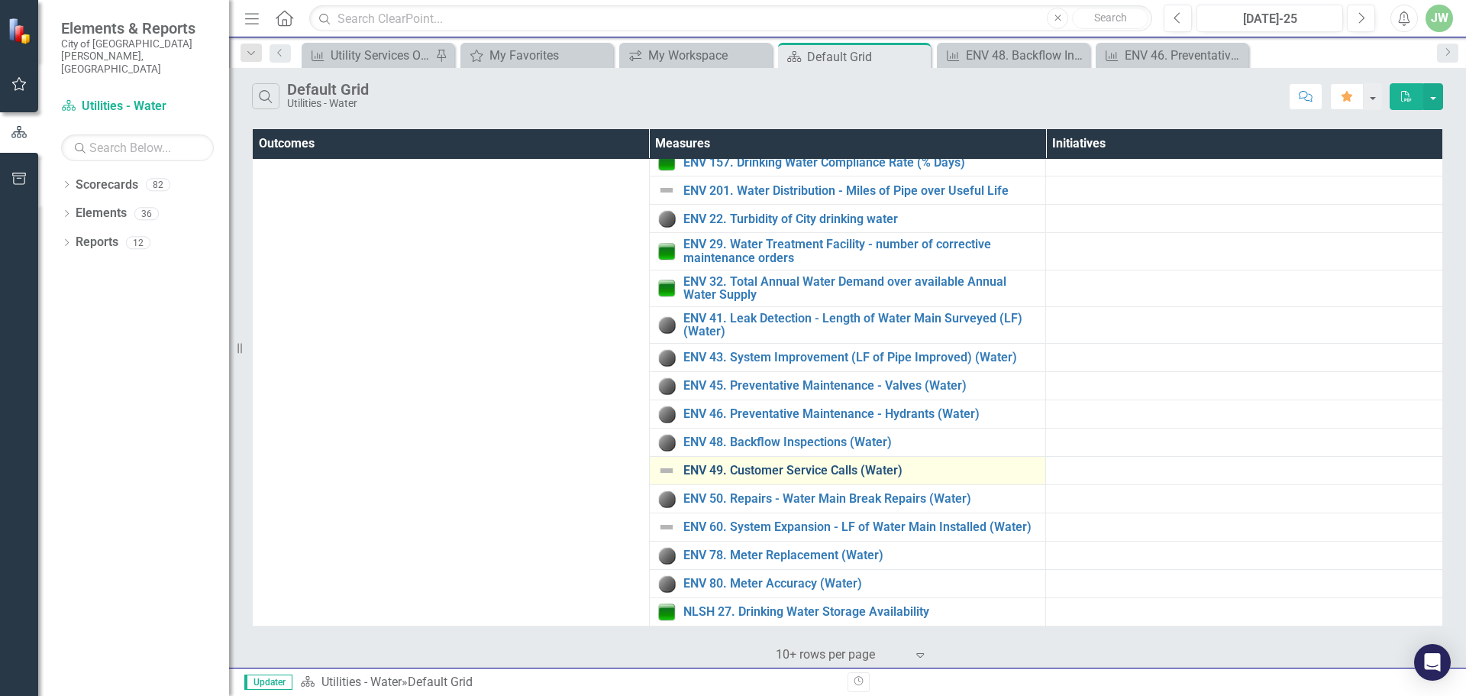
click at [791, 473] on link "ENV 49. Customer Service Calls (Water)" at bounding box center [860, 470] width 355 height 14
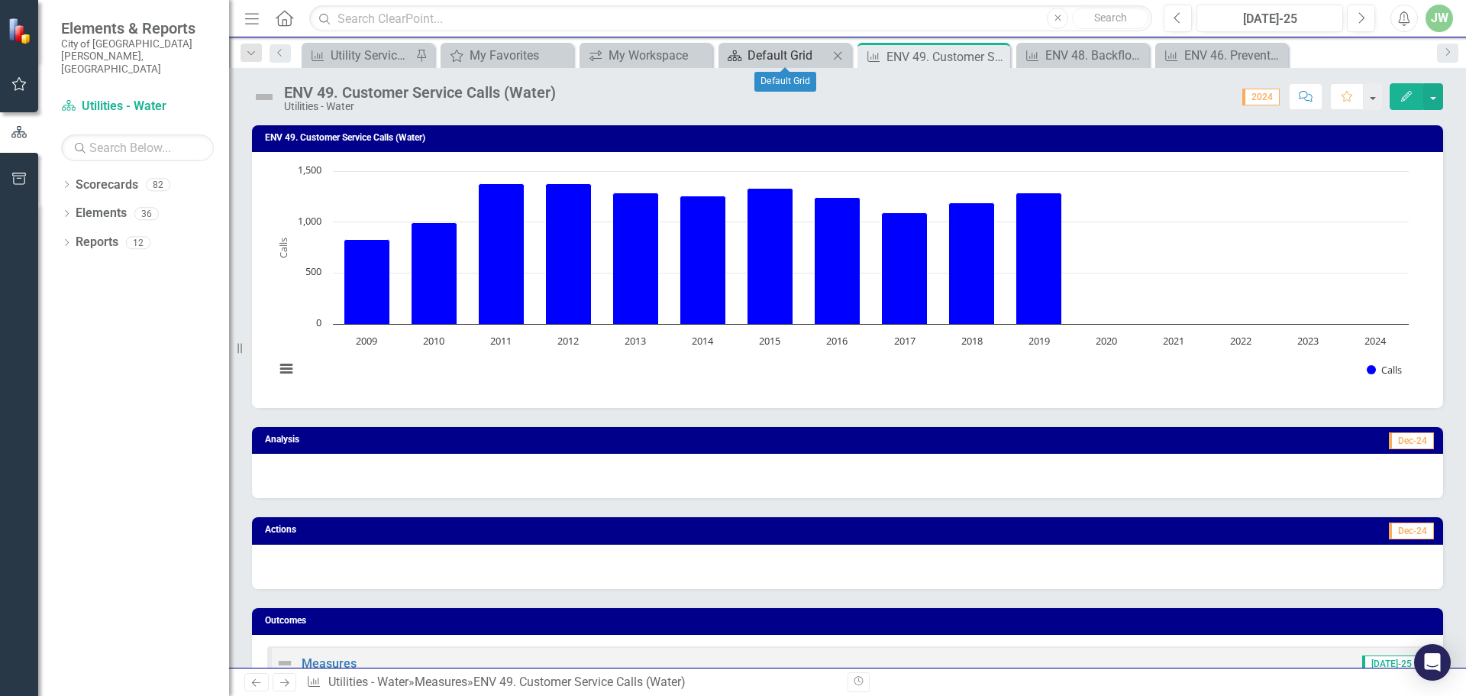
click at [790, 60] on div "Default Grid" at bounding box center [787, 55] width 81 height 19
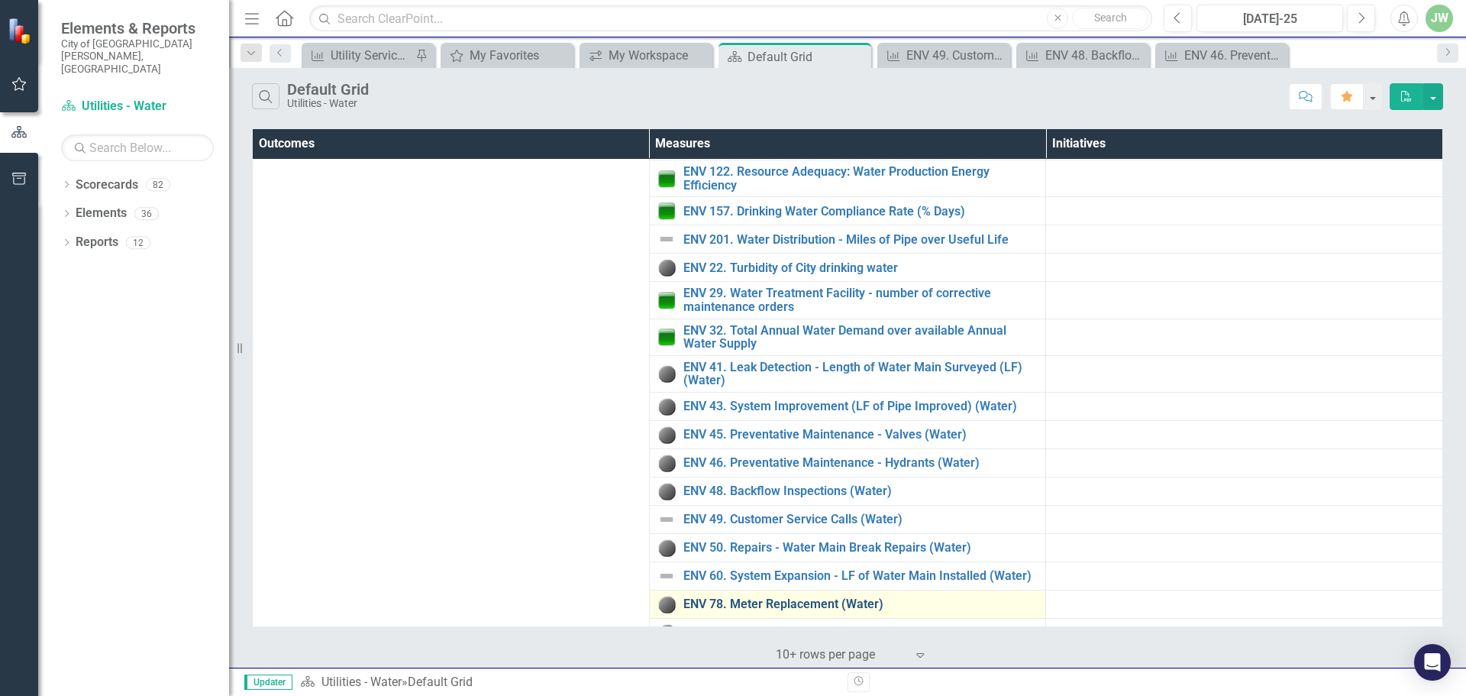
scroll to position [121, 0]
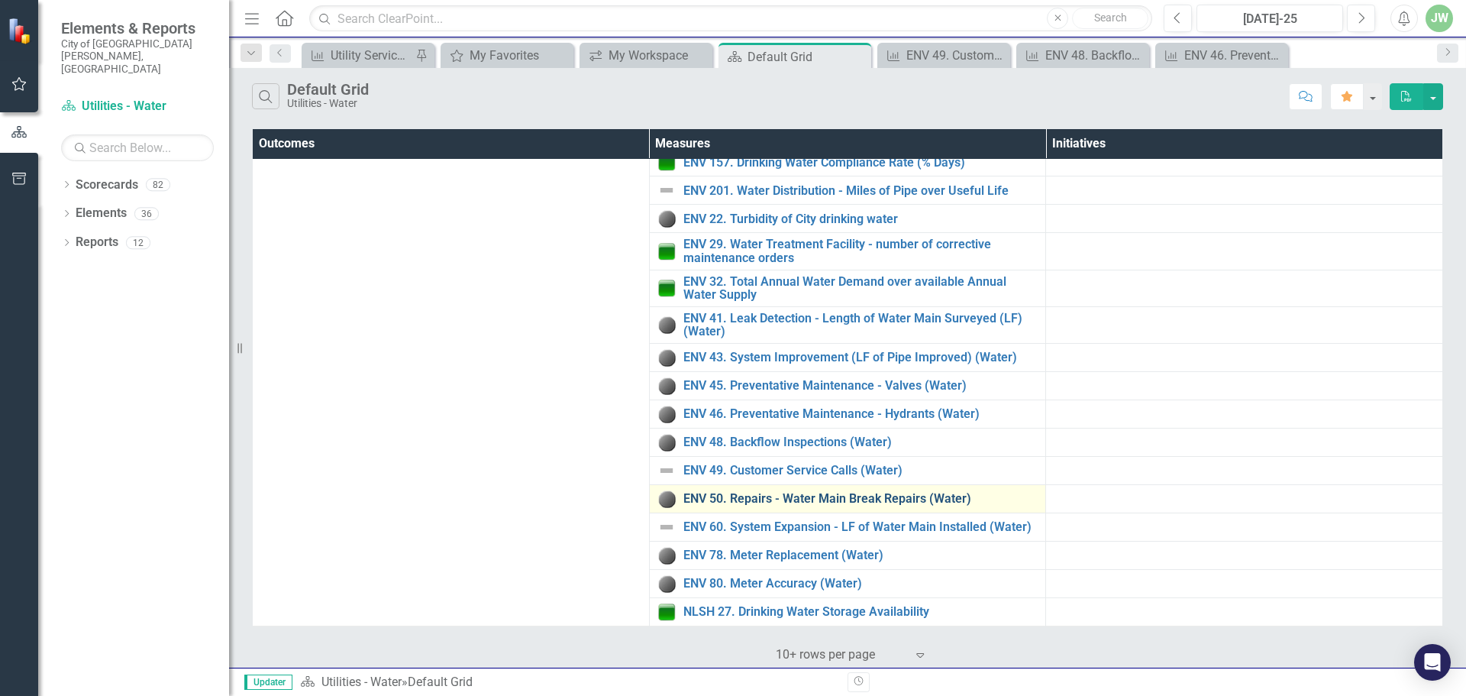
click at [784, 502] on link "ENV 50. Repairs - Water Main Break Repairs (Water)" at bounding box center [860, 499] width 355 height 14
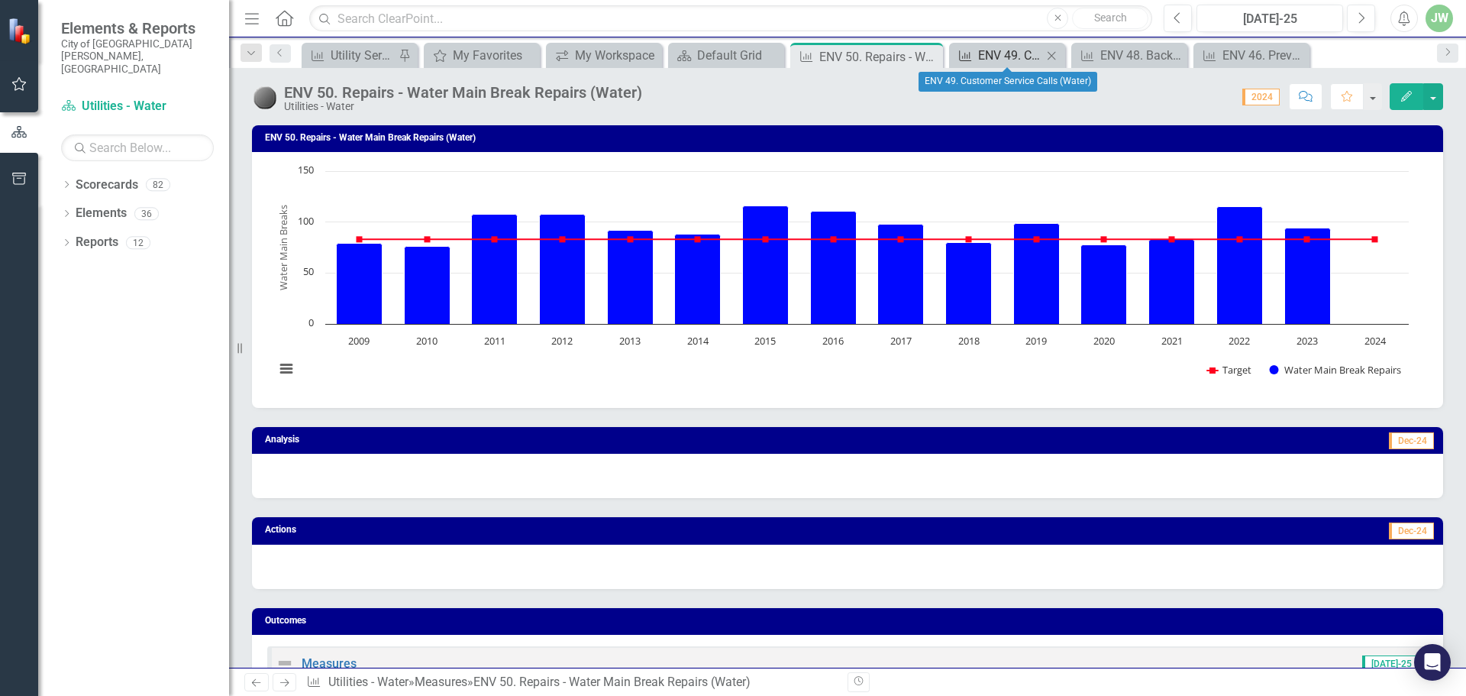
click at [1025, 59] on div "ENV 49. Customer Service Calls (Water)" at bounding box center [1010, 55] width 64 height 19
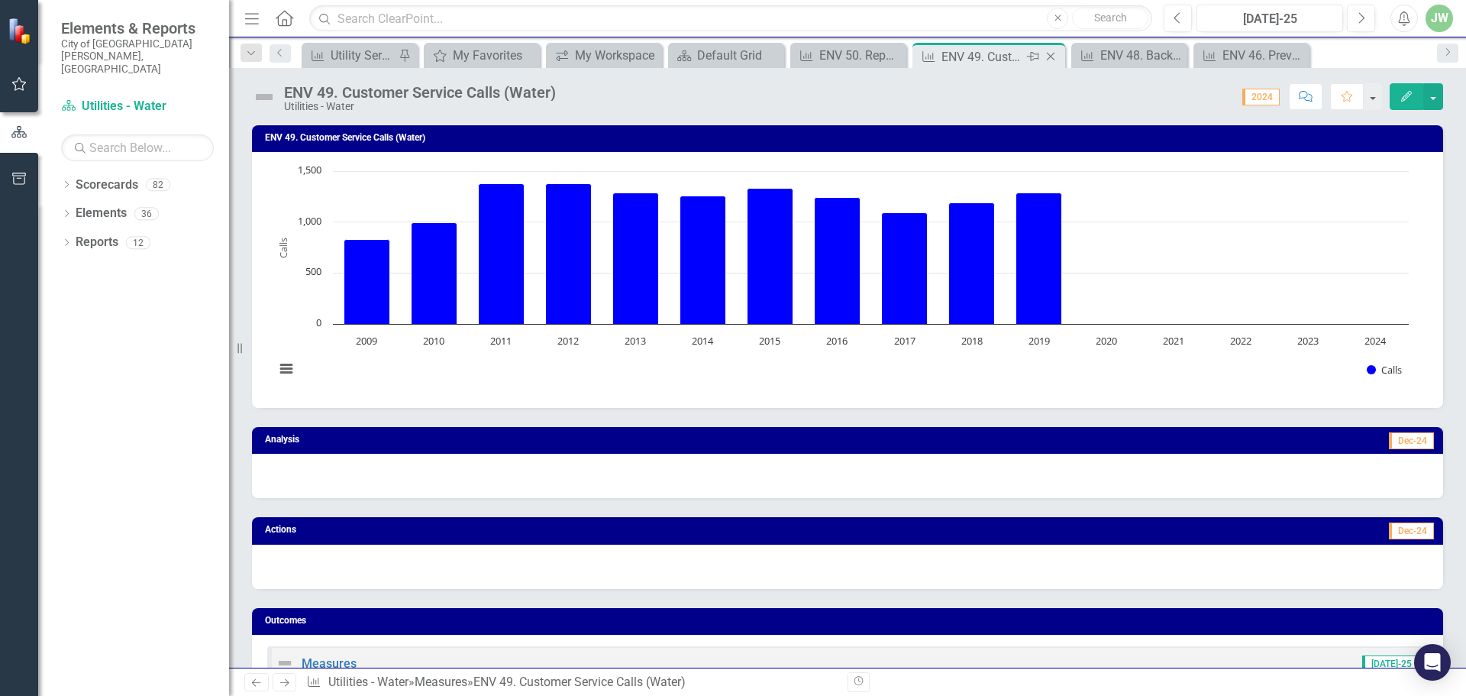
click at [1045, 60] on icon "Close" at bounding box center [1050, 56] width 15 height 12
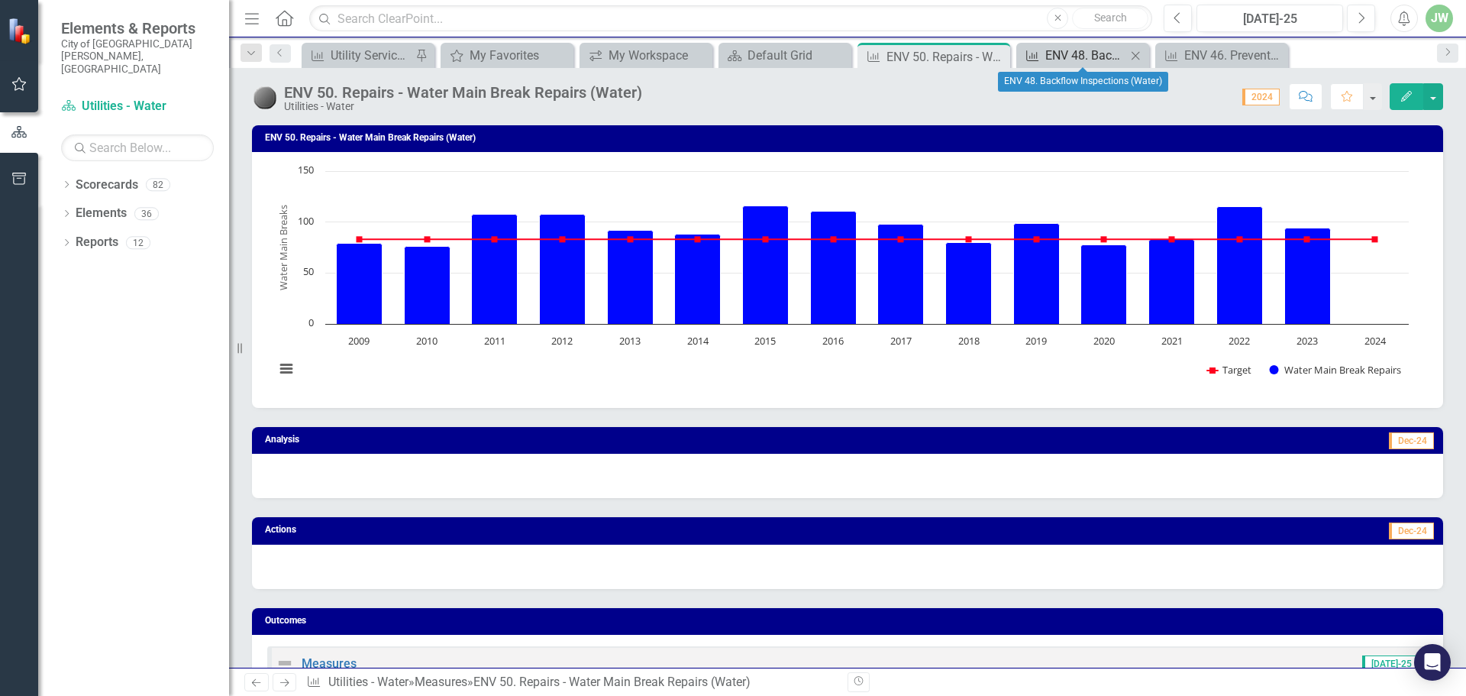
click at [1082, 63] on div "ENV 48. Backflow Inspections (Water)" at bounding box center [1085, 55] width 81 height 19
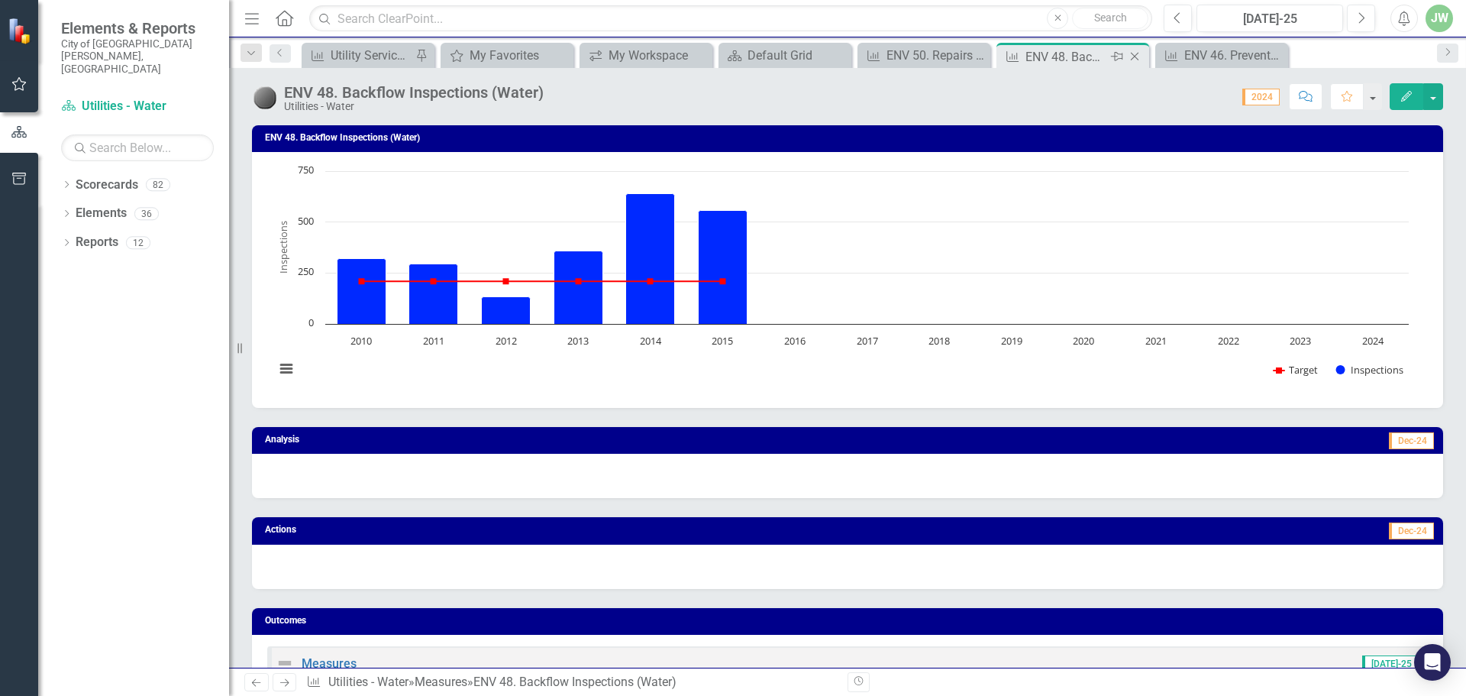
click at [1138, 56] on icon "Close" at bounding box center [1134, 56] width 15 height 12
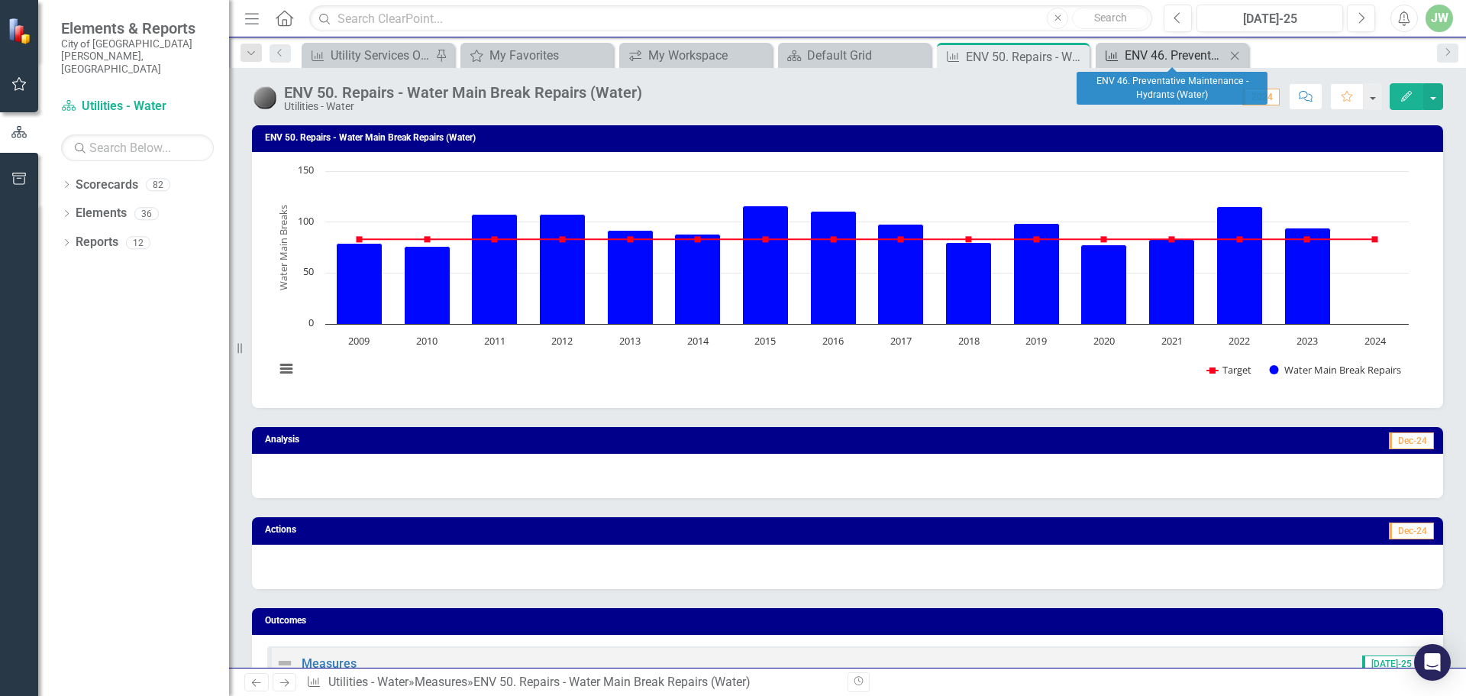
click at [1178, 57] on div "ENV 46. Preventative Maintenance - Hydrants (Water)" at bounding box center [1175, 55] width 101 height 19
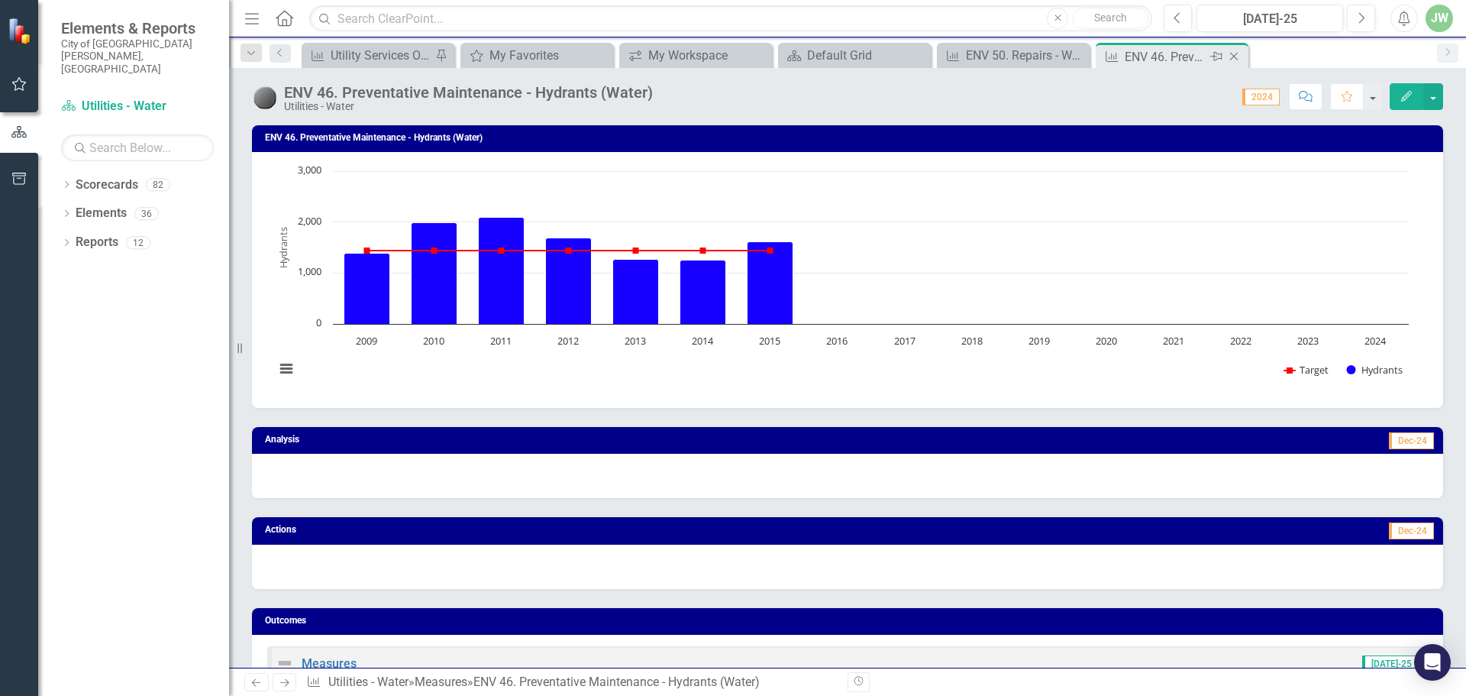
click at [1232, 53] on icon "Close" at bounding box center [1233, 56] width 15 height 12
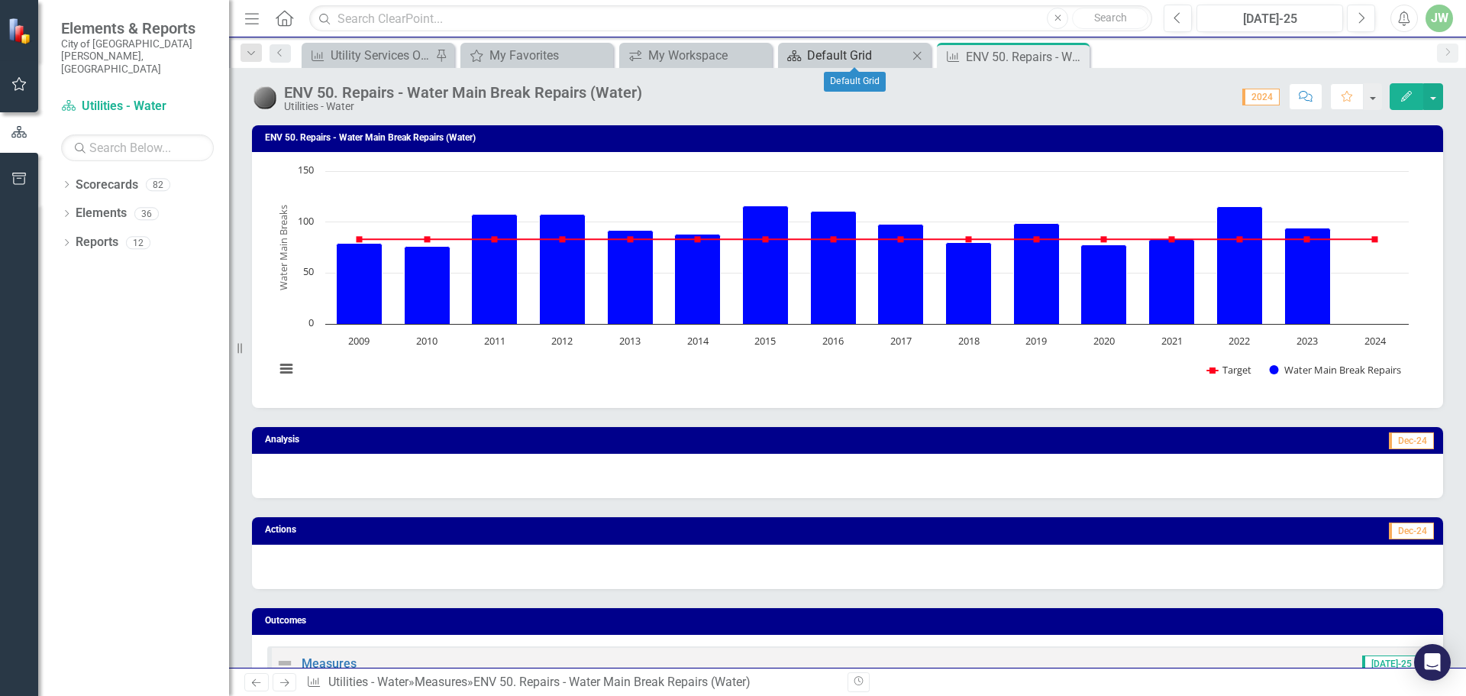
click at [864, 59] on div "Default Grid" at bounding box center [857, 55] width 101 height 19
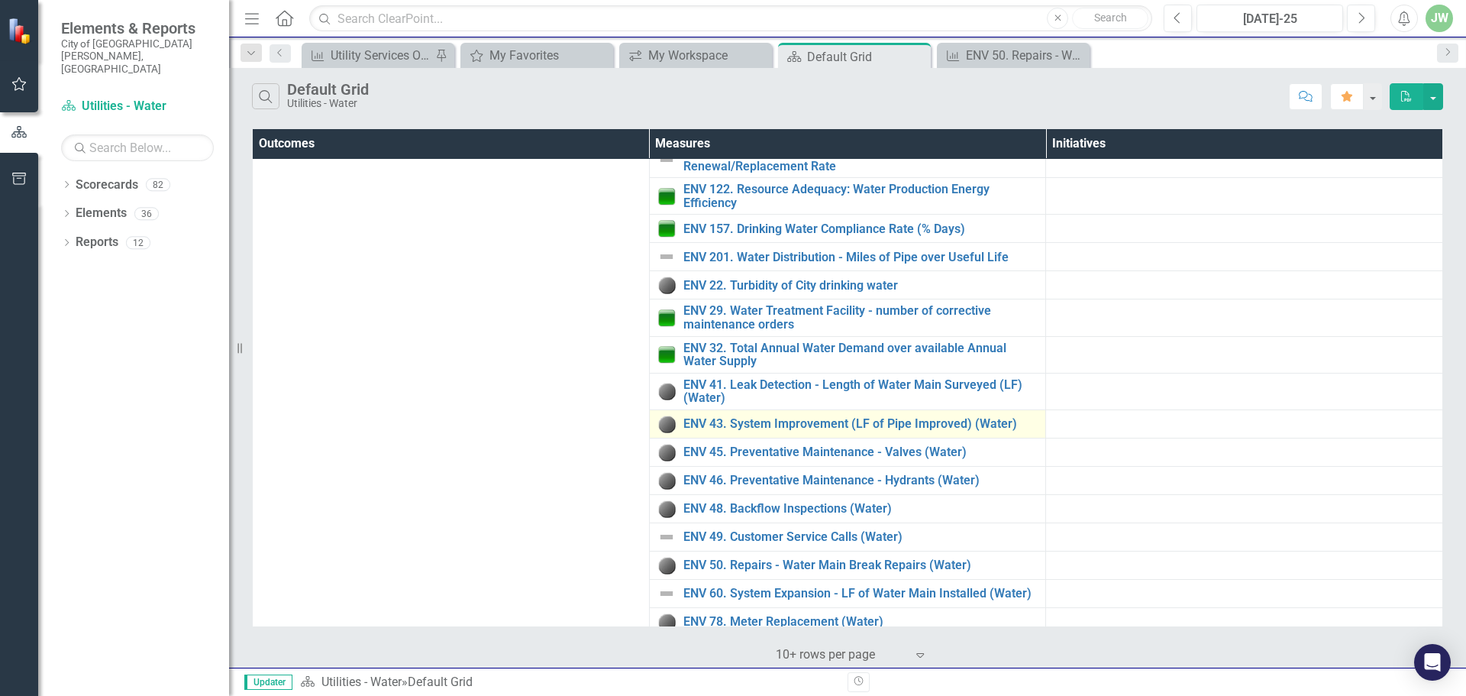
scroll to position [121, 0]
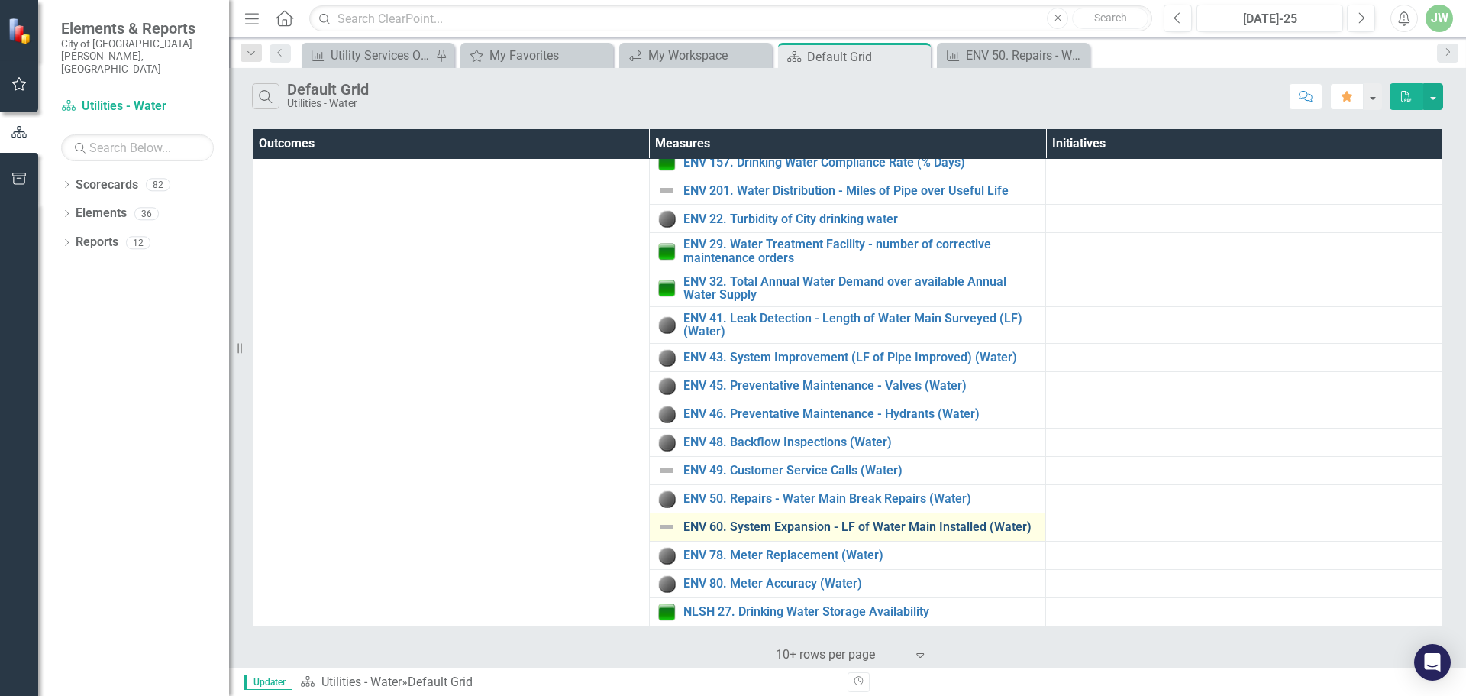
click at [811, 525] on link "ENV 60. System Expansion - LF of Water Main Installed (Water)" at bounding box center [860, 527] width 355 height 14
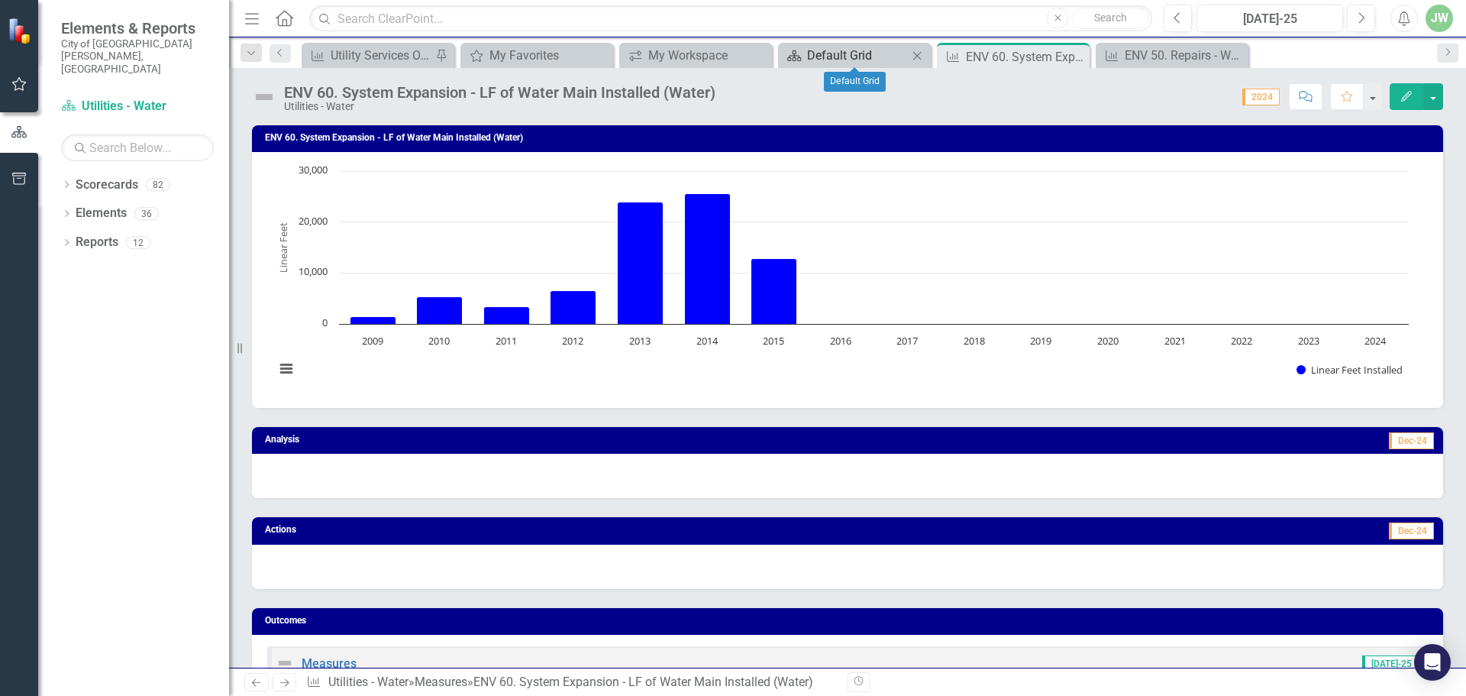
click at [838, 53] on div "Default Grid" at bounding box center [857, 55] width 101 height 19
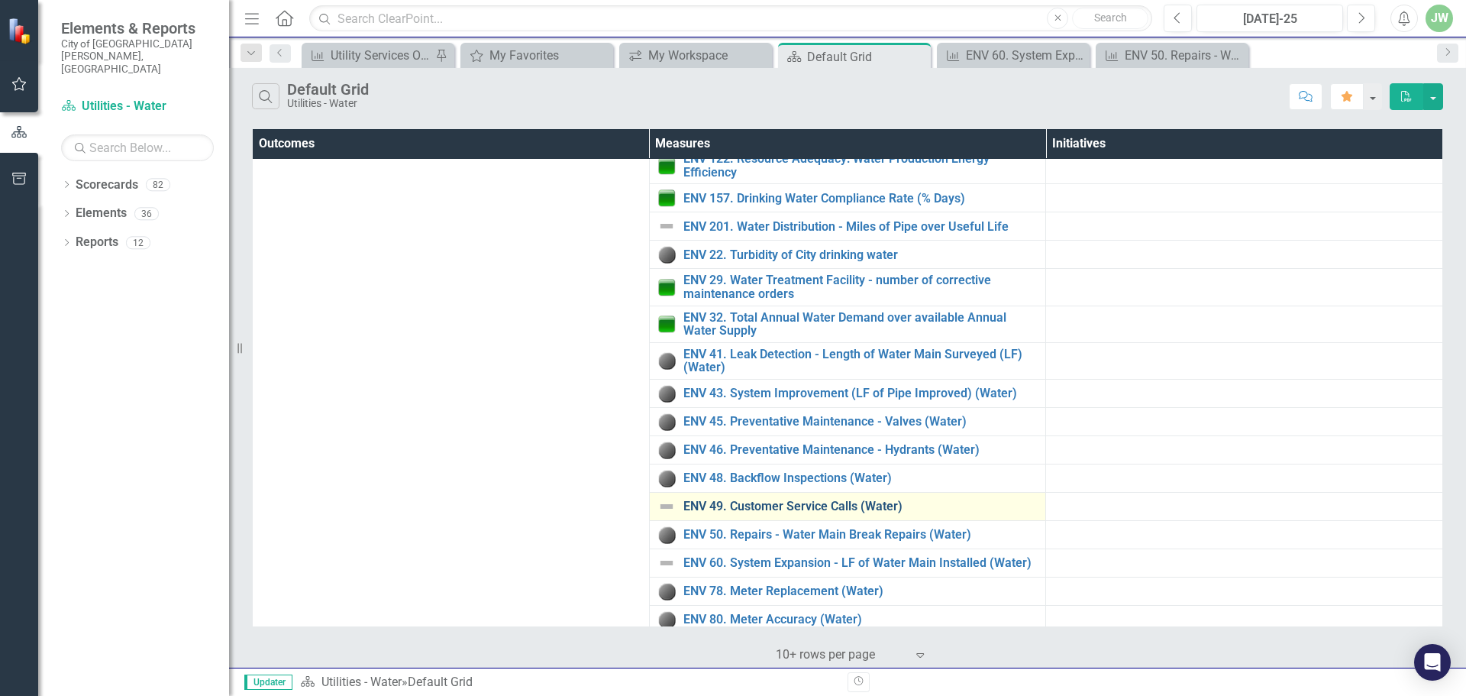
scroll to position [121, 0]
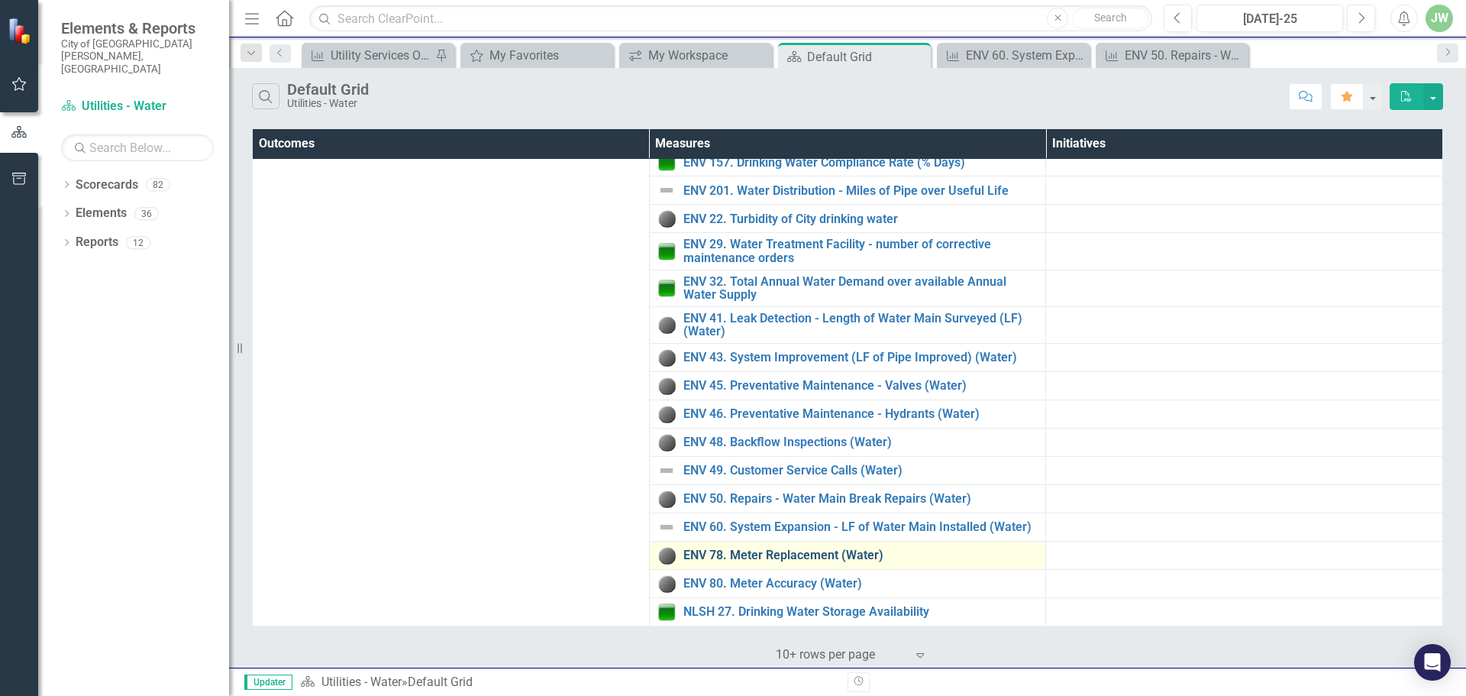
click at [801, 551] on link "ENV 78. Meter Replacement (Water)" at bounding box center [860, 555] width 355 height 14
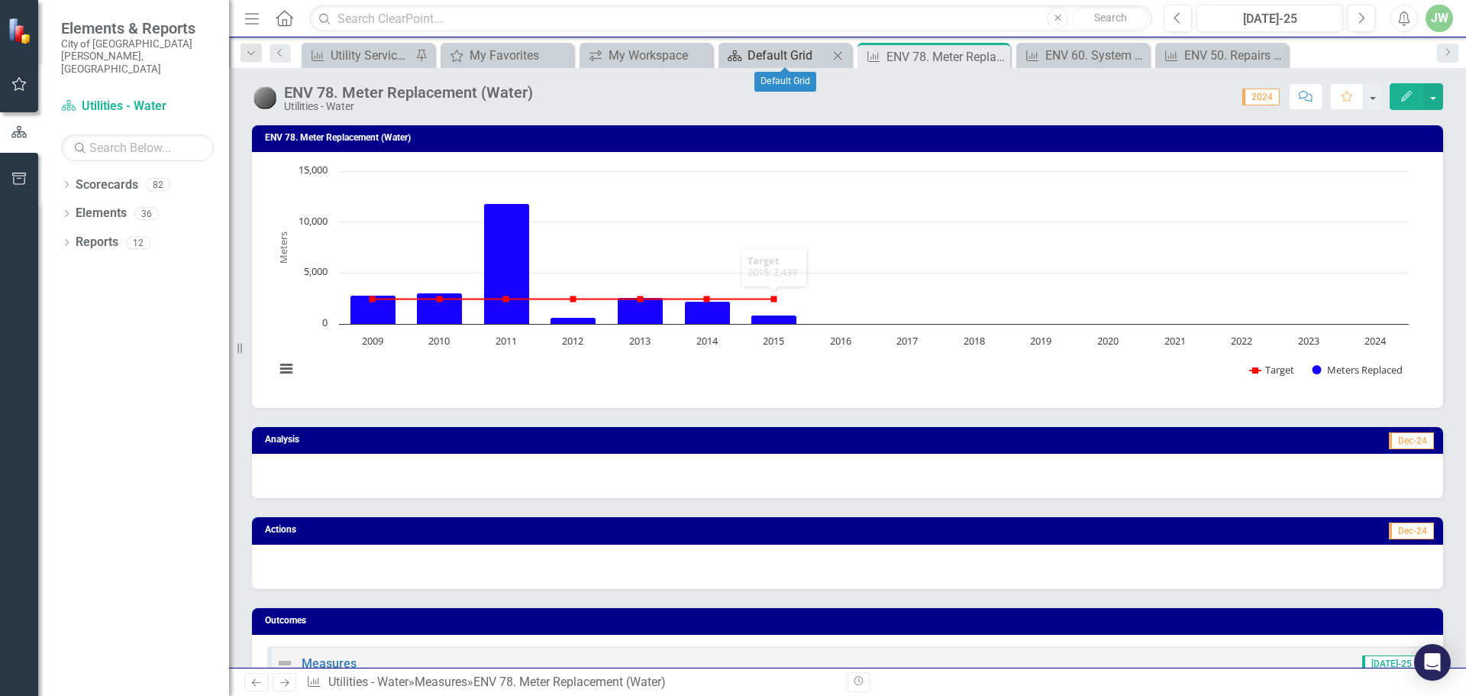
click at [764, 50] on div "Default Grid" at bounding box center [787, 55] width 81 height 19
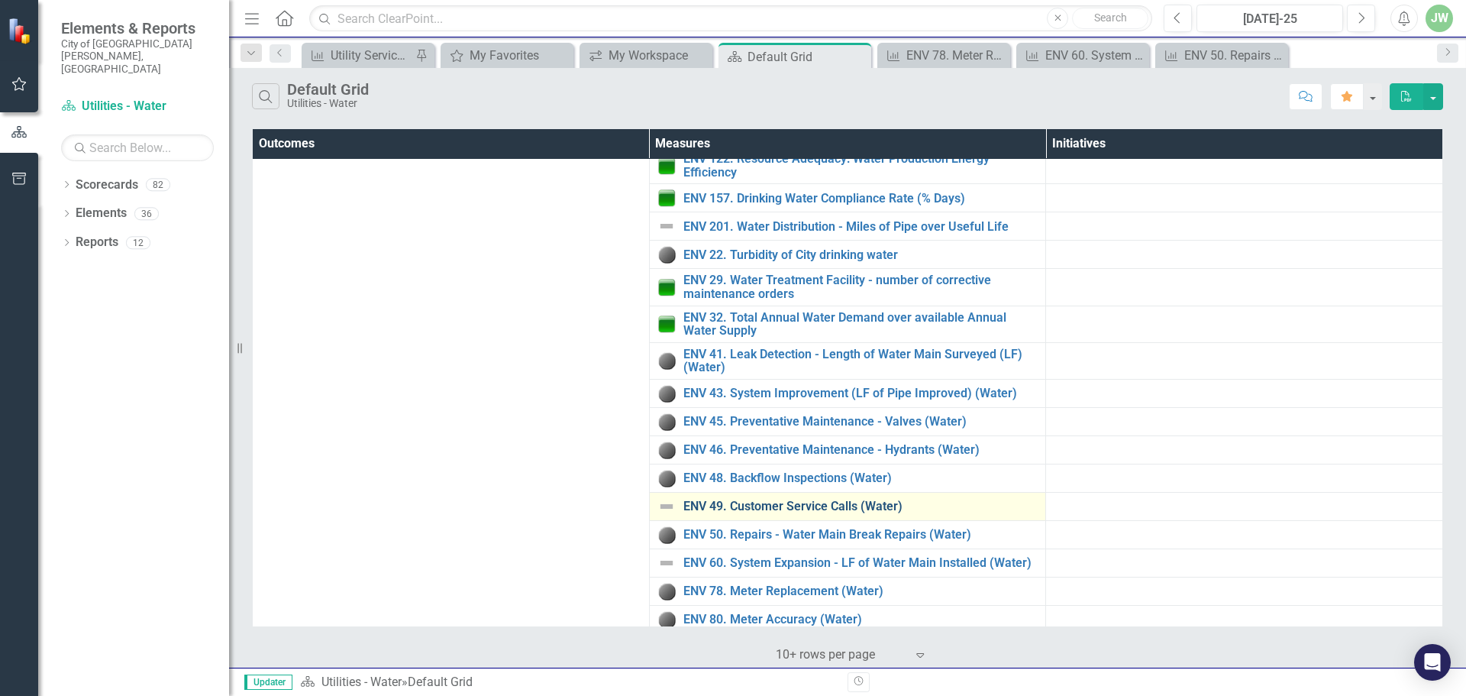
scroll to position [121, 0]
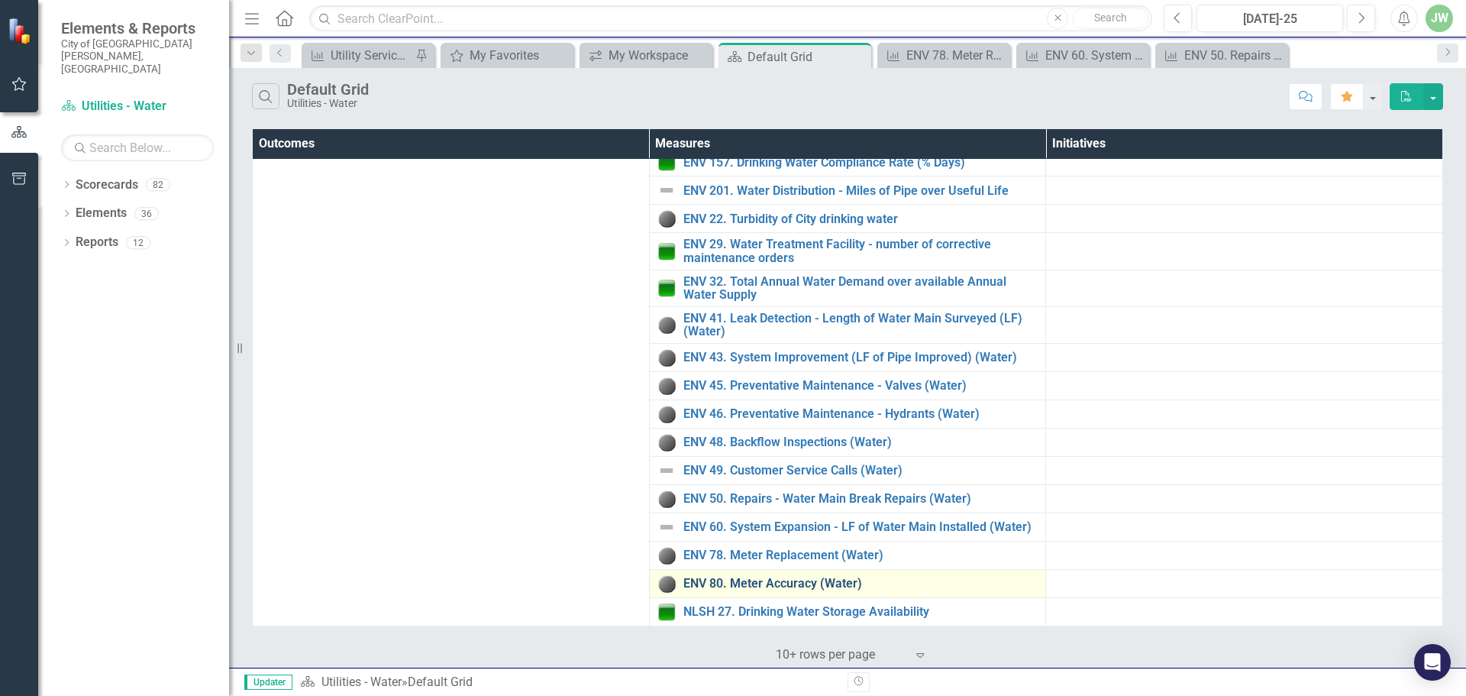
click at [815, 582] on link "ENV 80. Meter Accuracy (Water)" at bounding box center [860, 583] width 355 height 14
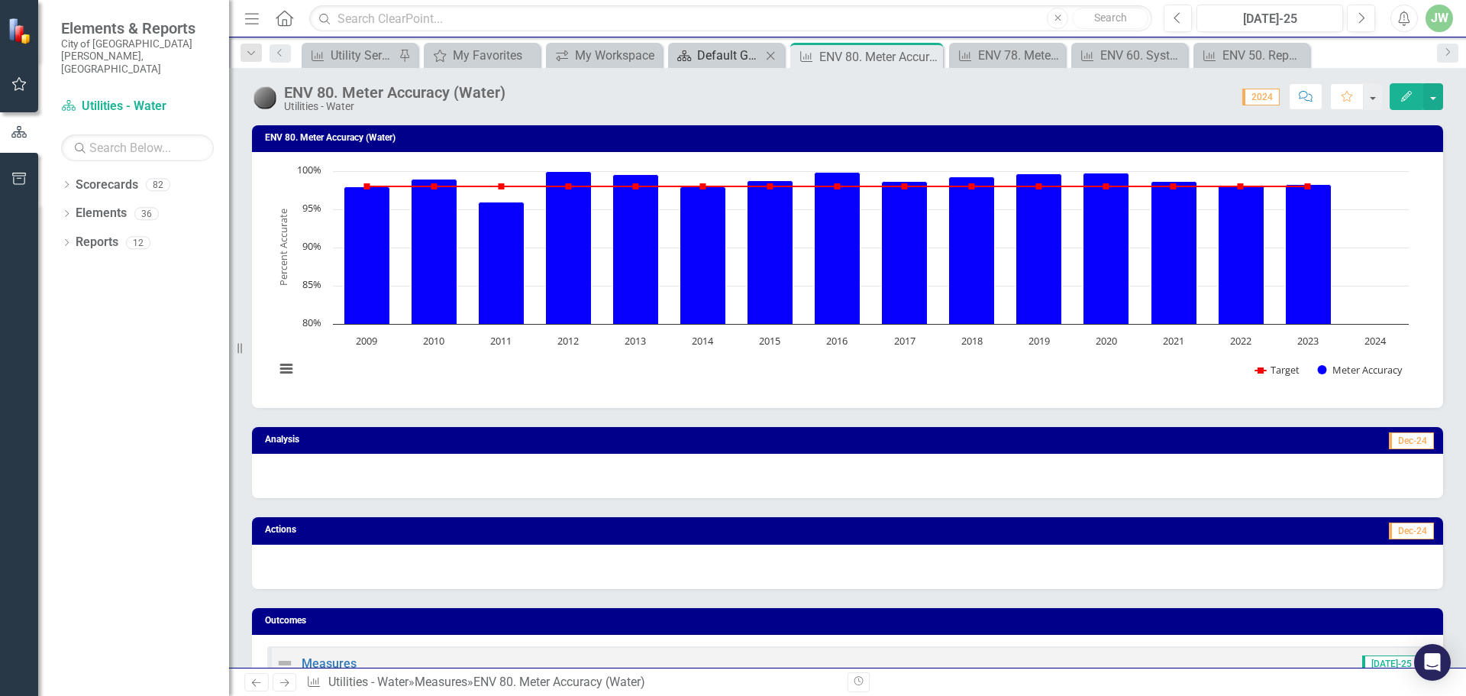
click at [730, 54] on div "Default Grid" at bounding box center [729, 55] width 64 height 19
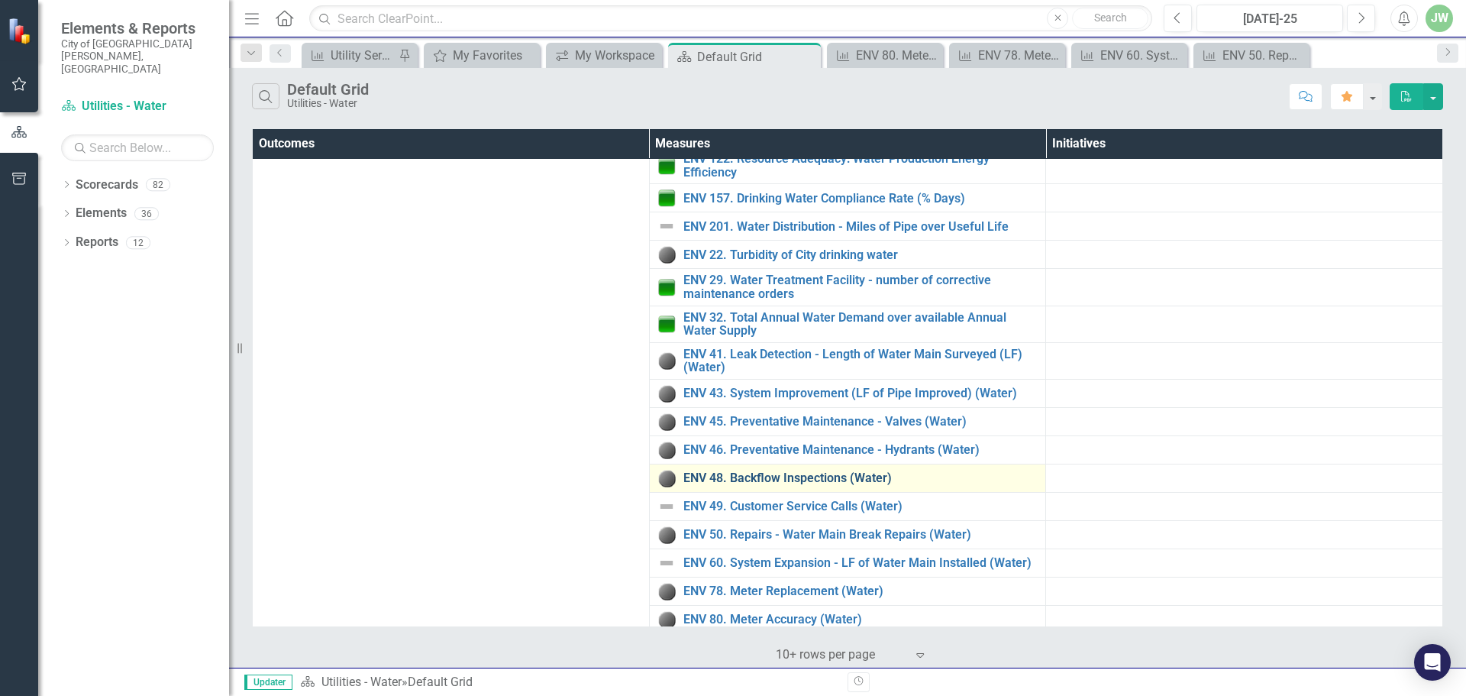
scroll to position [121, 0]
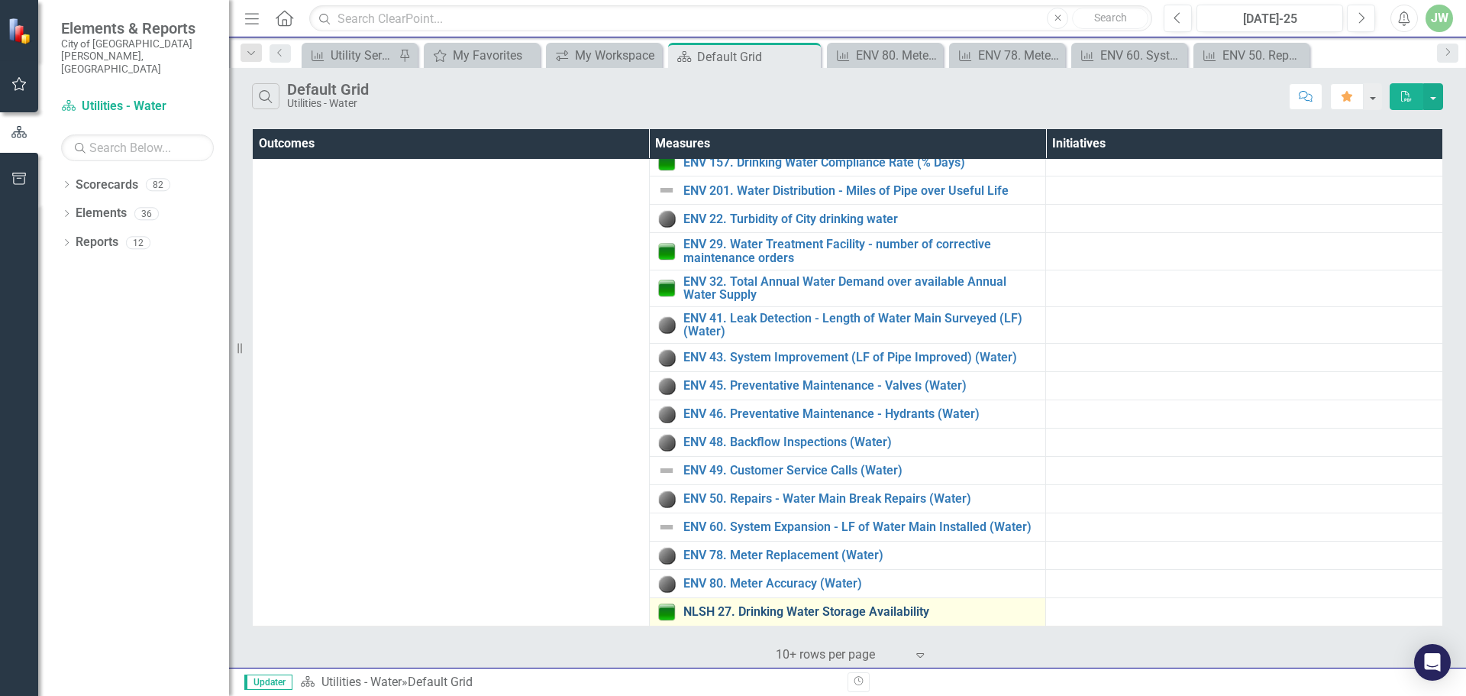
click at [827, 612] on link "NLSH 27. Drinking Water Storage Availability" at bounding box center [860, 612] width 355 height 14
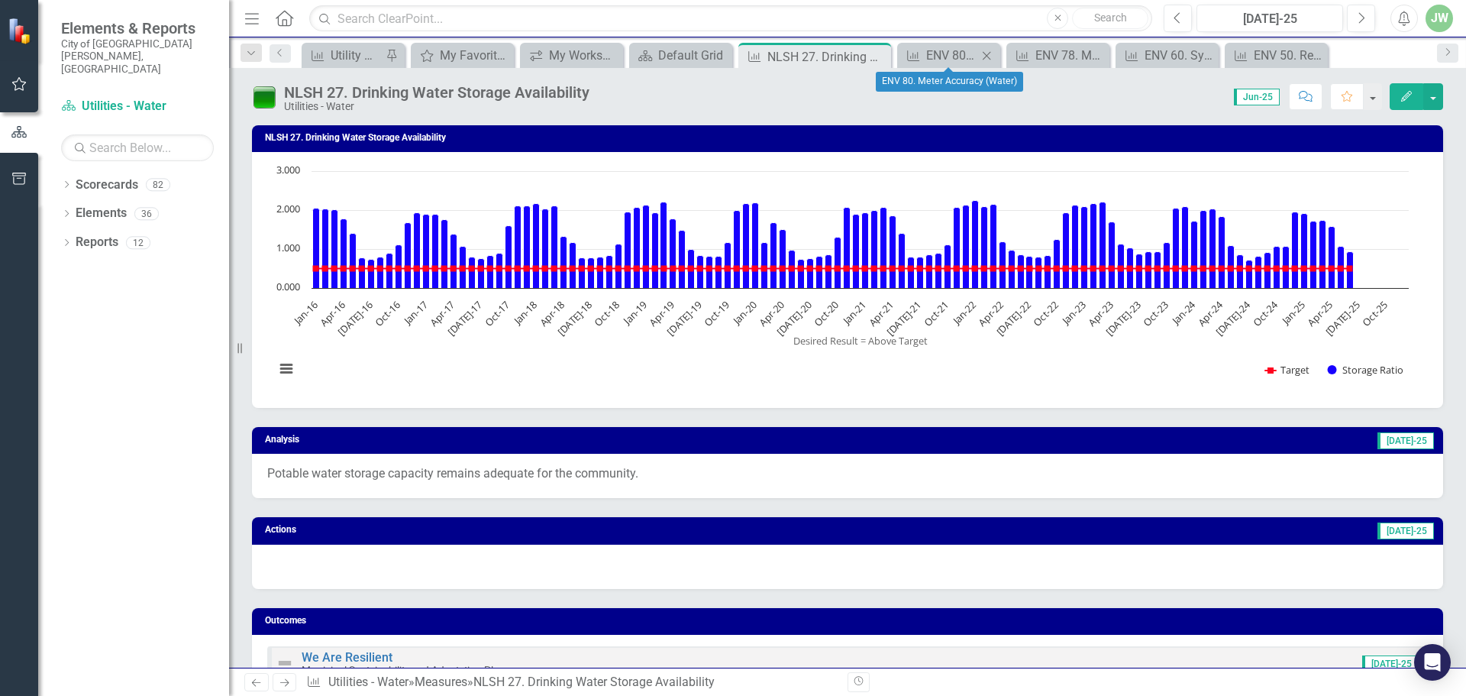
click at [986, 53] on icon "Close" at bounding box center [986, 56] width 15 height 12
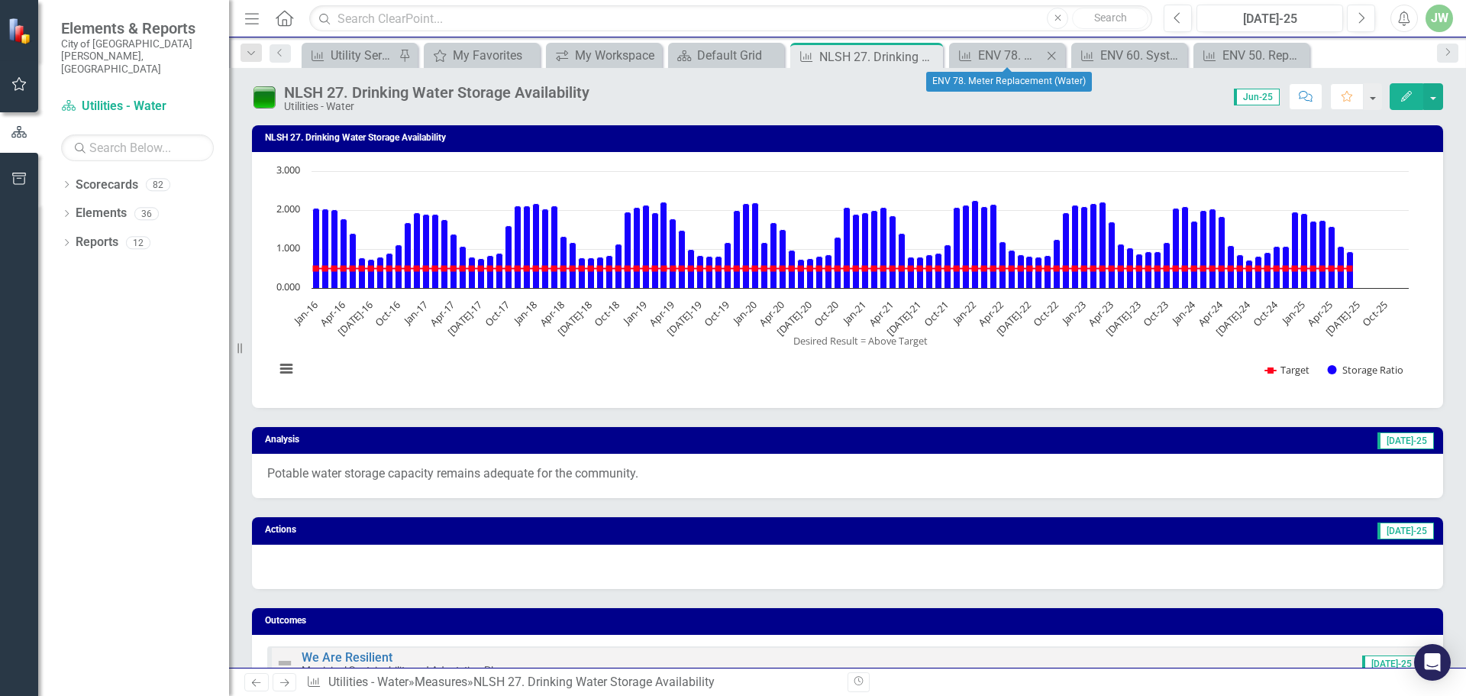
click at [1050, 54] on icon "Close" at bounding box center [1051, 56] width 15 height 12
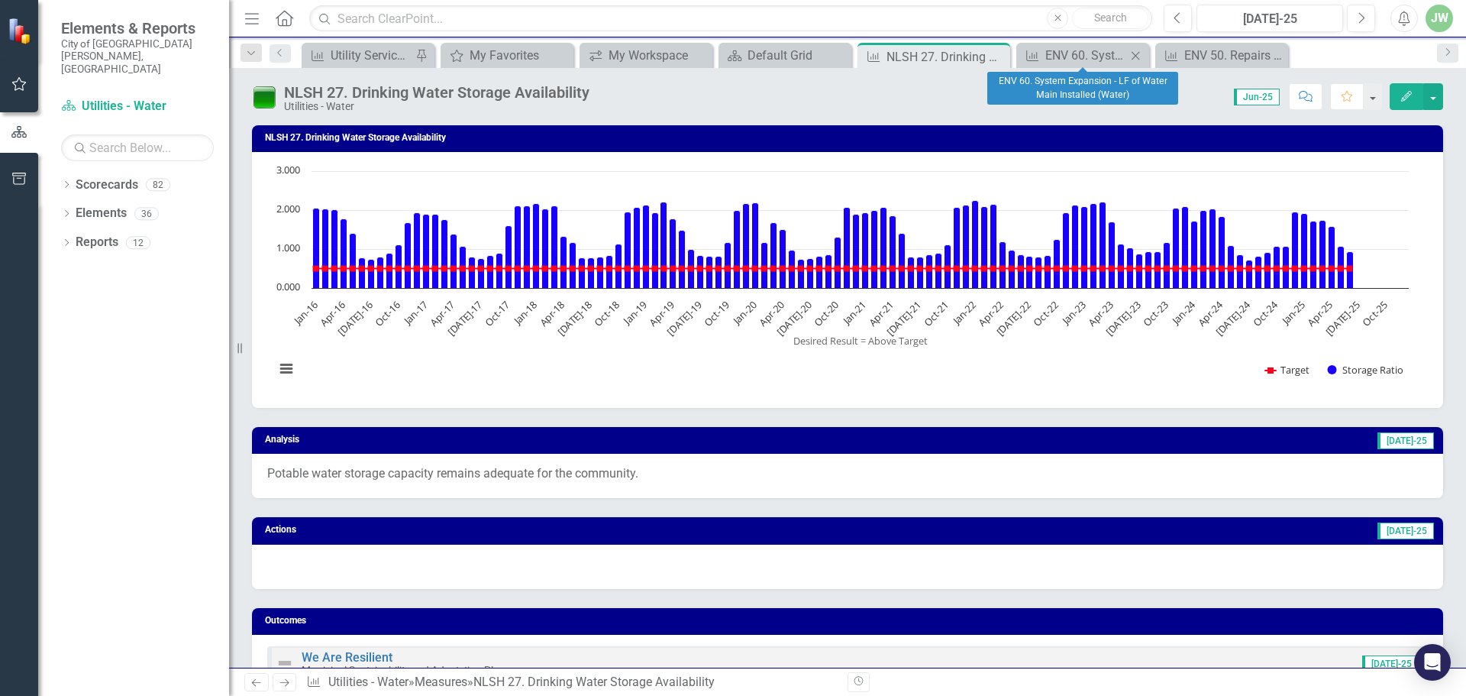
click at [1140, 55] on icon "Close" at bounding box center [1135, 56] width 15 height 12
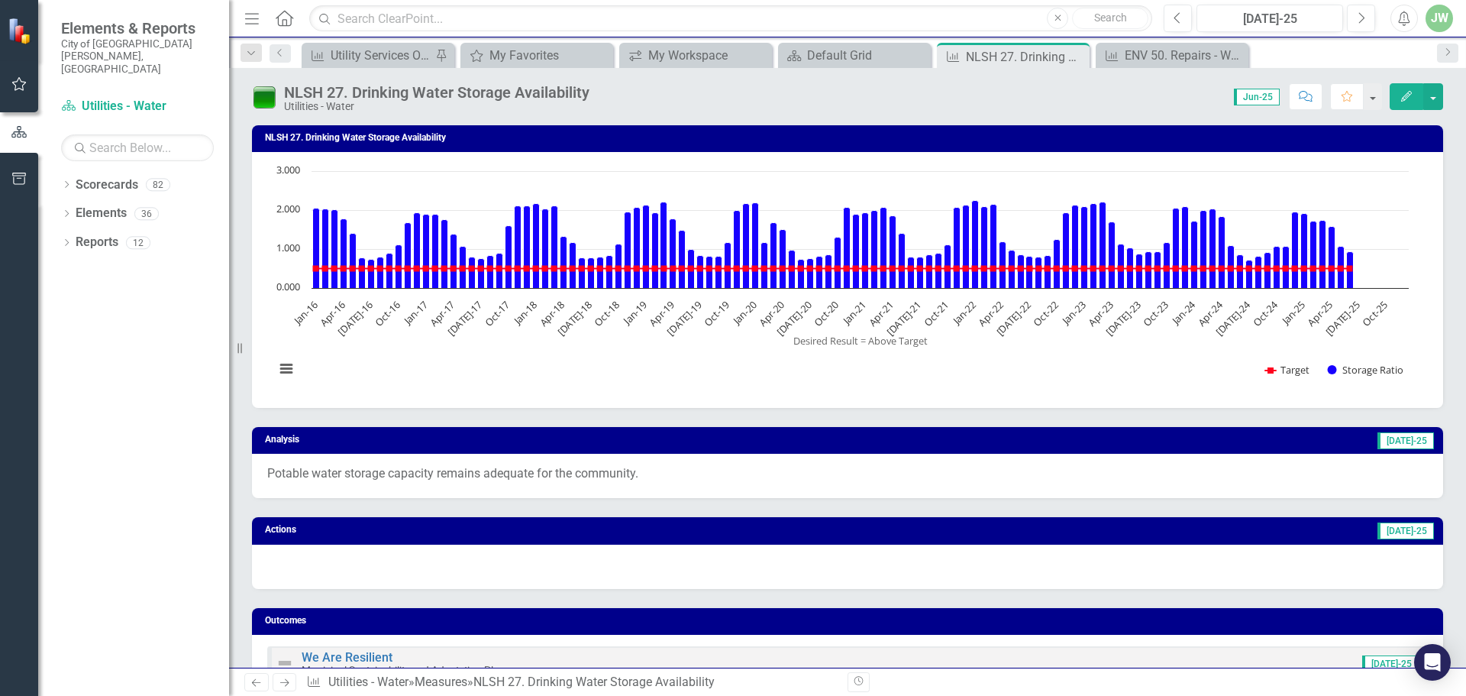
click at [154, 494] on div "Dropdown Scorecards 82 Dropdown Recovery Plan Scorecard Recovery Plan Theme: He…" at bounding box center [133, 434] width 191 height 523
click at [713, 62] on div "My Workspace" at bounding box center [698, 55] width 101 height 19
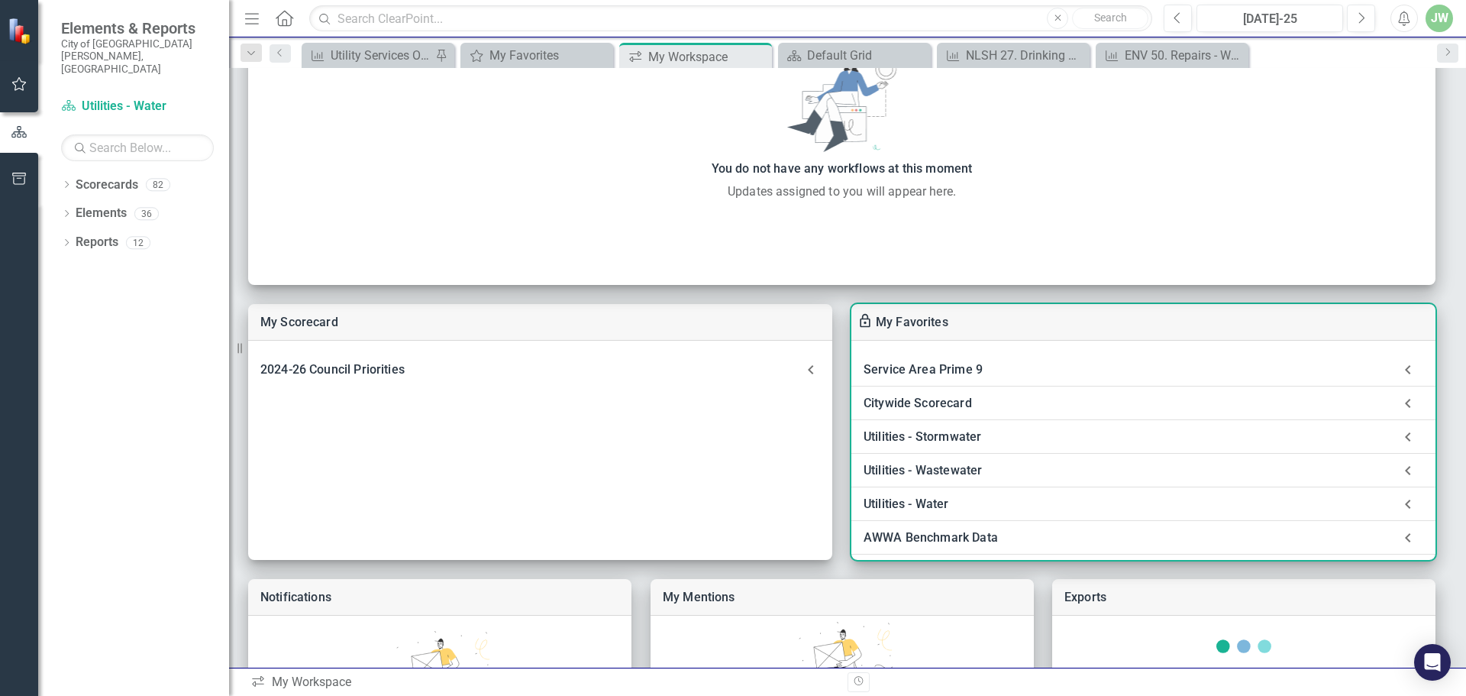
scroll to position [204, 0]
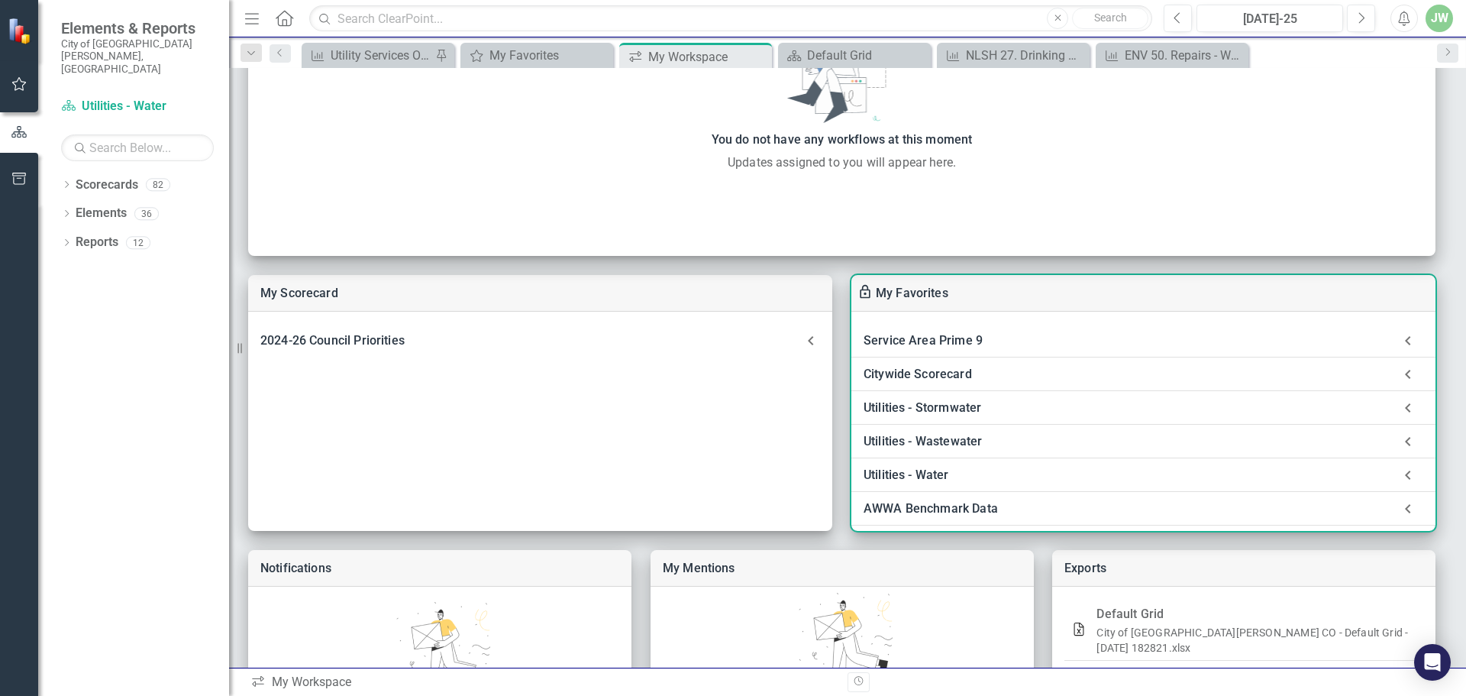
click at [946, 447] on div "Utilities - Wastewater" at bounding box center [1128, 441] width 529 height 21
click at [951, 478] on link "Default Grid" at bounding box center [933, 482] width 67 height 15
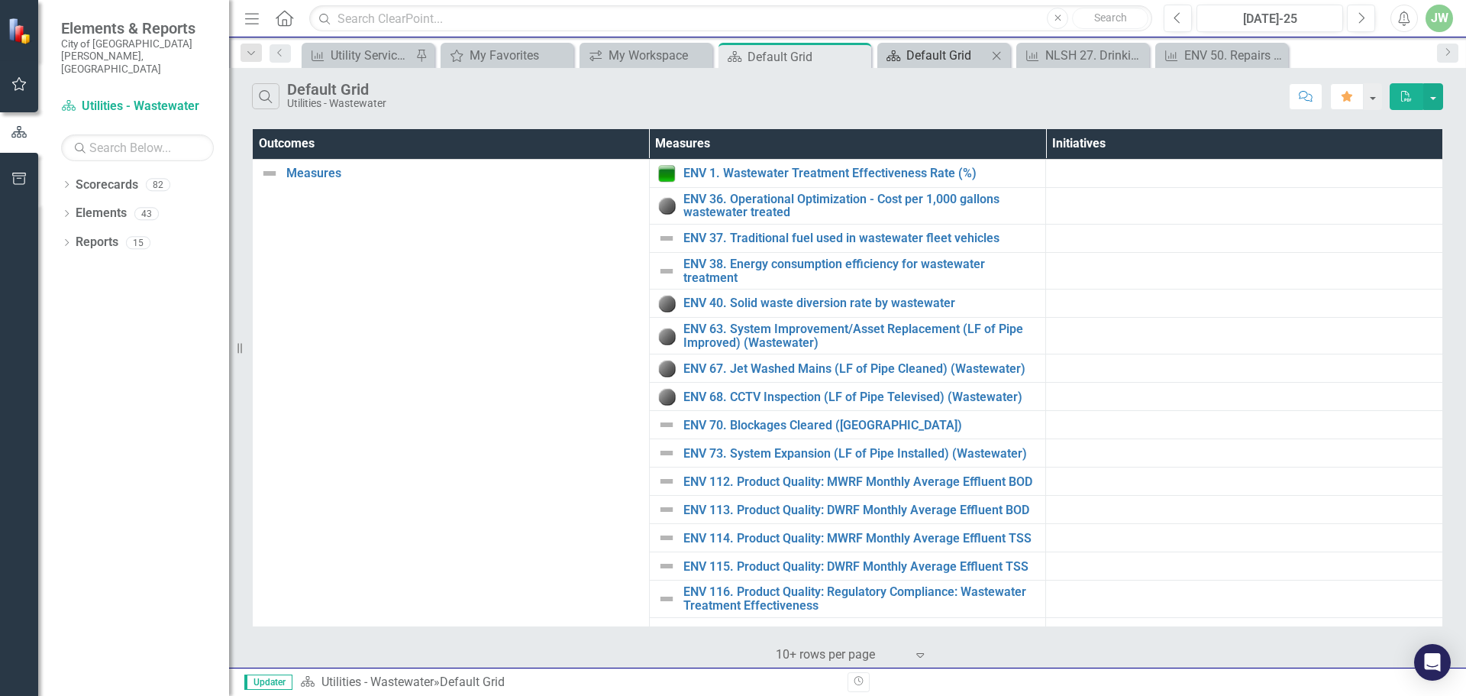
click at [916, 51] on div "Default Grid" at bounding box center [946, 55] width 81 height 19
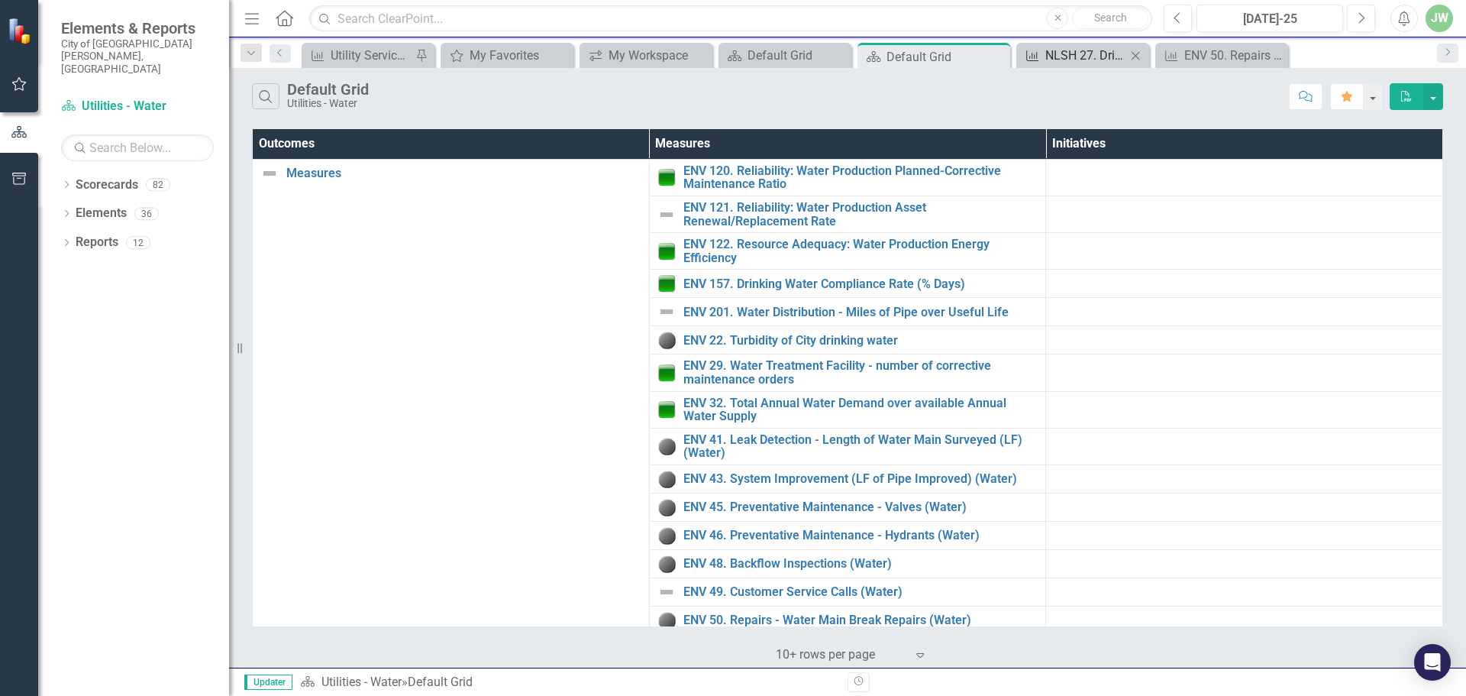
click at [1058, 54] on div "NLSH 27. Drinking Water Storage Availability" at bounding box center [1085, 55] width 81 height 19
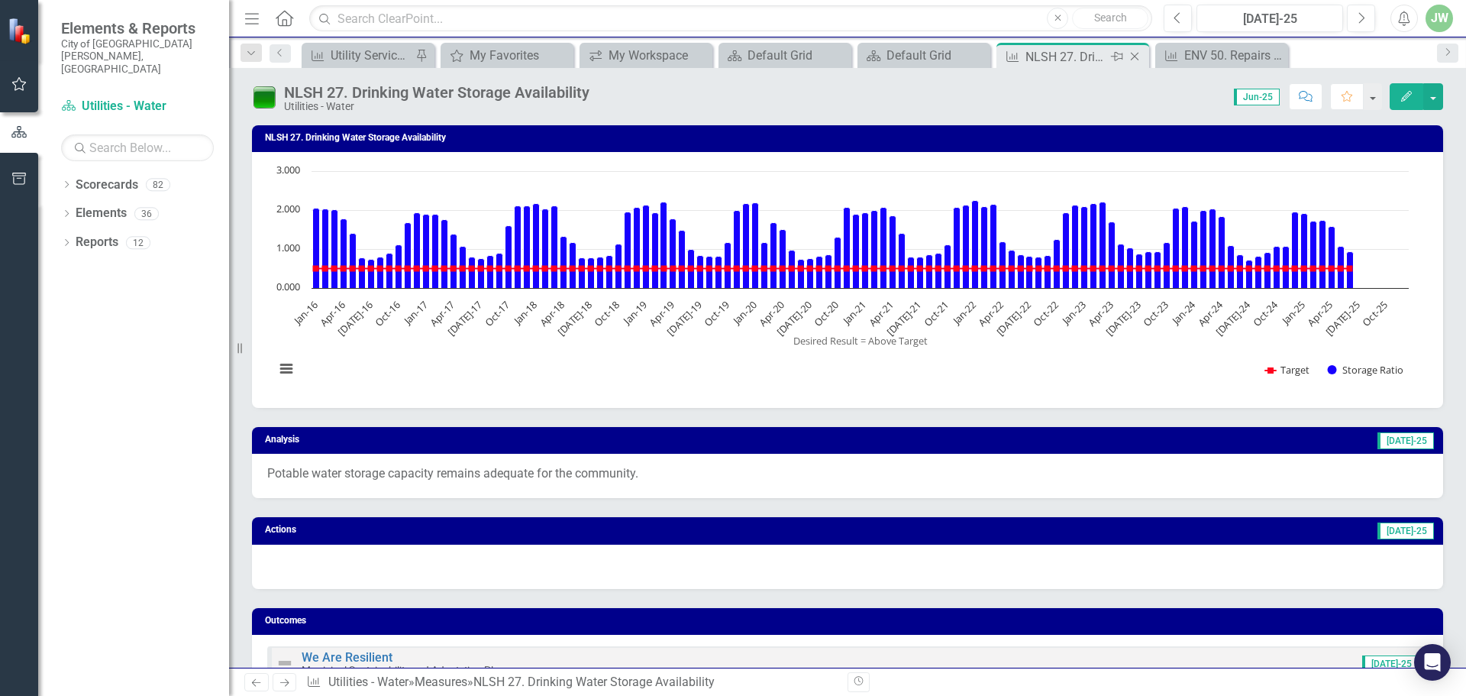
click at [1128, 58] on icon "Close" at bounding box center [1134, 56] width 15 height 12
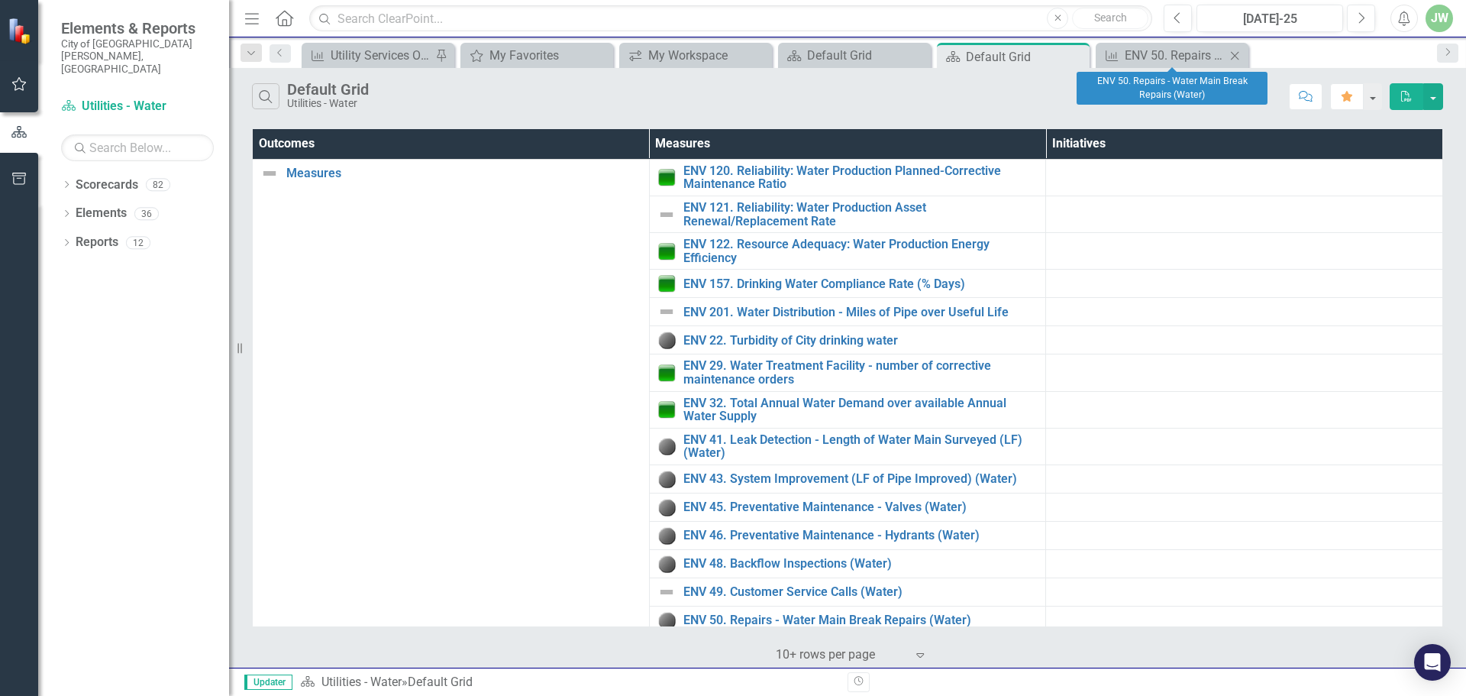
click at [1233, 54] on icon "Close" at bounding box center [1234, 56] width 15 height 12
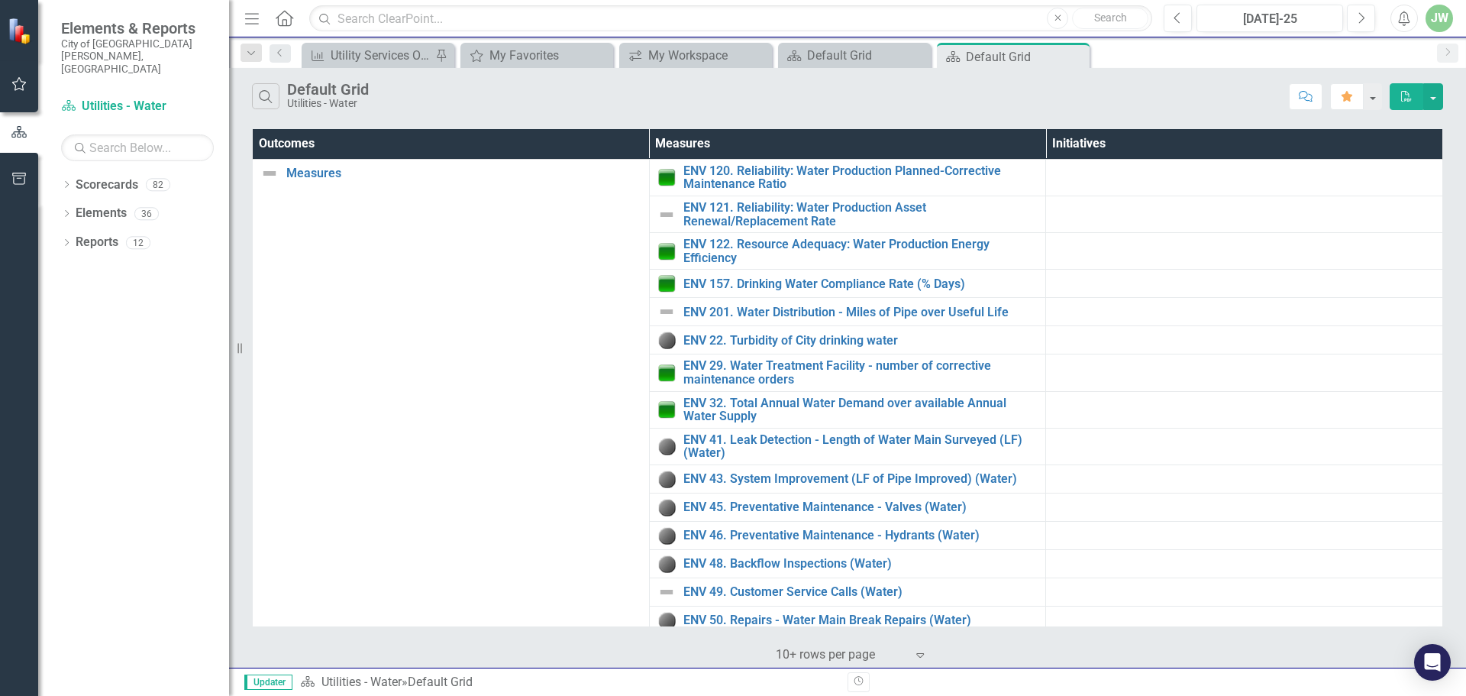
click at [1002, 70] on div "Search Default Grid Utilities - Water Comment Favorite PDF" at bounding box center [847, 93] width 1237 height 50
click at [1079, 53] on icon at bounding box center [1075, 57] width 8 height 8
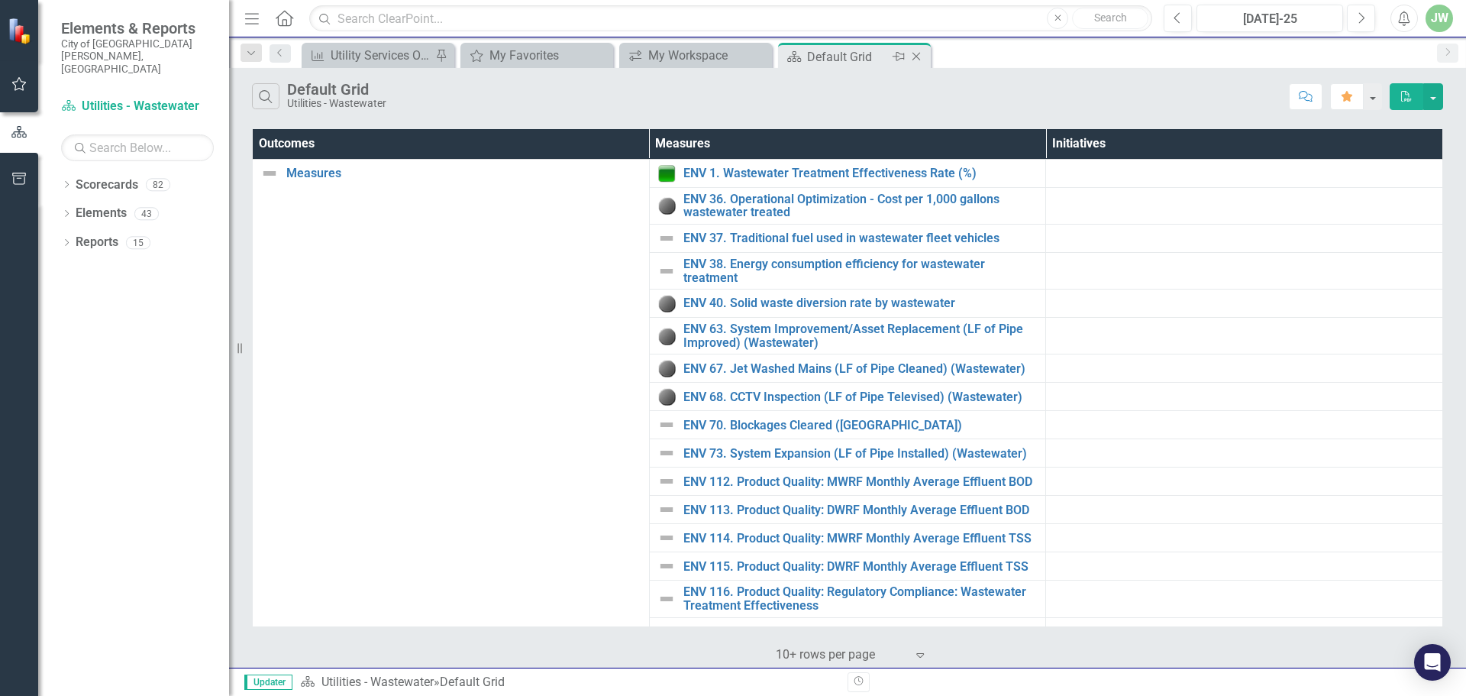
click at [851, 54] on div "Default Grid" at bounding box center [848, 56] width 82 height 19
click at [723, 53] on div "My Workspace" at bounding box center [698, 55] width 101 height 19
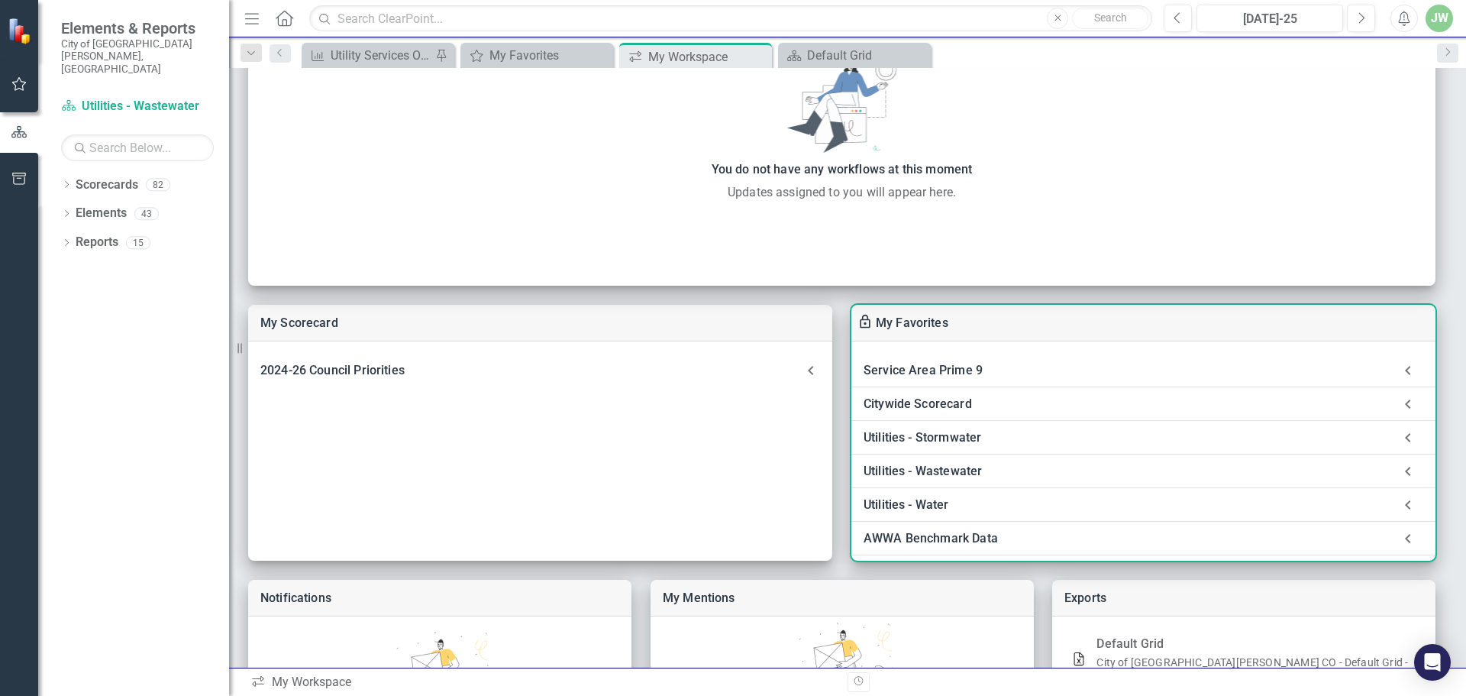
scroll to position [204, 0]
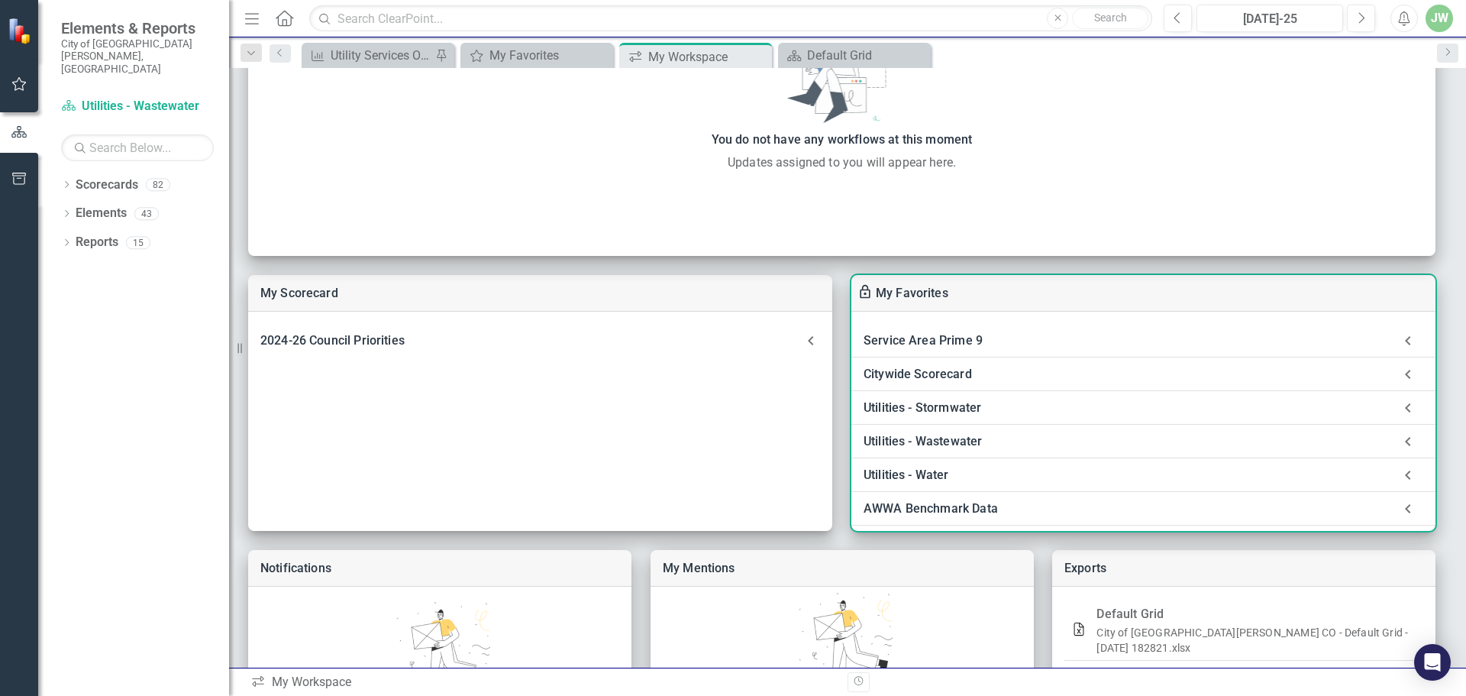
click at [951, 406] on div "Utilities - Stormwater" at bounding box center [1128, 407] width 529 height 21
click at [949, 448] on link "Default Grid" at bounding box center [933, 448] width 67 height 15
